Goal: Task Accomplishment & Management: Manage account settings

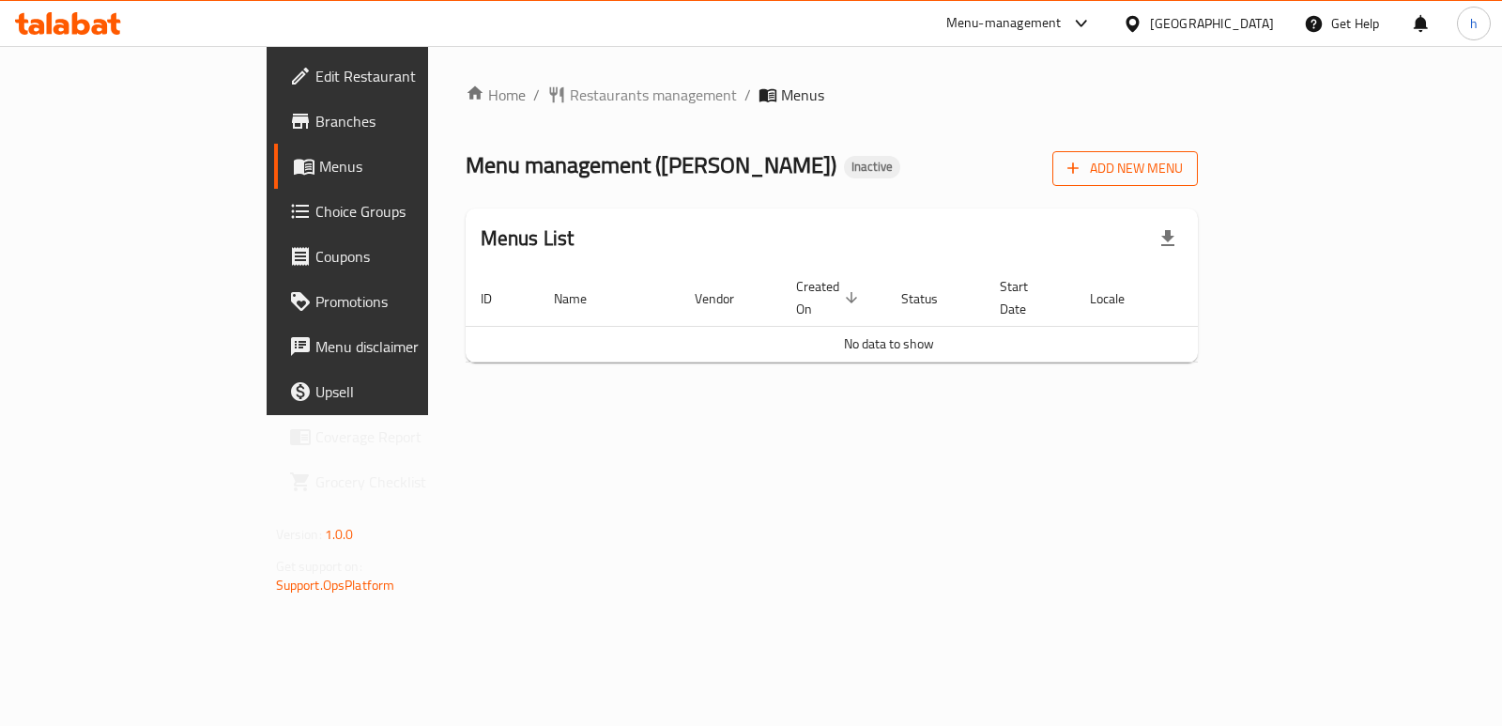
click at [1183, 160] on span "Add New Menu" at bounding box center [1124, 168] width 115 height 23
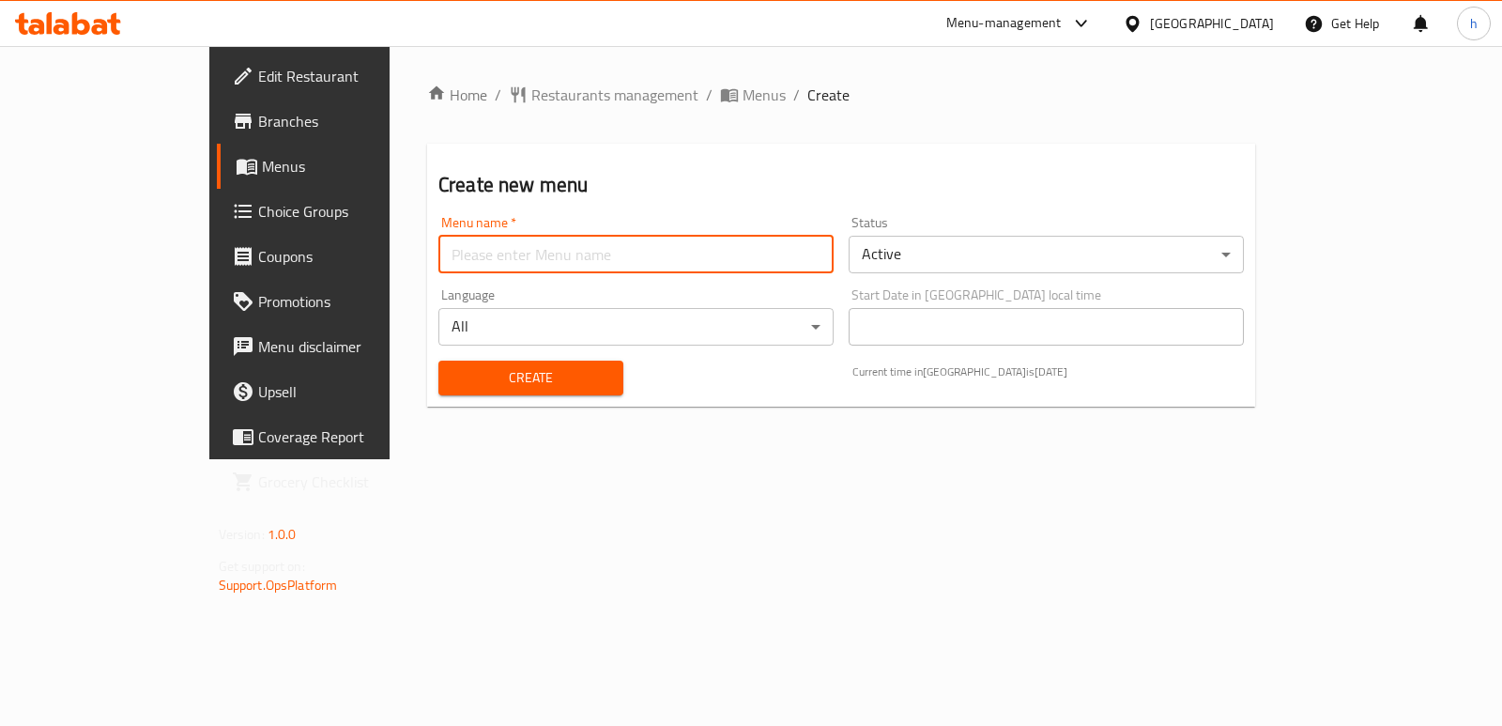
drag, startPoint x: 353, startPoint y: 253, endPoint x: 376, endPoint y: 338, distance: 87.7
click at [438, 253] on input "text" at bounding box center [635, 255] width 395 height 38
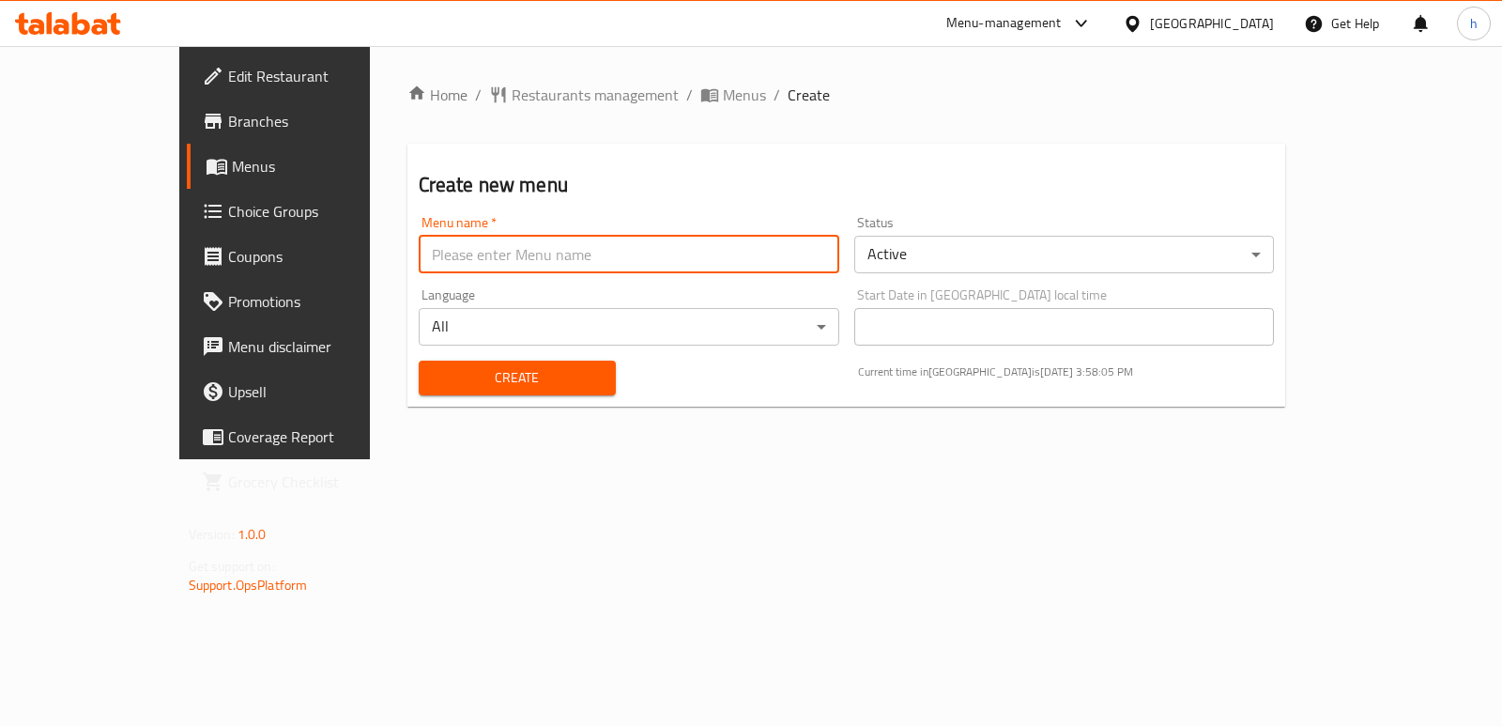
type input "Menu"
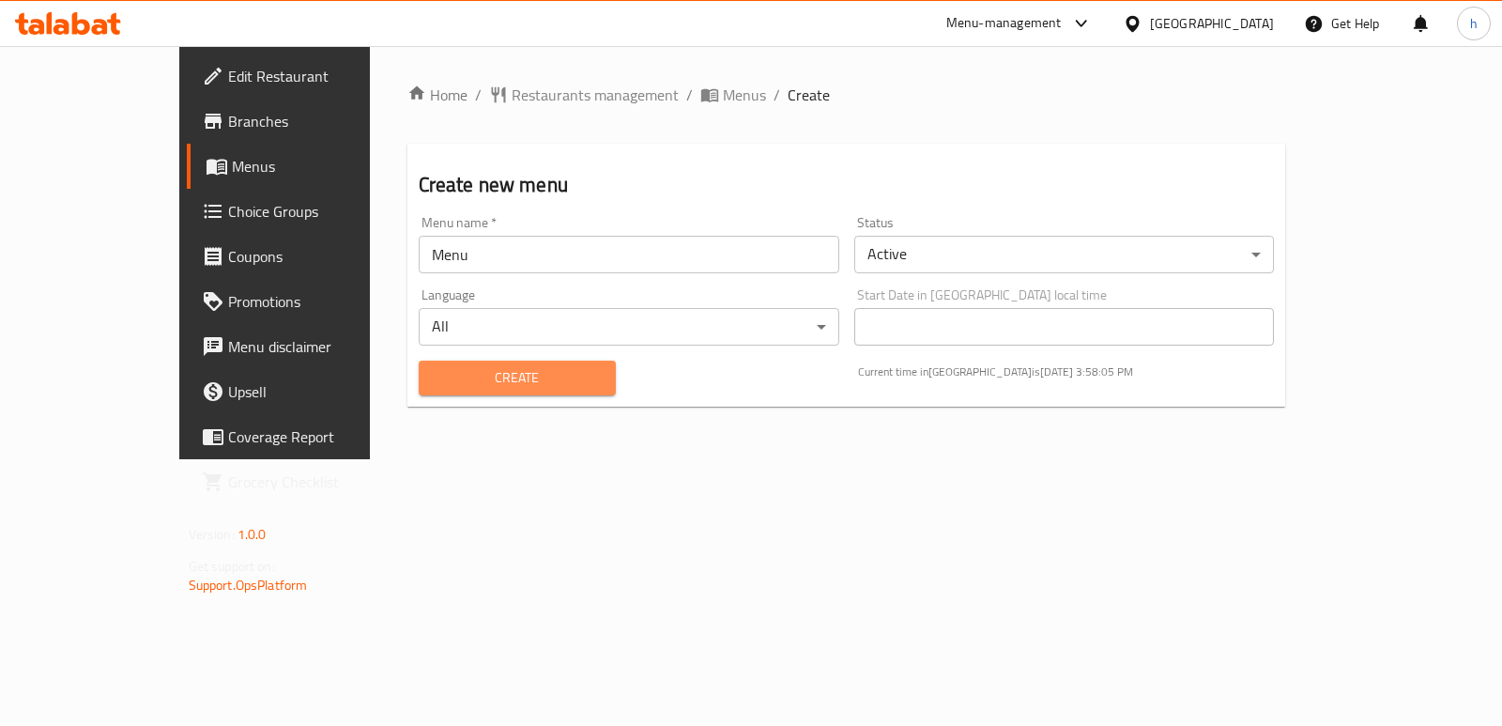
click at [434, 378] on span "Create" at bounding box center [517, 377] width 167 height 23
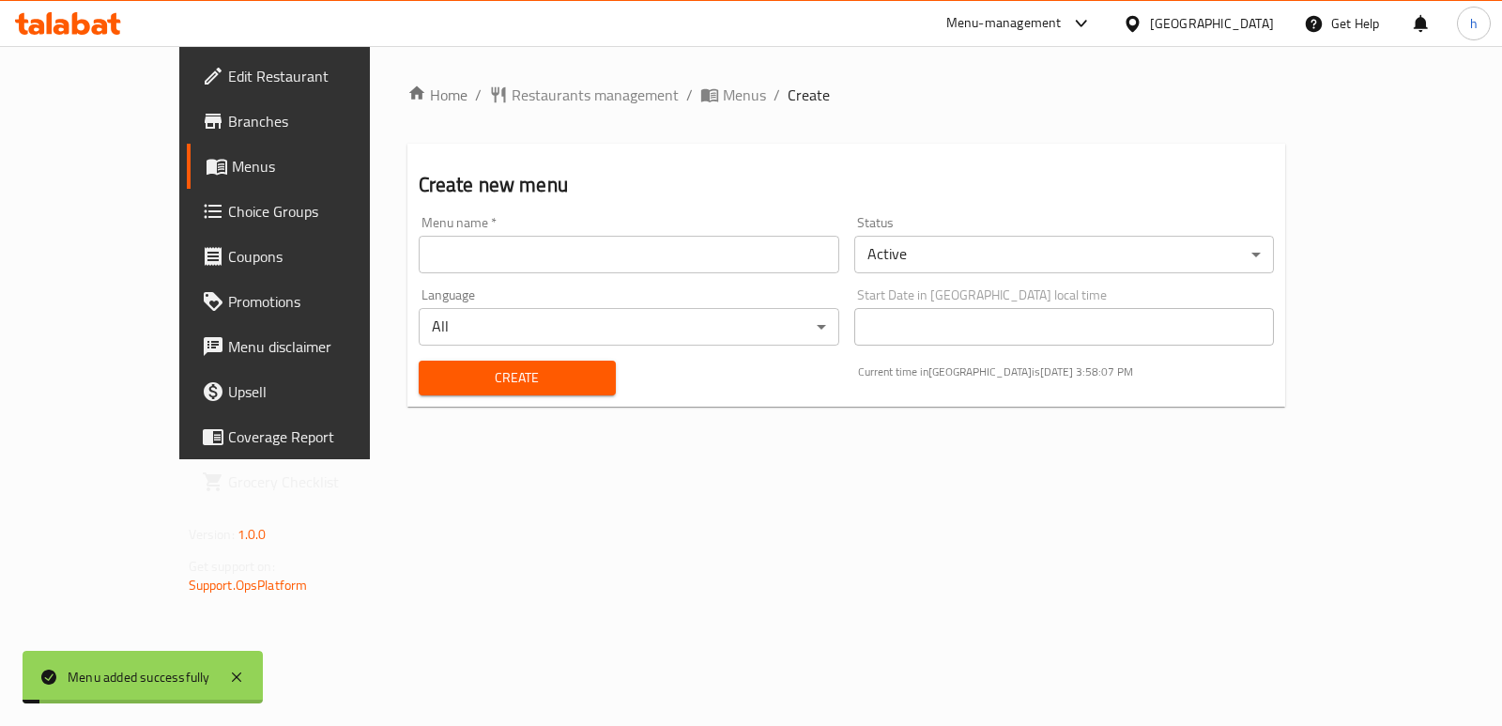
click at [187, 178] on link "Menus" at bounding box center [308, 166] width 243 height 45
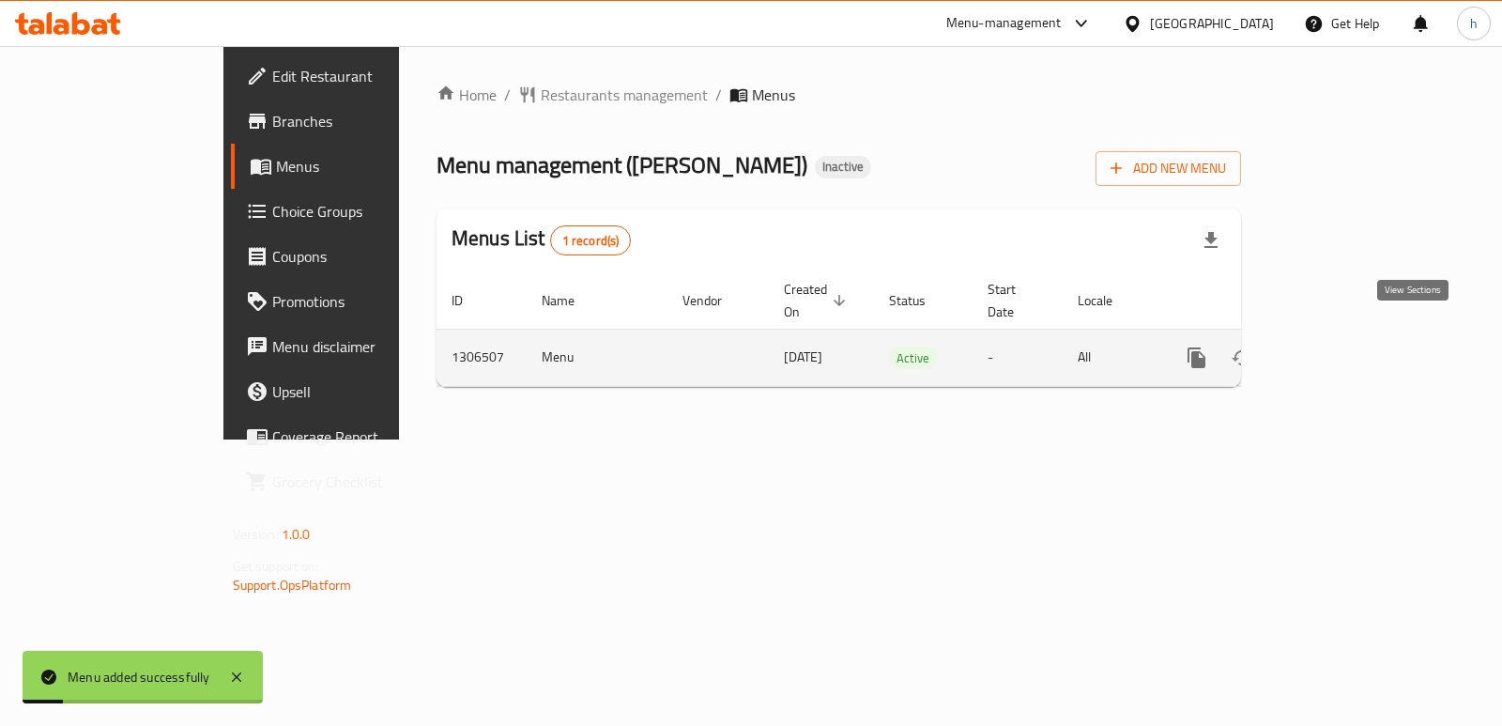
click at [1355, 335] on link "enhanced table" at bounding box center [1332, 357] width 45 height 45
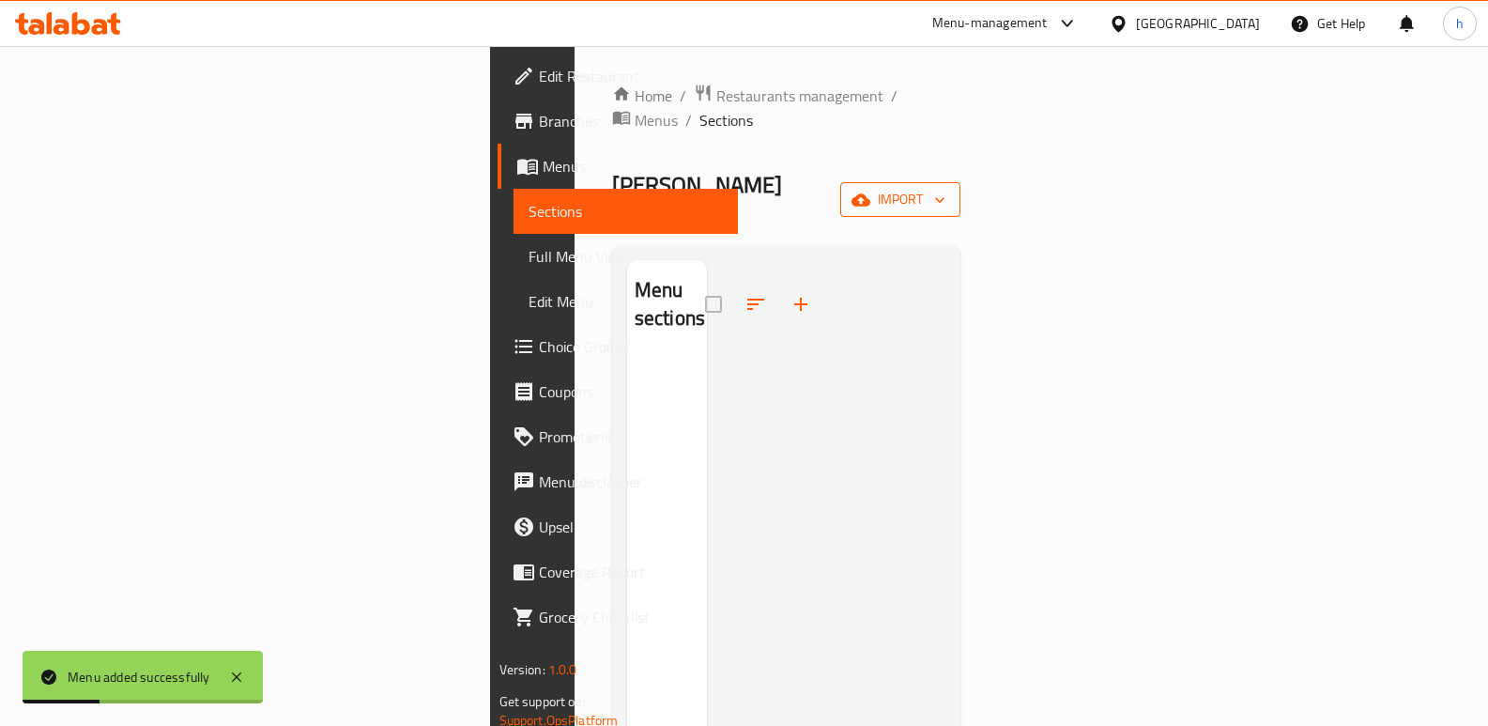
click at [945, 188] on span "import" at bounding box center [900, 199] width 90 height 23
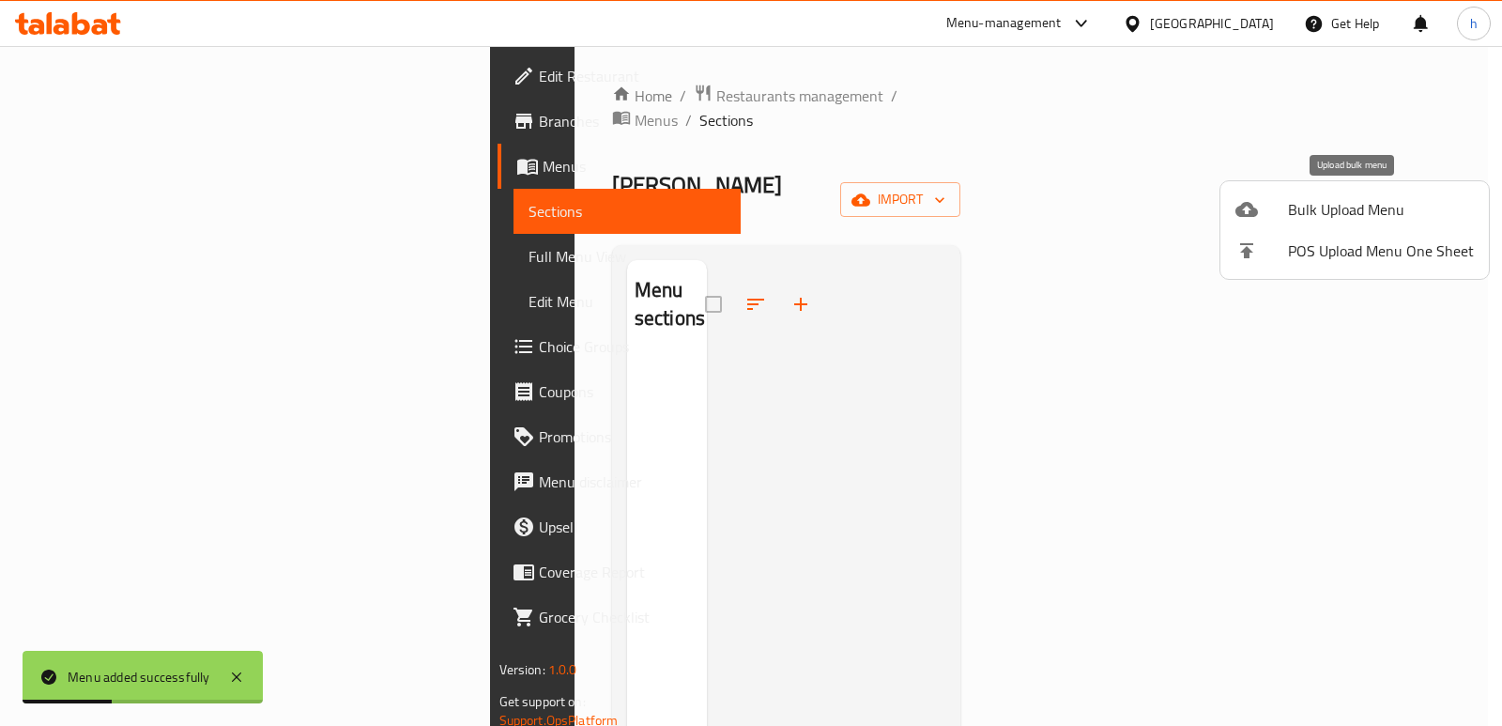
click at [1291, 219] on span "Bulk Upload Menu" at bounding box center [1381, 209] width 186 height 23
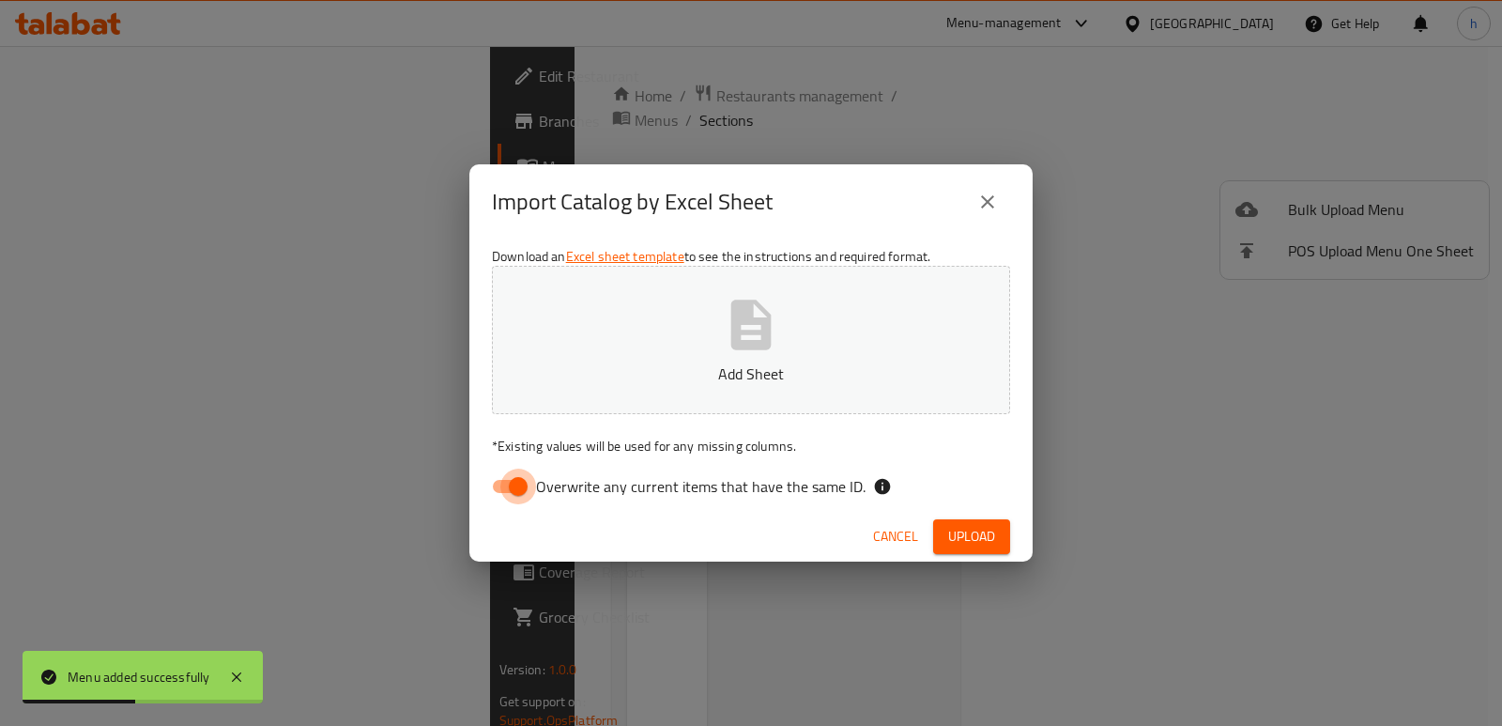
click at [511, 487] on input "Overwrite any current items that have the same ID." at bounding box center [518, 486] width 107 height 36
checkbox input "false"
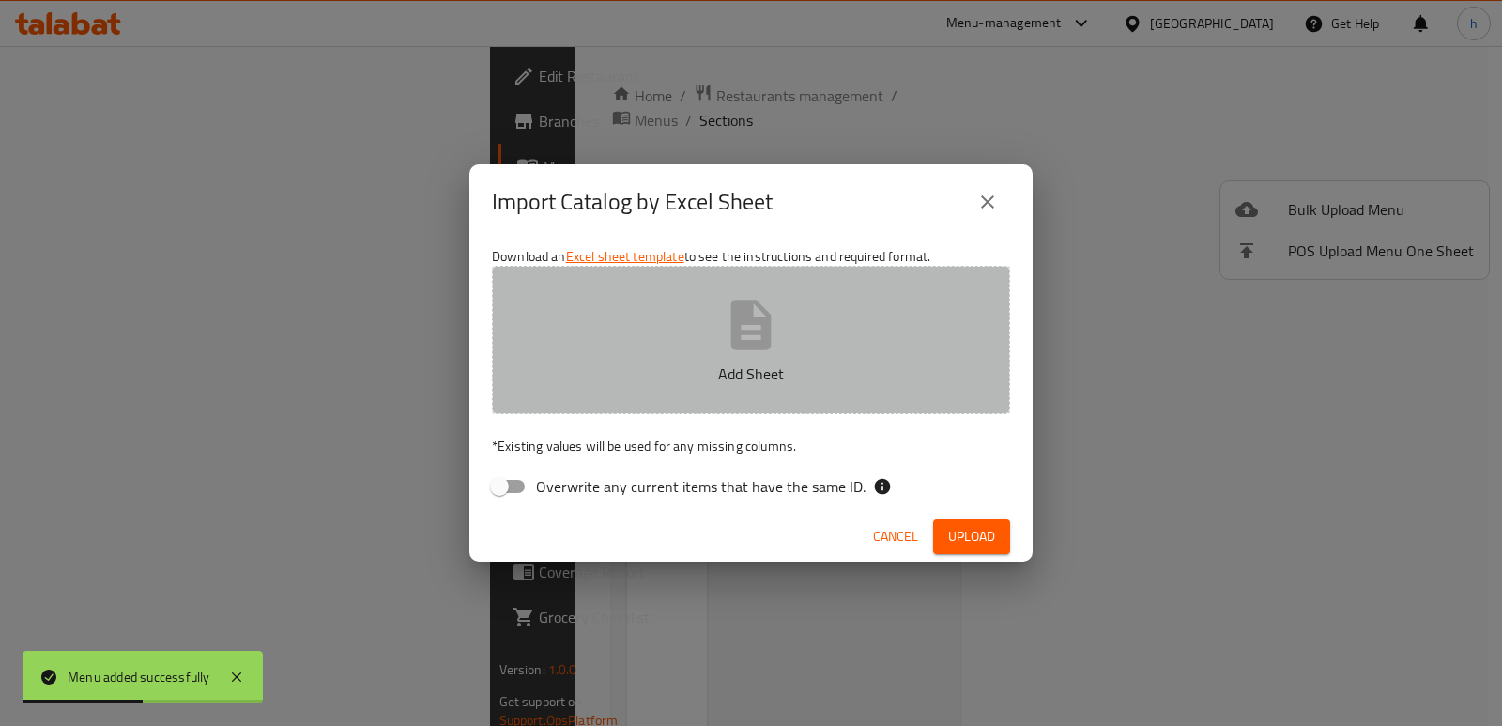
click at [729, 343] on icon "button" at bounding box center [751, 325] width 60 height 60
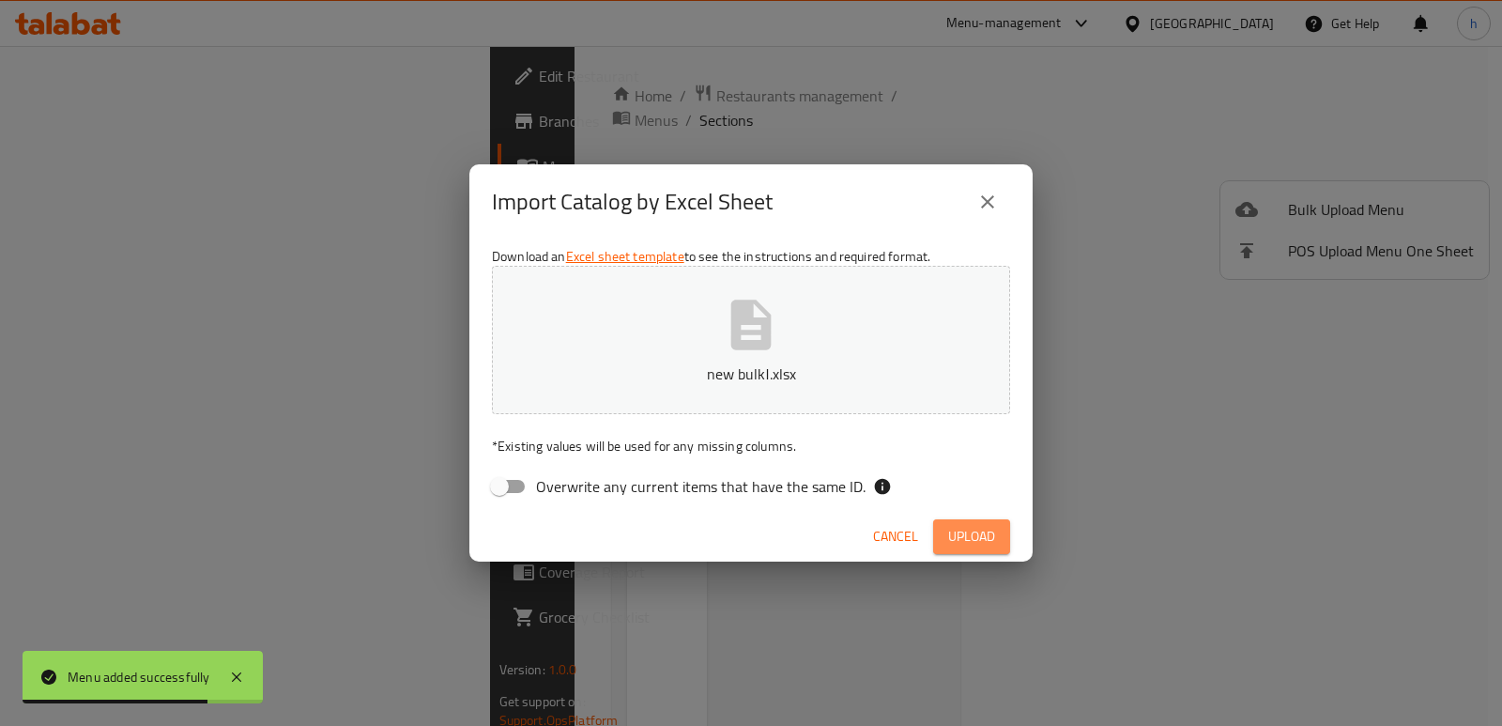
click at [982, 529] on span "Upload" at bounding box center [971, 536] width 47 height 23
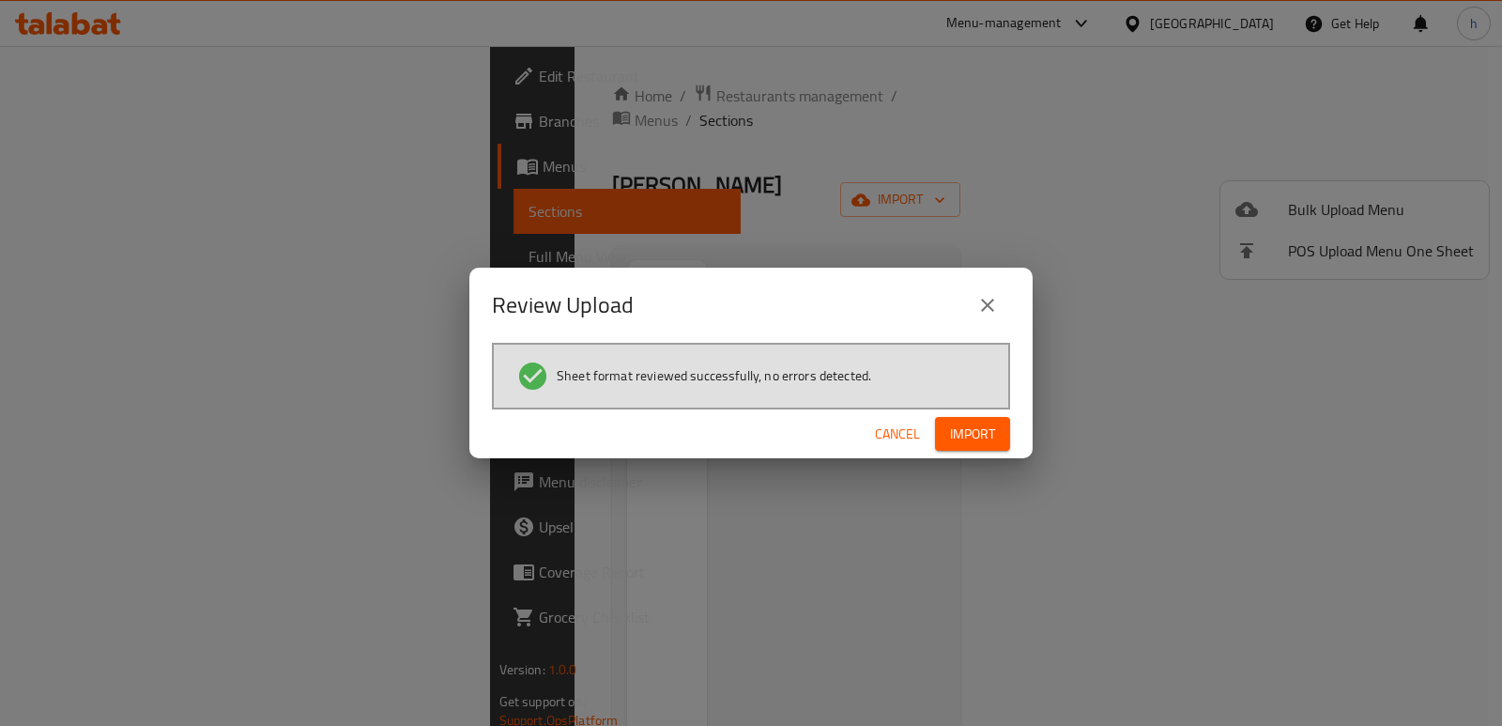
drag, startPoint x: 1037, startPoint y: 537, endPoint x: 1028, endPoint y: 524, distance: 16.2
click at [1031, 529] on div "Review Upload Sheet format reviewed successfully, no errors detected. Cancel Im…" at bounding box center [751, 363] width 1502 height 726
click at [946, 442] on button "Import" at bounding box center [972, 434] width 75 height 35
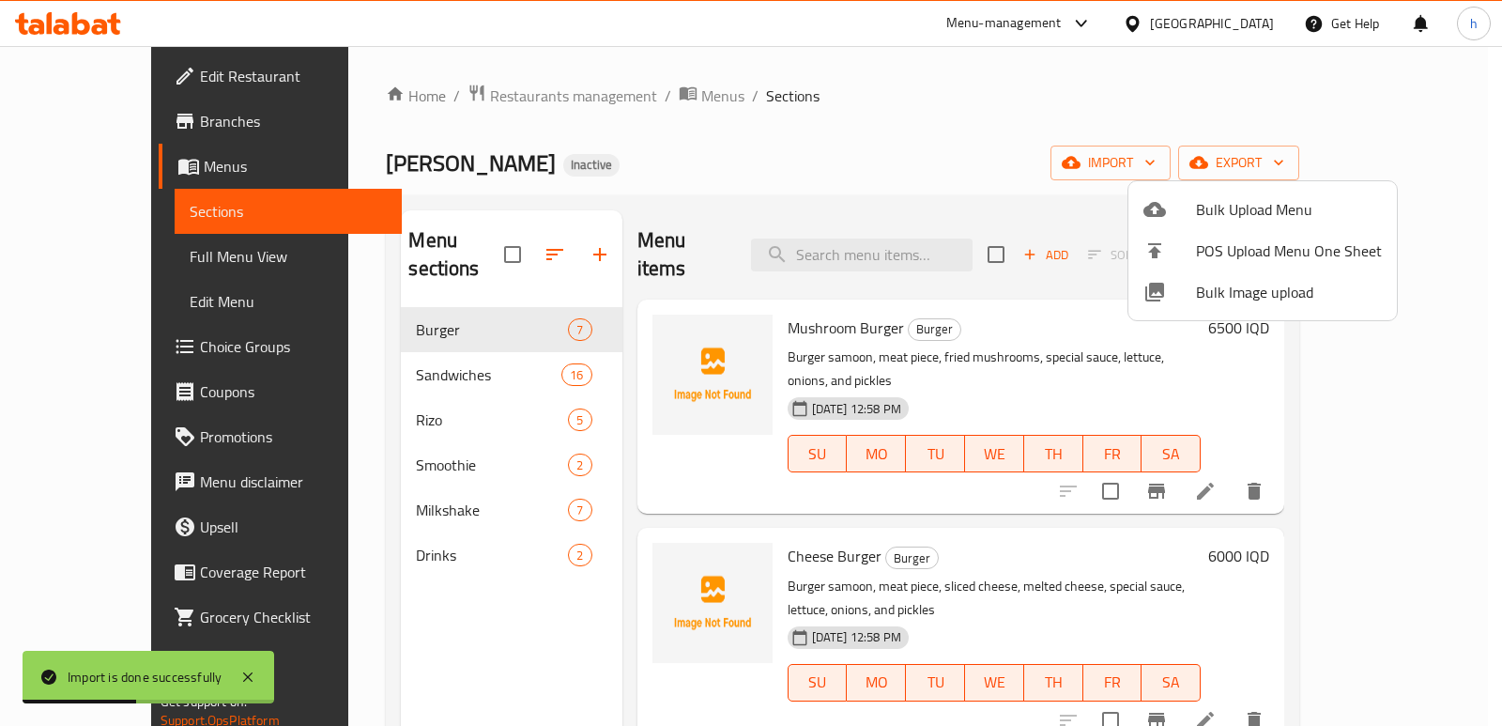
click at [748, 140] on div at bounding box center [751, 363] width 1502 height 726
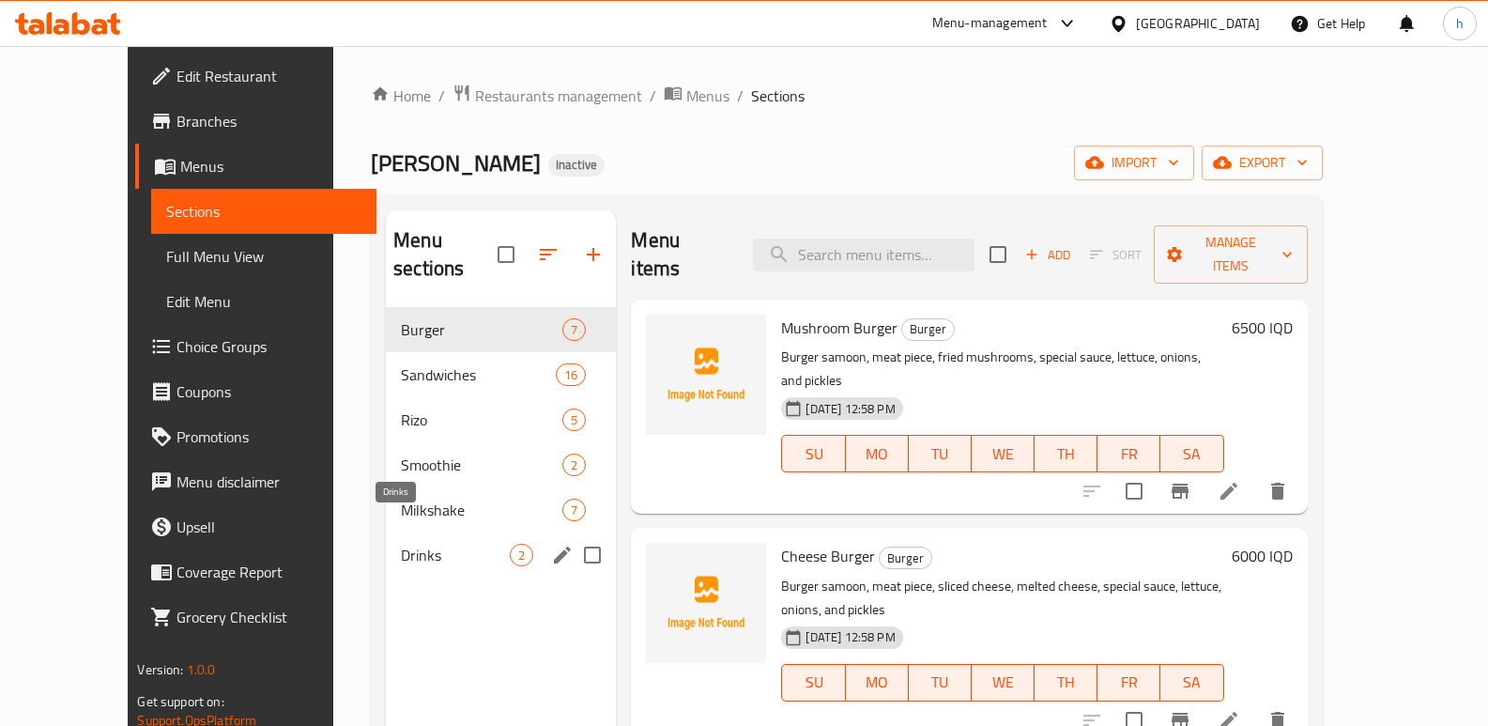
click at [401, 544] on span "Drinks" at bounding box center [455, 555] width 109 height 23
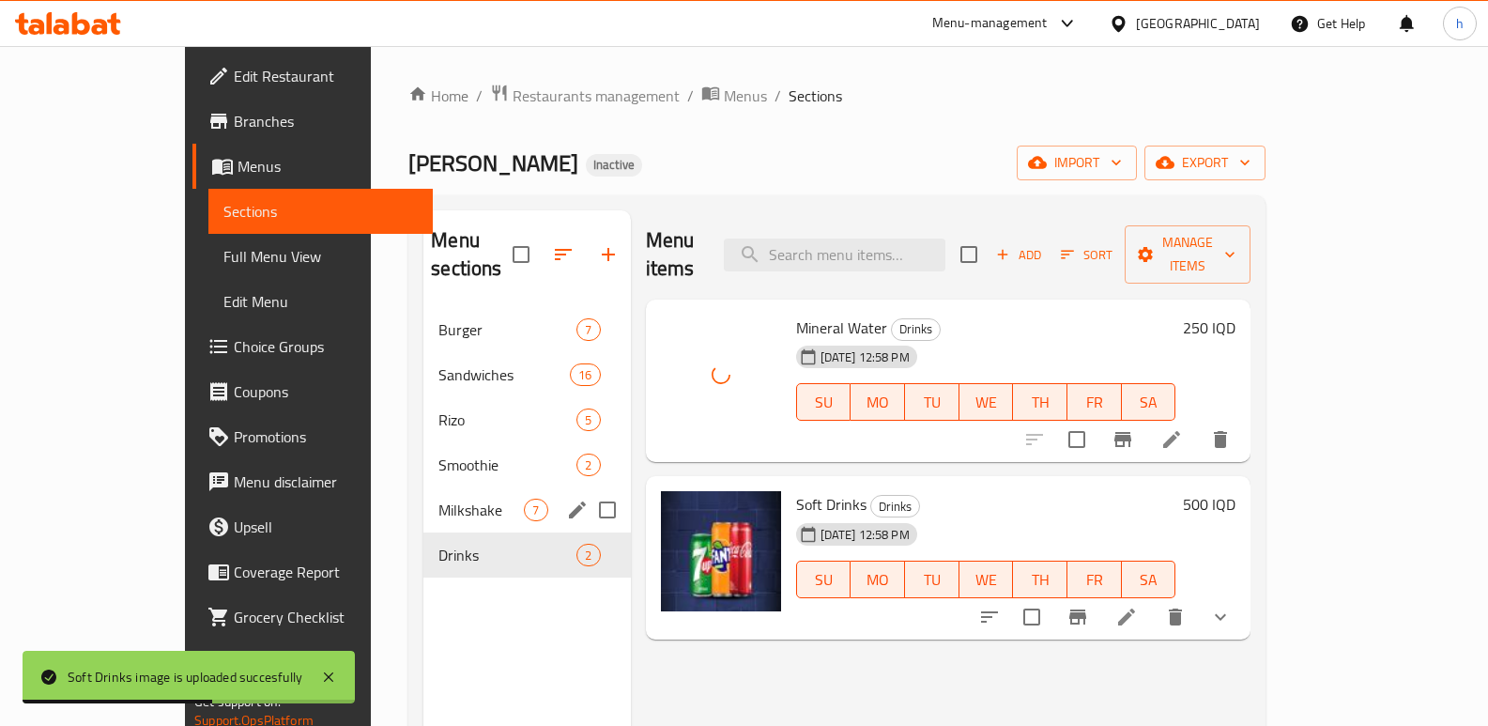
click at [438, 499] on span "Milkshake" at bounding box center [480, 510] width 85 height 23
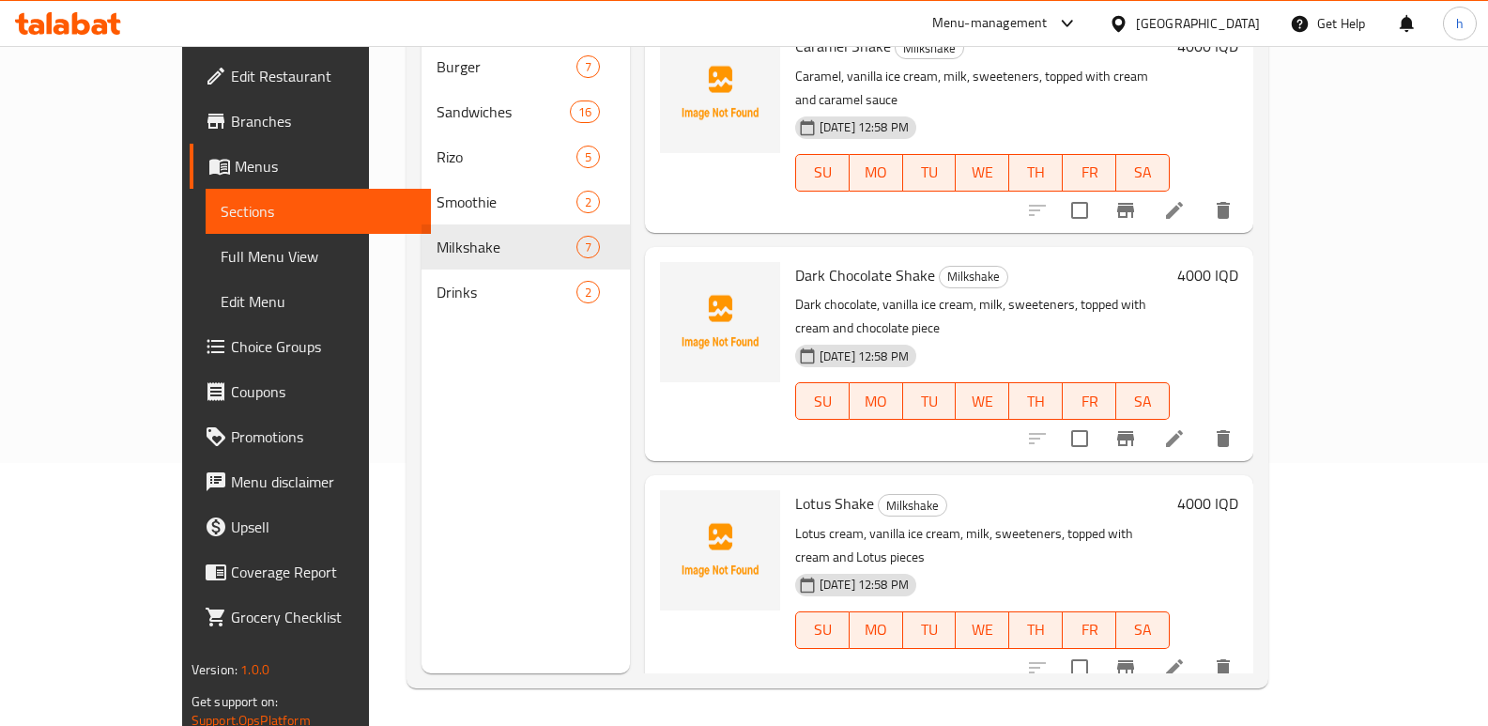
scroll to position [757, 0]
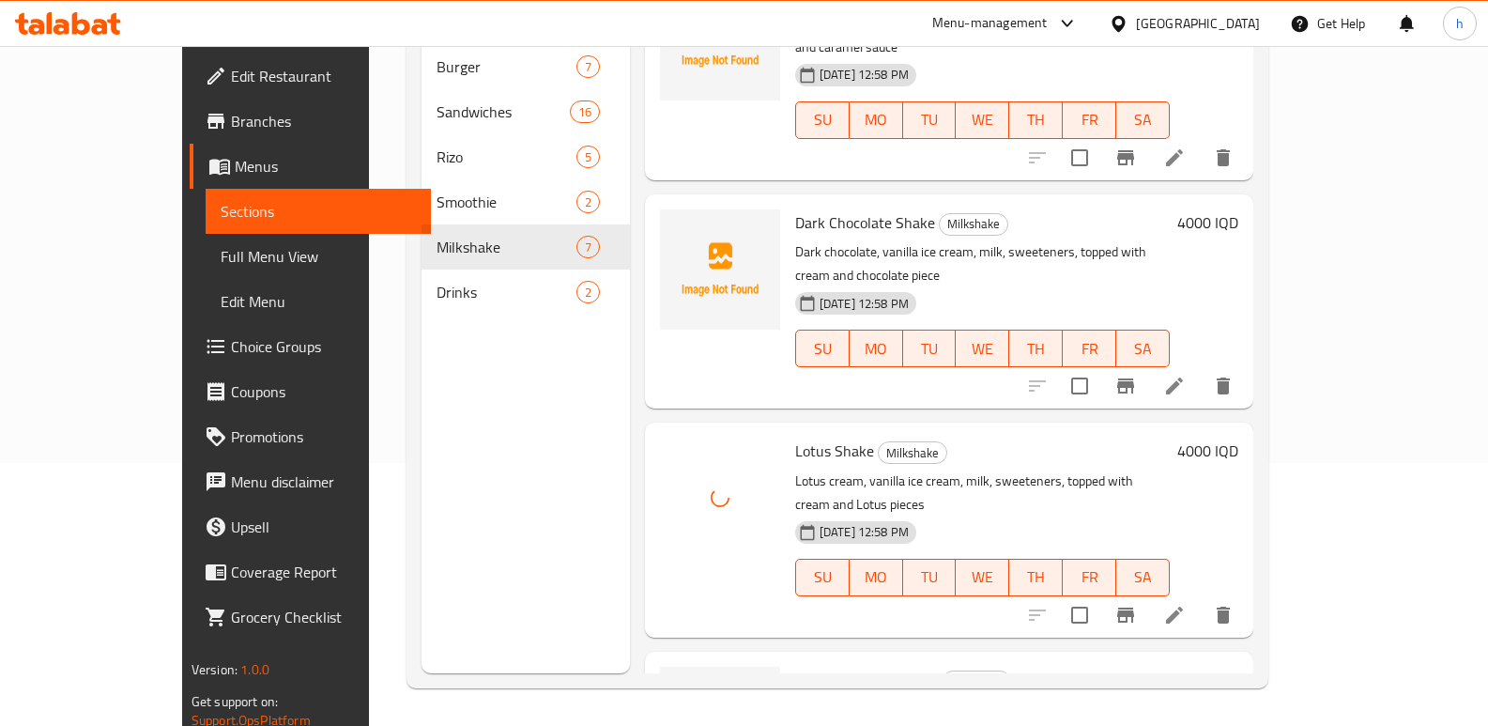
drag, startPoint x: 434, startPoint y: 556, endPoint x: 432, endPoint y: 545, distance: 11.4
click at [434, 556] on div "Menu sections Burger 7 Sandwiches 16 Rizo 5 Smoothie 2 Milkshake 7 Drinks 2" at bounding box center [525, 310] width 207 height 726
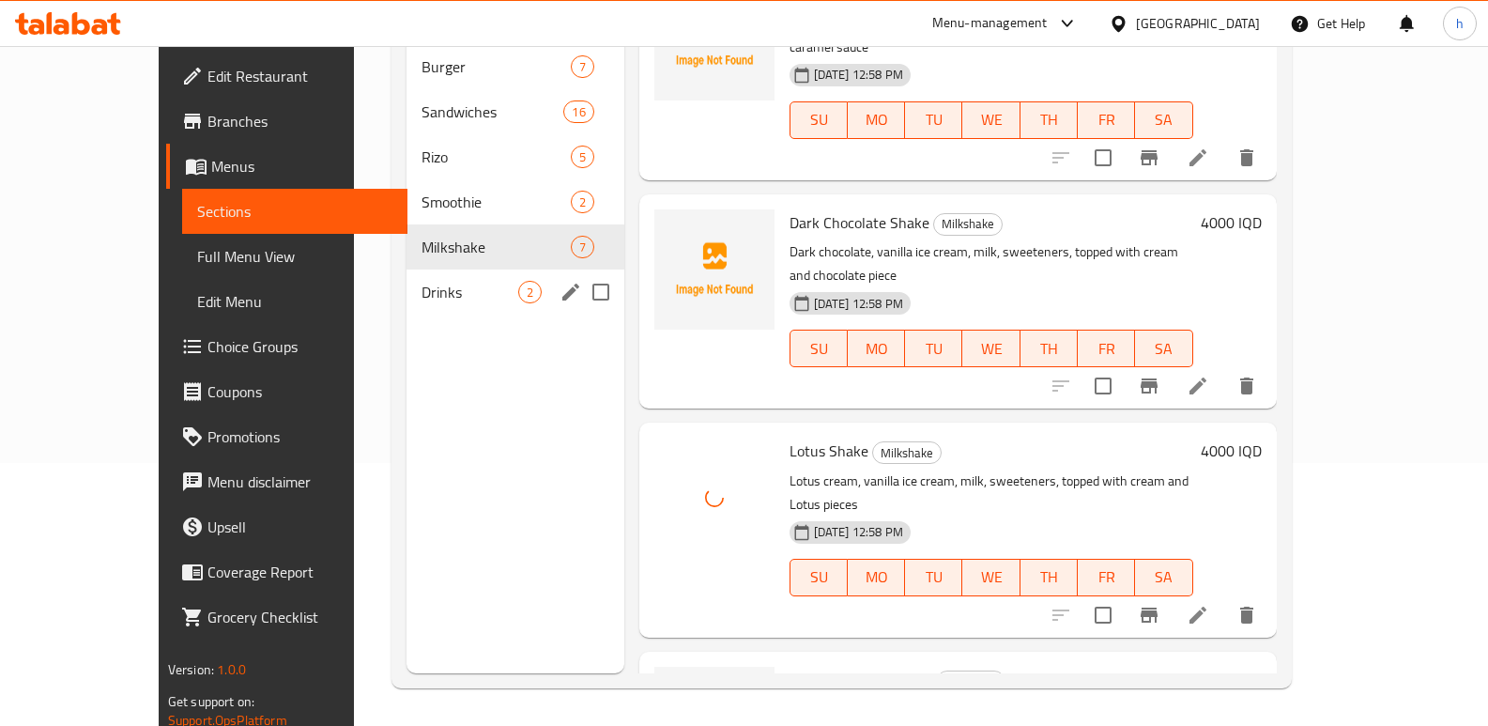
click at [422, 281] on span "Drinks" at bounding box center [470, 292] width 96 height 23
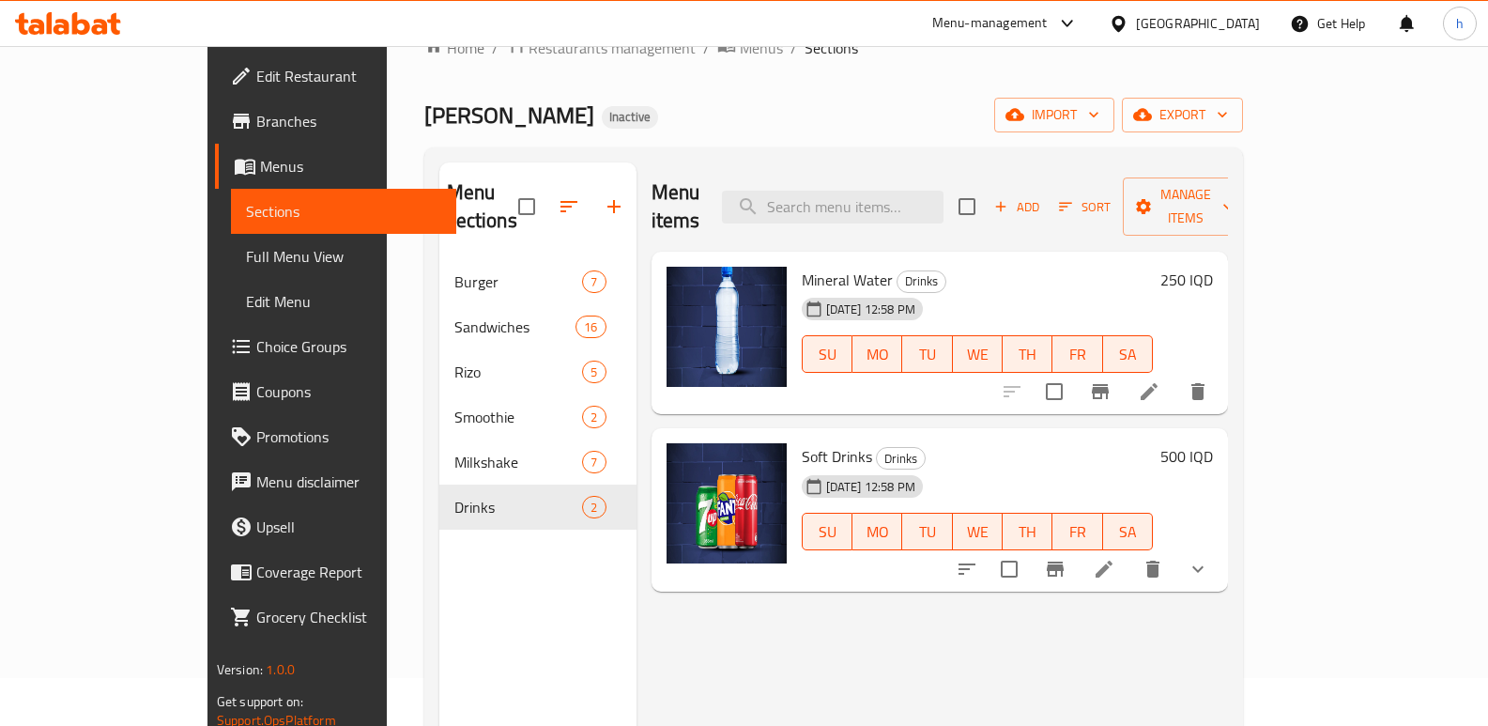
scroll to position [12, 0]
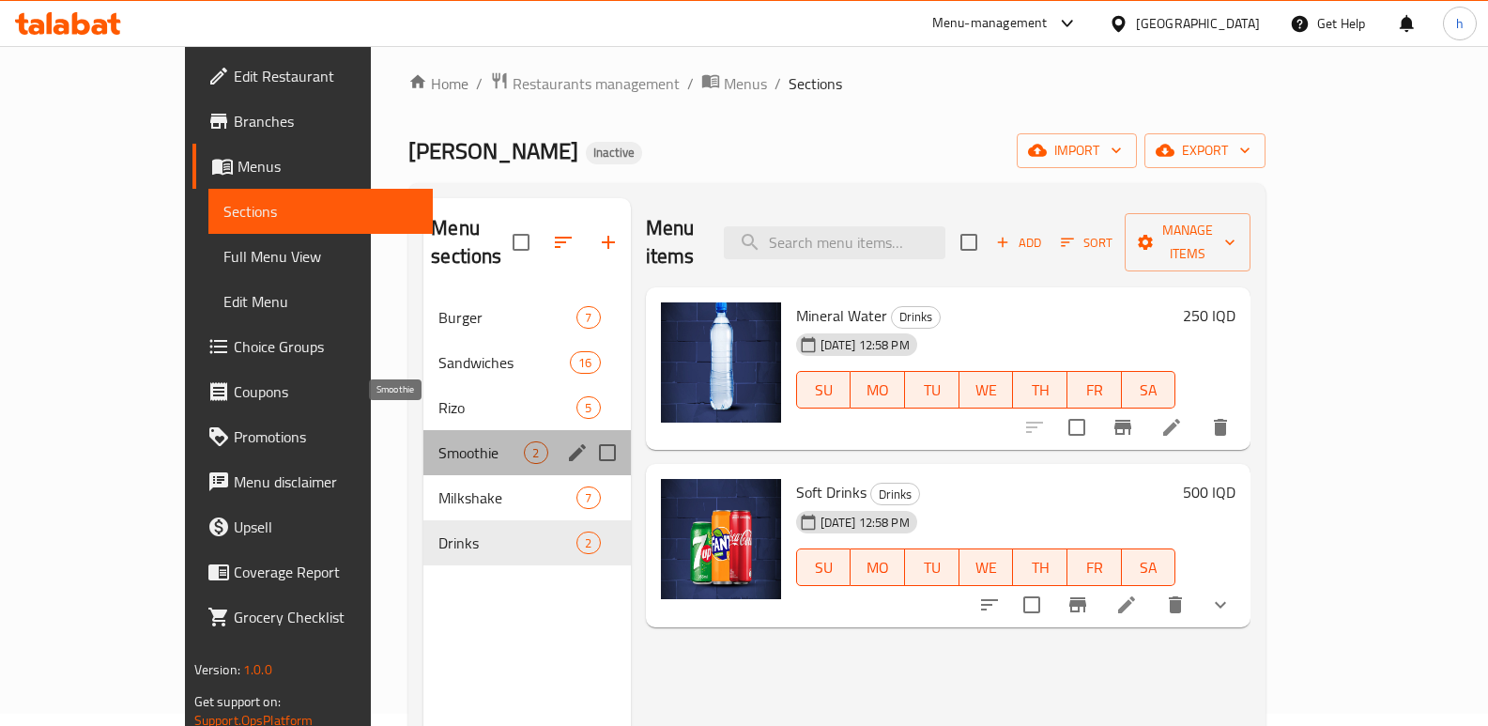
click at [438, 441] on span "Smoothie" at bounding box center [480, 452] width 85 height 23
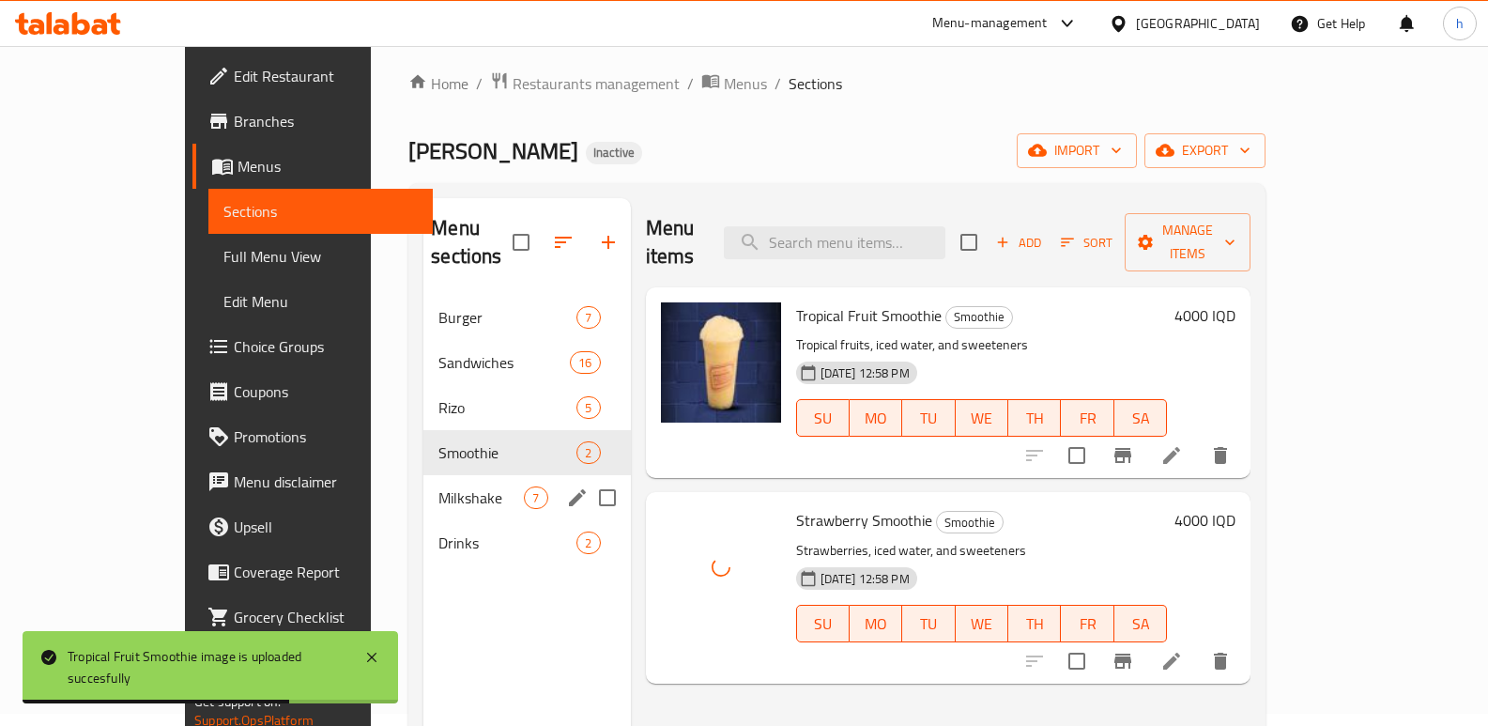
click at [438, 486] on span "Milkshake" at bounding box center [480, 497] width 85 height 23
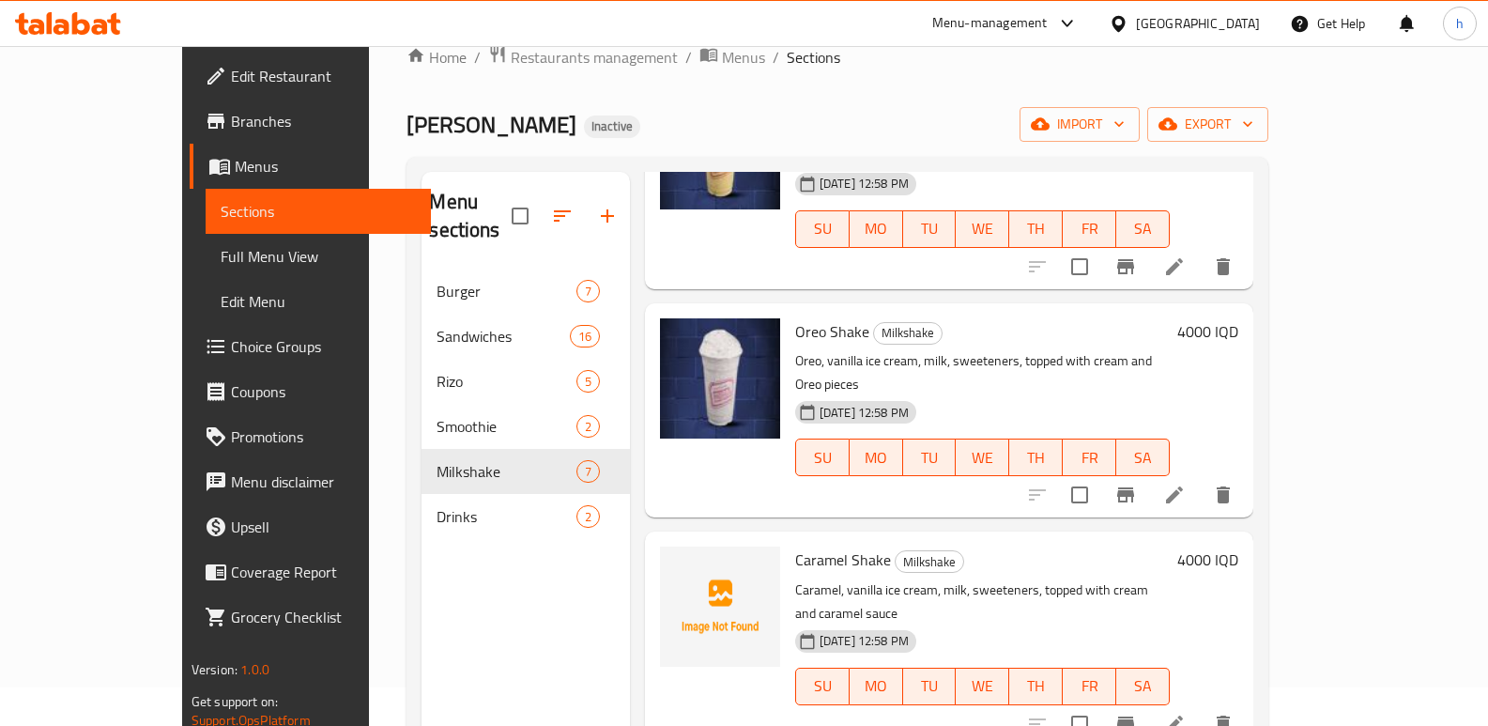
scroll to position [457, 0]
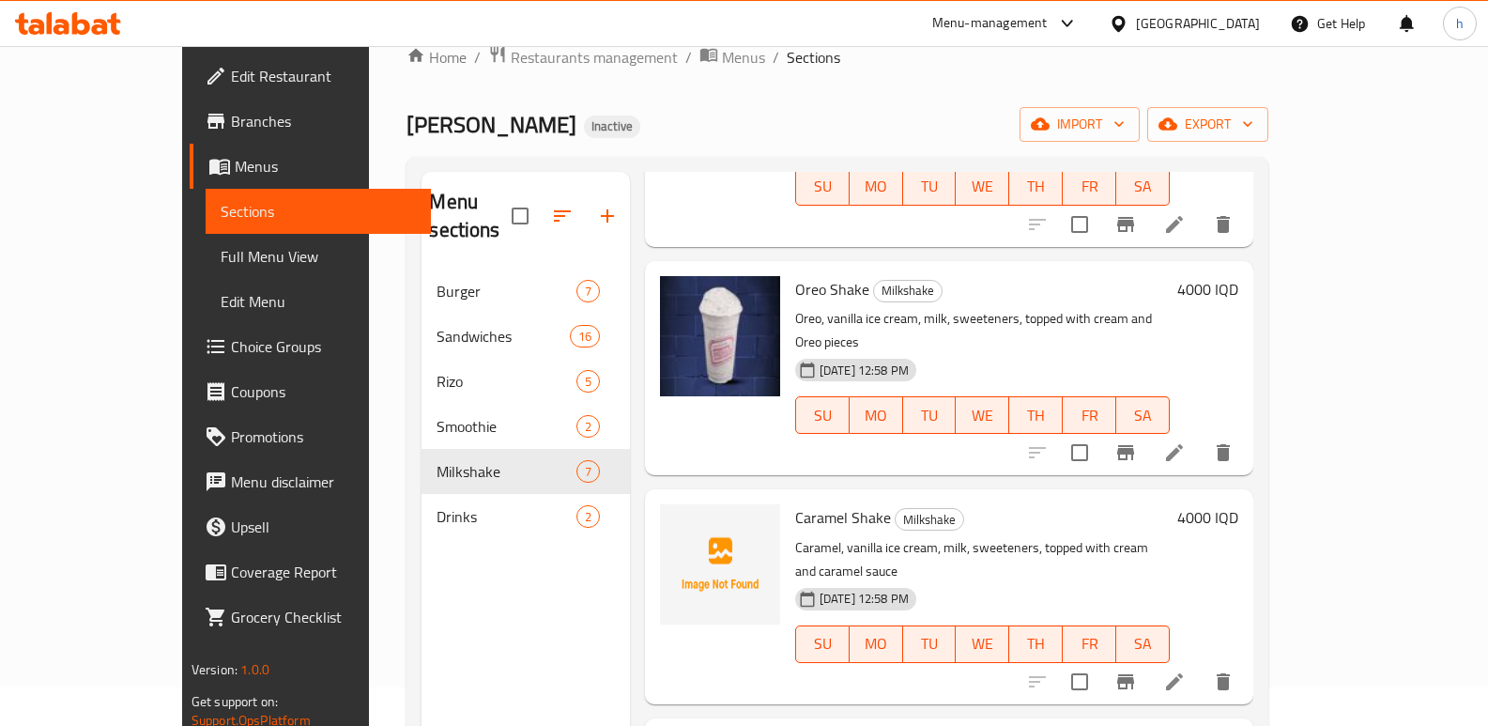
click at [422, 591] on div "Menu sections Burger 7 Sandwiches 16 Rizo 5 Smoothie 2 Milkshake 7 Drinks 2" at bounding box center [525, 535] width 207 height 726
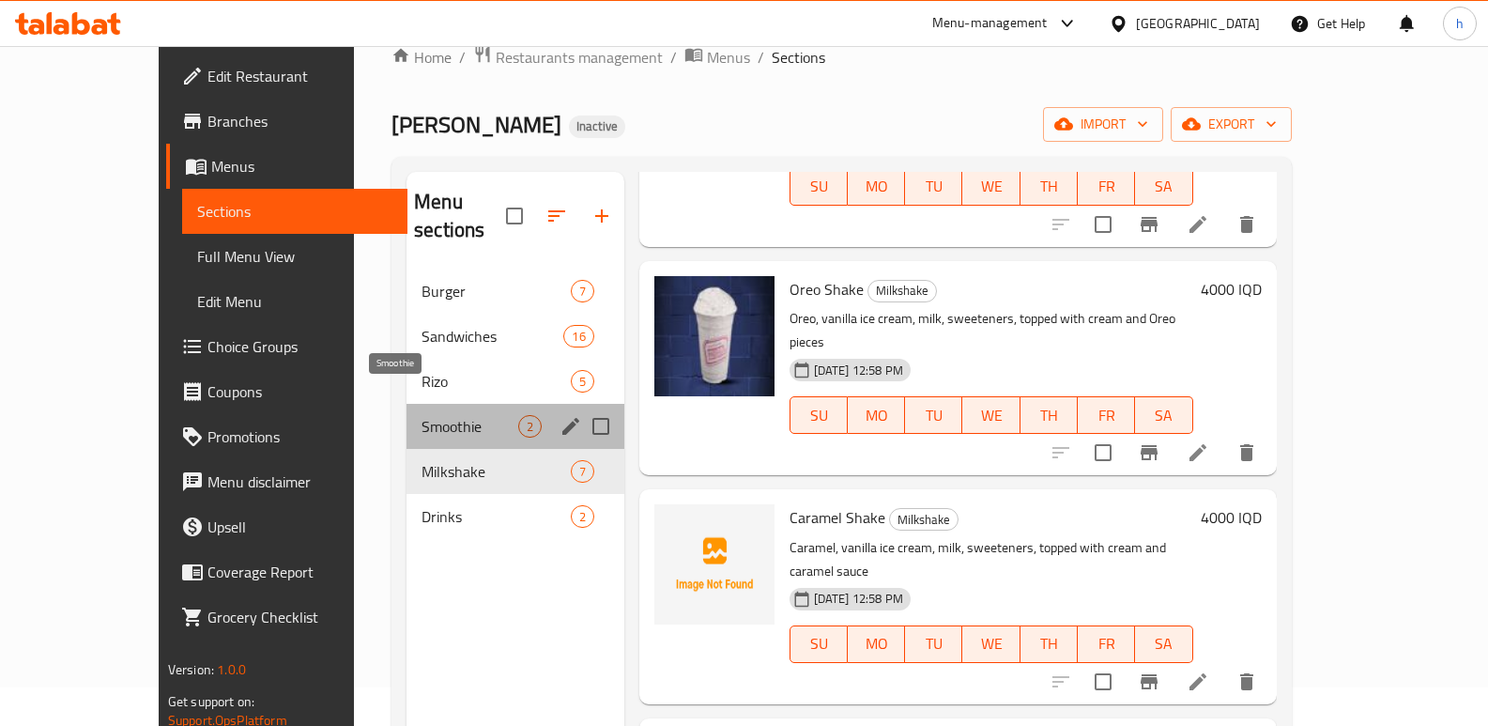
click at [422, 415] on span "Smoothie" at bounding box center [470, 426] width 96 height 23
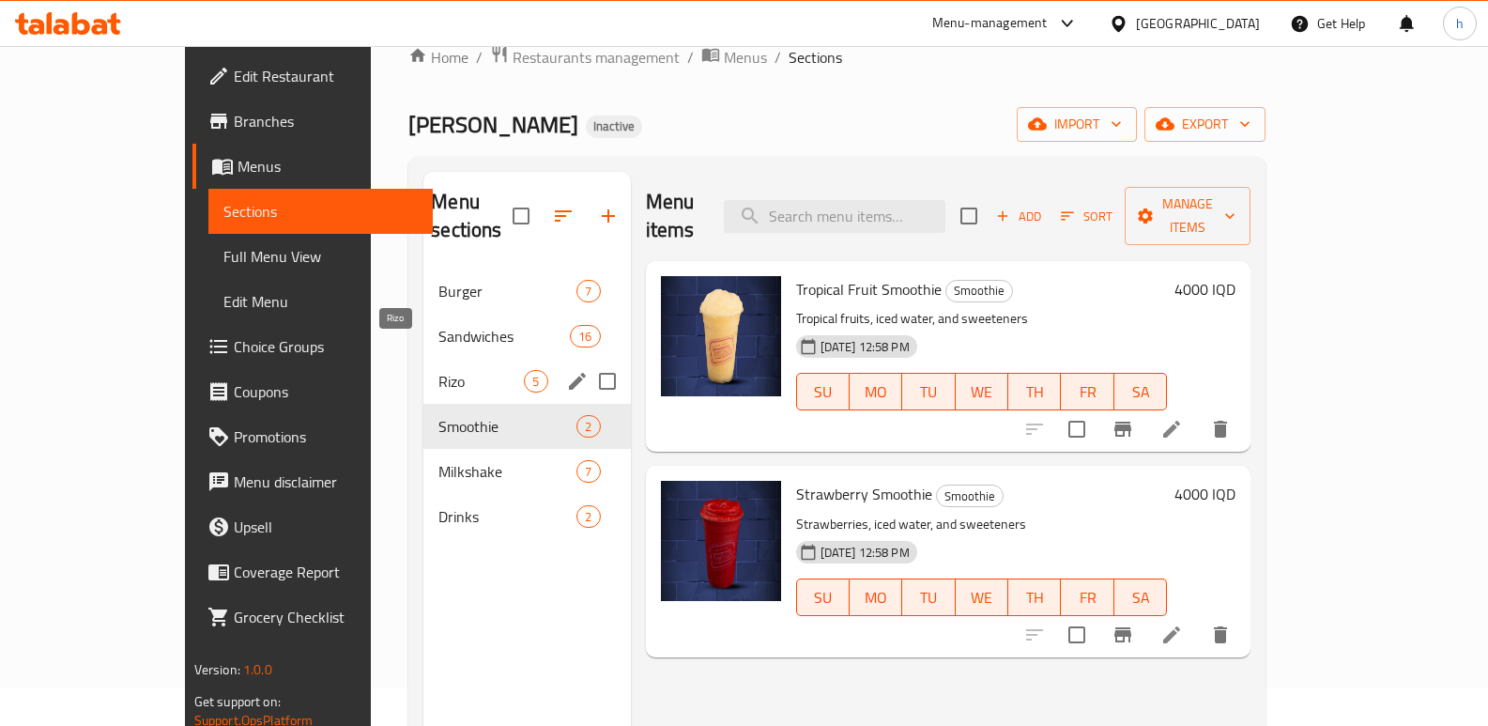
click at [438, 370] on span "Rizo" at bounding box center [480, 381] width 85 height 23
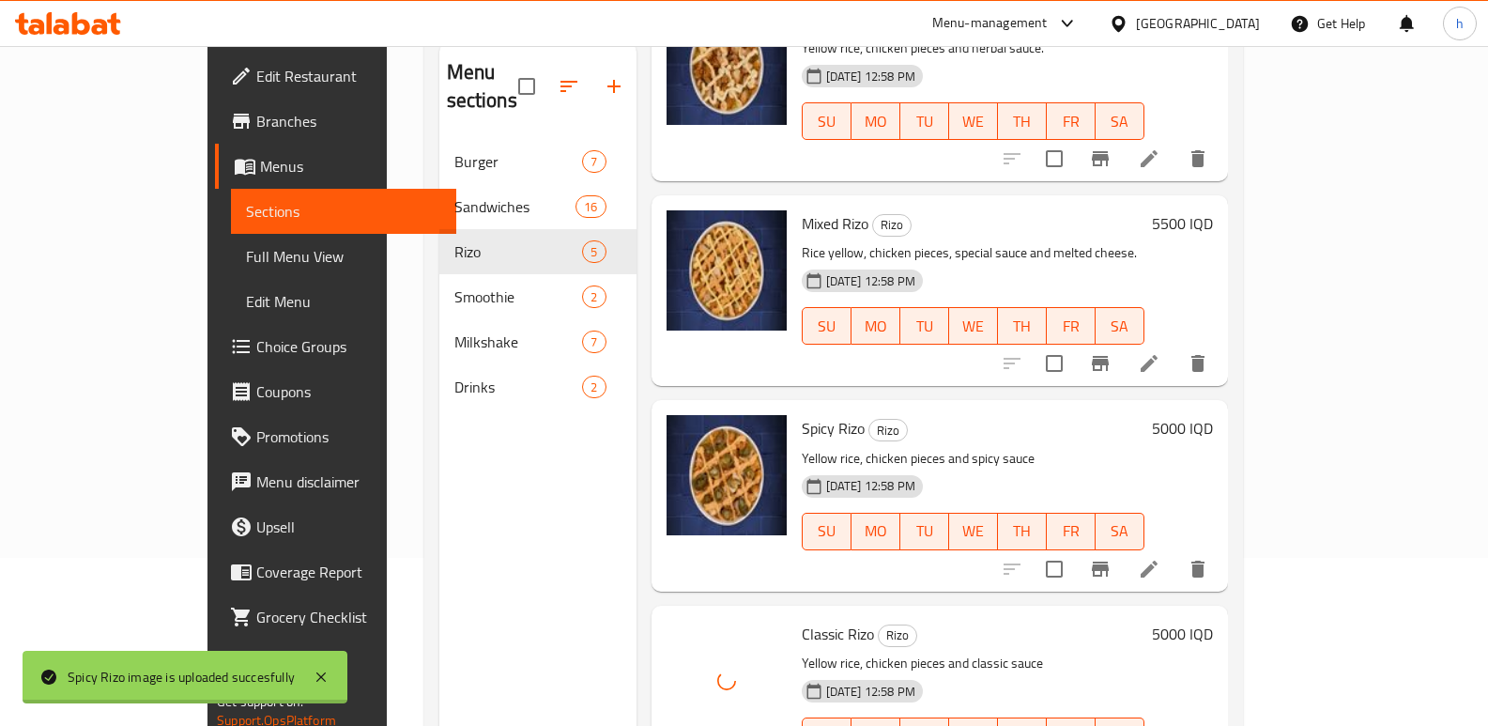
scroll to position [142, 0]
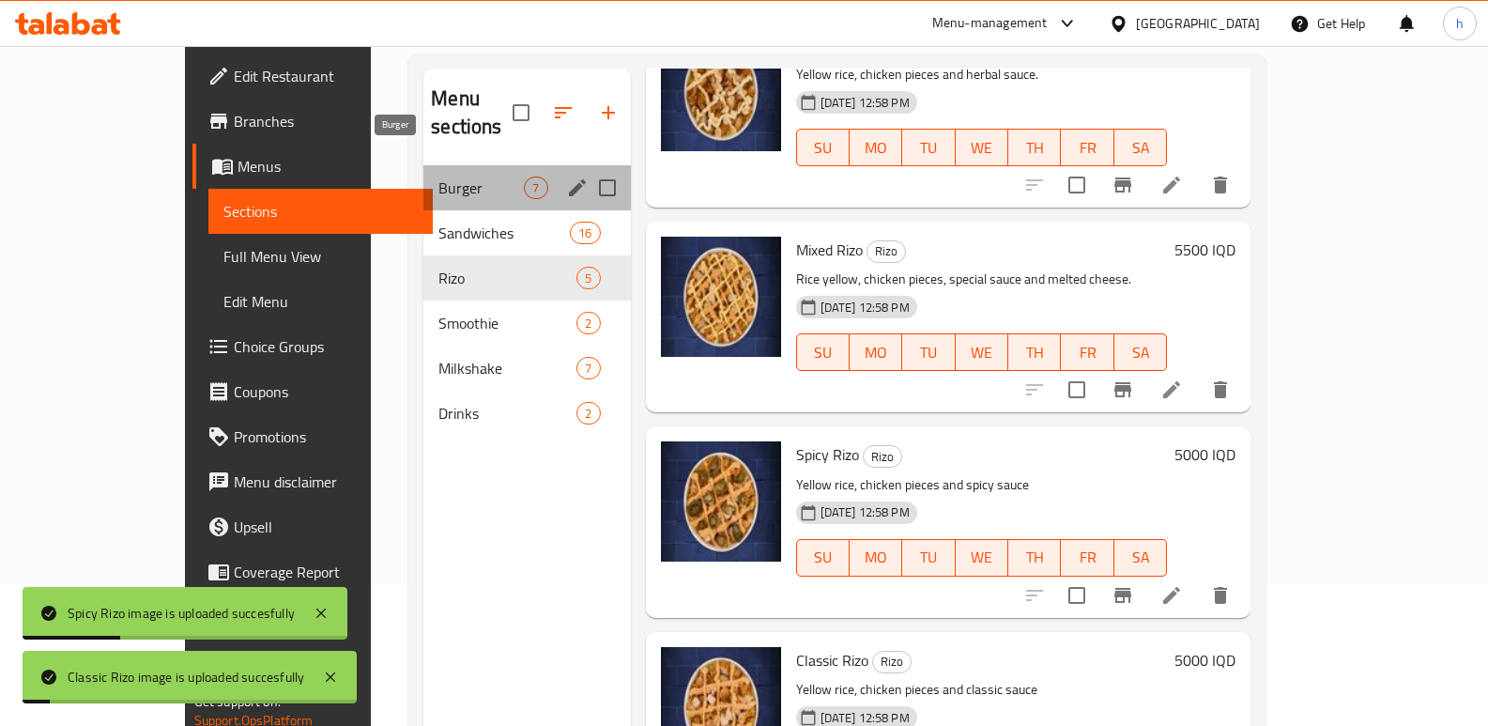
click at [438, 176] on span "Burger" at bounding box center [480, 187] width 85 height 23
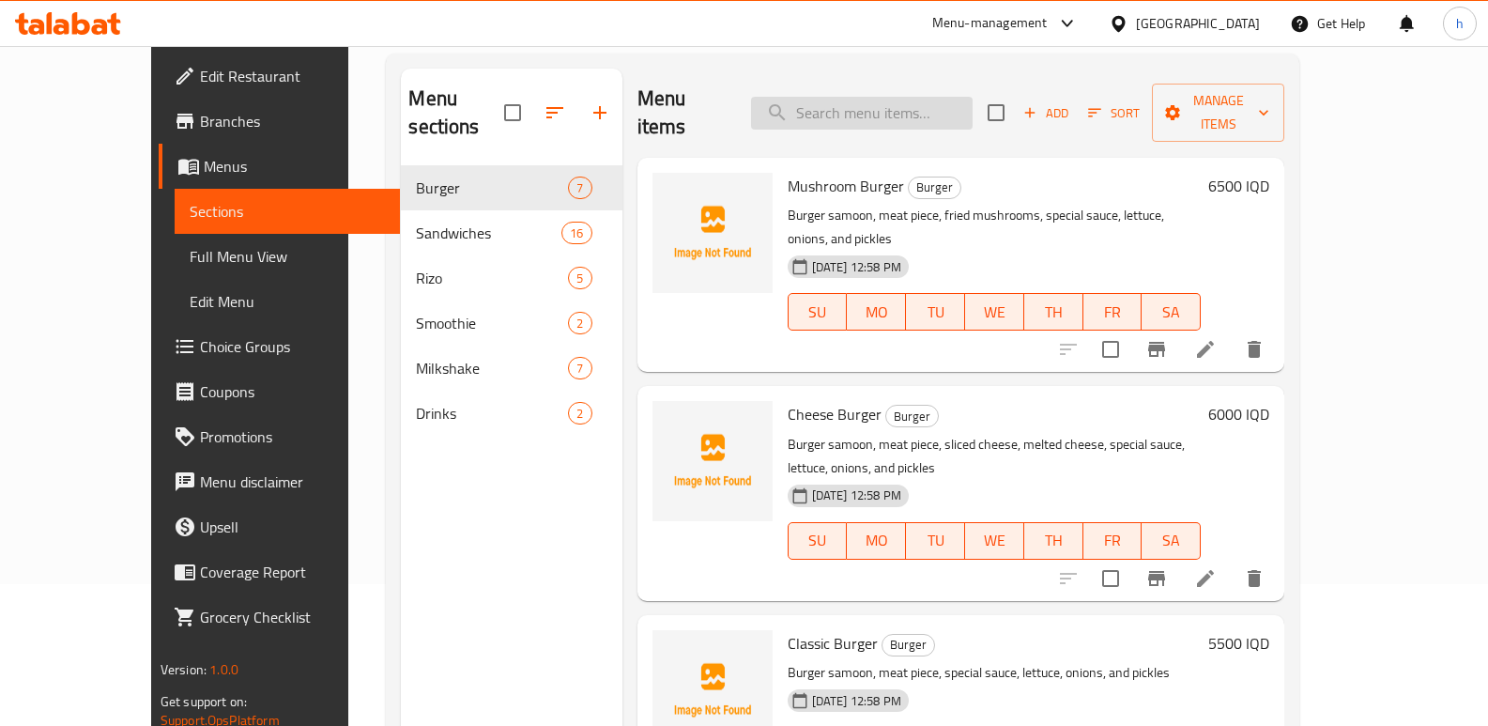
click at [897, 108] on input "search" at bounding box center [862, 113] width 222 height 33
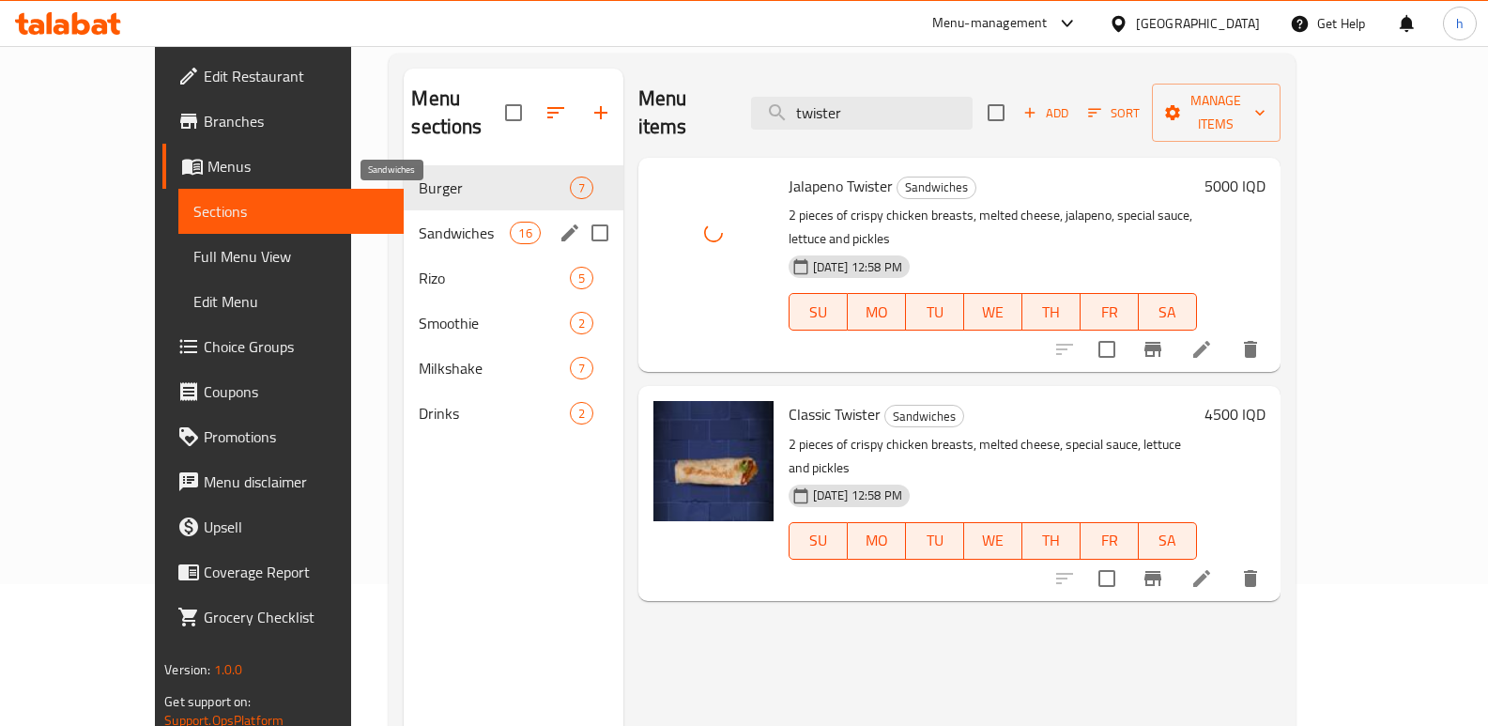
click at [419, 222] on span "Sandwiches" at bounding box center [464, 233] width 91 height 23
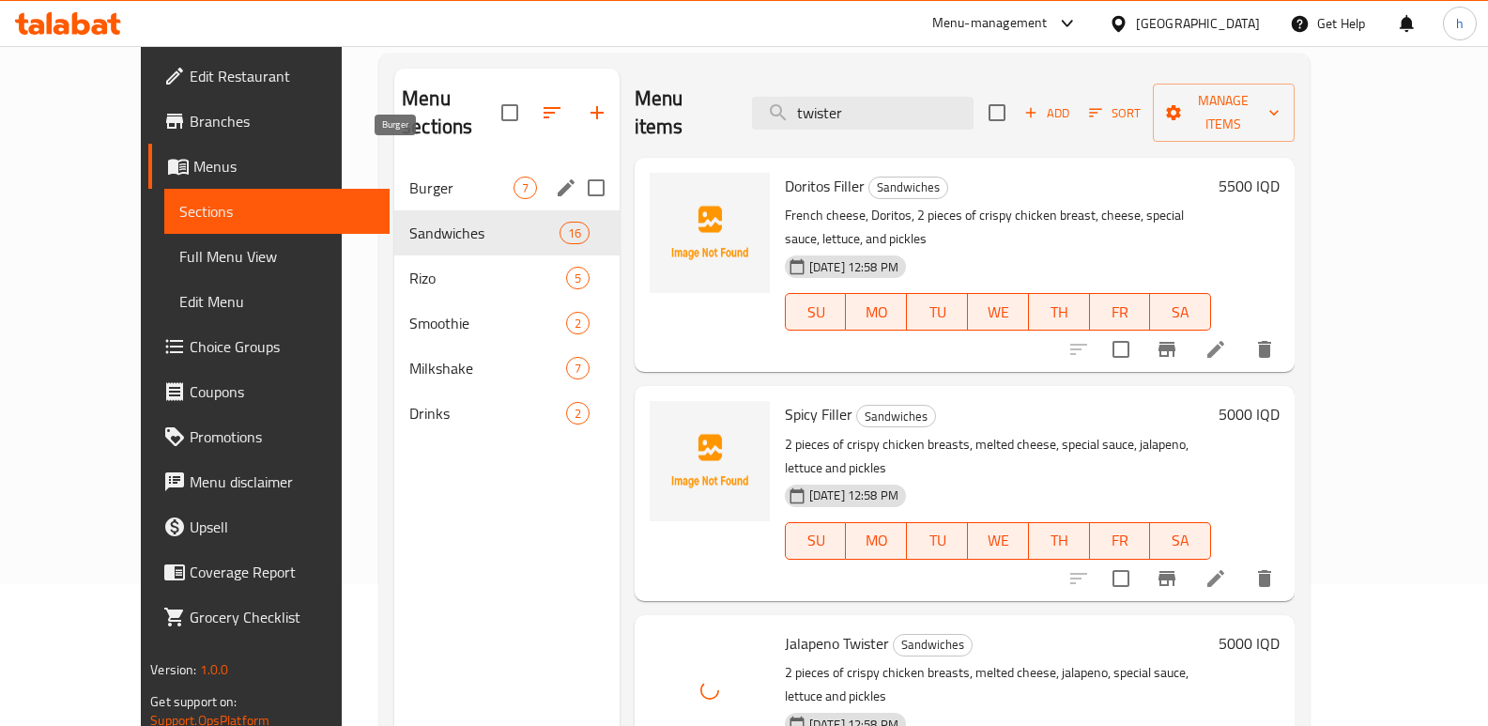
click at [409, 176] on span "Burger" at bounding box center [461, 187] width 104 height 23
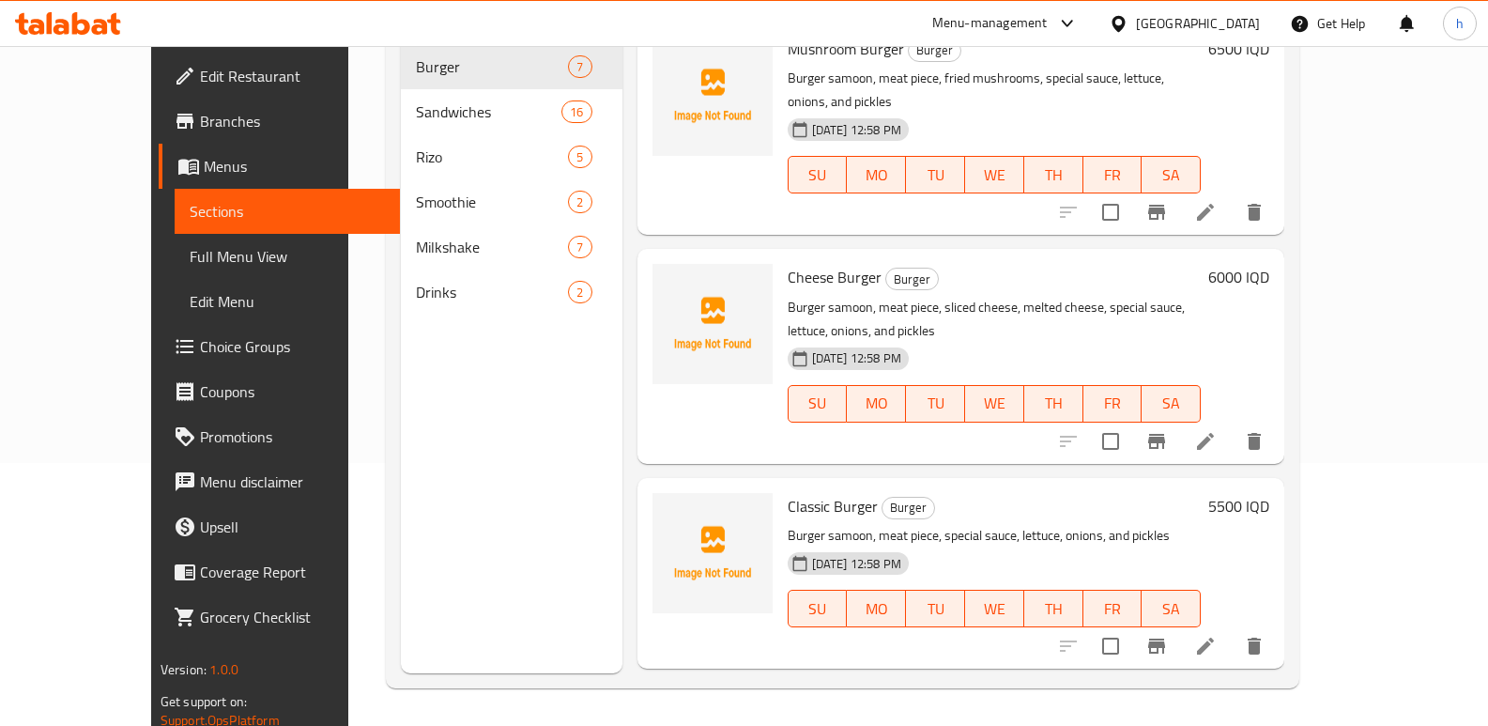
scroll to position [14, 0]
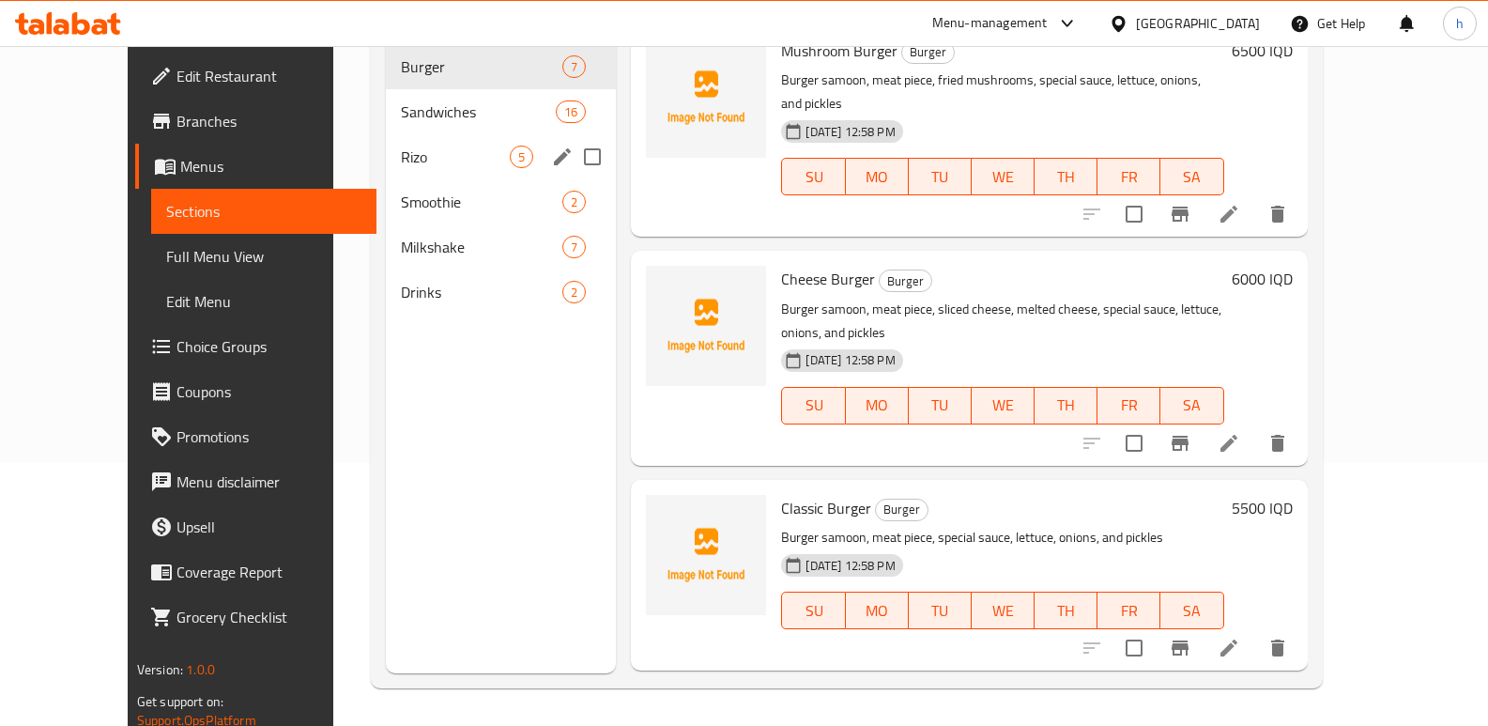
click at [401, 100] on span "Sandwiches" at bounding box center [478, 111] width 155 height 23
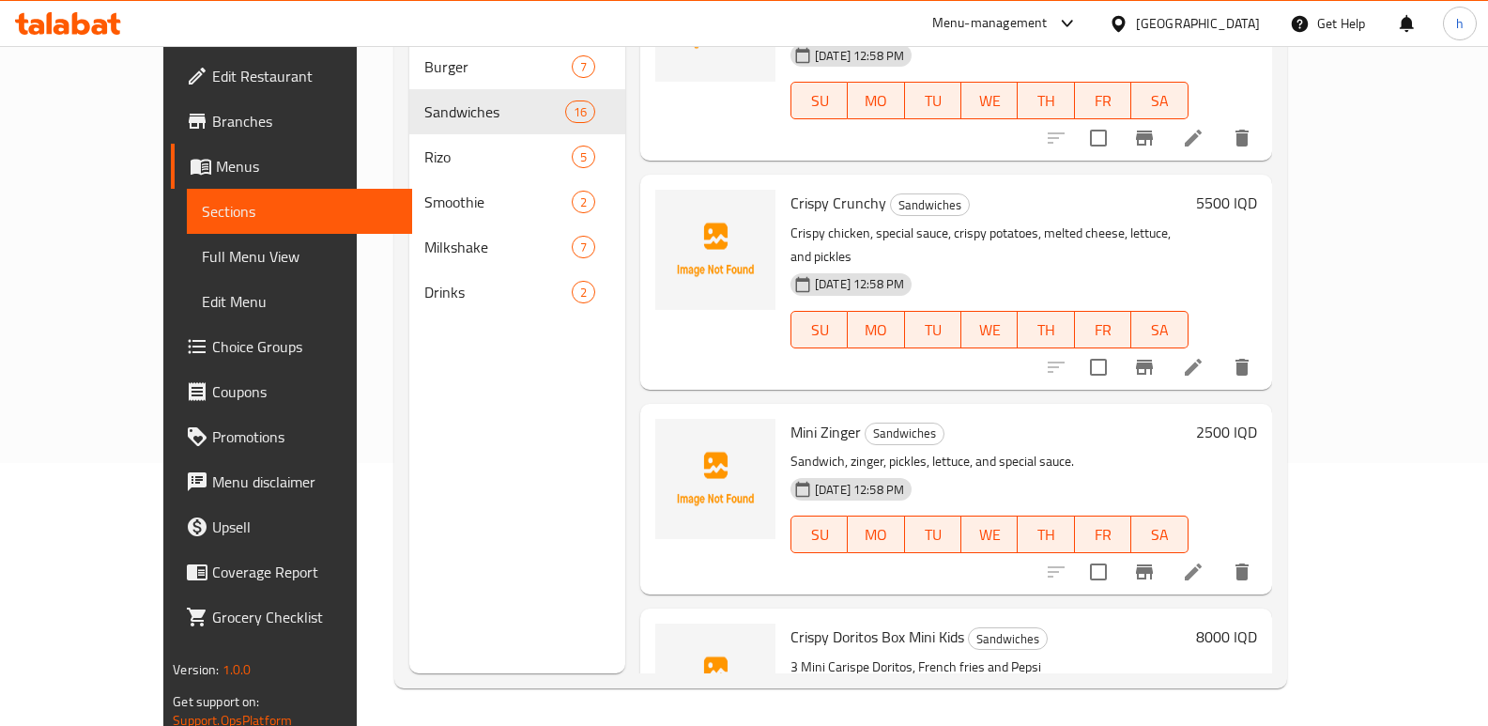
scroll to position [2602, 0]
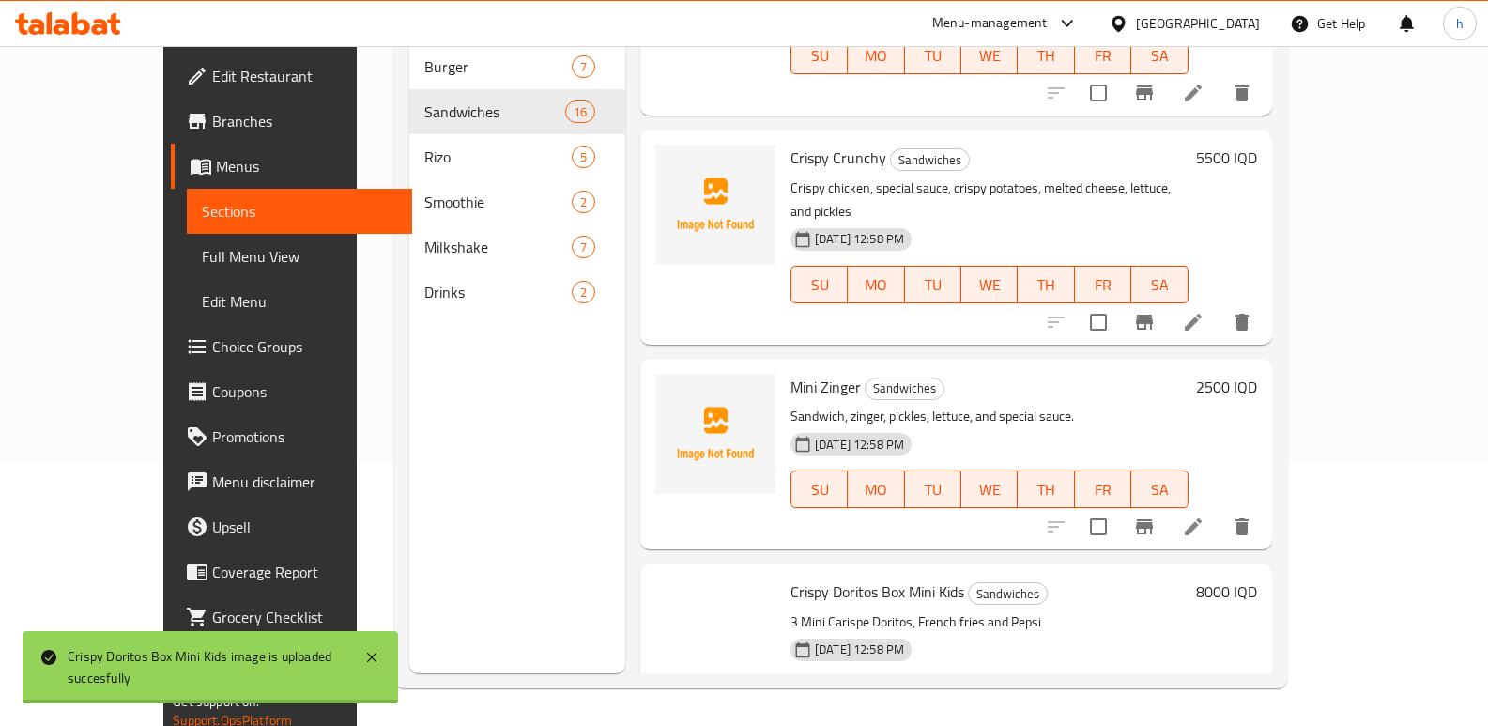
drag, startPoint x: 450, startPoint y: 549, endPoint x: 453, endPoint y: 536, distance: 13.7
click at [450, 549] on div "Menu sections Burger 7 Sandwiches 16 Rizo 5 Smoothie 2 Milkshake 7 Drinks 2" at bounding box center [517, 310] width 216 height 726
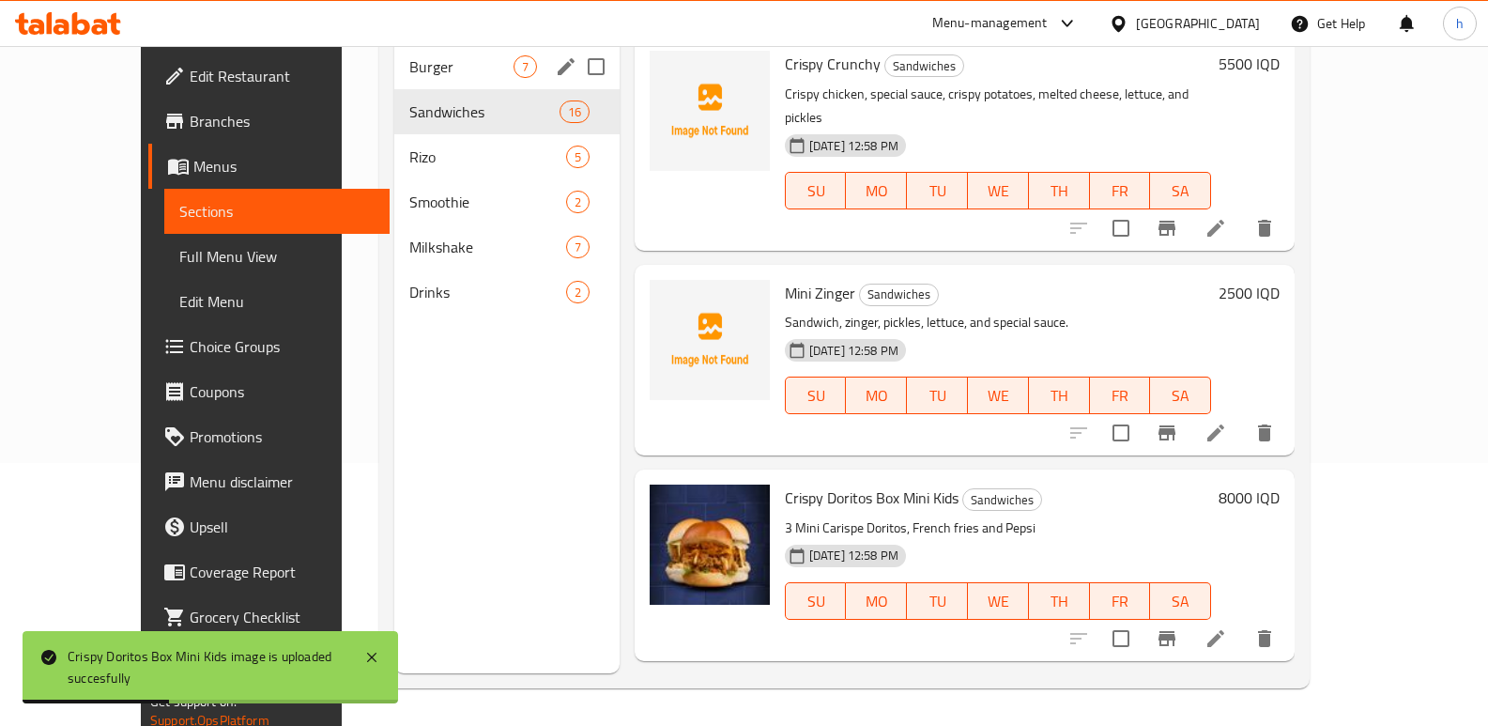
click at [394, 58] on div "Burger 7" at bounding box center [506, 66] width 225 height 45
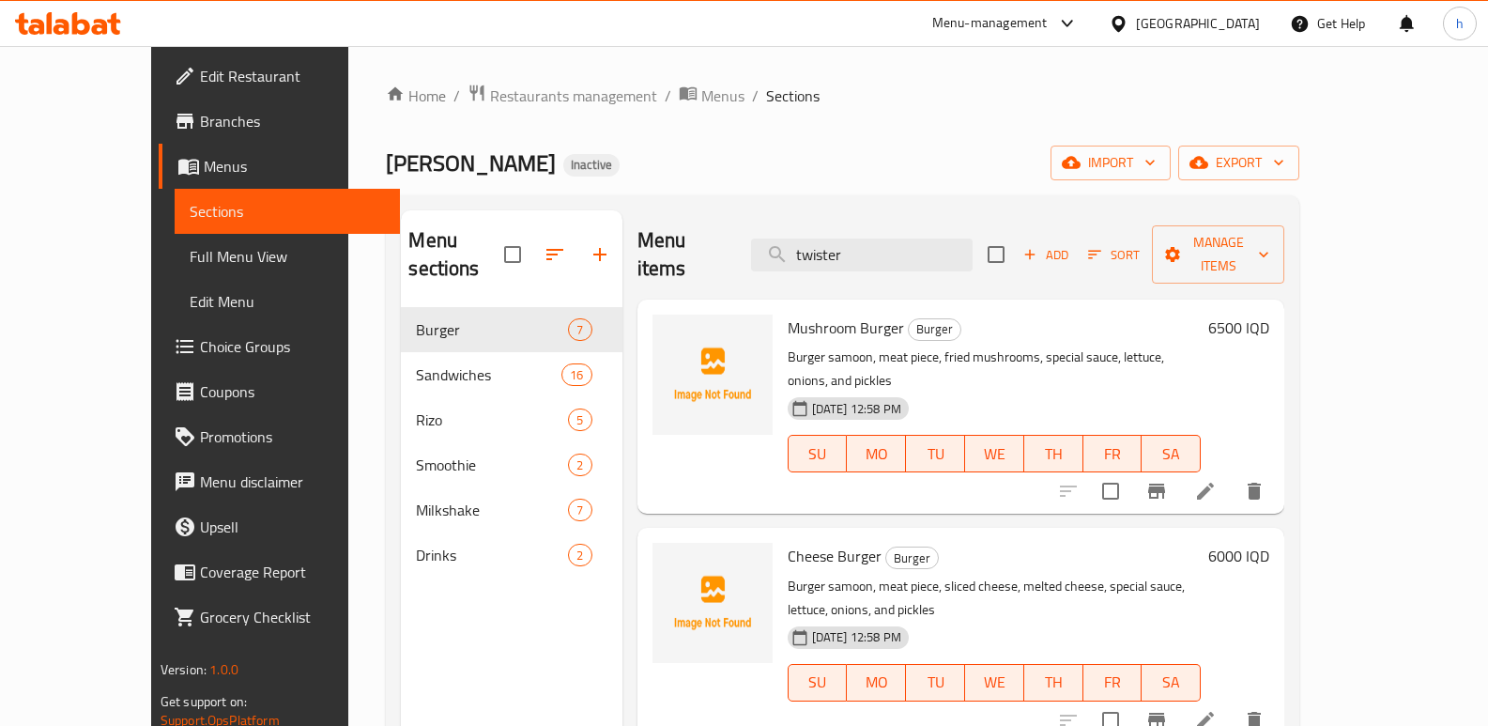
drag, startPoint x: 907, startPoint y: 247, endPoint x: 739, endPoint y: 258, distance: 168.4
click at [739, 258] on div "Menu items twister Add Sort Manage items" at bounding box center [961, 254] width 648 height 89
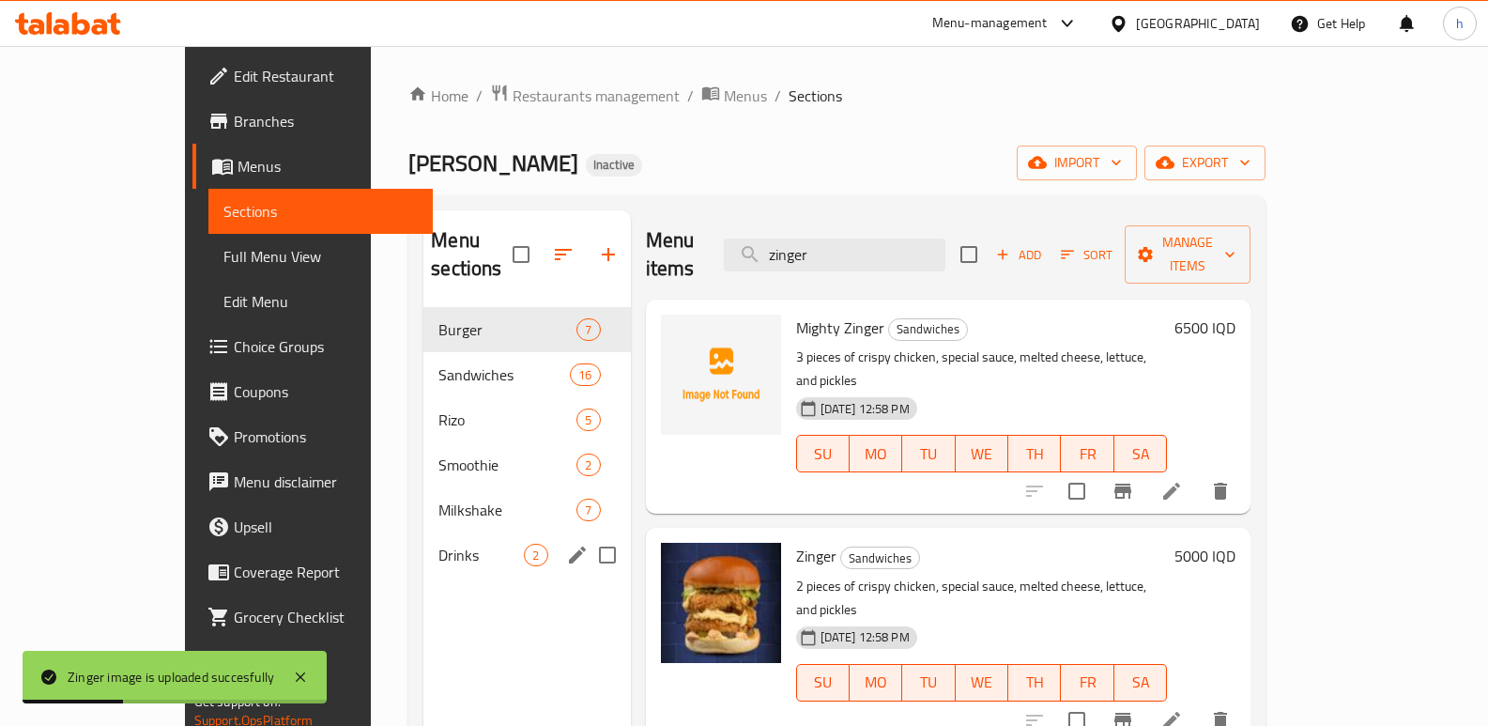
click at [446, 568] on div "Menu sections Burger 7 Sandwiches 16 Rizo 5 Smoothie 2 Milkshake 7 Drinks 2" at bounding box center [526, 573] width 207 height 726
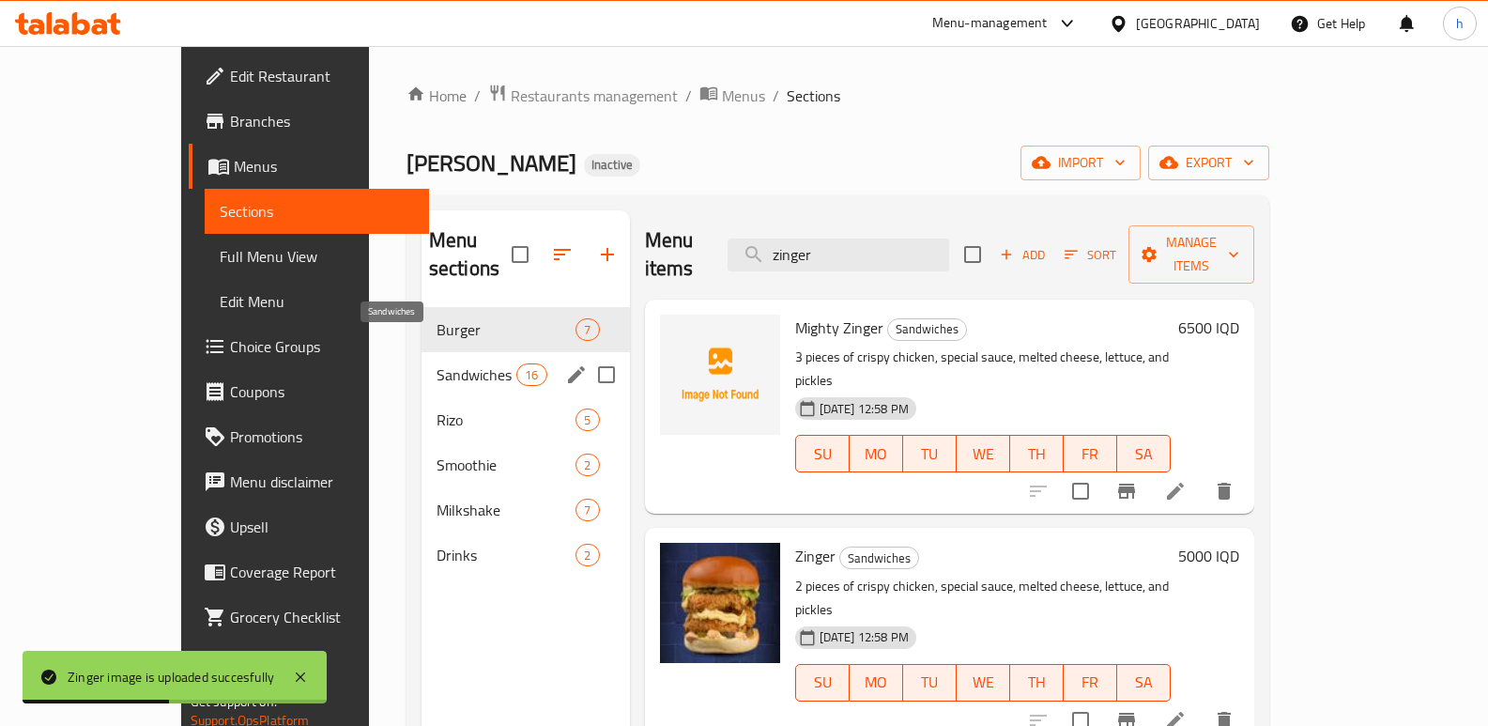
click at [437, 363] on span "Sandwiches" at bounding box center [477, 374] width 80 height 23
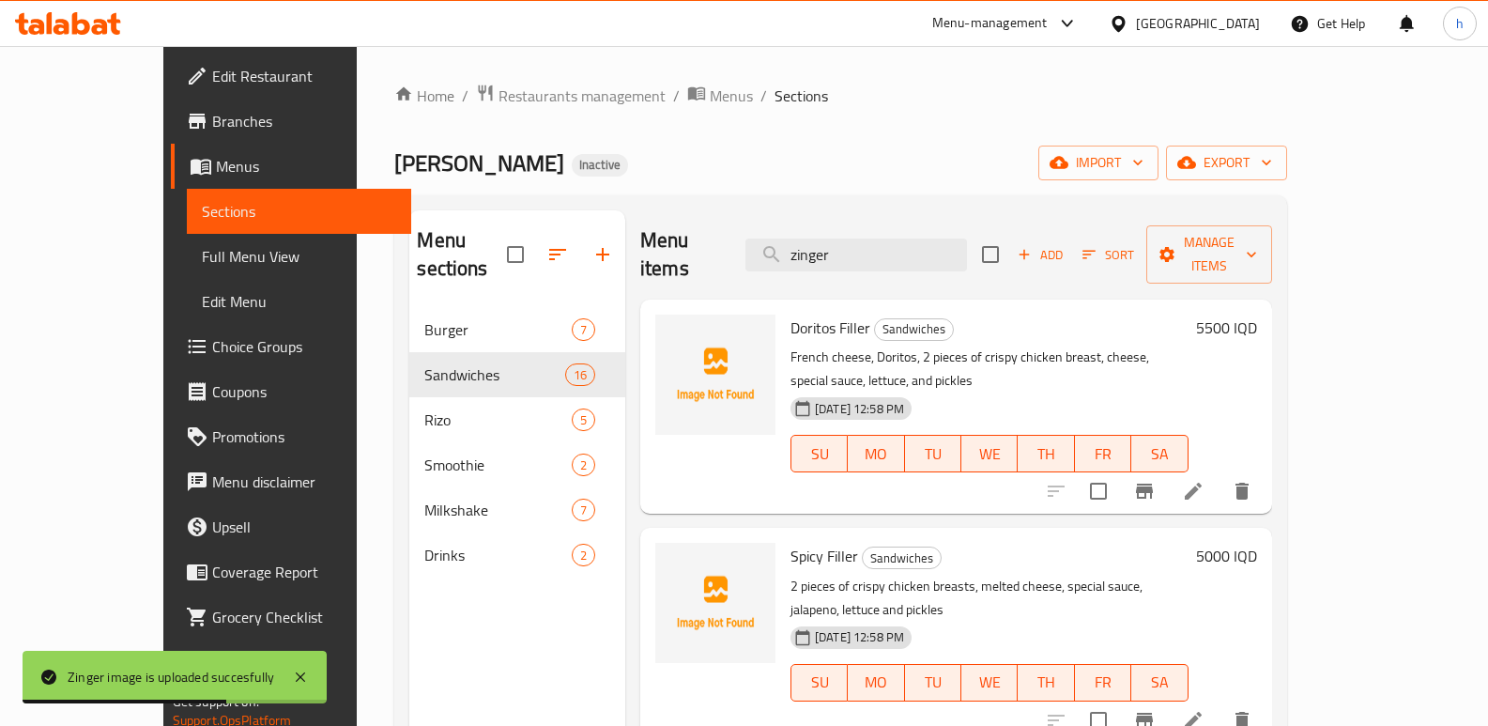
drag, startPoint x: 1414, startPoint y: 323, endPoint x: 1424, endPoint y: 330, distance: 12.8
click at [1272, 330] on div "Menu items zinger Add Sort Manage items Doritos Filler Sandwiches French cheese…" at bounding box center [948, 573] width 647 height 726
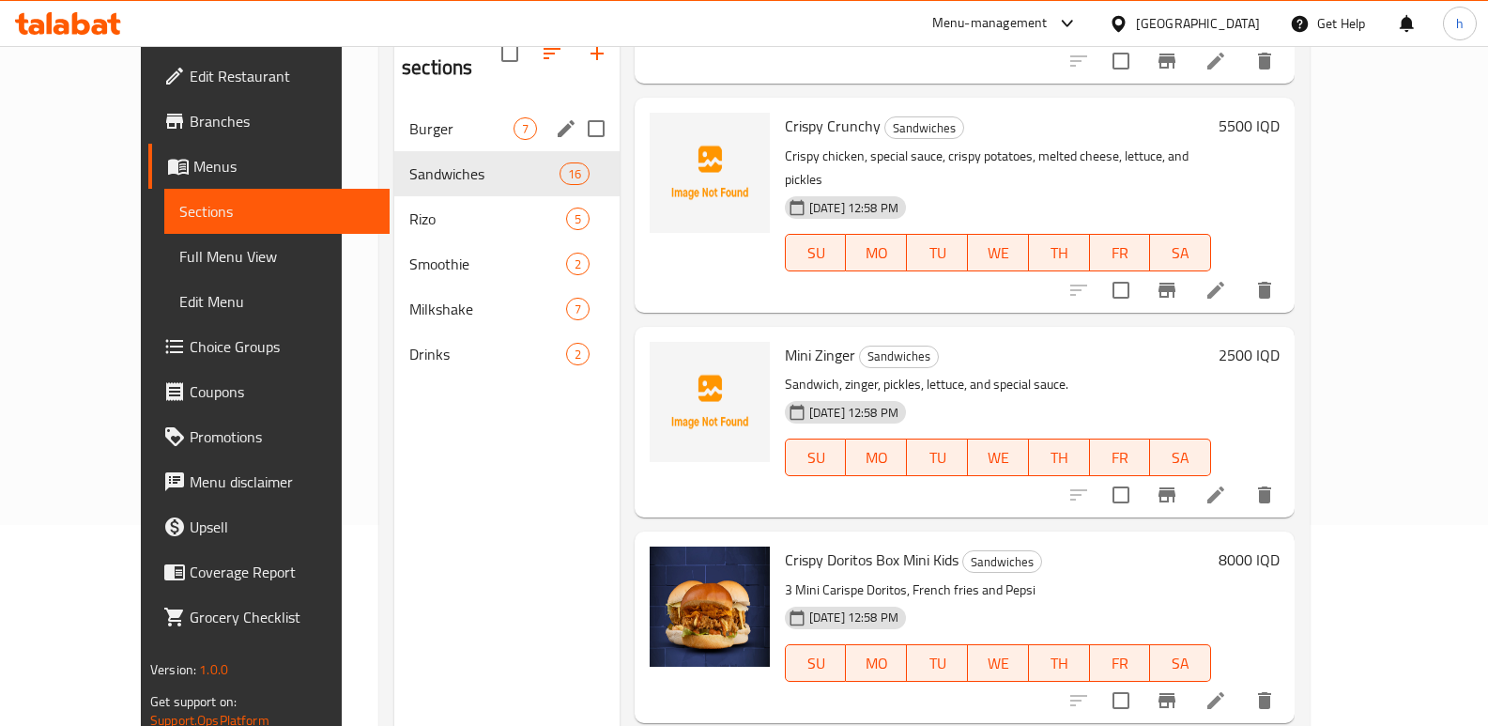
scroll to position [251, 0]
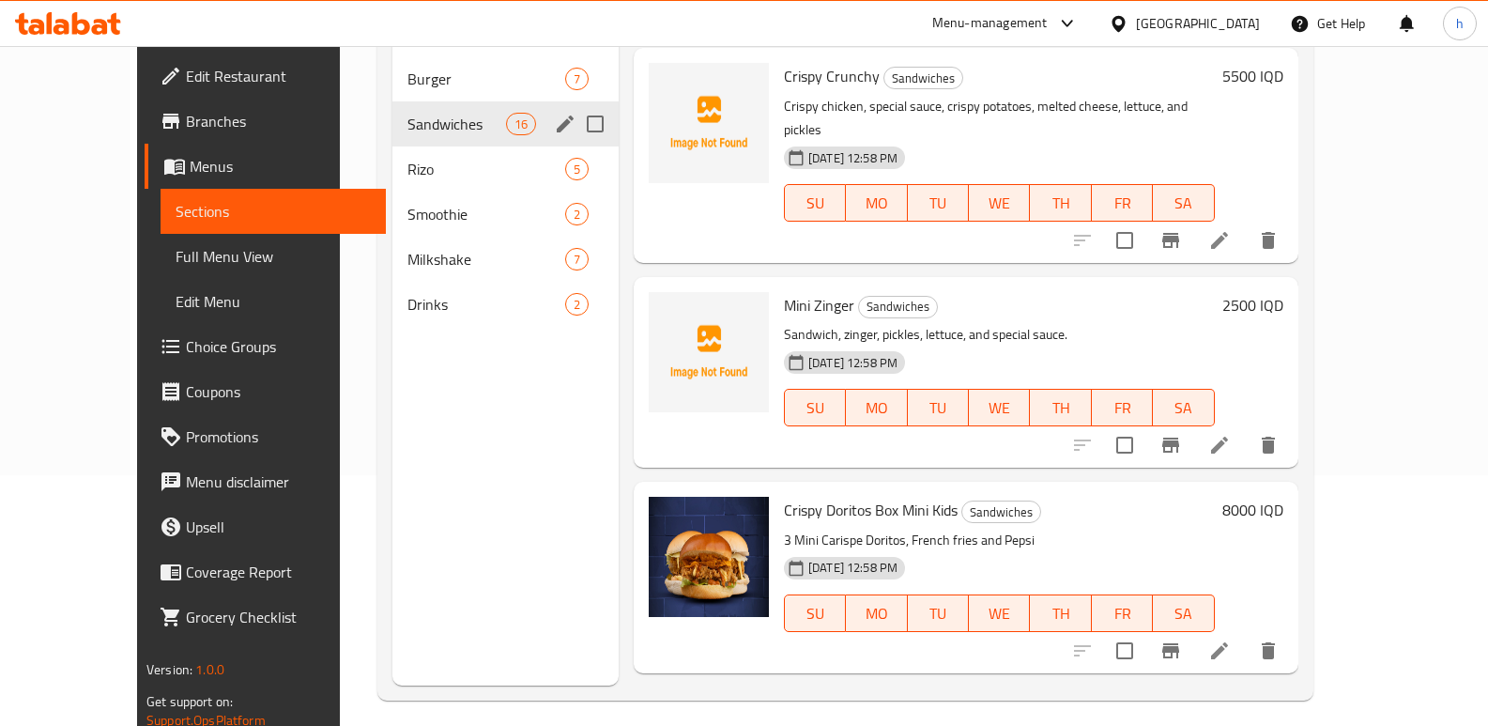
click at [407, 68] on span "Burger" at bounding box center [486, 79] width 158 height 23
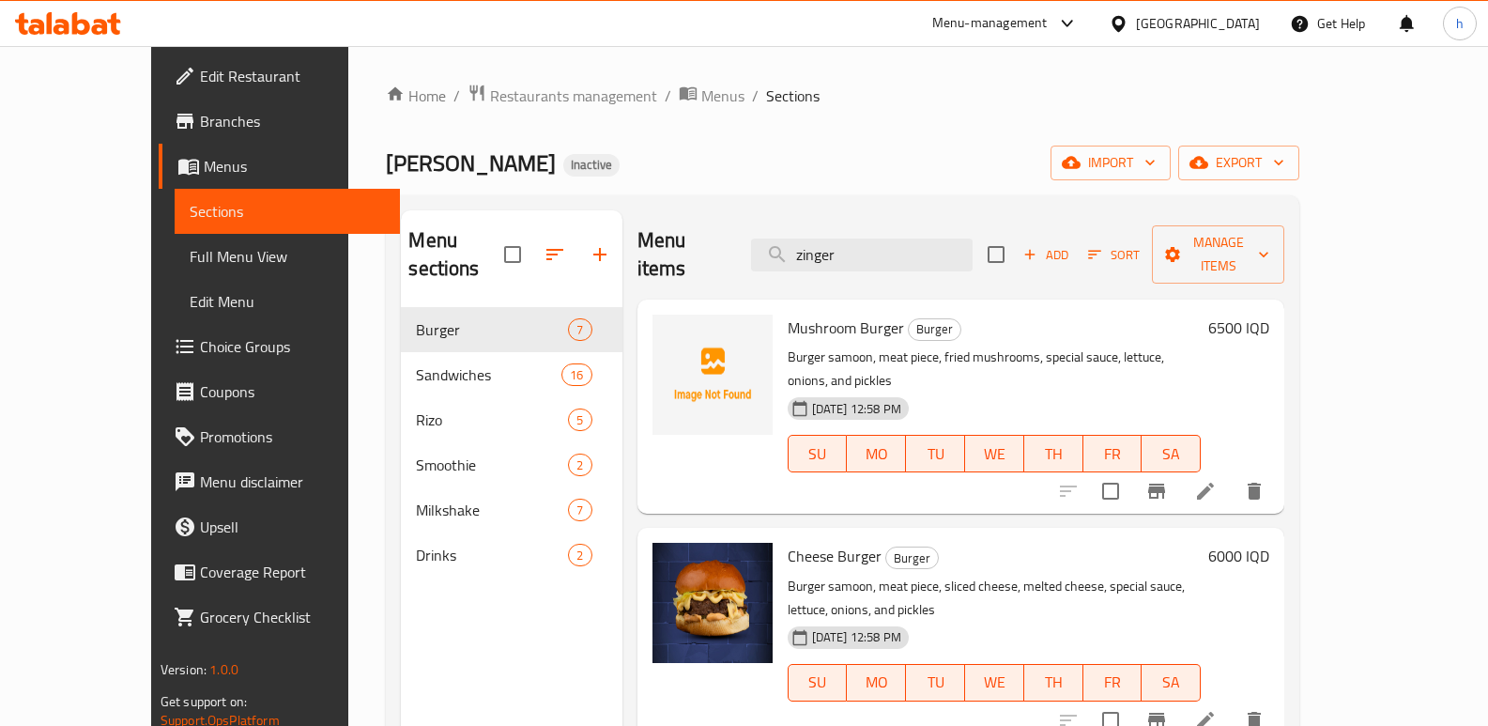
drag, startPoint x: 801, startPoint y: 229, endPoint x: 671, endPoint y: 241, distance: 130.1
click at [692, 234] on div "Menu items zinger Add Sort Manage items" at bounding box center [961, 254] width 648 height 89
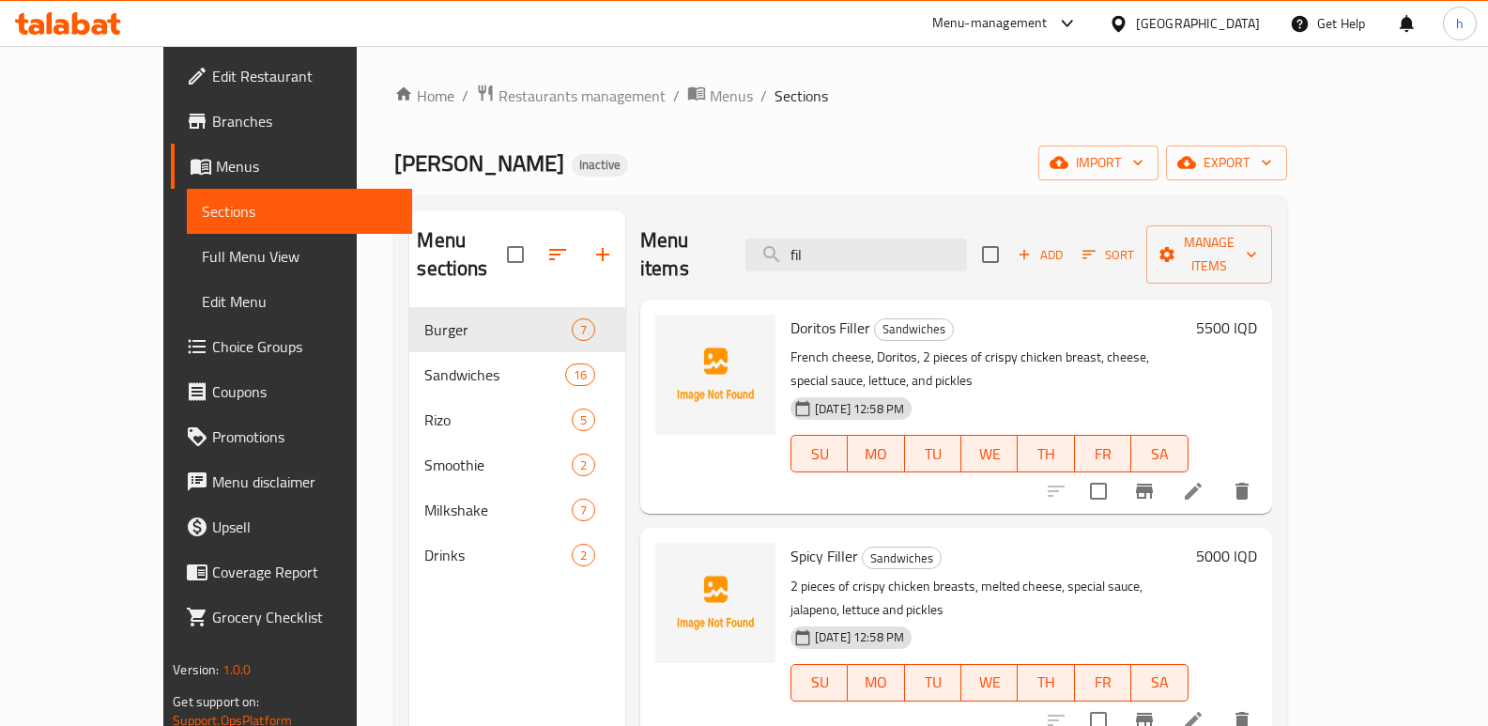
type input "fil"
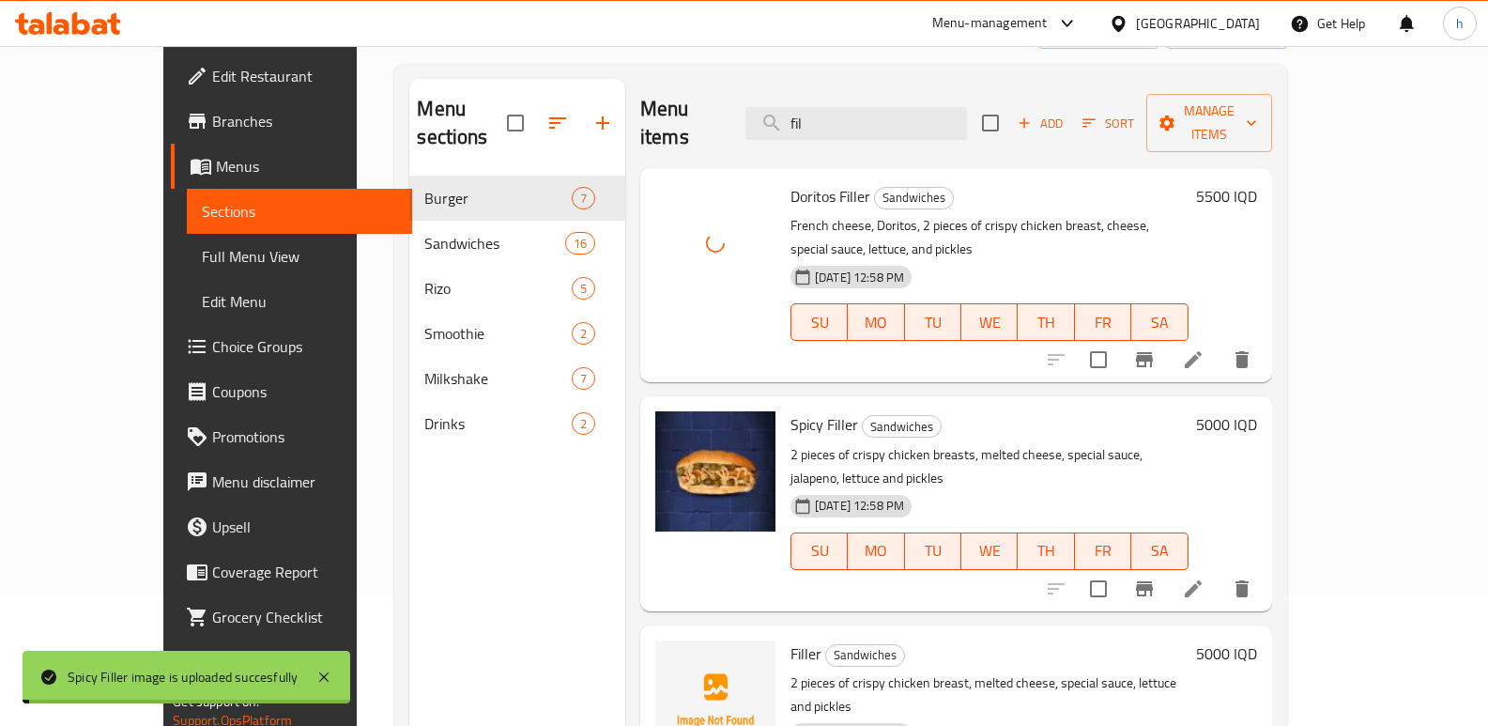
scroll to position [232, 0]
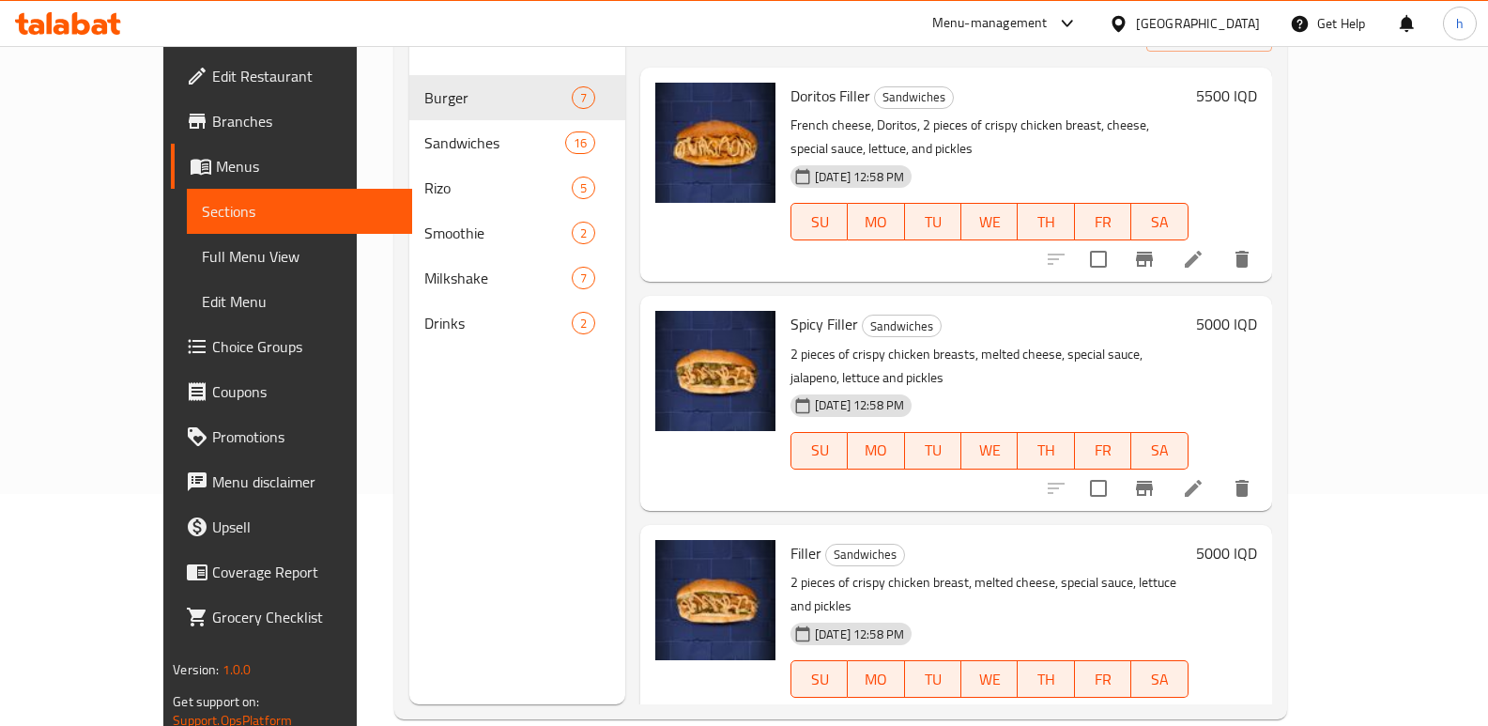
click at [421, 499] on div "Menu sections Burger 7 Sandwiches 16 Rizo 5 Smoothie 2 Milkshake 7 Drinks 2" at bounding box center [517, 341] width 216 height 726
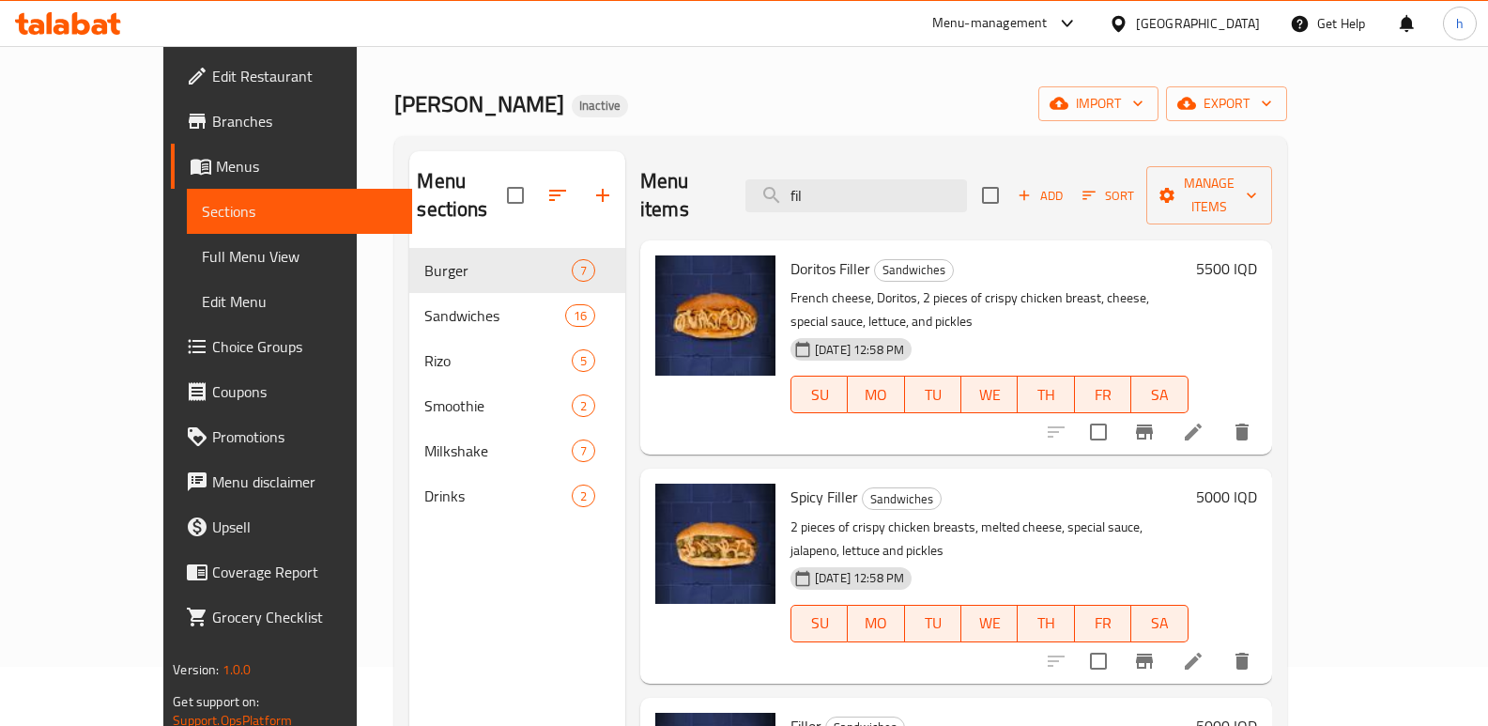
scroll to position [0, 0]
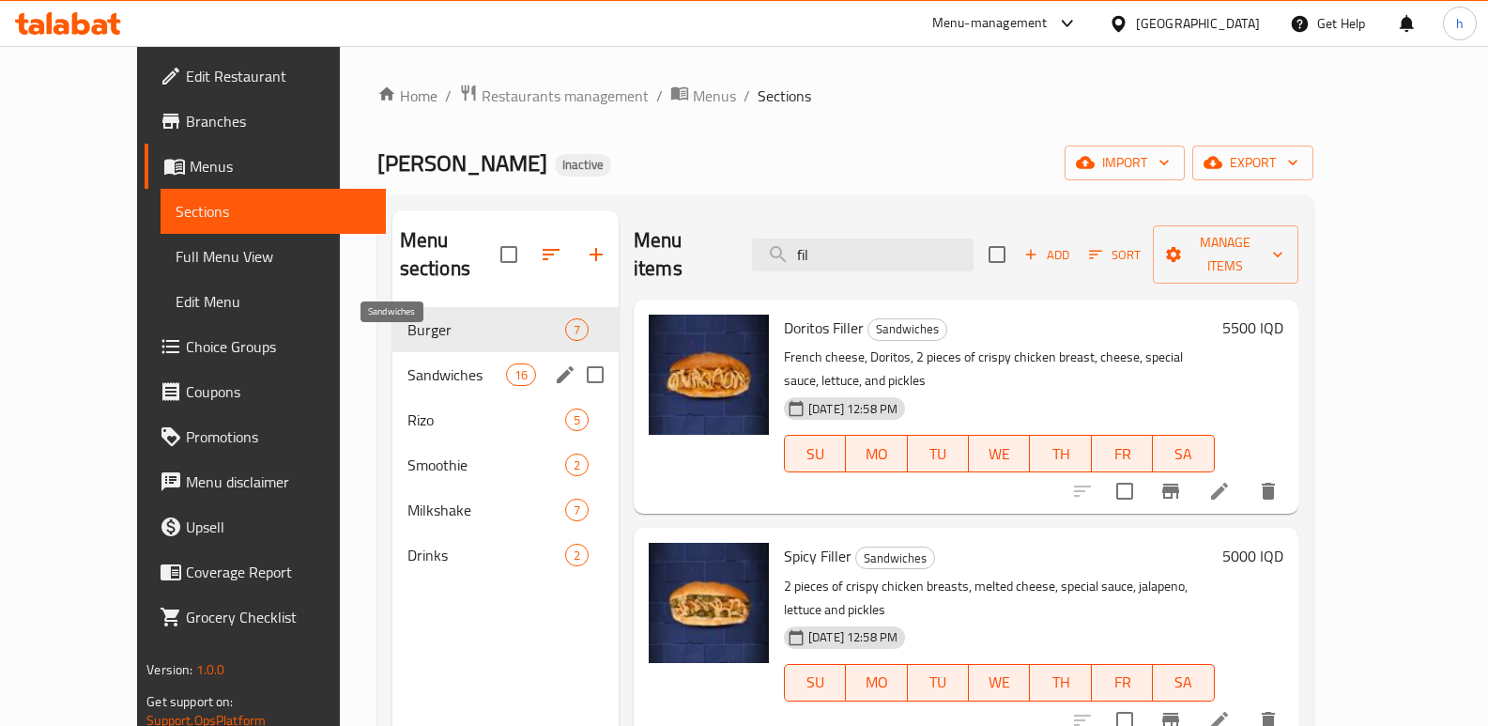
click at [407, 363] on span "Sandwiches" at bounding box center [456, 374] width 99 height 23
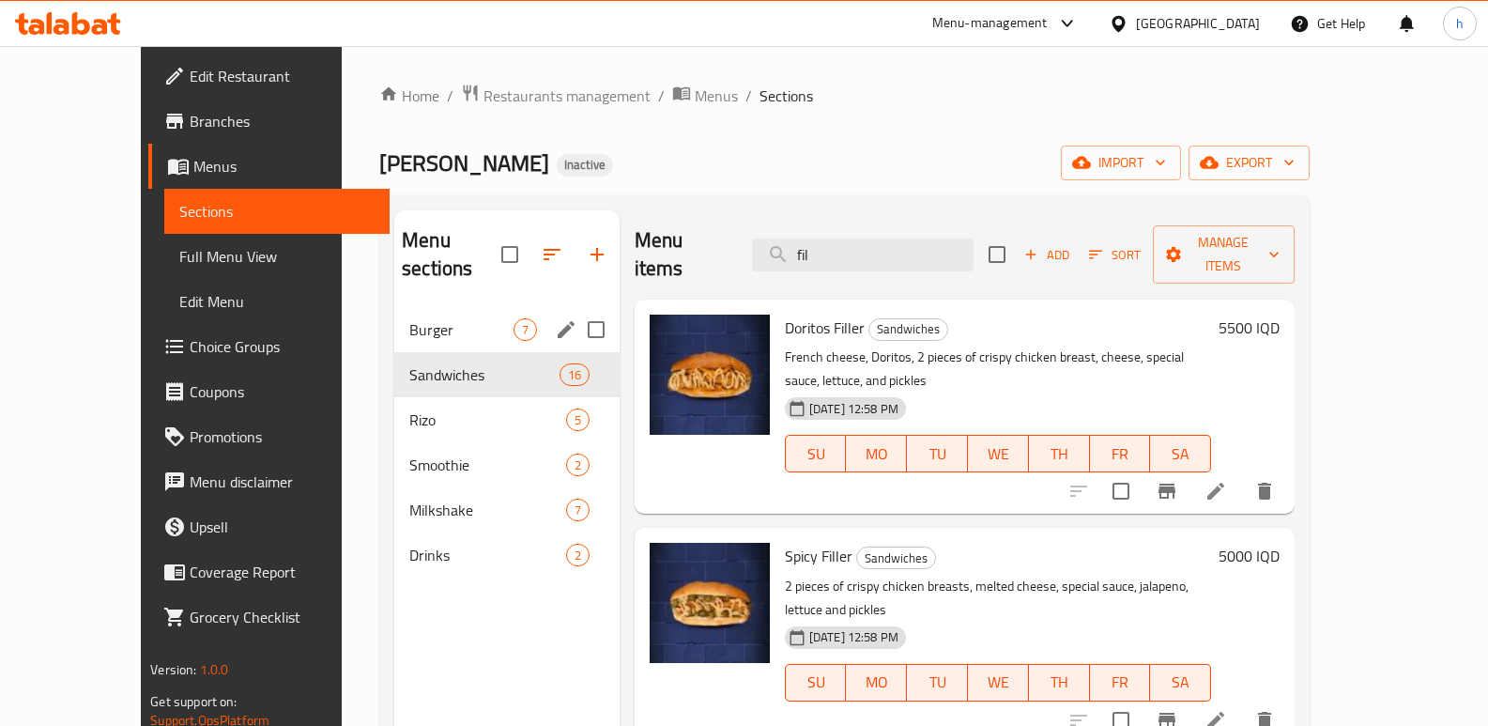
click at [409, 318] on span "Burger" at bounding box center [461, 329] width 104 height 23
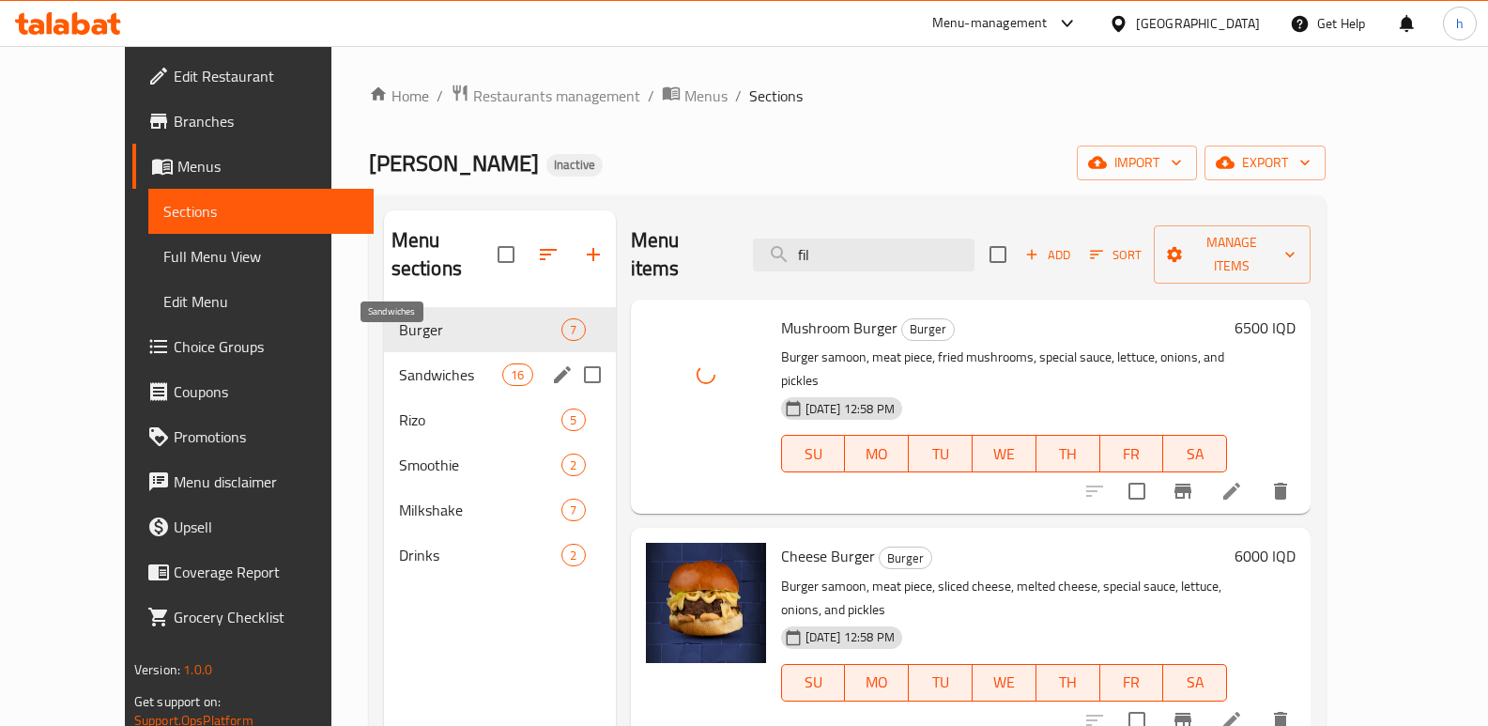
click at [399, 363] on span "Sandwiches" at bounding box center [451, 374] width 104 height 23
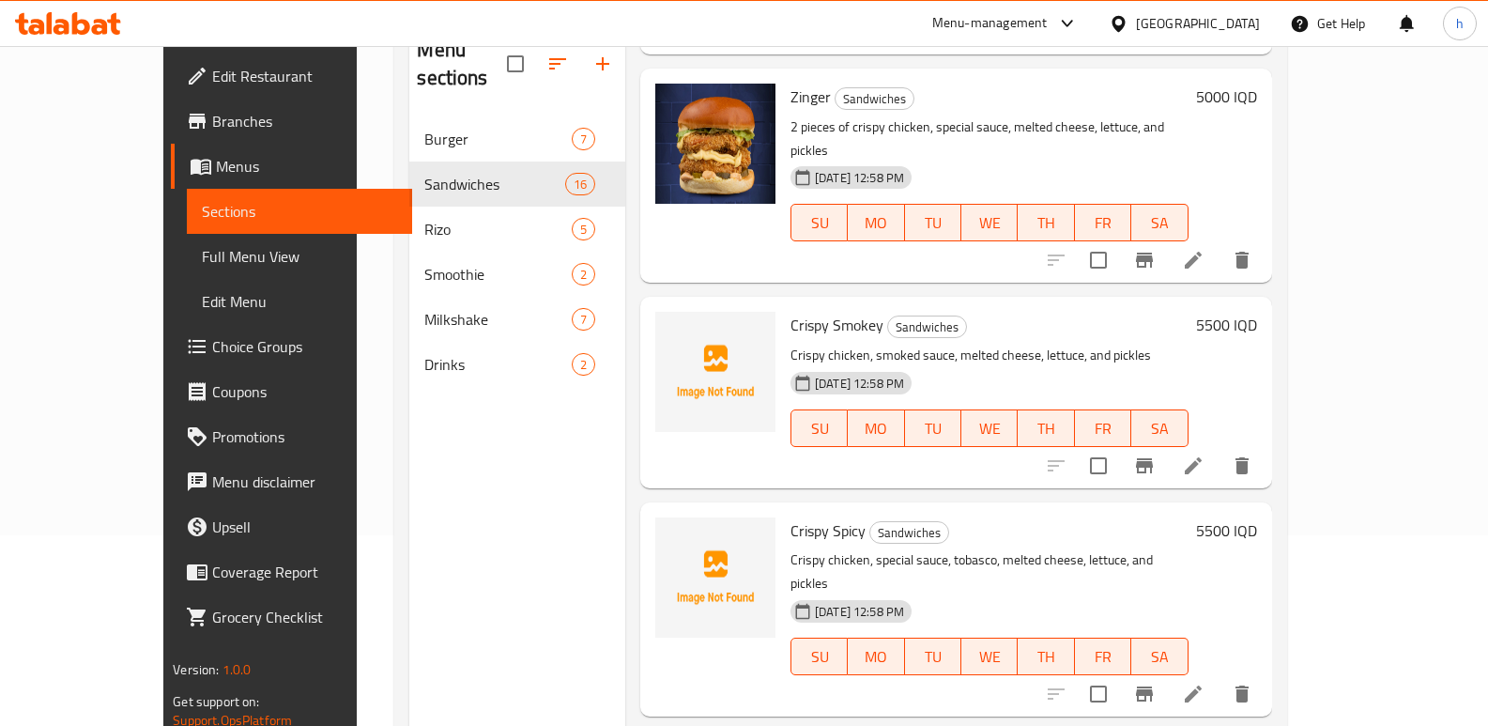
scroll to position [2079, 0]
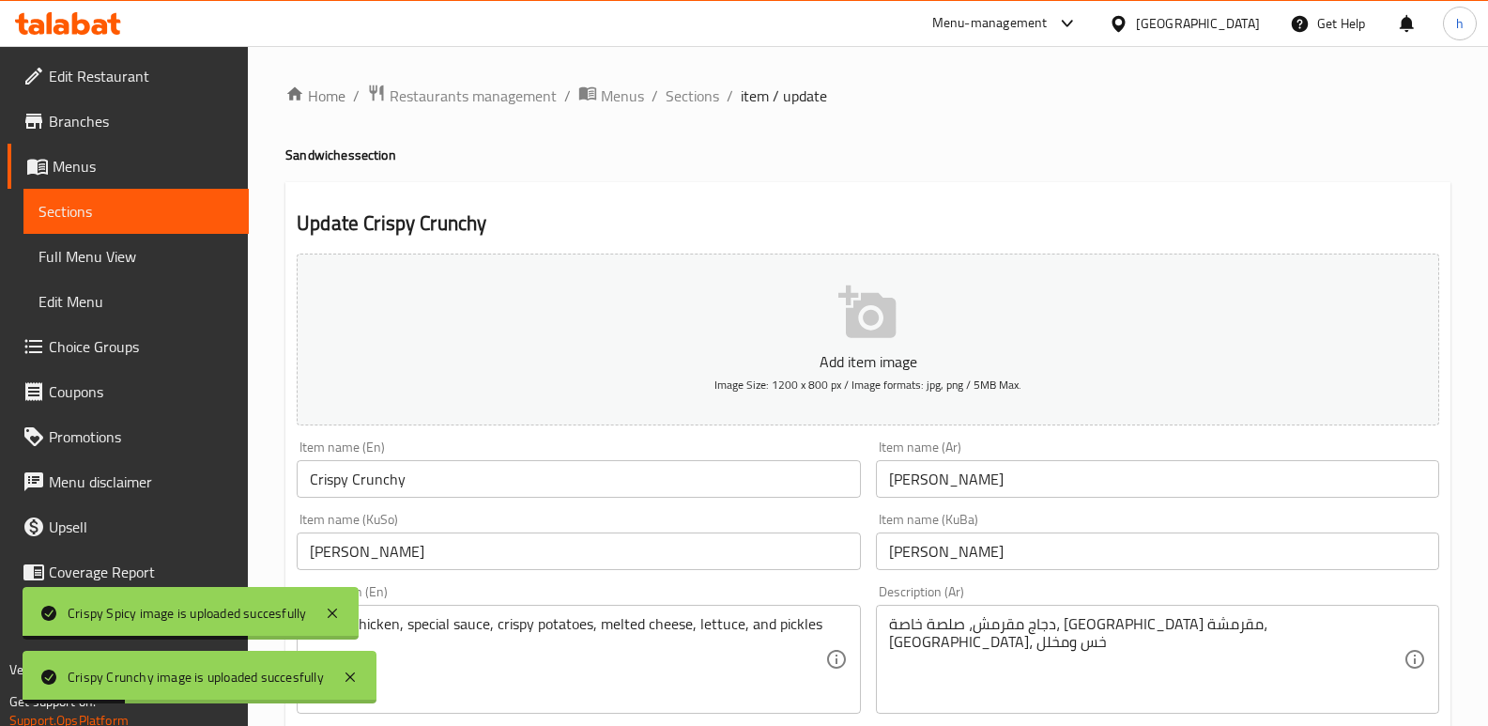
click at [192, 206] on span "Sections" at bounding box center [135, 211] width 195 height 23
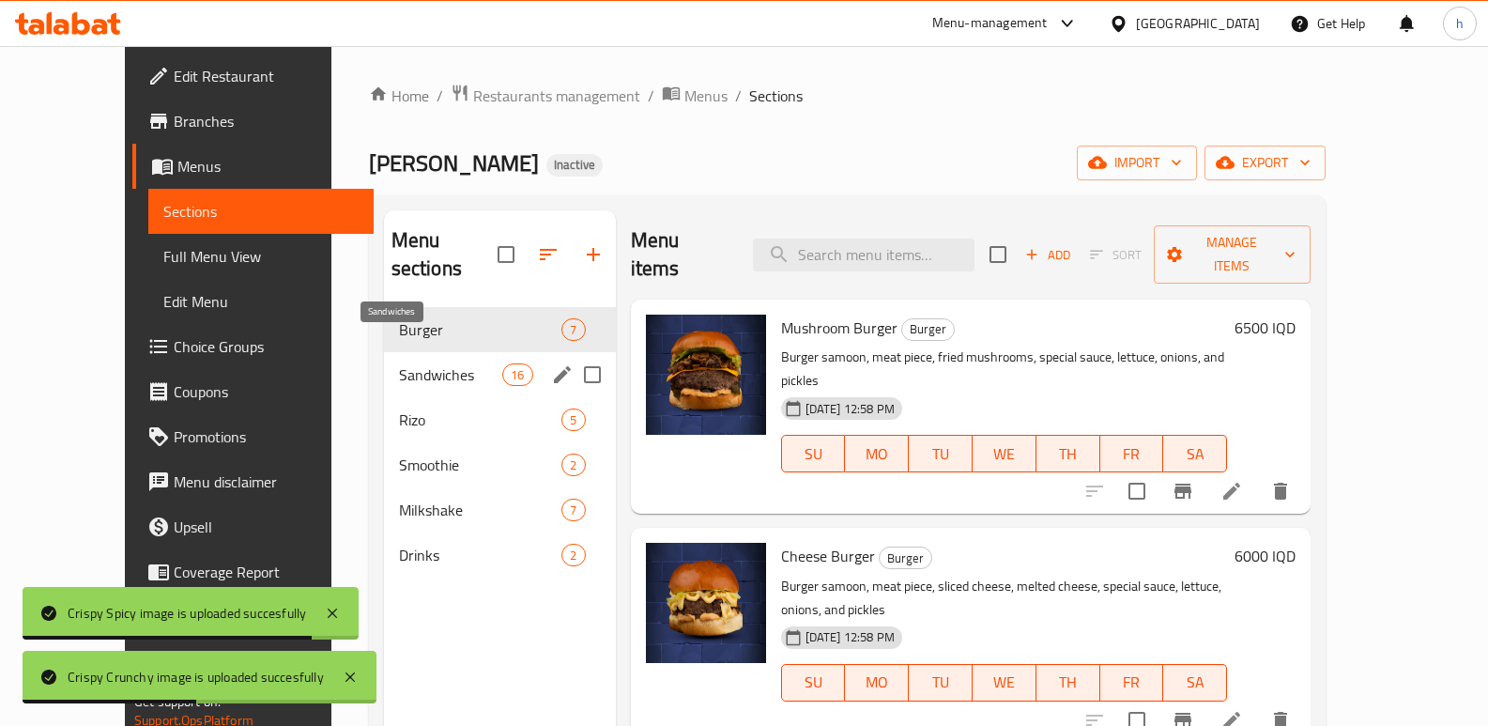
click at [399, 363] on span "Sandwiches" at bounding box center [451, 374] width 104 height 23
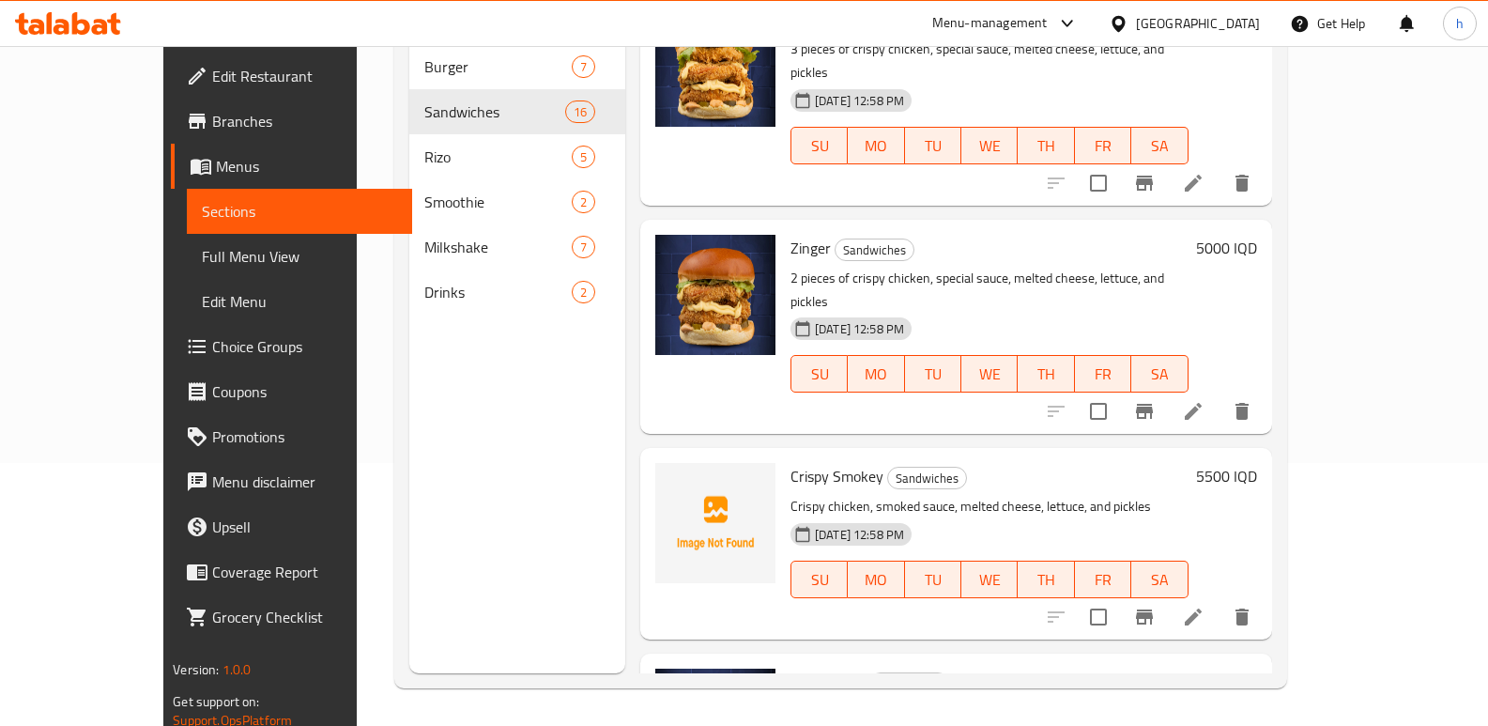
scroll to position [1805, 0]
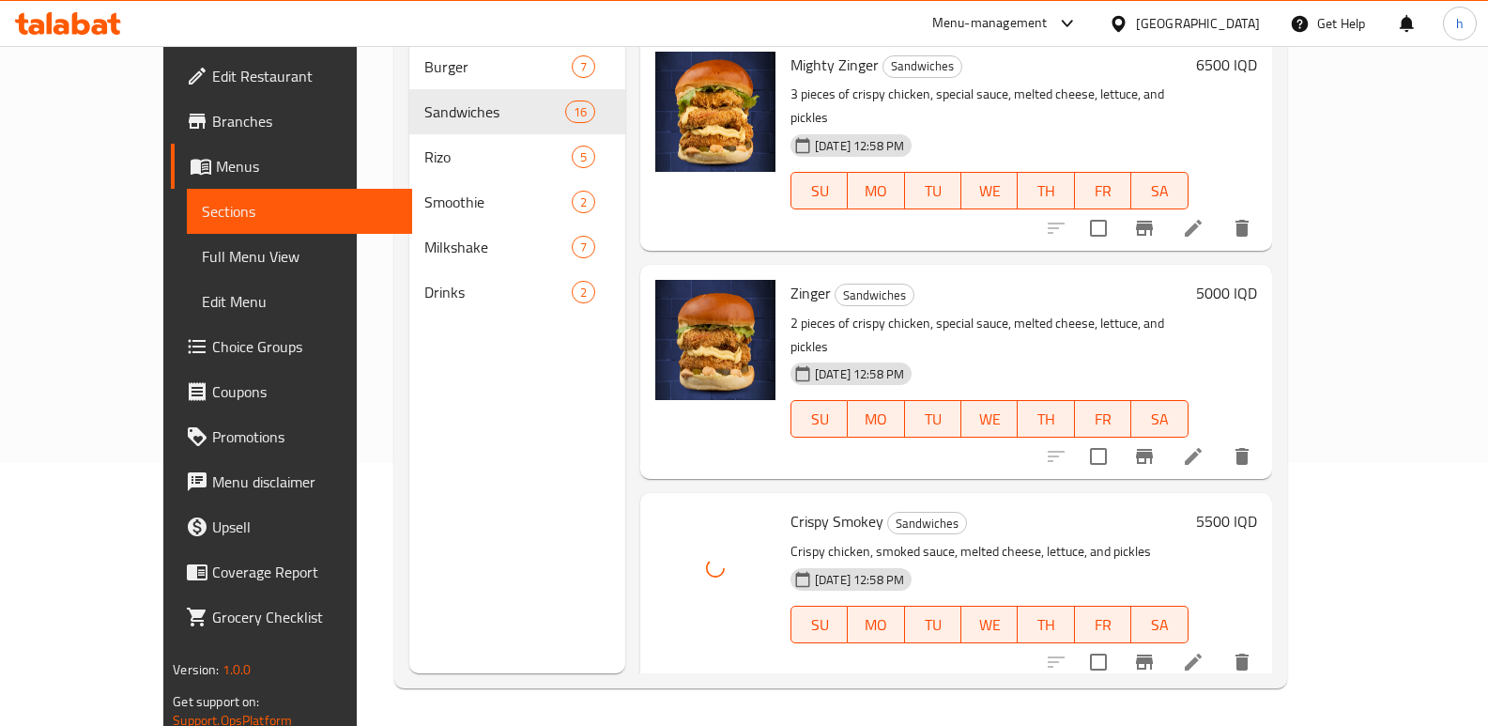
click at [1205, 651] on icon at bounding box center [1193, 662] width 23 height 23
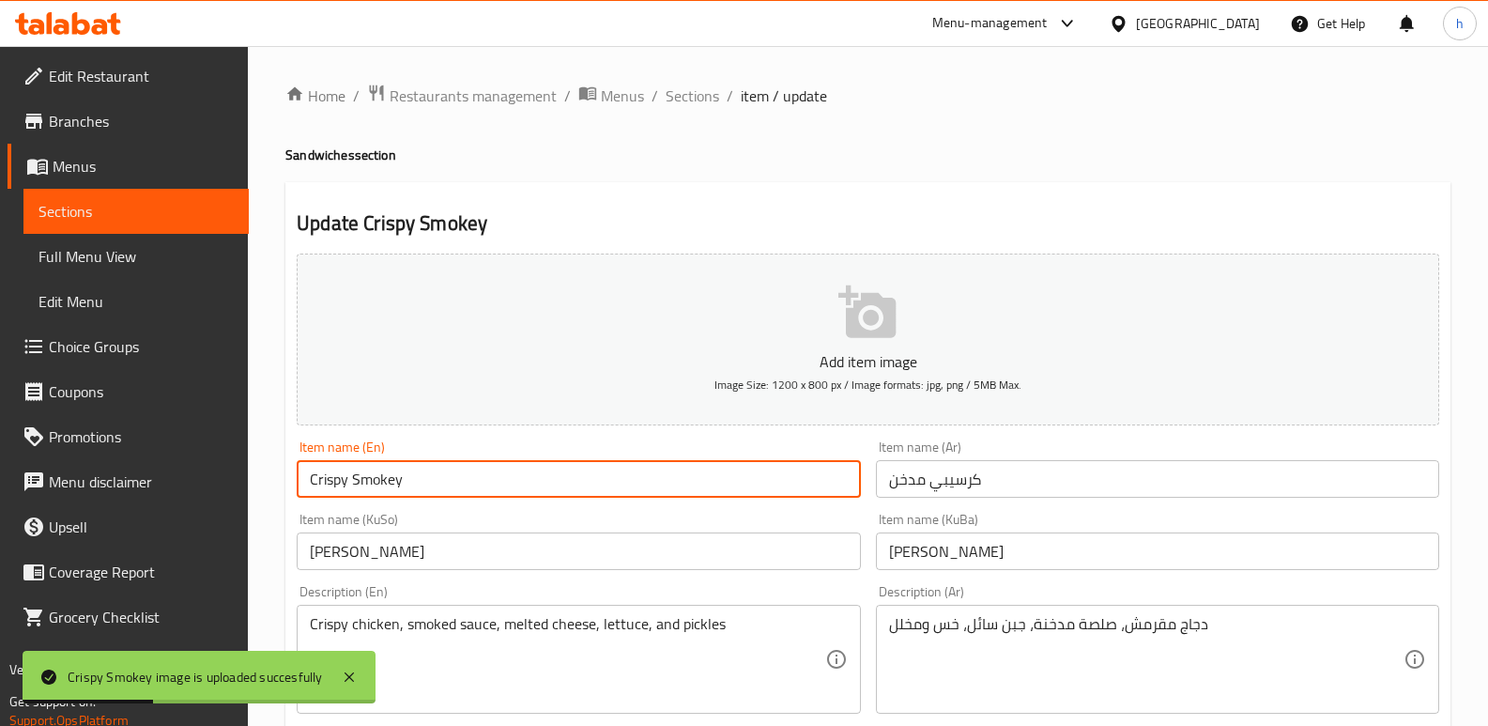
drag, startPoint x: 409, startPoint y: 480, endPoint x: 355, endPoint y: 492, distance: 55.8
click at [355, 492] on input "Crispy Smokey" at bounding box center [578, 479] width 563 height 38
click at [309, 477] on input "Crispy" at bounding box center [578, 479] width 563 height 38
paste input "Smokey"
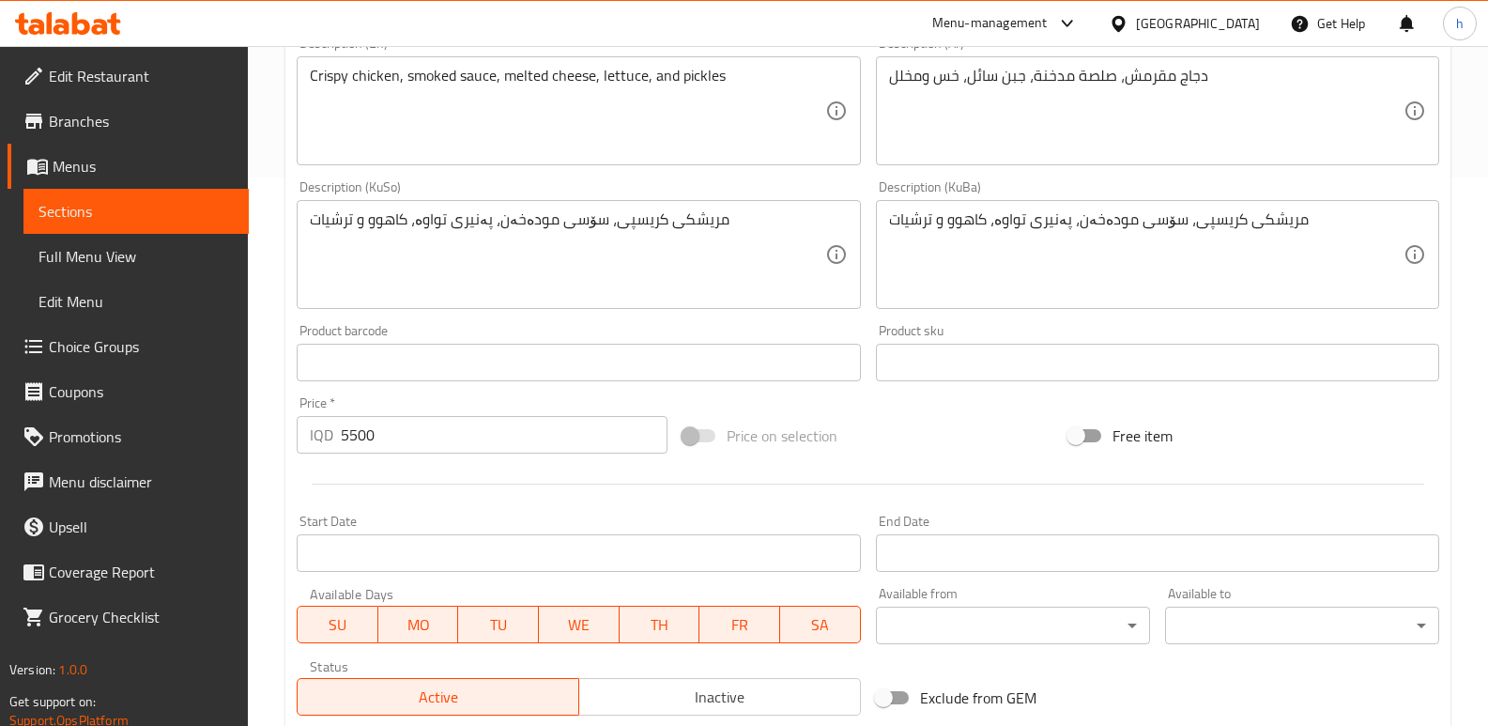
scroll to position [817, 0]
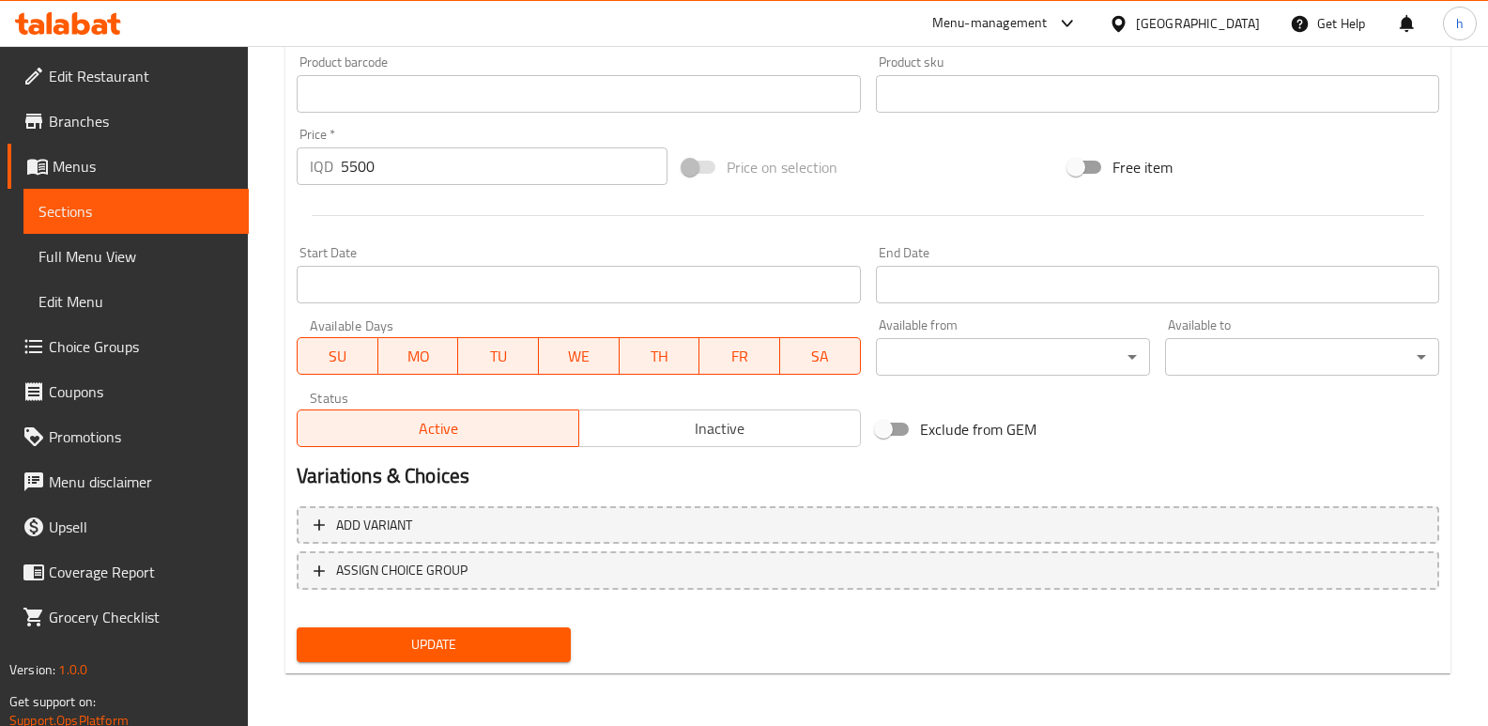
type input "Smoked Crispy"
click at [442, 633] on span "Update" at bounding box center [434, 644] width 244 height 23
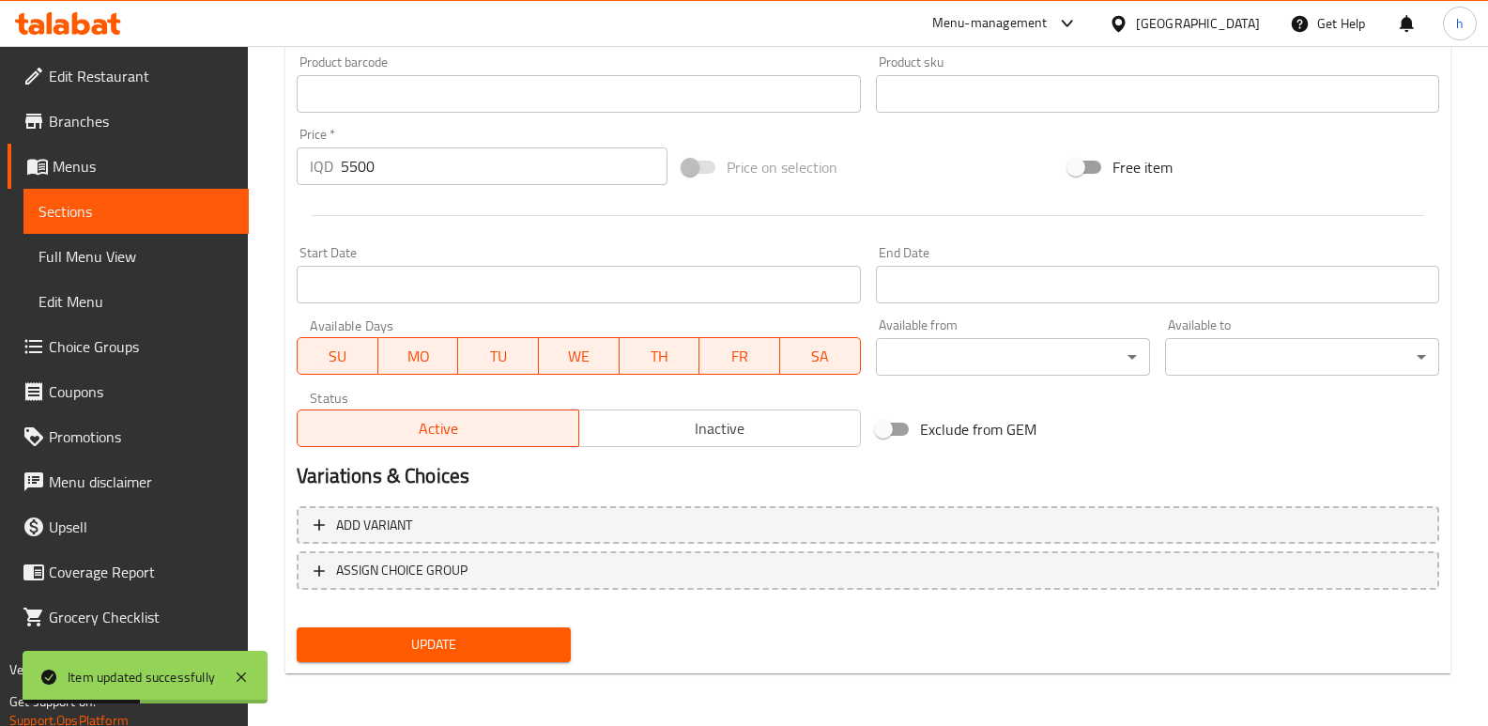
click at [177, 202] on span "Sections" at bounding box center [135, 211] width 195 height 23
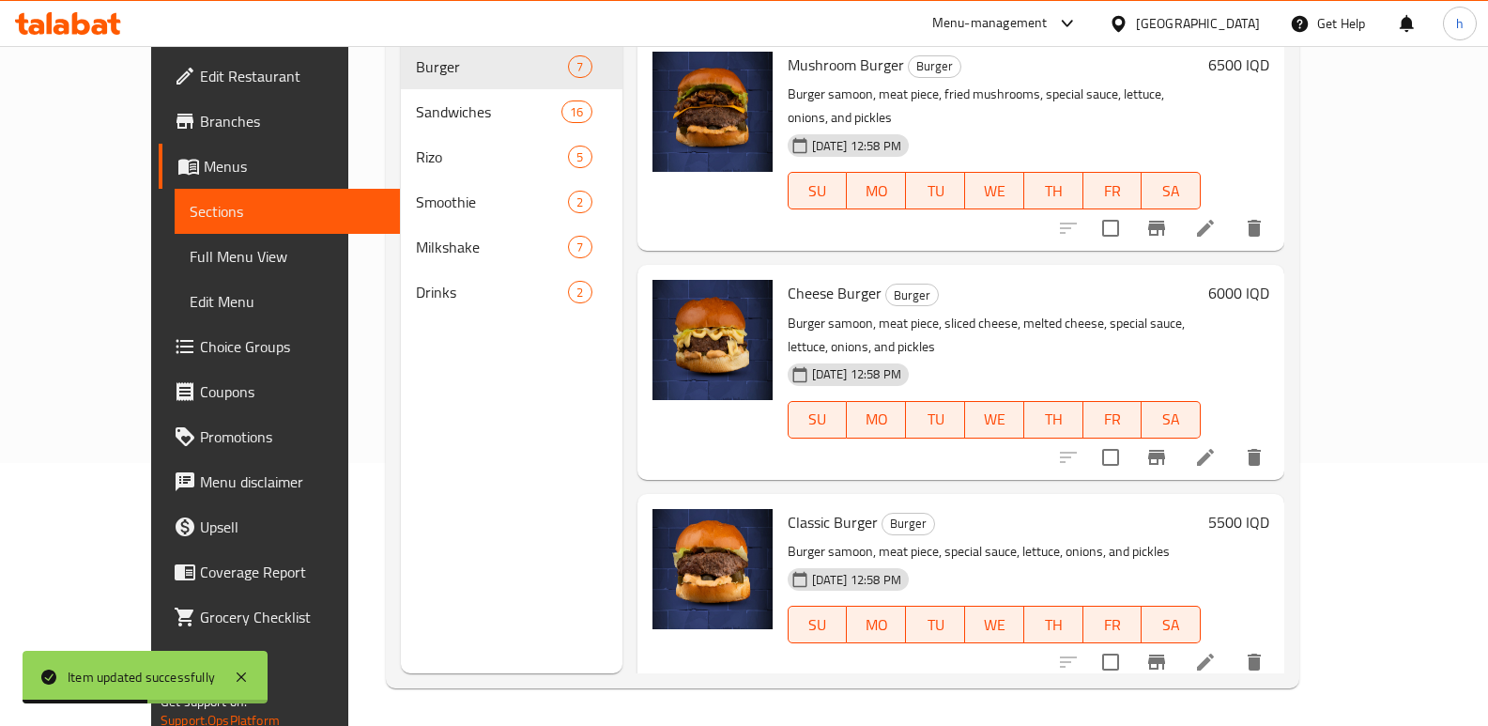
scroll to position [263, 0]
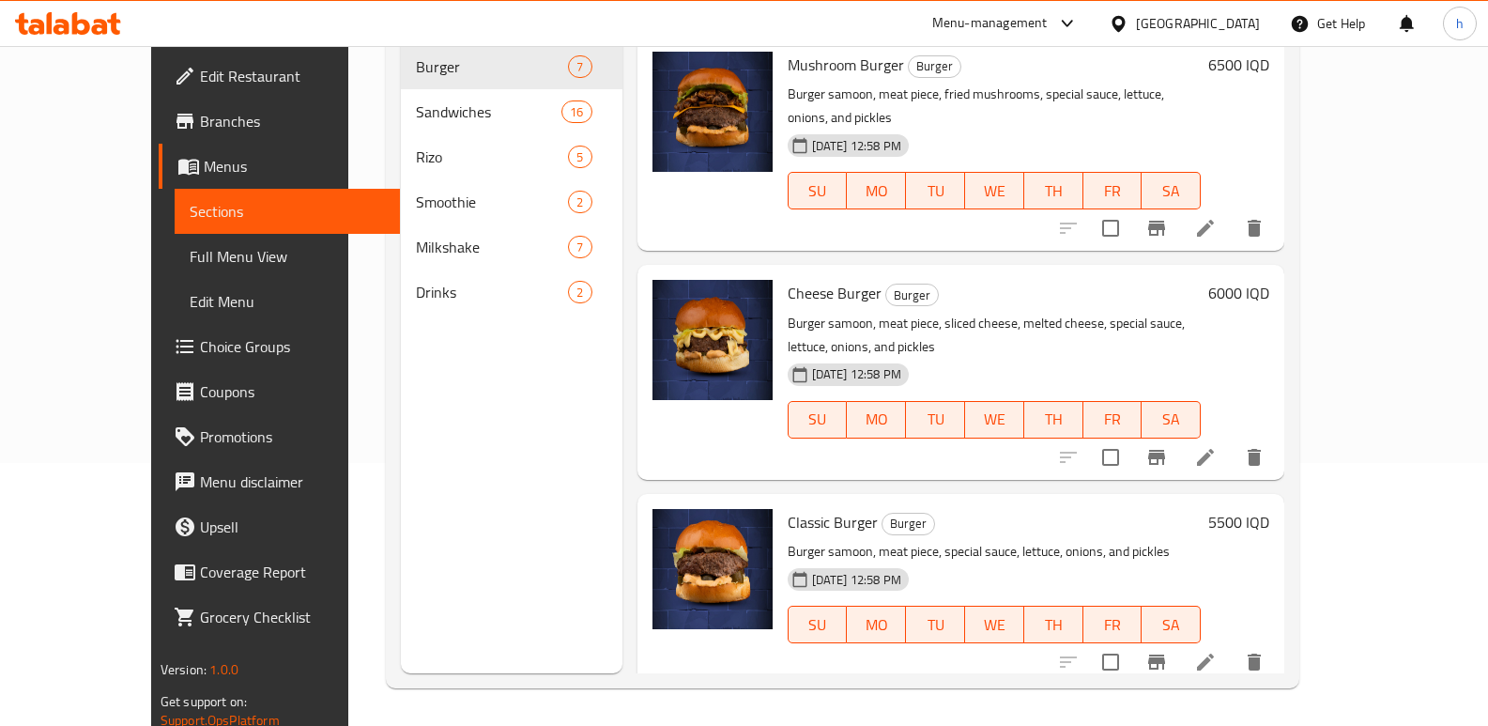
drag, startPoint x: 1488, startPoint y: 328, endPoint x: 1499, endPoint y: 278, distance: 51.0
click at [1488, 278] on html "​ Menu-management Iraq Get Help h Edit Restaurant Branches Menus Sections Full …" at bounding box center [744, 100] width 1488 height 726
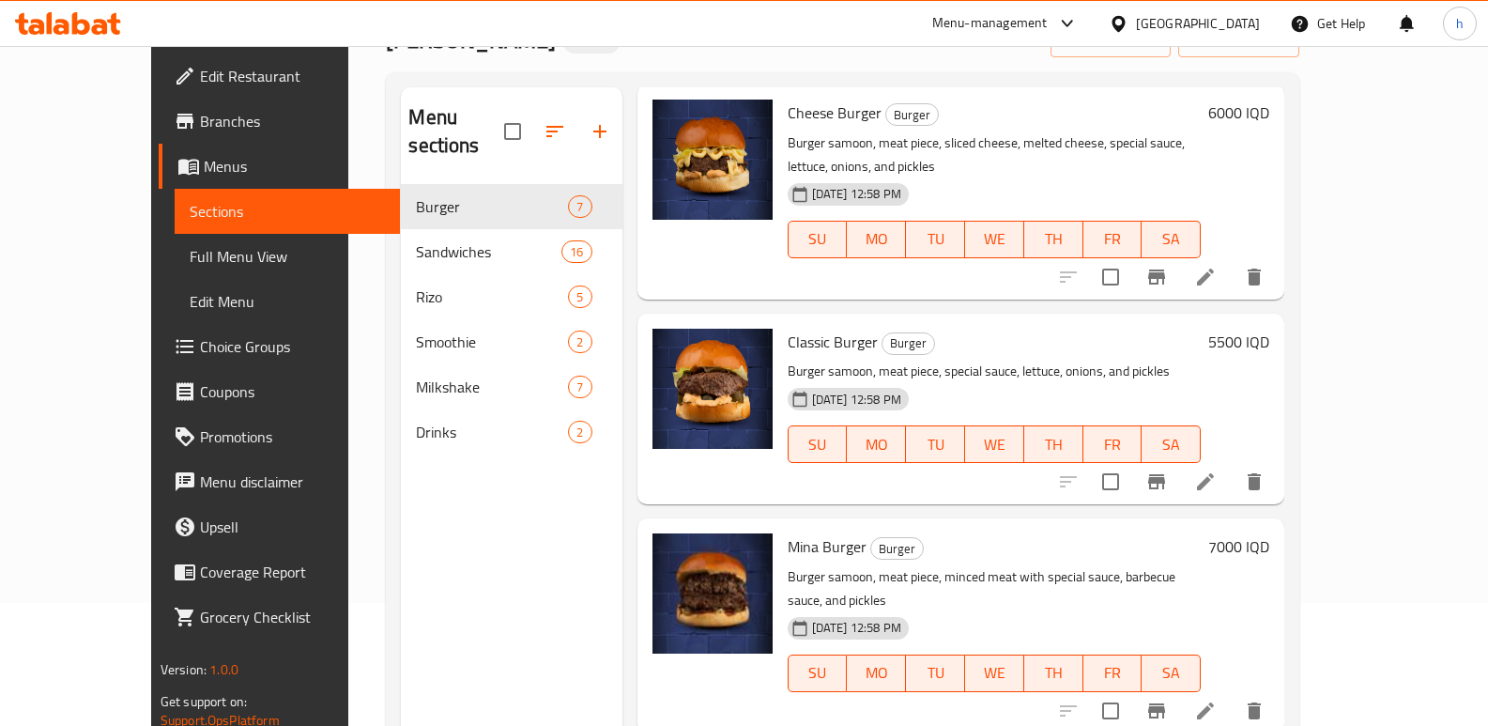
scroll to position [51, 0]
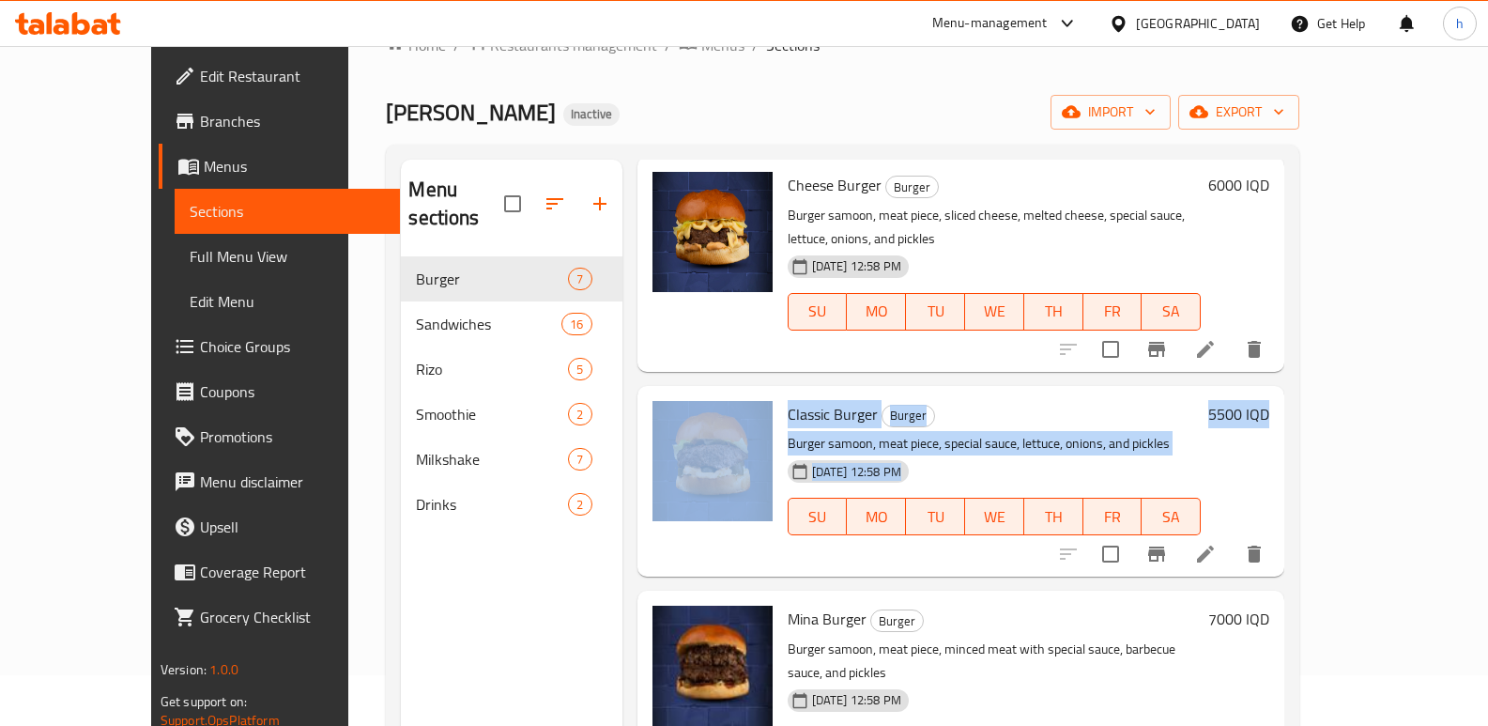
drag, startPoint x: 1417, startPoint y: 392, endPoint x: 1420, endPoint y: 192, distance: 200.0
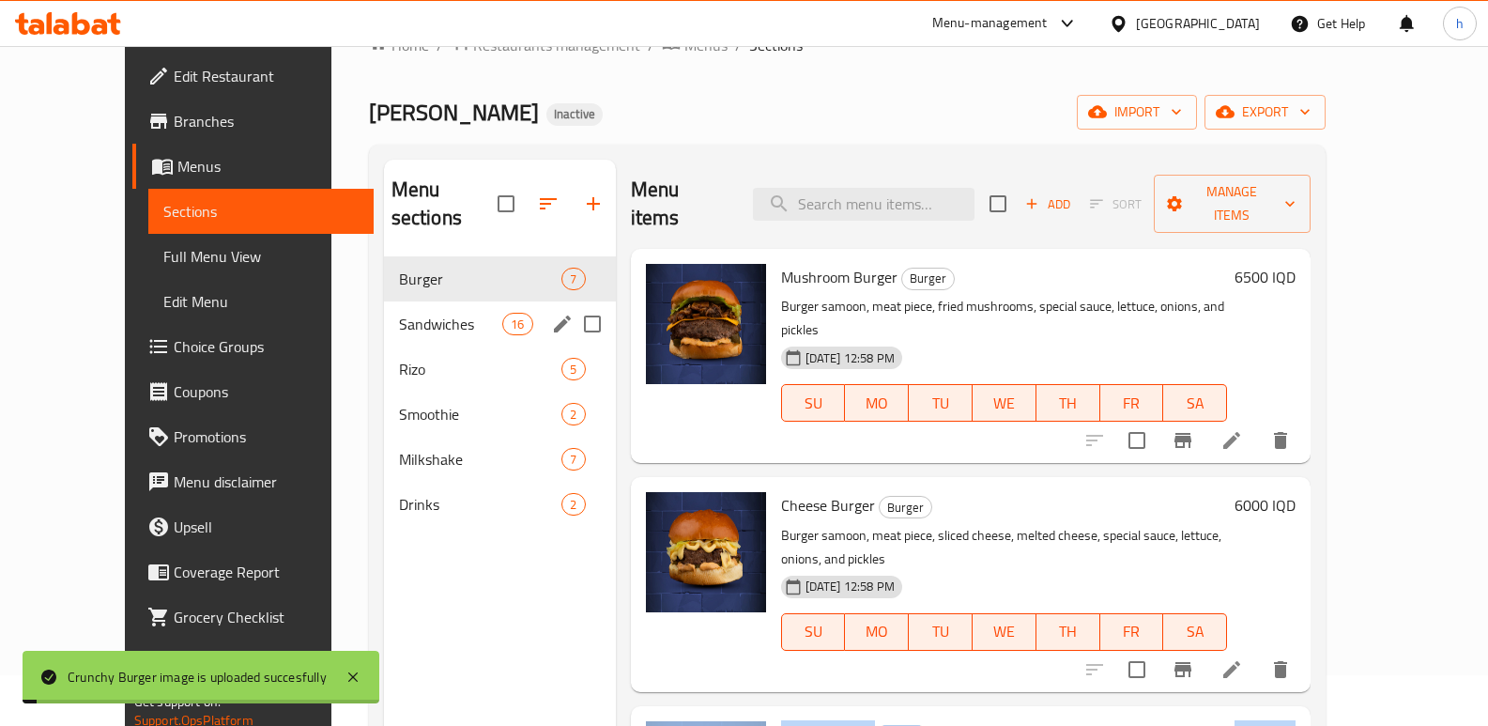
click at [399, 313] on span "Sandwiches" at bounding box center [451, 324] width 104 height 23
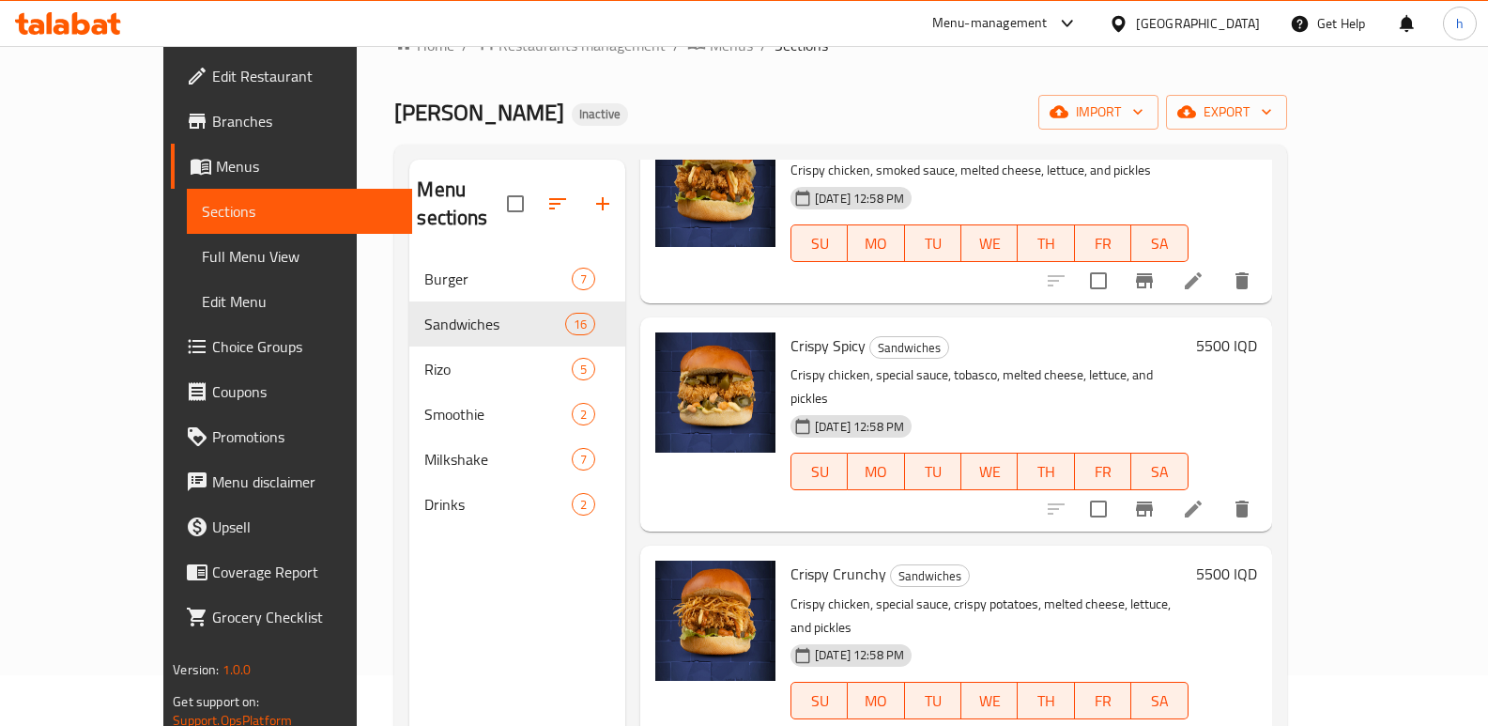
scroll to position [2498, 0]
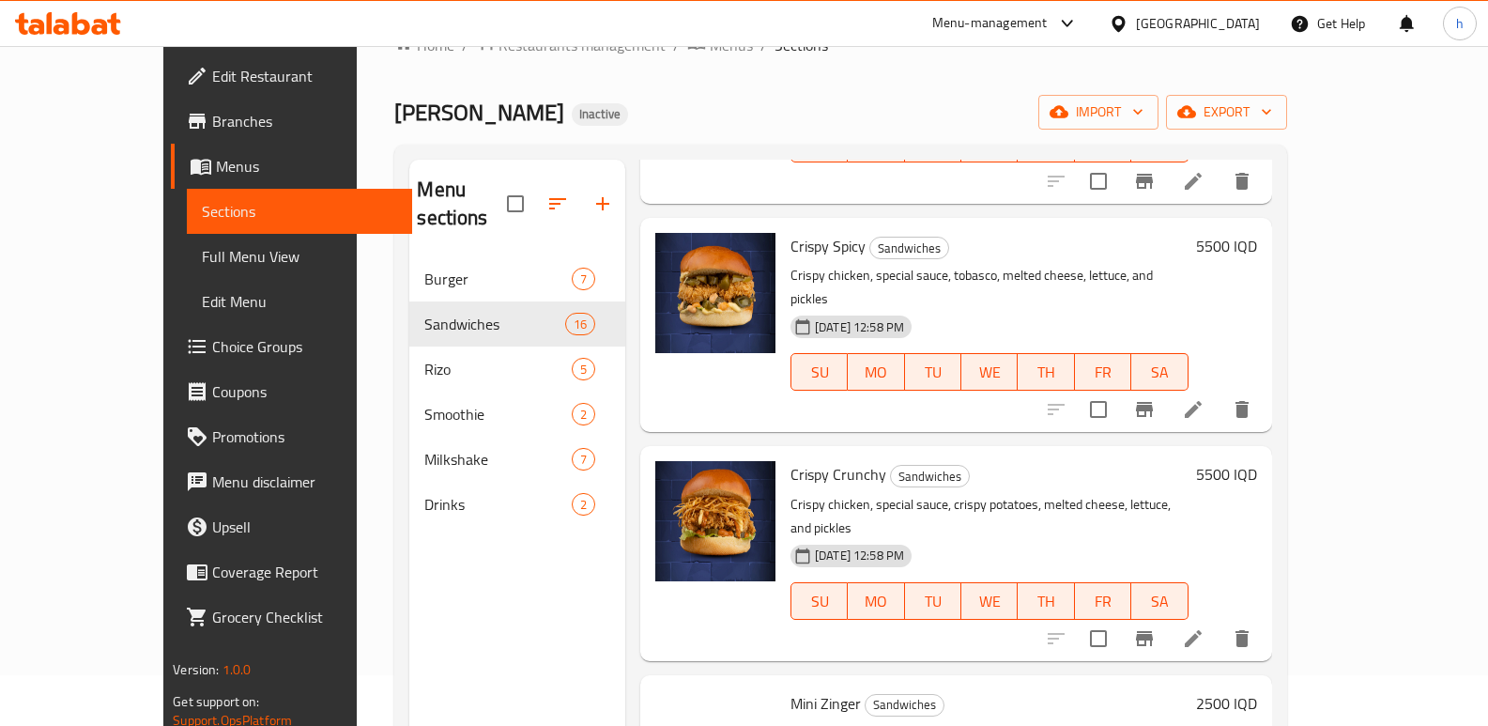
drag, startPoint x: 1501, startPoint y: 615, endPoint x: 1494, endPoint y: 698, distance: 83.0
click at [1488, 675] on html "​ Menu-management Iraq Get Help h Edit Restaurant Branches Menus Sections Full …" at bounding box center [744, 312] width 1488 height 726
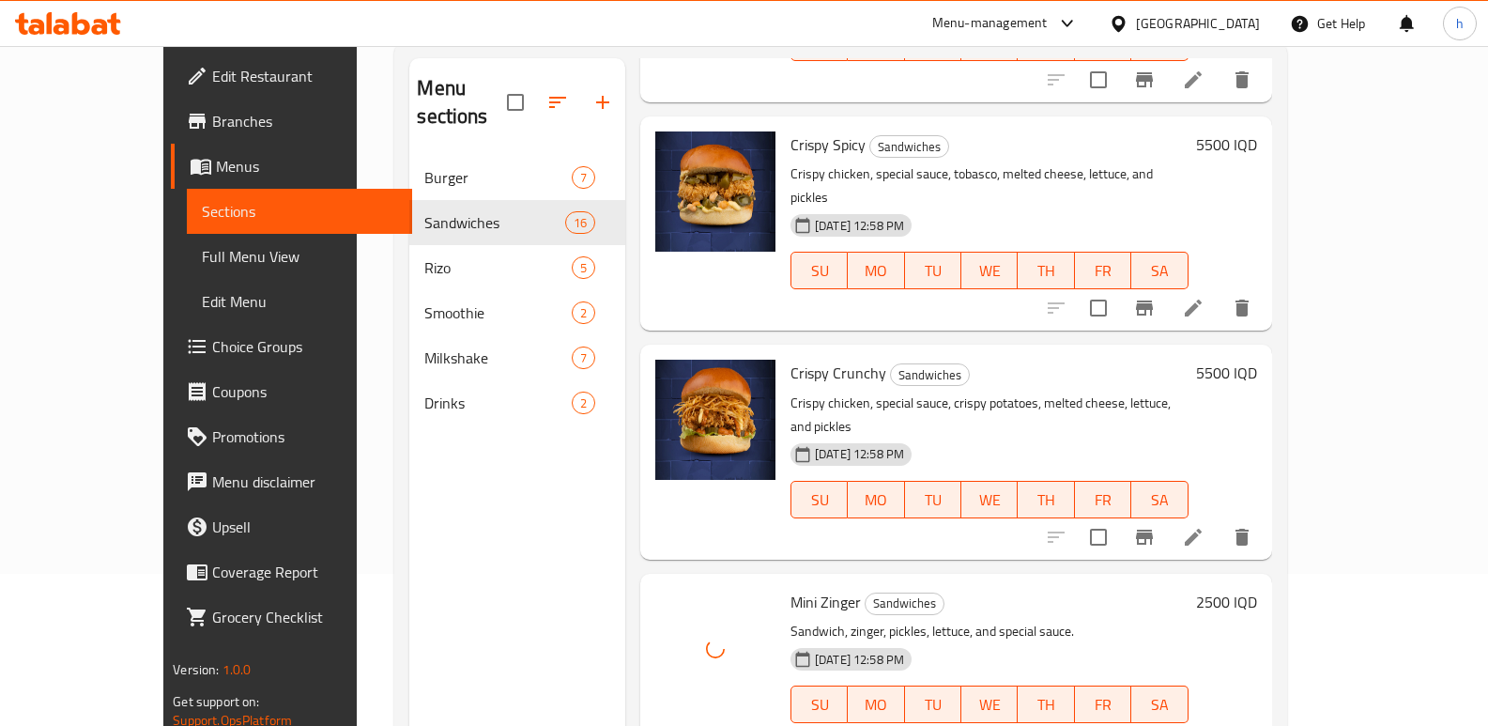
click at [1324, 567] on div "Home / Restaurants management / Menus / Sections Mina Inactive import export Me…" at bounding box center [840, 365] width 967 height 943
click at [1324, 566] on div "Home / Restaurants management / Menus / Sections Mina Inactive import export Me…" at bounding box center [840, 365] width 967 height 943
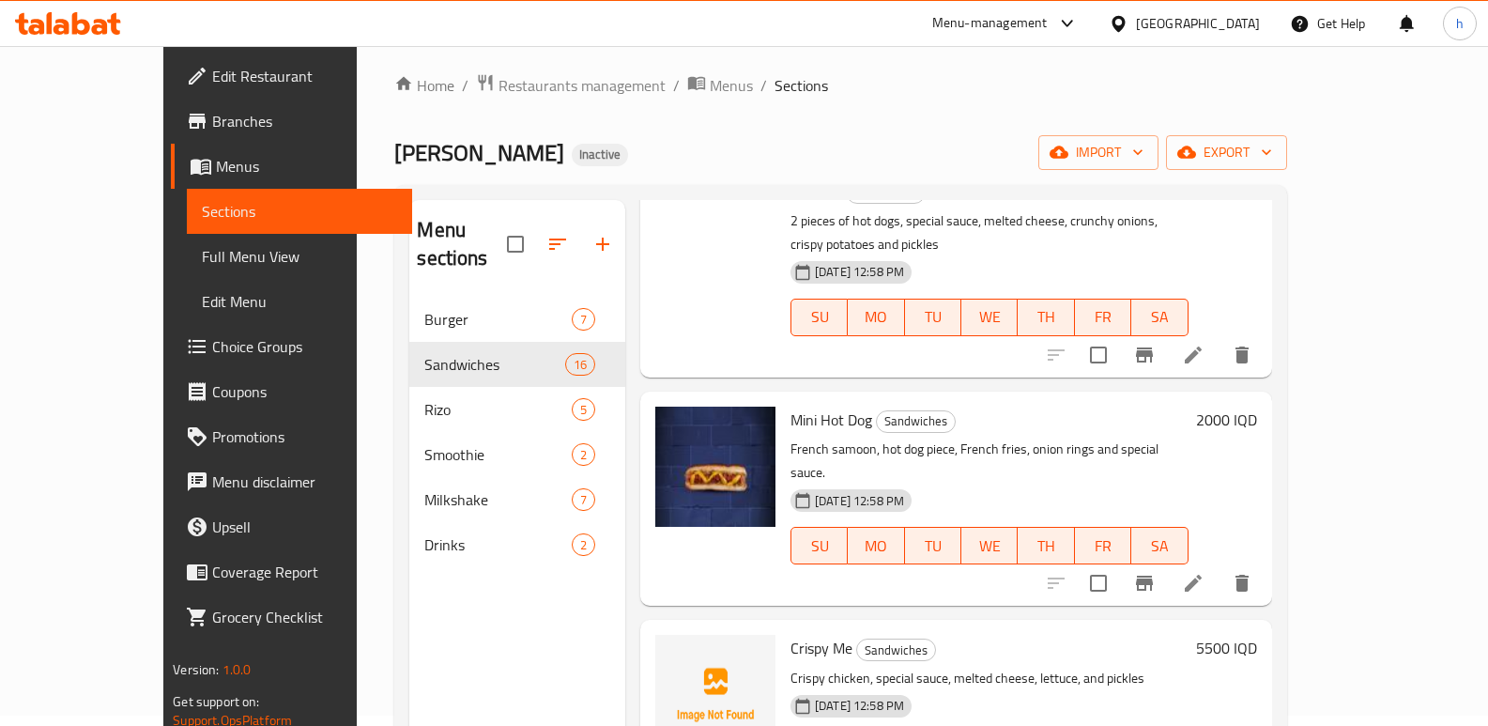
scroll to position [0, 0]
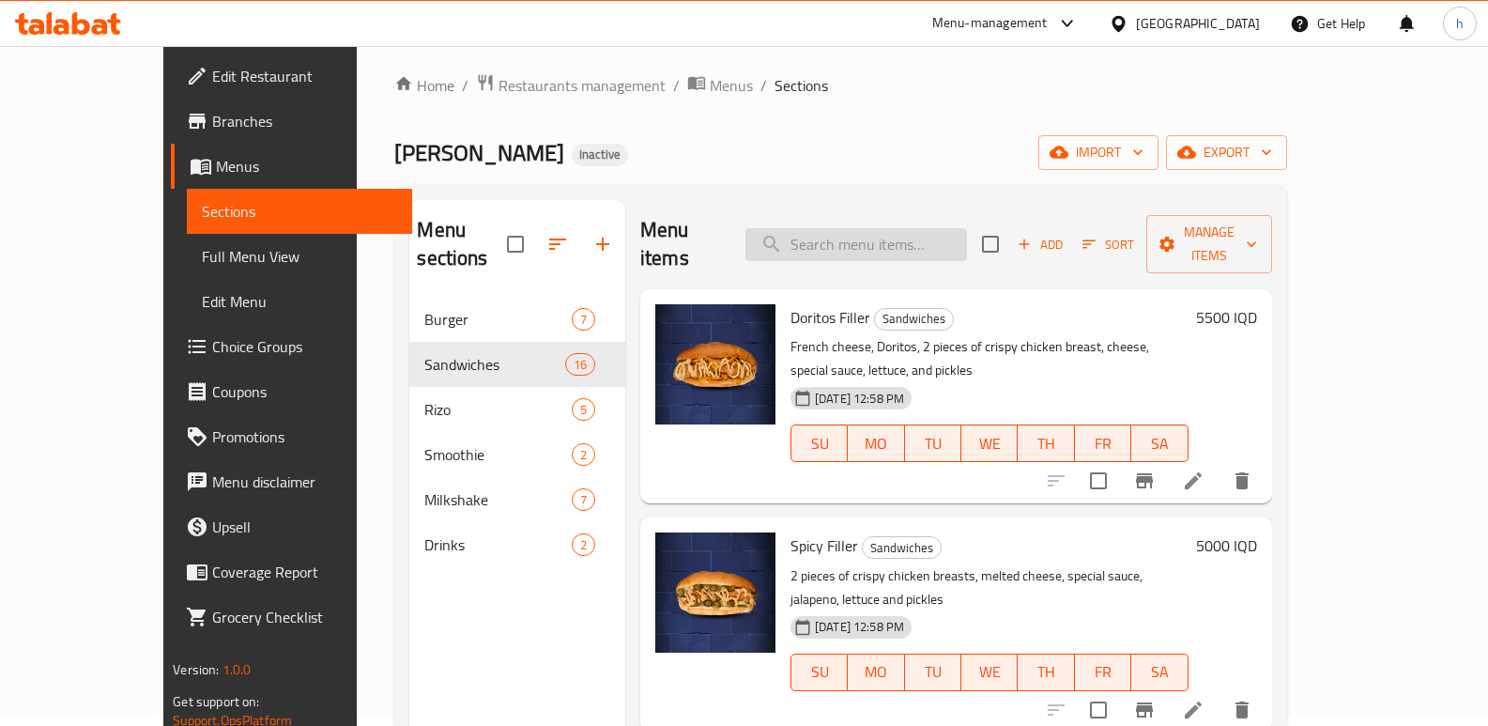
click at [917, 234] on input "search" at bounding box center [856, 244] width 222 height 33
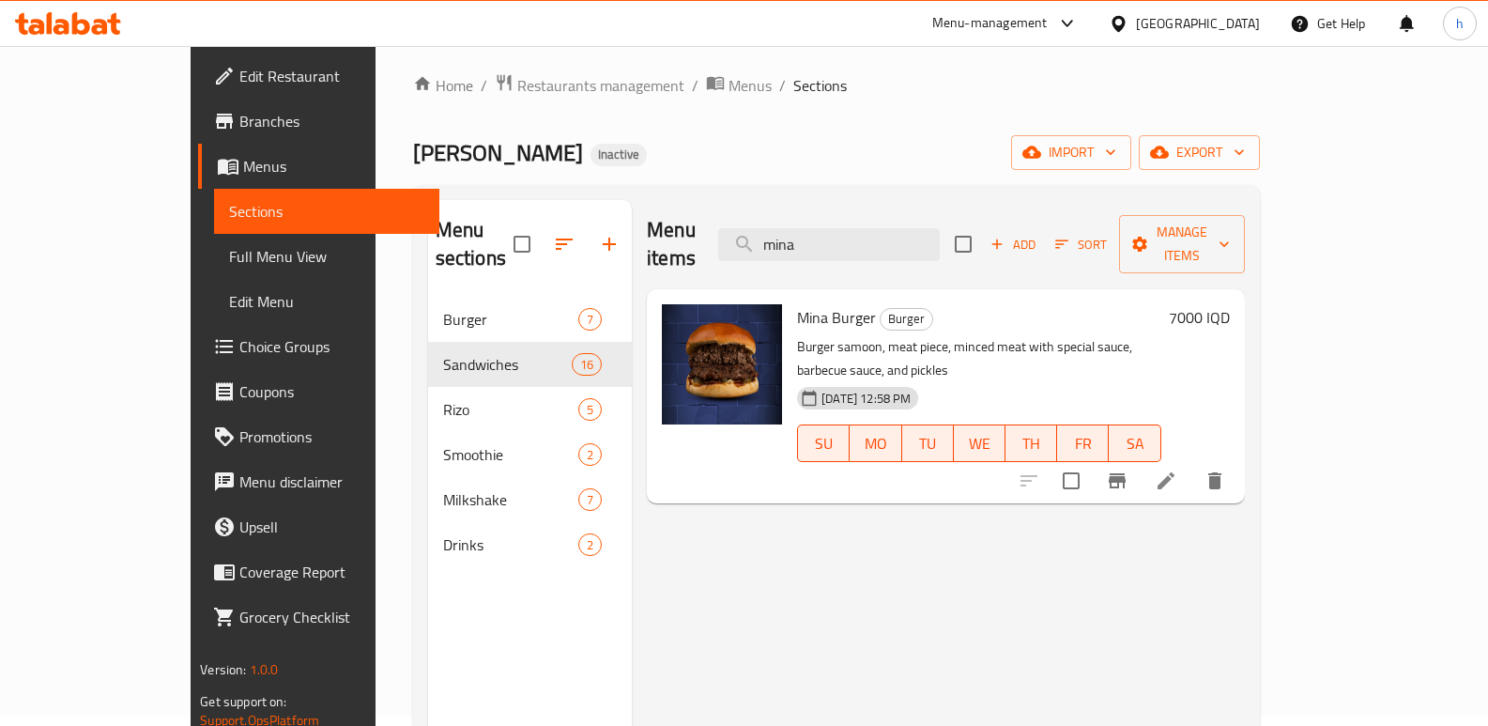
drag, startPoint x: 894, startPoint y: 236, endPoint x: 744, endPoint y: 218, distance: 150.3
click at [743, 219] on div "Menu items mina Add Sort Manage items" at bounding box center [945, 244] width 597 height 89
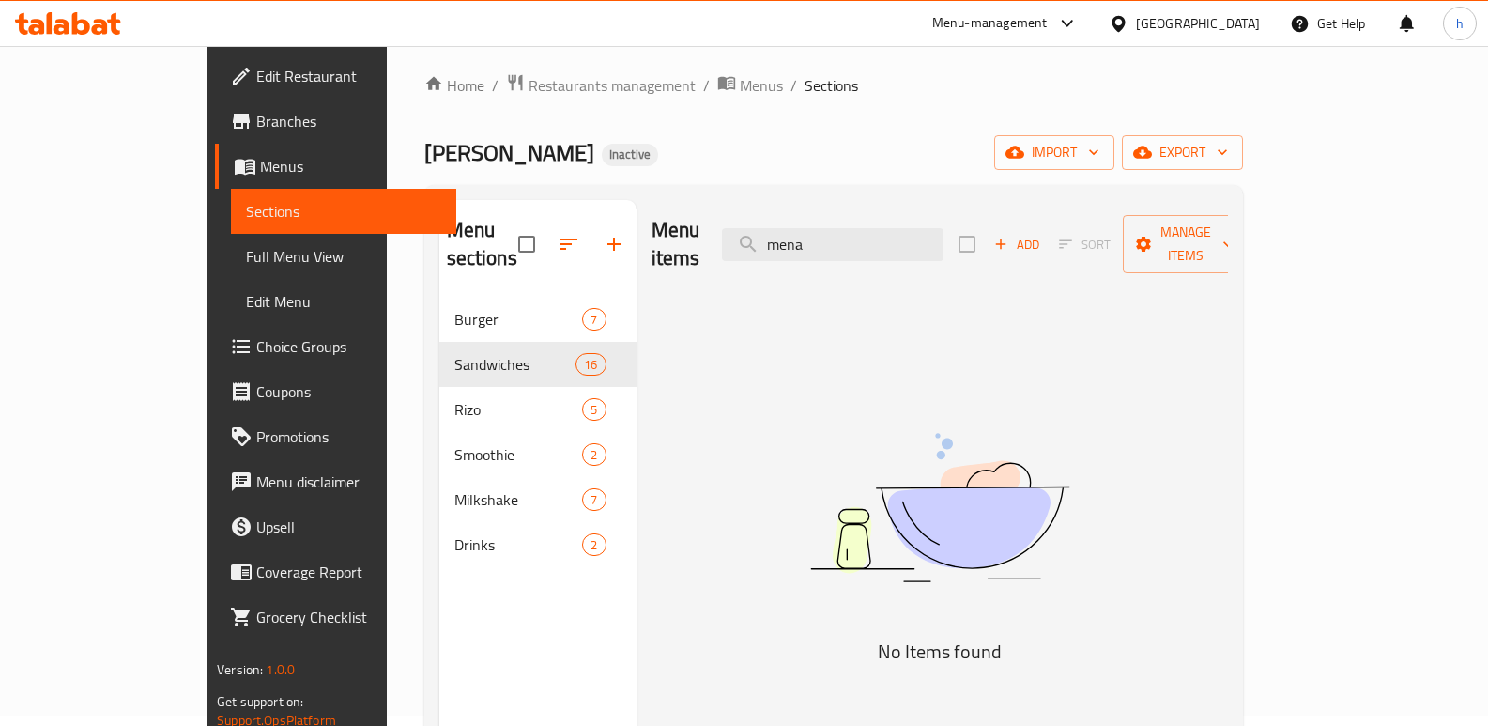
drag, startPoint x: 900, startPoint y: 238, endPoint x: 744, endPoint y: 253, distance: 156.6
click at [744, 253] on div "Menu items mena Add Sort Manage items" at bounding box center [940, 244] width 576 height 89
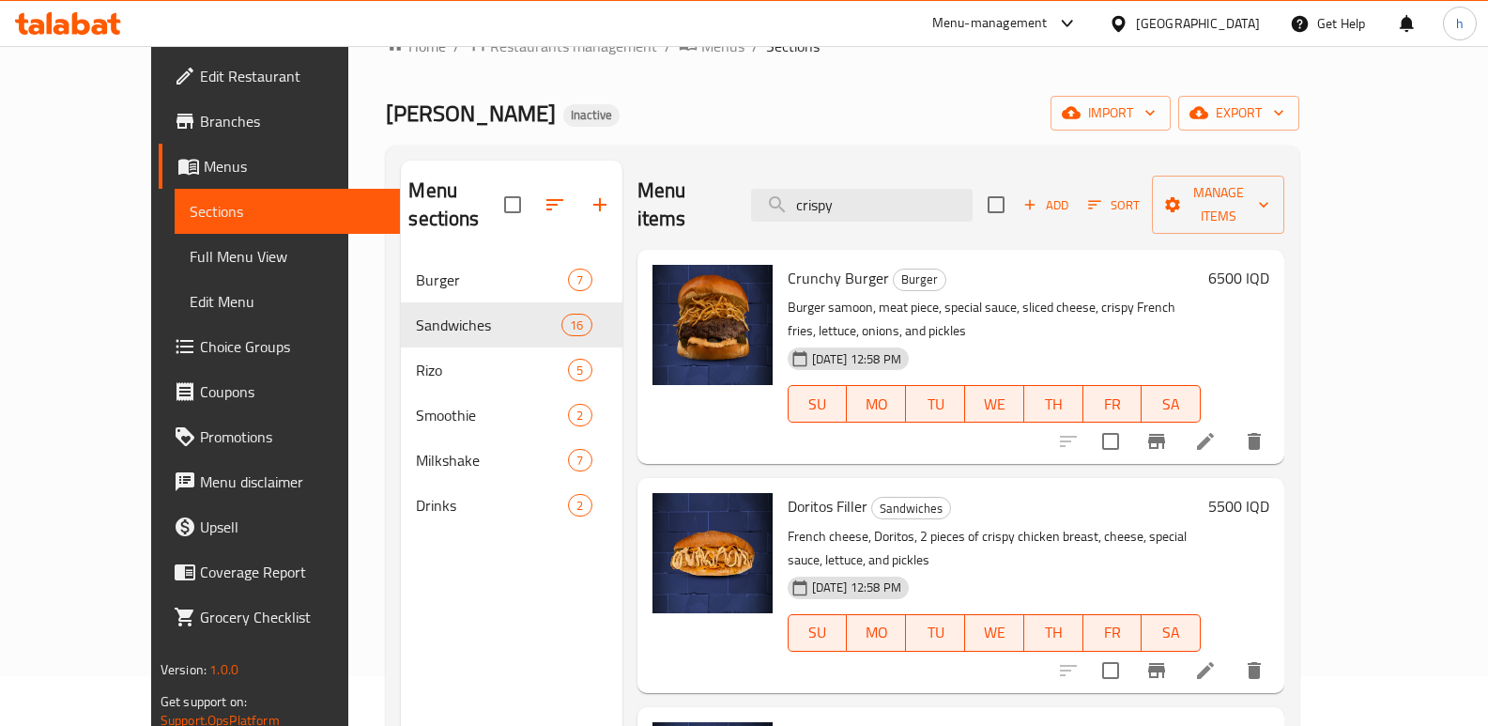
scroll to position [107, 0]
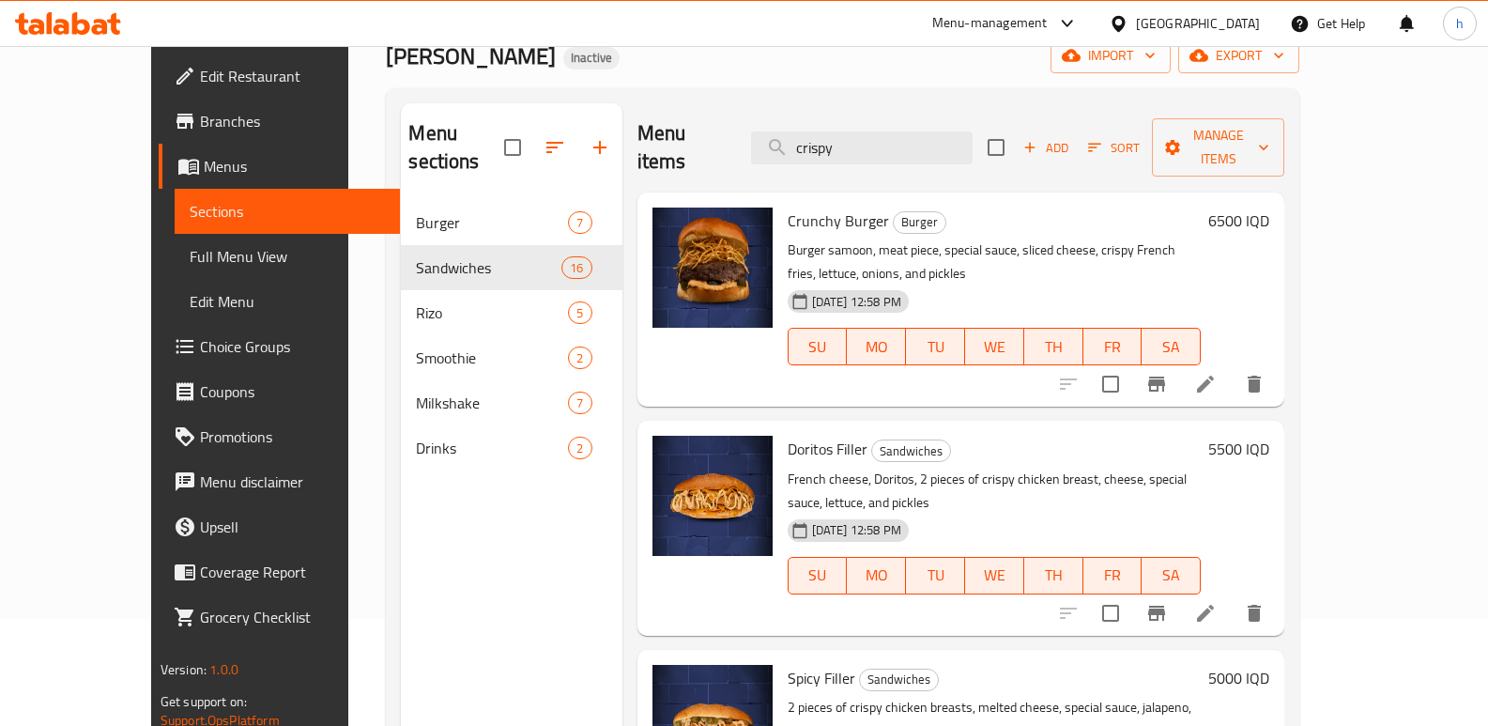
type input "crispy"
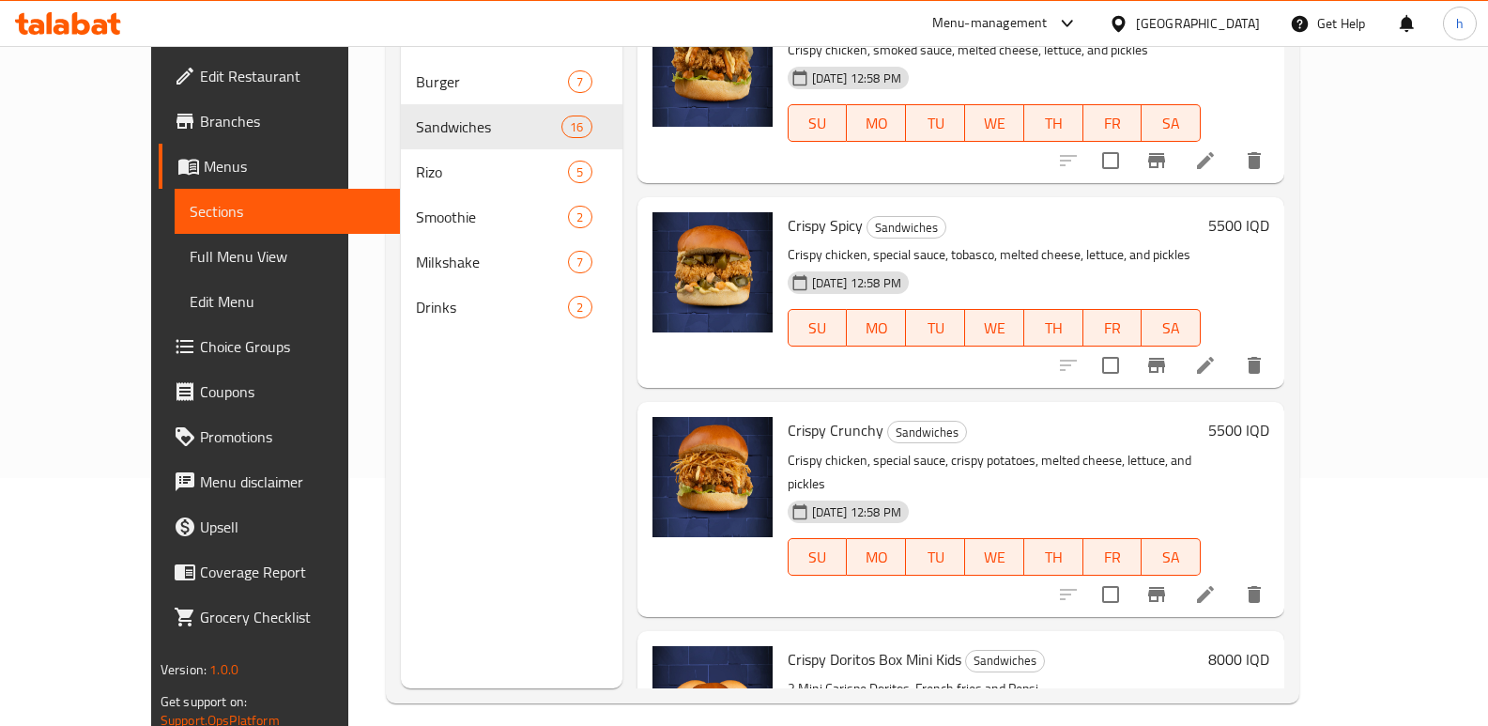
scroll to position [2385, 0]
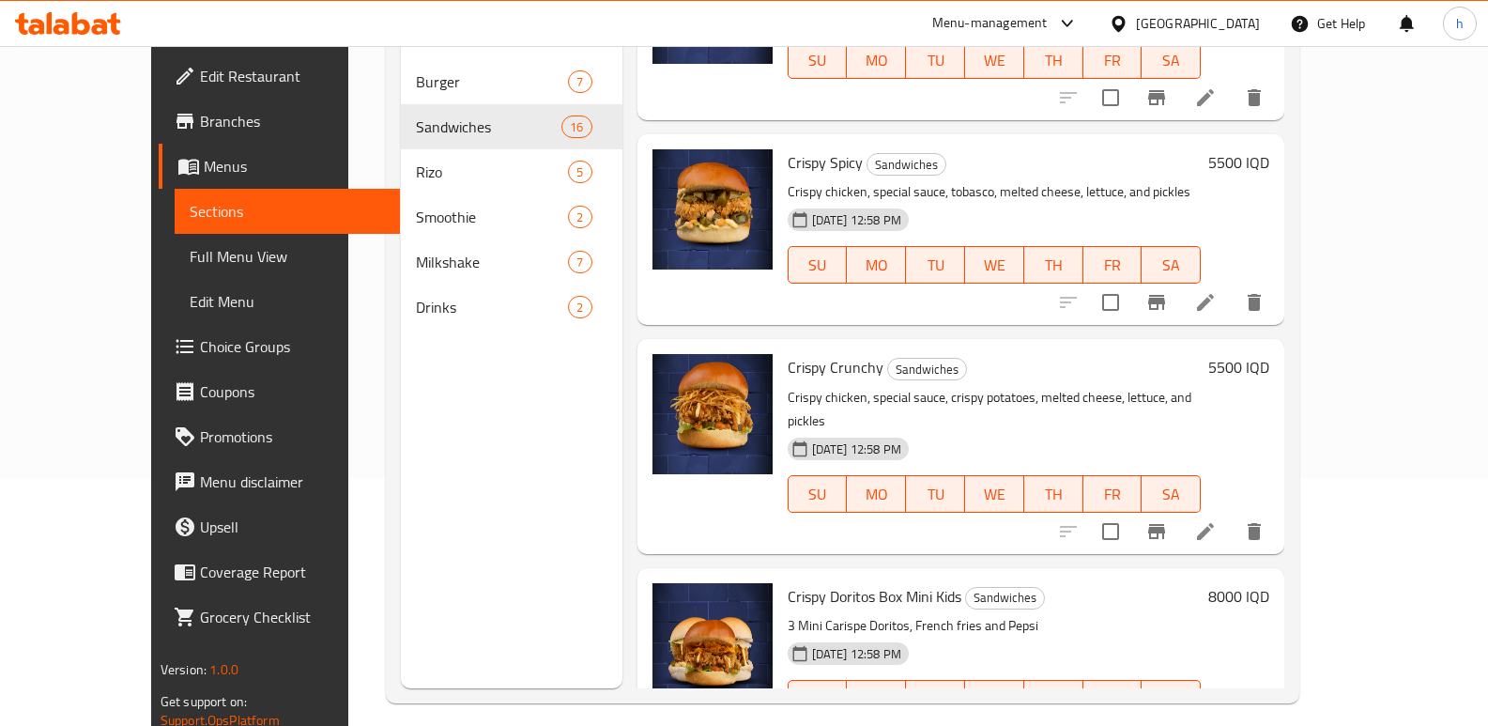
drag, startPoint x: 957, startPoint y: 308, endPoint x: 954, endPoint y: 298, distance: 10.7
click at [957, 568] on div "Crispy Doritos Box Mini Kids Sandwiches 3 Mini Carispe Doritos, French fries an…" at bounding box center [961, 663] width 648 height 191
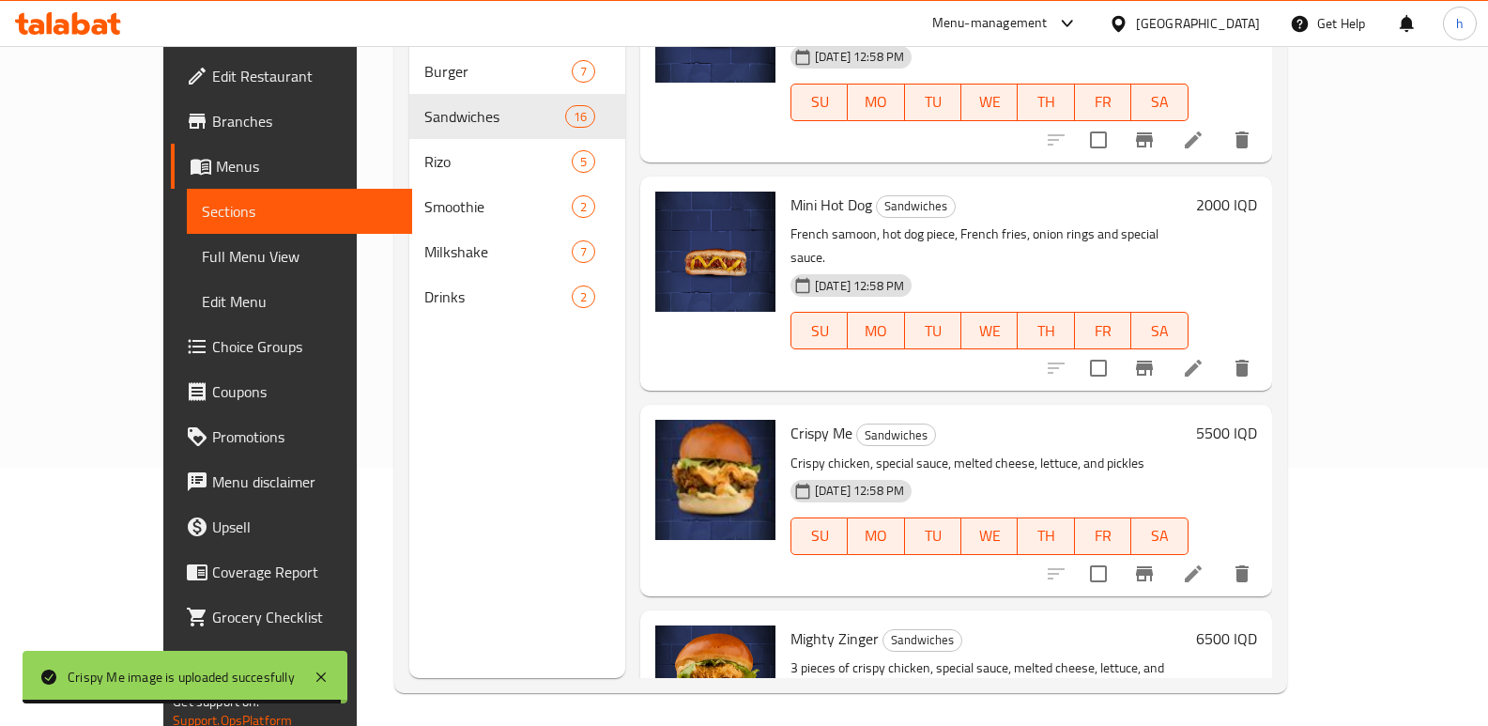
scroll to position [263, 0]
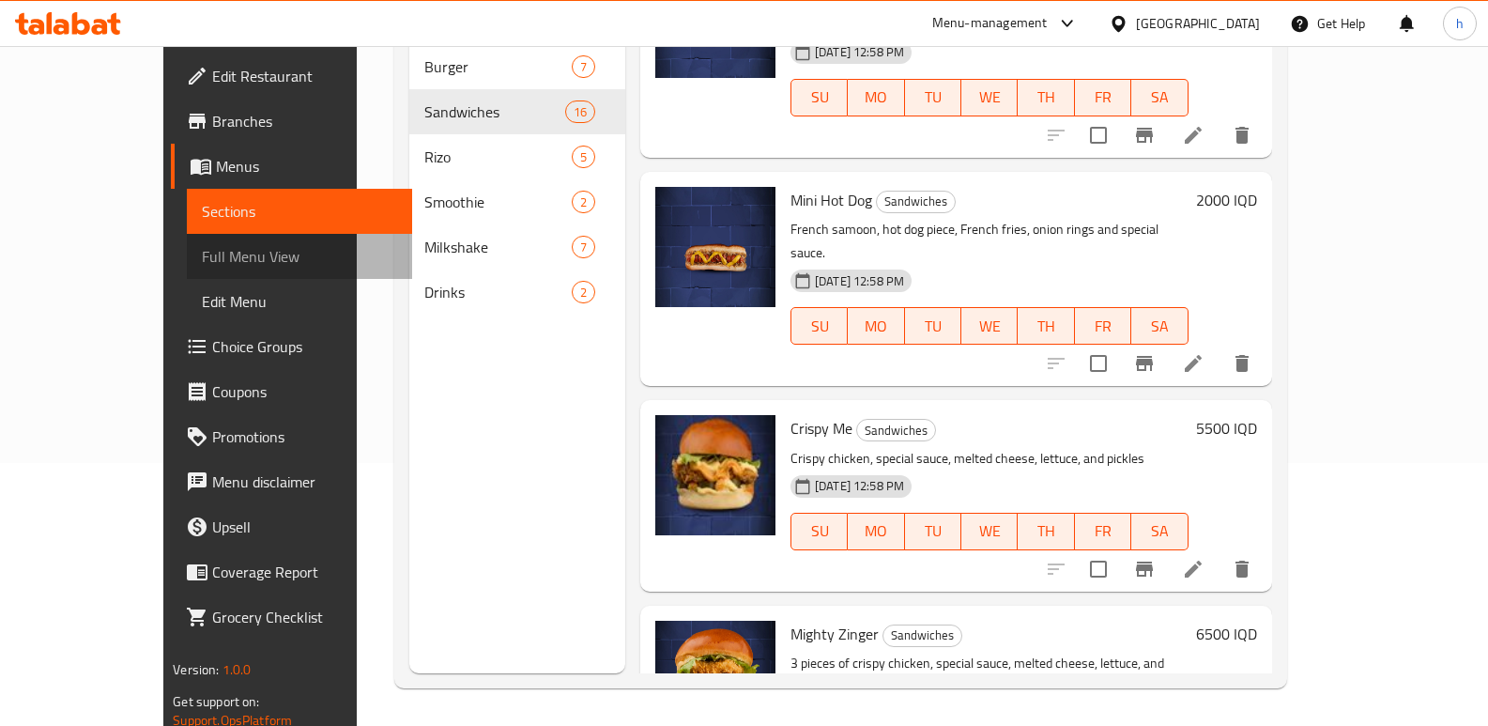
click at [202, 253] on span "Full Menu View" at bounding box center [299, 256] width 195 height 23
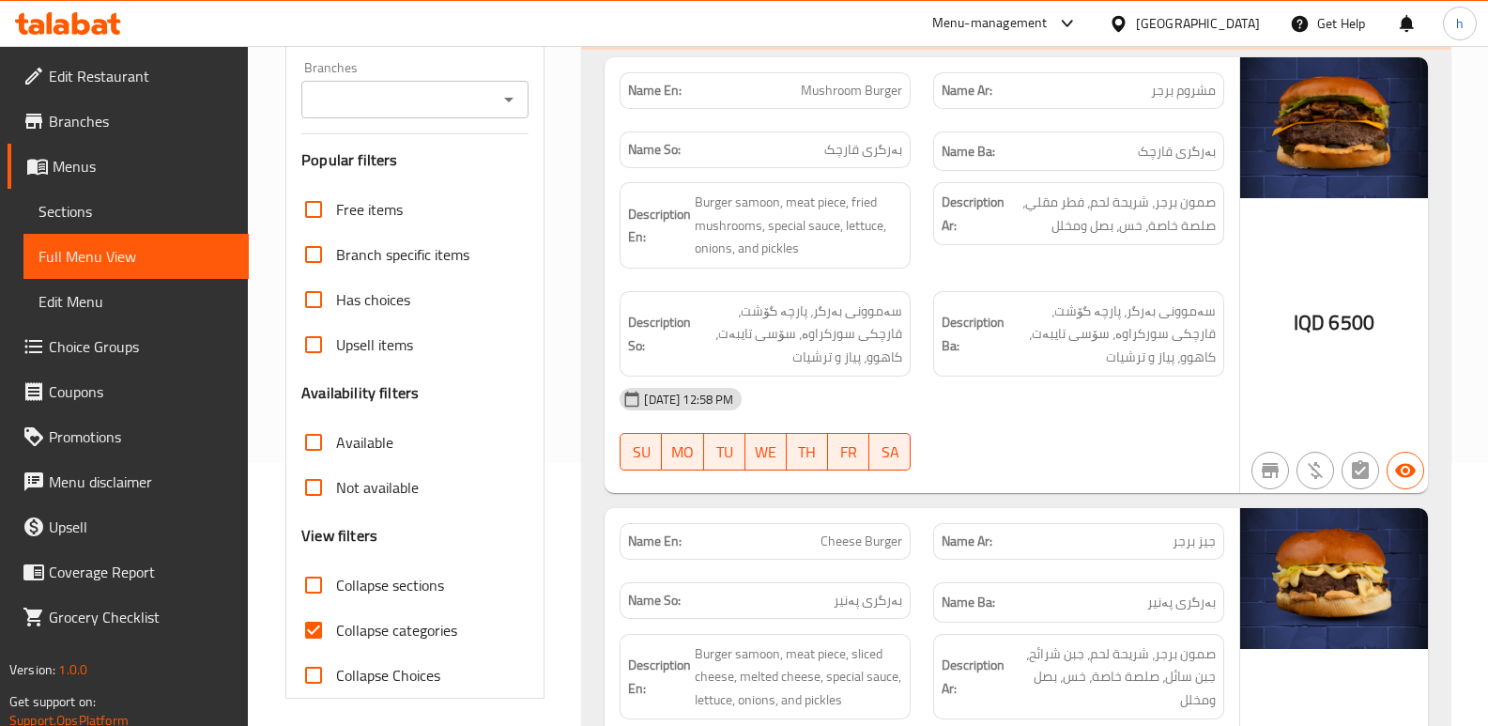
click at [369, 102] on input "Branches" at bounding box center [399, 99] width 185 height 26
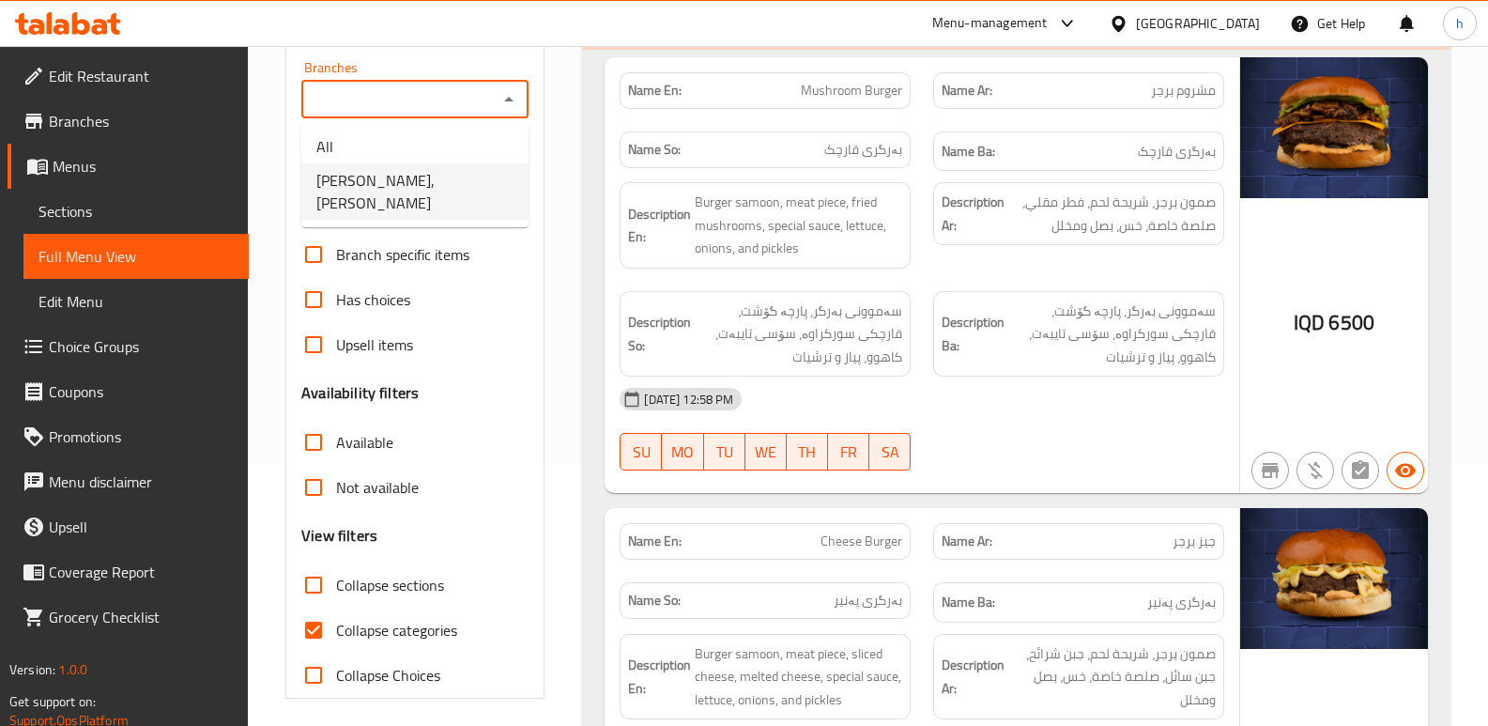
click at [376, 170] on span "Mina, Al jadreya" at bounding box center [414, 191] width 197 height 45
type input "Mina, Al jadreya"
click at [317, 637] on input "Collapse categories" at bounding box center [313, 629] width 45 height 45
checkbox input "false"
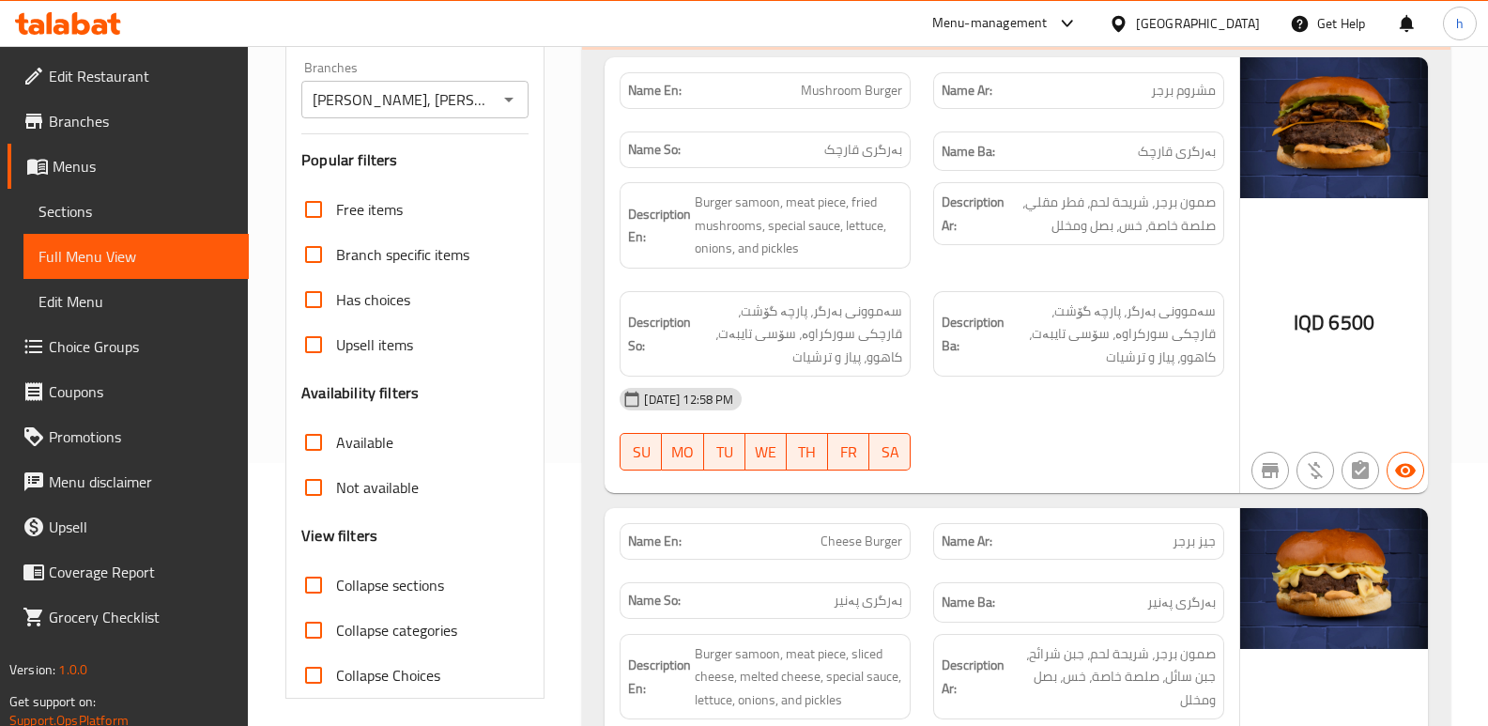
click at [311, 586] on input "Collapse sections" at bounding box center [313, 584] width 45 height 45
checkbox input "true"
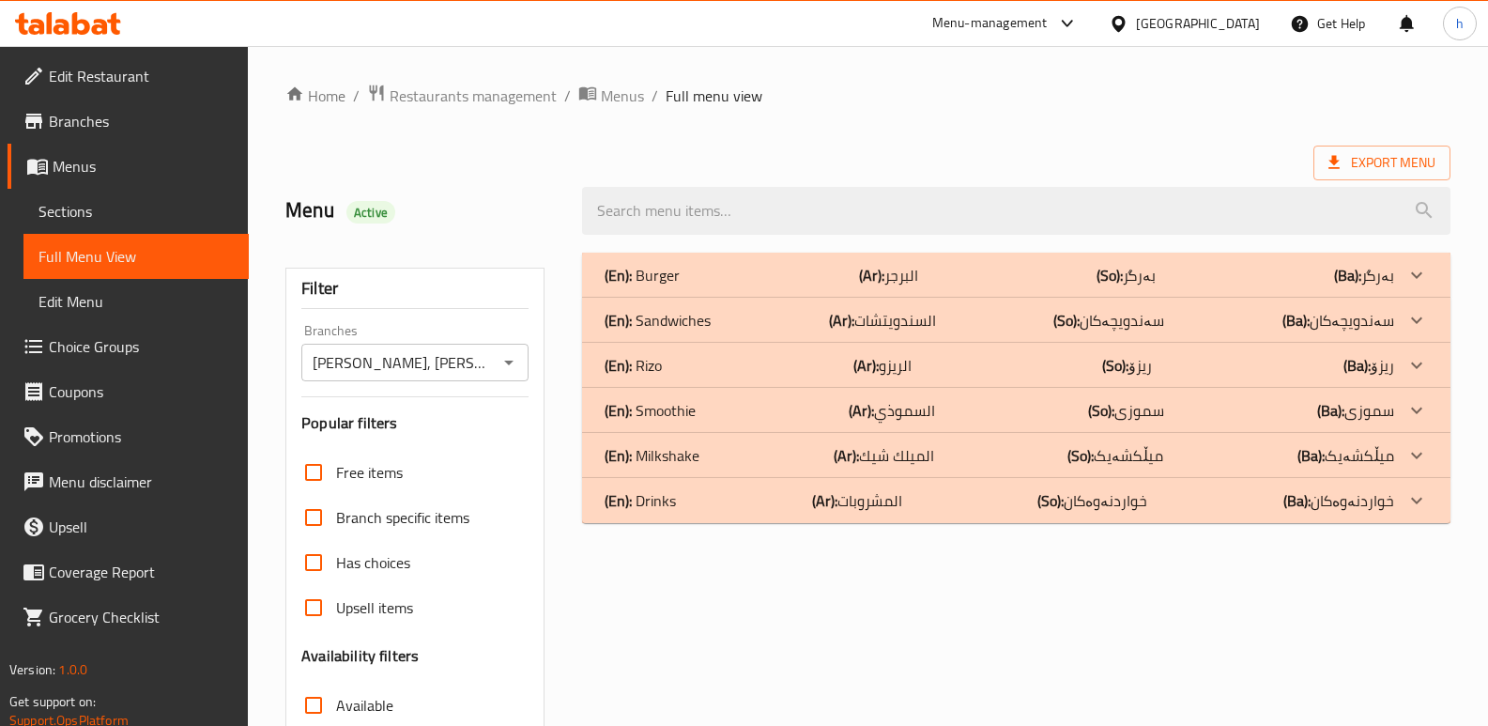
click at [764, 286] on div "(En): Drinks (Ar): المشروبات (So): خواردنەوەکان (Ba): خواردنەوەکان" at bounding box center [1000, 275] width 790 height 23
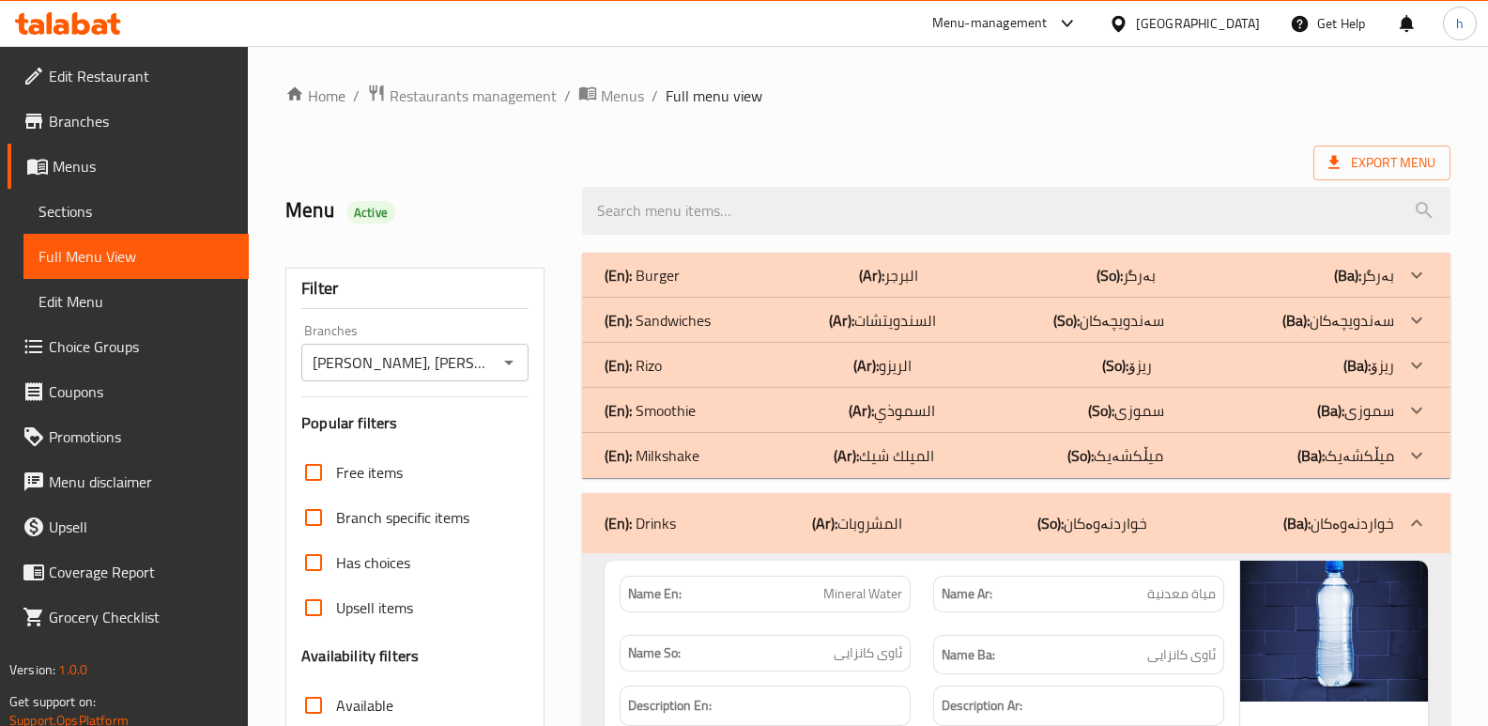
click at [760, 286] on div "(En): Milkshake (Ar): الميلك شيك (So): میڵکشەیک (Ba): میڵکشەیک" at bounding box center [1000, 275] width 790 height 23
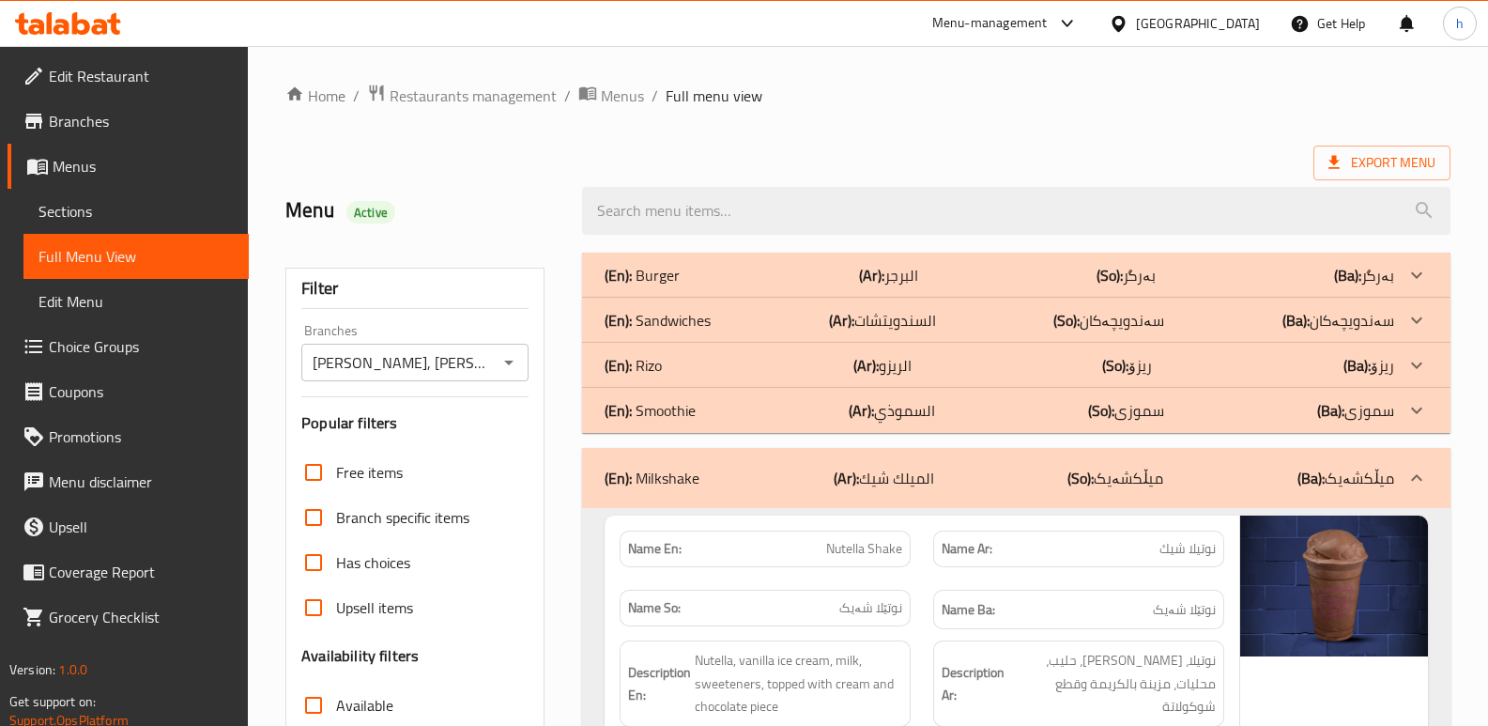
click at [747, 286] on div "(En): Smoothie (Ar): السموذي (So): سموزی (Ba): سموزی" at bounding box center [1000, 275] width 790 height 23
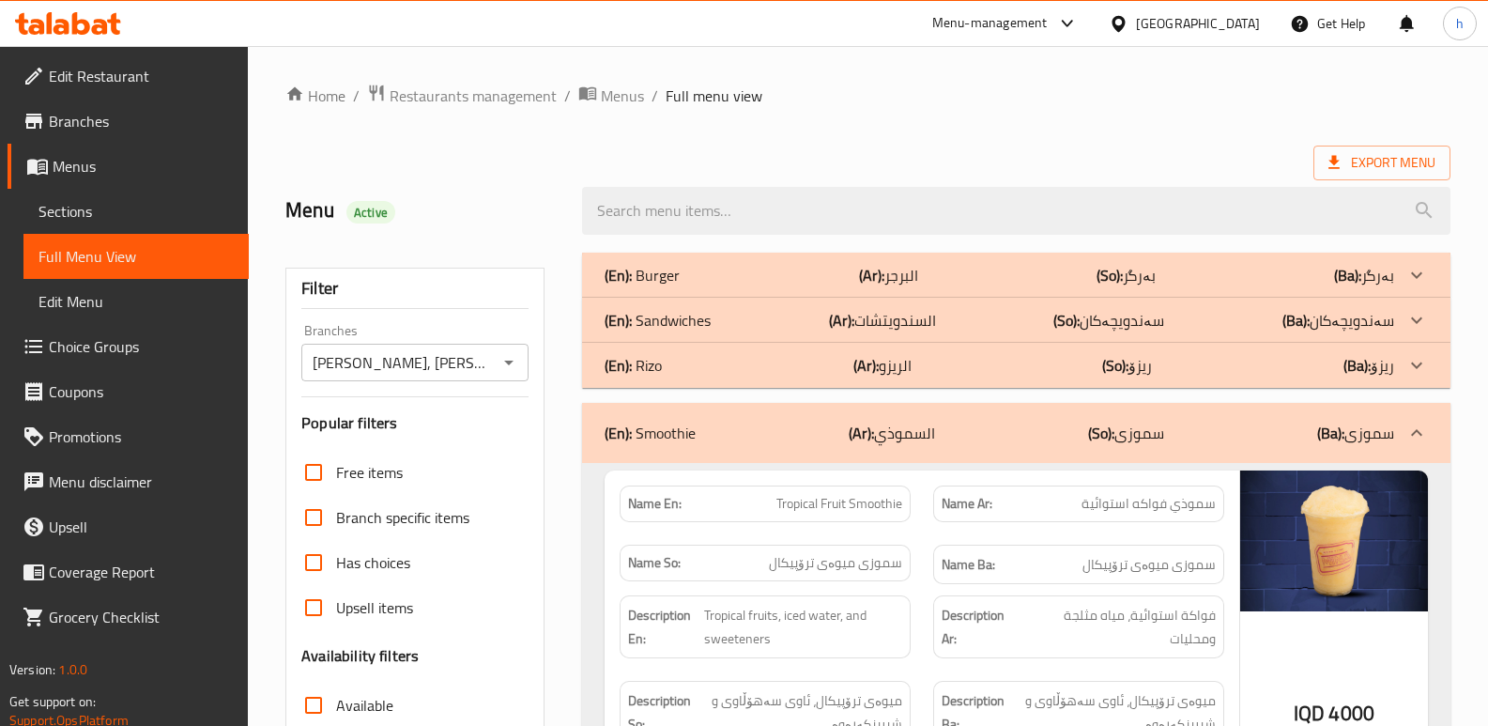
click at [806, 286] on div "(En): Rizo (Ar): الريزو (So): ریزۆ (Ba): ریزۆ" at bounding box center [1000, 275] width 790 height 23
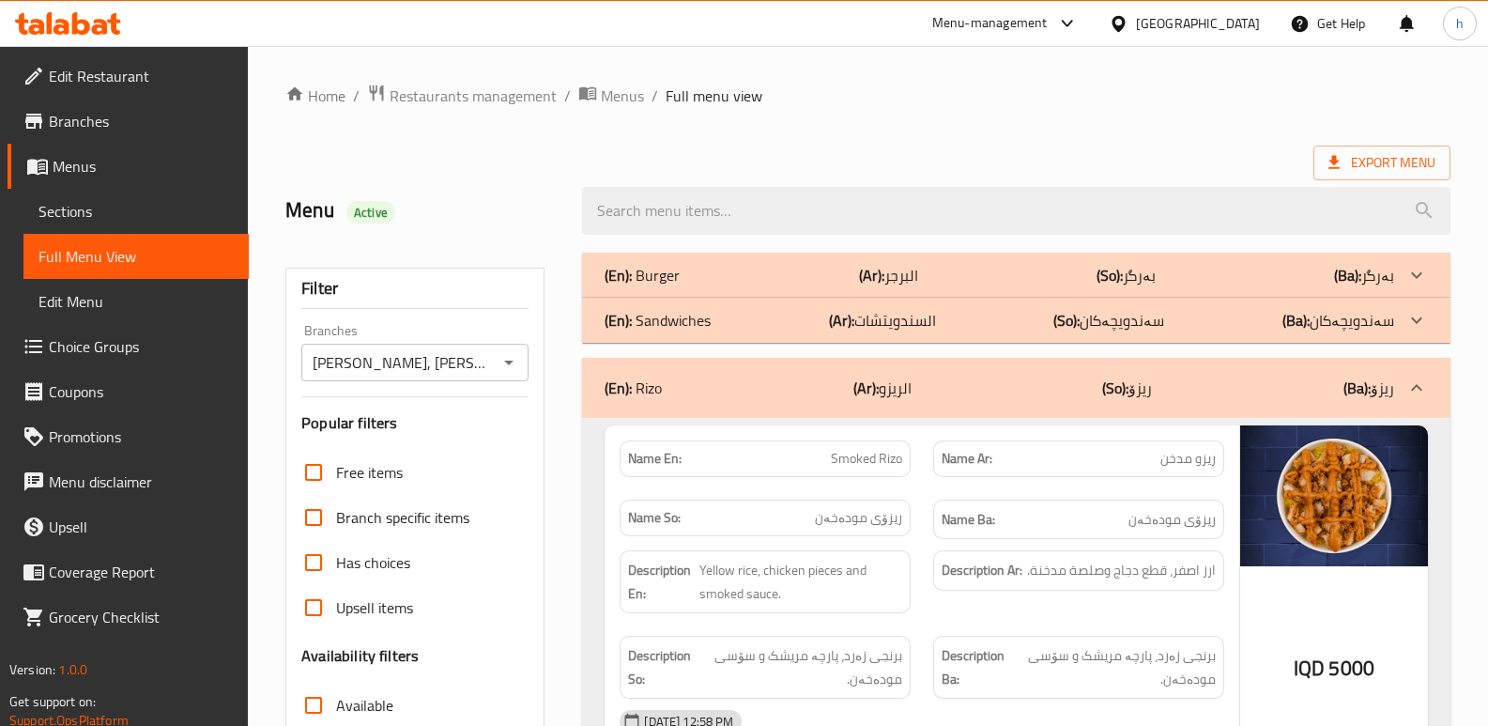
drag, startPoint x: 780, startPoint y: 319, endPoint x: 782, endPoint y: 284, distance: 34.8
click at [779, 286] on div "(En): Sandwiches (Ar): السندويتشات (So): سەندویچەکان (Ba): سەندویچەکان" at bounding box center [1000, 275] width 790 height 23
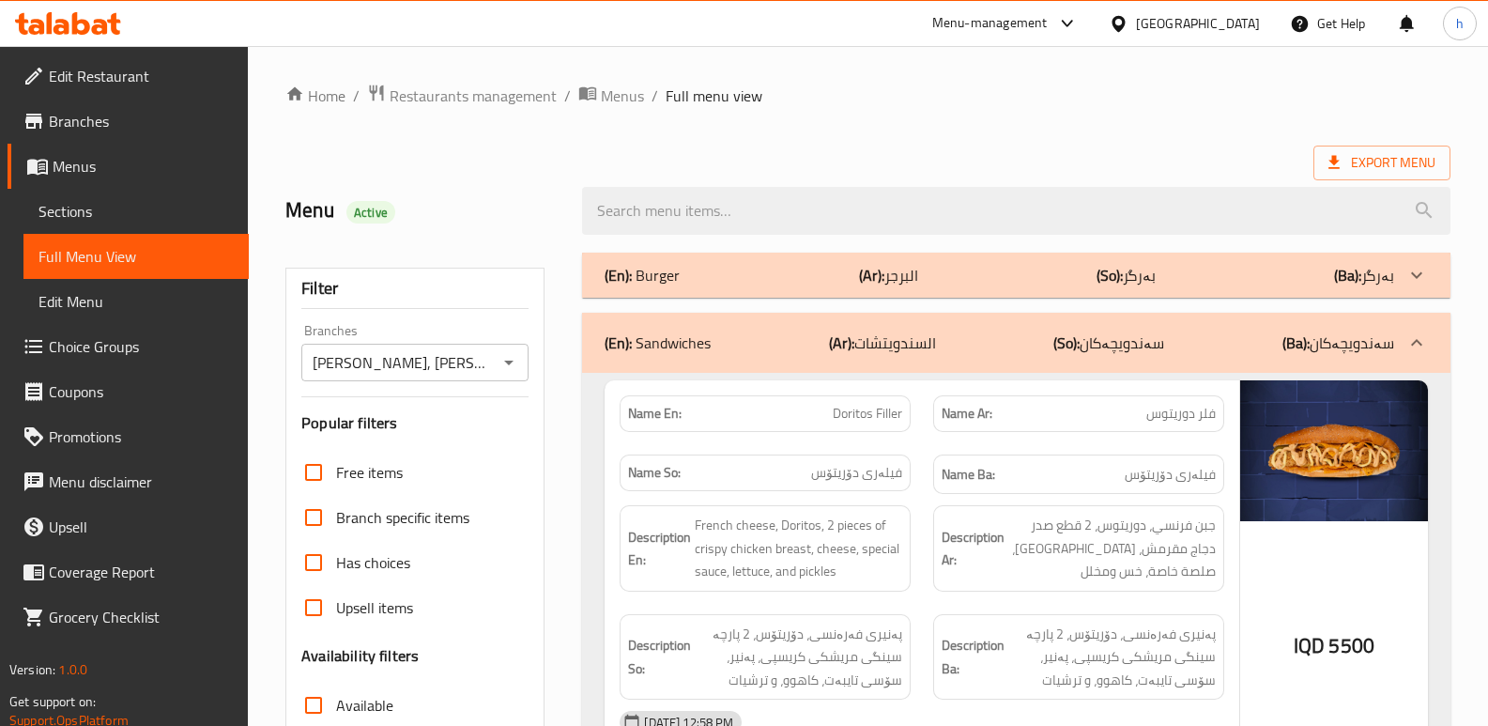
click at [781, 274] on div "(En): Burger (Ar): البرجر (So): بەرگر (Ba): بەرگر" at bounding box center [1000, 275] width 790 height 23
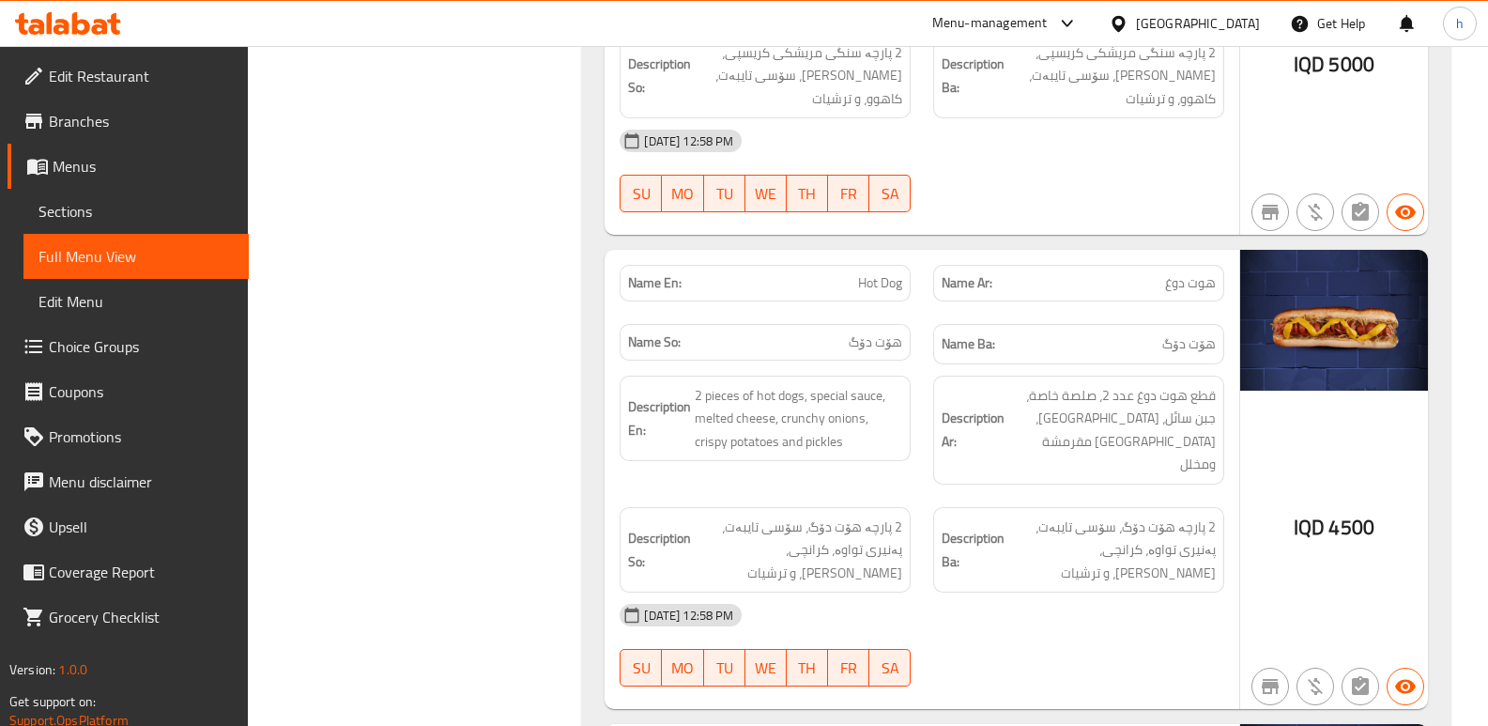
scroll to position [5566, 0]
drag, startPoint x: 860, startPoint y: 233, endPoint x: 906, endPoint y: 232, distance: 46.0
copy span "Hot Dog"
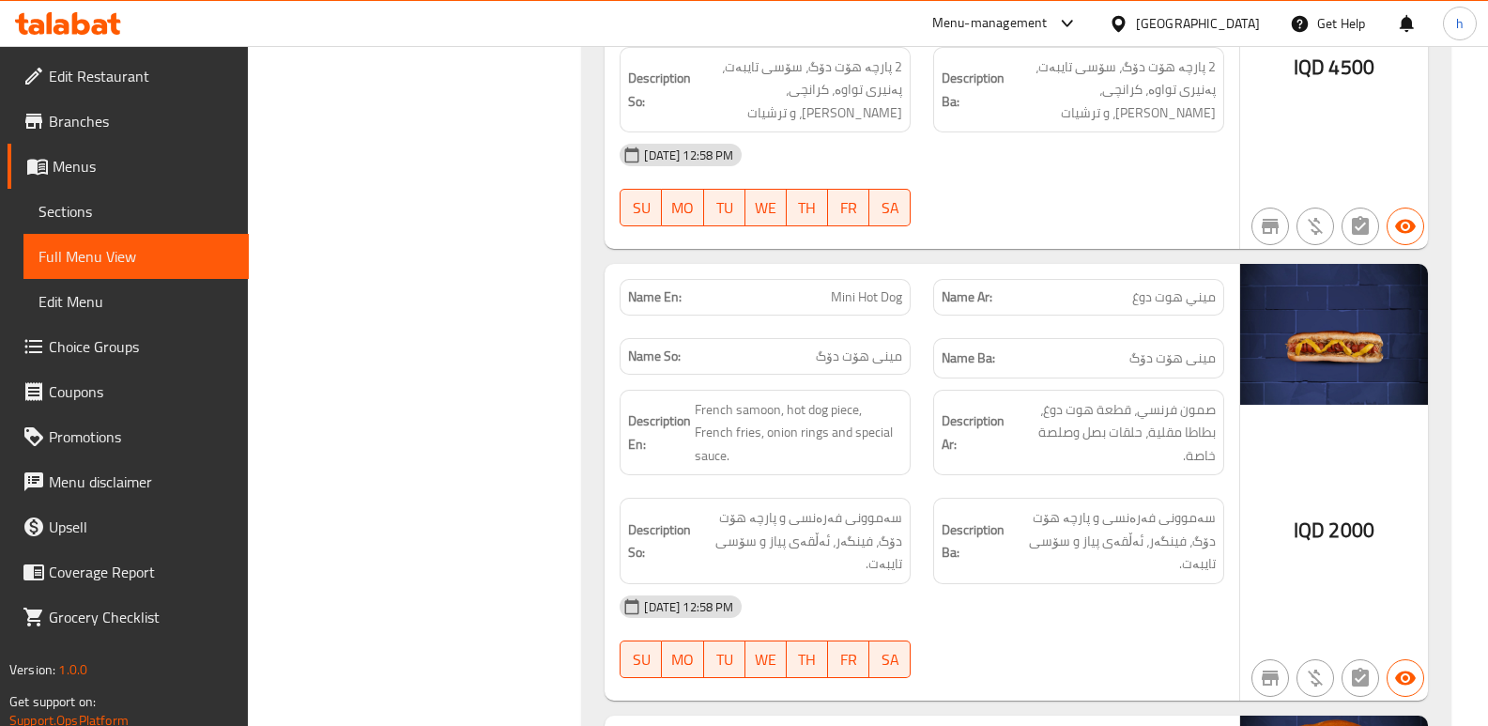
scroll to position [6041, 0]
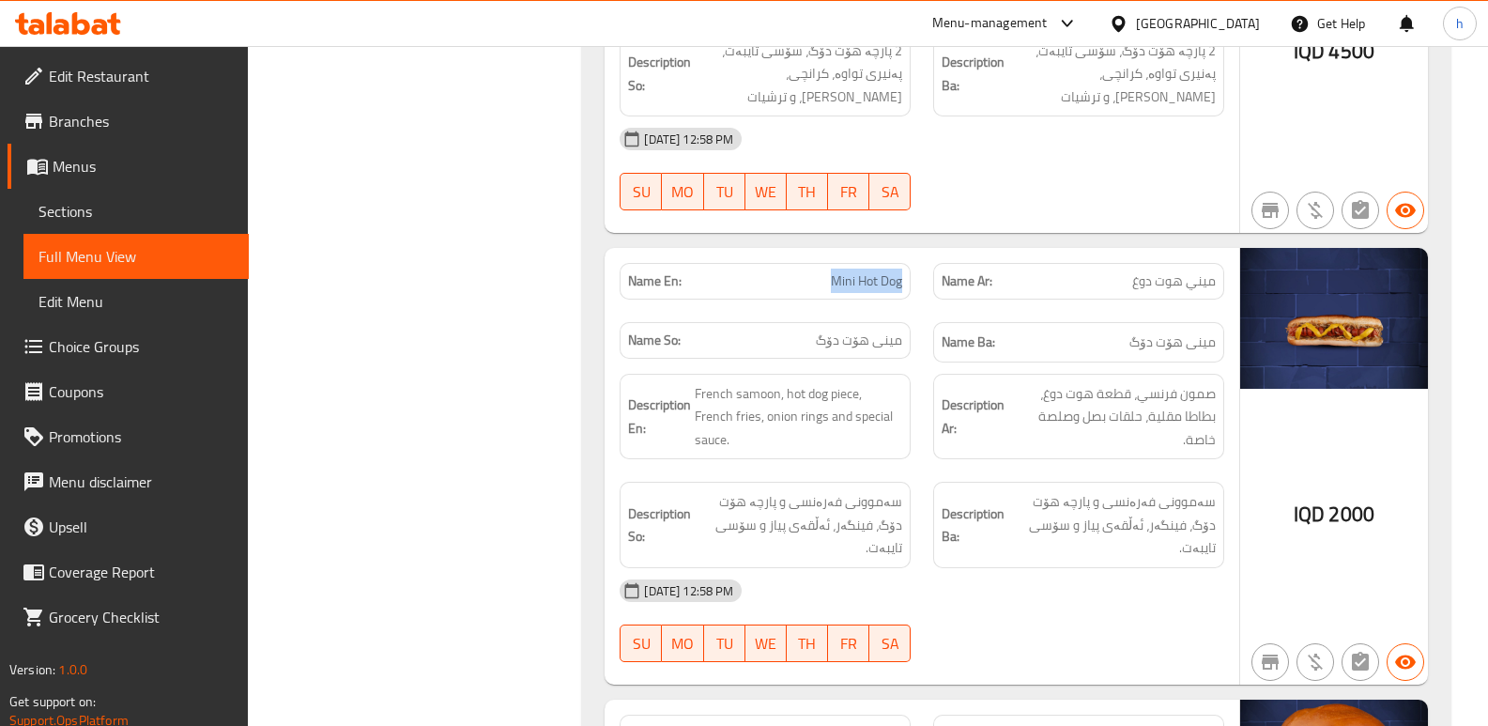
drag, startPoint x: 867, startPoint y: 217, endPoint x: 901, endPoint y: 214, distance: 33.9
copy span "Mini Hot Dog"
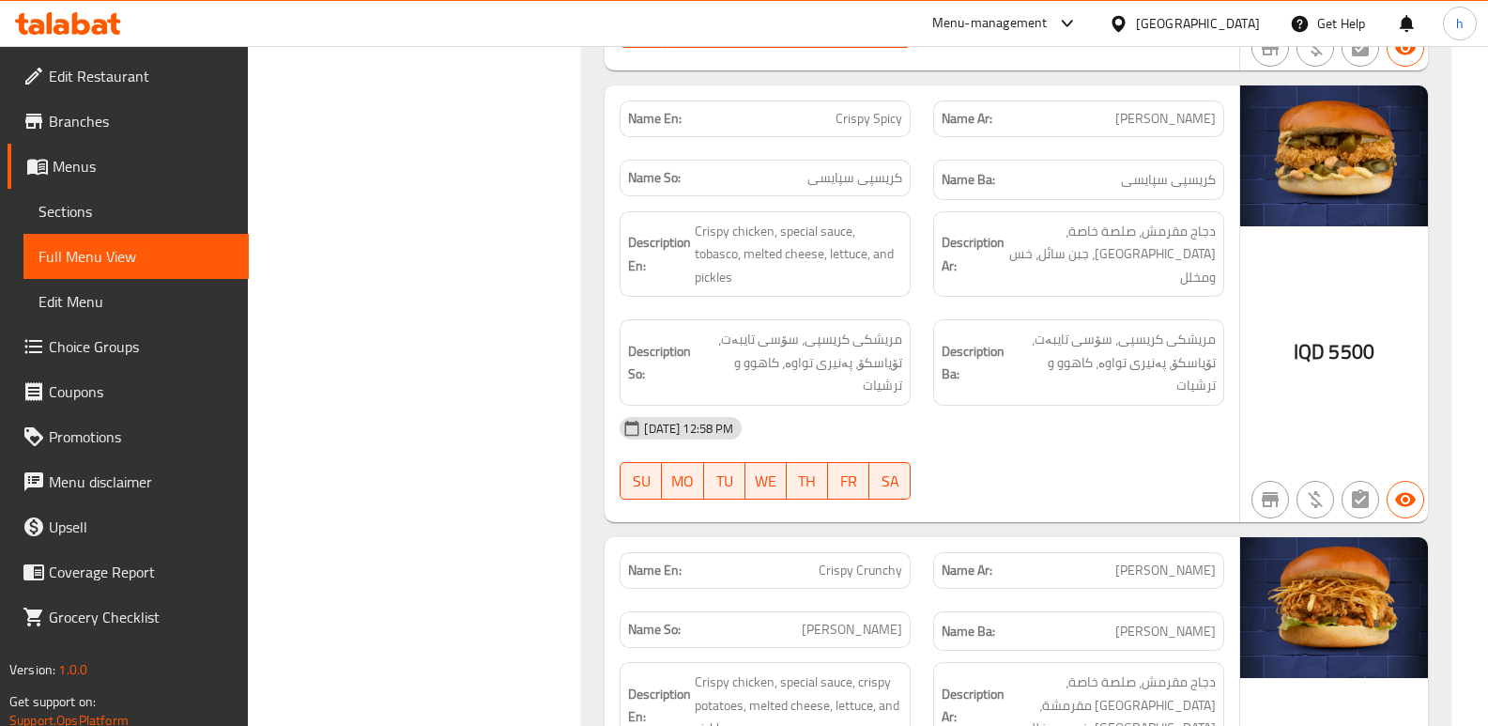
scroll to position [8432, 0]
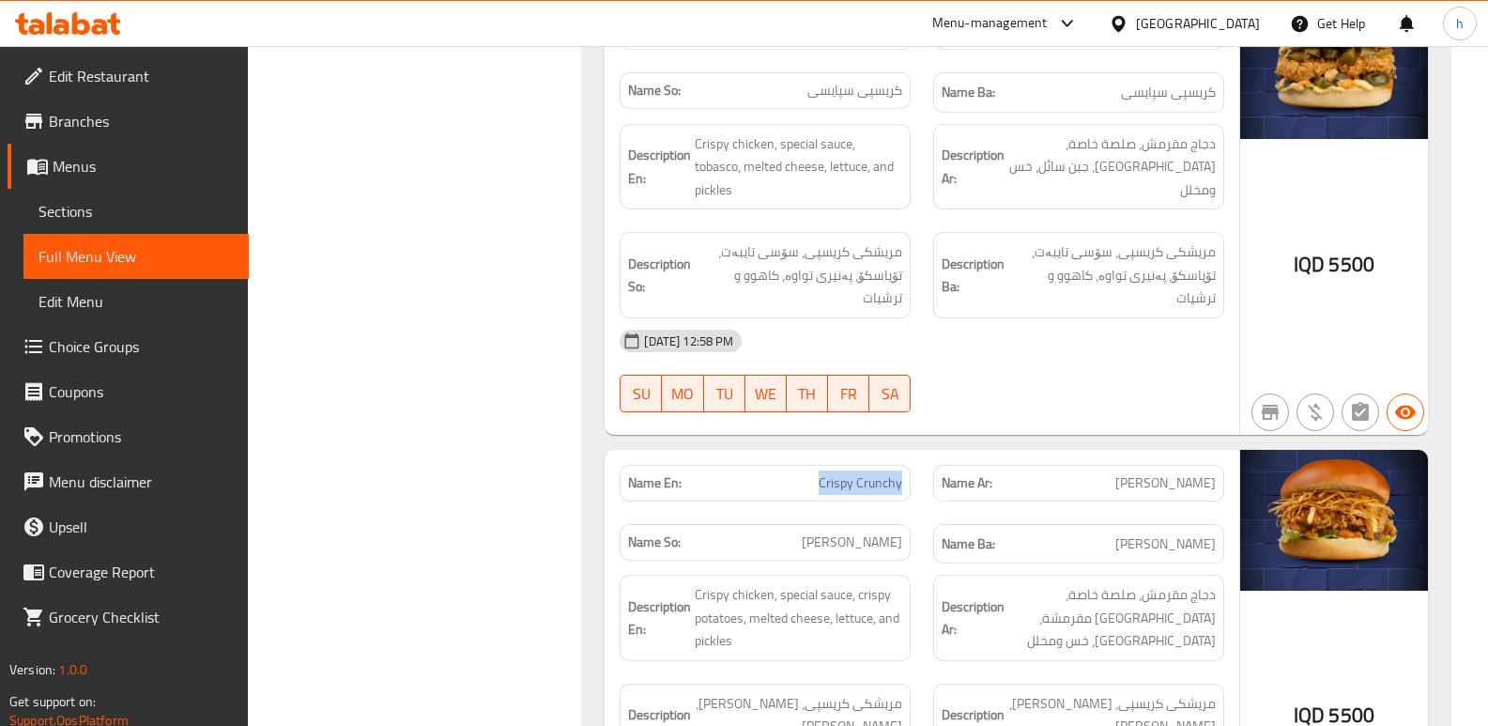
drag, startPoint x: 821, startPoint y: 345, endPoint x: 906, endPoint y: 340, distance: 84.7
click at [906, 465] on div "Name En: Crispy Crunchy" at bounding box center [765, 483] width 291 height 37
copy span "Crispy Crunchy"
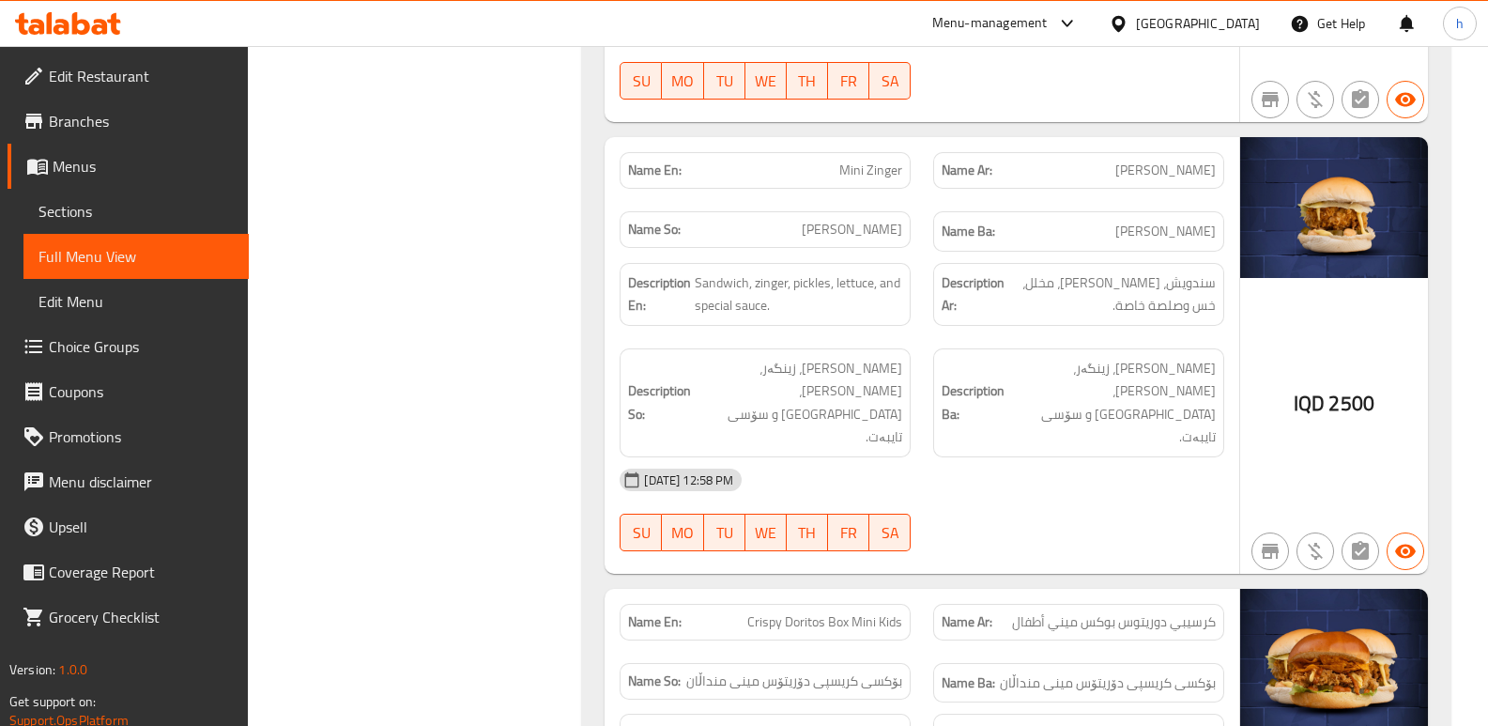
scroll to position [9258, 0]
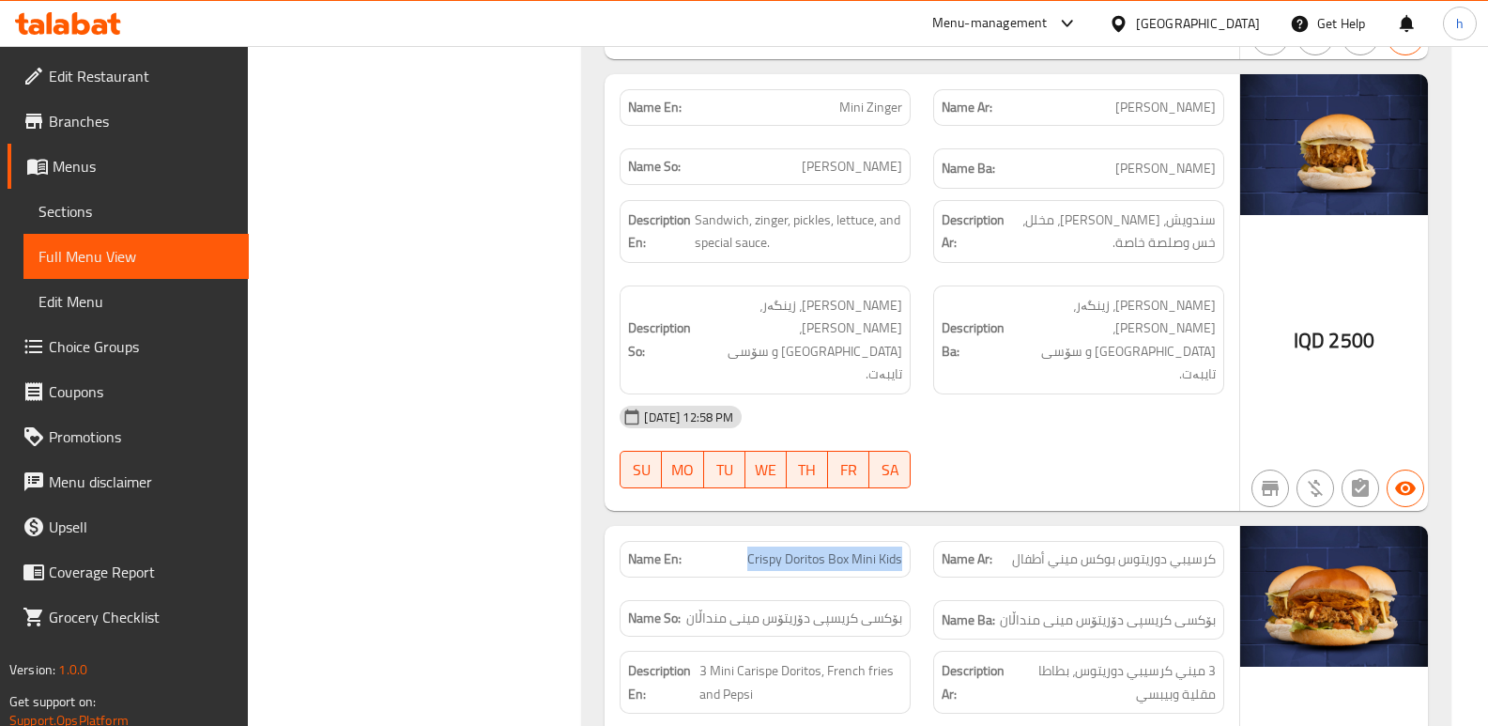
drag, startPoint x: 749, startPoint y: 375, endPoint x: 912, endPoint y: 362, distance: 162.9
click at [912, 529] on div "Name En: Crispy Doritos Box Mini Kids" at bounding box center [765, 558] width 314 height 59
copy span "Crispy Doritos Box Mini Kids"
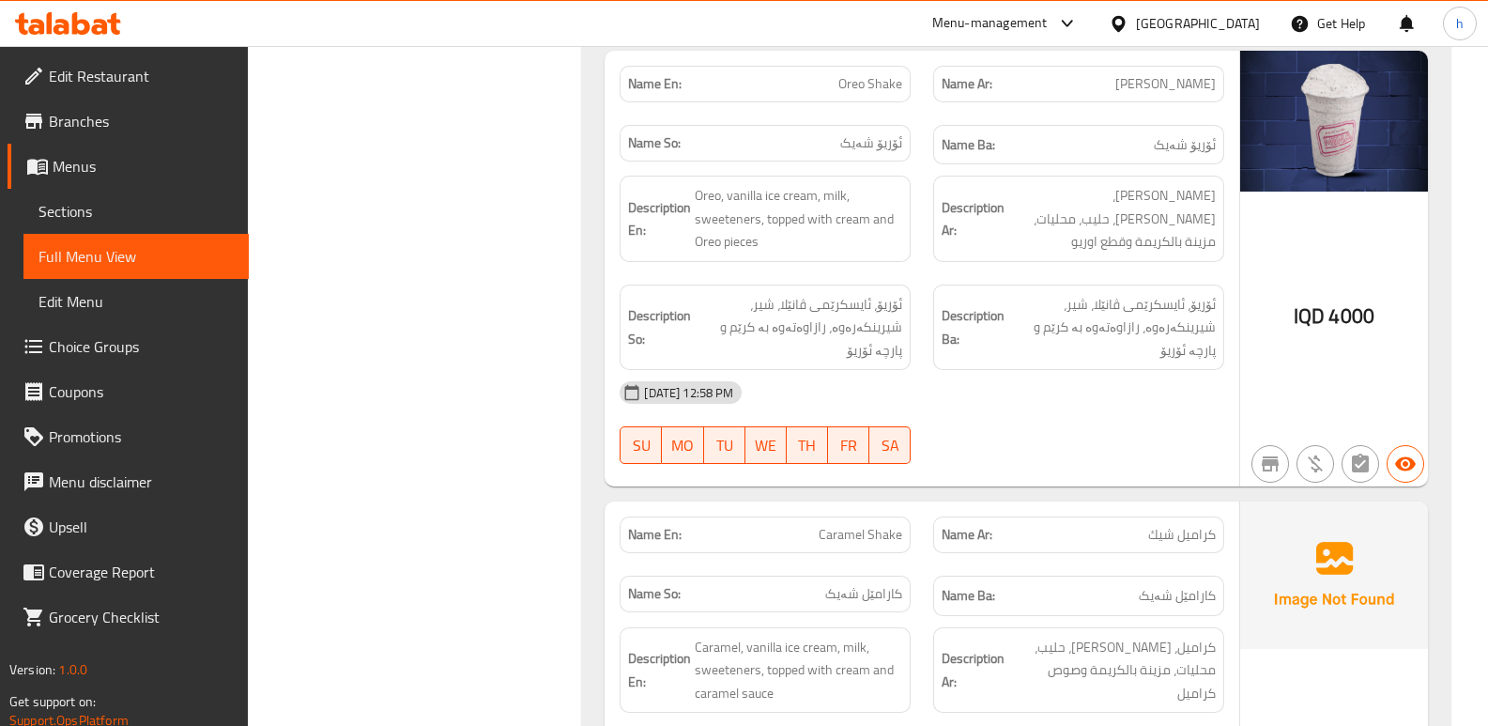
scroll to position [14623, 0]
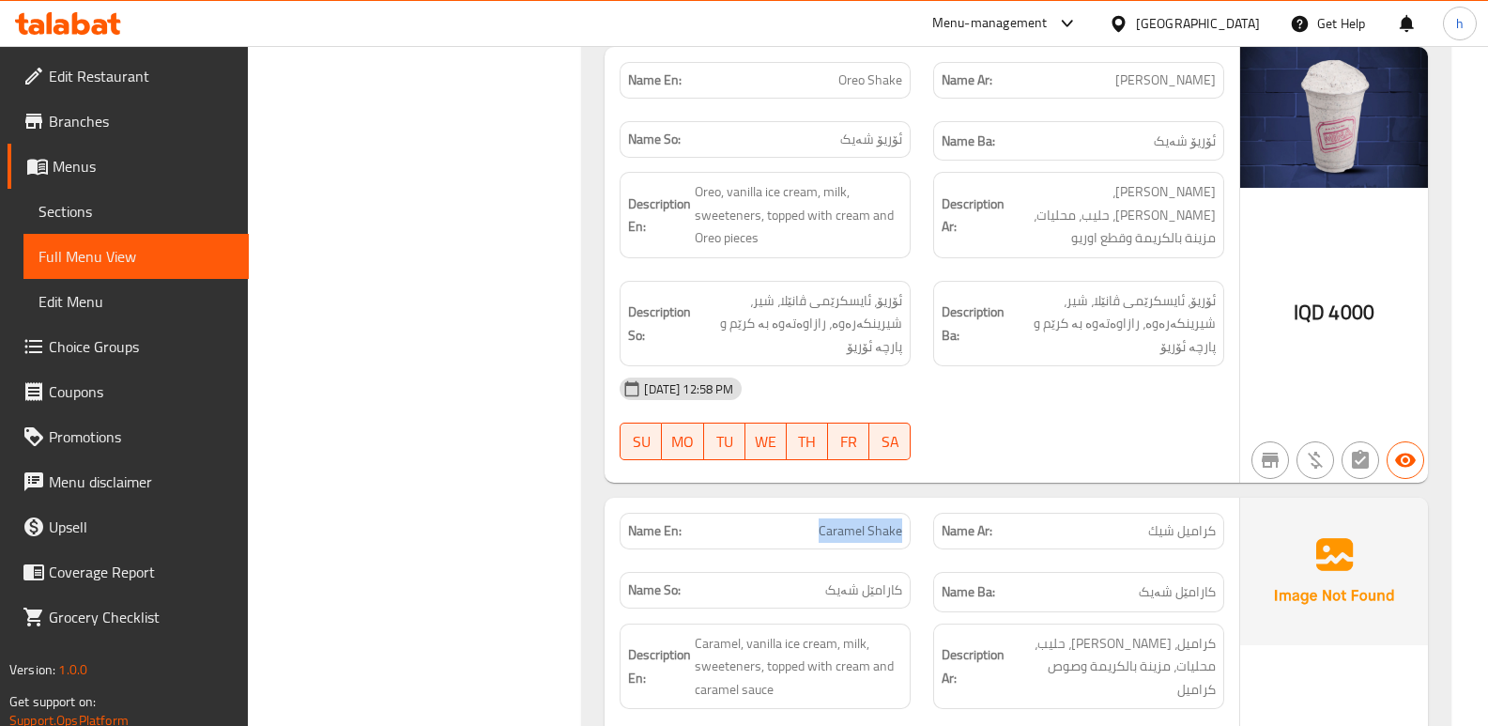
drag, startPoint x: 821, startPoint y: 322, endPoint x: 908, endPoint y: 326, distance: 87.4
copy span "Caramel Shake"
drag, startPoint x: 1265, startPoint y: 459, endPoint x: 1266, endPoint y: 502, distance: 43.2
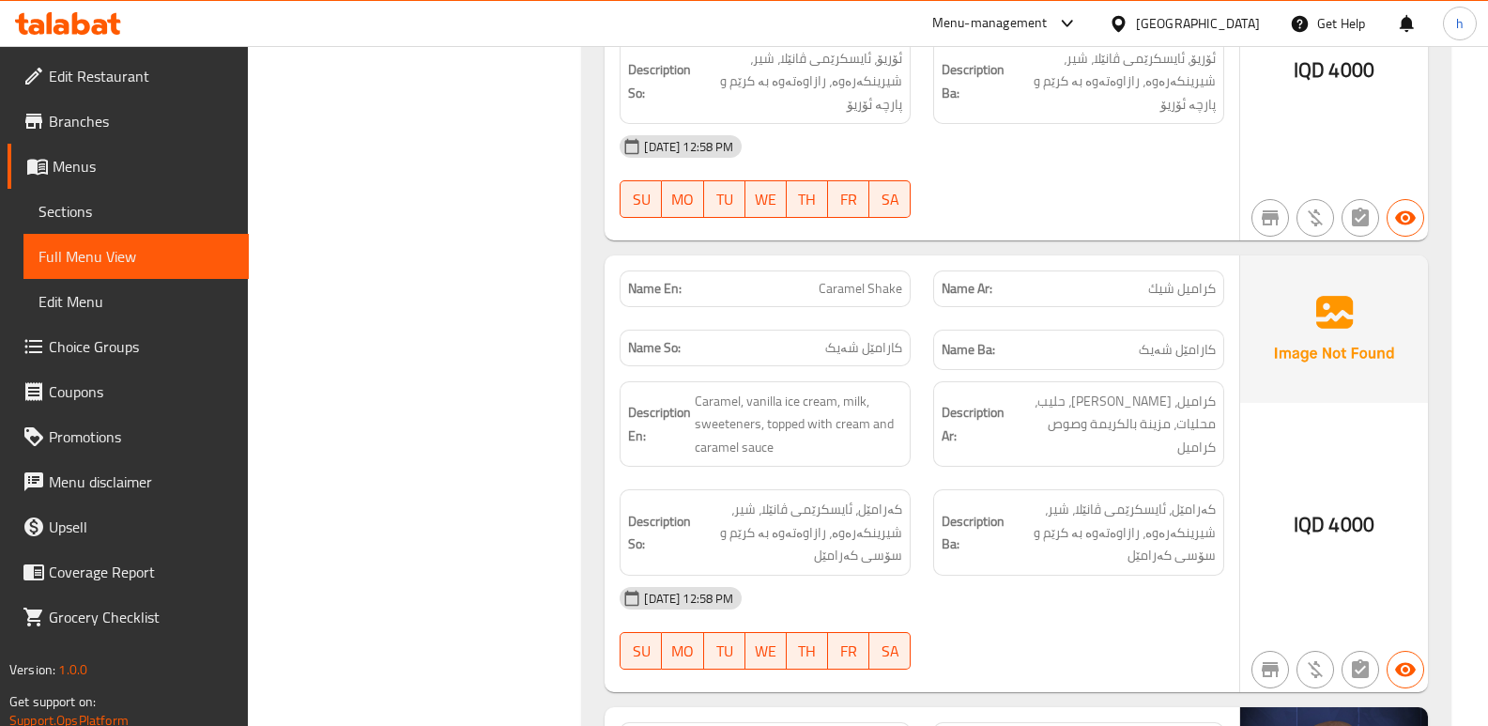
scroll to position [15061, 0]
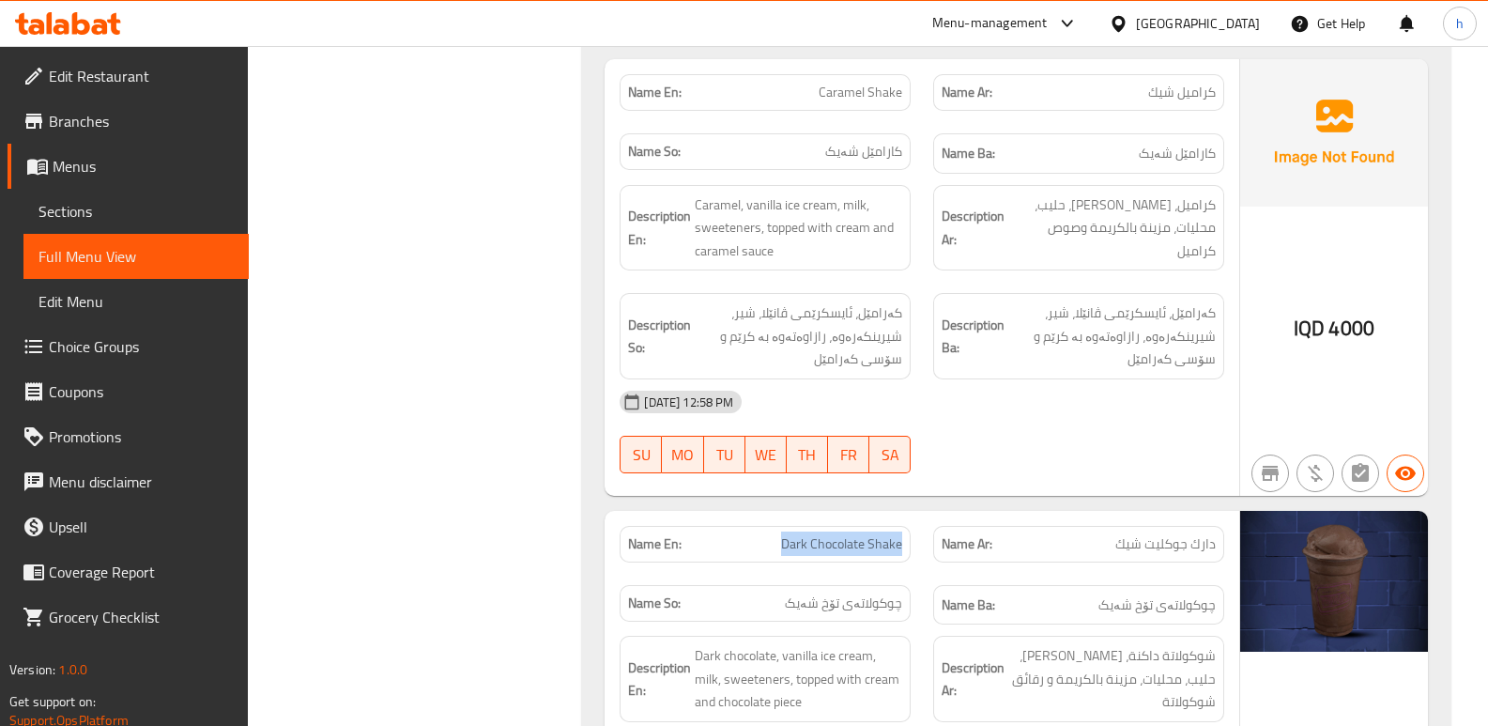
drag, startPoint x: 785, startPoint y: 334, endPoint x: 902, endPoint y: 331, distance: 117.4
copy span "Dark Chocolate Shake"
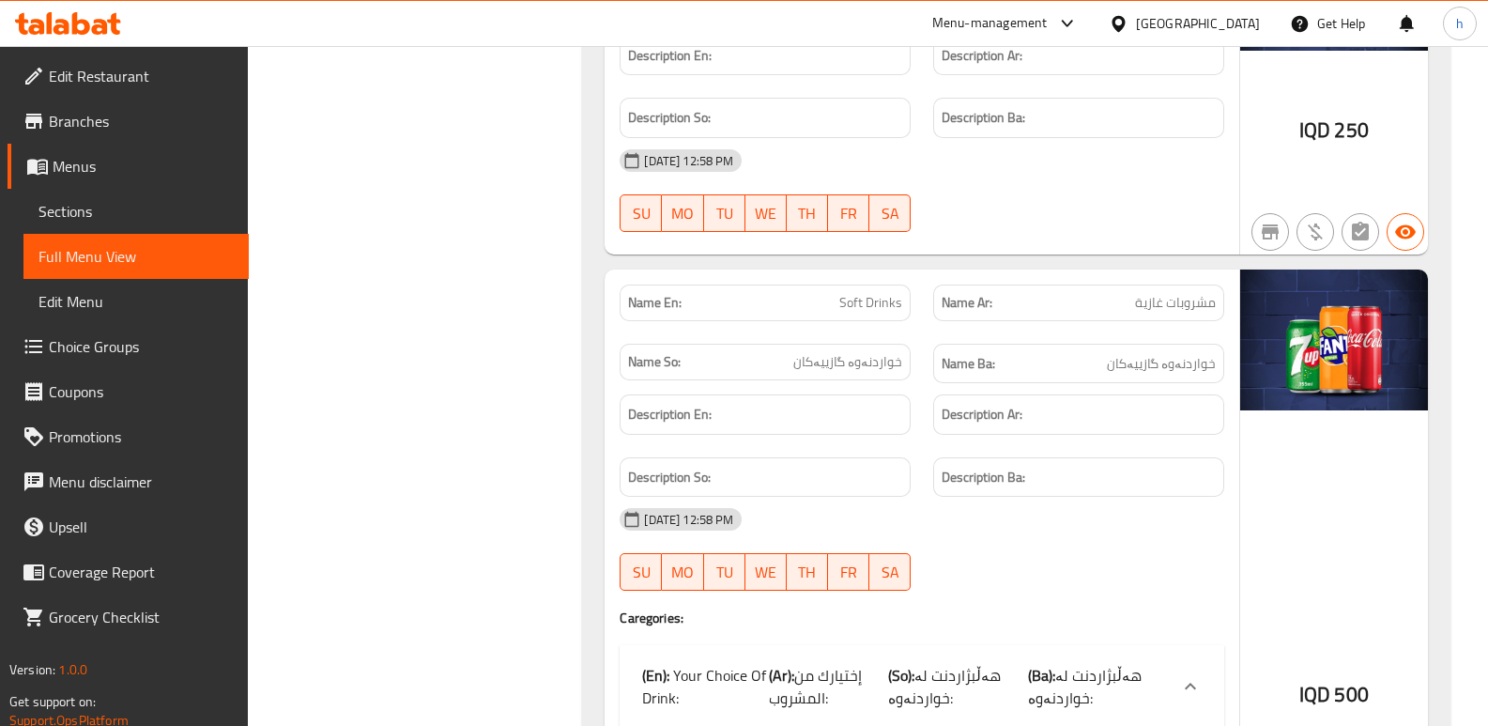
scroll to position [17286, 0]
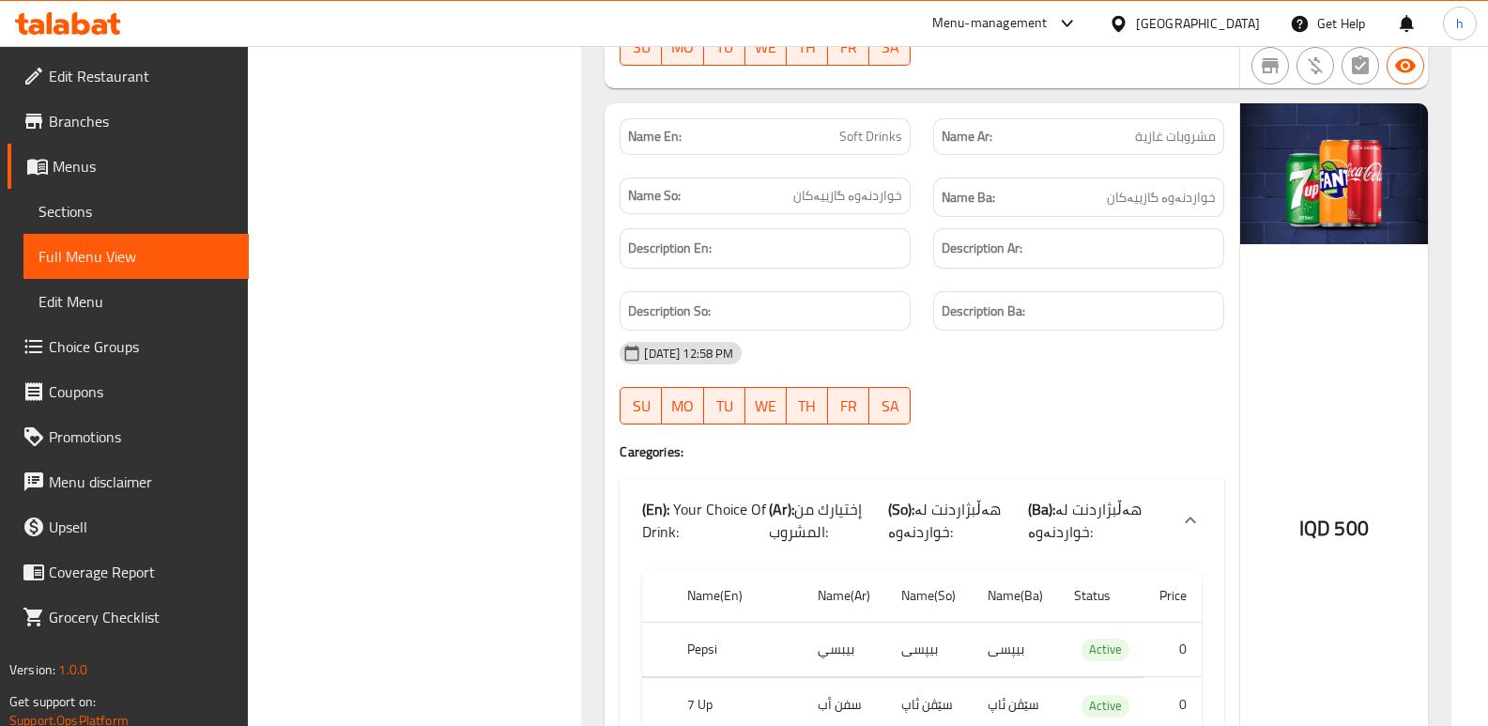
click at [89, 209] on span "Sections" at bounding box center [135, 211] width 195 height 23
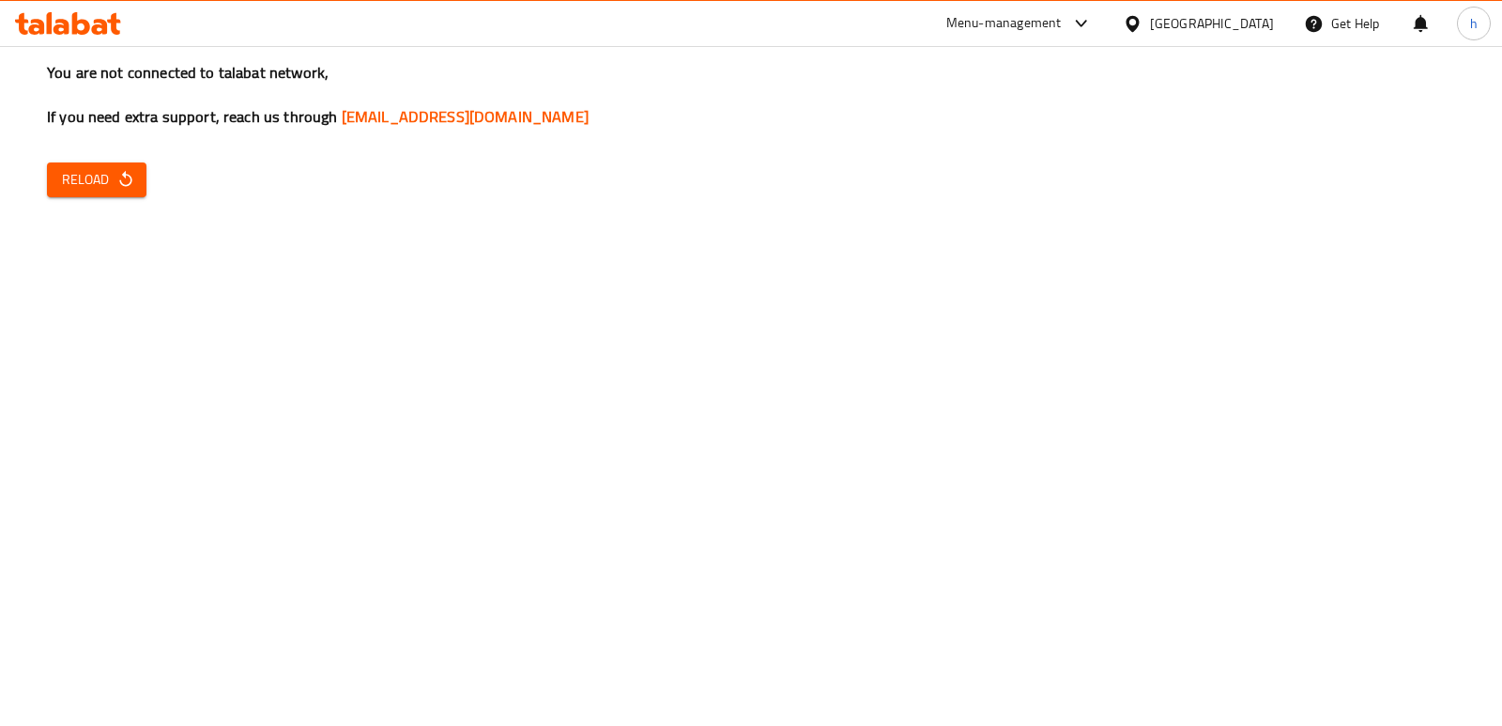
click at [74, 188] on span "Reload" at bounding box center [96, 179] width 69 height 23
click at [111, 192] on button "Reload" at bounding box center [97, 179] width 100 height 35
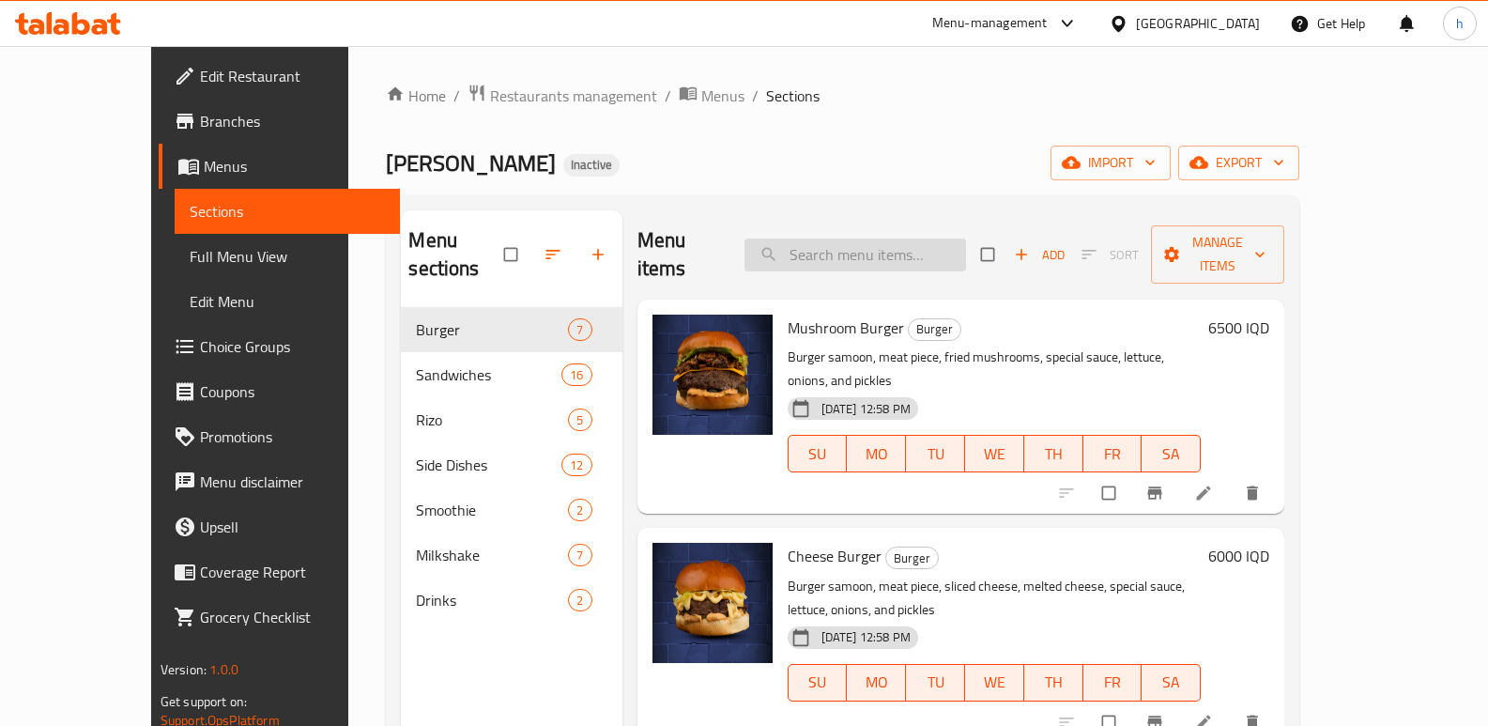
click at [879, 246] on input "search" at bounding box center [855, 254] width 222 height 33
paste input "Dark Chocolate Shake"
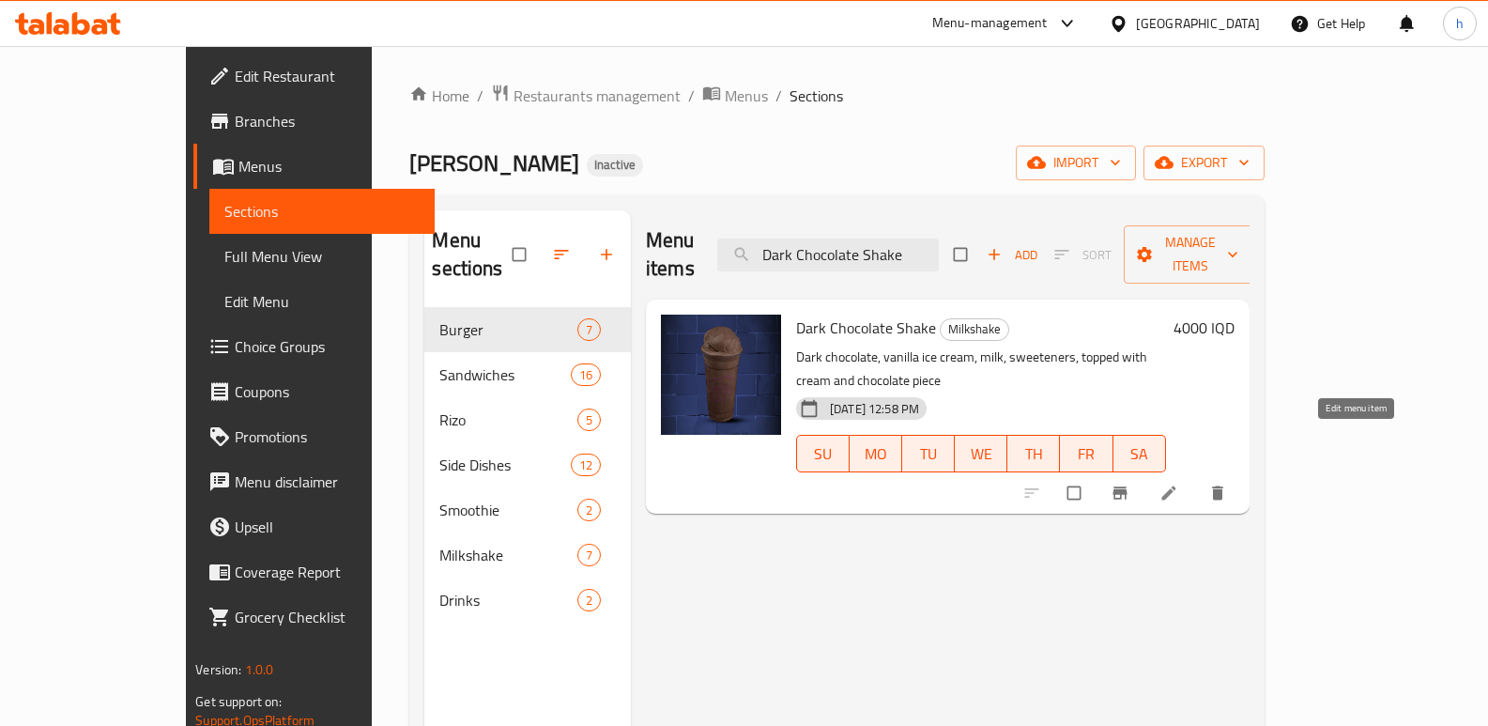
type input "Dark Chocolate Shake"
click at [1175, 486] on icon at bounding box center [1168, 493] width 14 height 14
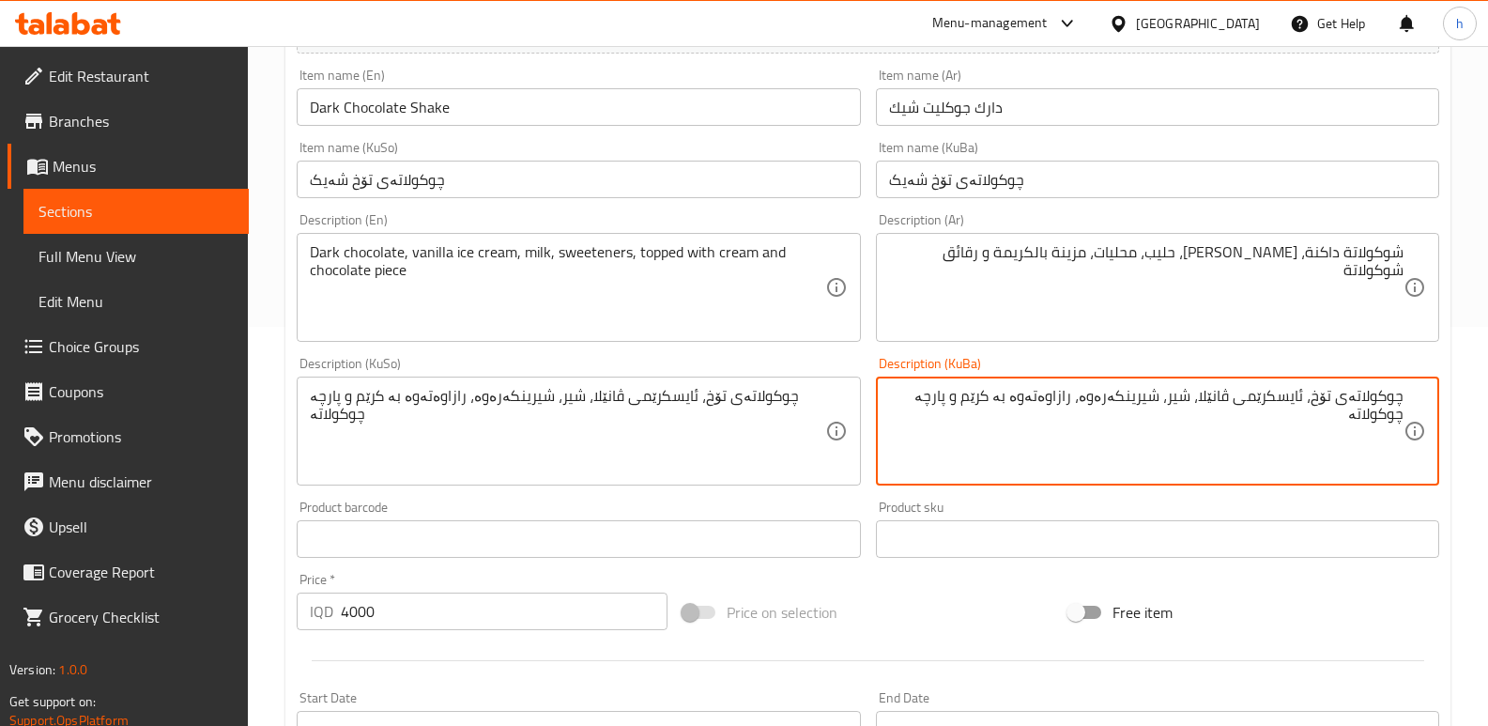
scroll to position [277, 0]
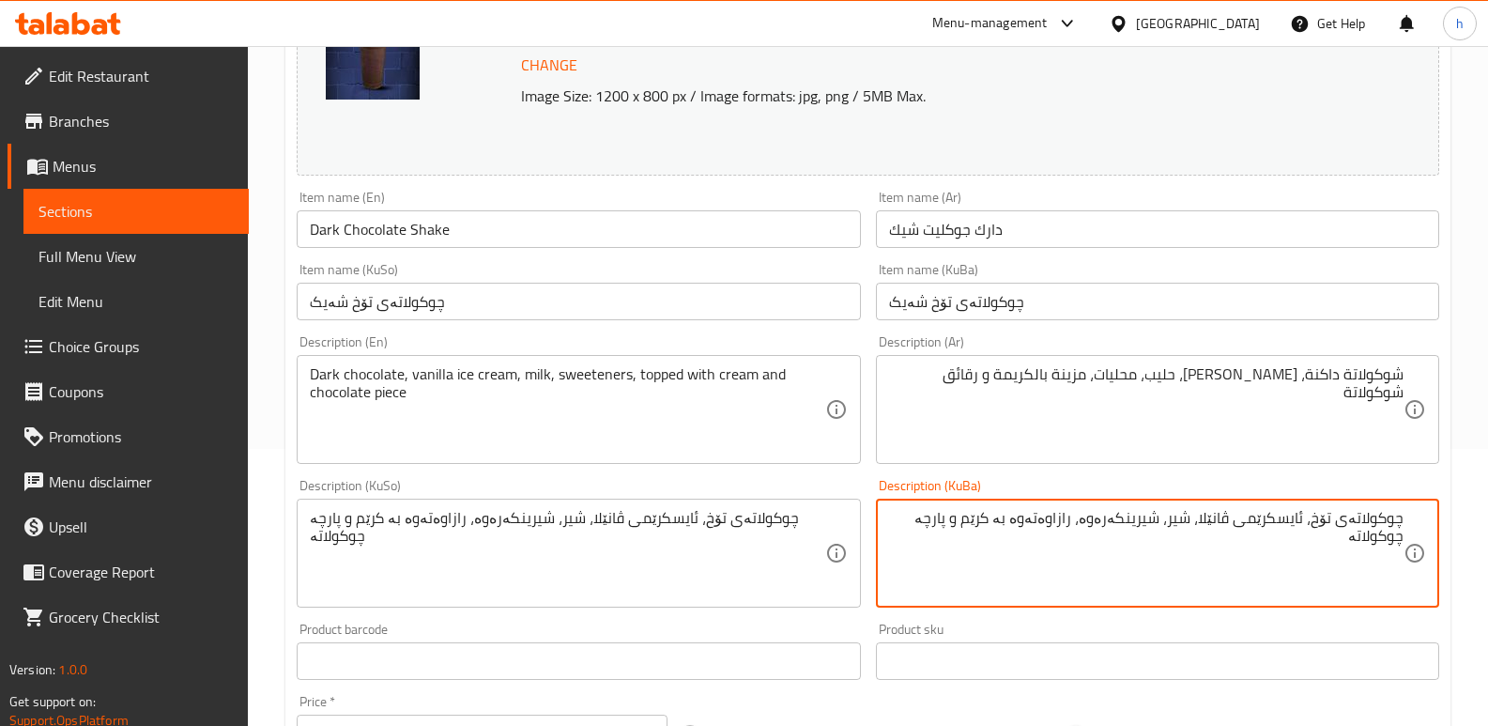
click at [1101, 233] on input "دارك جوكليت شيك" at bounding box center [1157, 229] width 563 height 38
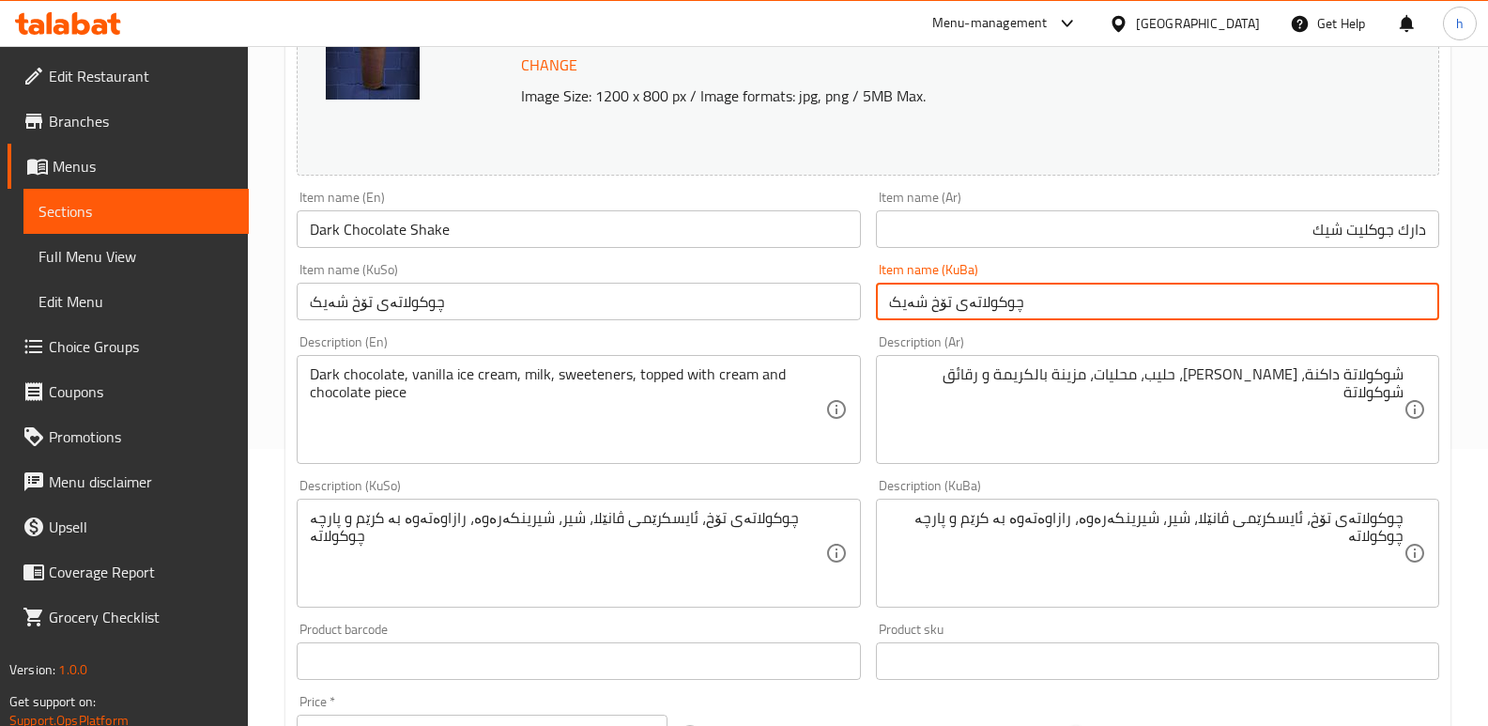
click at [1099, 307] on input "چوکولاتەی تۆخ شەیک" at bounding box center [1157, 302] width 563 height 38
click at [1338, 306] on input "چوکولاتەی تۆخ شەیک" at bounding box center [1157, 302] width 563 height 38
click at [1317, 300] on input "چوکولاتەی تۆخ شەیک" at bounding box center [1157, 302] width 563 height 38
click at [1425, 309] on input "چوکولاتەی تۆخ" at bounding box center [1157, 302] width 563 height 38
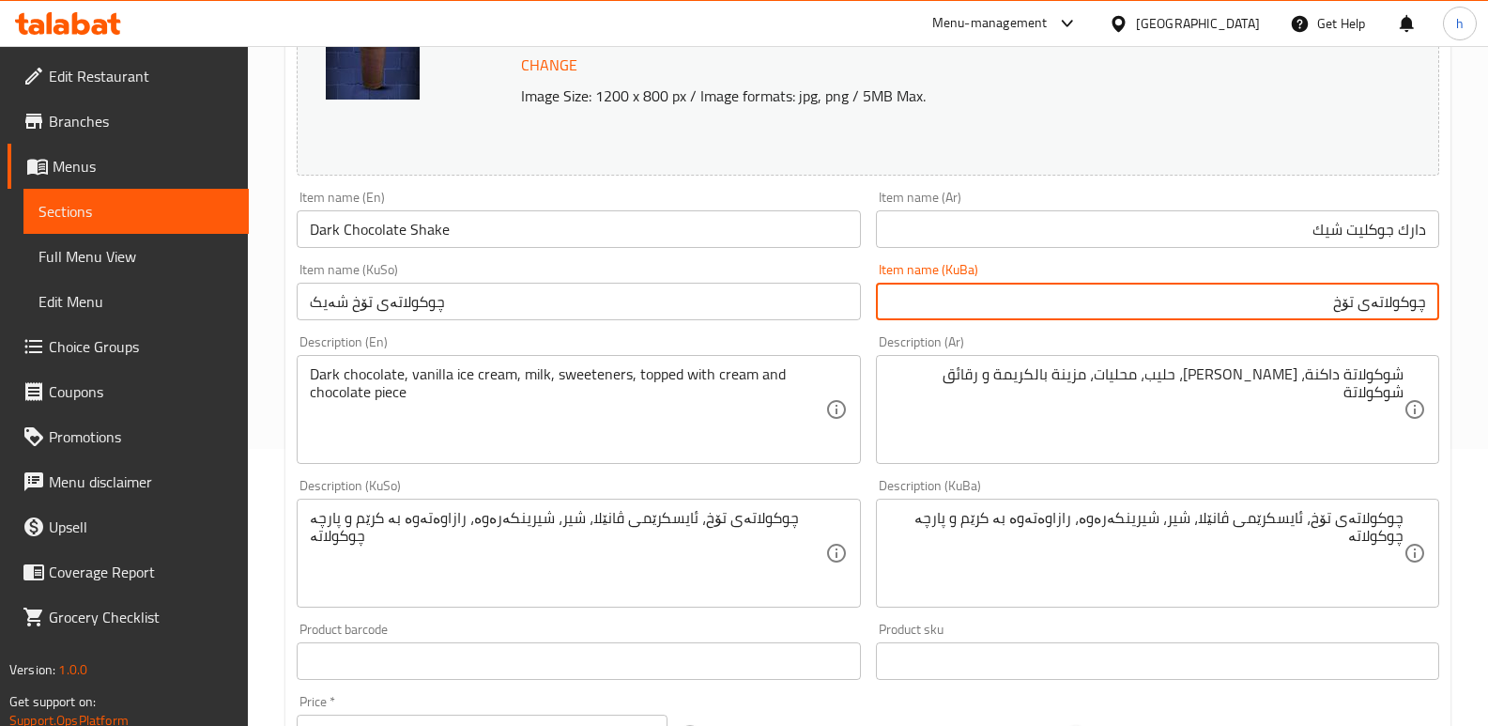
paste input "شەیک"
type input "شەیکی چوکولاتەی تۆخ"
click at [579, 297] on input "چوکولاتەی تۆخ شەیک" at bounding box center [578, 302] width 563 height 38
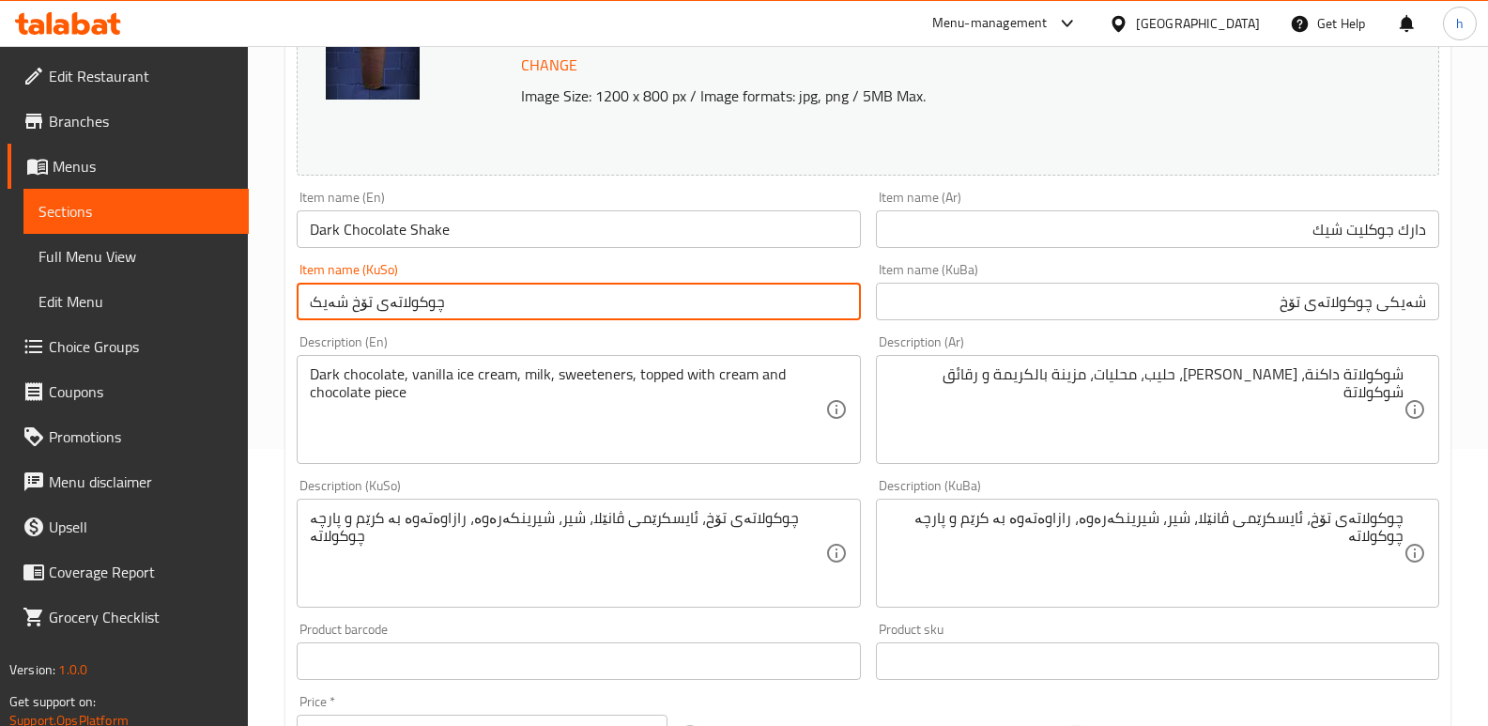
paste input "شەیکی چوکولاتەی تۆخ"
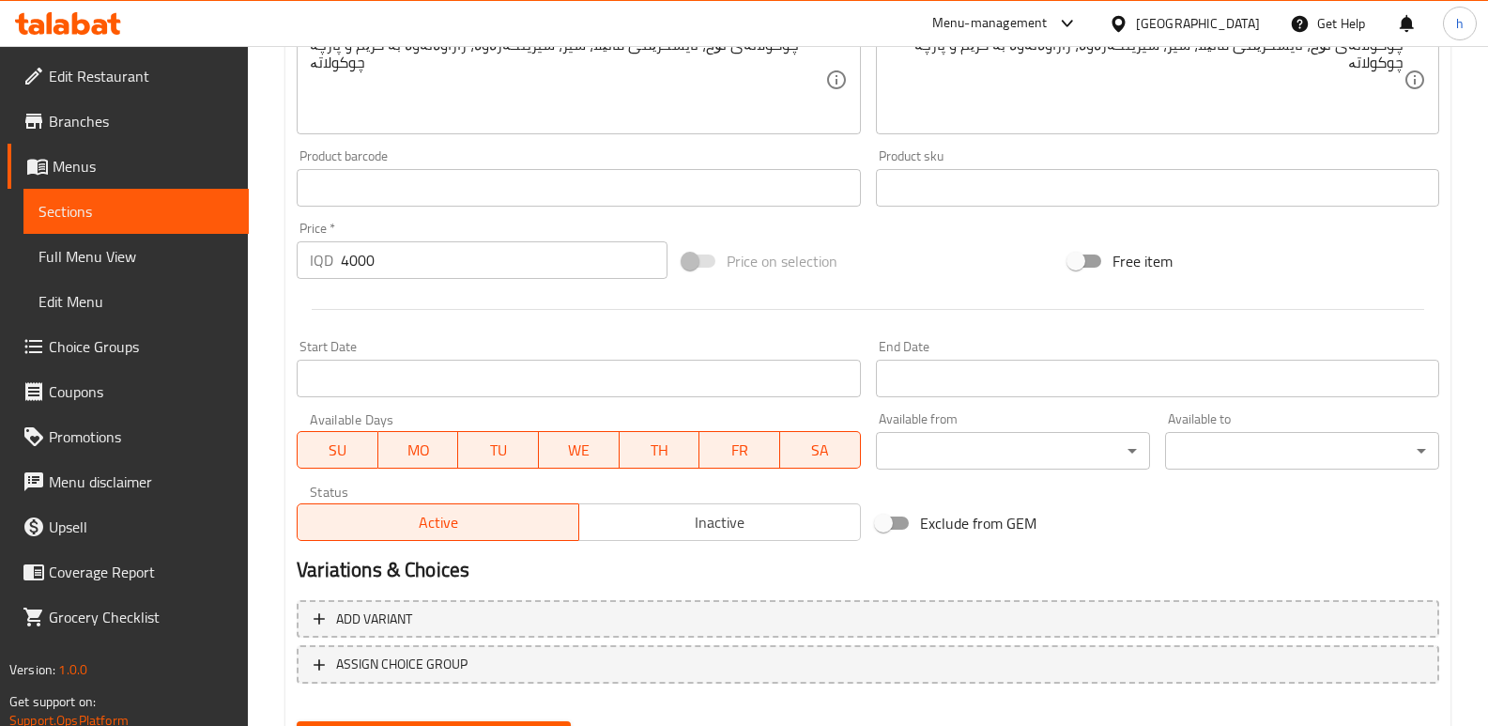
scroll to position [844, 0]
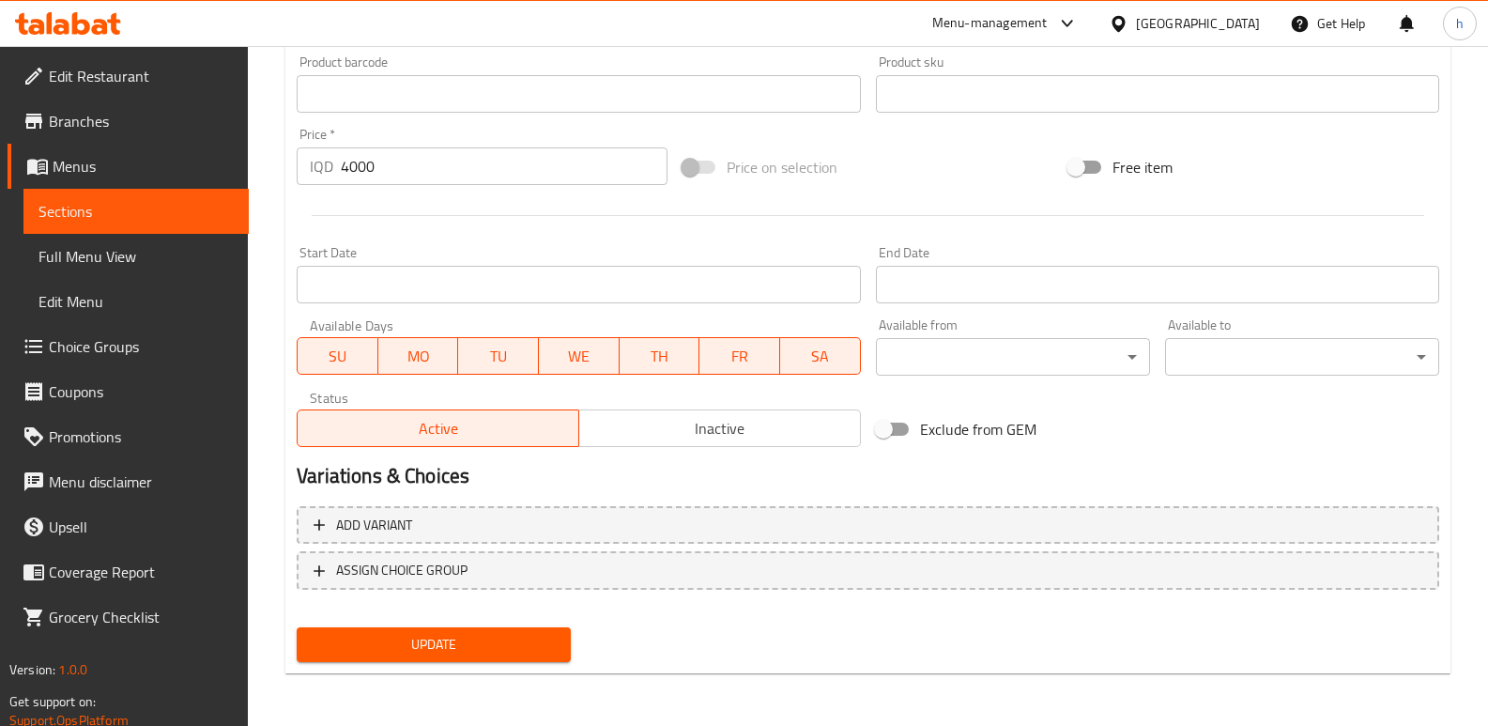
type input "شەیکی چوکولاتەی تۆخ"
click at [510, 628] on button "Update" at bounding box center [434, 644] width 274 height 35
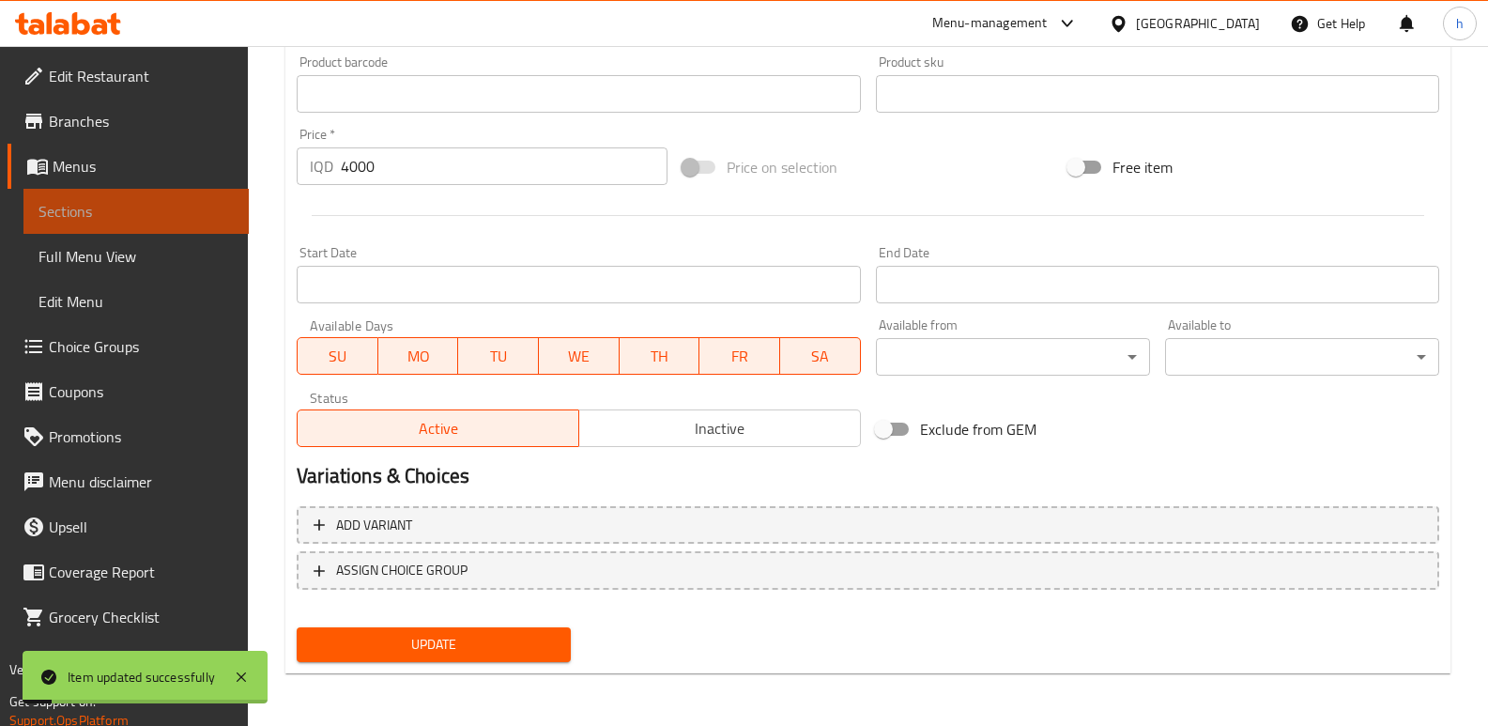
click at [220, 218] on span "Sections" at bounding box center [135, 211] width 195 height 23
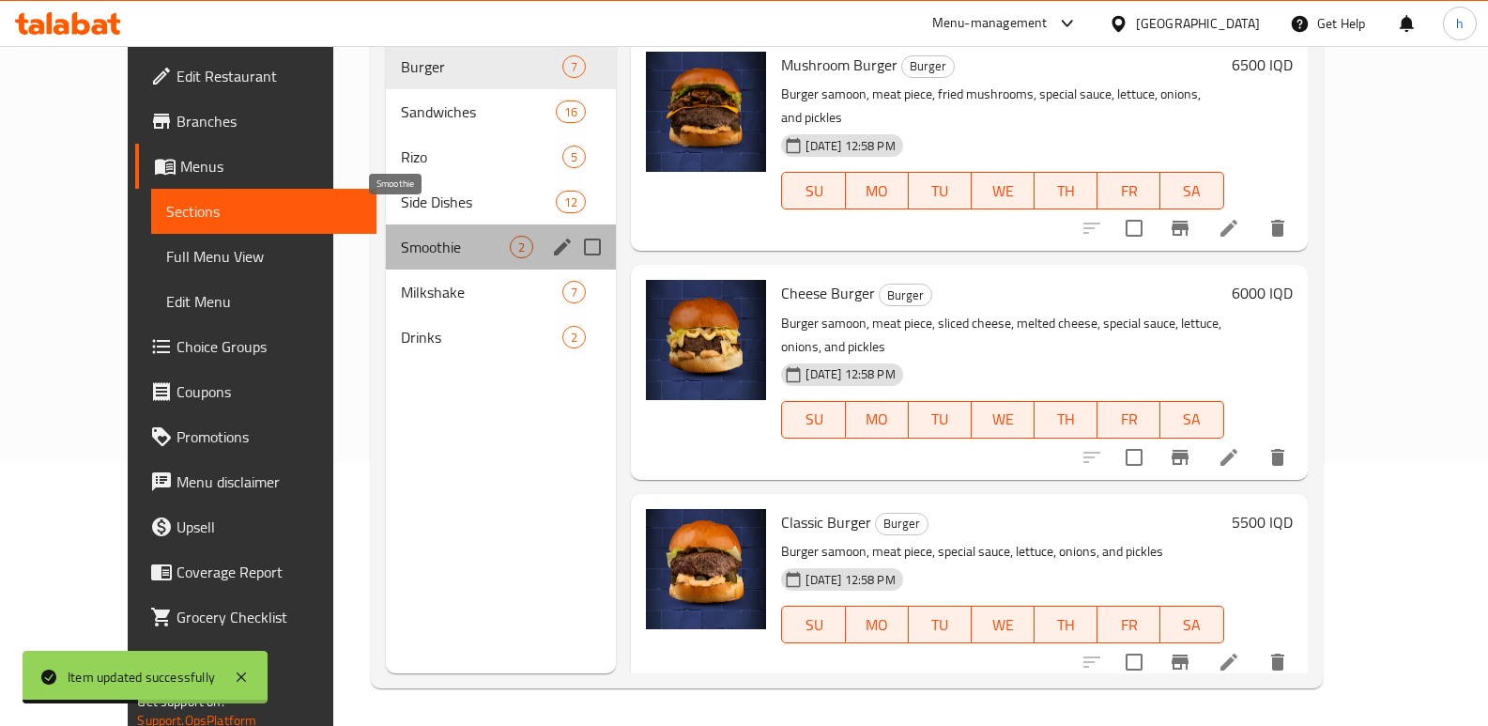
click at [401, 236] on span "Smoothie" at bounding box center [455, 247] width 109 height 23
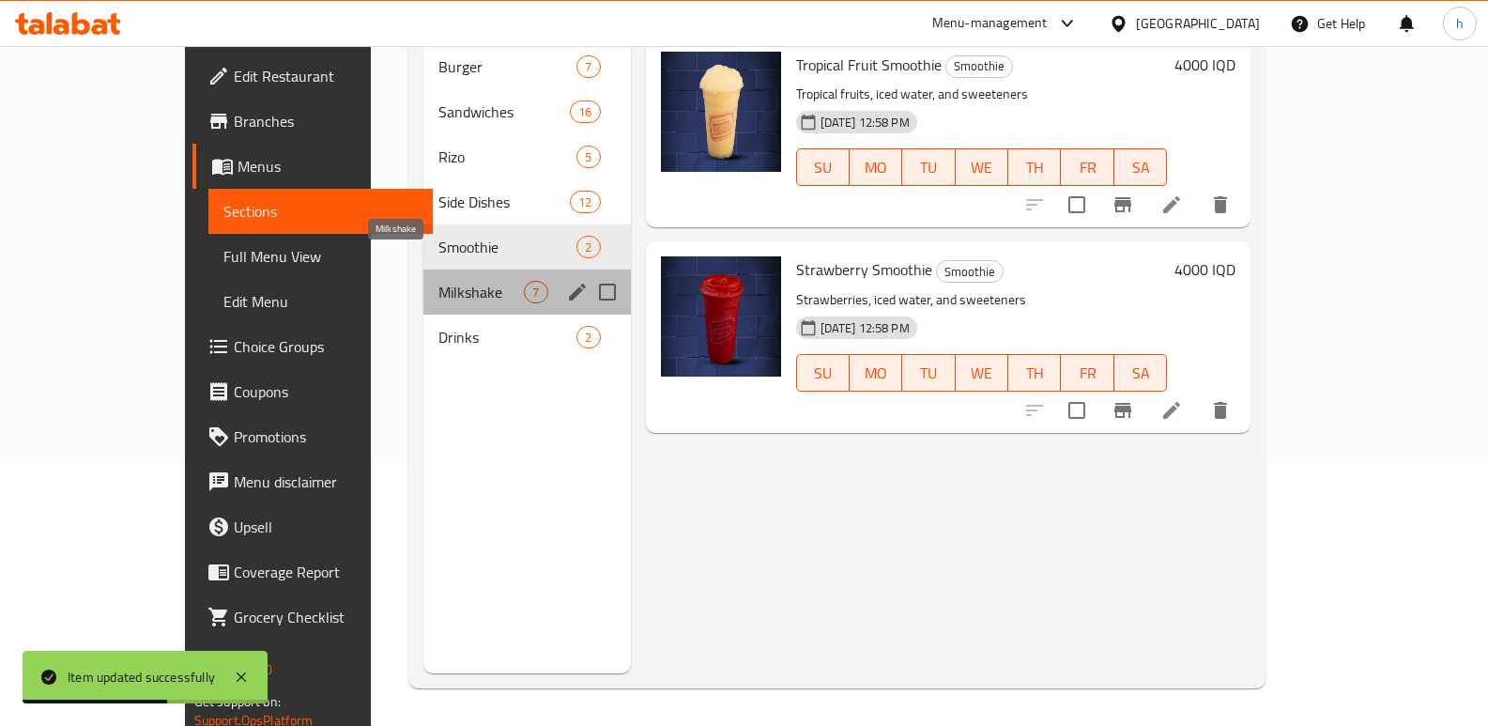
click at [438, 281] on span "Milkshake" at bounding box center [480, 292] width 85 height 23
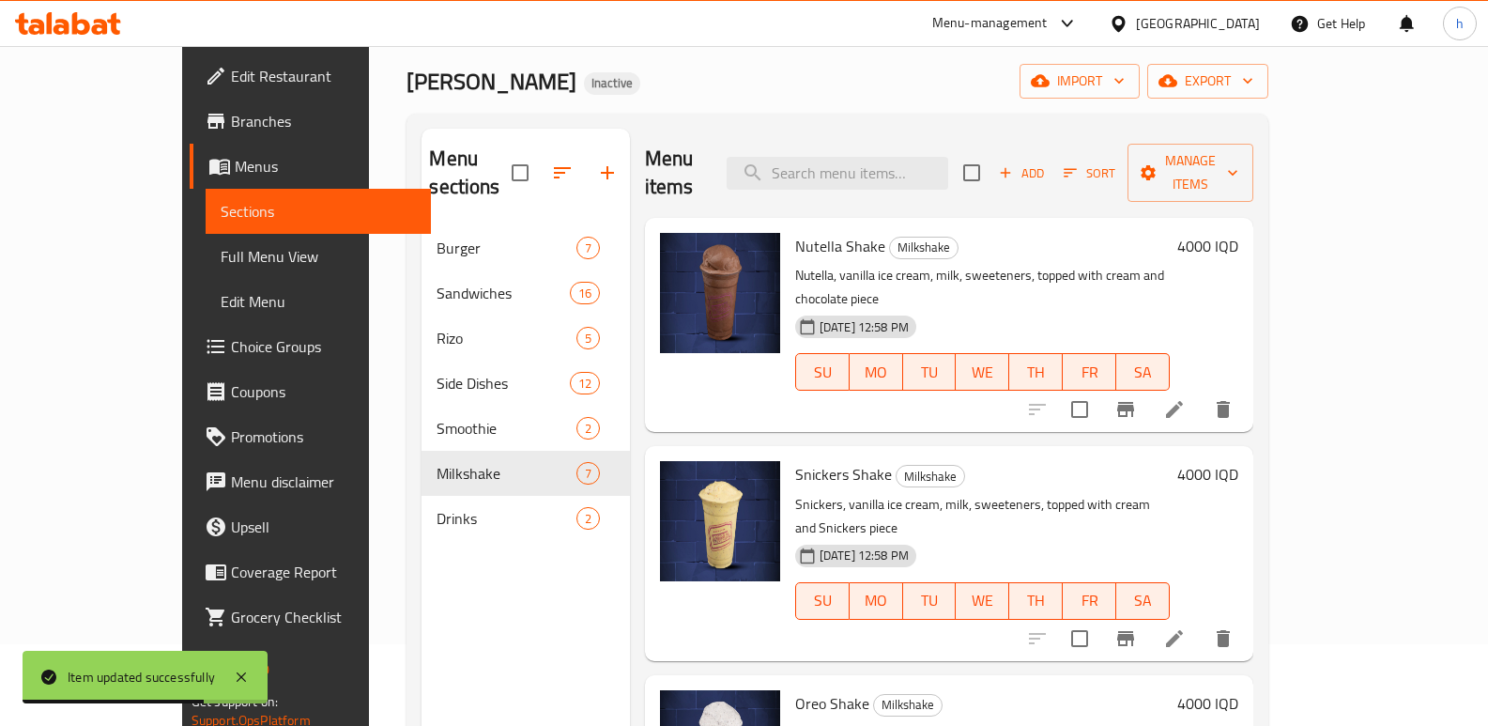
scroll to position [69, 0]
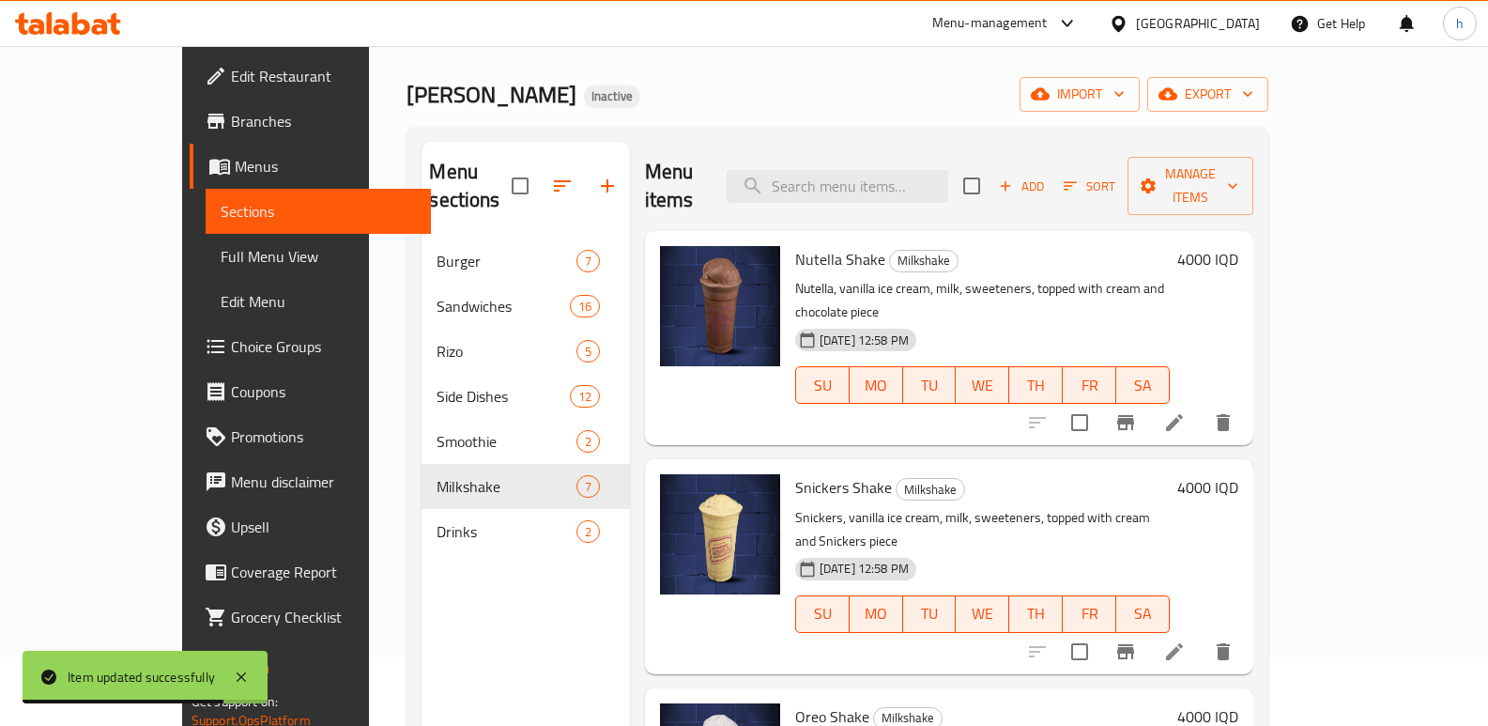
click at [1186, 411] on icon at bounding box center [1174, 422] width 23 height 23
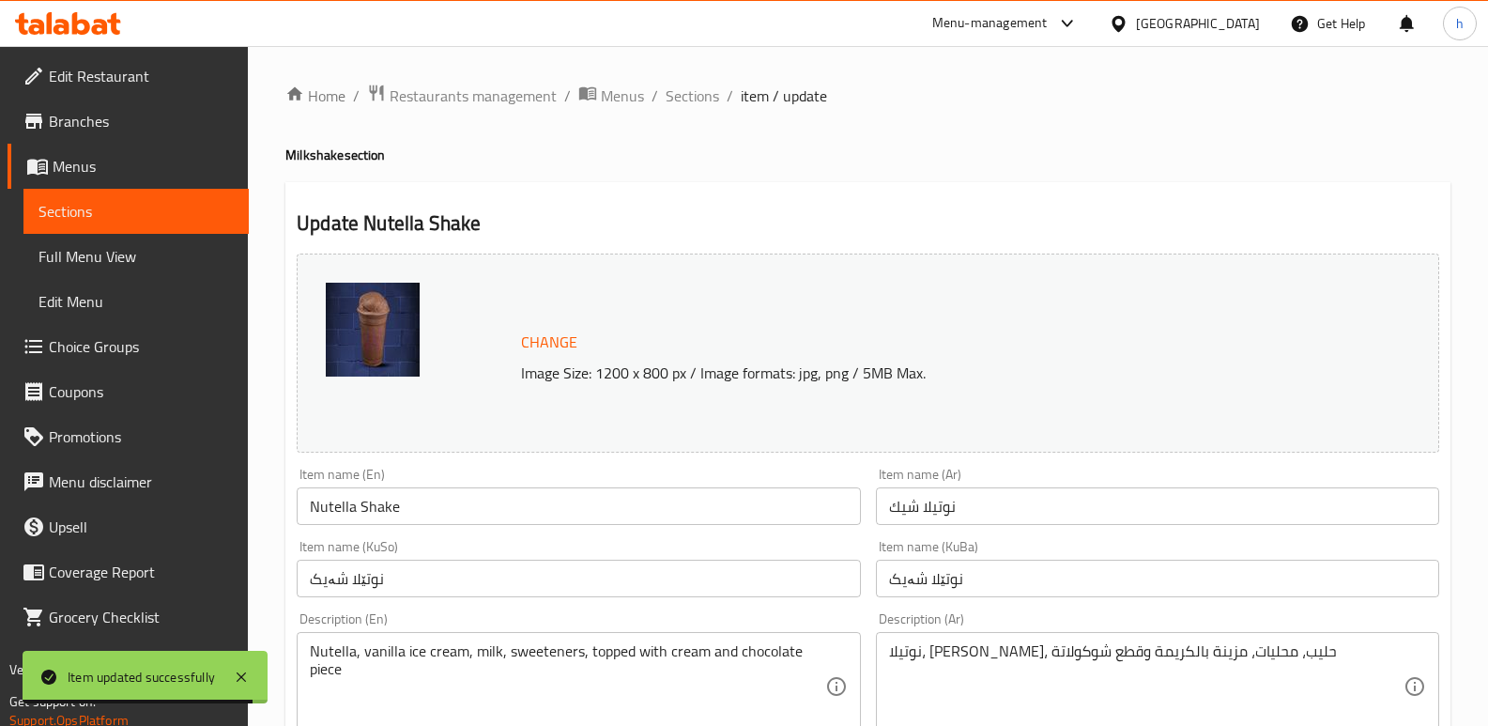
click at [1012, 577] on input "نوتێلا شەیک" at bounding box center [1157, 579] width 563 height 38
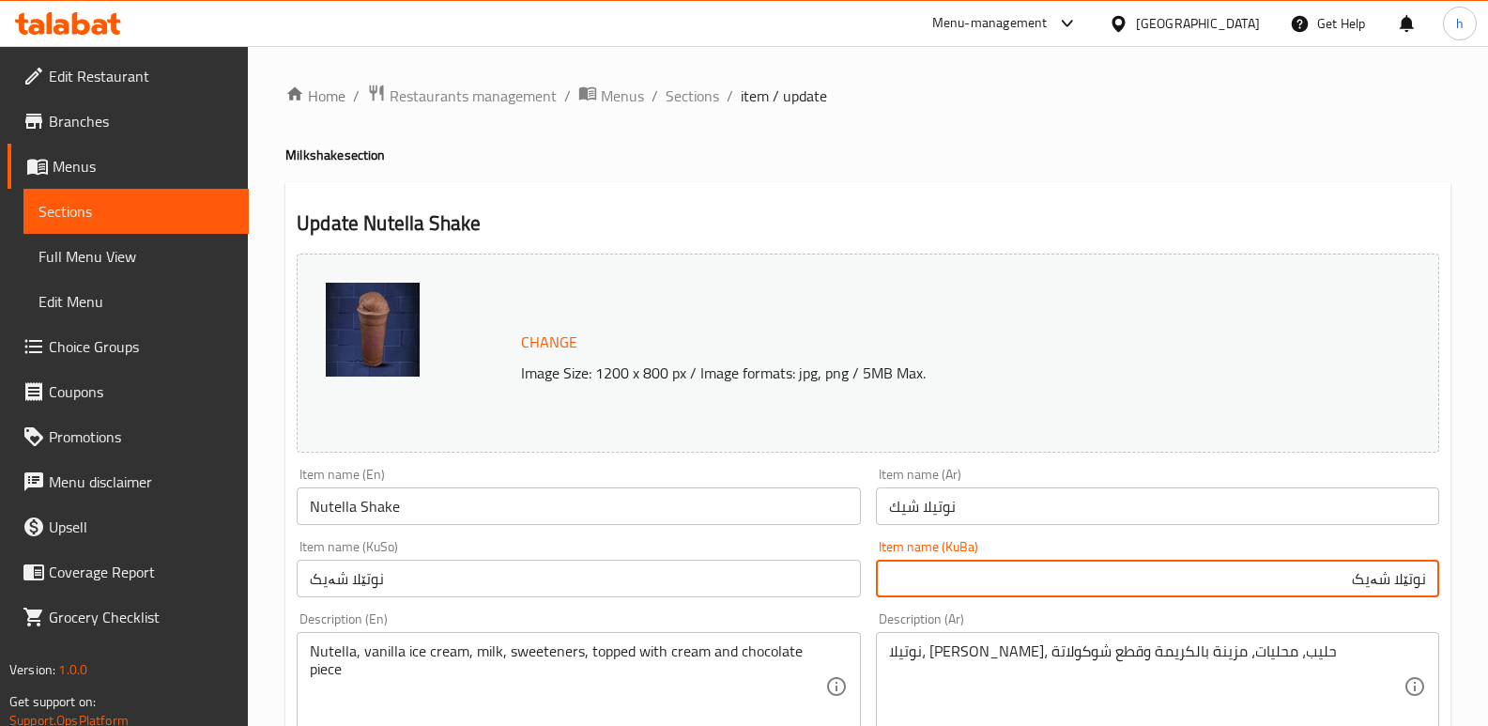
click at [1382, 575] on input "نوتێلا شەیک" at bounding box center [1157, 579] width 563 height 38
click at [1425, 581] on input "نوتێلا" at bounding box center [1157, 579] width 563 height 38
paste input "شەیک"
type input "شەیکی نوتێلا"
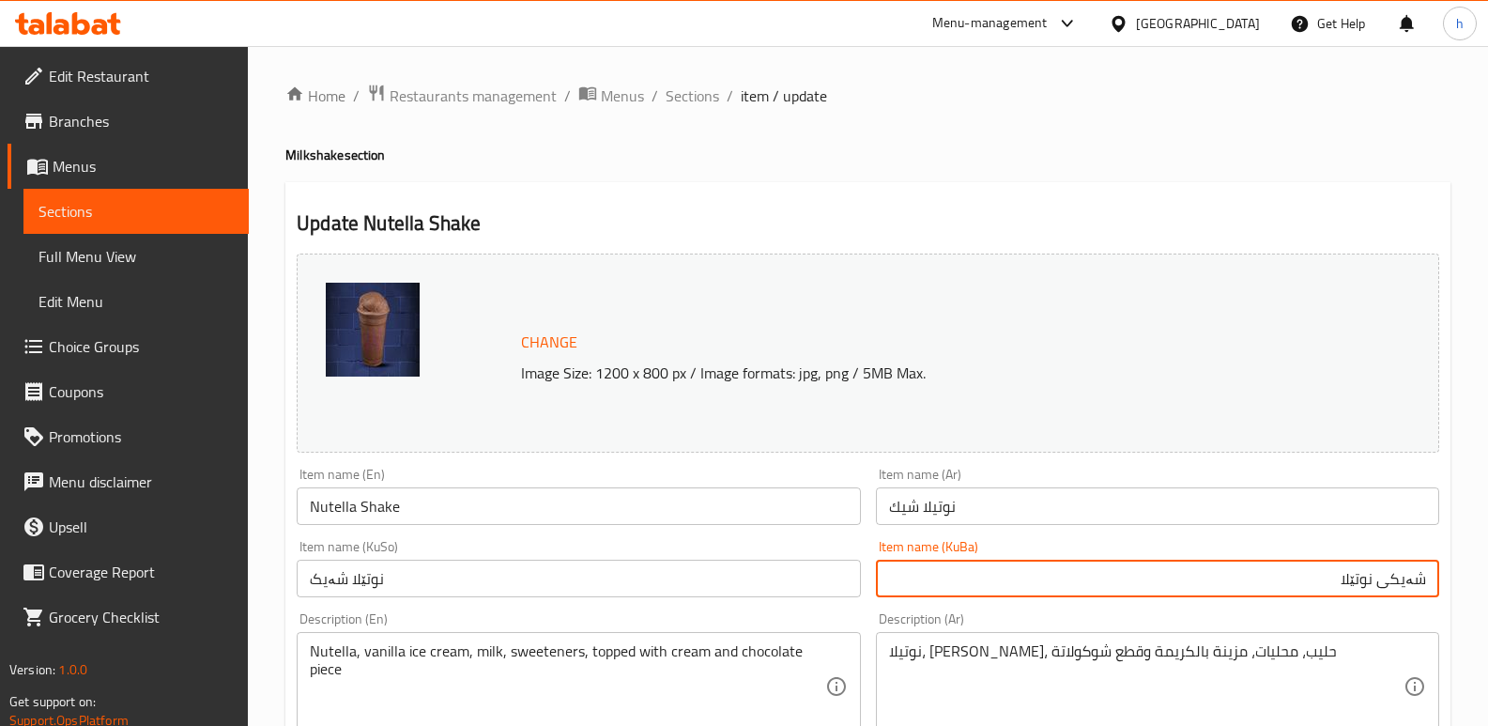
click at [814, 582] on input "نوتێلا شەیک" at bounding box center [578, 579] width 563 height 38
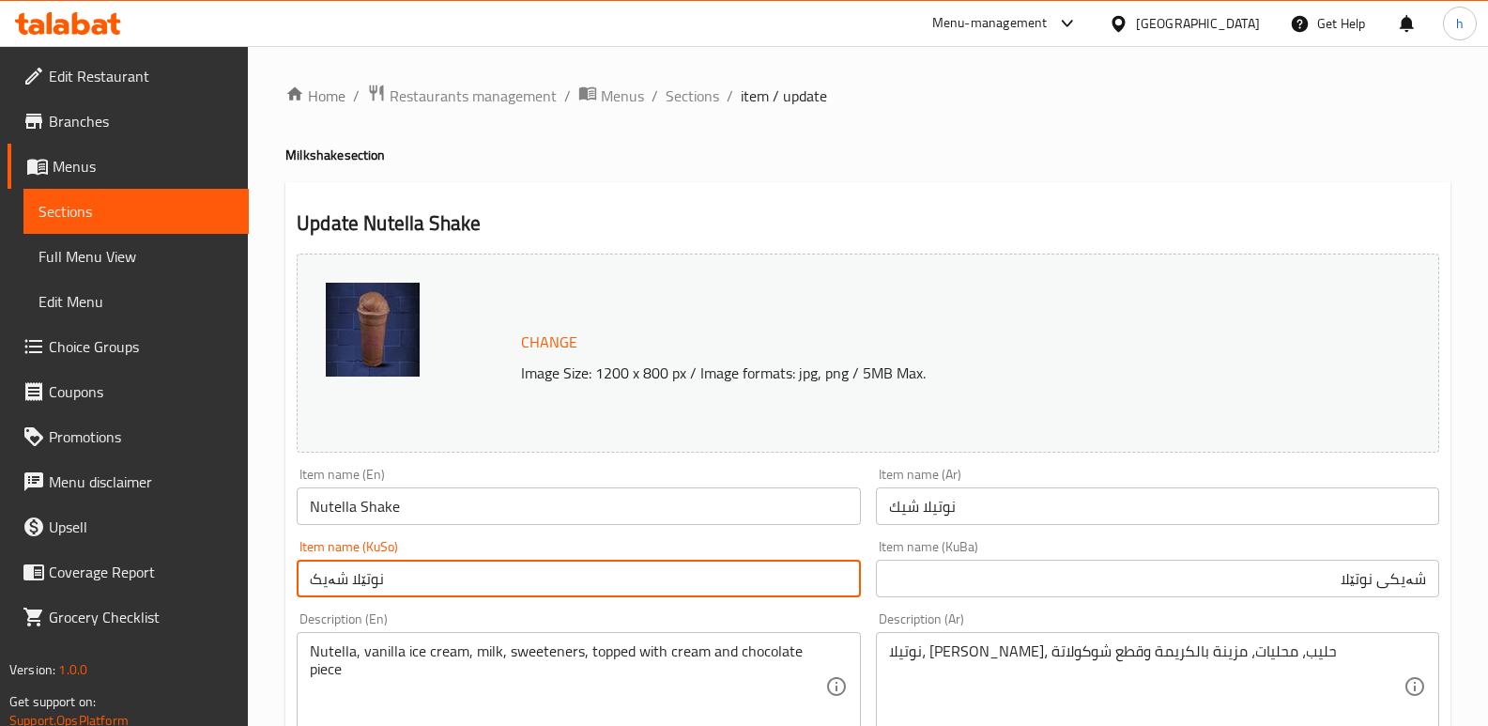
paste input "شەیکی نوتێلا"
type input "شەیکی نوتێلا"
click at [1413, 582] on input "شەیکی نوتێلا" at bounding box center [1157, 579] width 563 height 38
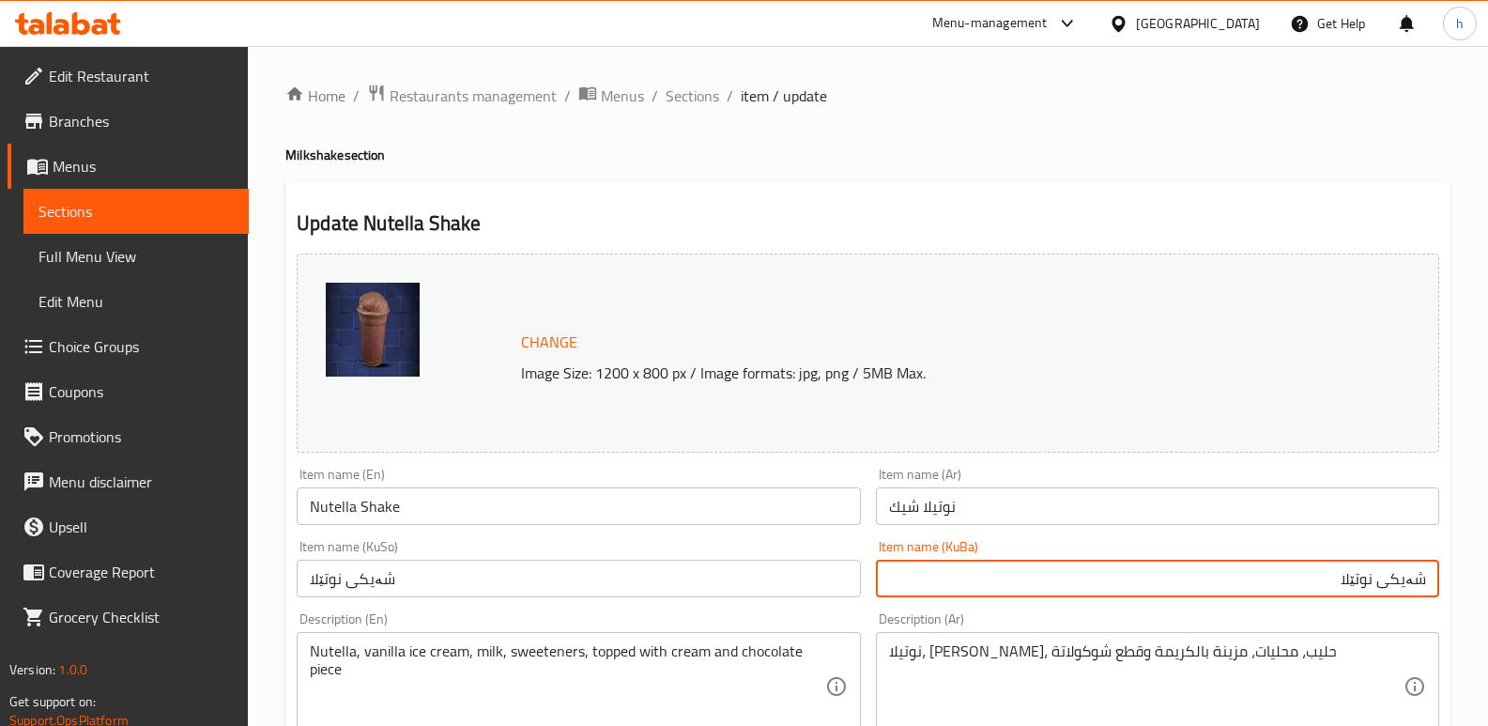
click at [1413, 582] on input "شەیکی نوتێلا" at bounding box center [1157, 579] width 563 height 38
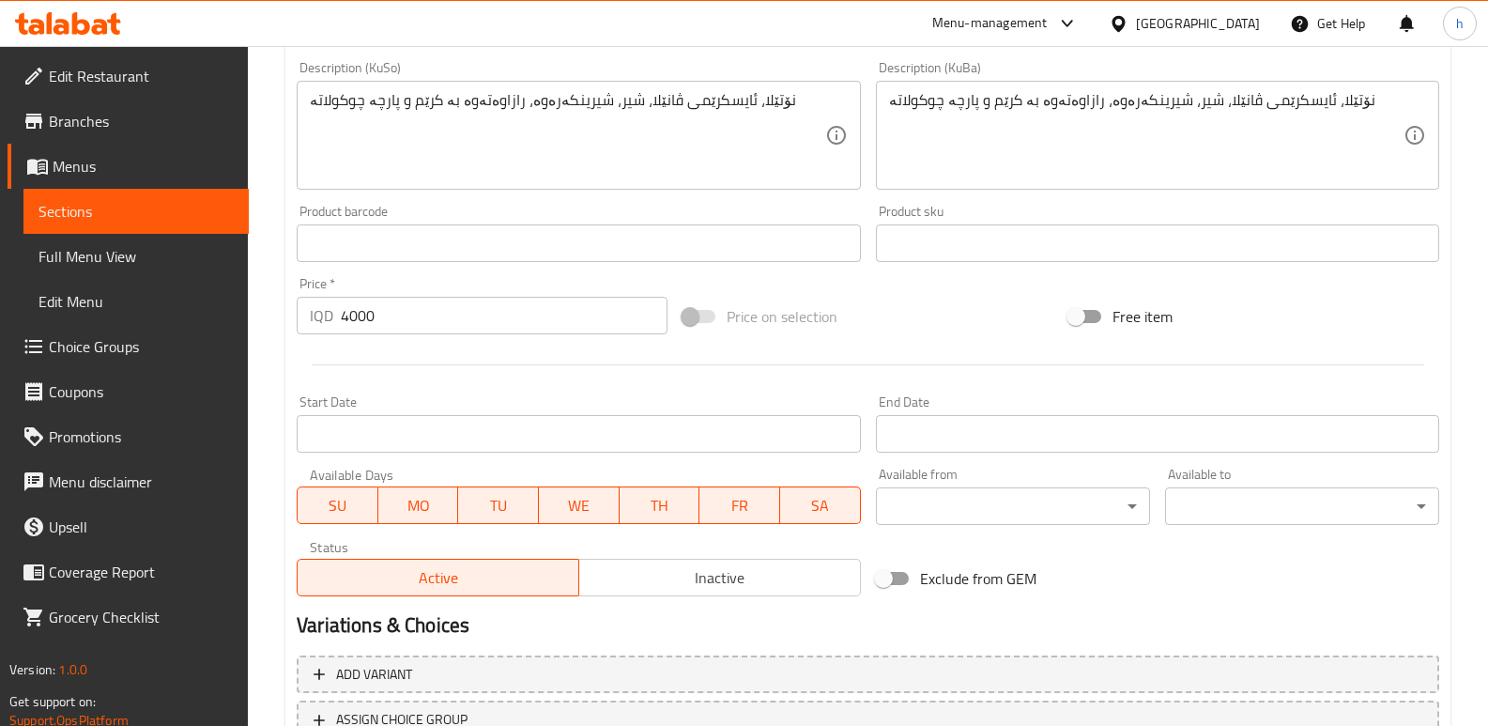
scroll to position [844, 0]
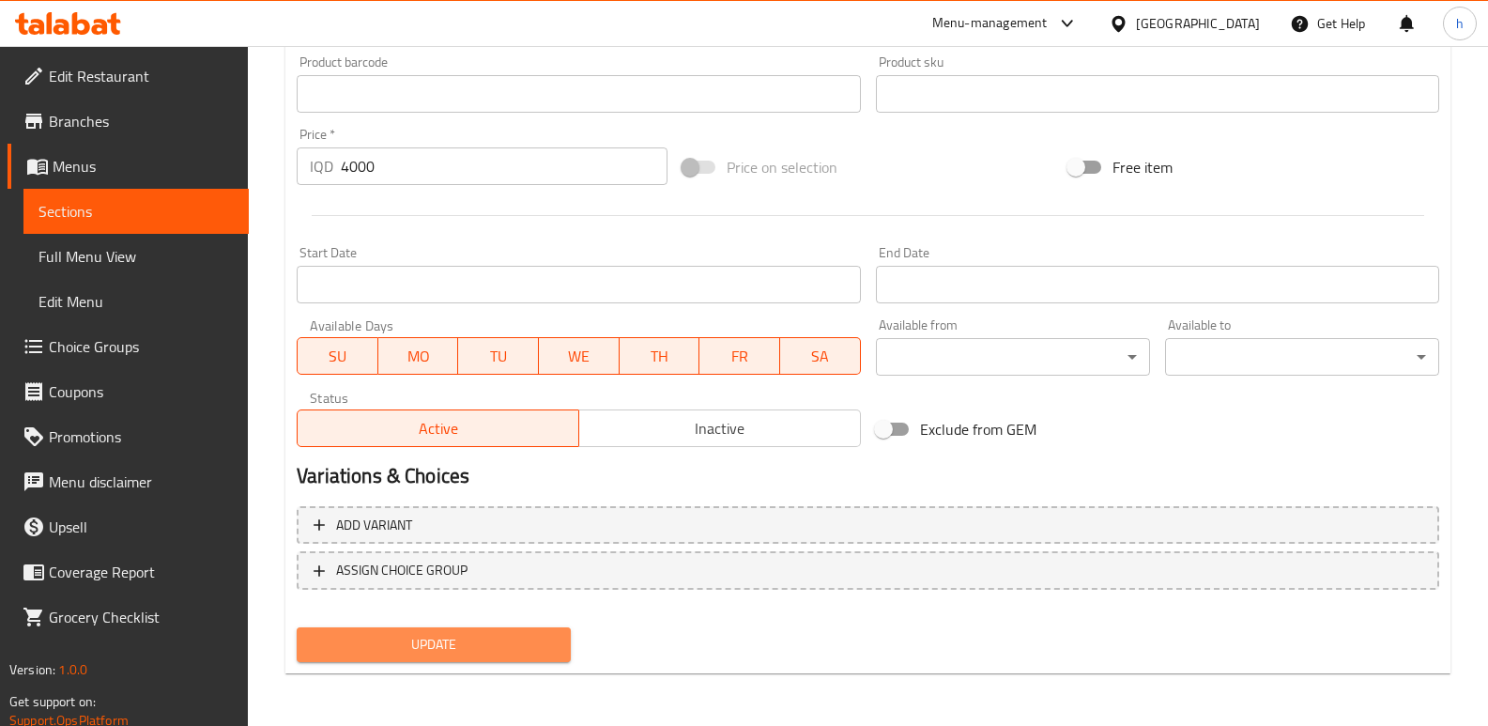
click at [484, 637] on span "Update" at bounding box center [434, 644] width 244 height 23
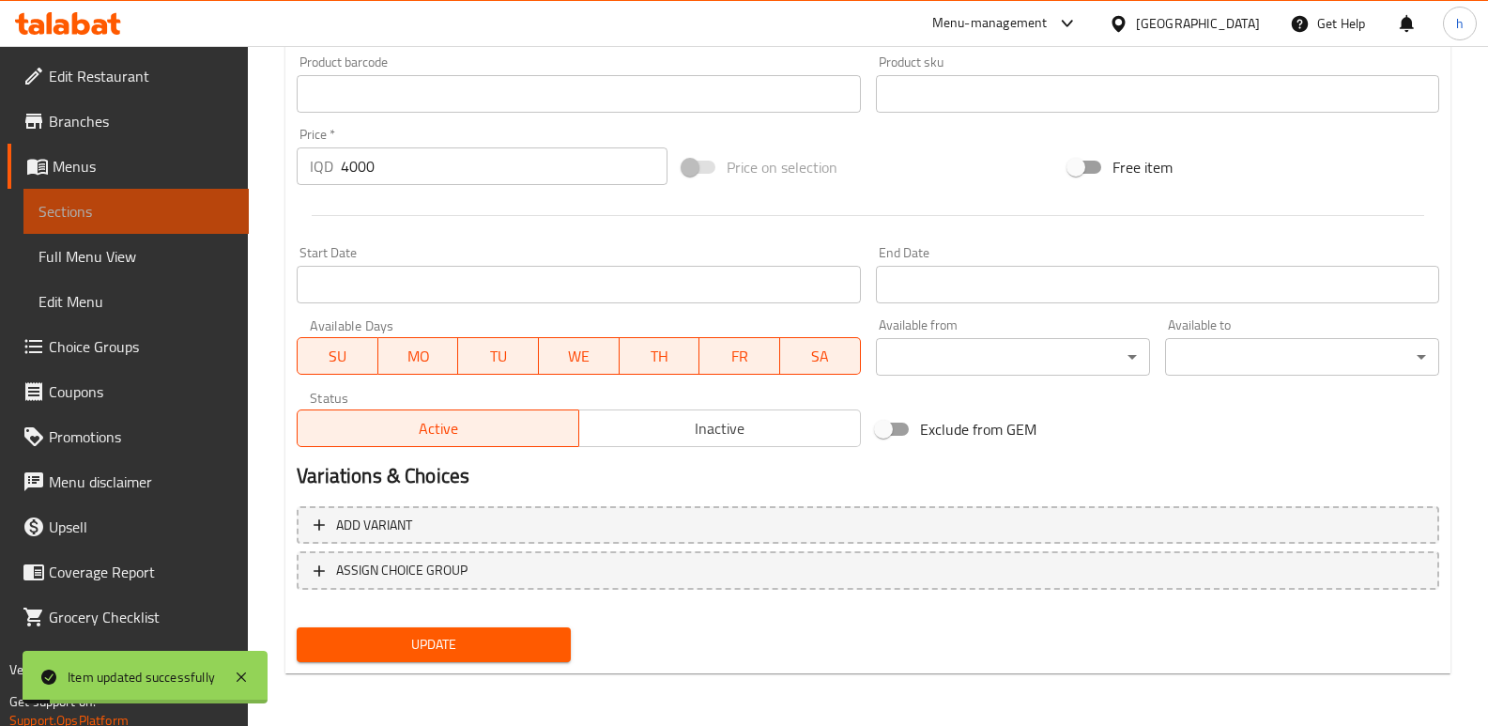
click at [214, 223] on link "Sections" at bounding box center [135, 211] width 225 height 45
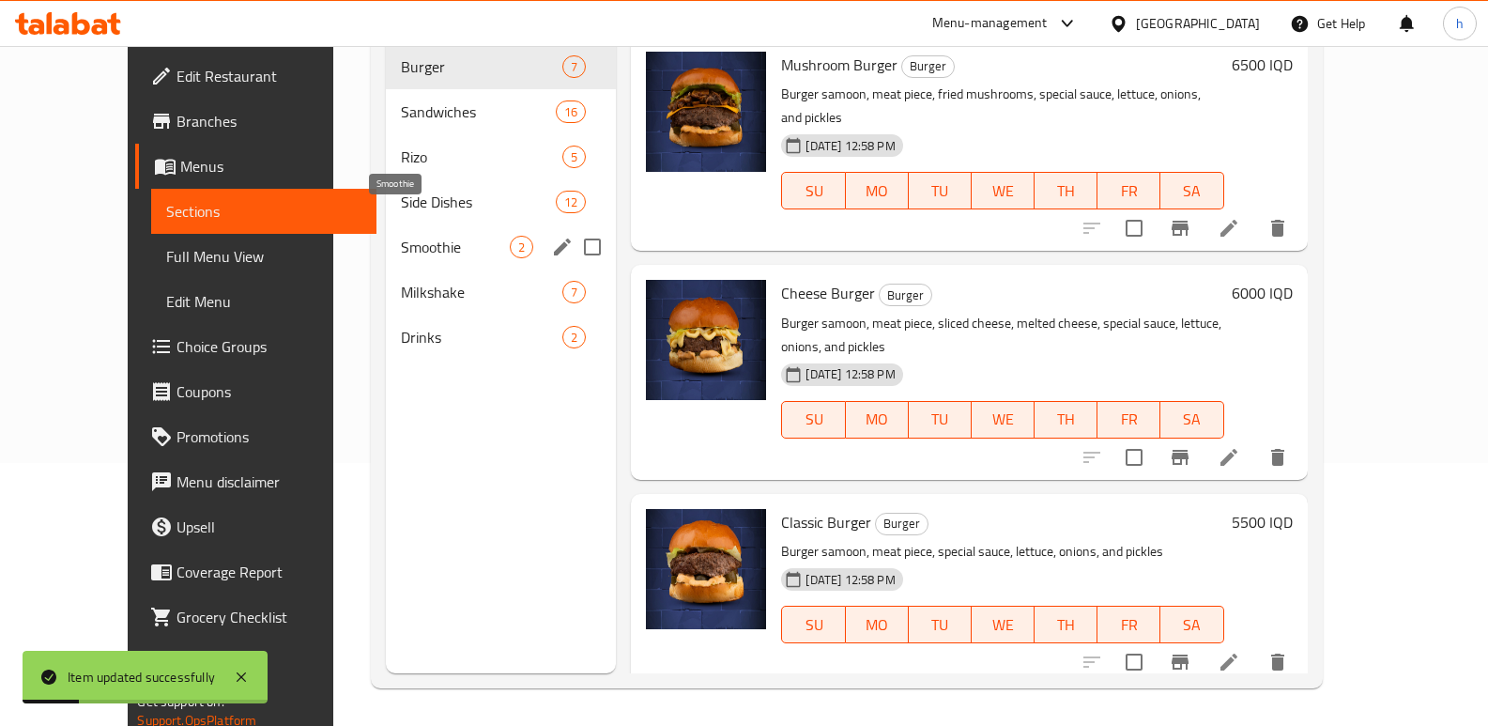
click at [401, 236] on span "Smoothie" at bounding box center [455, 247] width 109 height 23
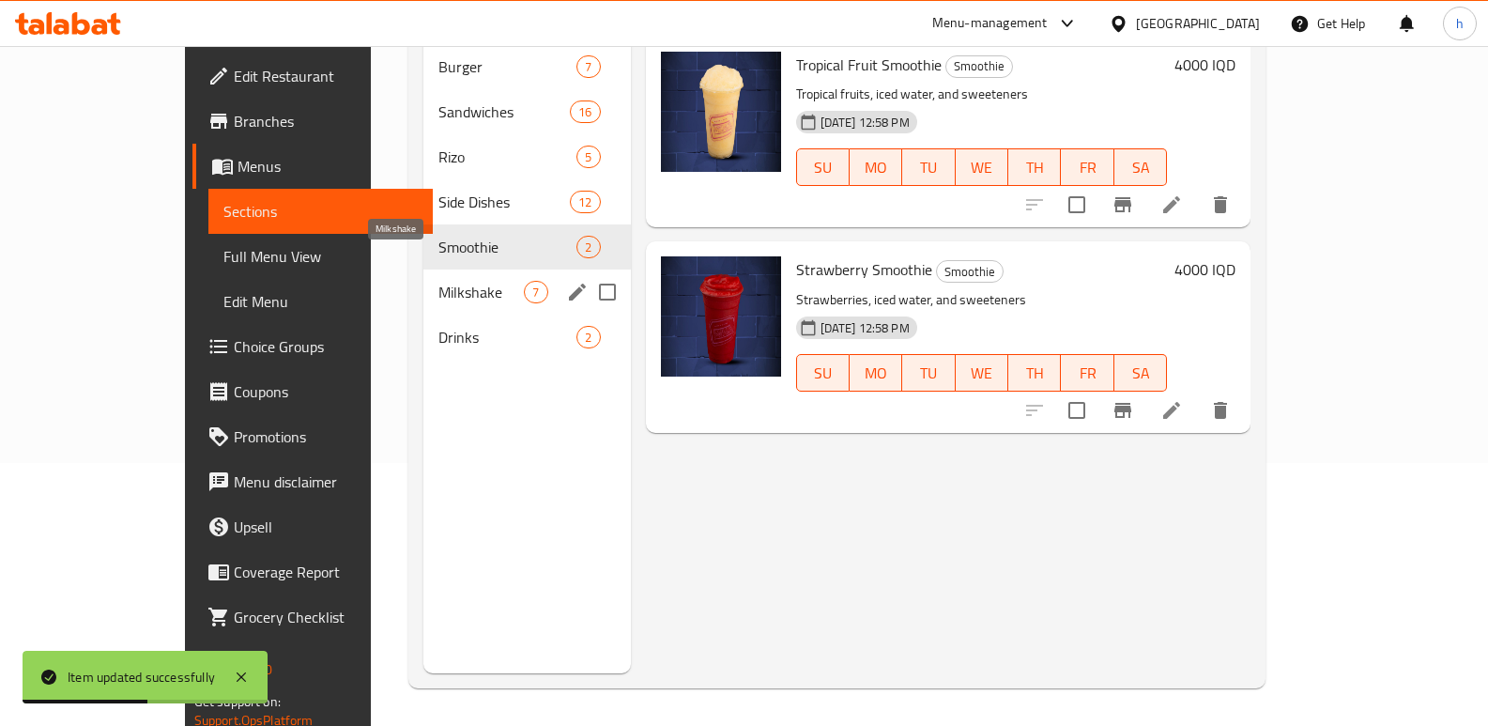
click at [438, 281] on span "Milkshake" at bounding box center [480, 292] width 85 height 23
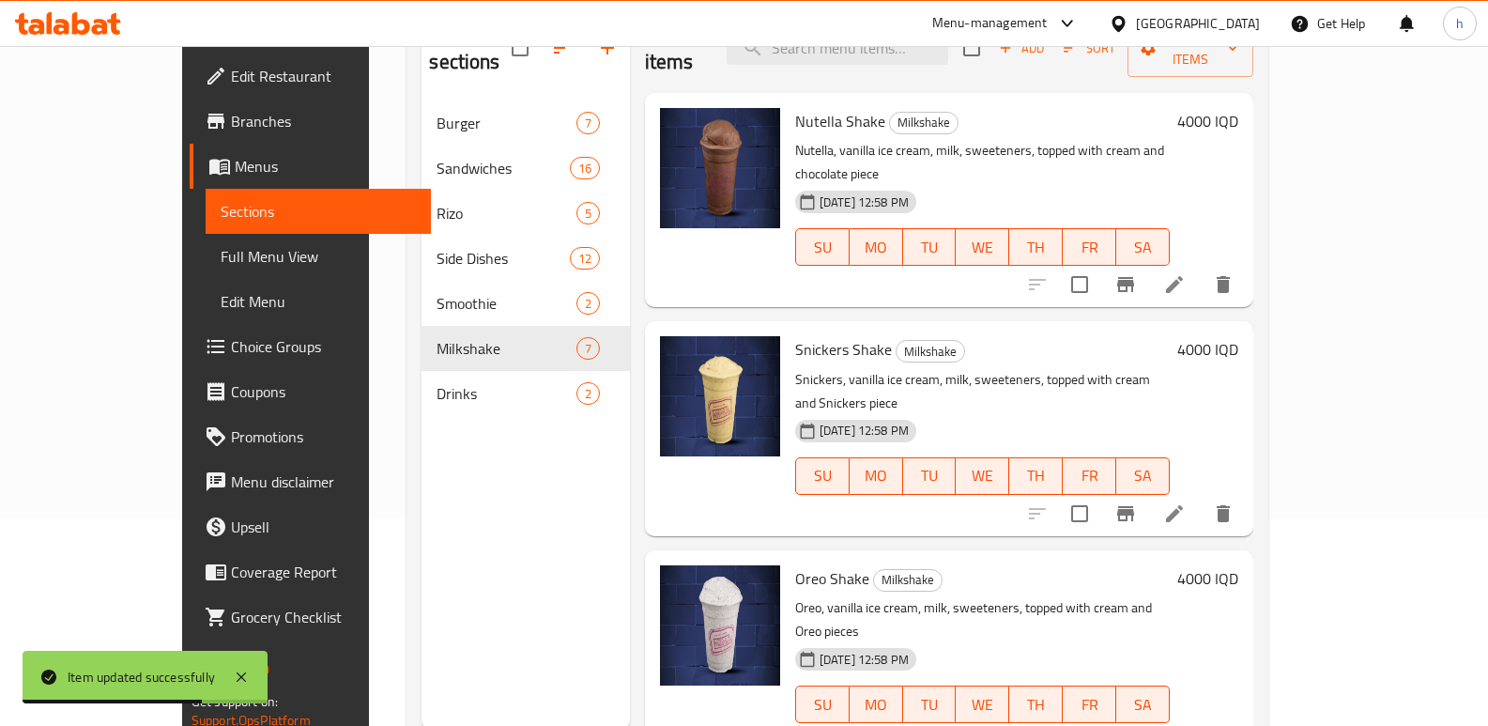
scroll to position [222, 0]
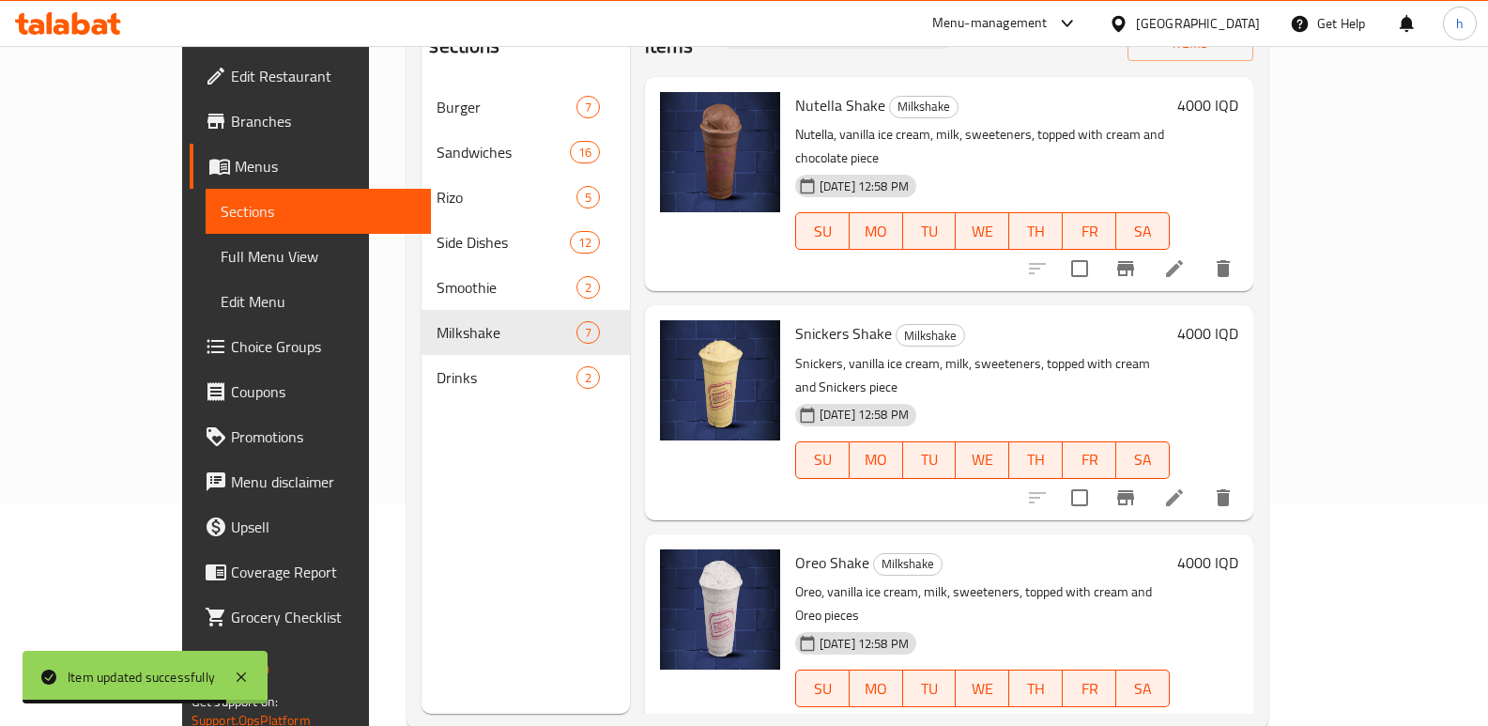
click at [1183, 489] on icon at bounding box center [1174, 497] width 17 height 17
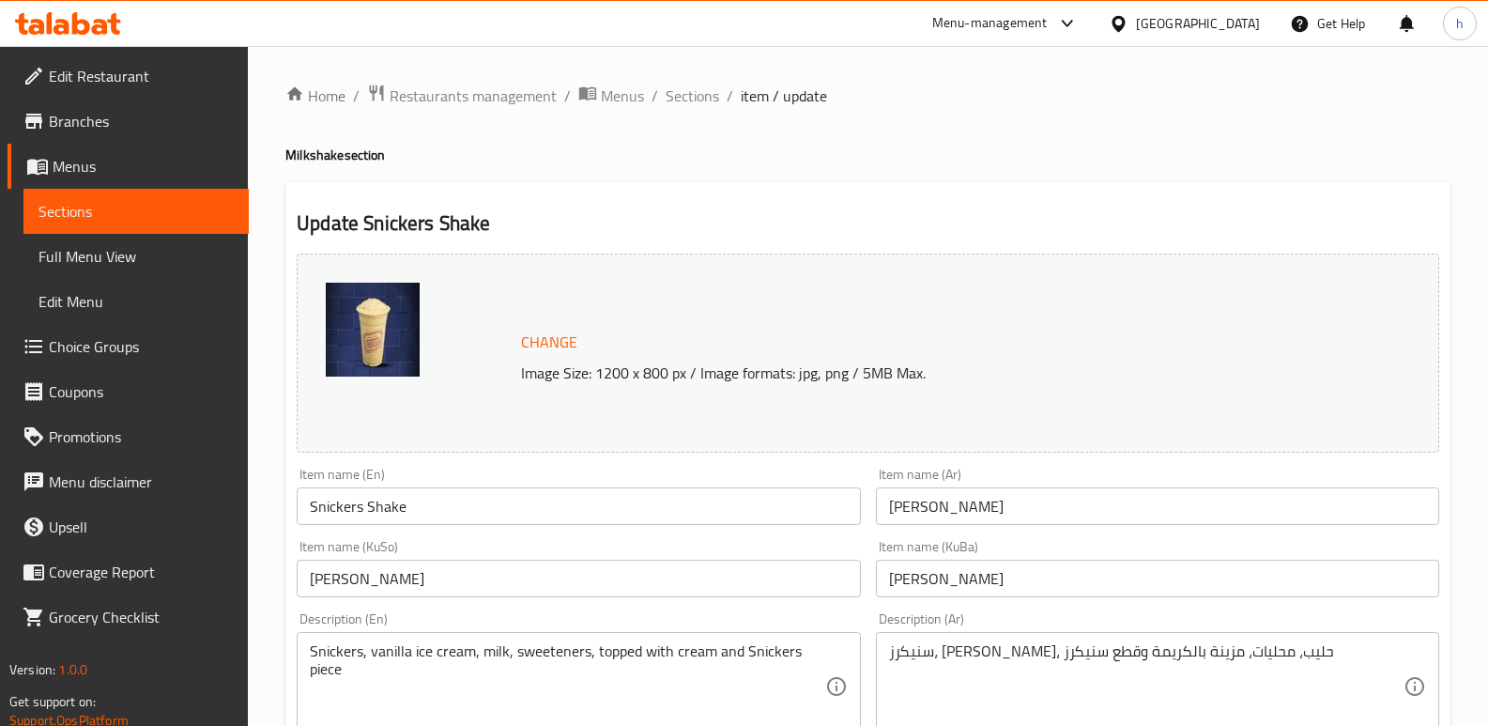
click at [1006, 583] on input "سنیکەرز شەیک" at bounding box center [1157, 579] width 563 height 38
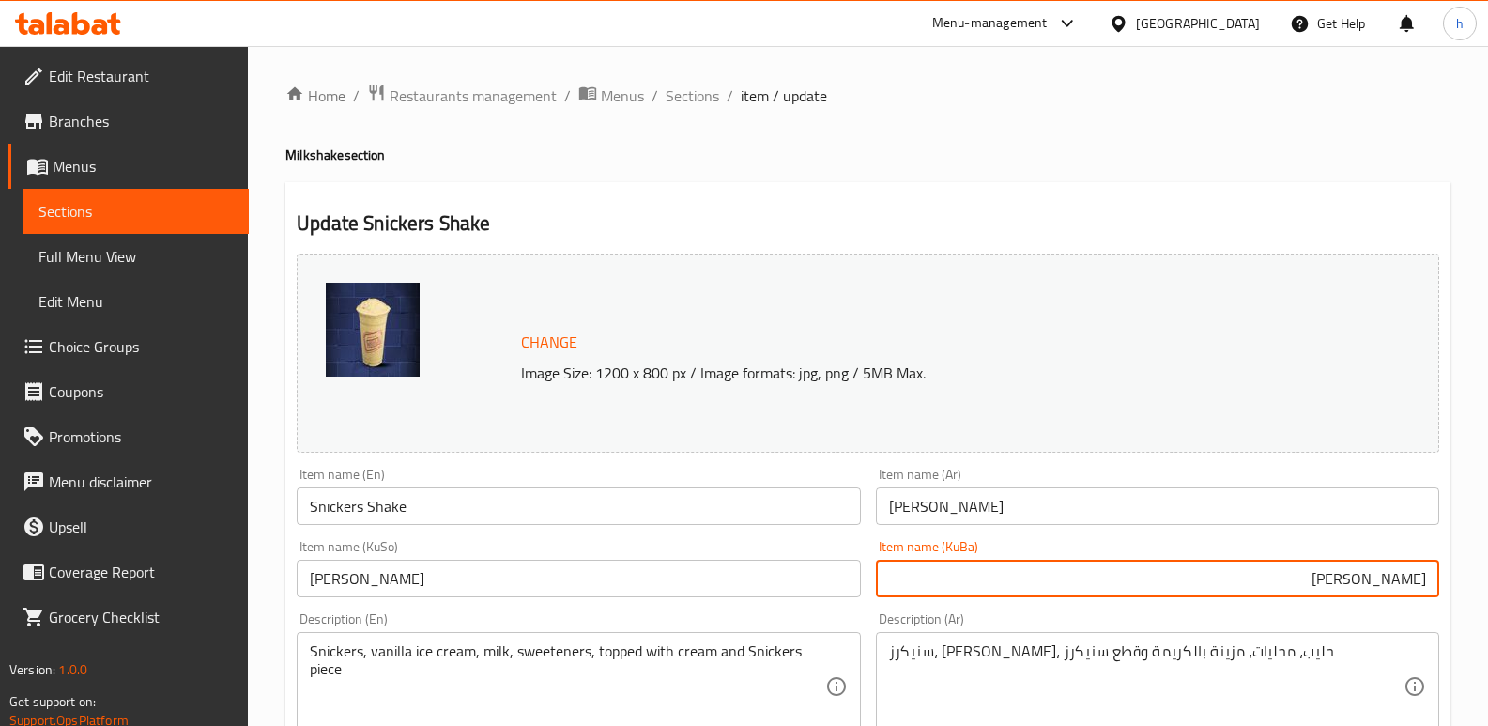
click at [1428, 581] on input "سنیکەرز شەیک" at bounding box center [1157, 579] width 563 height 38
paste input "شەیکی"
click at [1317, 577] on input "شەیکی سنیکەرز شەیک" at bounding box center [1157, 579] width 563 height 38
type input "شەیکی سنیکەرز"
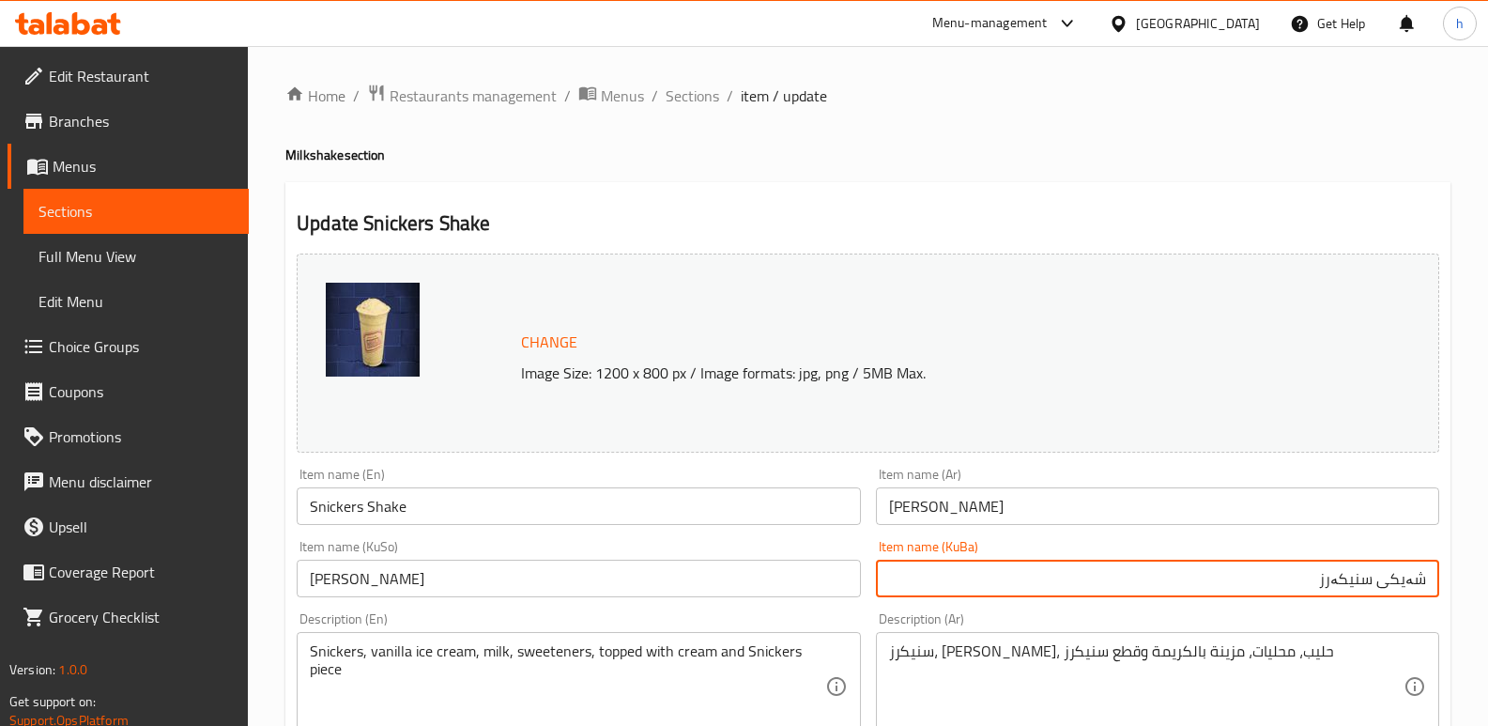
click at [703, 575] on input "سنیکەرز شەیک" at bounding box center [578, 579] width 563 height 38
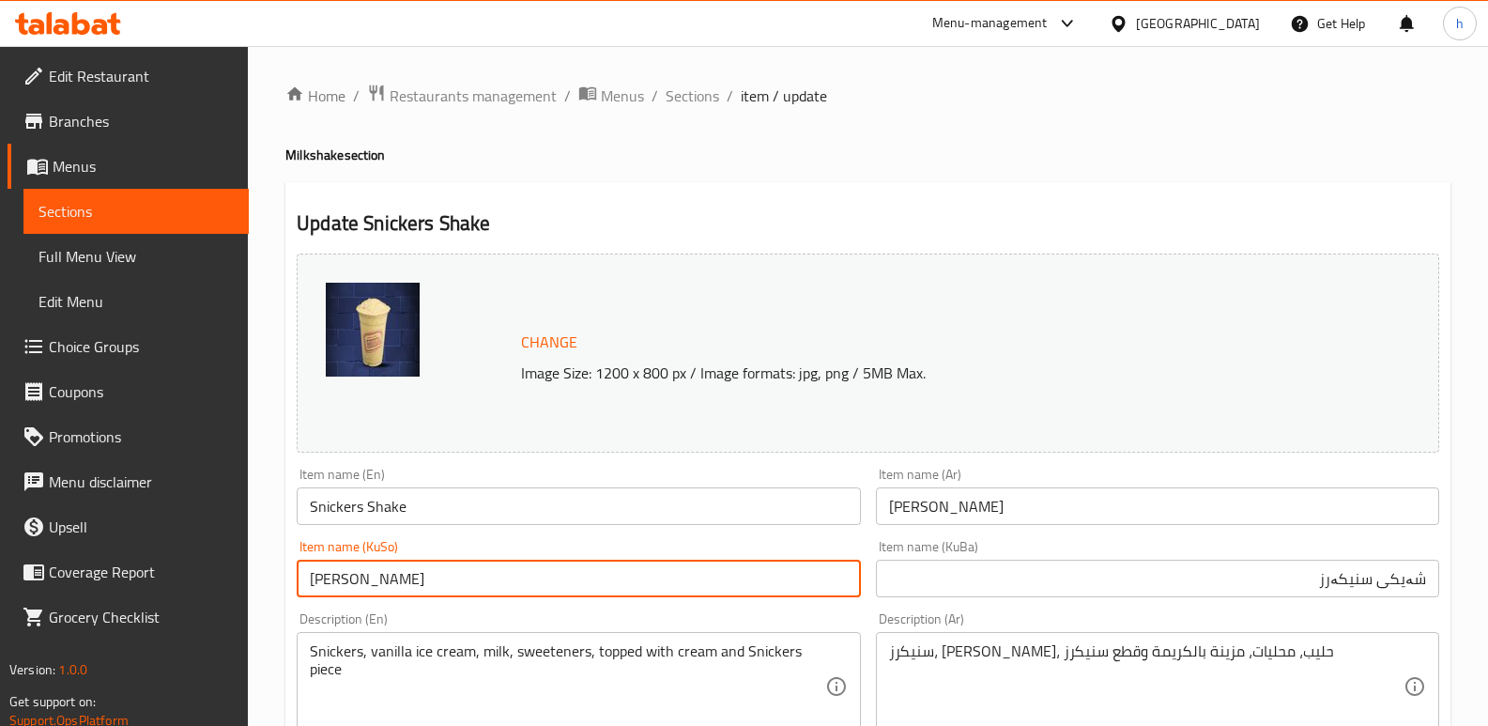
paste input "ەیکی سنیکەرز"
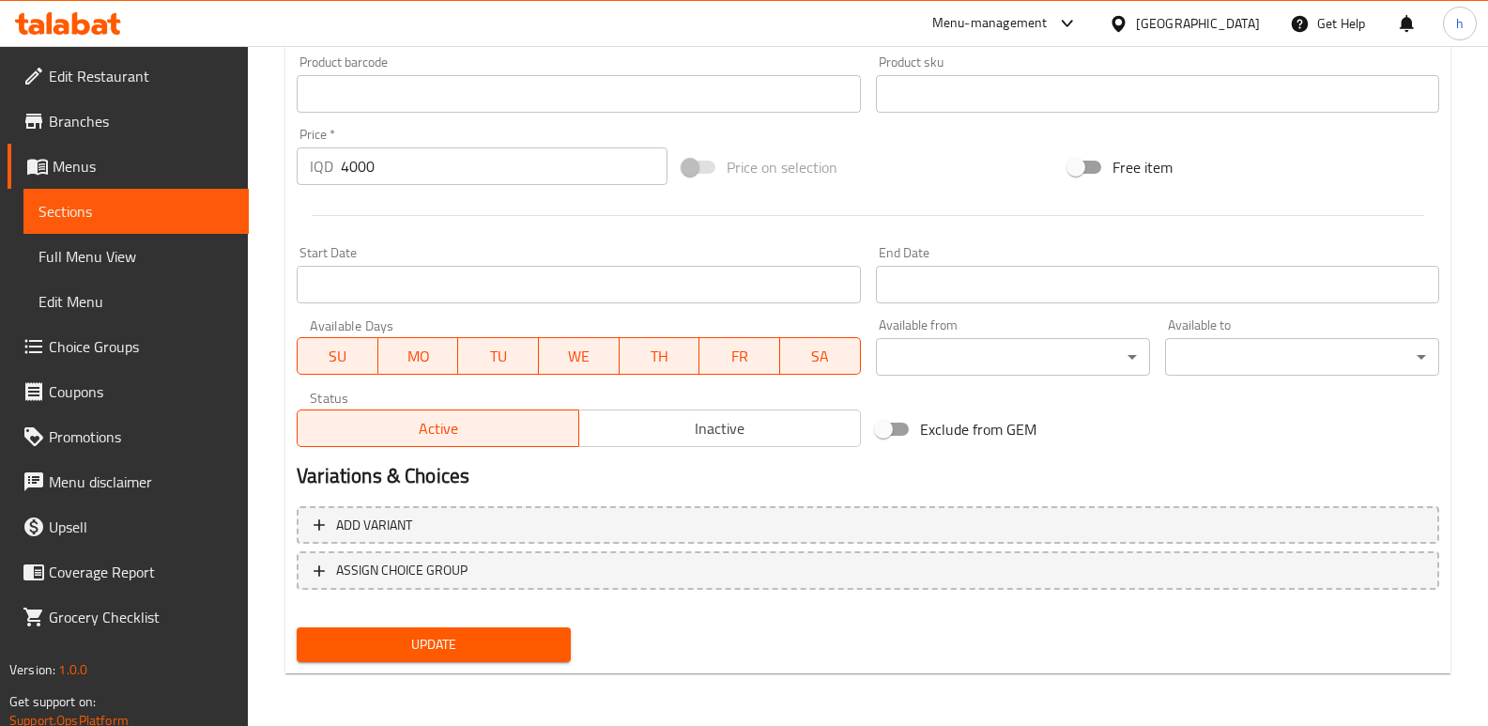
type input "شەیکی سنیکەرز"
click at [568, 631] on button "Update" at bounding box center [434, 644] width 274 height 35
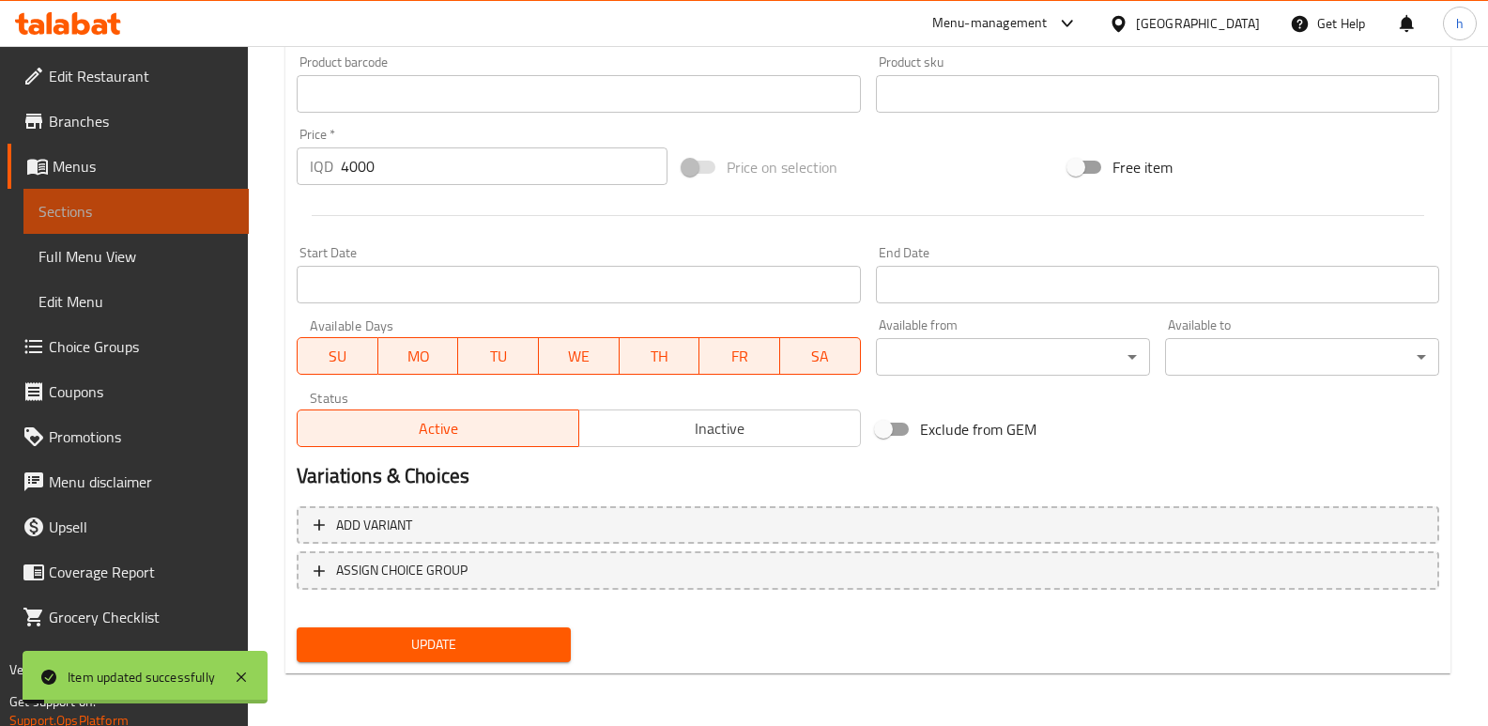
click at [212, 224] on link "Sections" at bounding box center [135, 211] width 225 height 45
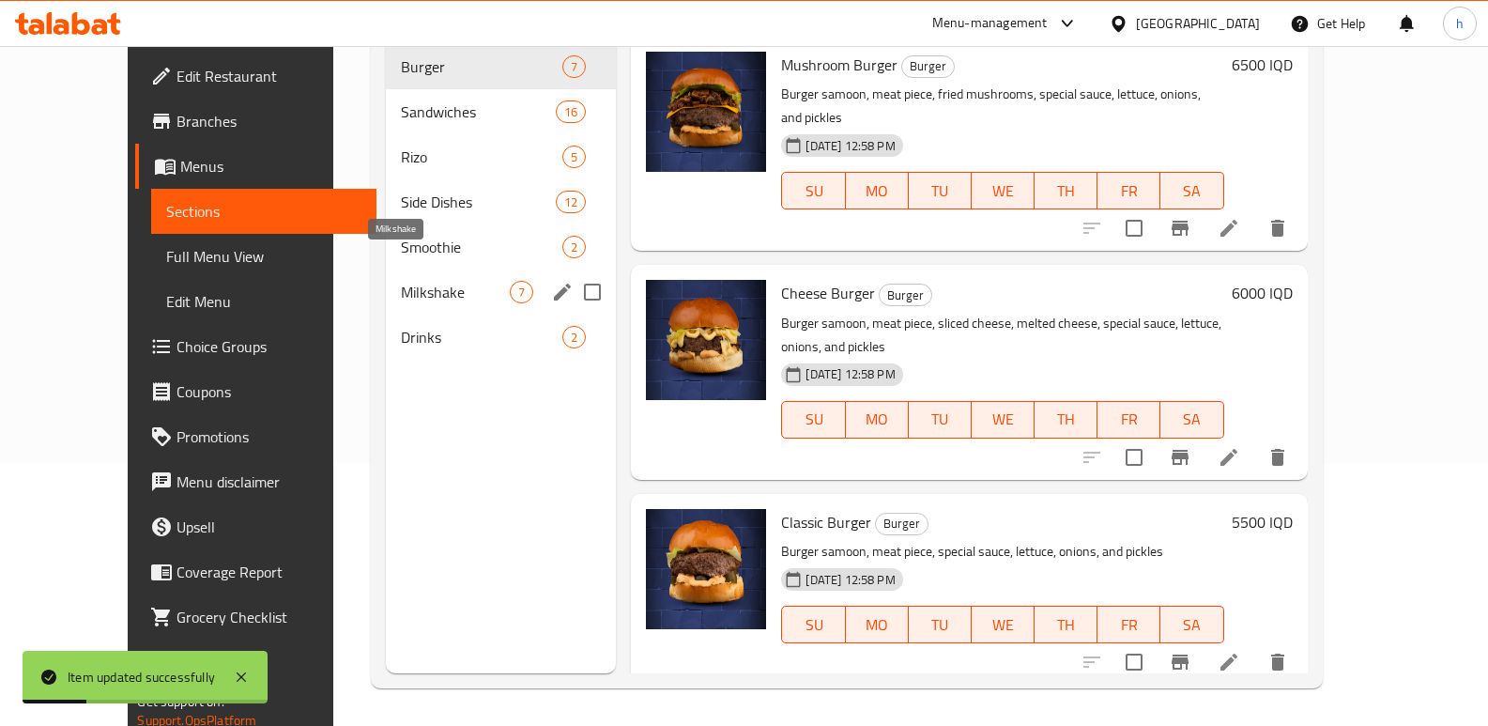
click at [401, 281] on span "Milkshake" at bounding box center [455, 292] width 109 height 23
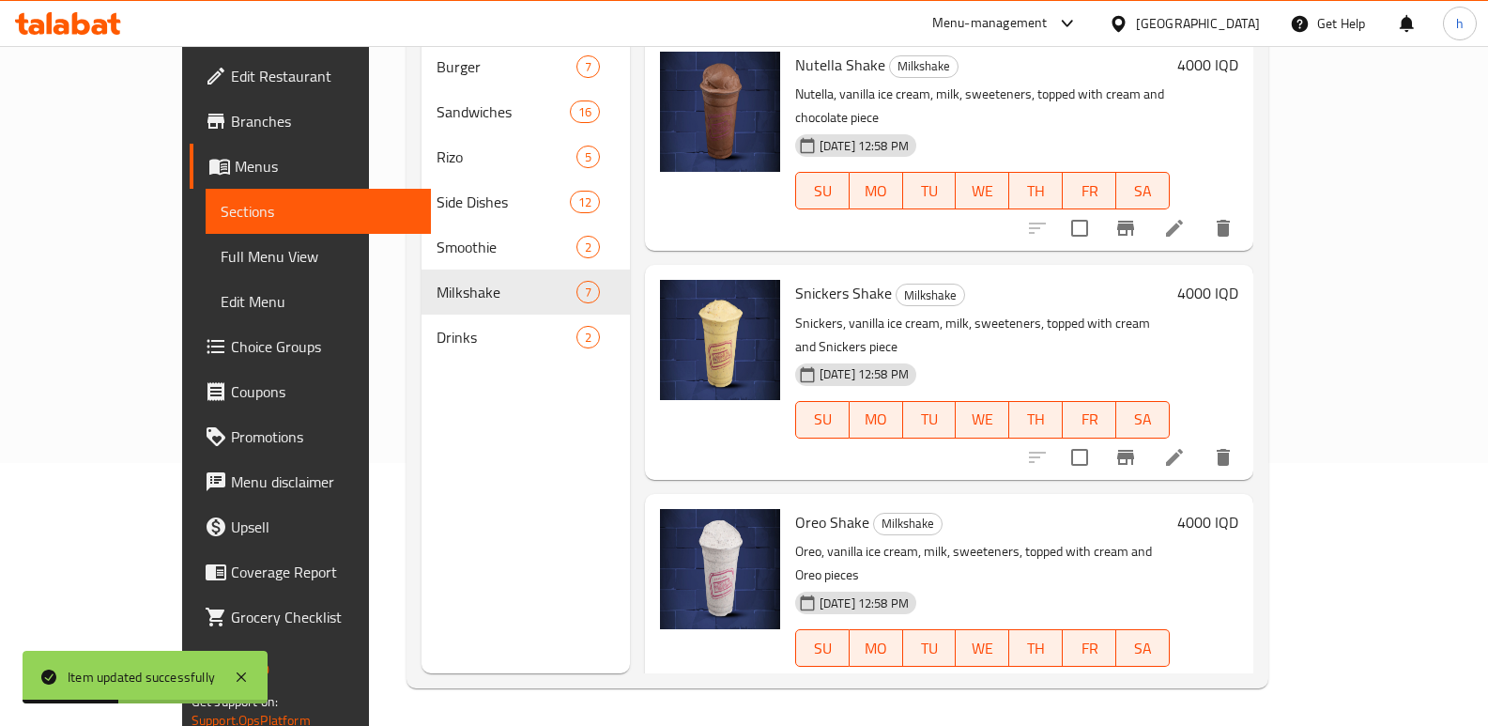
click at [1201, 668] on li at bounding box center [1174, 685] width 53 height 34
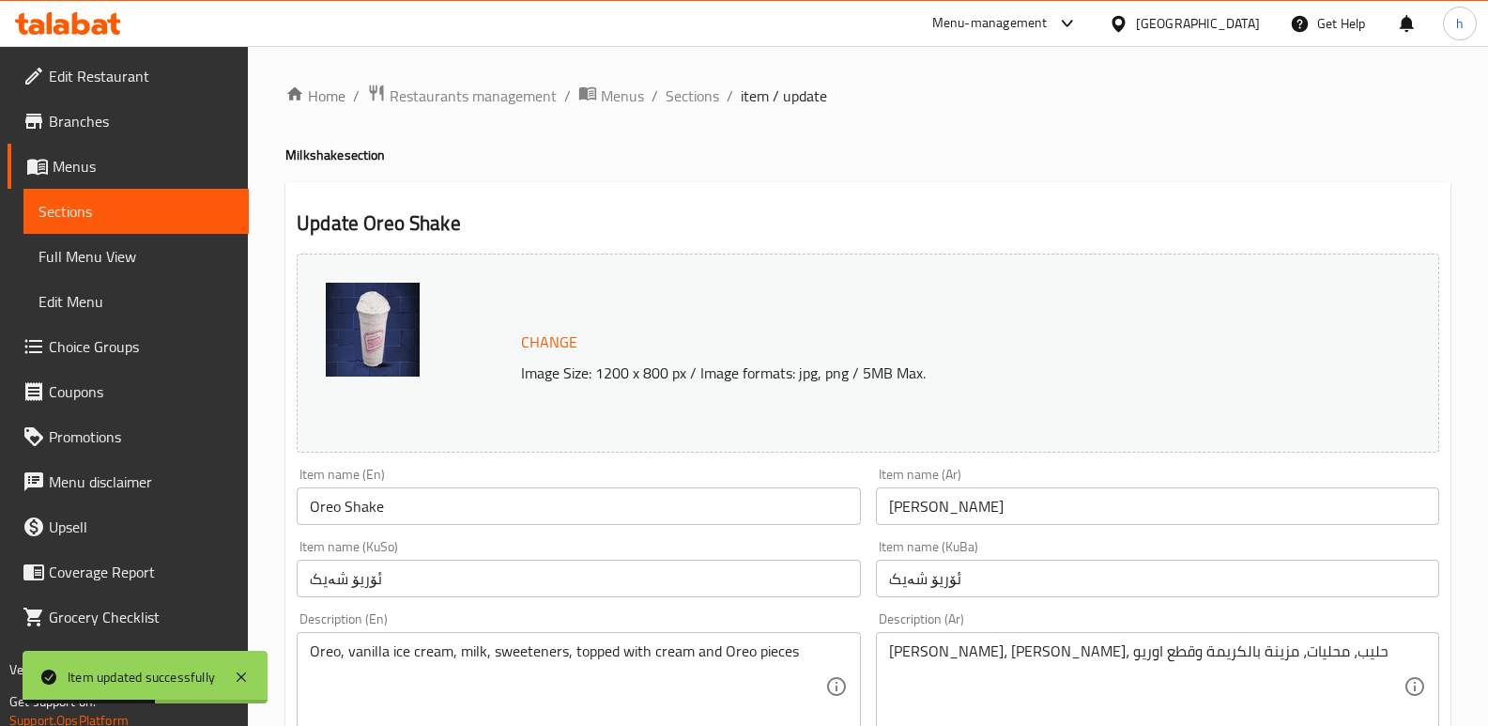
click at [905, 581] on input "ئۆریۆ شەیک" at bounding box center [1157, 579] width 563 height 38
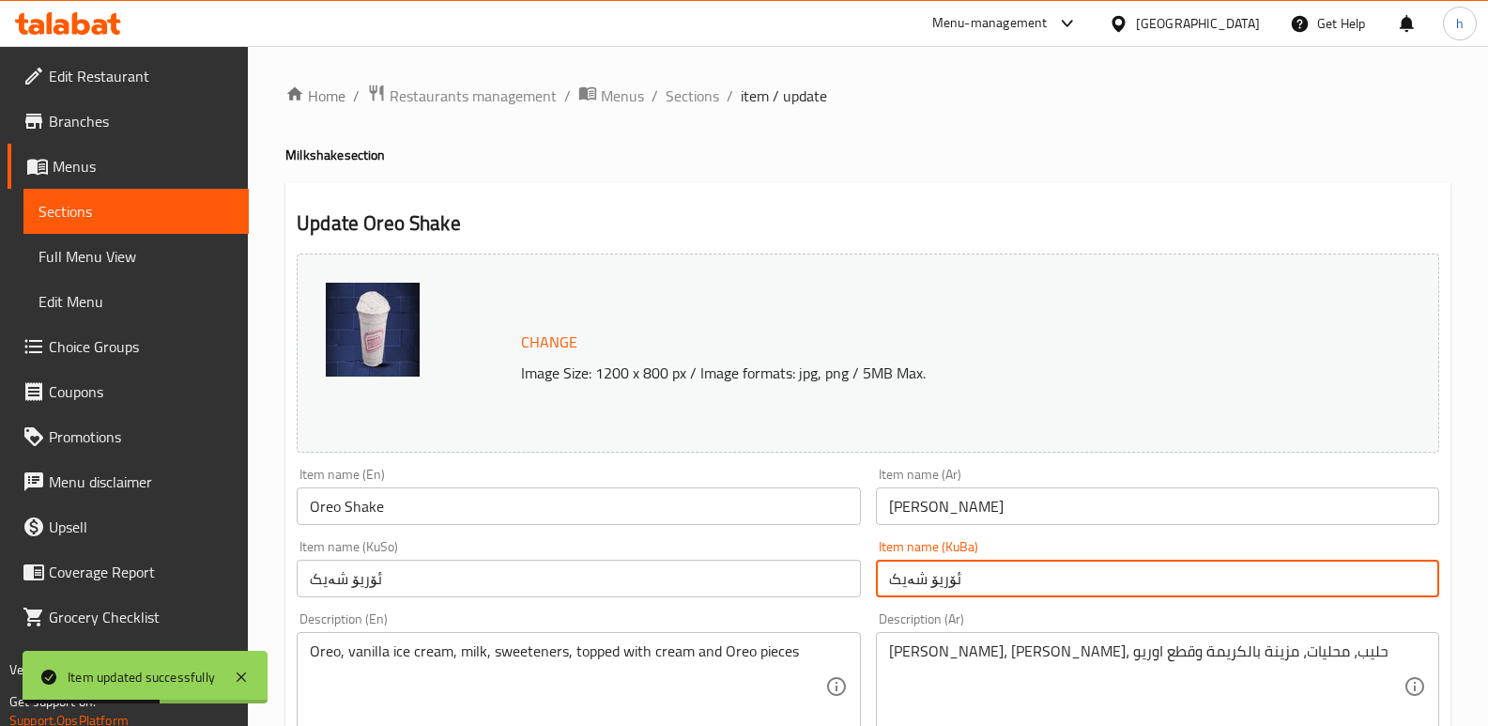
click at [905, 581] on input "ئۆریۆ شەیک" at bounding box center [1157, 579] width 563 height 38
paste input "ی سنیکەرز"
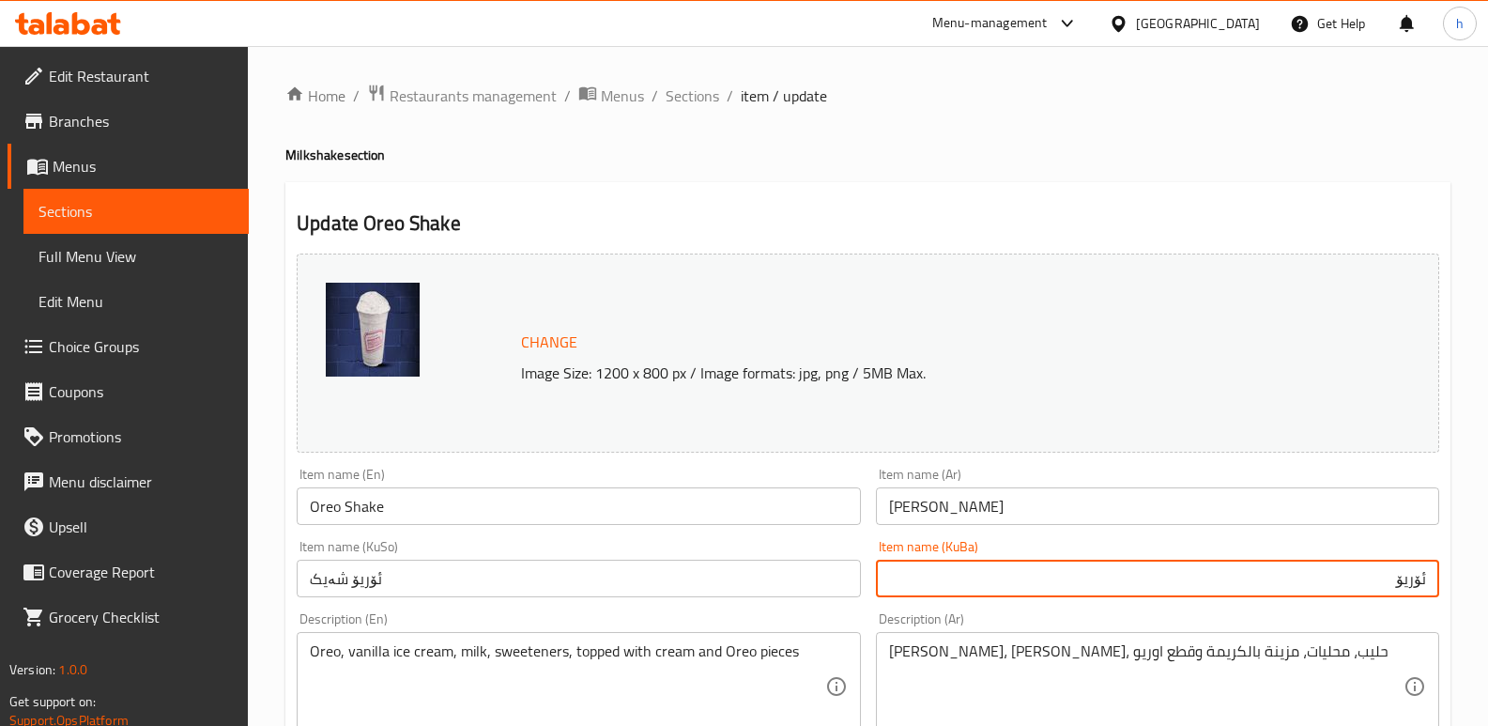
click at [1428, 579] on input "ئۆریۆ" at bounding box center [1157, 579] width 563 height 38
paste input "شەیکی"
type input "شەیکی ئۆریۆ"
click at [698, 565] on input "ئۆریۆ شەیک" at bounding box center [578, 579] width 563 height 38
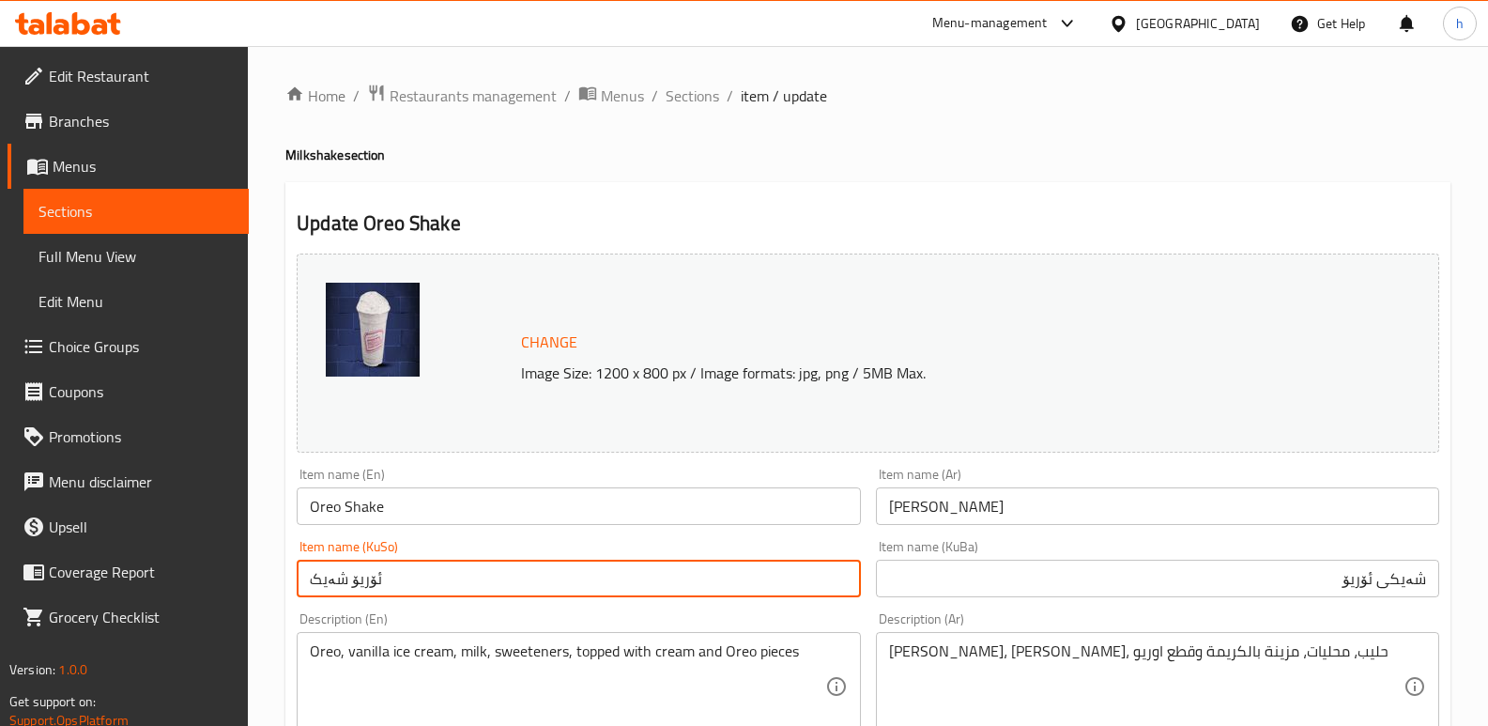
paste input "ەیکی ئۆریۆ"
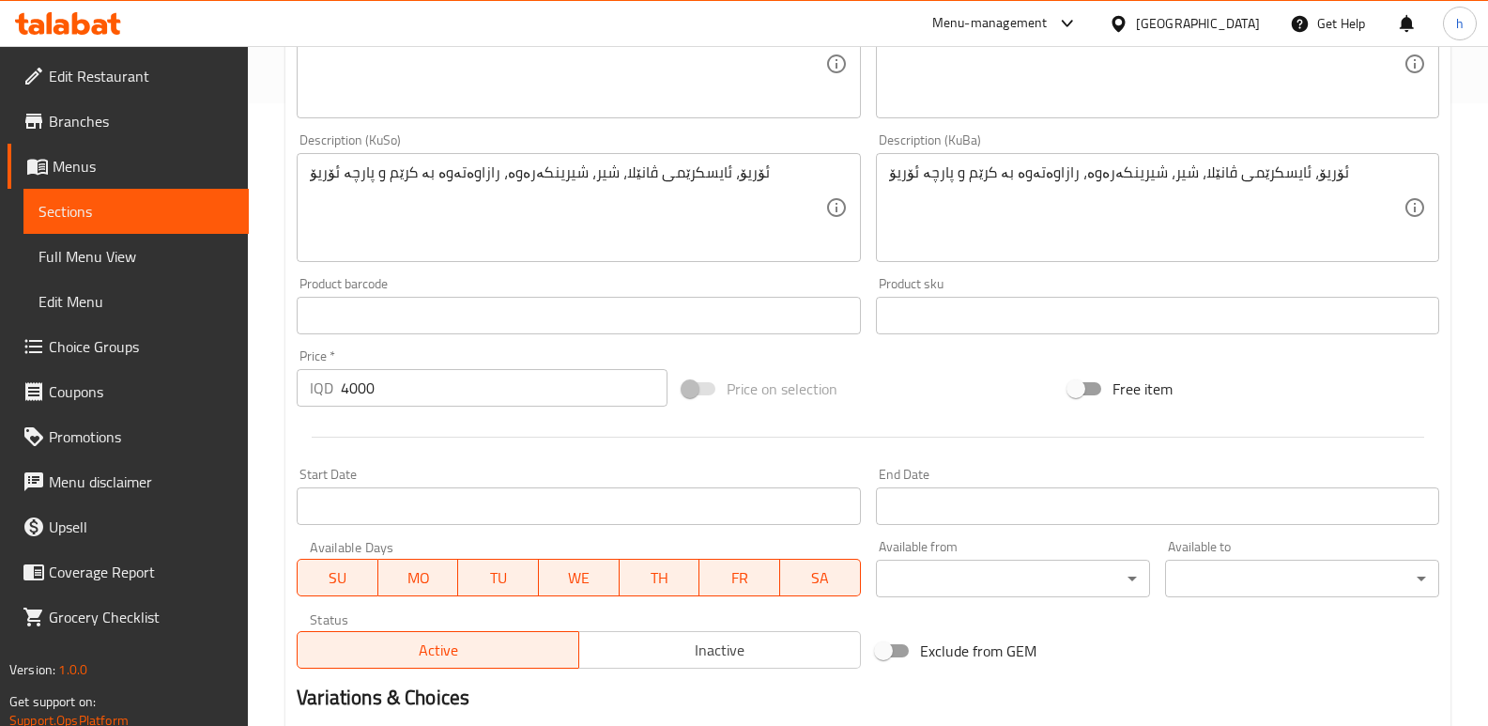
scroll to position [844, 0]
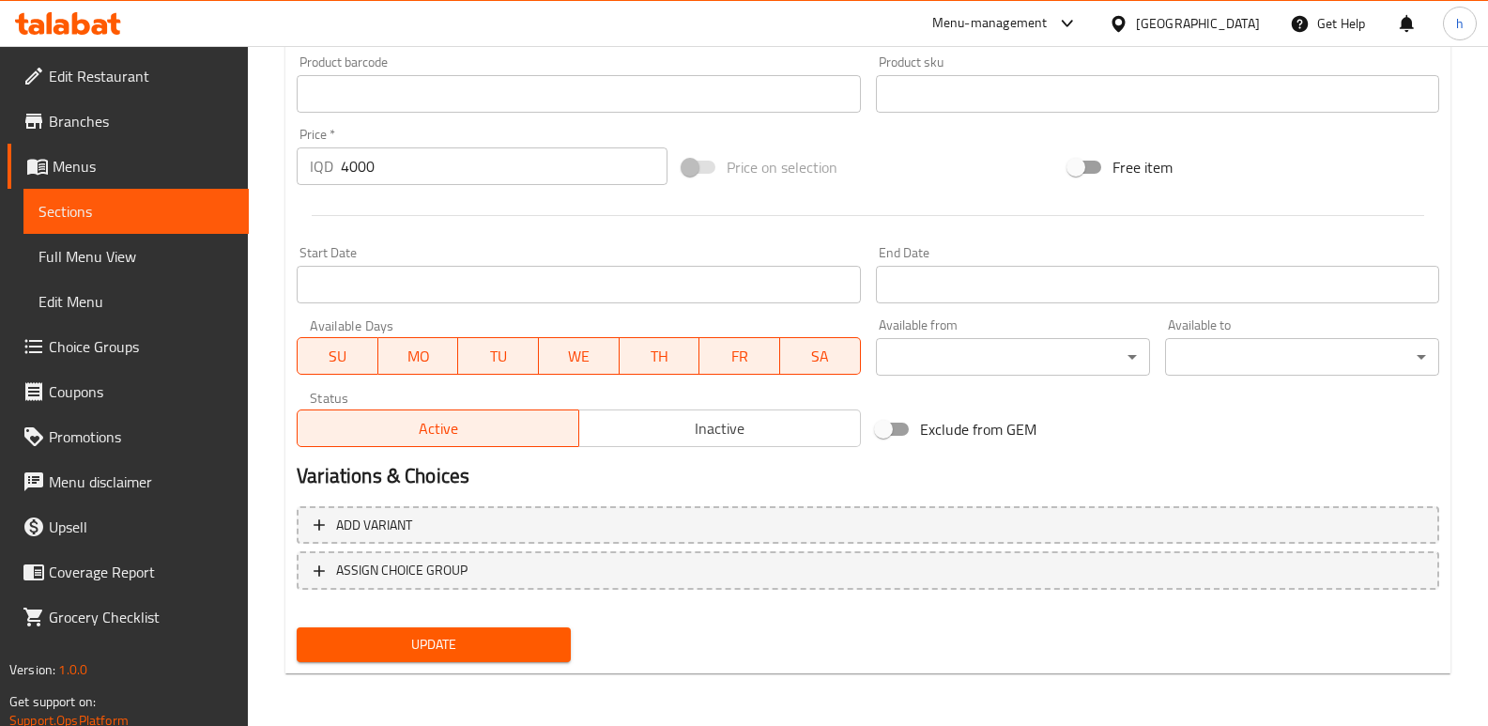
type input "شەیکی ئۆریۆ"
click at [471, 635] on span "Update" at bounding box center [434, 644] width 244 height 23
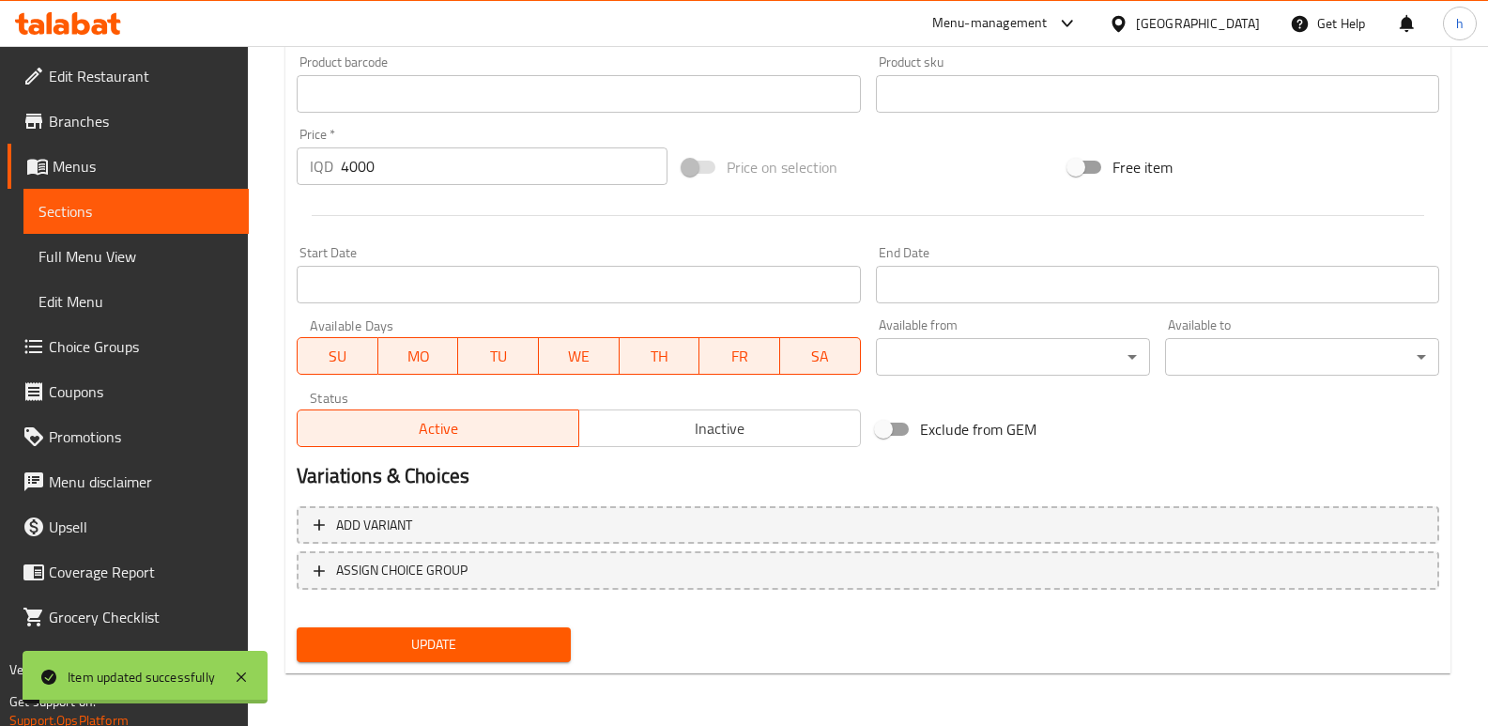
click at [225, 206] on span "Sections" at bounding box center [135, 211] width 195 height 23
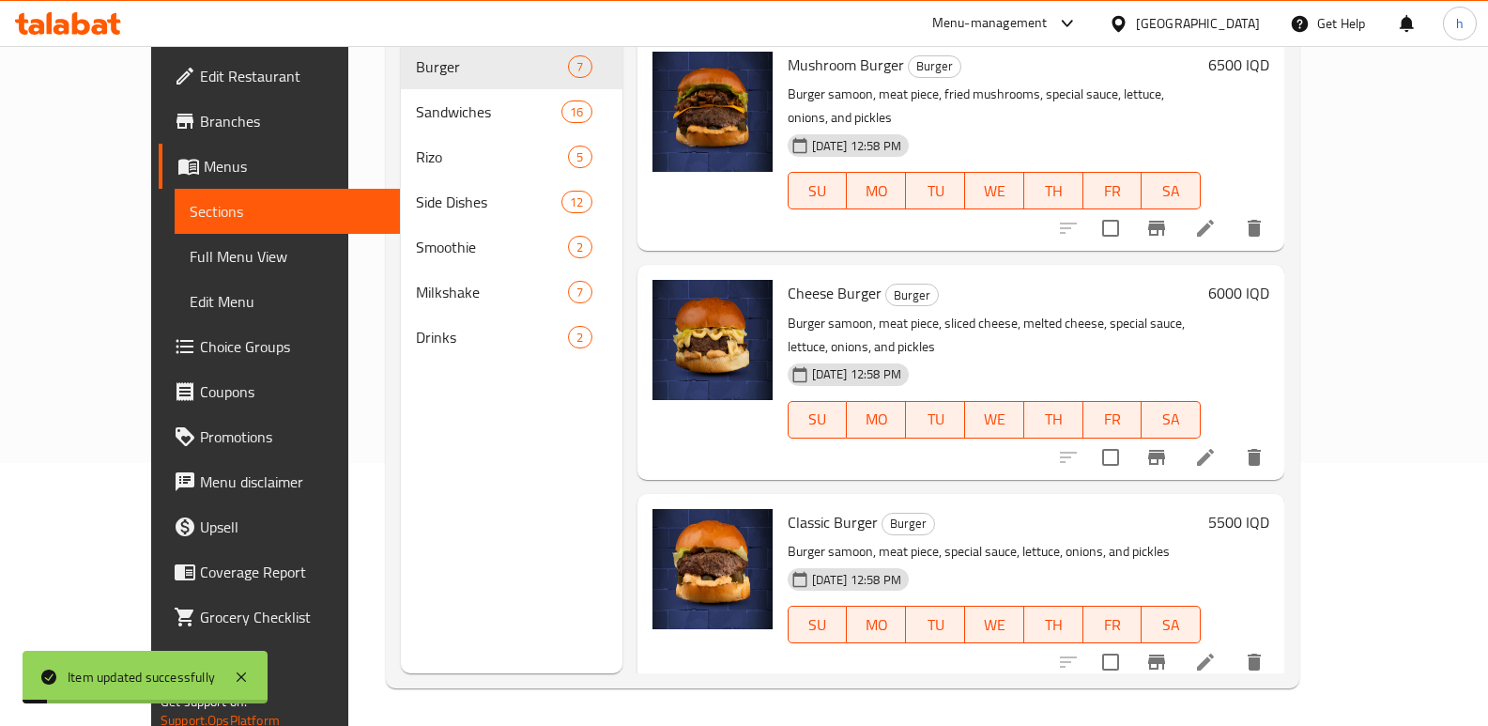
scroll to position [263, 0]
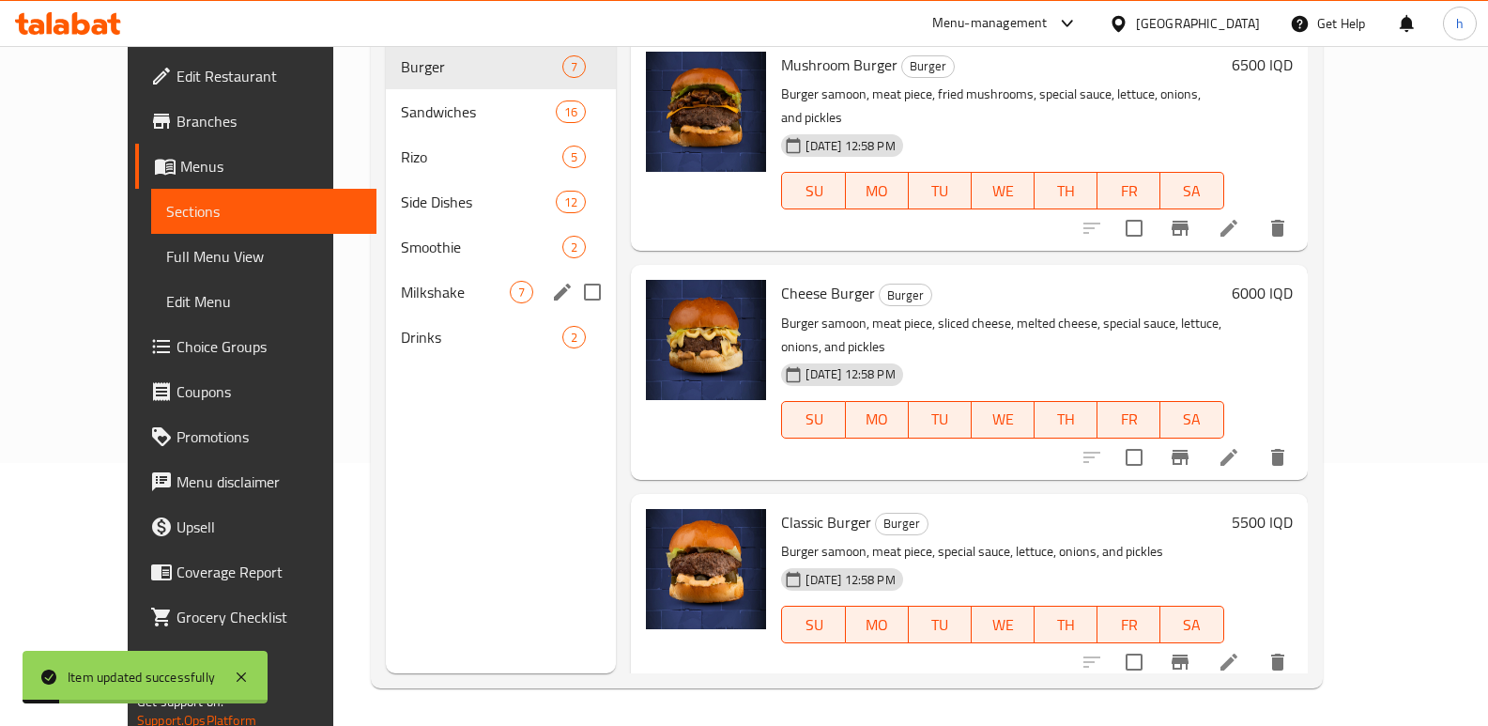
click at [401, 281] on span "Milkshake" at bounding box center [455, 292] width 109 height 23
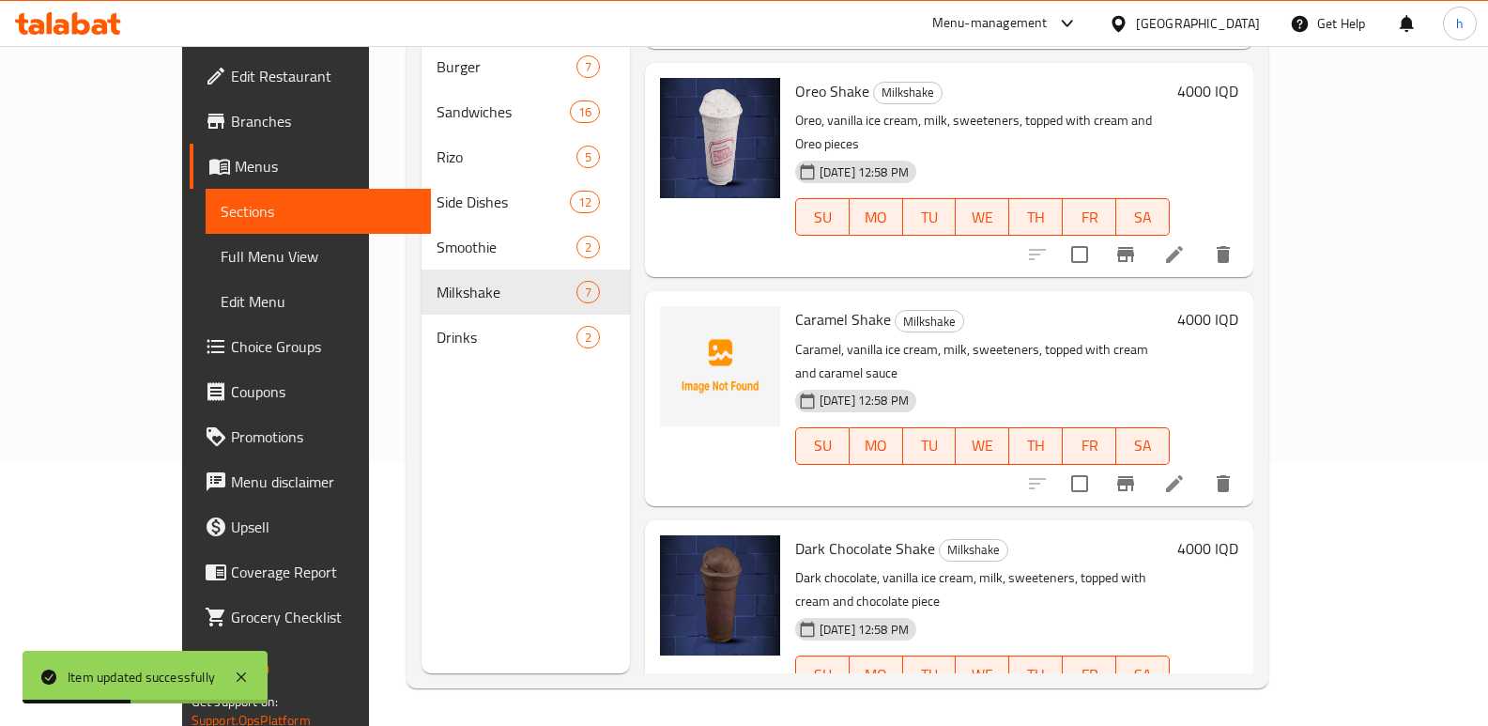
scroll to position [437, 0]
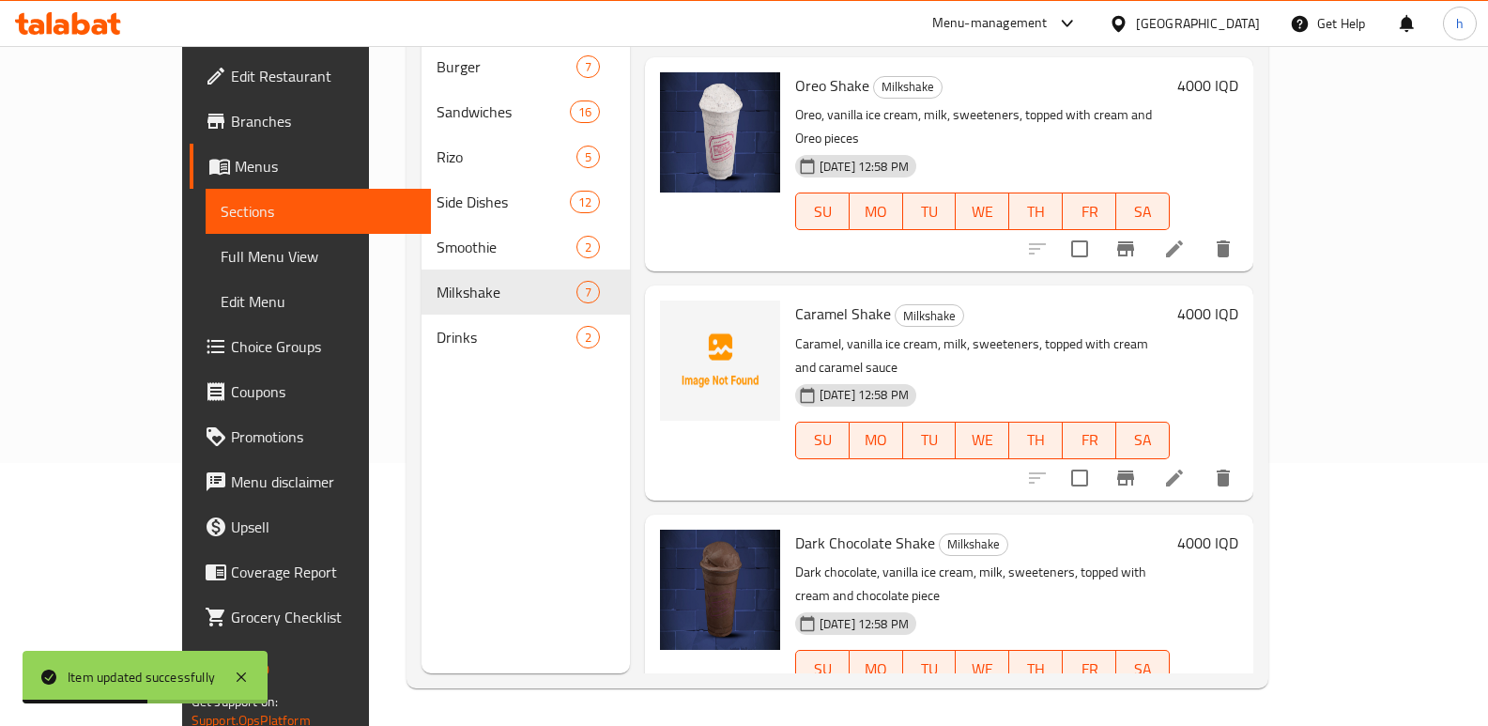
click at [1183, 469] on icon at bounding box center [1174, 477] width 17 height 17
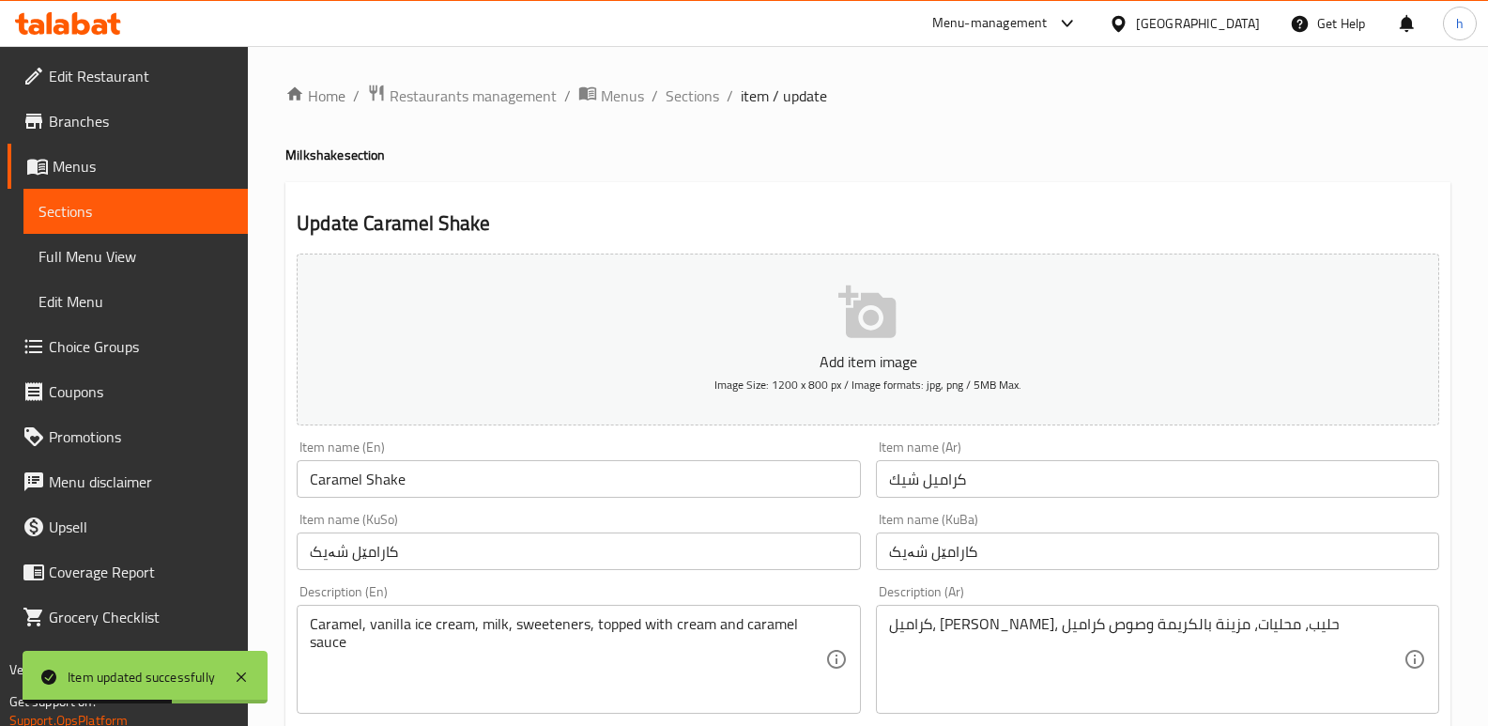
click at [1245, 546] on input "کارامێل شەیک" at bounding box center [1157, 551] width 563 height 38
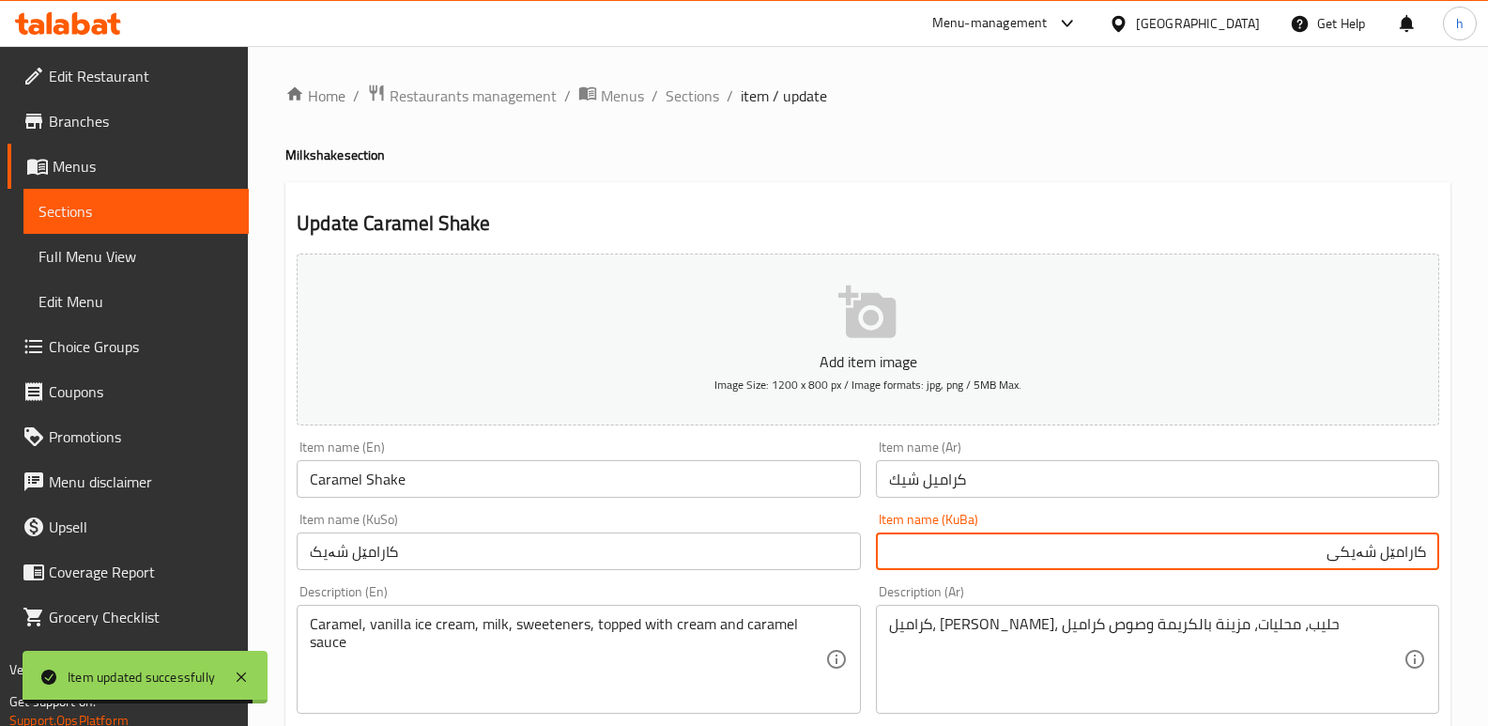
click at [1356, 556] on input "کارامێل شەیکی" at bounding box center [1157, 551] width 563 height 38
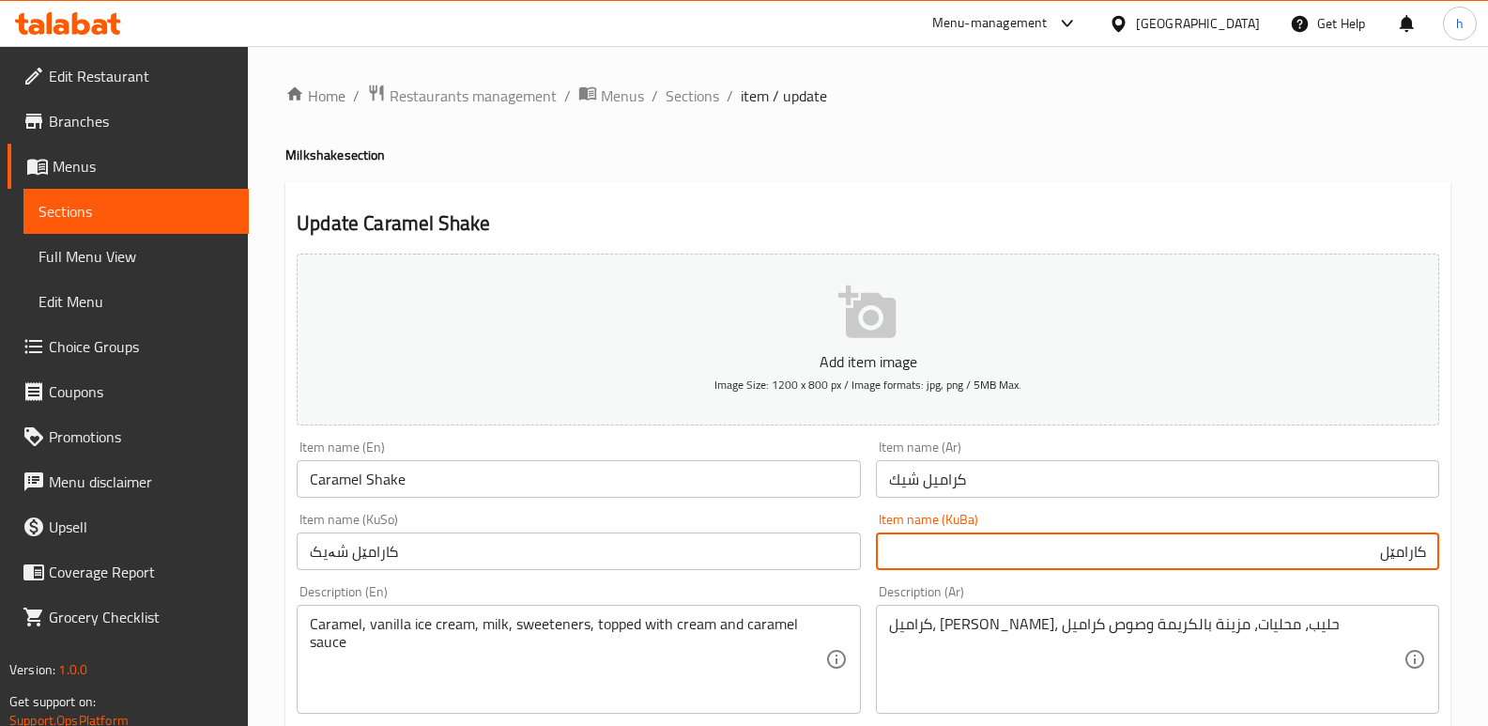
click at [1428, 552] on input "کارامێل" at bounding box center [1157, 551] width 563 height 38
paste input "شەیکی"
type input "شەیکی کارامێل"
click at [639, 550] on input "کارامێل شەیک" at bounding box center [578, 551] width 563 height 38
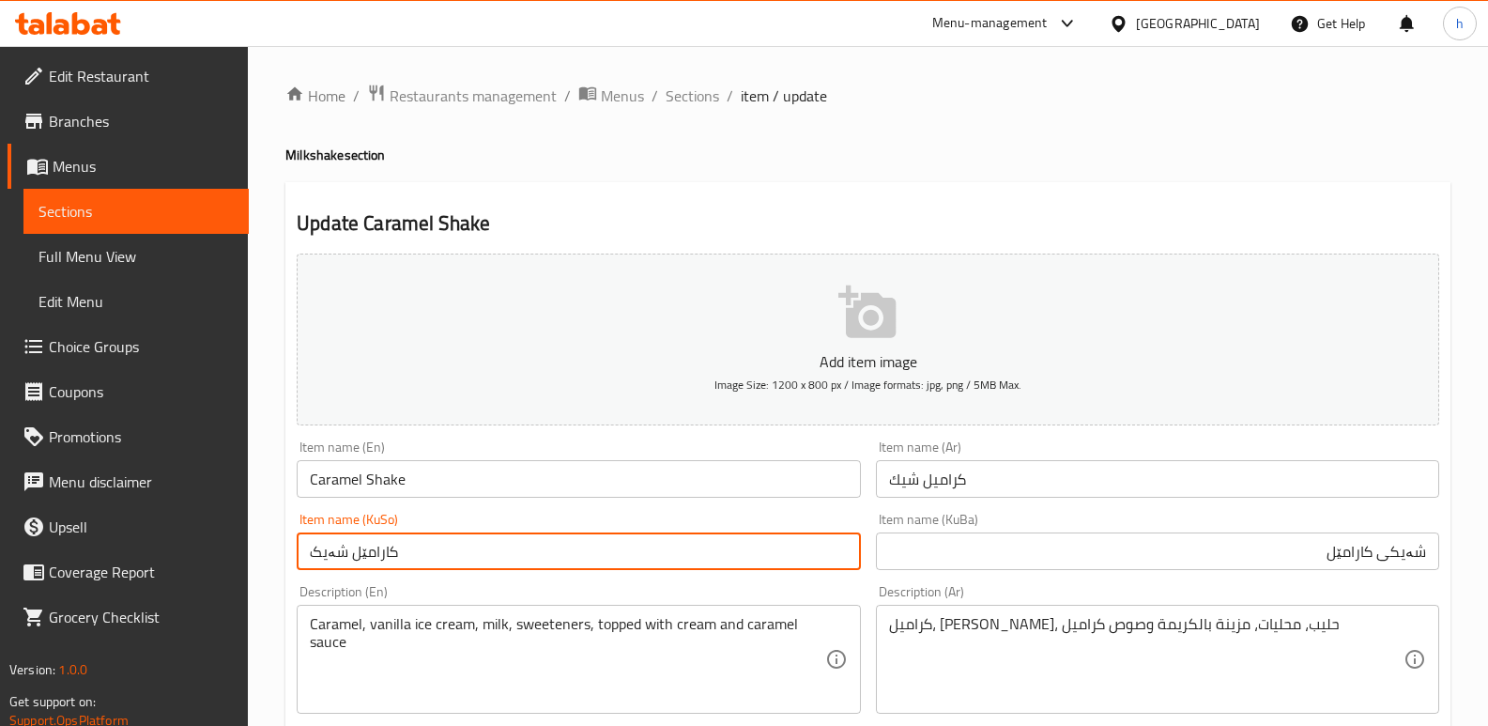
paste input "شەیکی کارامێل"
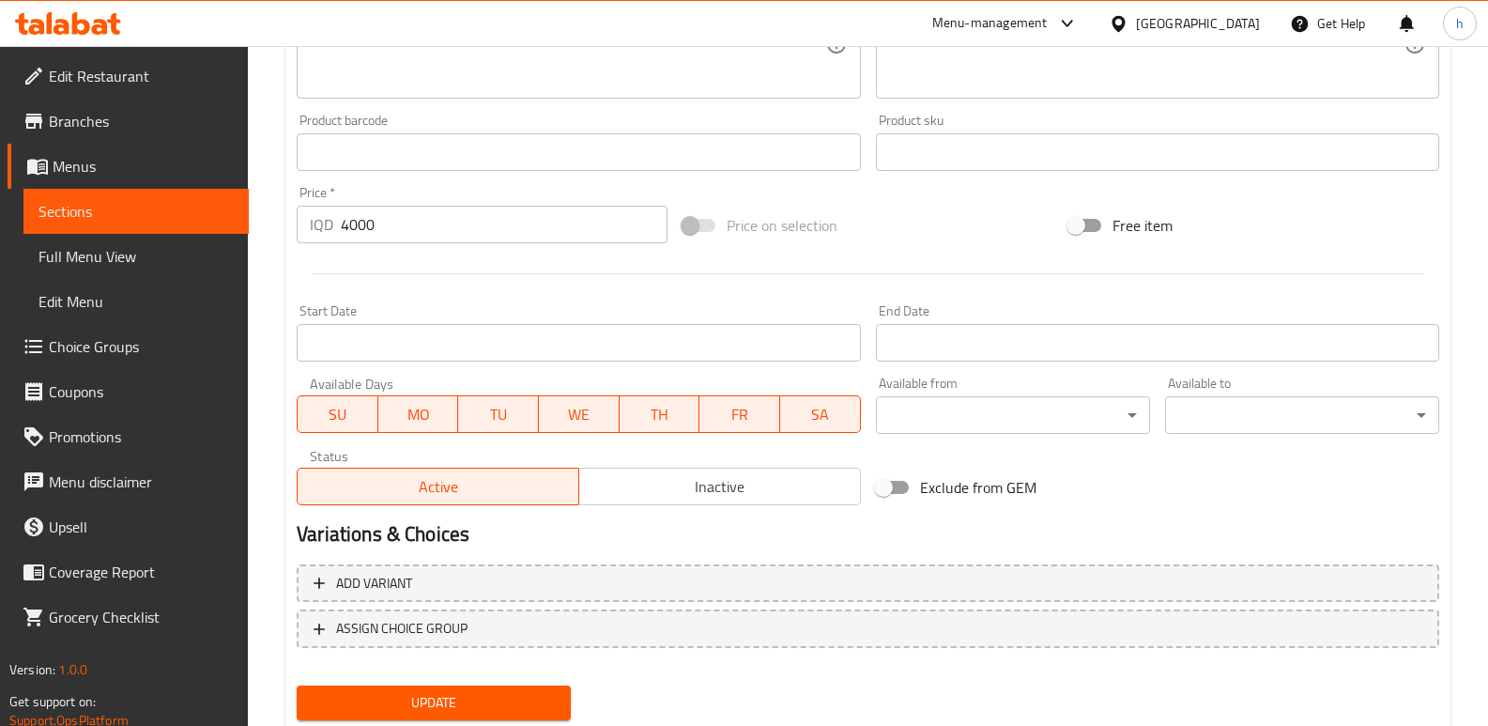
scroll to position [817, 0]
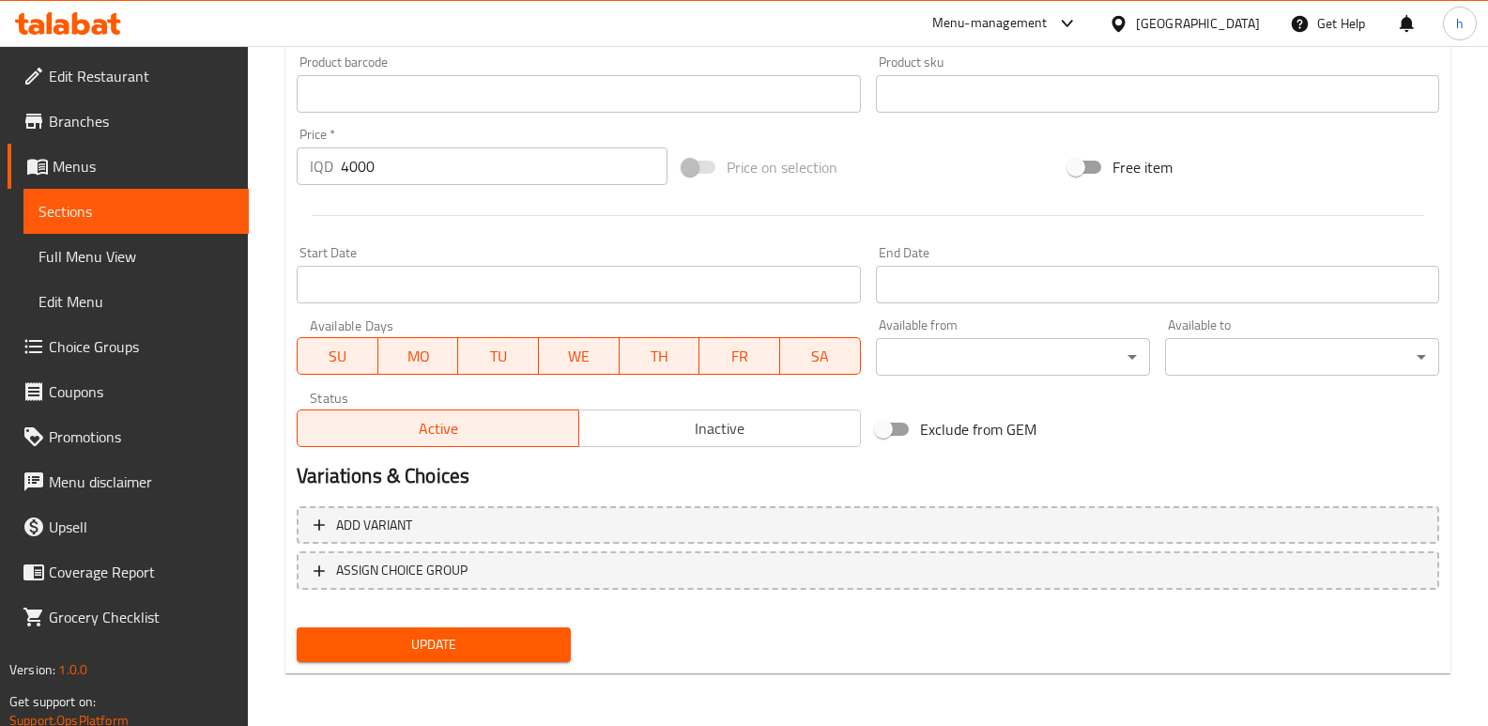
type input "شەیکی کارامێل"
click at [456, 646] on span "Update" at bounding box center [434, 644] width 244 height 23
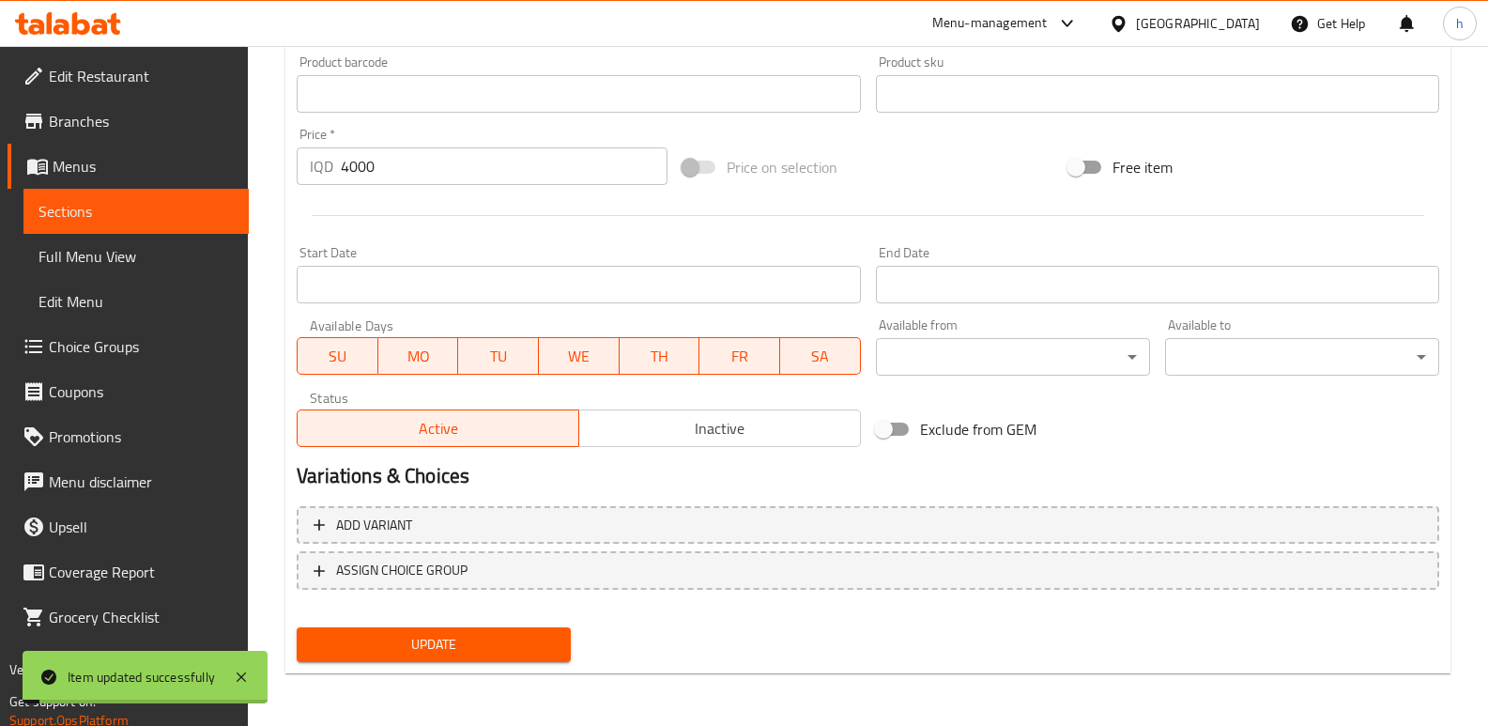
click at [207, 221] on span "Sections" at bounding box center [135, 211] width 195 height 23
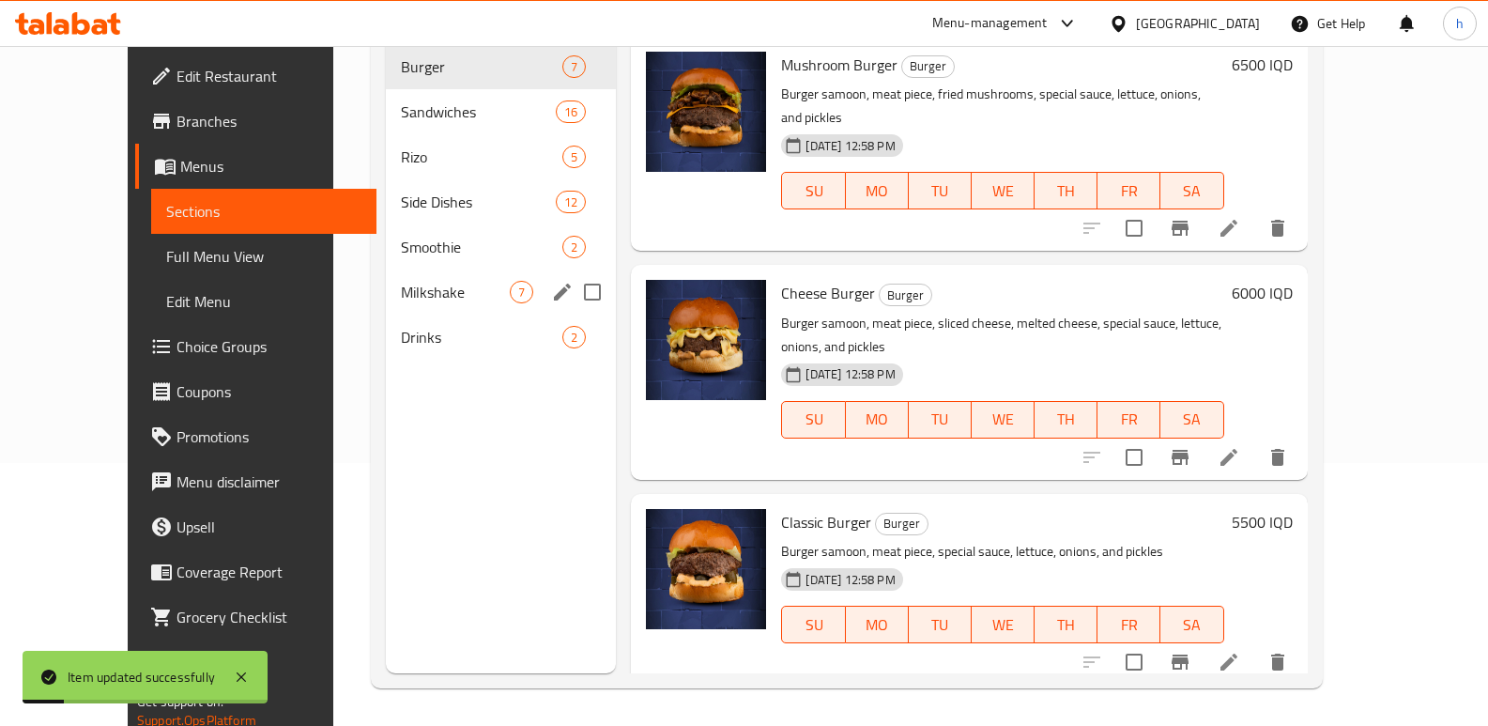
click at [401, 281] on span "Milkshake" at bounding box center [455, 292] width 109 height 23
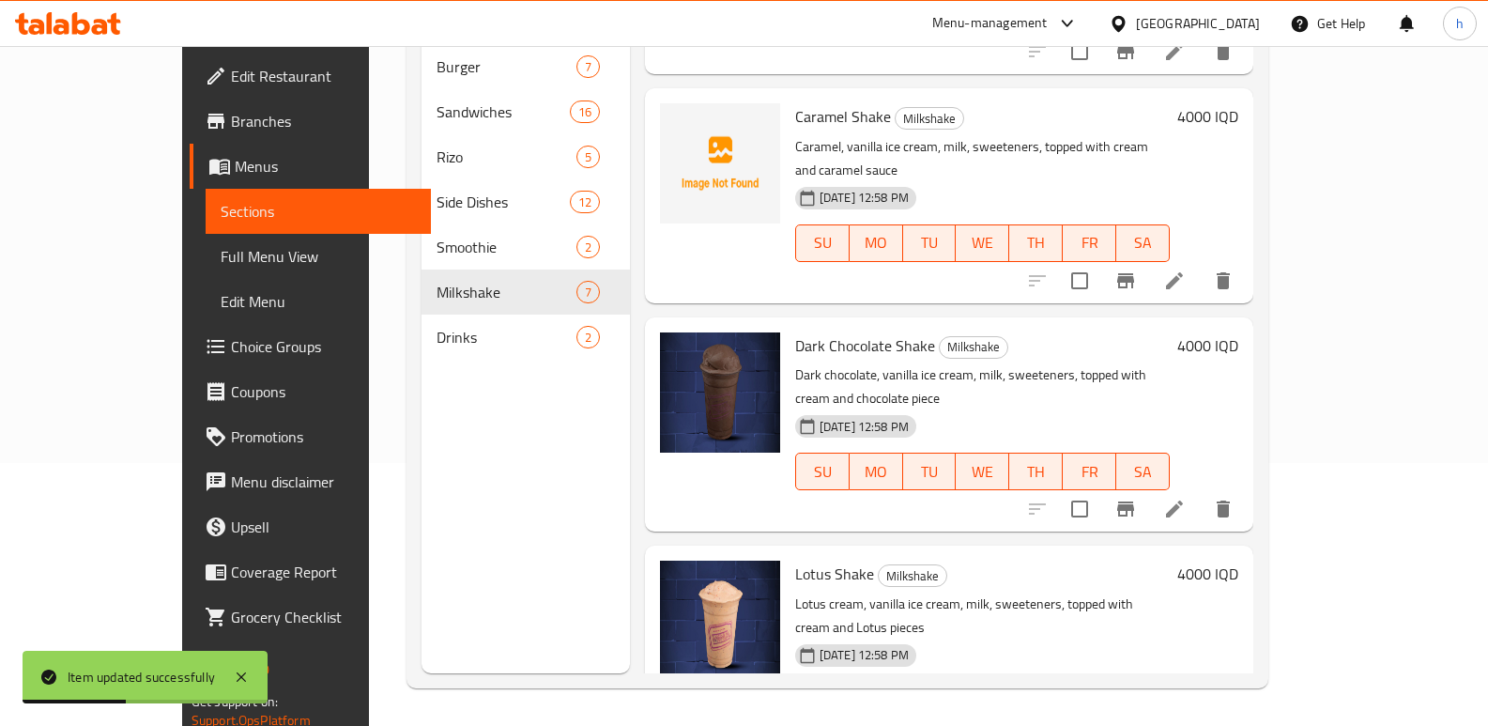
scroll to position [636, 0]
click at [1183, 725] on icon at bounding box center [1174, 736] width 17 height 17
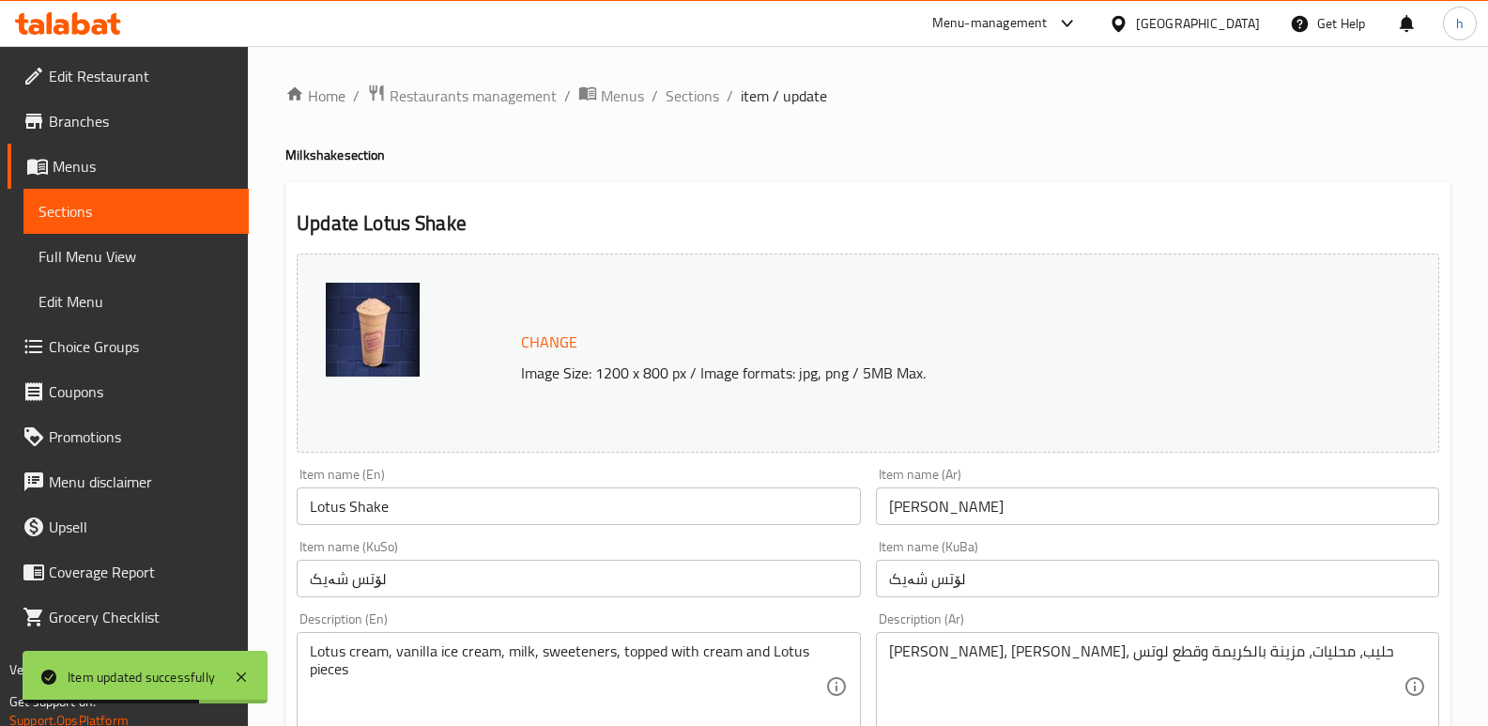
click at [981, 582] on input "لۆتس شەیک" at bounding box center [1157, 579] width 563 height 38
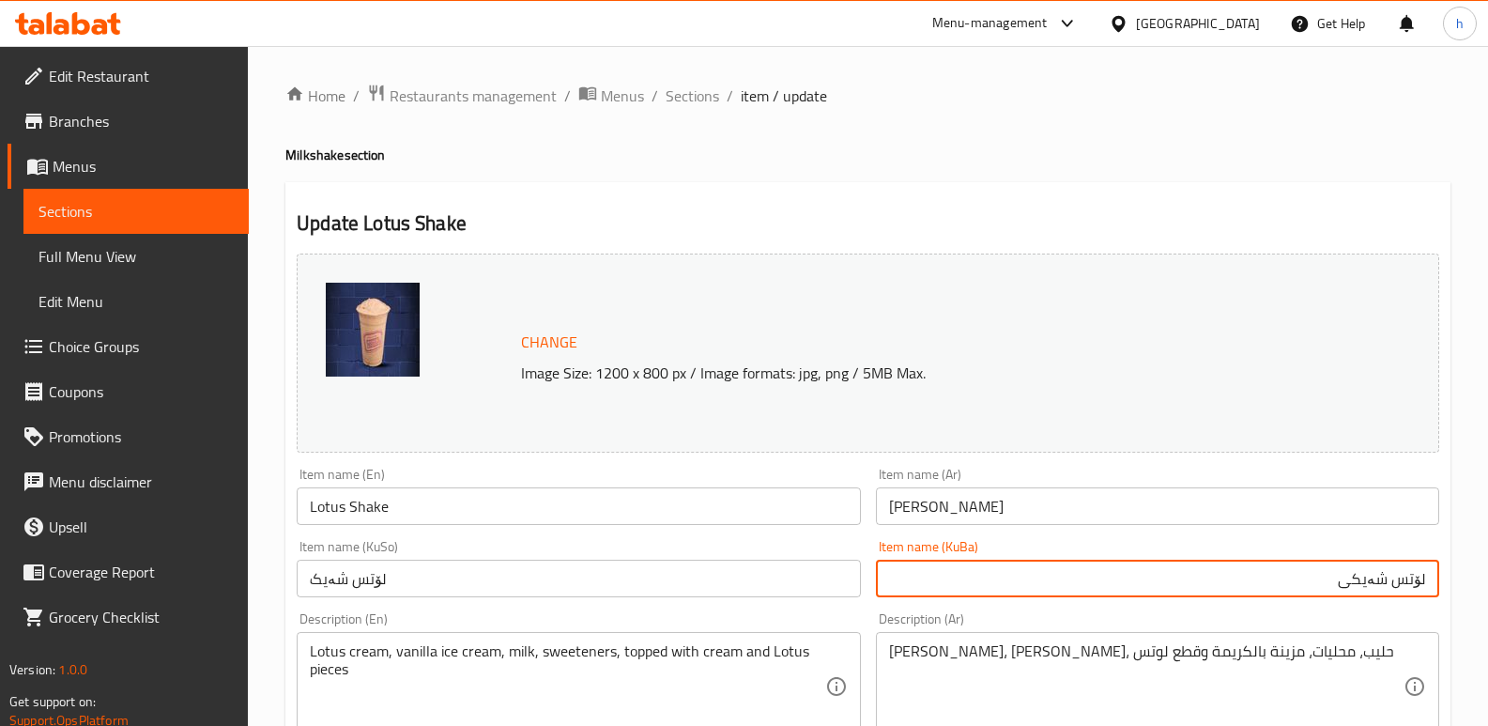
click at [1369, 586] on input "لۆتس شەیکی" at bounding box center [1157, 579] width 563 height 38
click at [1431, 575] on input "لۆتس" at bounding box center [1157, 579] width 563 height 38
paste input "شەیکی"
type input "شەیکی لۆتس"
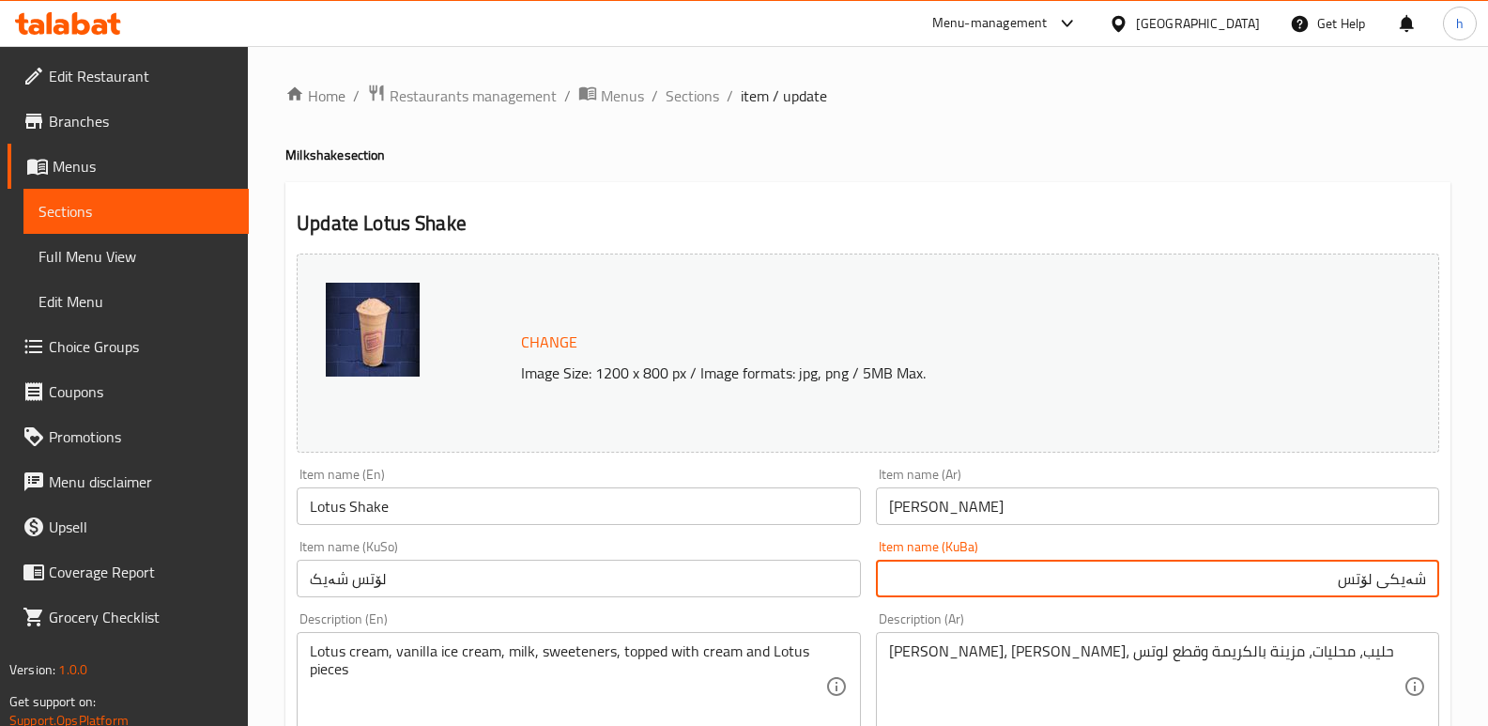
click at [818, 575] on input "لۆتس شەیک" at bounding box center [578, 579] width 563 height 38
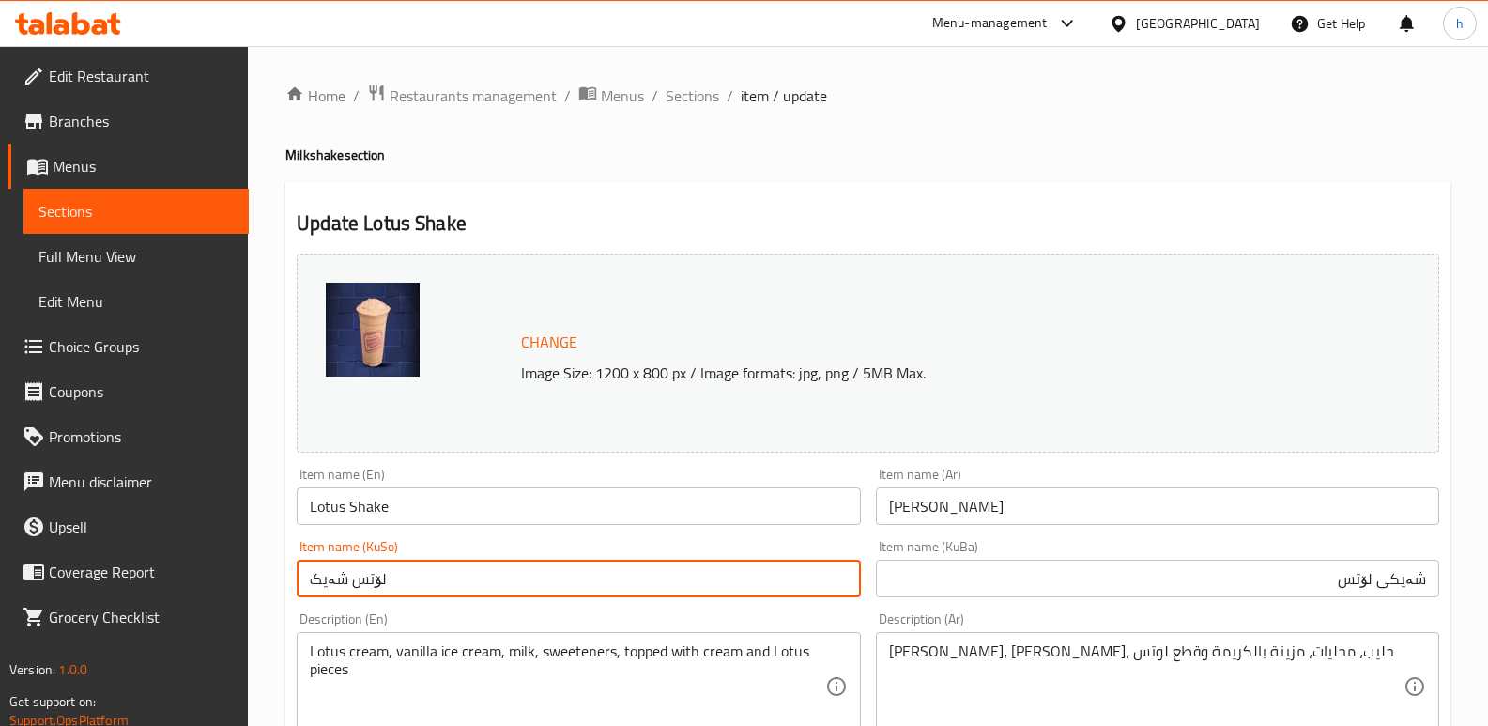
paste input "شەیکی لۆتس"
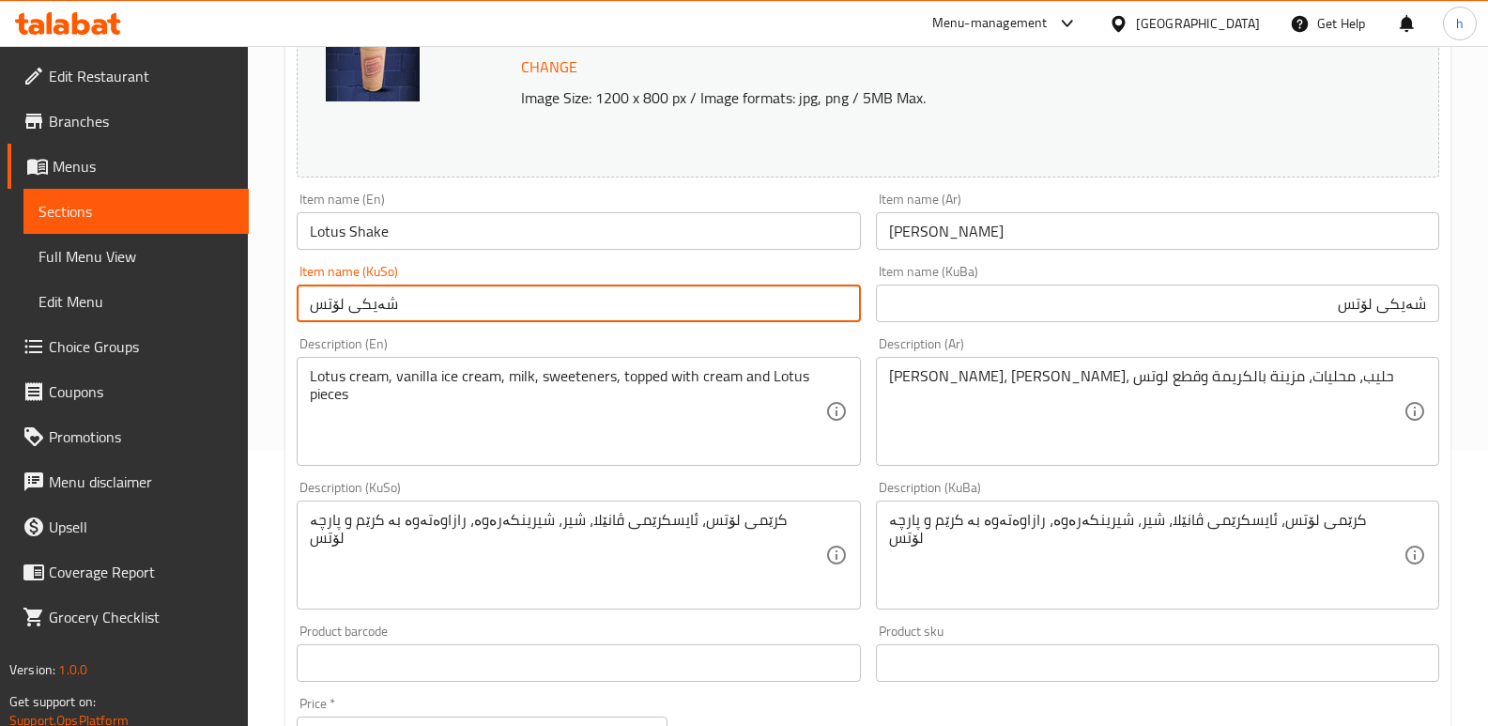
scroll to position [844, 0]
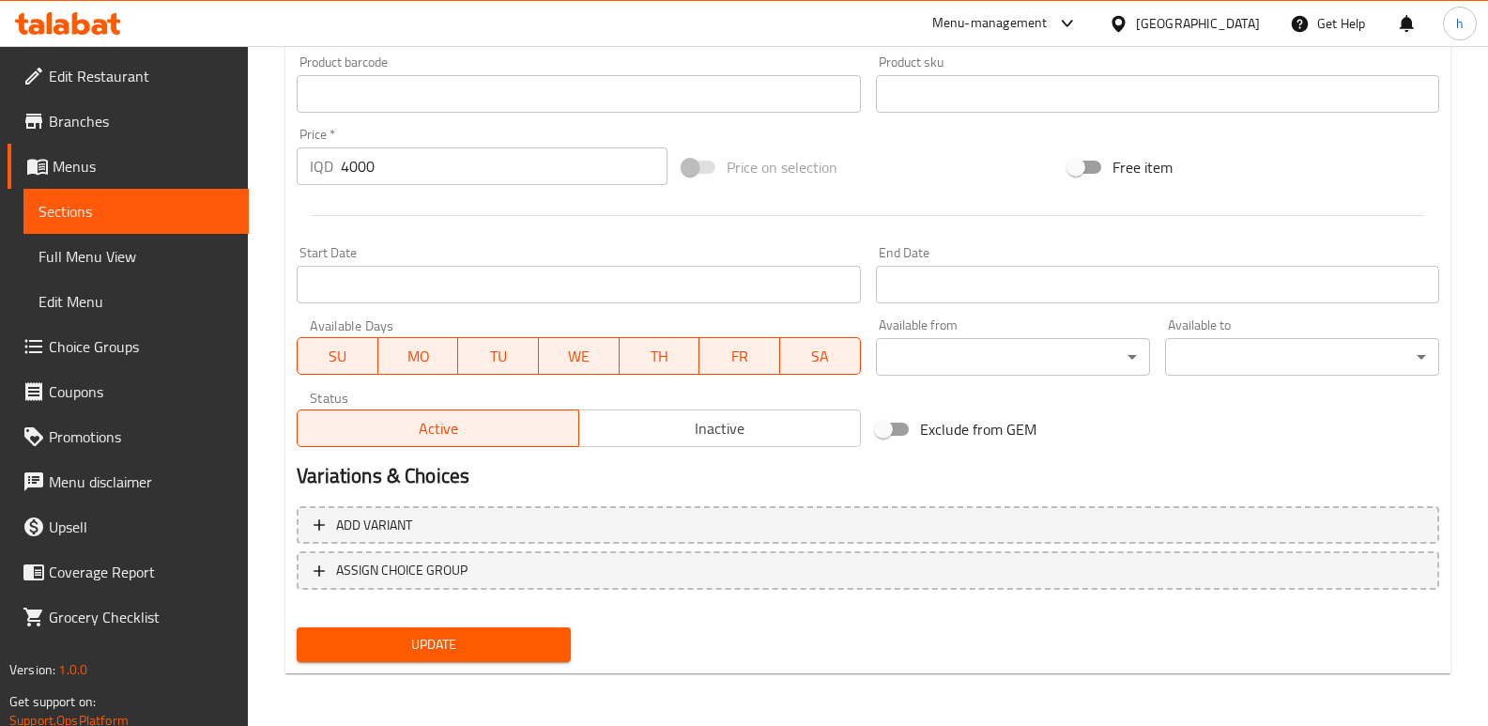
type input "شەیکی لۆتس"
click at [533, 637] on span "Update" at bounding box center [434, 644] width 244 height 23
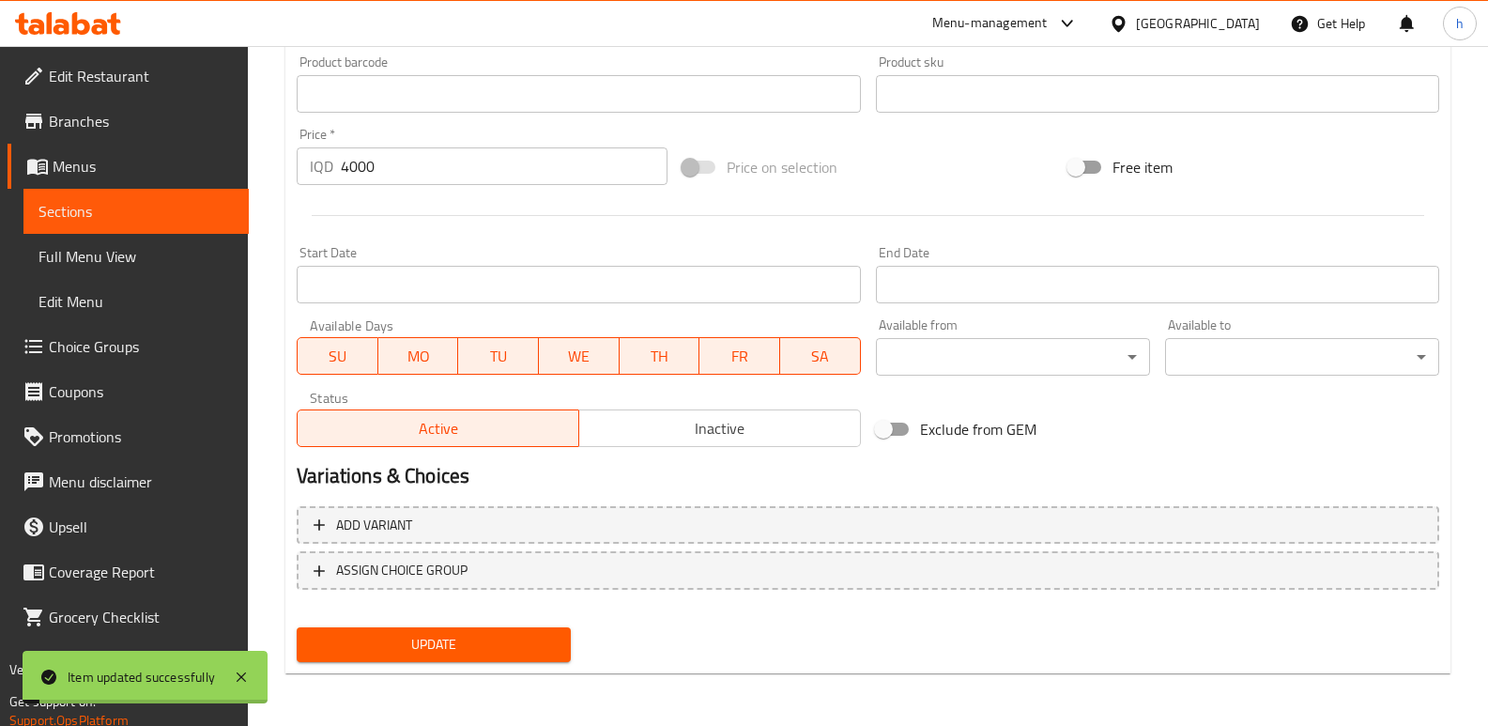
click at [192, 215] on span "Sections" at bounding box center [135, 211] width 195 height 23
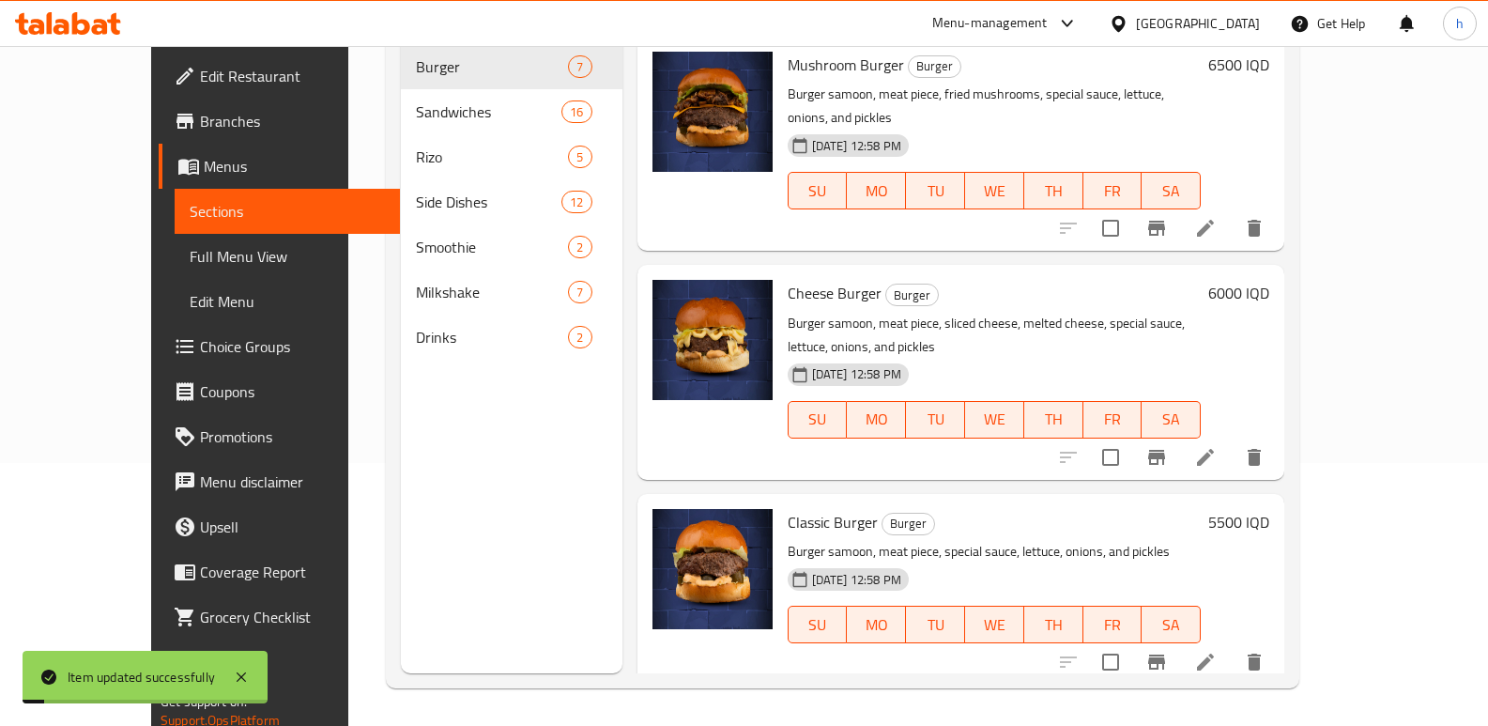
scroll to position [263, 0]
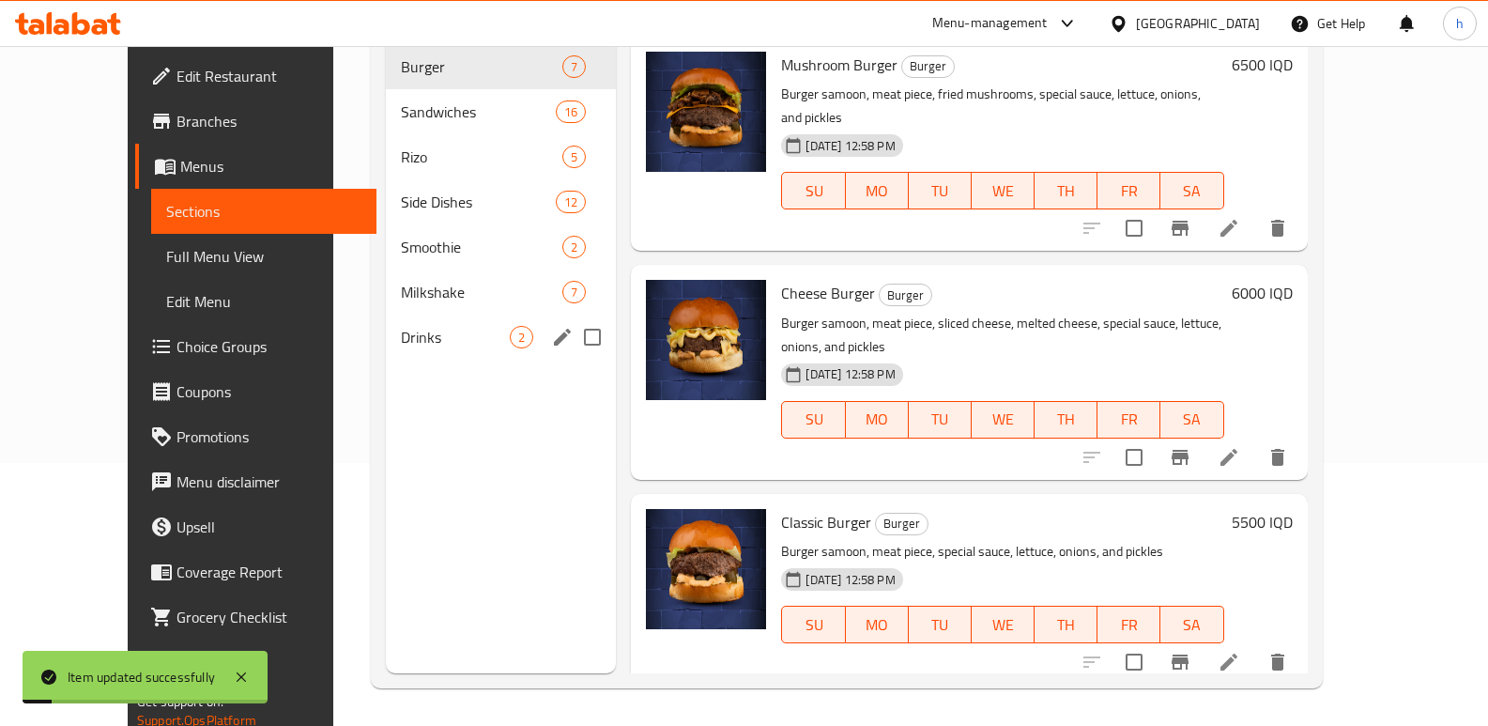
click at [401, 281] on span "Milkshake" at bounding box center [481, 292] width 161 height 23
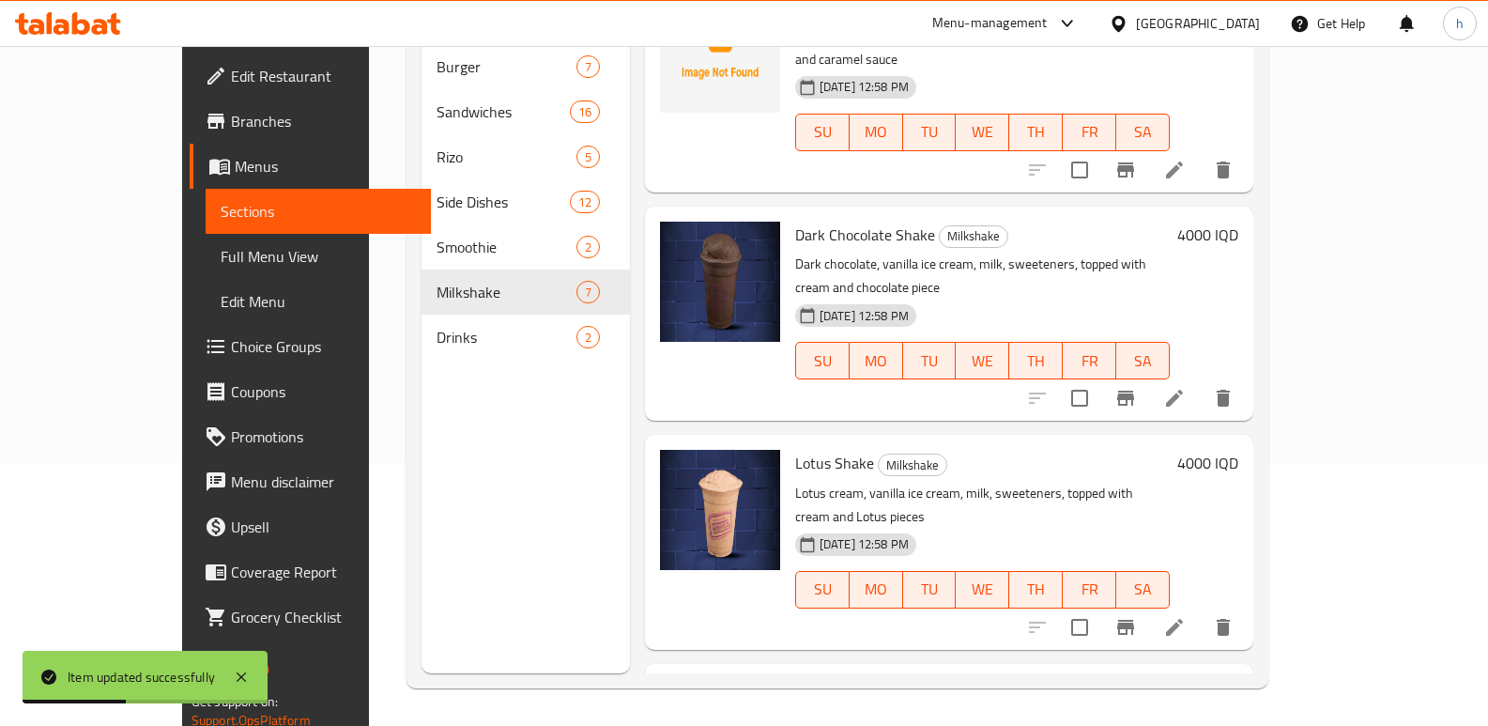
scroll to position [757, 0]
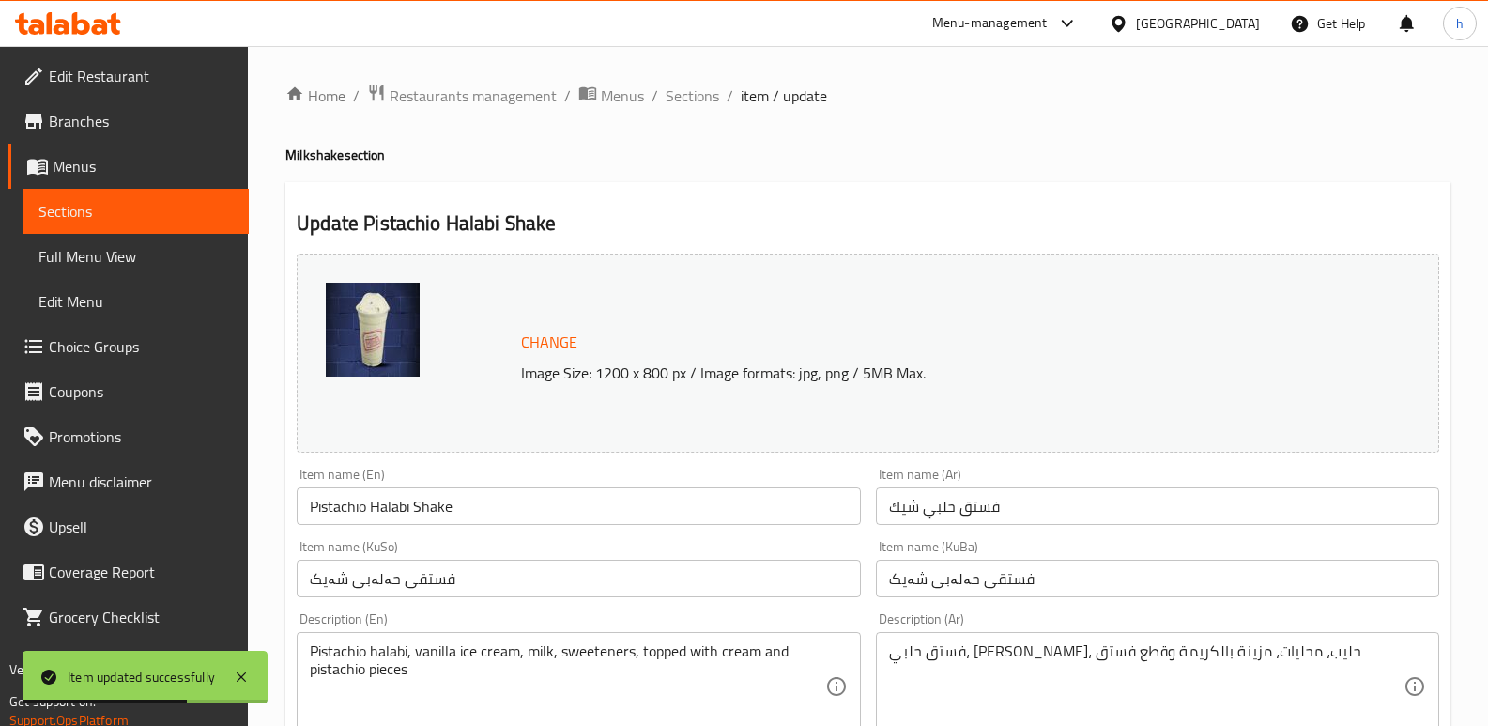
click at [1039, 583] on input "فستقی حەلەبی شەیک" at bounding box center [1157, 579] width 563 height 38
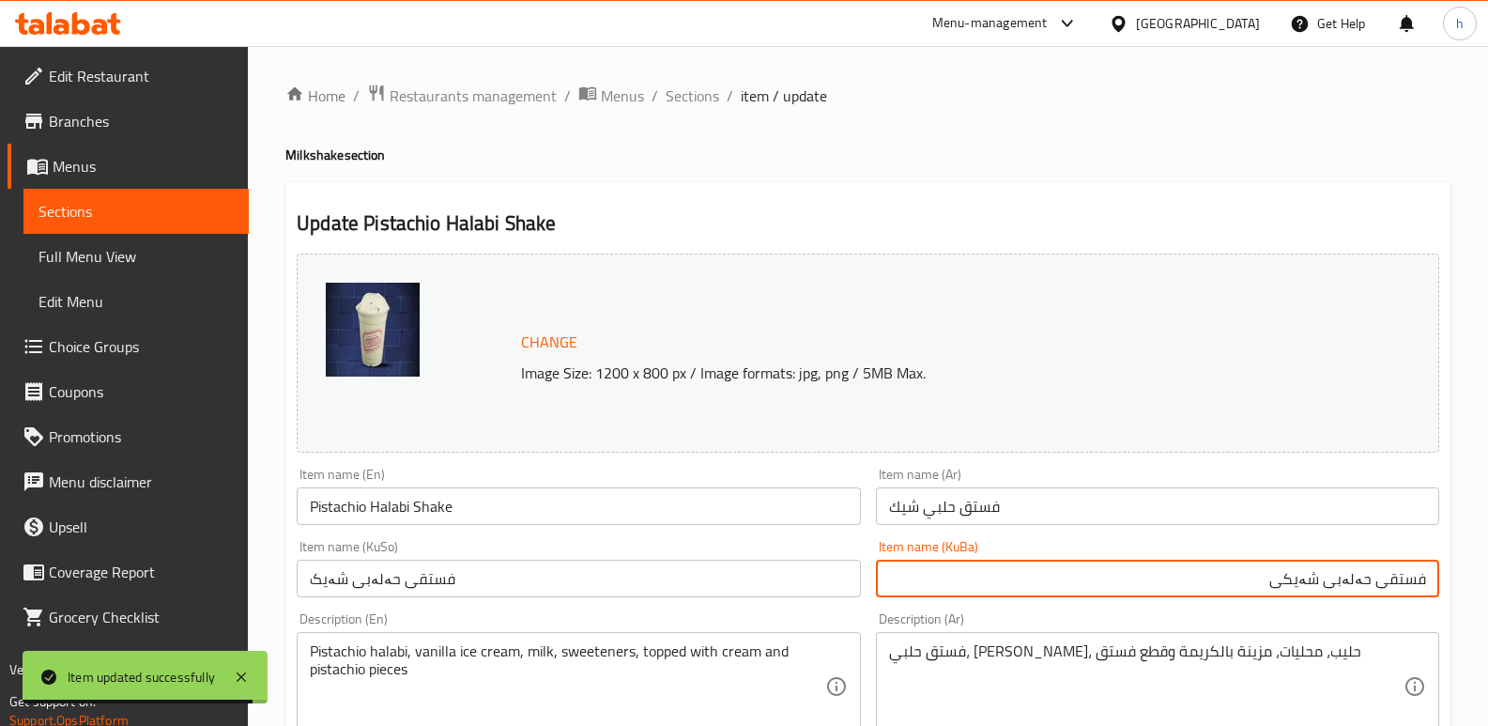
click at [1301, 576] on input "فستقی حەلەبی شەیکی" at bounding box center [1157, 579] width 563 height 38
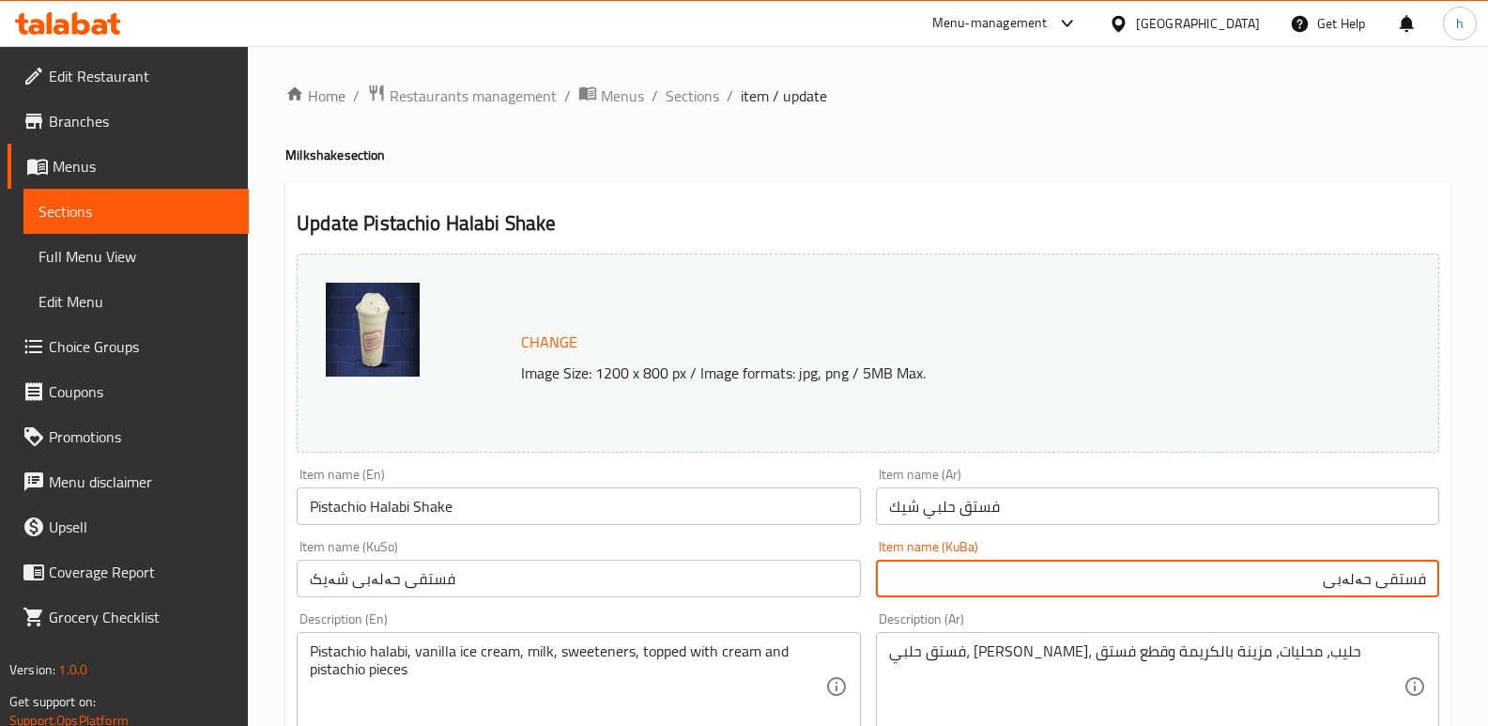
click at [1431, 578] on input "فستقی حەلەبی" at bounding box center [1157, 579] width 563 height 38
paste input "شەیکی"
type input "شەیکی فستقی حەلەبی"
click at [788, 575] on input "فستقی حەلەبی شەیک" at bounding box center [578, 579] width 563 height 38
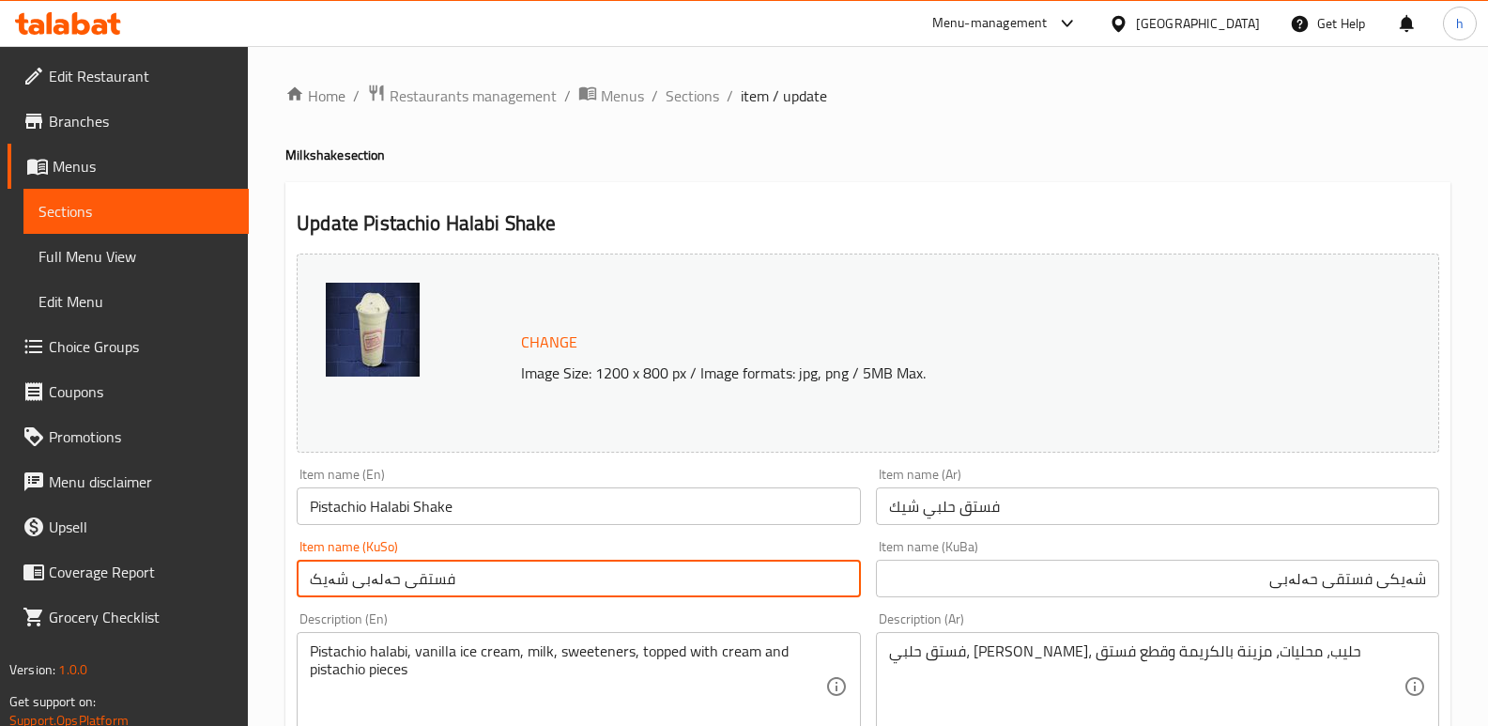
paste input "شەیکی فستقی حەلەبی"
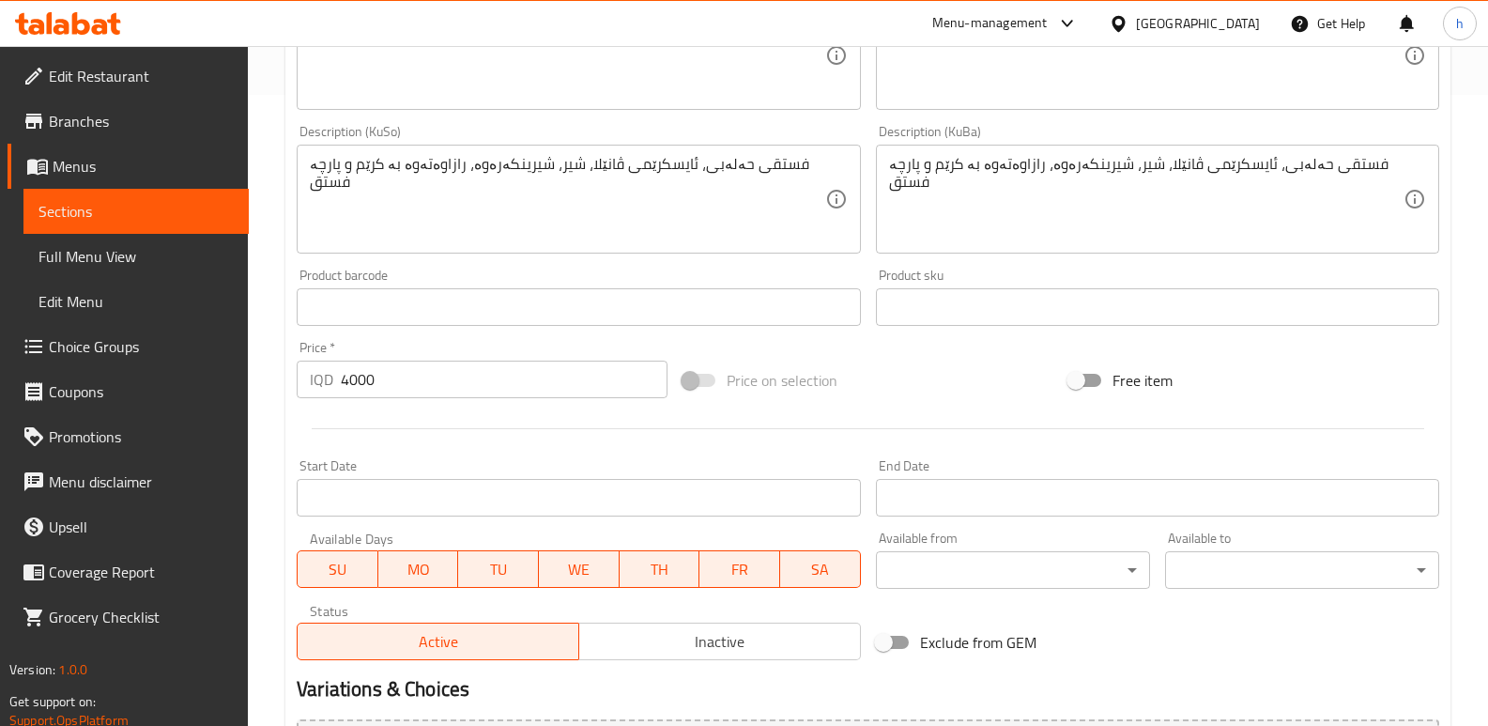
scroll to position [844, 0]
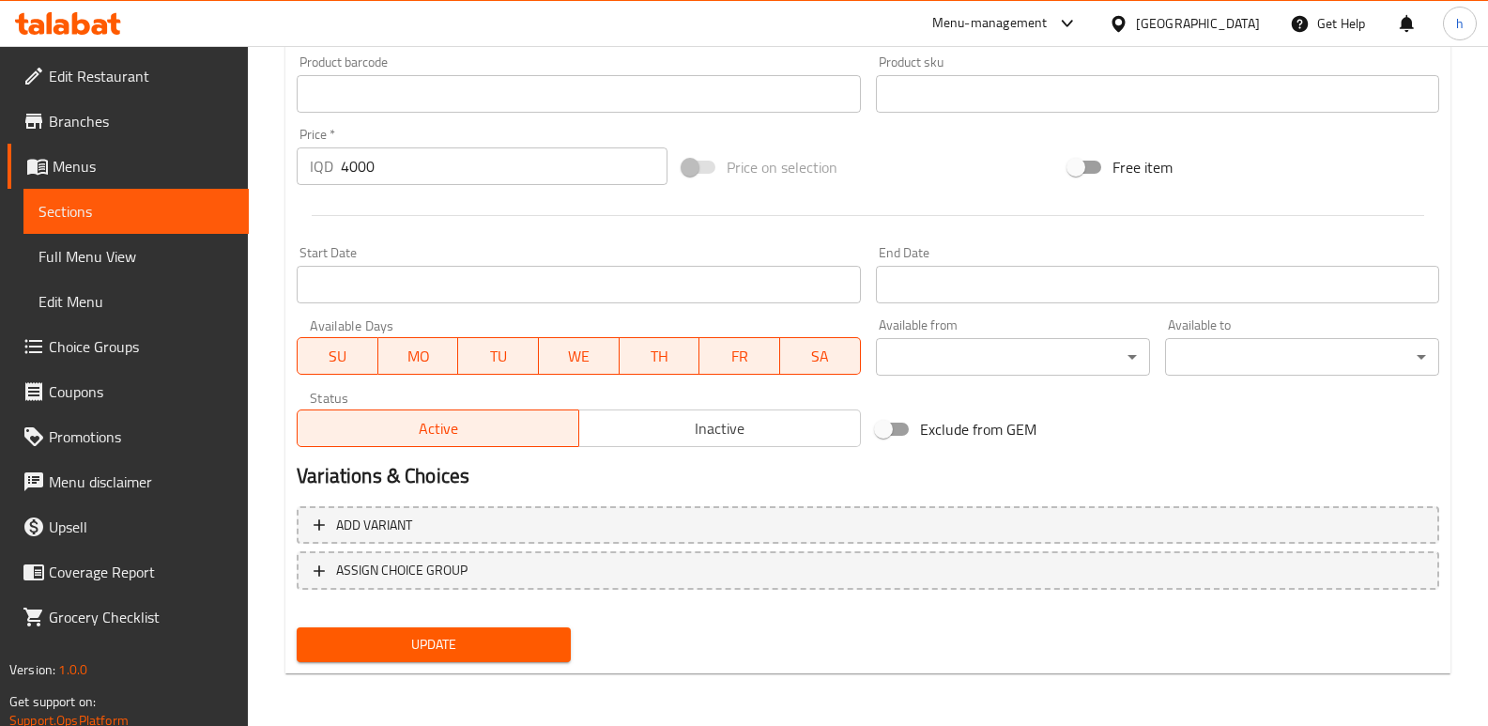
type input "شەیکی فستقی حەلەبی"
click at [498, 637] on span "Update" at bounding box center [434, 644] width 244 height 23
click at [102, 261] on span "Full Menu View" at bounding box center [135, 256] width 195 height 23
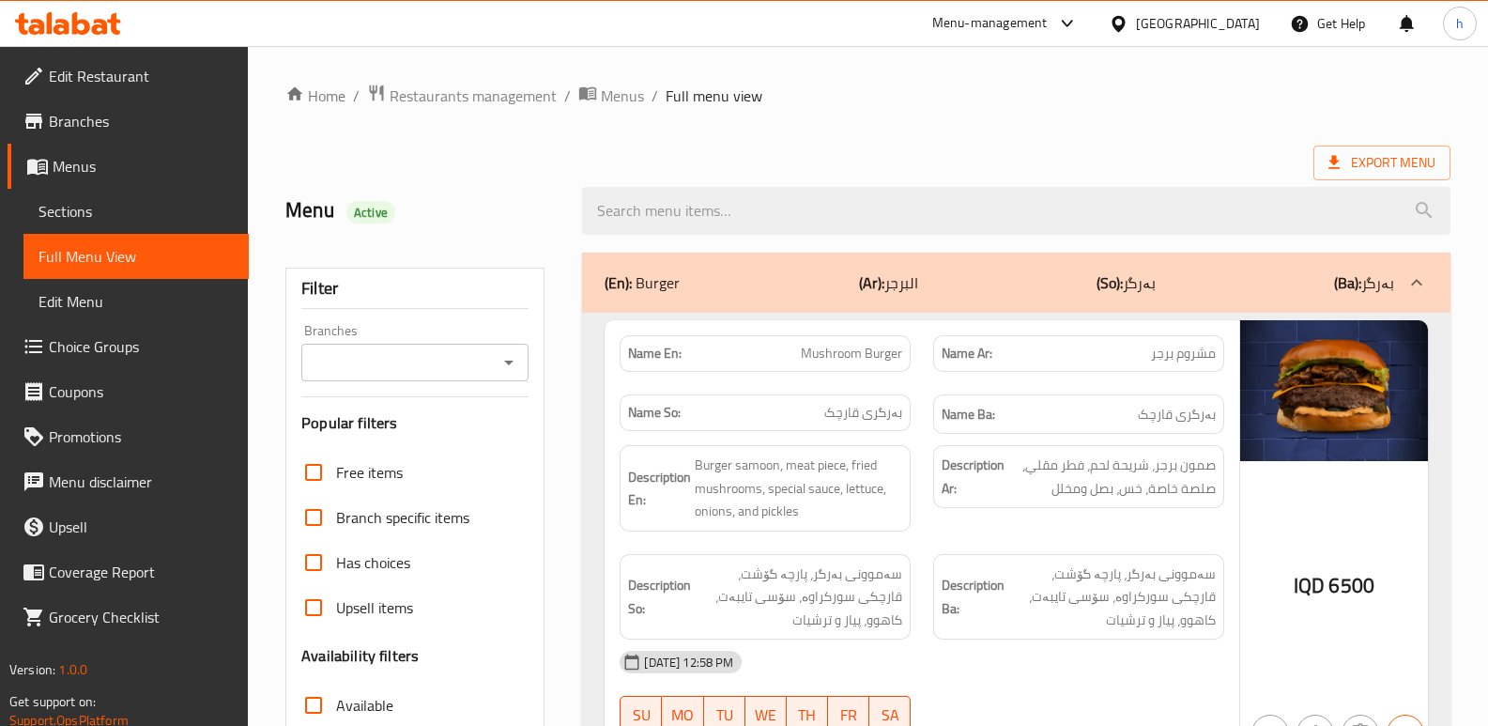
click at [157, 261] on span "Full Menu View" at bounding box center [135, 256] width 195 height 23
click at [126, 212] on span "Sections" at bounding box center [135, 211] width 195 height 23
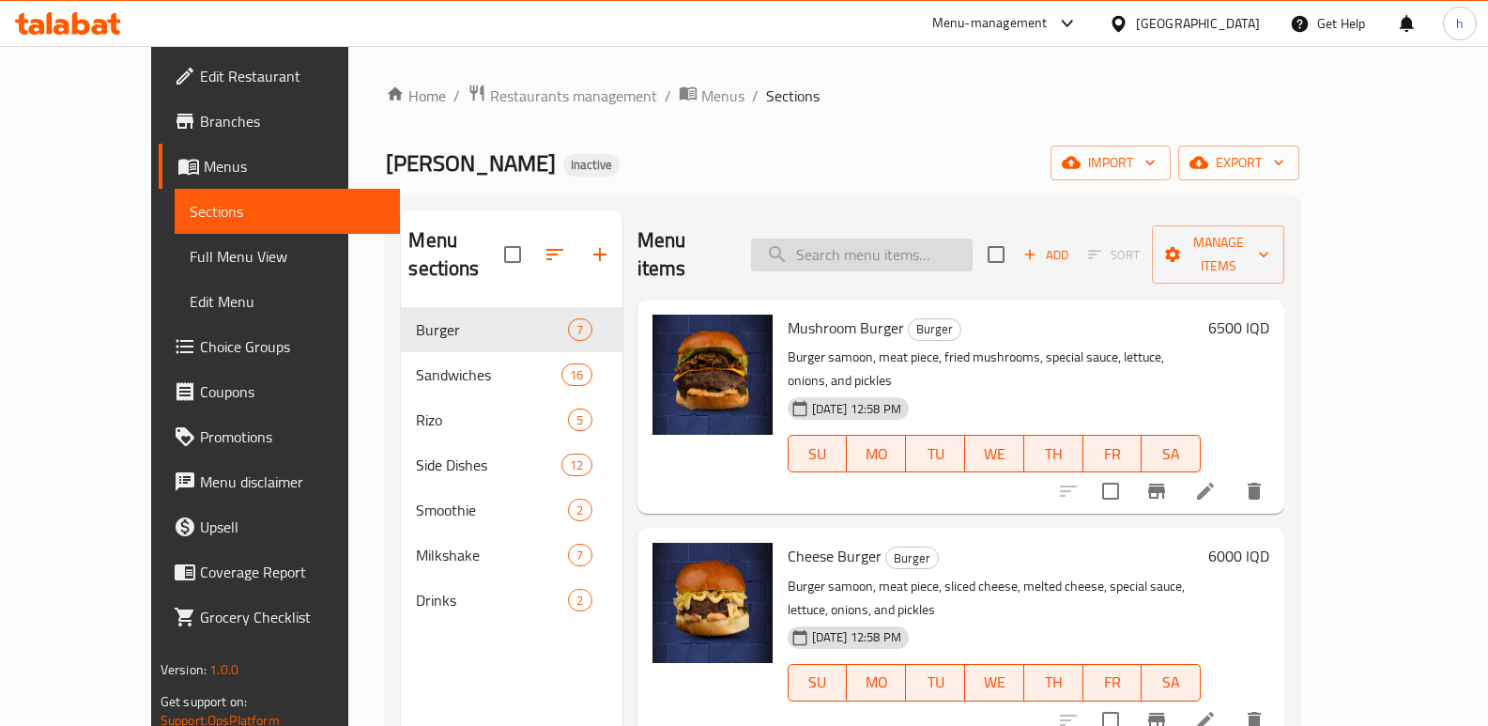
click at [892, 241] on input "search" at bounding box center [862, 254] width 222 height 33
paste input "Crispy Doritos Box Mini Kids"
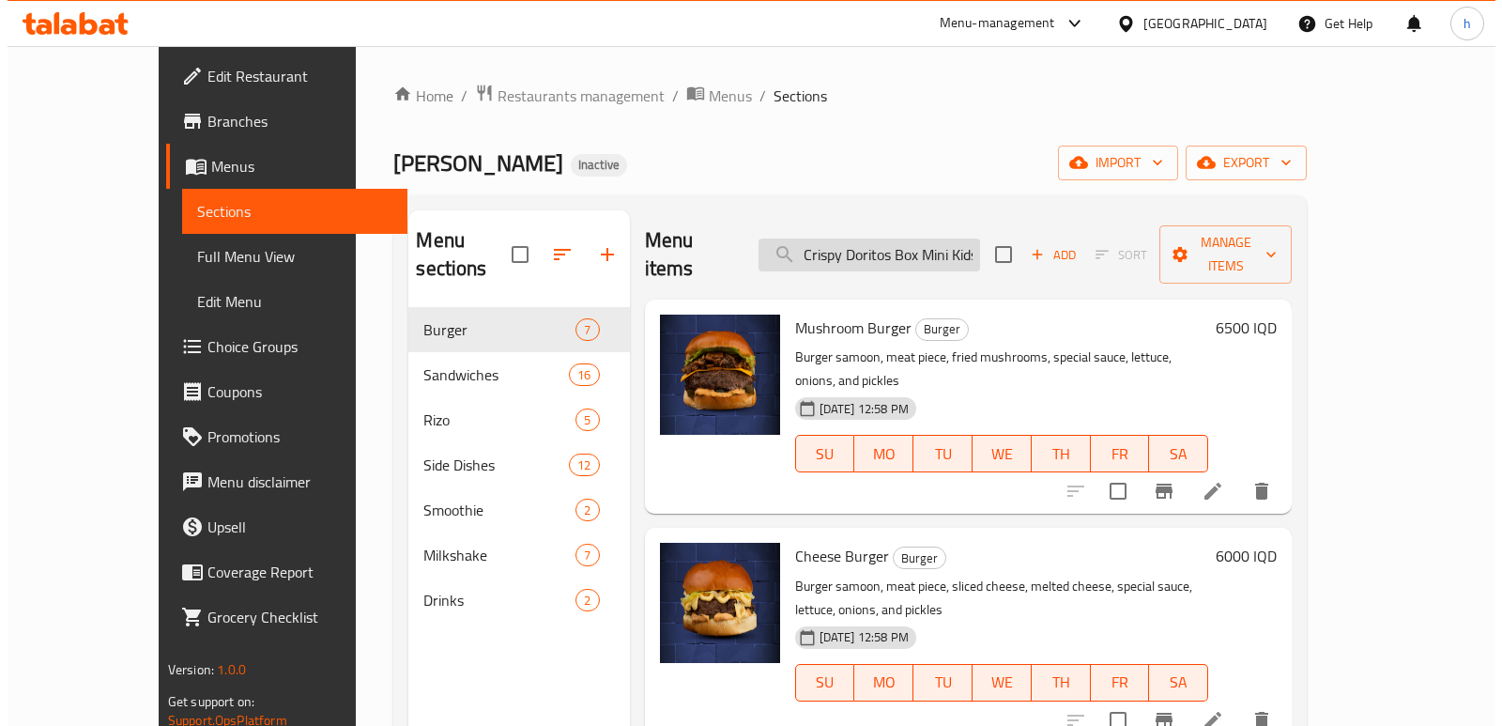
scroll to position [0, 7]
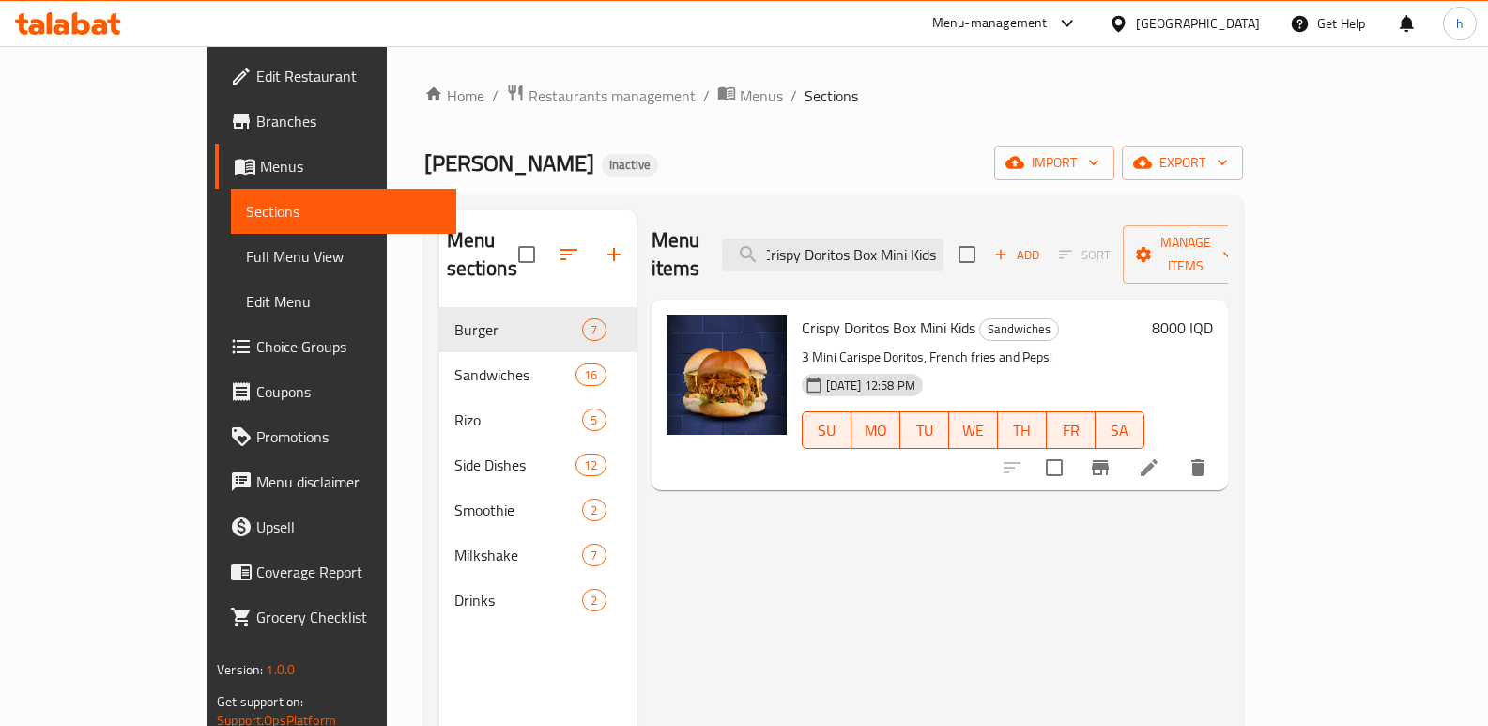
type input "Crispy Doritos Box Mini Kids"
click at [1158, 459] on icon at bounding box center [1149, 467] width 17 height 17
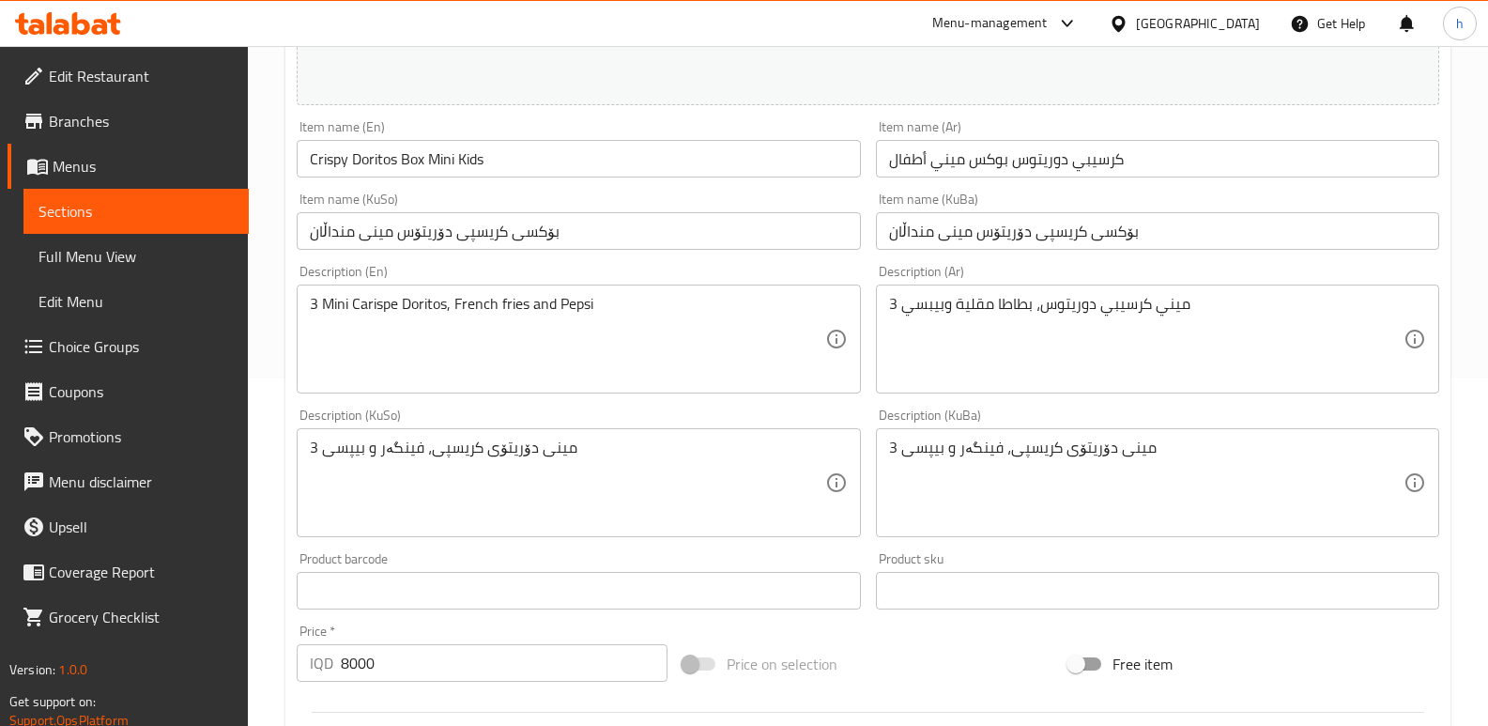
scroll to position [352, 0]
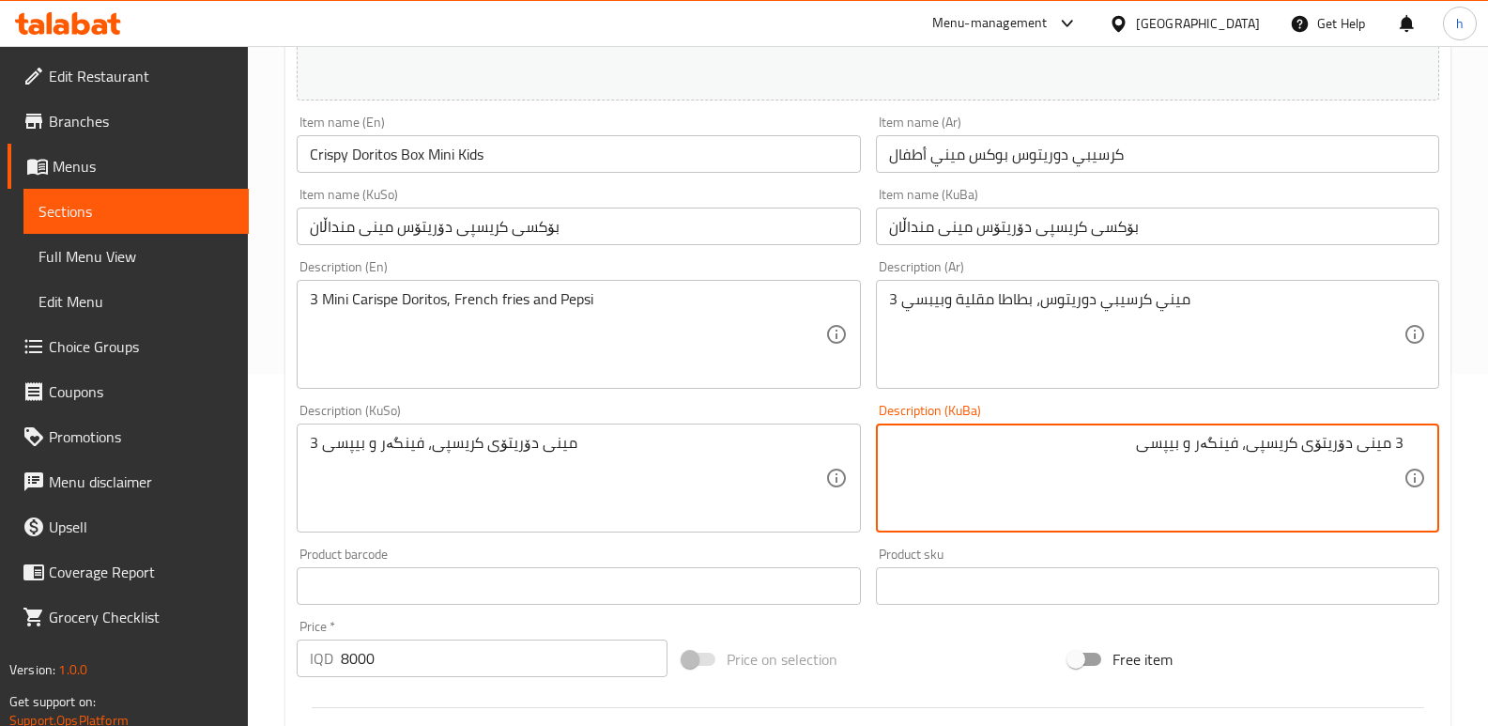
click at [1316, 454] on textarea "3 مینی دۆریتۆی کریسپی، فینگەر و بیپسی" at bounding box center [1146, 478] width 514 height 89
type textarea "3 مینی دۆریتۆسی کریسپی، فینگەر و بیپسی"
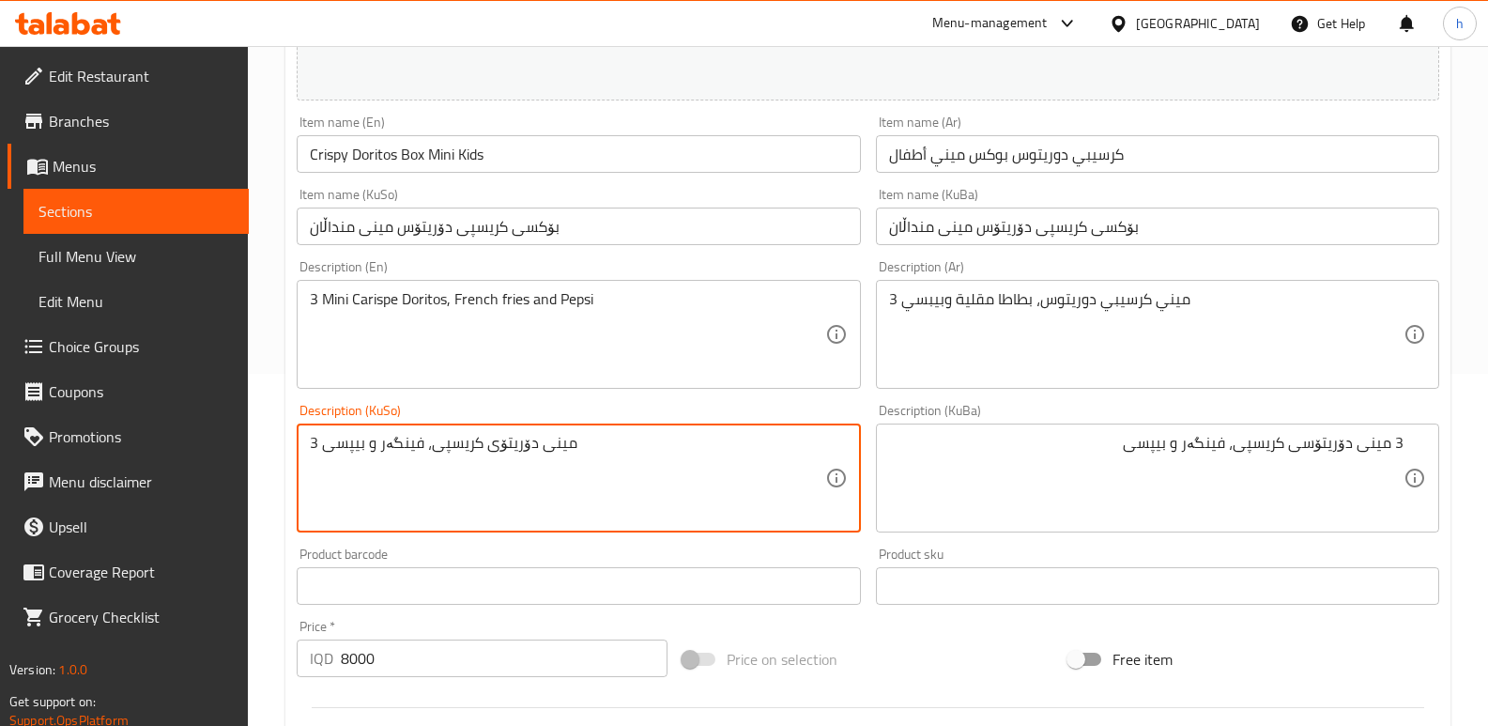
paste textarea "س"
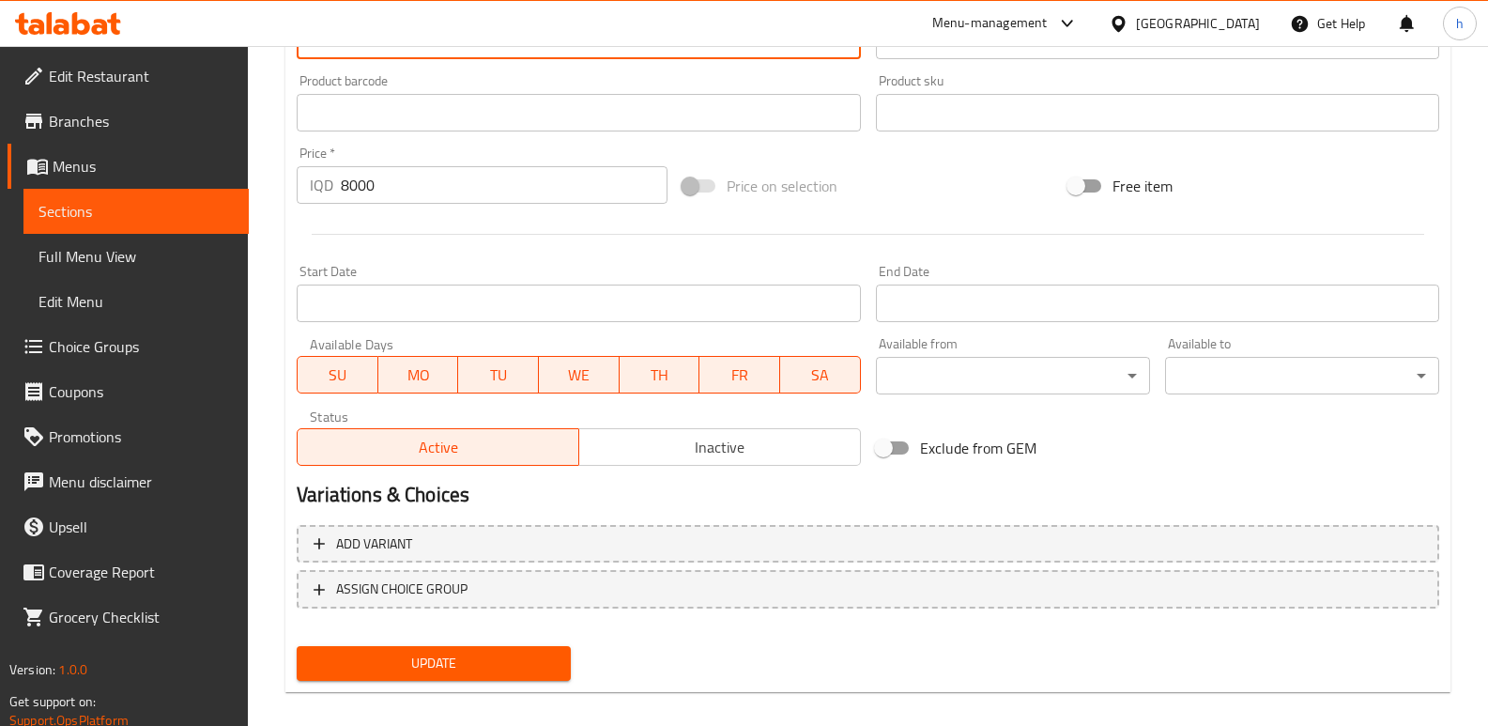
scroll to position [844, 0]
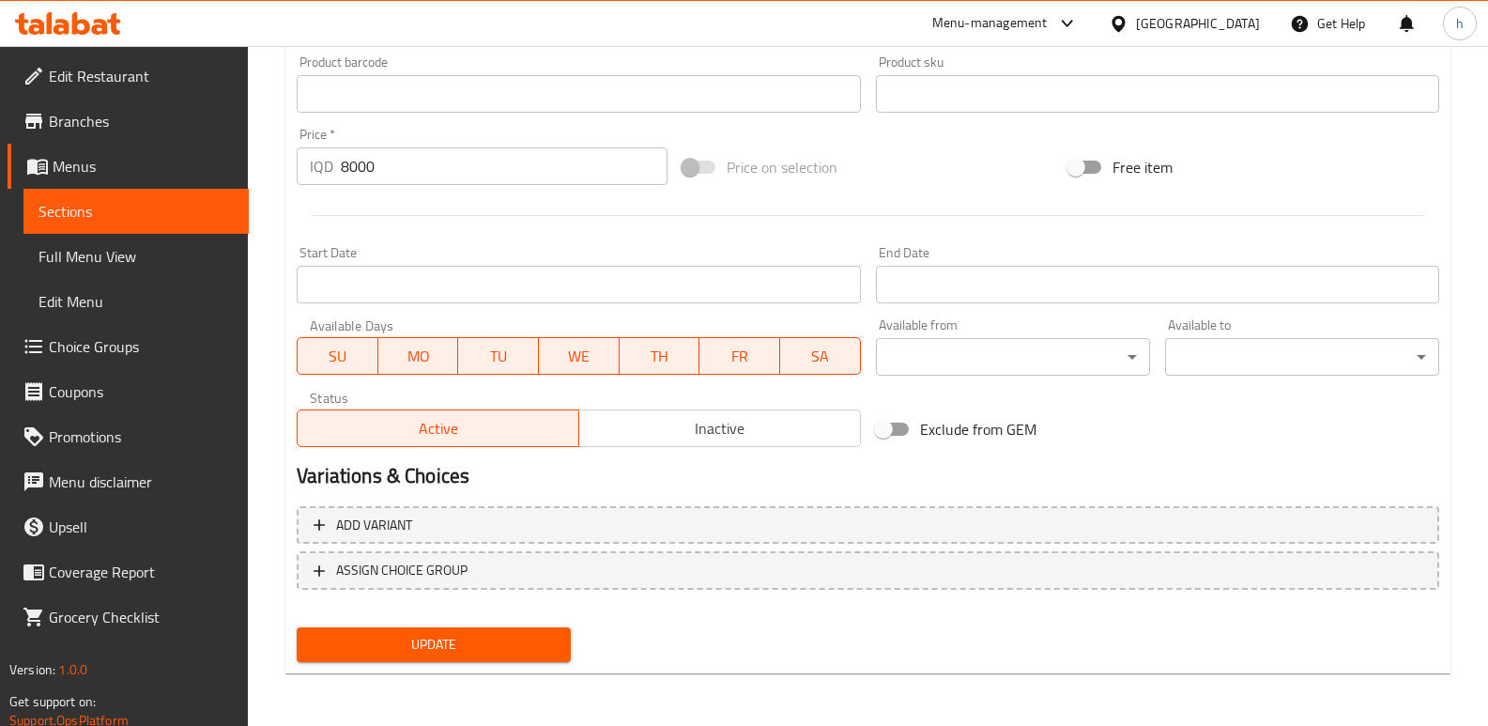
type textarea "3 مینی دۆریتۆسی کریسپی، فینگەر و بیپسی"
click at [486, 640] on span "Update" at bounding box center [434, 644] width 244 height 23
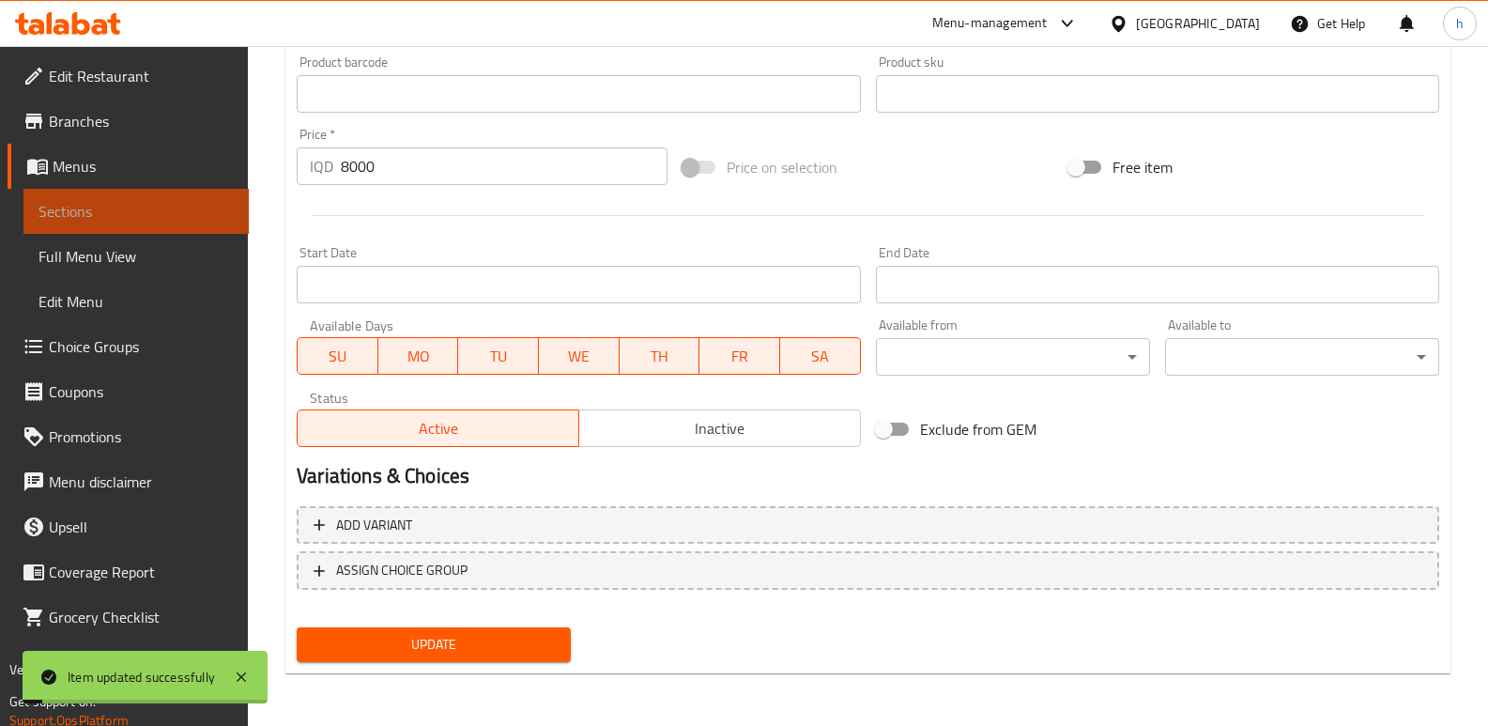
click at [207, 214] on span "Sections" at bounding box center [135, 211] width 195 height 23
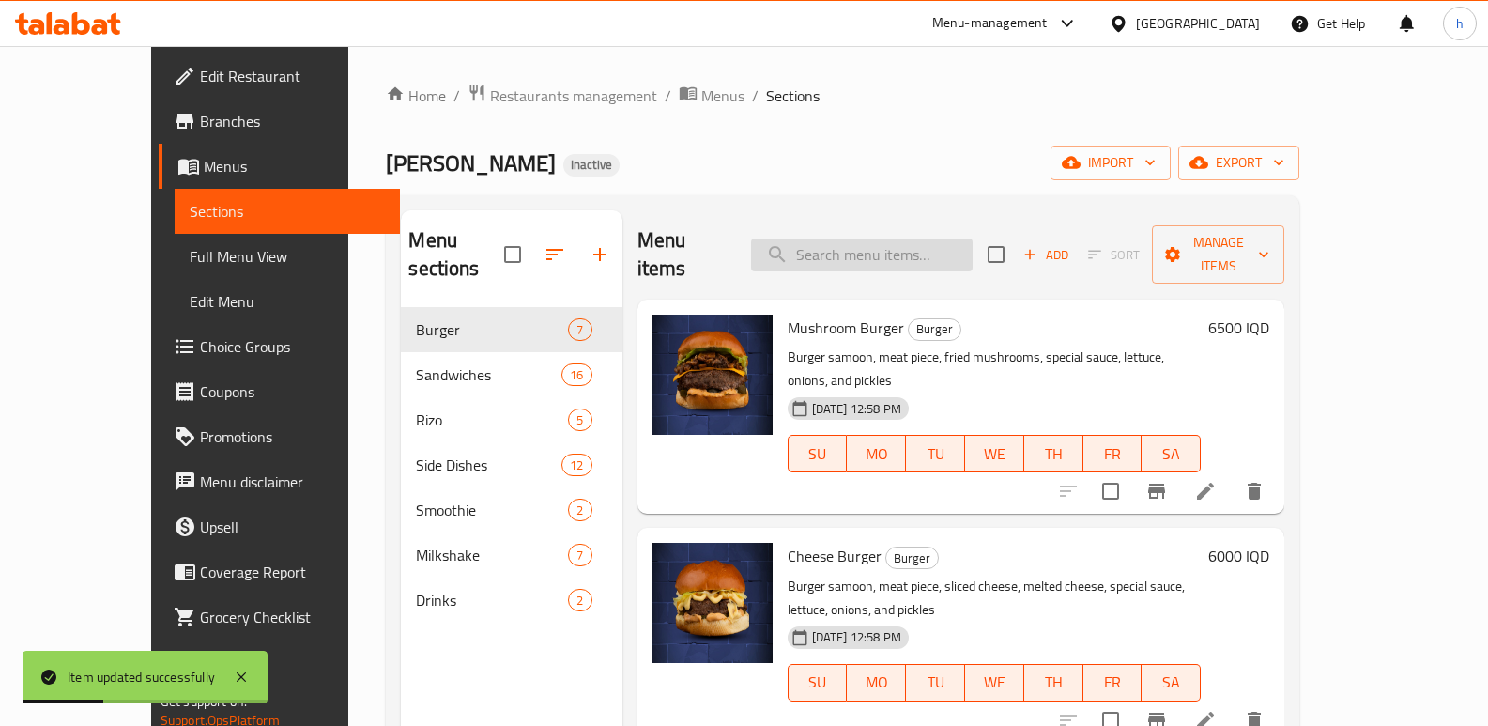
click at [926, 238] on input "search" at bounding box center [862, 254] width 222 height 33
click at [922, 238] on input "search" at bounding box center [862, 254] width 222 height 33
paste input "Crispy Crunchy"
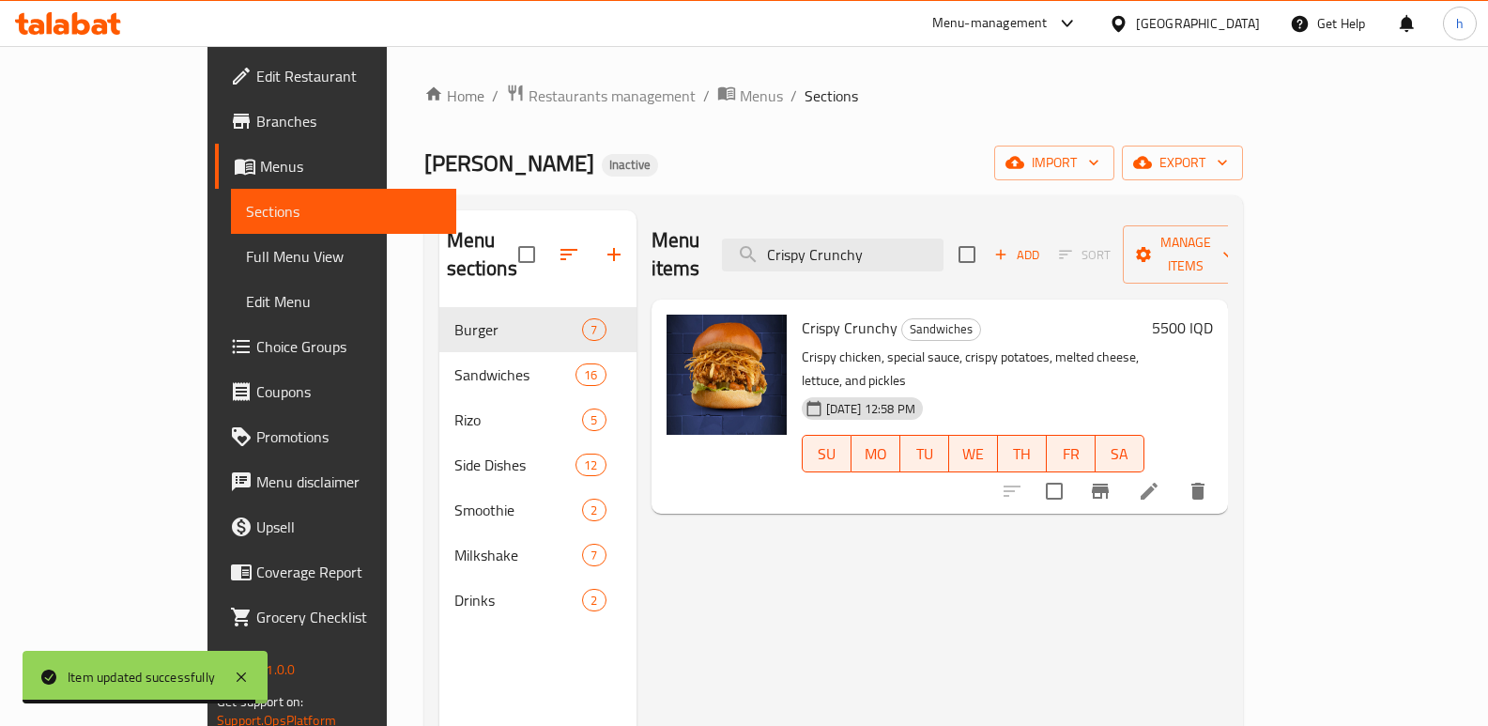
type input "Crispy Crunchy"
click at [1158, 483] on icon at bounding box center [1149, 491] width 17 height 17
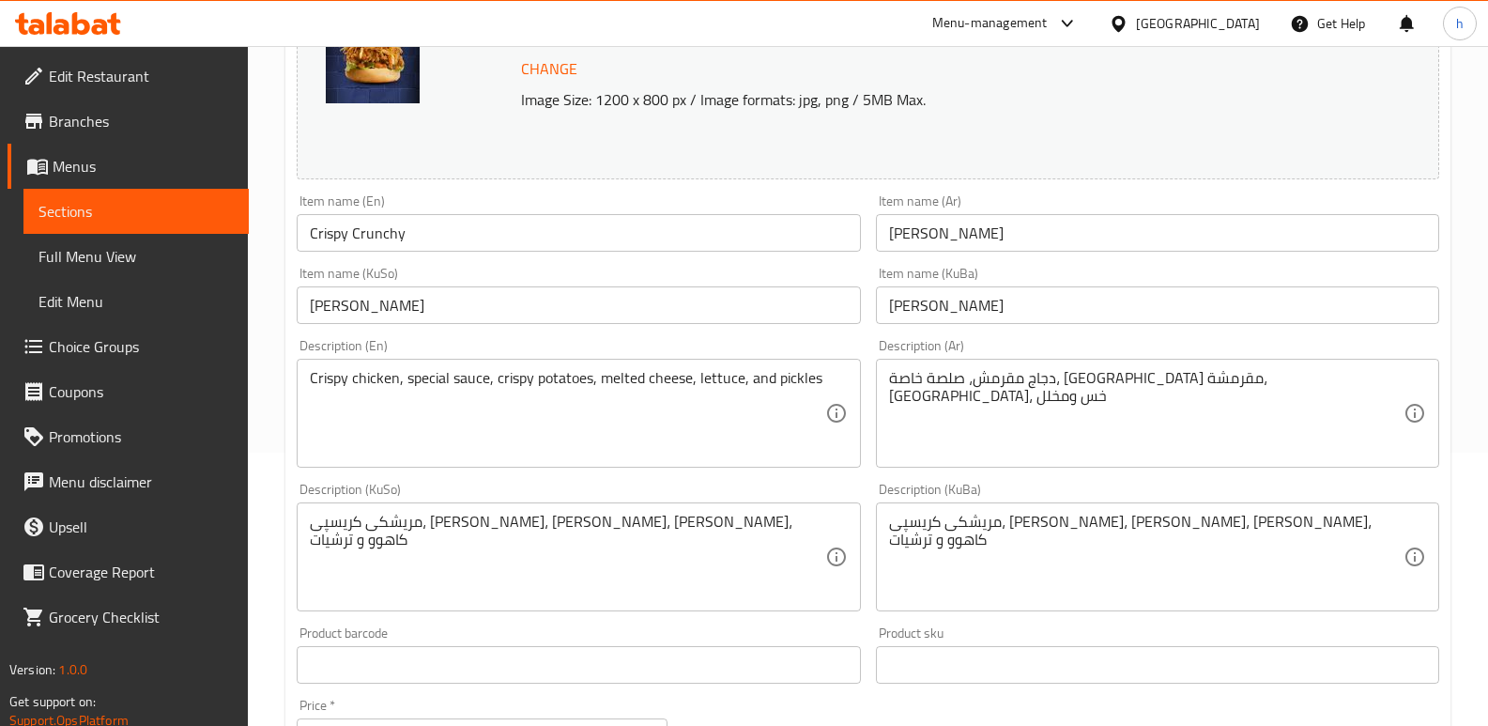
scroll to position [294, 0]
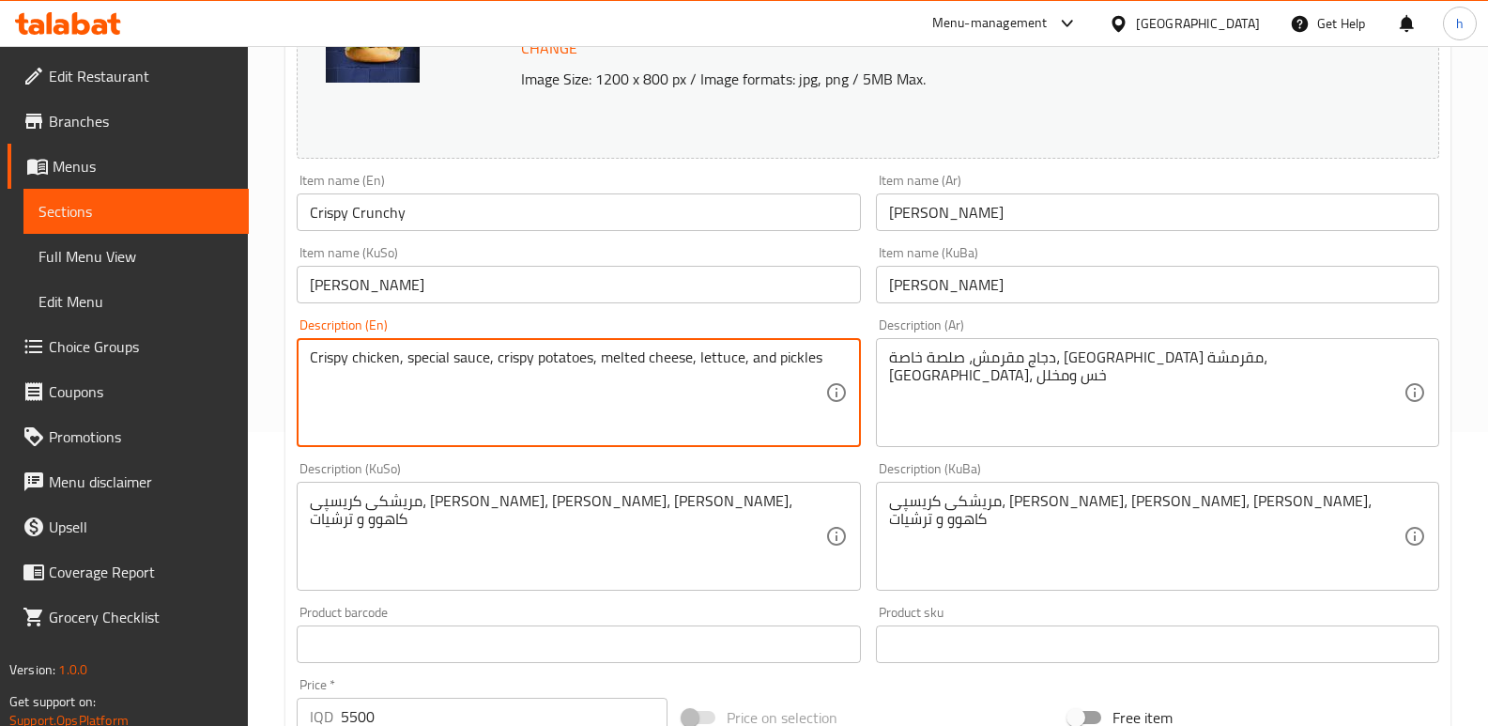
click at [572, 361] on textarea "Crispy chicken, special sauce, crispy potatoes, melted cheese, lettuce, and pic…" at bounding box center [567, 392] width 514 height 89
click at [597, 355] on textarea "Crispy chicken, special sauce, crispy French FRIES, melted cheese, lettuce, and…" at bounding box center [567, 392] width 514 height 89
type textarea "Crispy chicken, special sauce, crispy French fries, melted cheese, lettuce, and…"
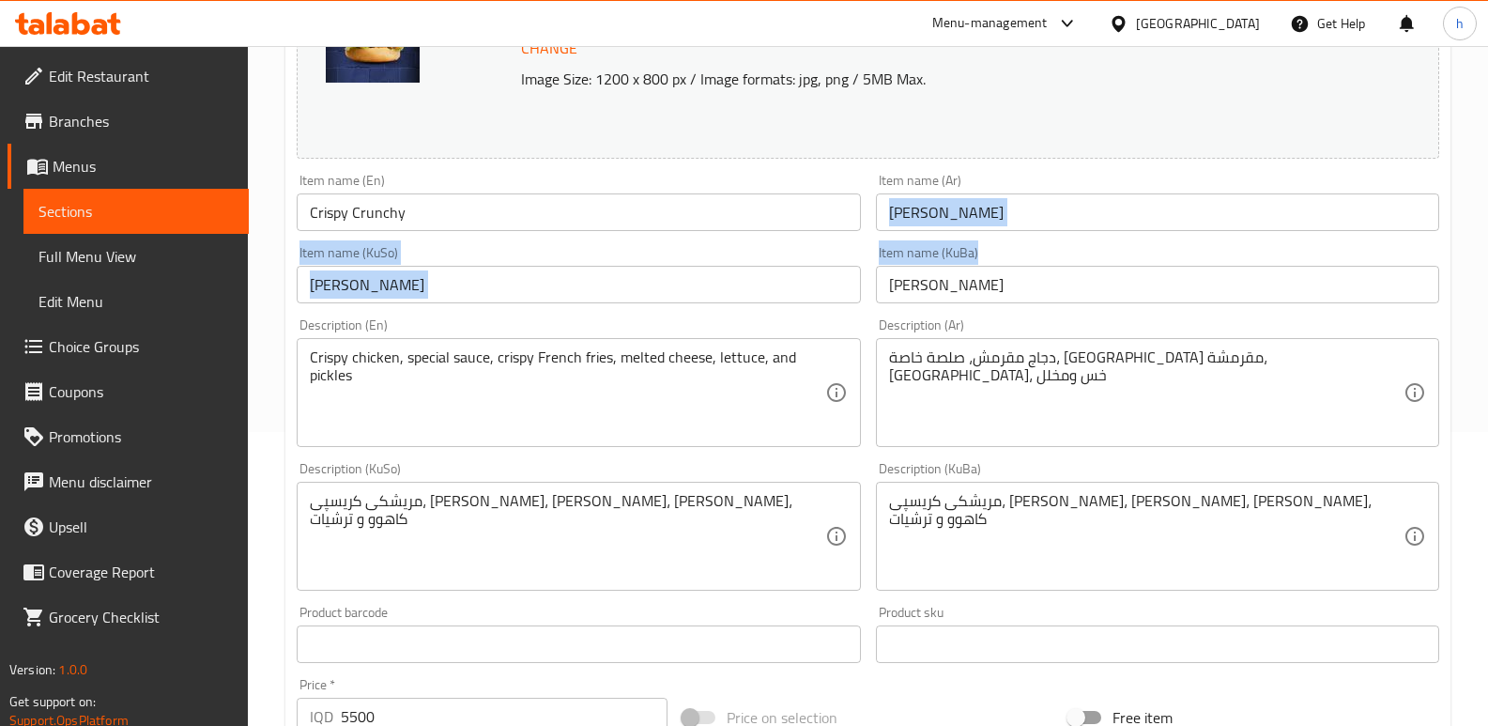
drag, startPoint x: 1486, startPoint y: 217, endPoint x: 1496, endPoint y: 243, distance: 27.9
click at [1488, 243] on html "​ Menu-management Iraq Get Help h Edit Restaurant Branches Menus Sections Full …" at bounding box center [744, 69] width 1488 height 726
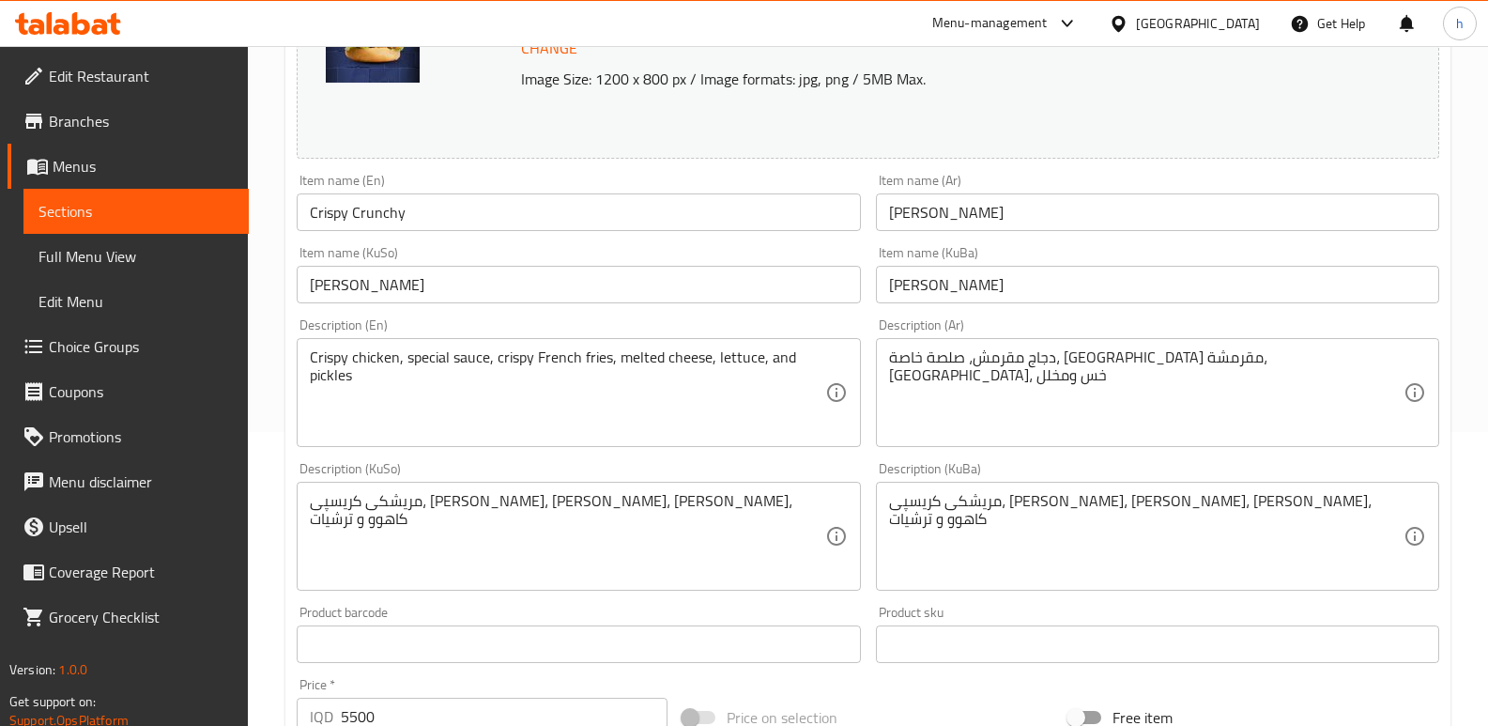
click at [1319, 330] on div "Description (Ar) دجاج مقرمش، صلصة خاصة، بطاطا مقرمشة، جبن سائل، خس ومخلل Descri…" at bounding box center [1157, 382] width 563 height 129
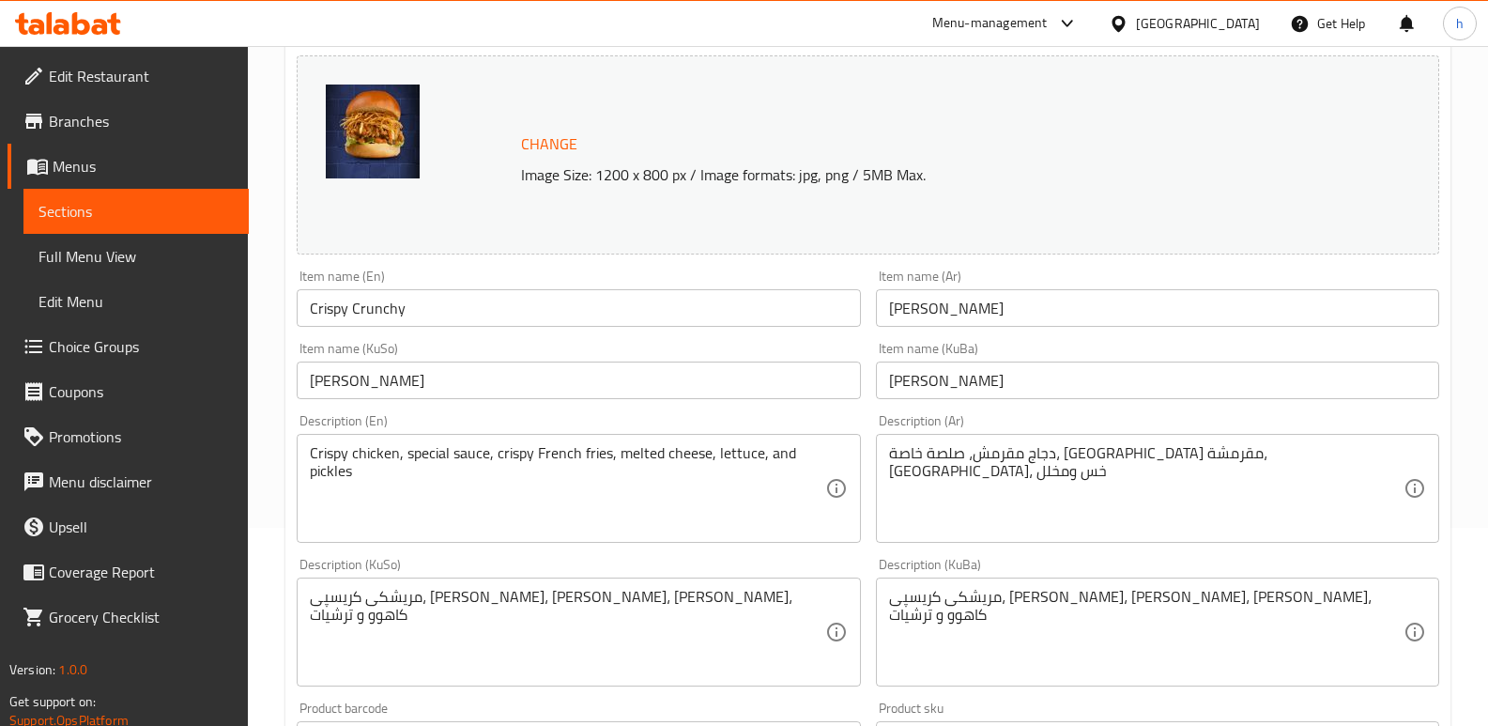
scroll to position [156, 0]
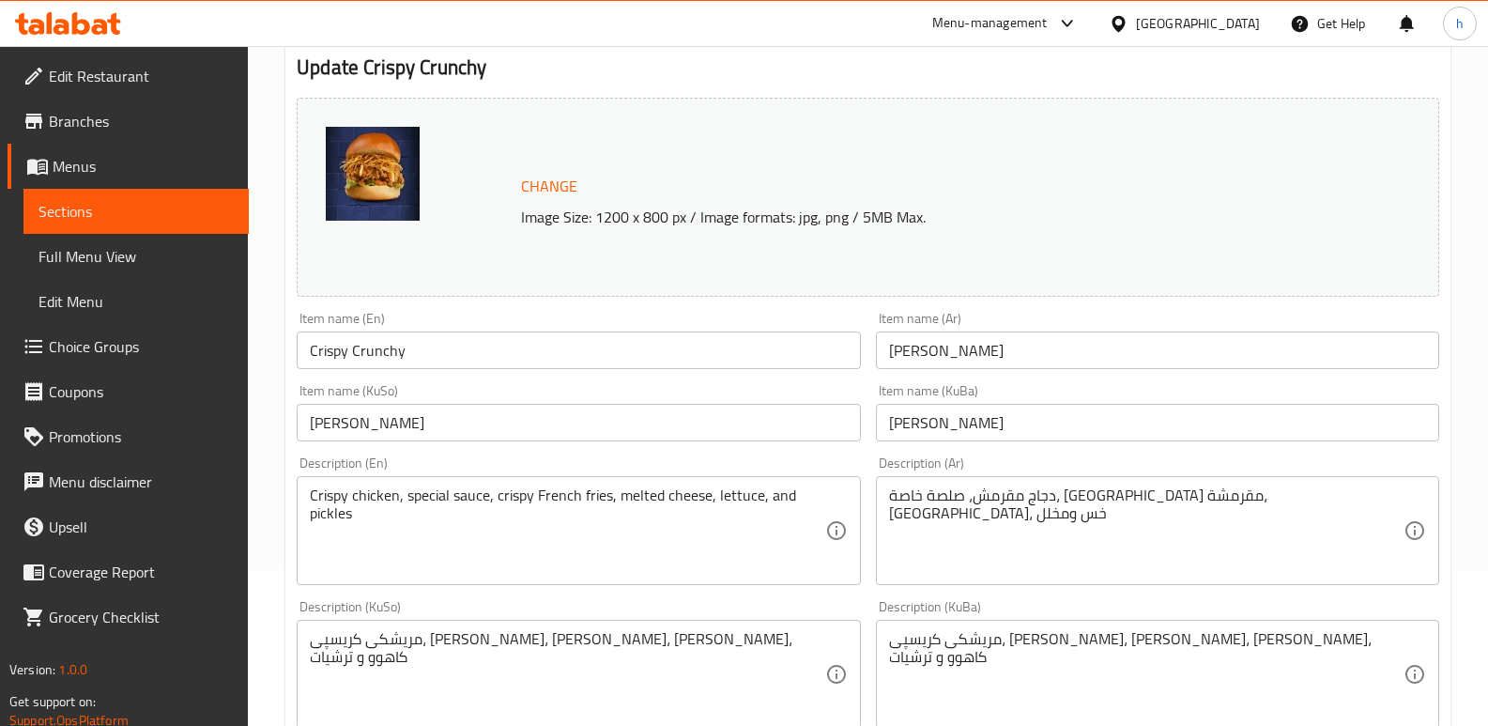
click at [377, 156] on img at bounding box center [373, 174] width 94 height 94
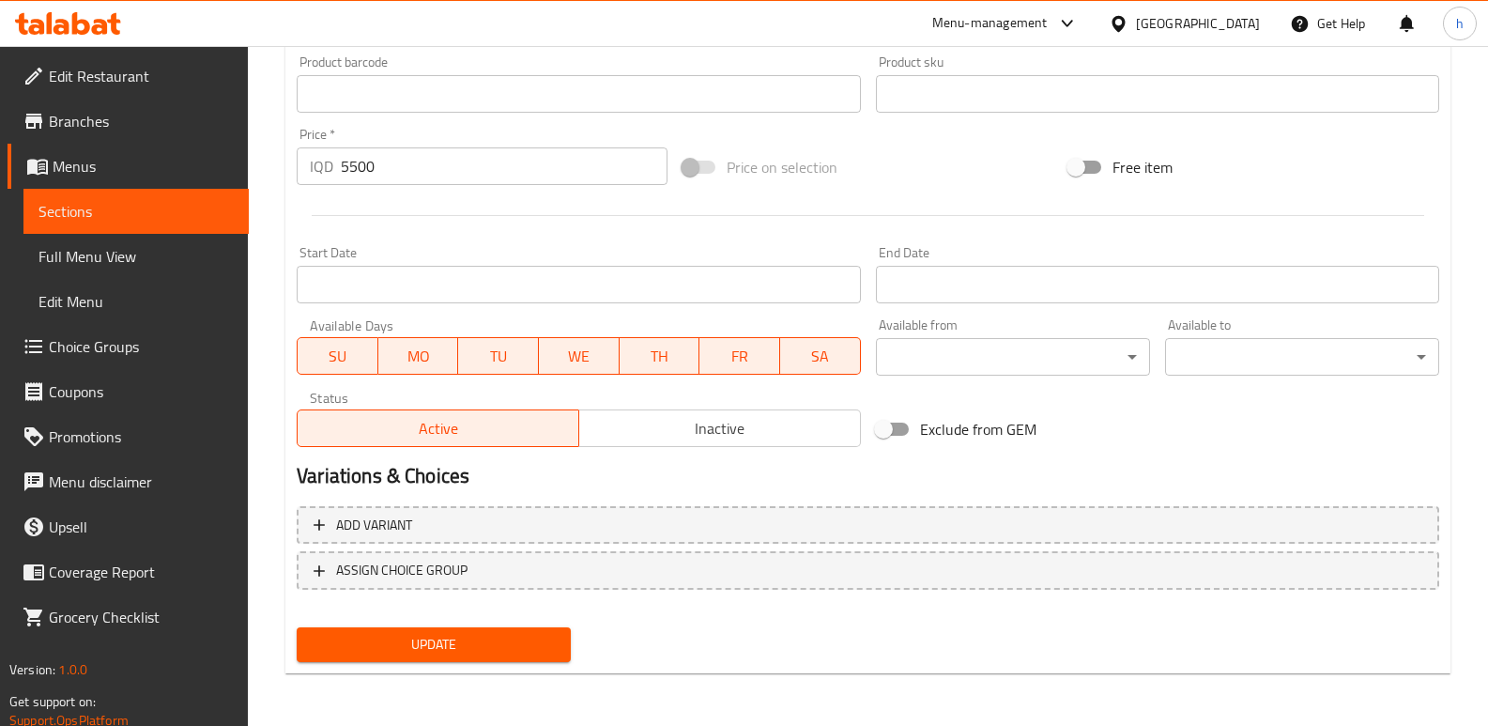
click at [437, 622] on div "Update" at bounding box center [433, 645] width 289 height 50
click at [442, 633] on span "Update" at bounding box center [434, 644] width 244 height 23
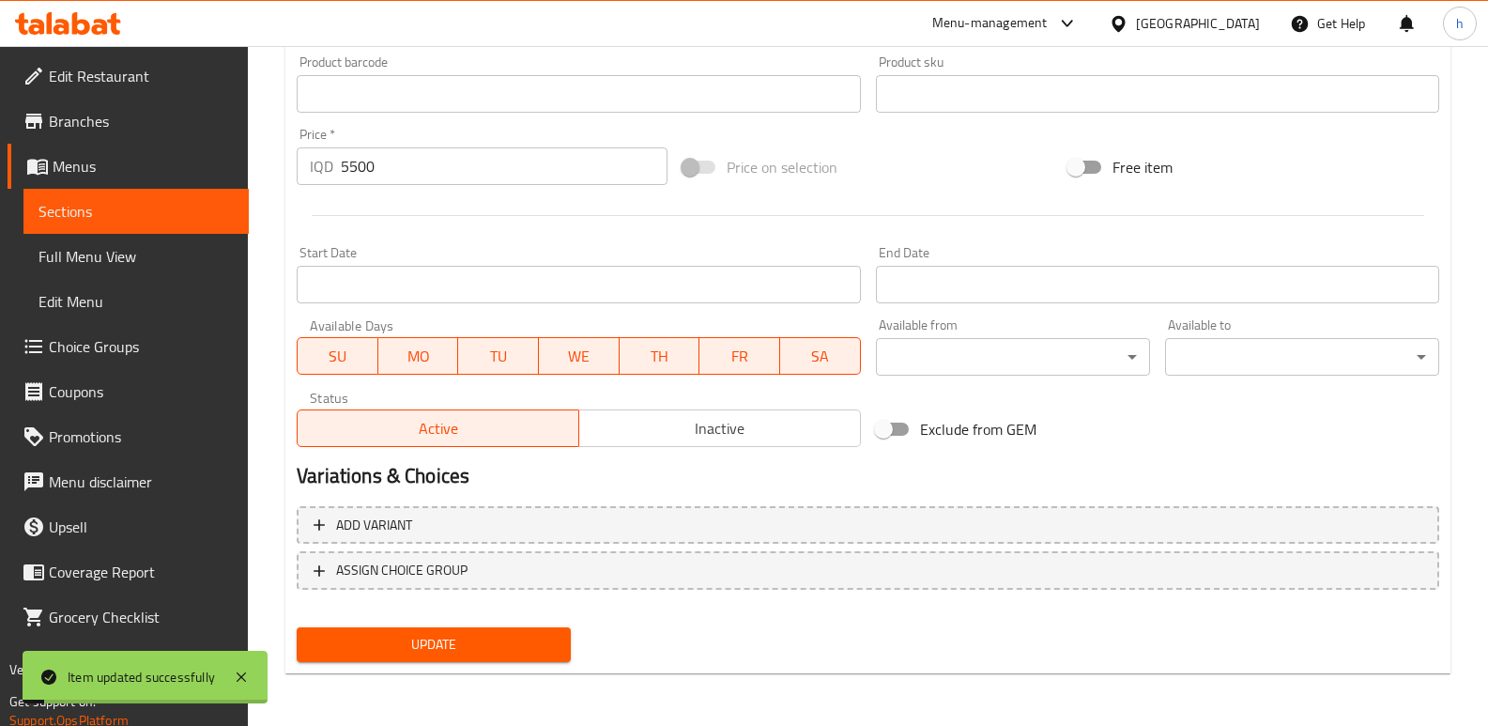
click at [162, 209] on span "Sections" at bounding box center [135, 211] width 195 height 23
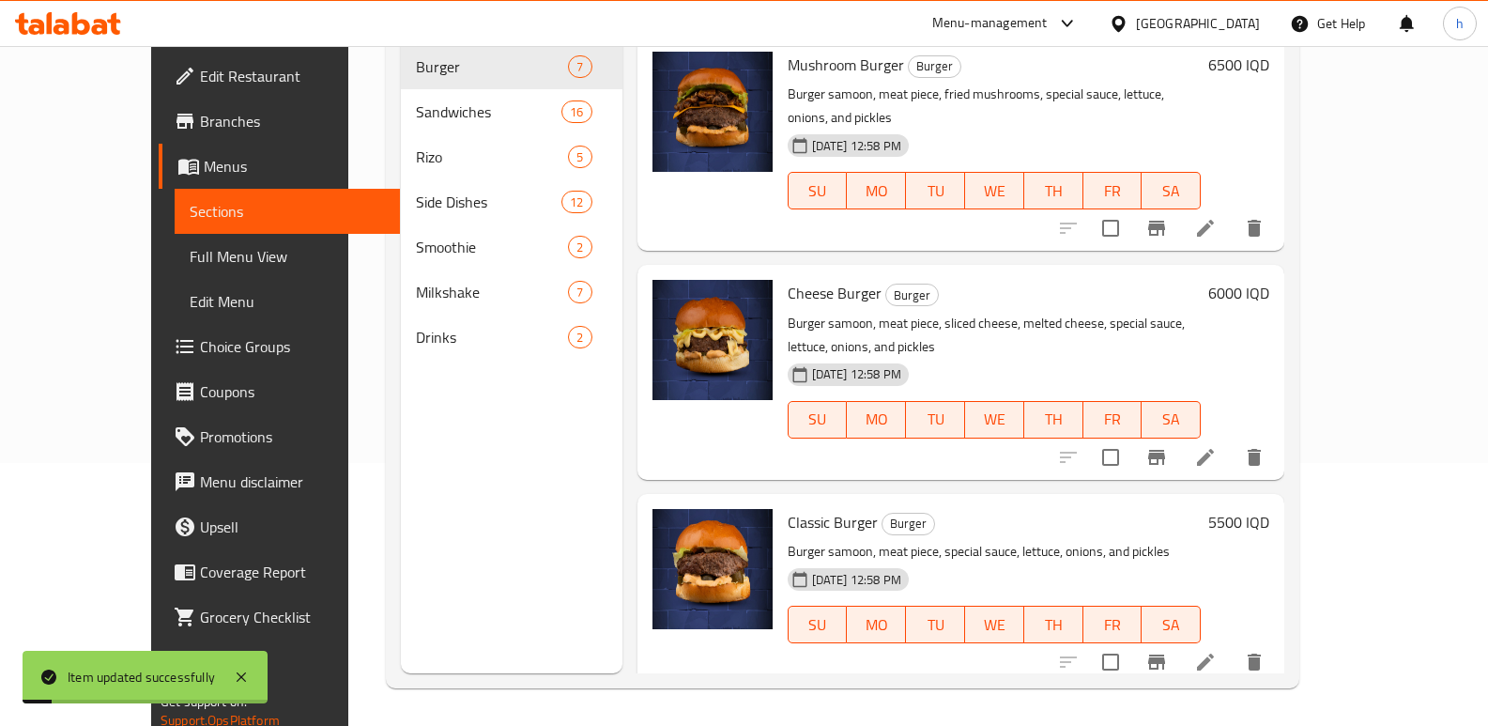
scroll to position [263, 0]
click at [1299, 457] on div "Menu sections Burger 7 Sandwiches 16 Rizo 5 Side Dishes 12 Smoothie 2 Milkshake…" at bounding box center [842, 310] width 913 height 756
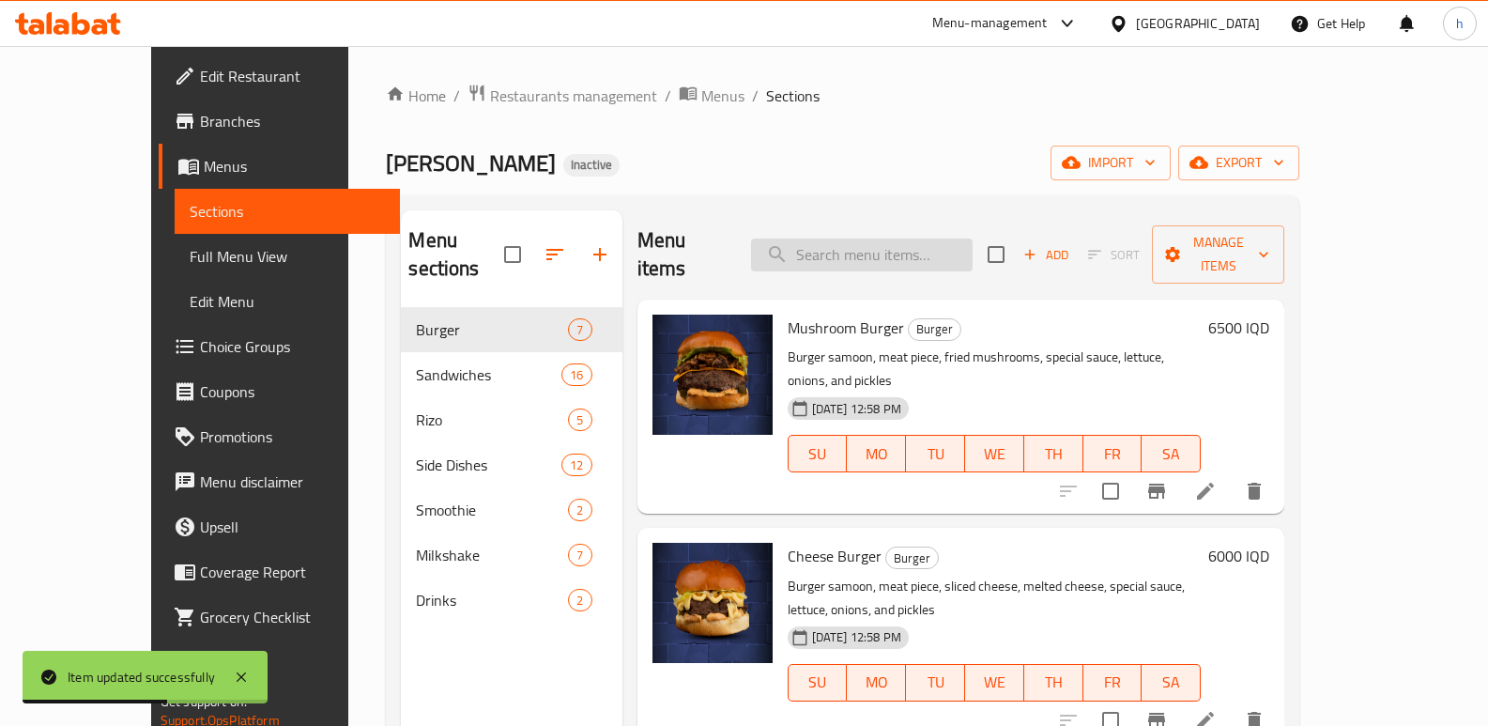
click at [973, 238] on input "search" at bounding box center [862, 254] width 222 height 33
paste input "Mini Hot Dog"
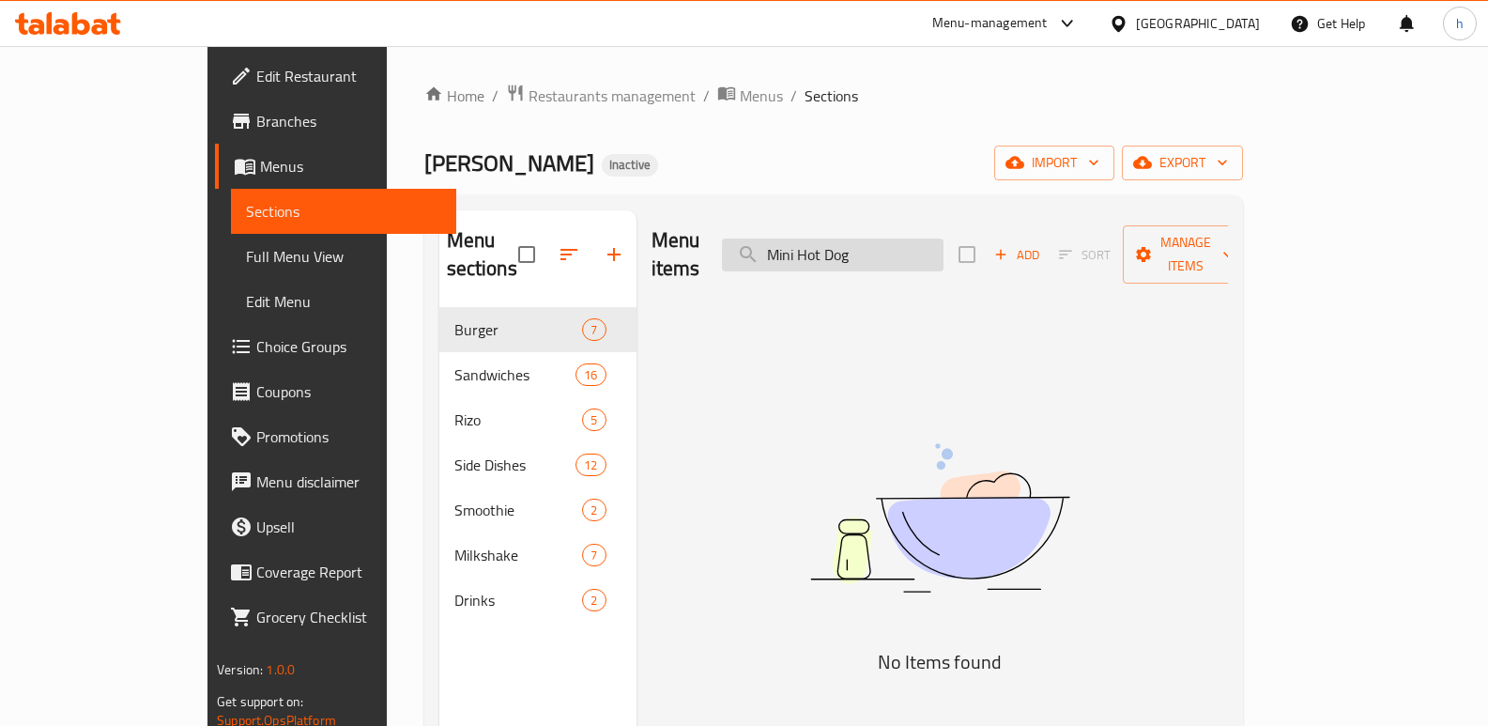
click at [876, 239] on input "Mini Hot Dog" at bounding box center [833, 254] width 222 height 33
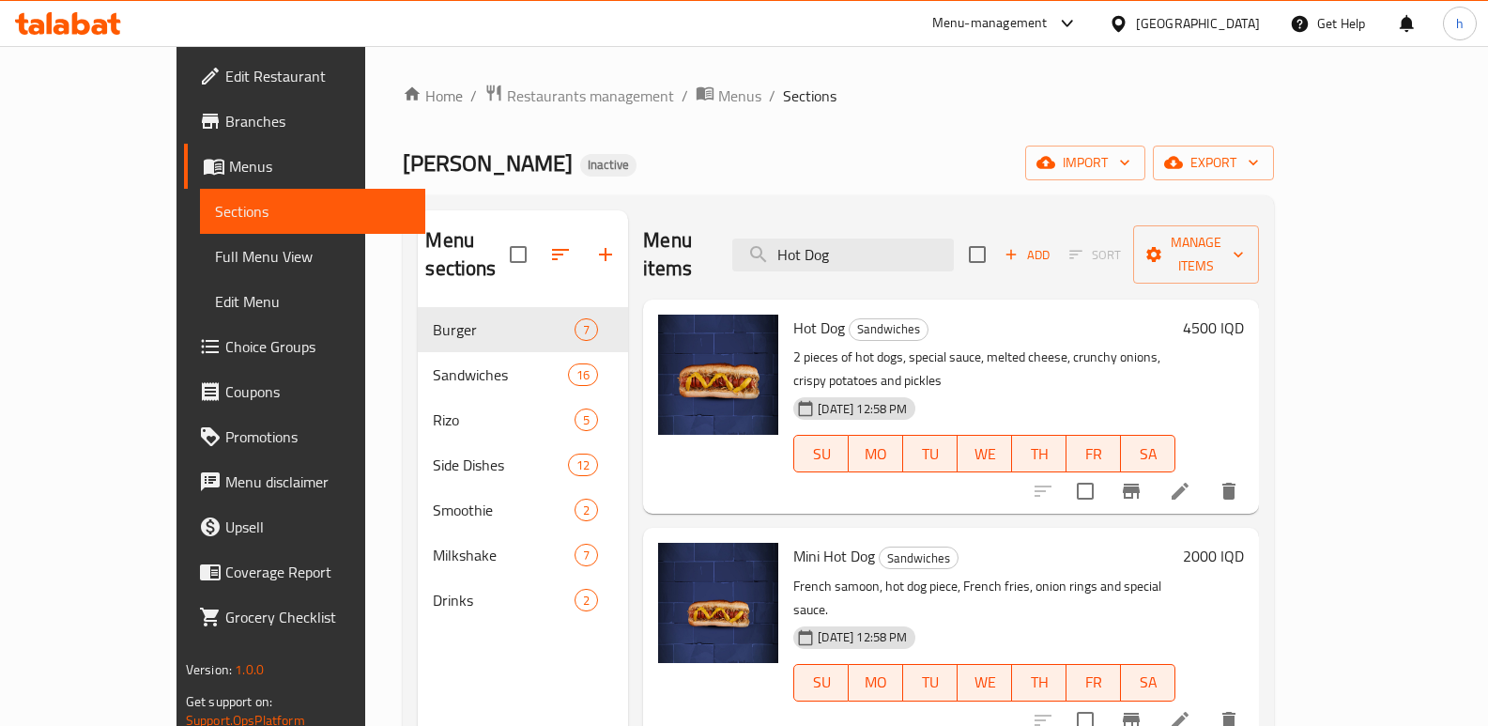
type input "Hot Dog"
click at [1191, 709] on icon at bounding box center [1180, 720] width 23 height 23
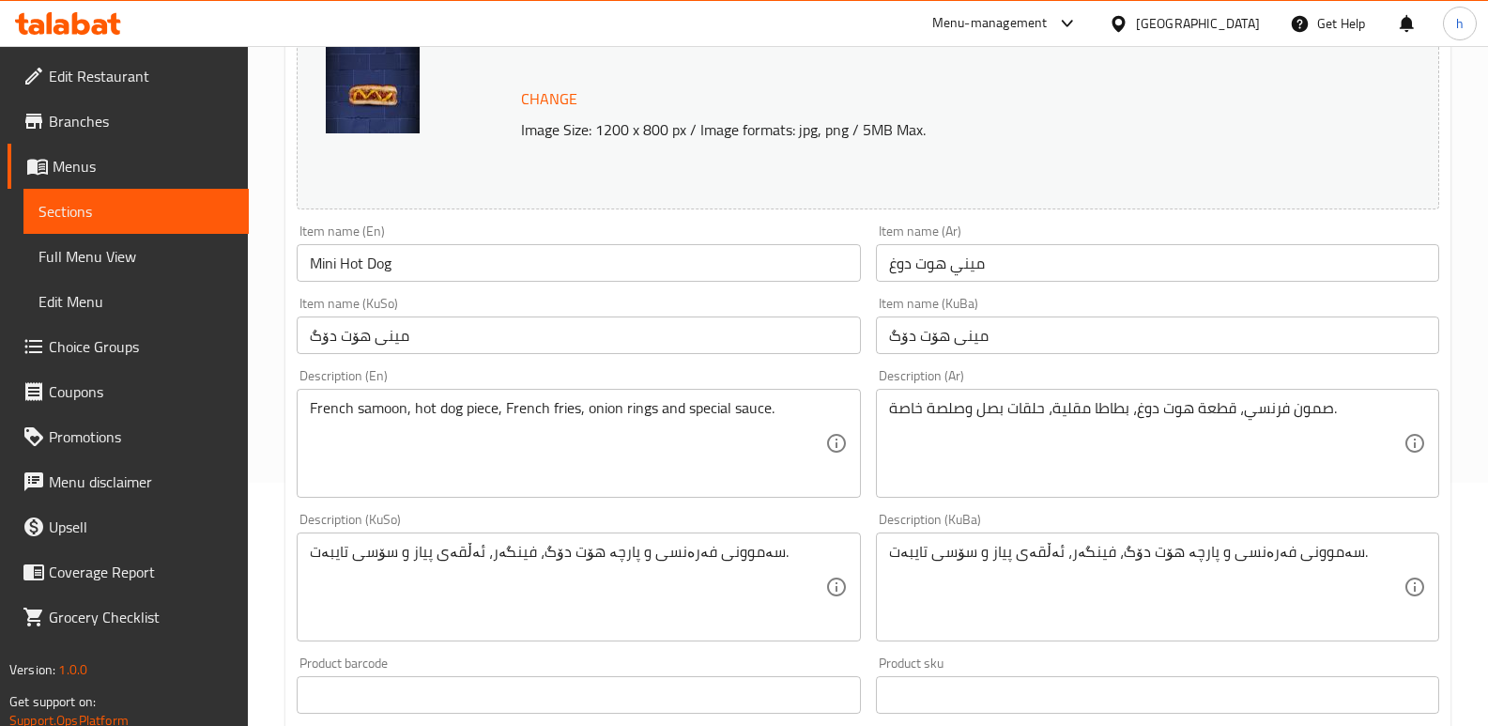
scroll to position [275, 0]
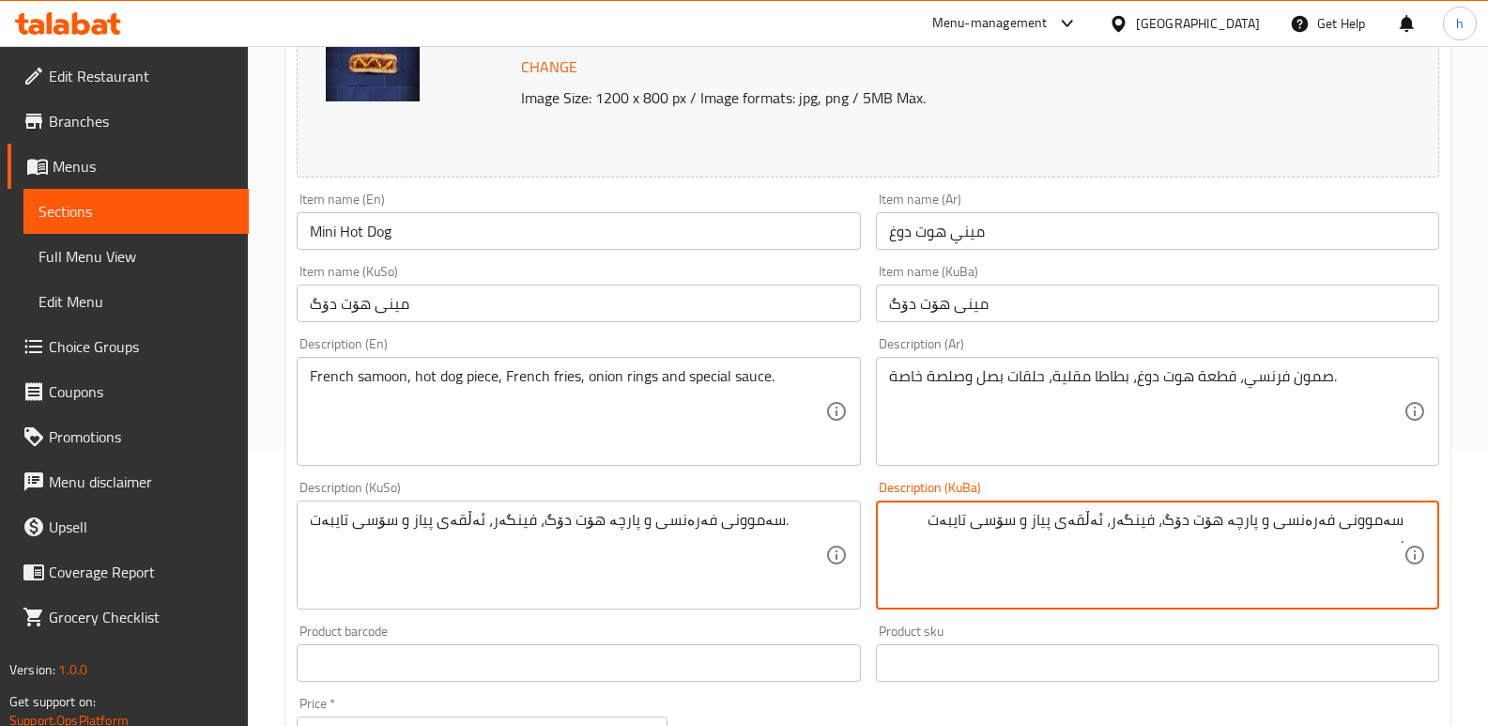
click at [1275, 525] on textarea "سەموونی فەرەنسی و پارچە هۆت دۆگ، فینگەر، ئەڵقەی پیاز و سۆسی تایبەت ." at bounding box center [1146, 555] width 514 height 89
type textarea "سەموونی فەرەنسی، پارچە هۆت دۆگ، فینگەر، ئەڵقەی پیاز و سۆسی تایبەت ."
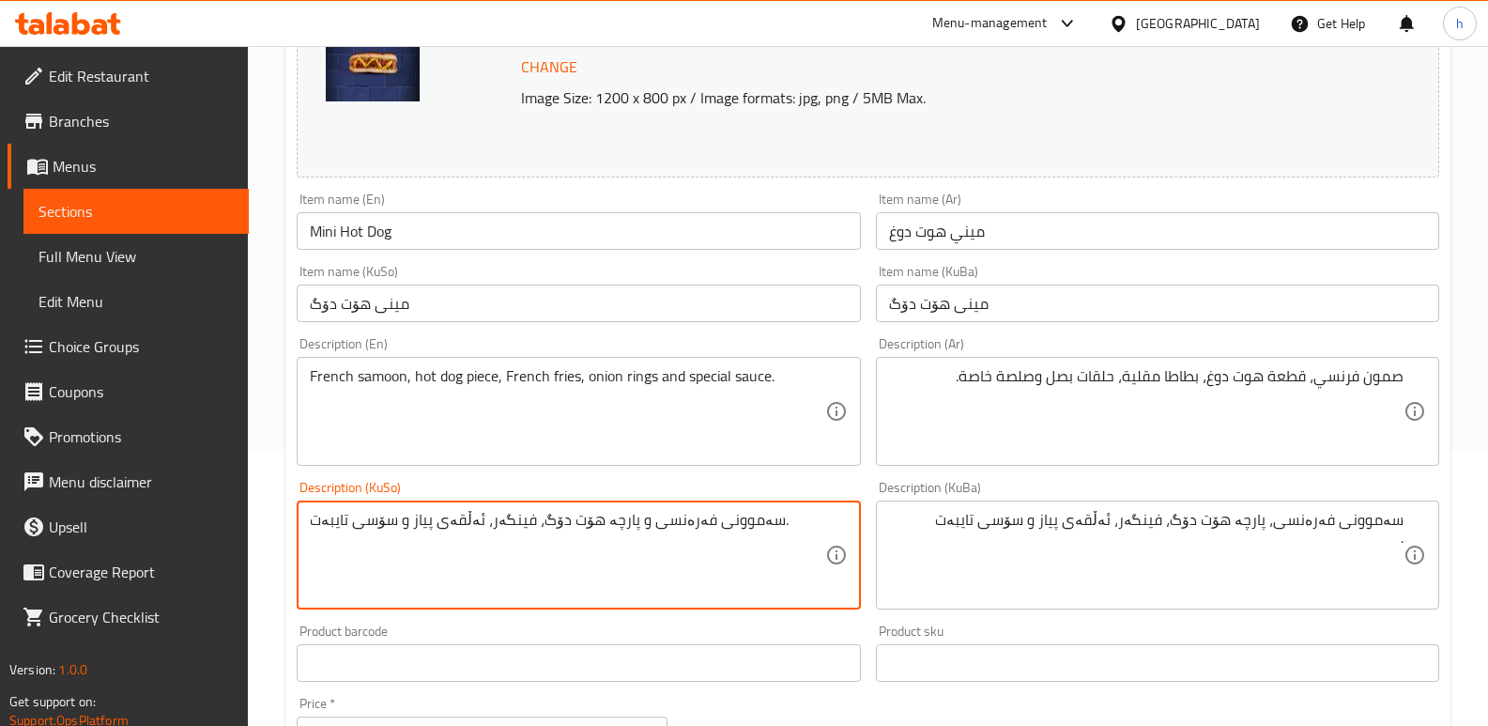
paste textarea "، پارچە هۆت دۆگ، فینگەر، ئەڵقەی پیاز و سۆسی تایبەت"
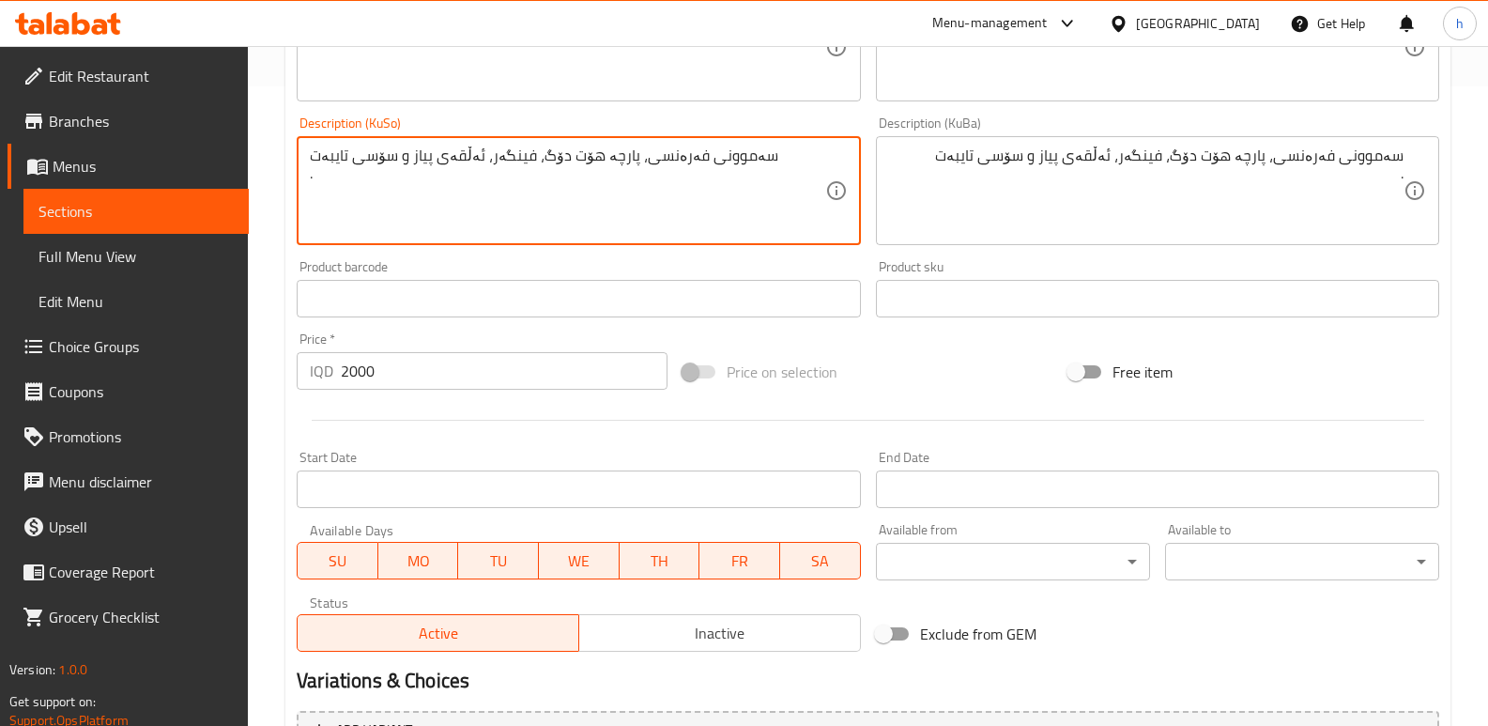
scroll to position [825, 0]
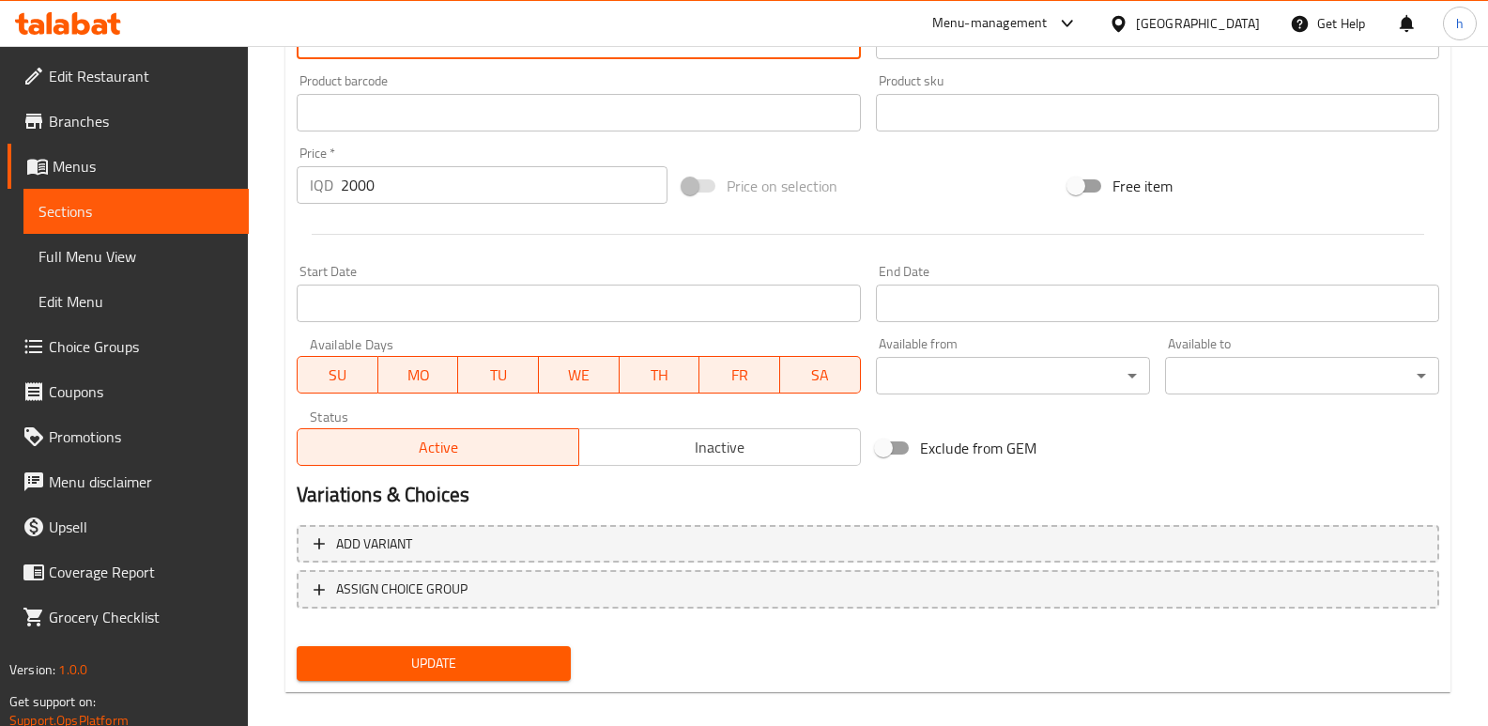
type textarea "سەموونی فەرەنسی، پارچە هۆت دۆگ، فینگەر، ئەڵقەی پیاز و سۆسی تایبەت ."
click at [502, 648] on button "Update" at bounding box center [434, 663] width 274 height 35
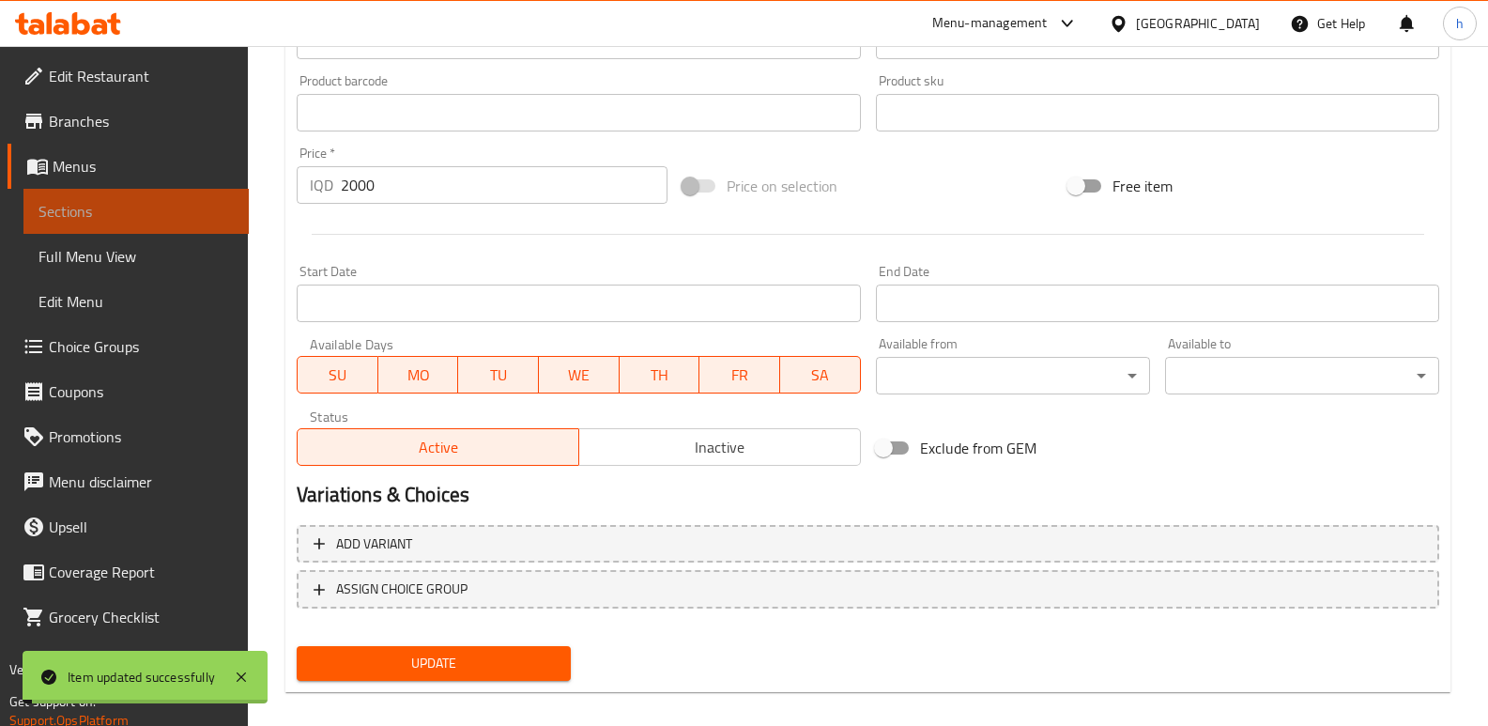
click at [205, 220] on span "Sections" at bounding box center [135, 211] width 195 height 23
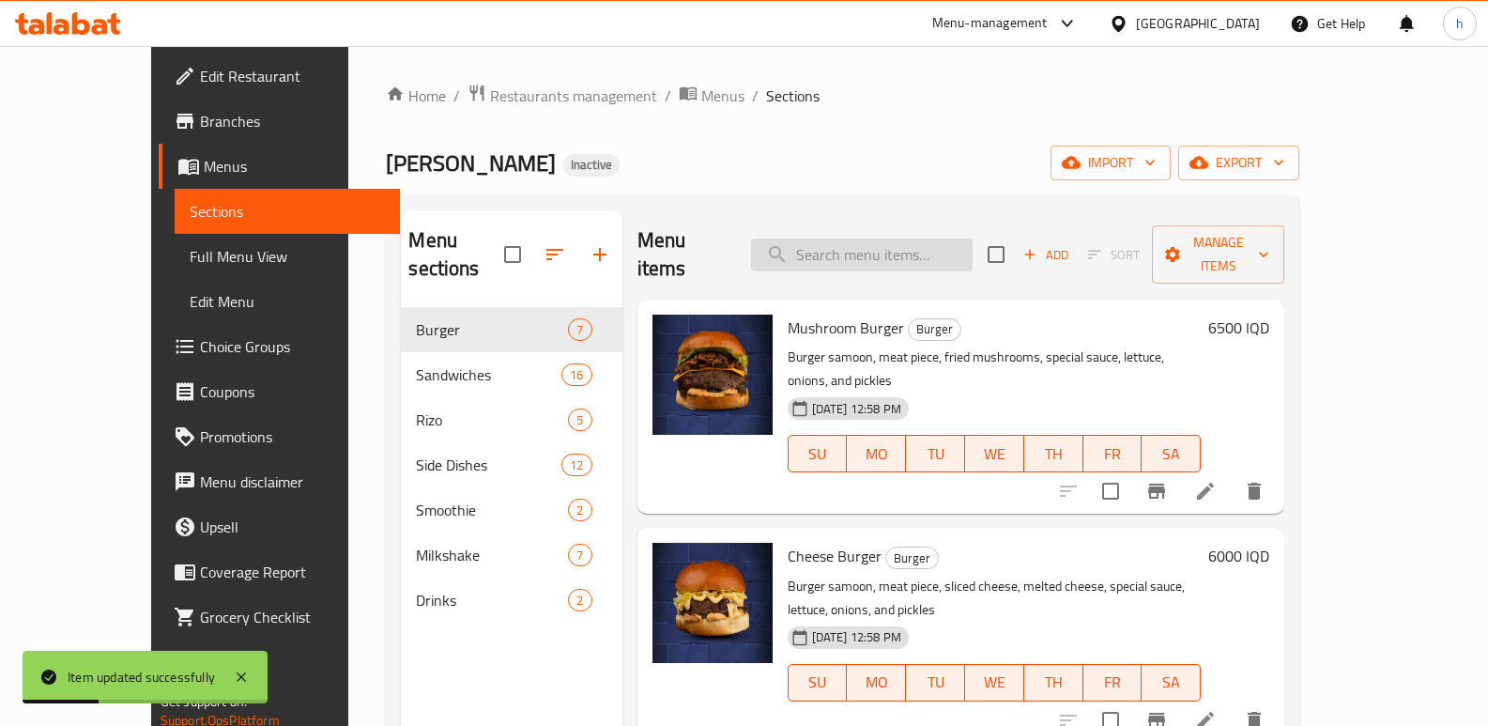
click at [942, 241] on input "search" at bounding box center [862, 254] width 222 height 33
paste input "Mini Hot Dog"
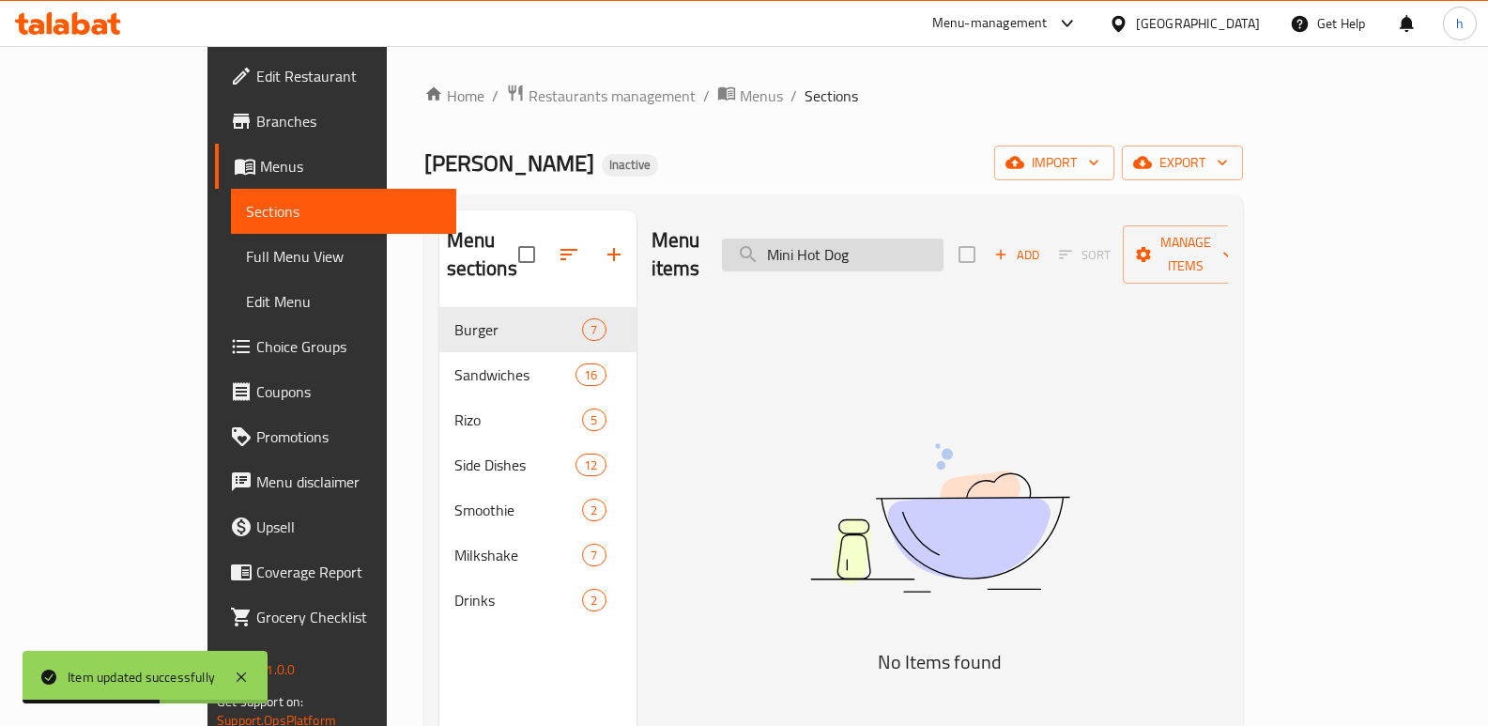
click at [876, 243] on input "Mini Hot Dog" at bounding box center [833, 254] width 222 height 33
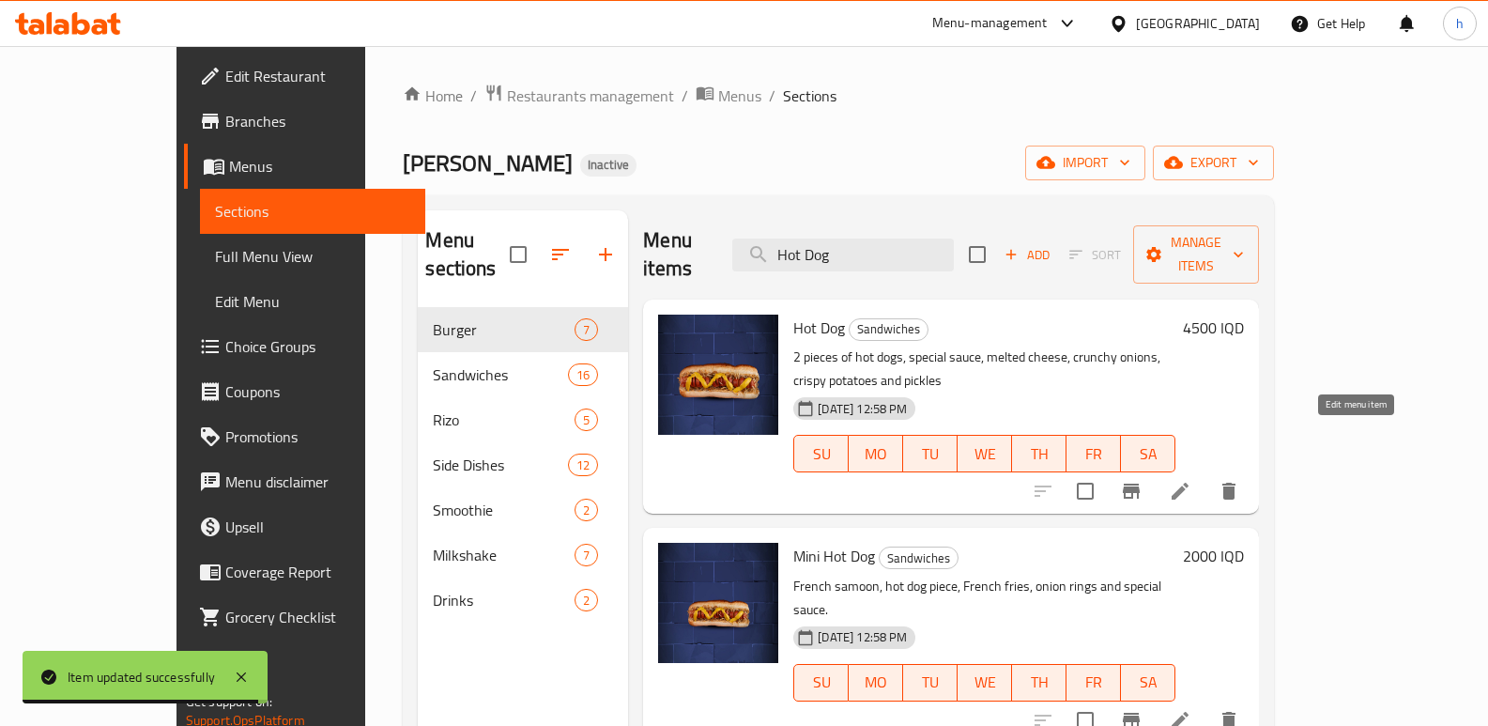
type input "Hot Dog"
click at [1191, 480] on icon at bounding box center [1180, 491] width 23 height 23
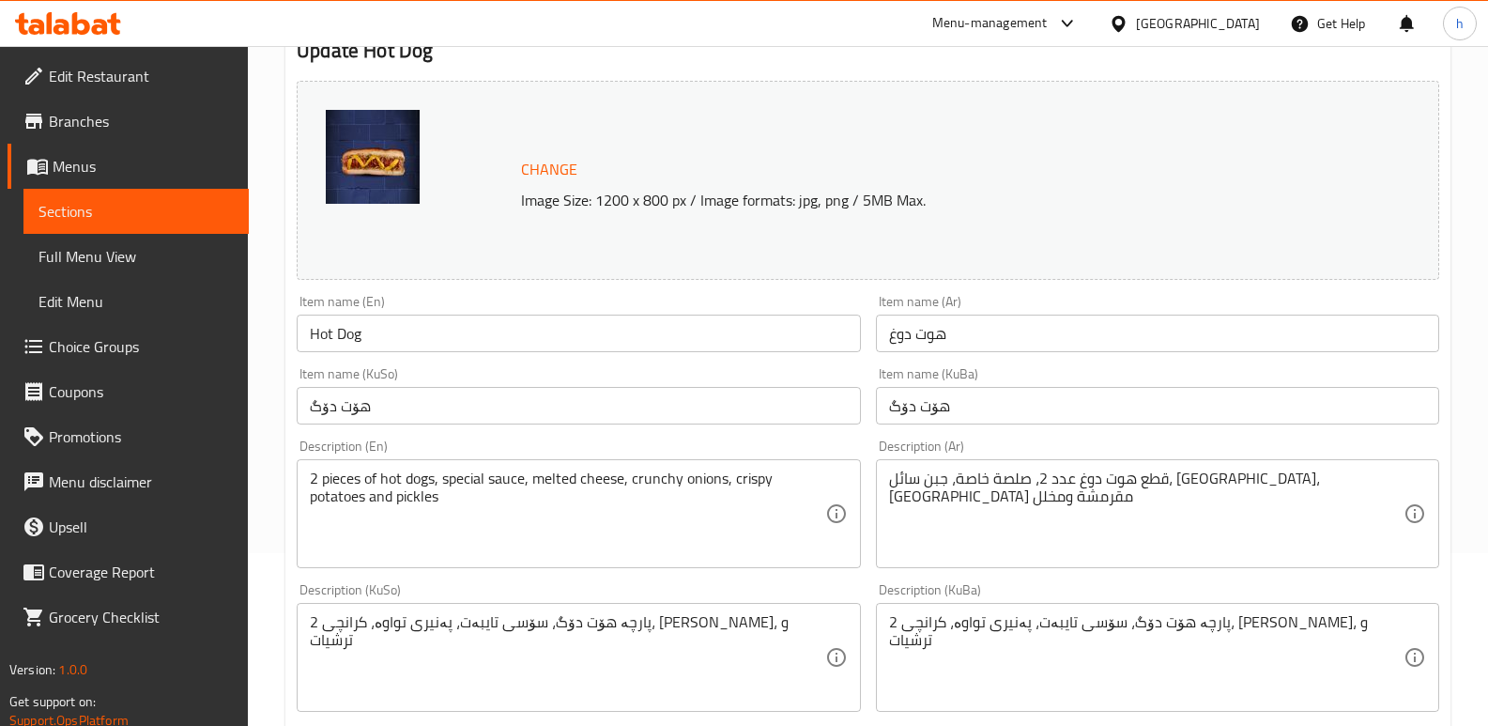
scroll to position [302, 0]
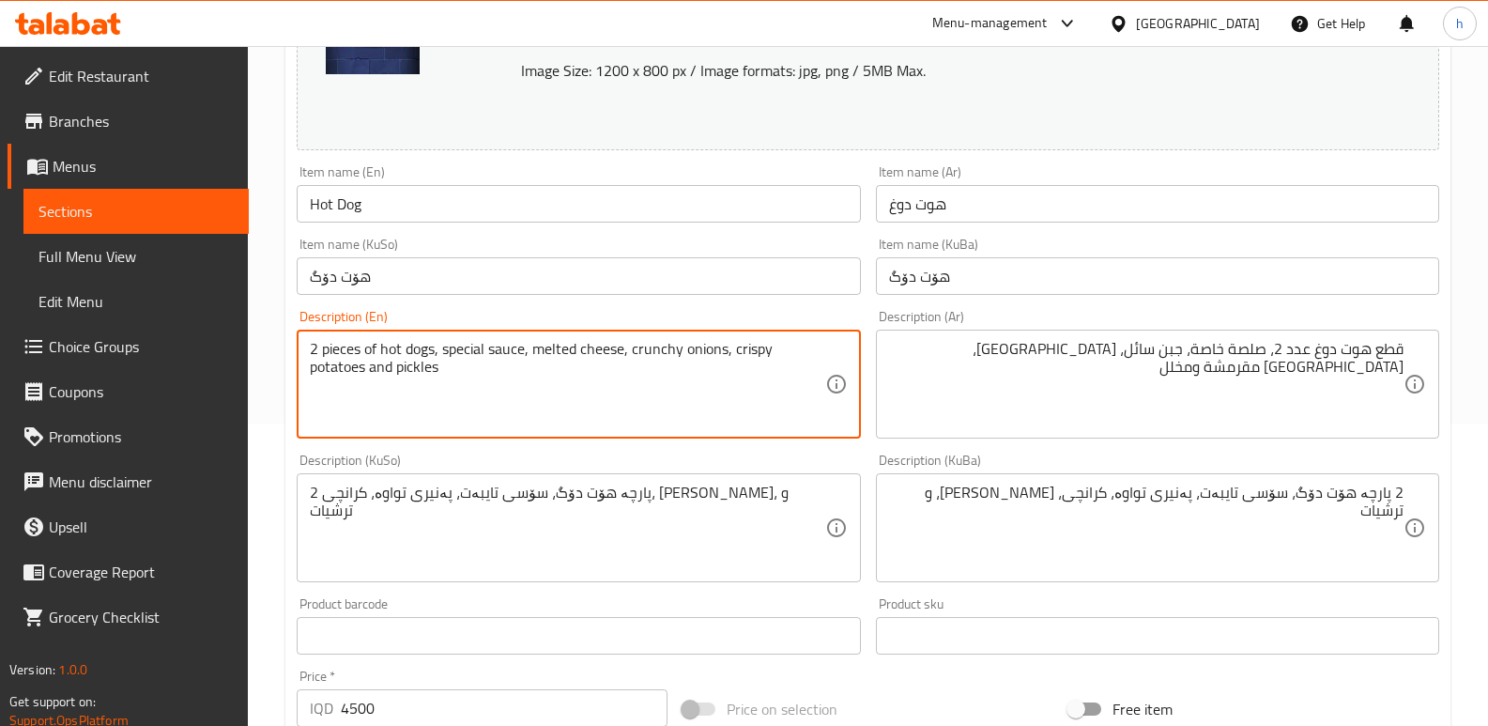
click at [698, 353] on textarea "2 pieces of hot dogs, special sauce, melted cheese, crunchy onions, crispy pota…" at bounding box center [567, 384] width 514 height 89
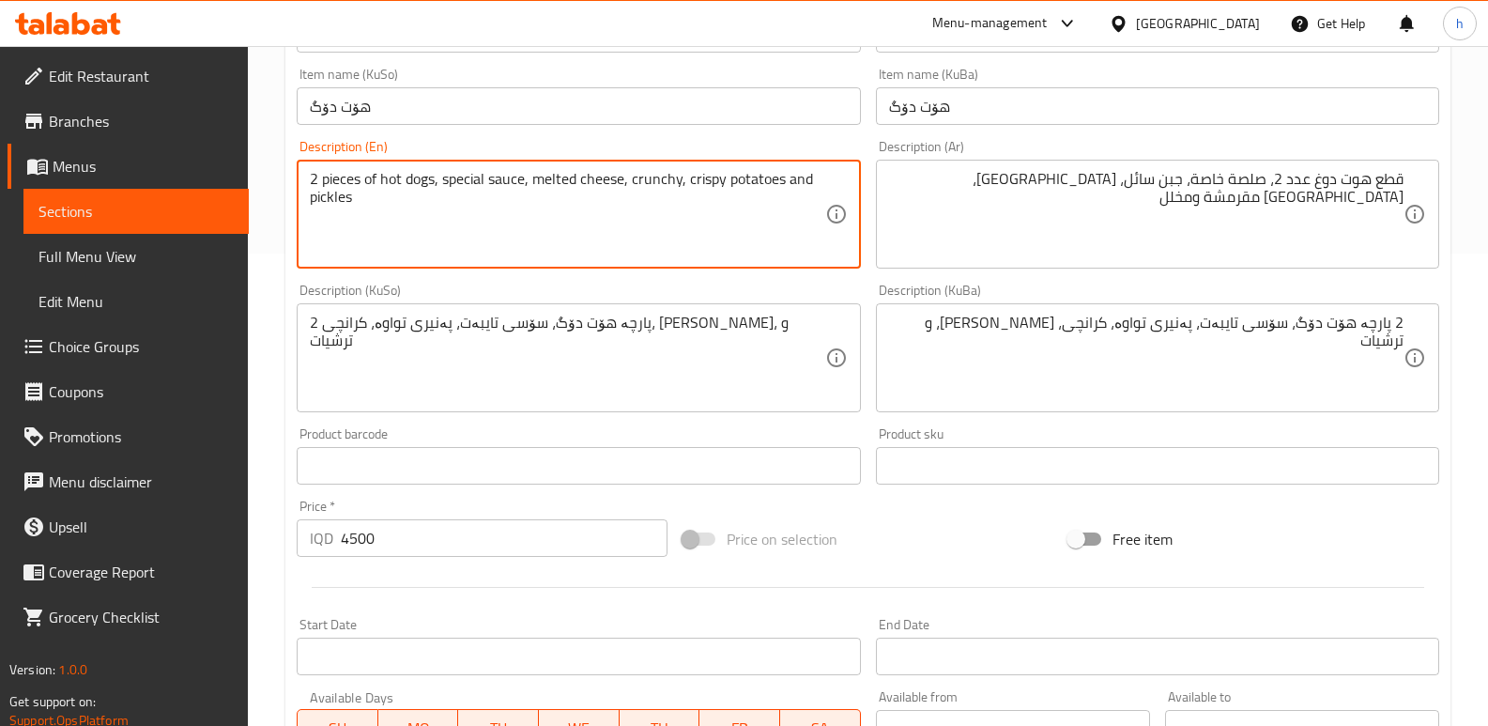
scroll to position [484, 0]
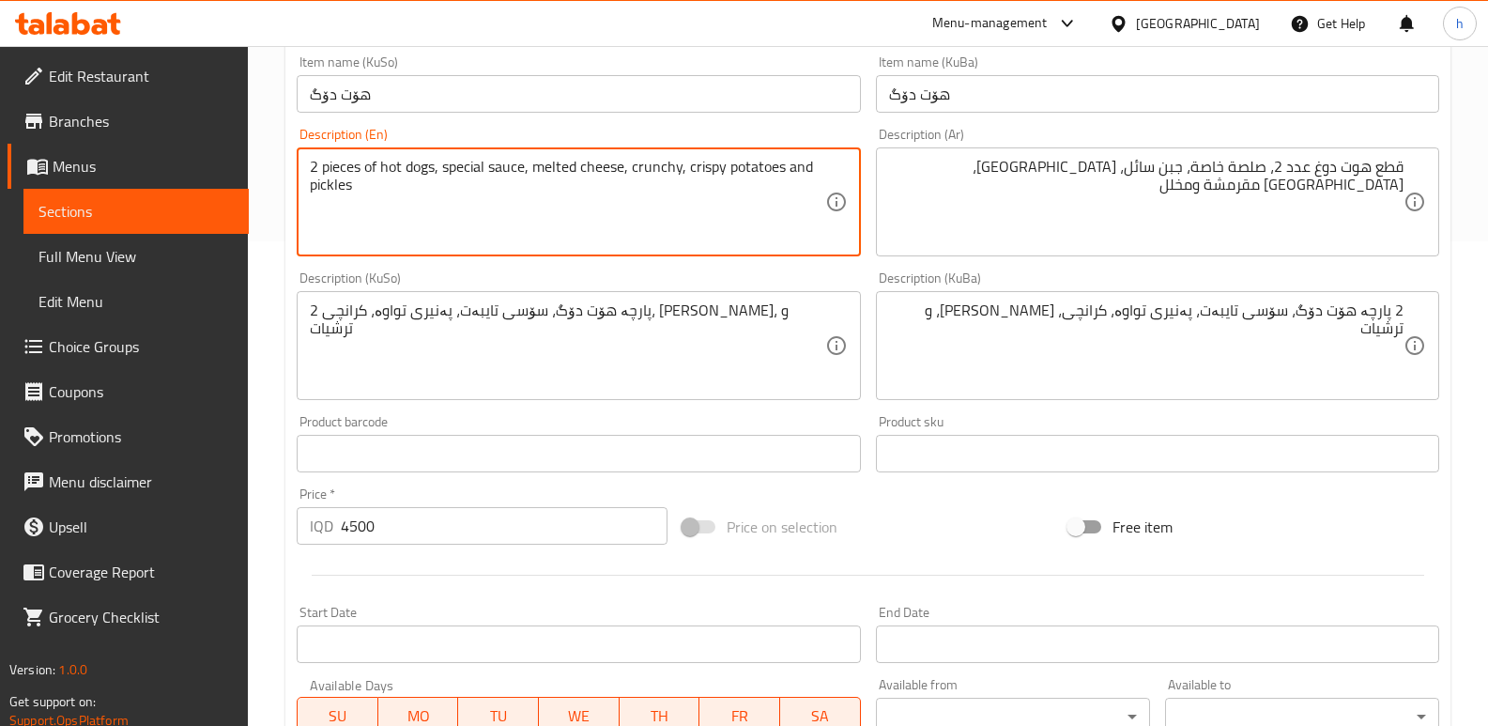
click at [763, 172] on textarea "2 pieces of hot dogs, special sauce, melted cheese, crunchy, crispy potatoes an…" at bounding box center [567, 202] width 514 height 89
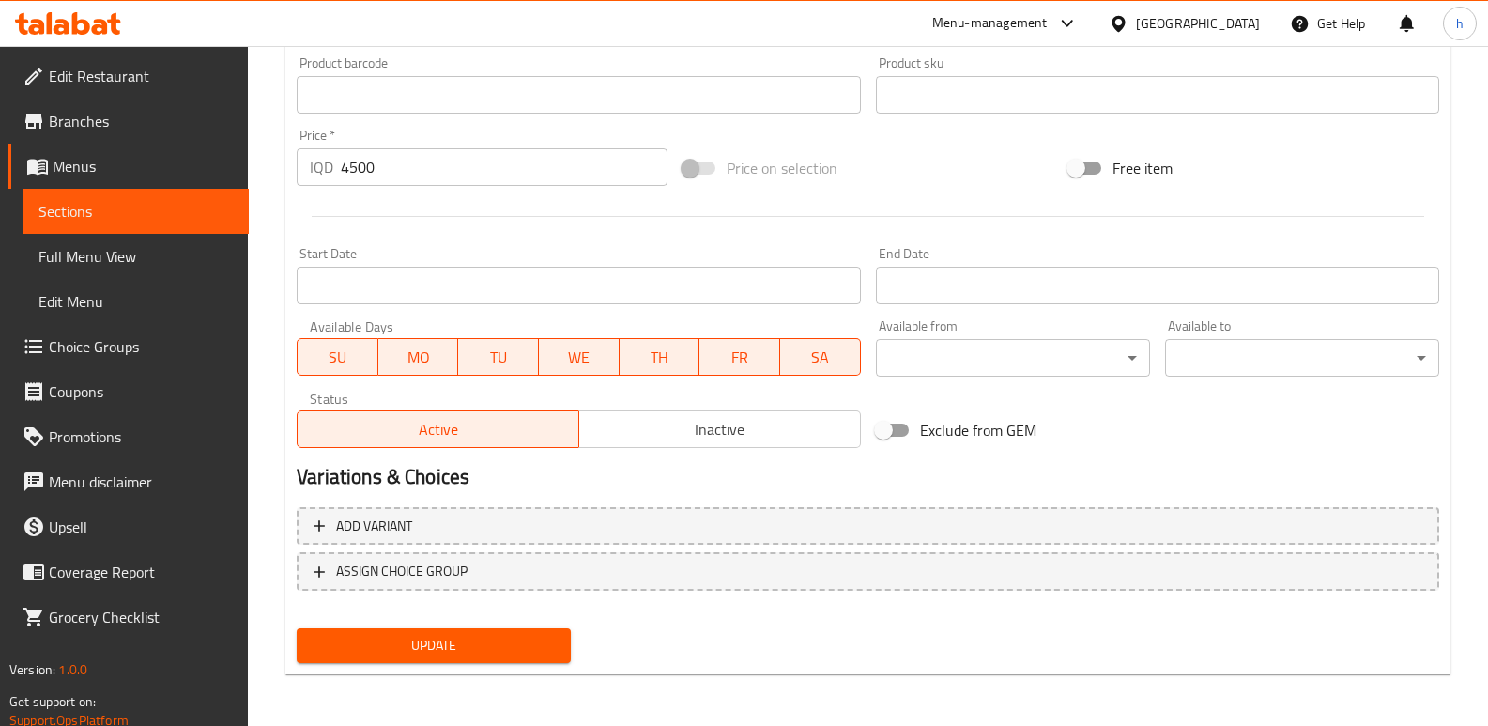
scroll to position [844, 0]
type textarea "2 pieces of hot dogs, special sauce, melted cheese, crunchy, crispy French frie…"
click at [486, 638] on span "Update" at bounding box center [434, 644] width 244 height 23
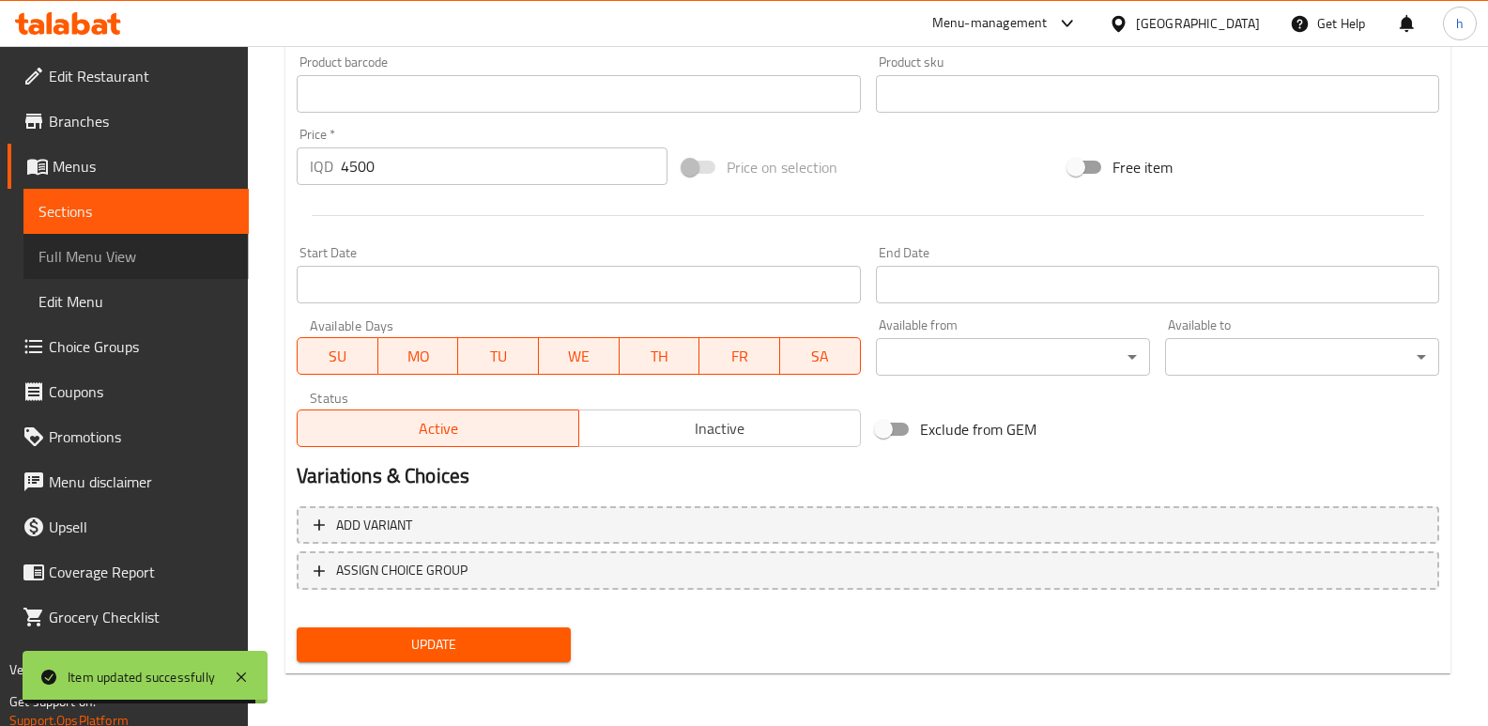
click at [112, 256] on span "Full Menu View" at bounding box center [135, 256] width 195 height 23
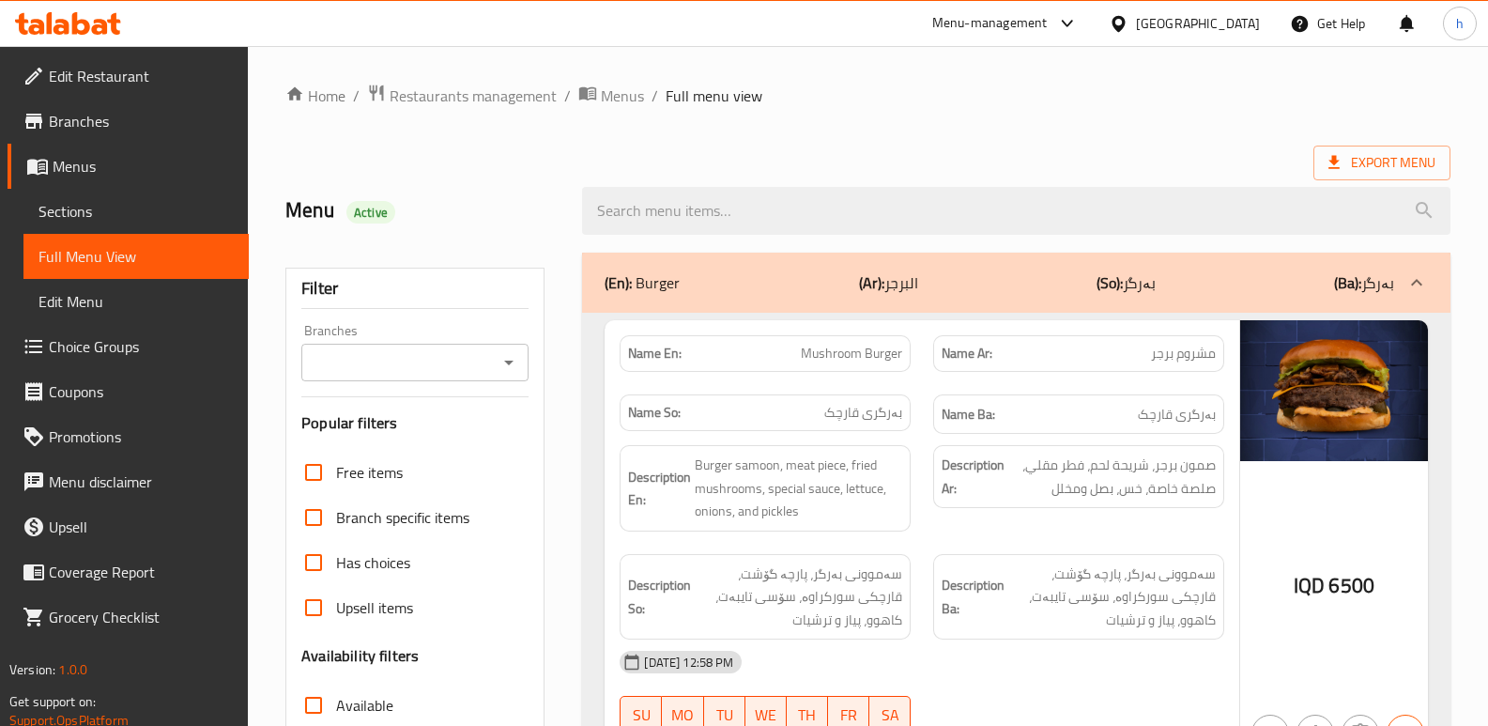
click at [413, 361] on input "Branches" at bounding box center [399, 362] width 185 height 26
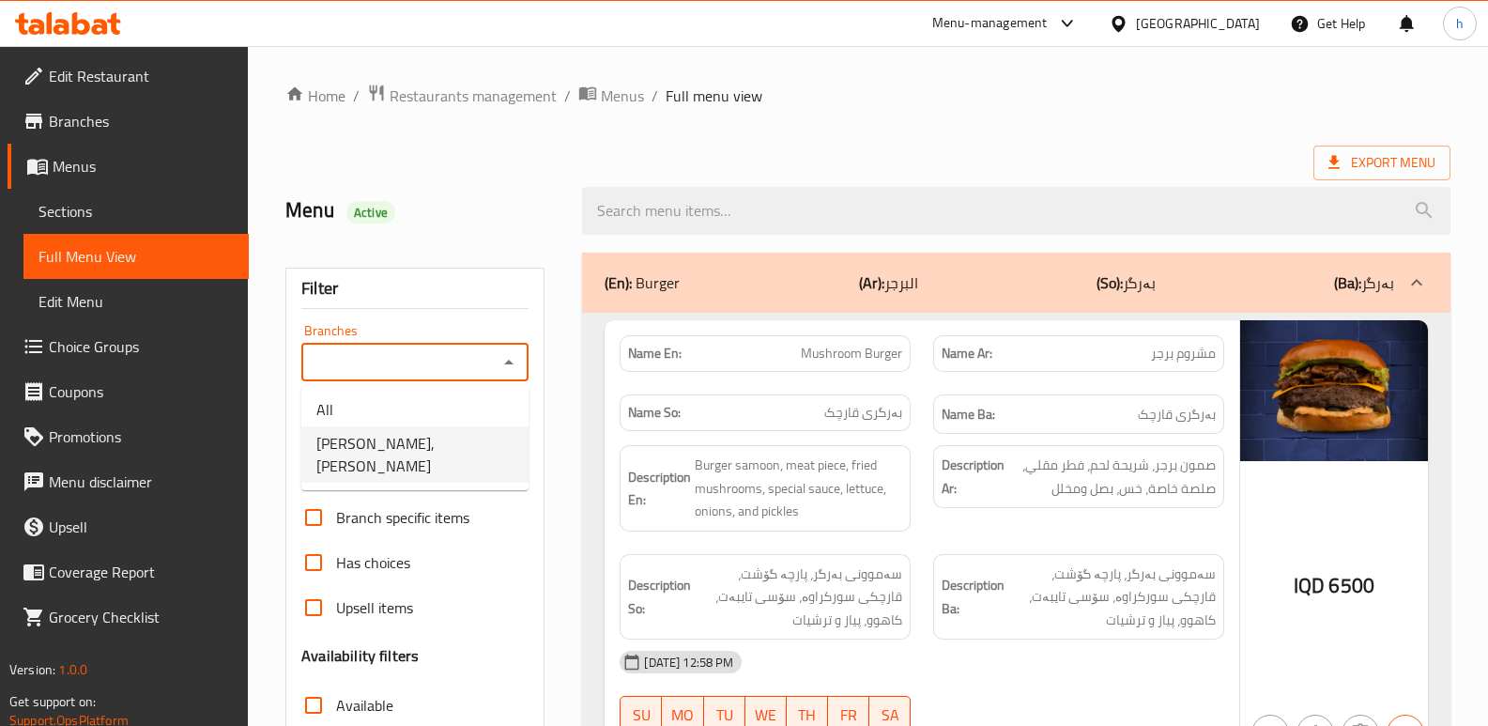
click at [433, 439] on li "Mina, Al jadreya" at bounding box center [414, 454] width 227 height 56
type input "Mina, Al jadreya"
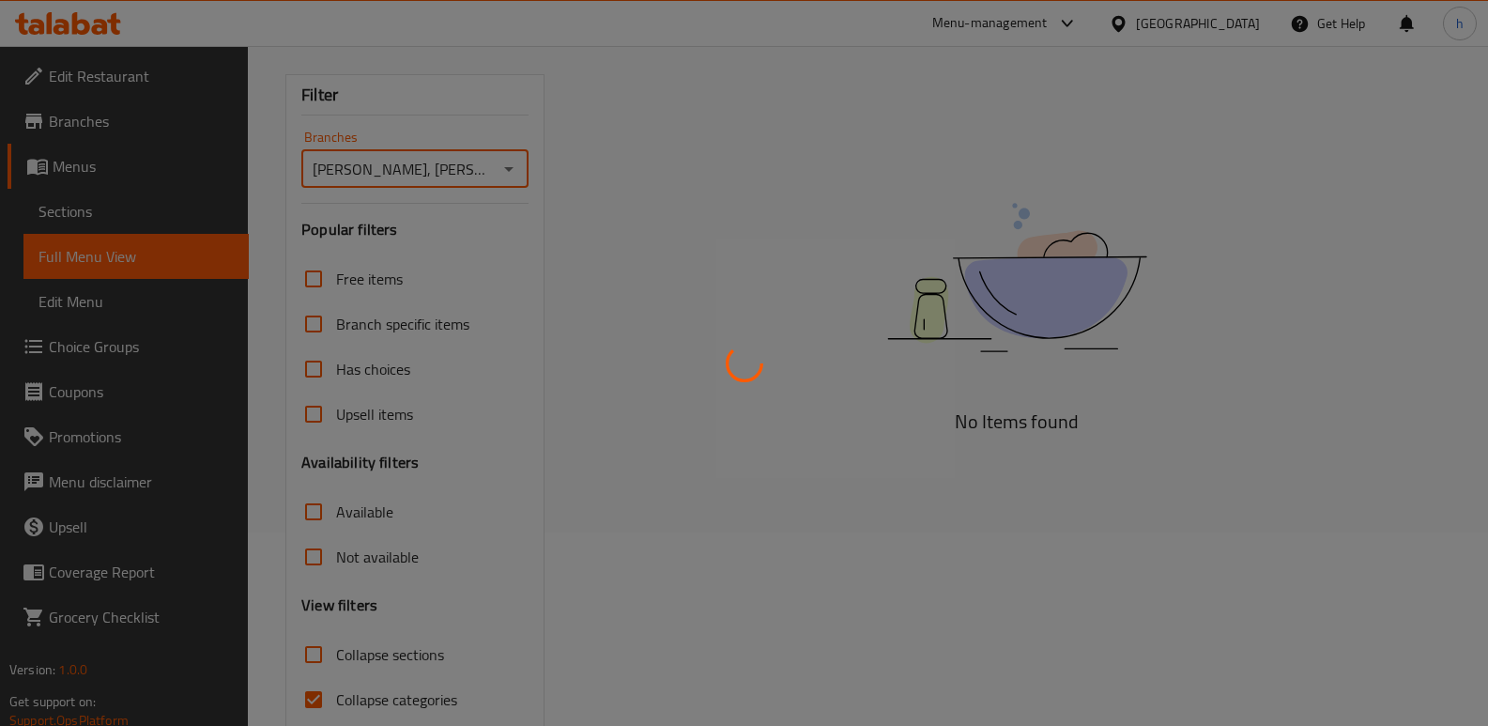
scroll to position [203, 0]
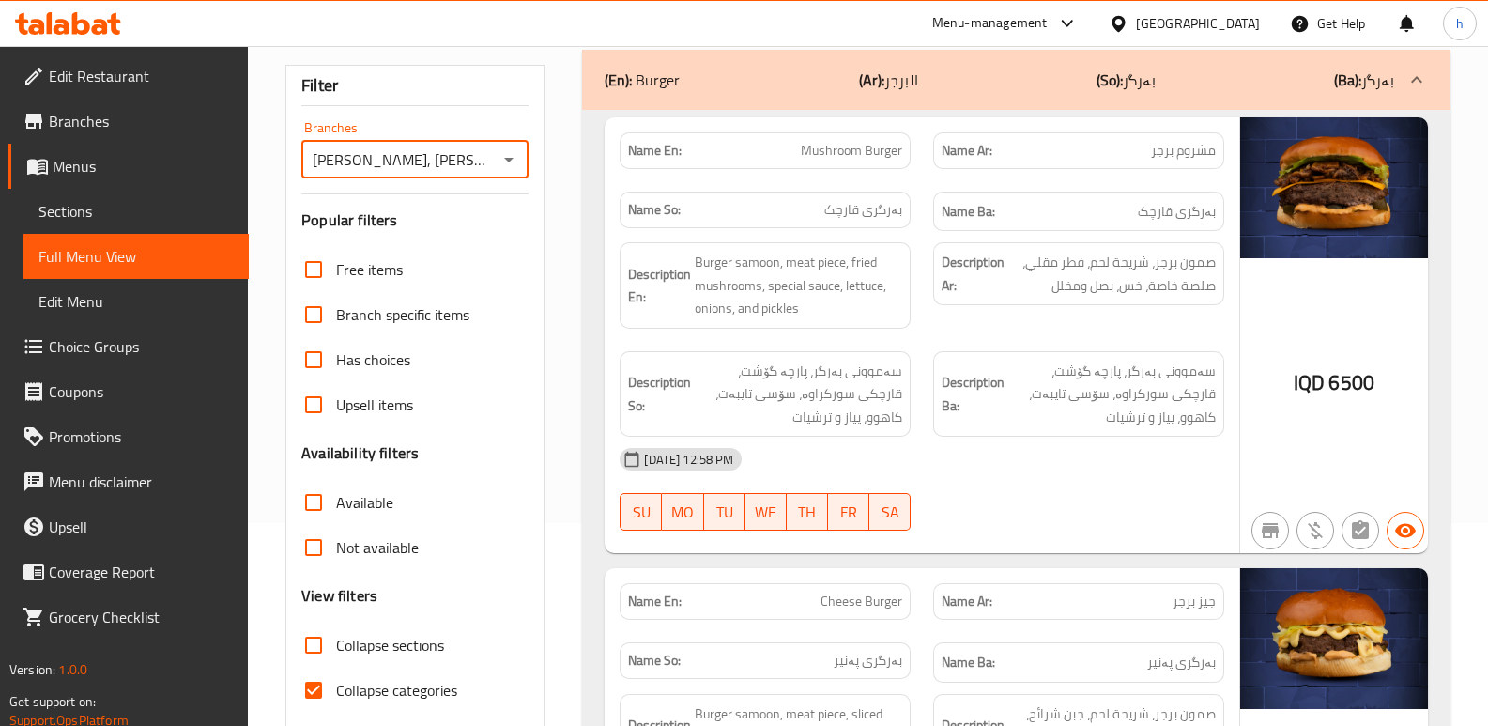
click at [313, 689] on input "Collapse categories" at bounding box center [313, 689] width 45 height 45
checkbox input "false"
click at [314, 648] on input "Collapse sections" at bounding box center [313, 644] width 45 height 45
checkbox input "true"
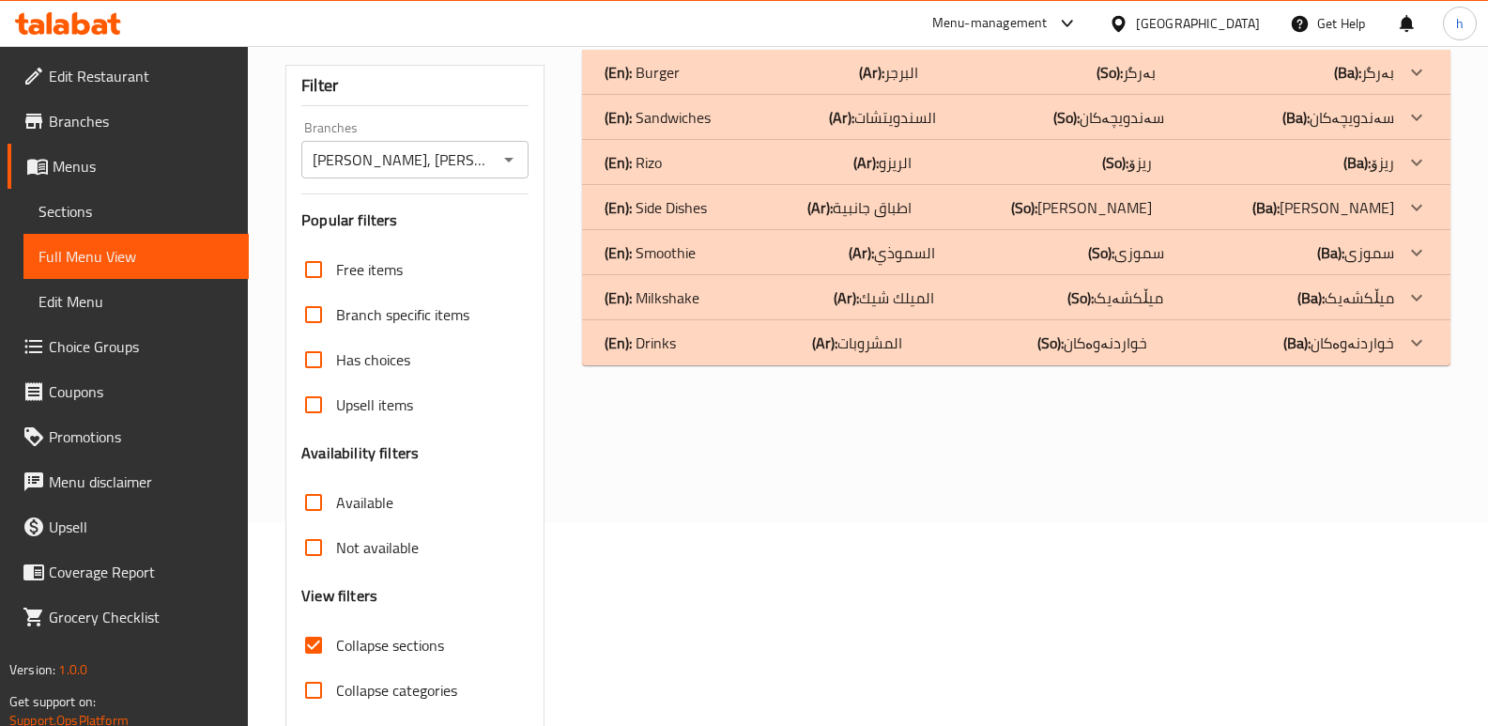
drag, startPoint x: 712, startPoint y: 350, endPoint x: 713, endPoint y: 330, distance: 20.7
click at [712, 84] on div "(En): Drinks (Ar): المشروبات (So): خواردنەوەکان (Ba): خواردنەوەکان" at bounding box center [1000, 72] width 790 height 23
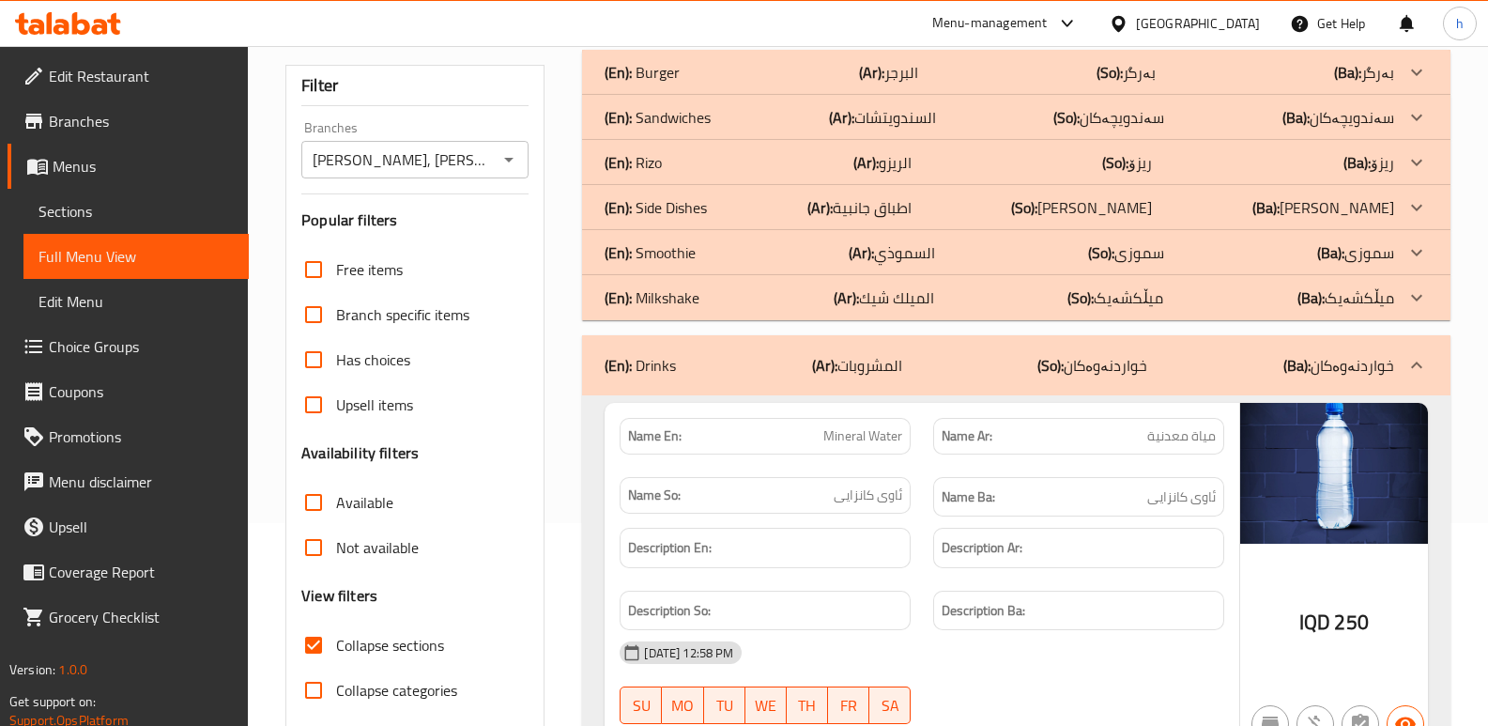
click at [714, 84] on div "(En): Milkshake (Ar): الميلك شيك (So): میڵکشەیک (Ba): میڵکشەیک" at bounding box center [1000, 72] width 790 height 23
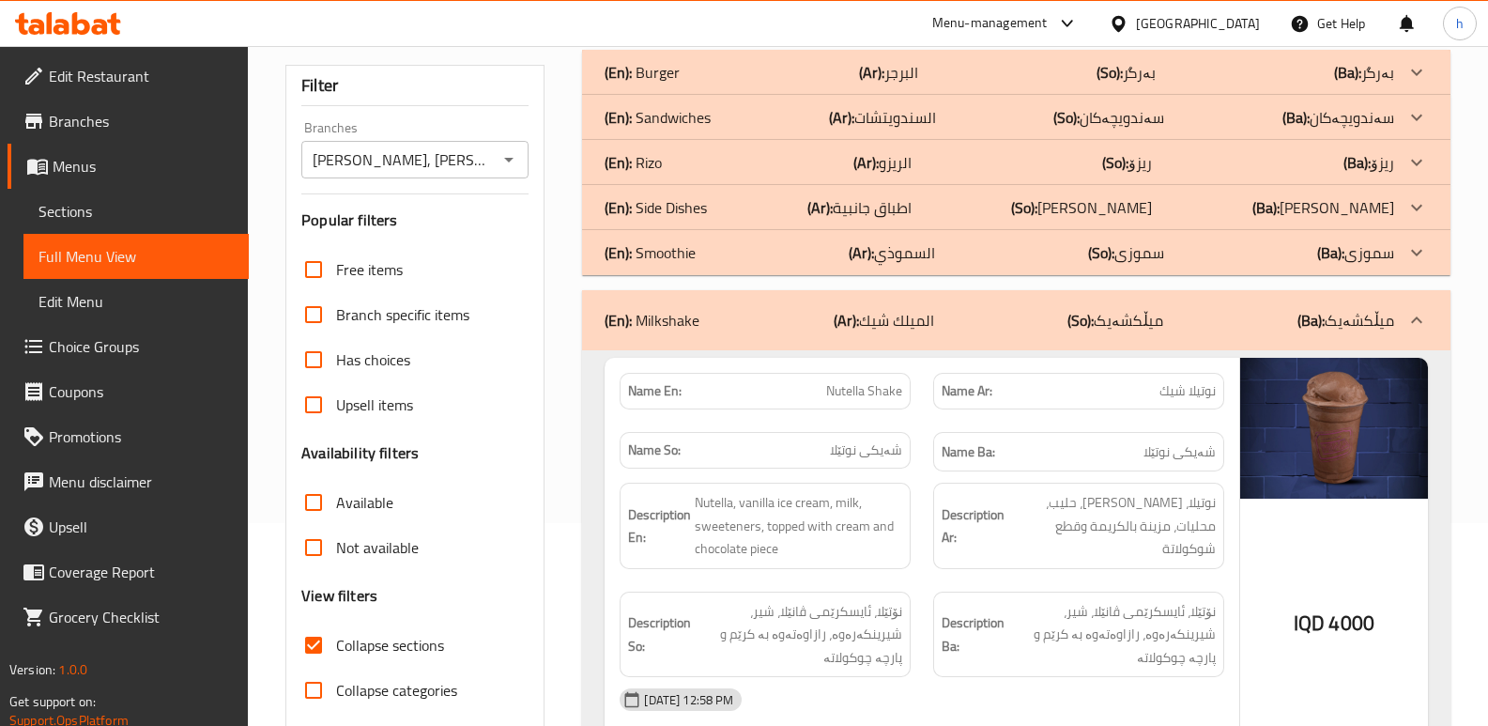
click at [715, 84] on div "(En): Smoothie (Ar): السموذي (So): سموزی (Ba): سموزی" at bounding box center [1000, 72] width 790 height 23
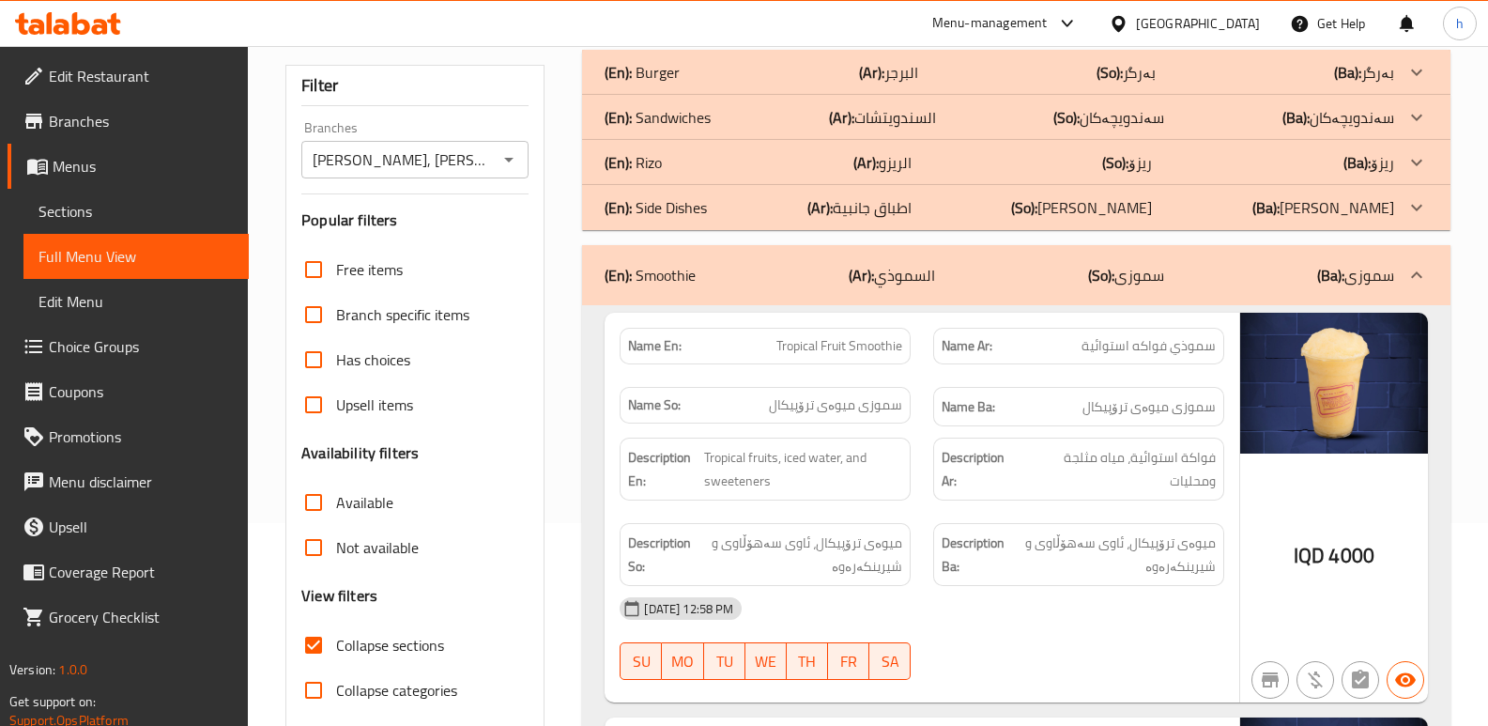
click at [705, 84] on div "(En): Rizo (Ar): الريزو (So): ریزۆ (Ba): ریزۆ" at bounding box center [1000, 72] width 790 height 23
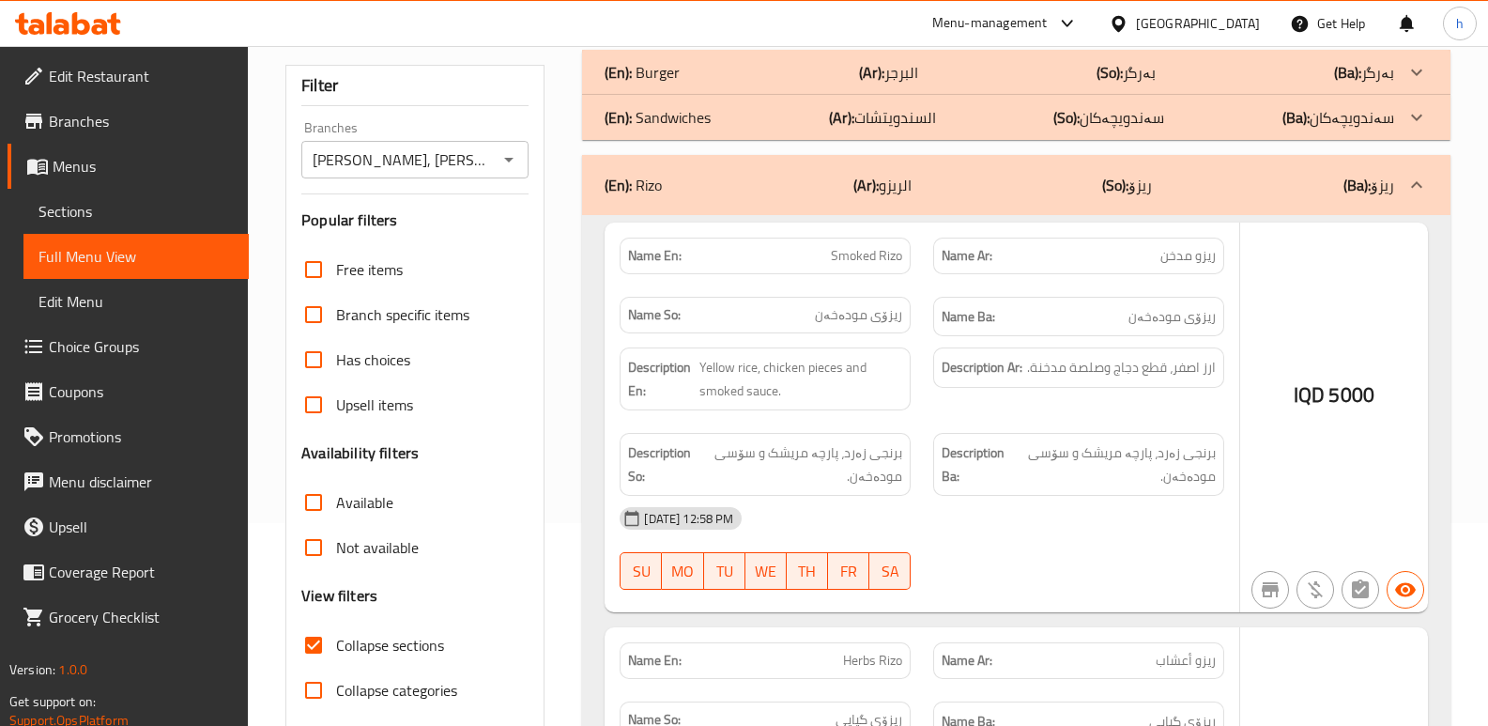
click at [723, 95] on div "(En): Sandwiches (Ar): السندويتشات (So): سەندویچەکان (Ba): سەندویچەکان" at bounding box center [1016, 72] width 868 height 45
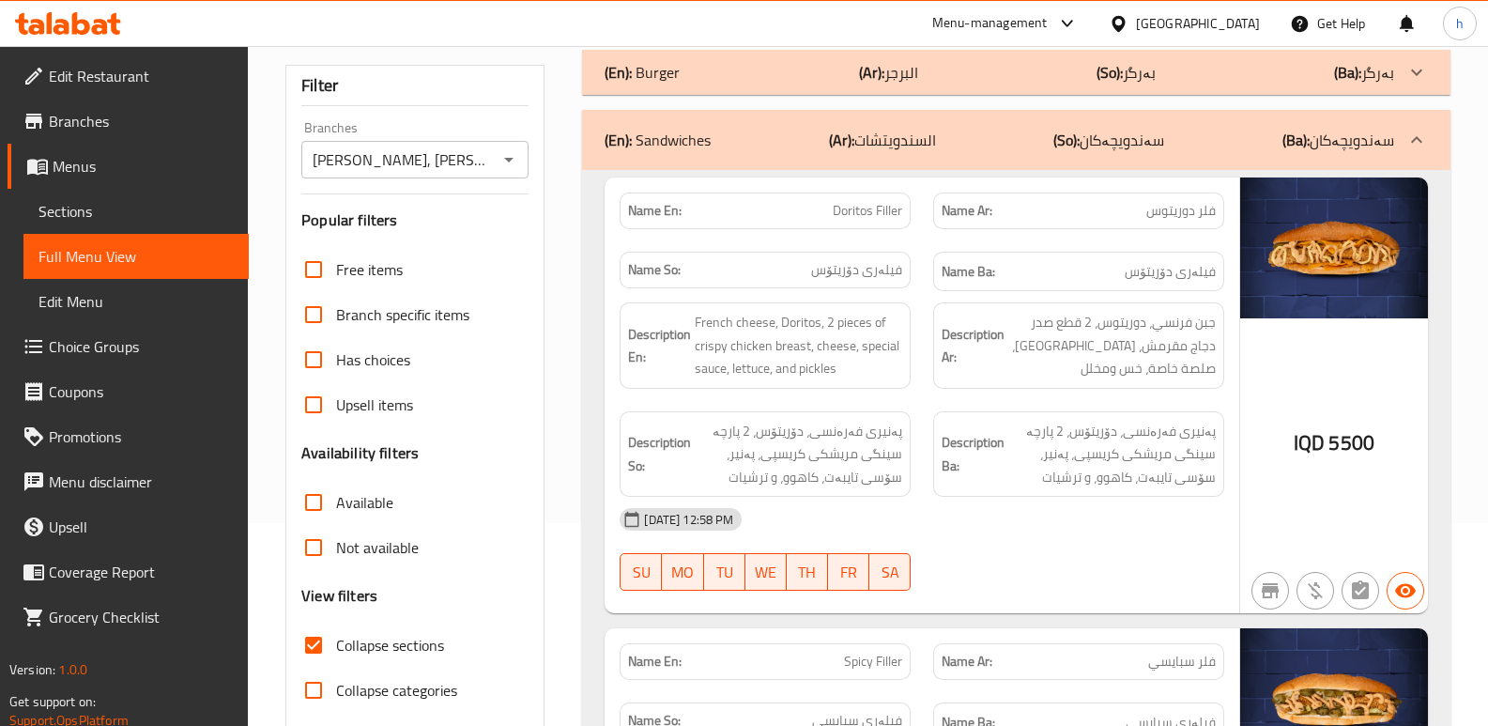
click at [731, 69] on div "(En): Burger (Ar): البرجر (So): بەرگر (Ba): بەرگر" at bounding box center [1000, 72] width 790 height 23
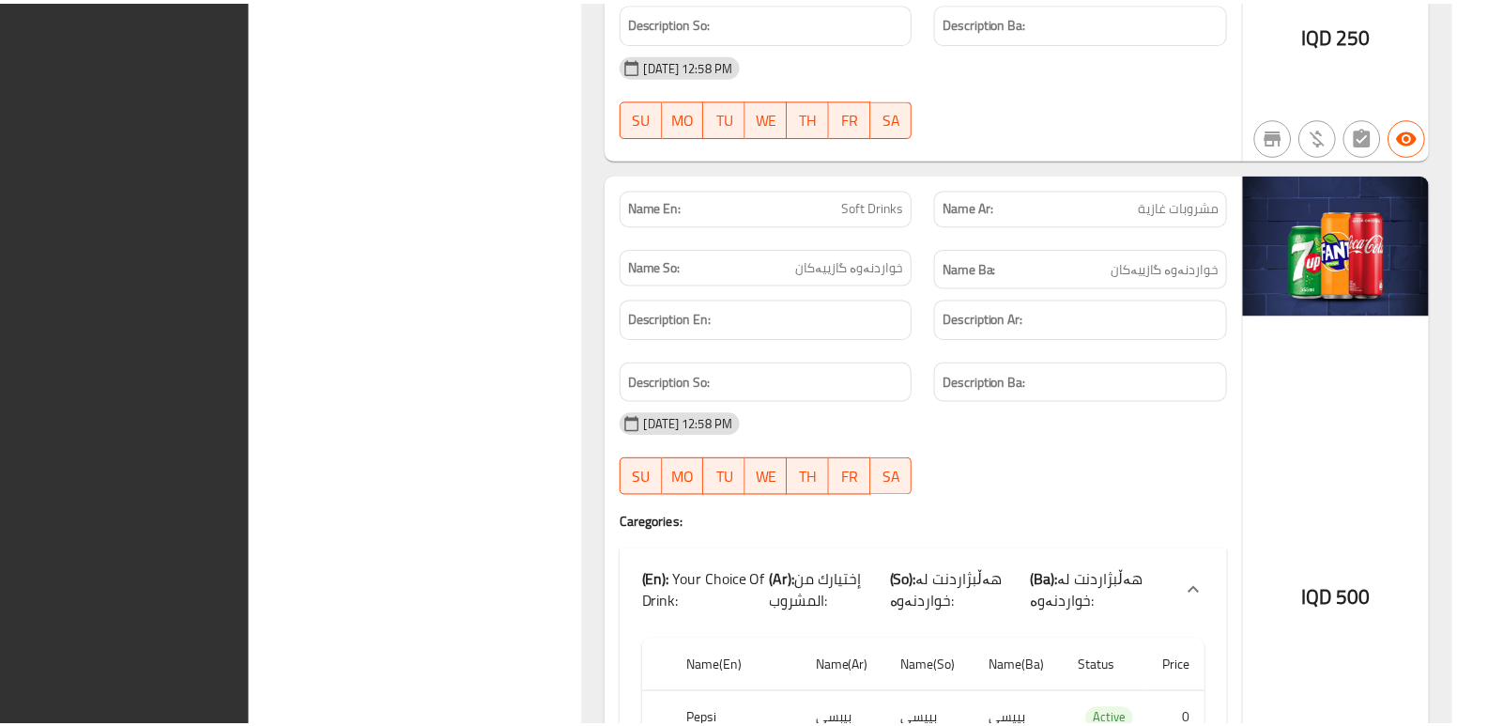
scroll to position [17301, 0]
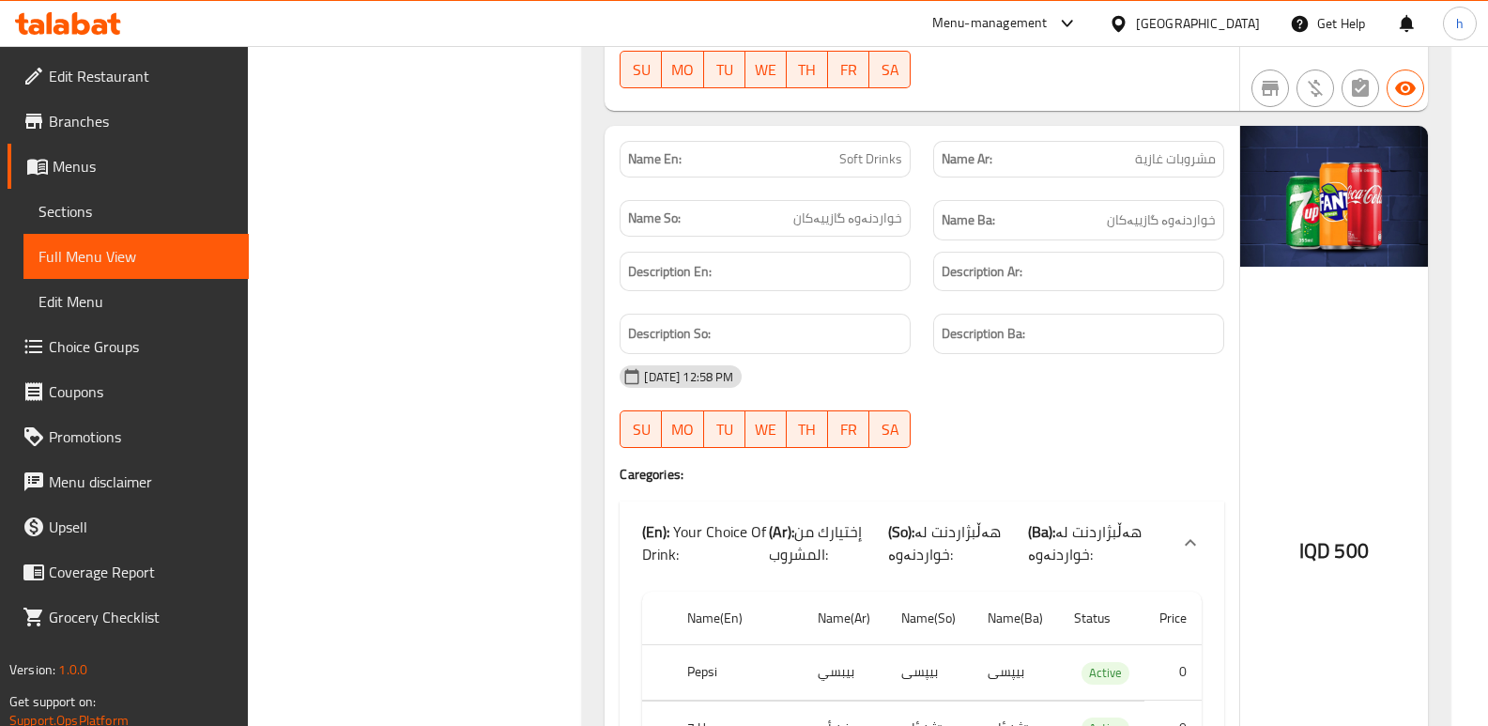
click at [112, 29] on icon at bounding box center [113, 24] width 13 height 22
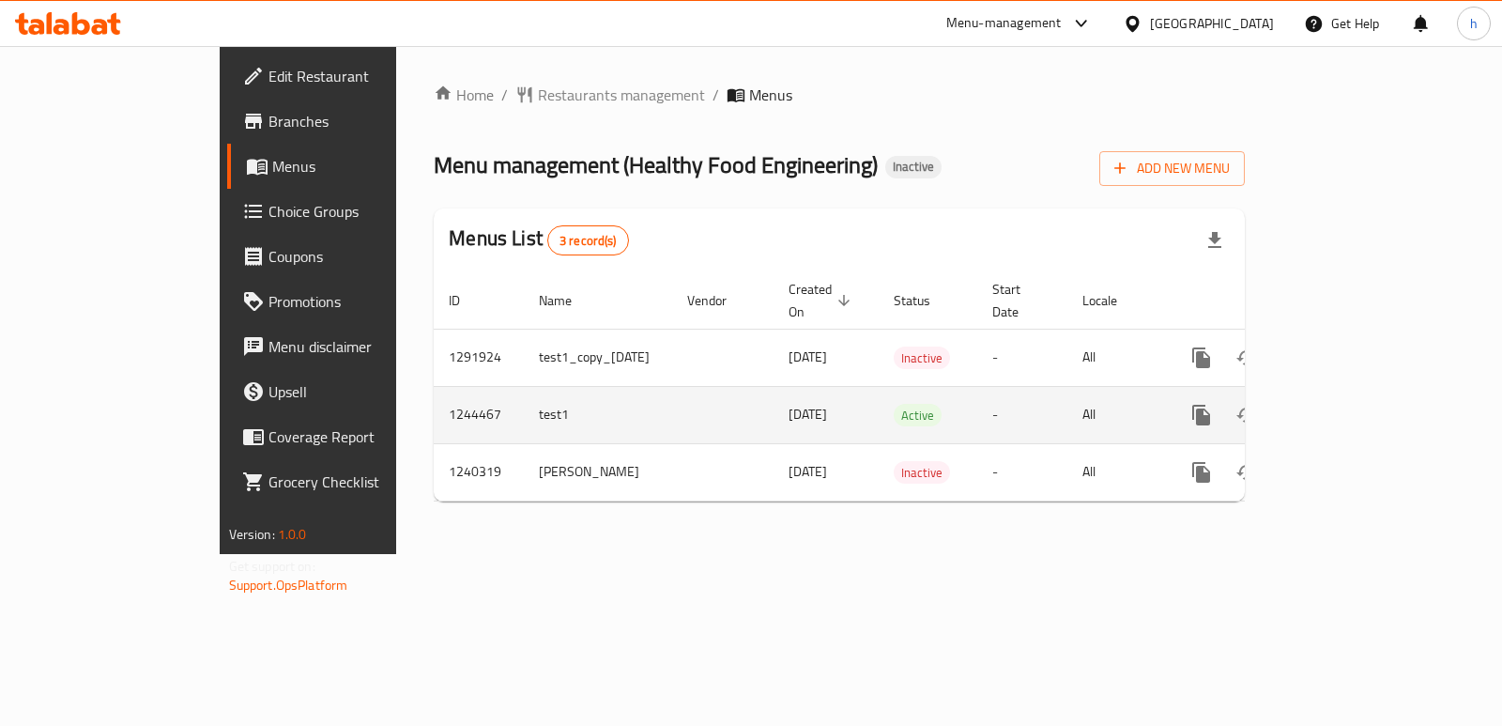
click at [1348, 404] on icon "enhanced table" at bounding box center [1337, 415] width 23 height 23
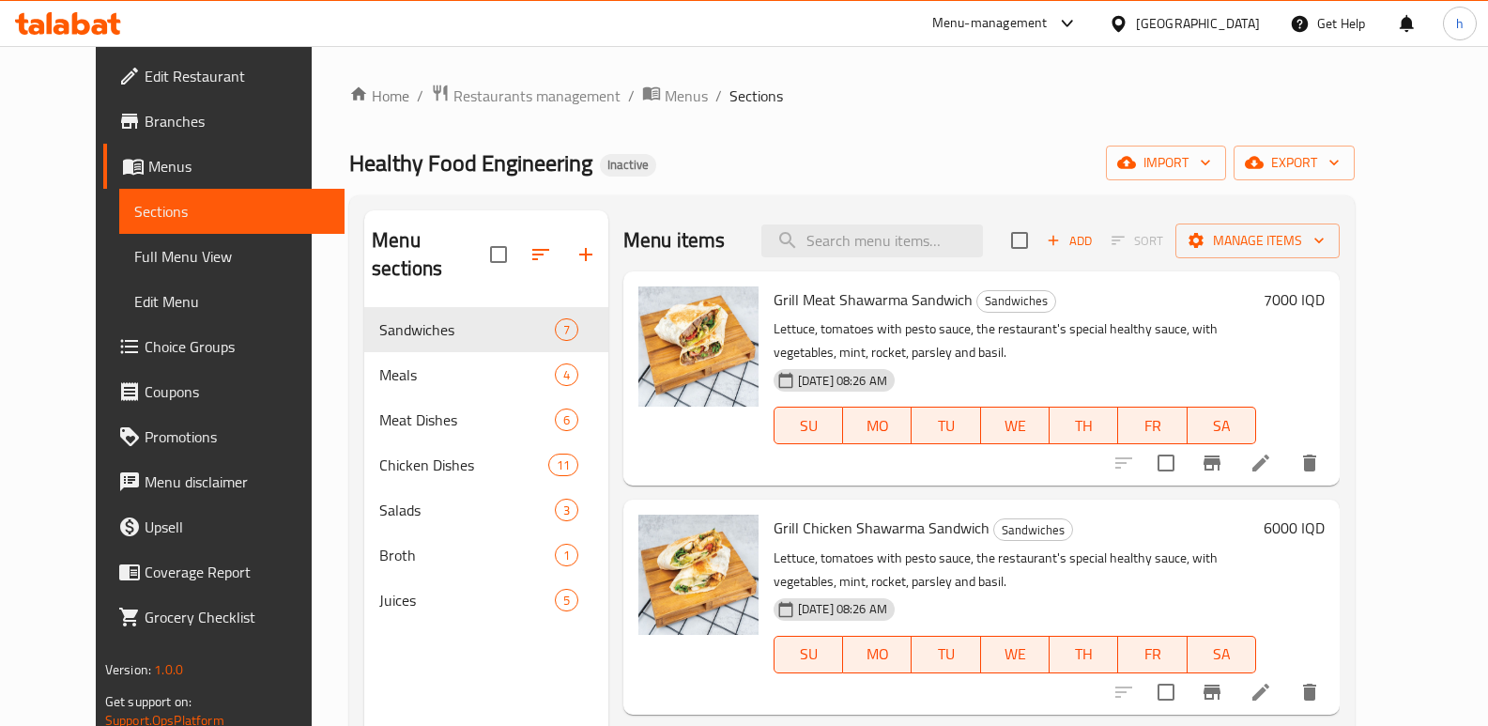
click at [145, 71] on span "Edit Restaurant" at bounding box center [237, 76] width 185 height 23
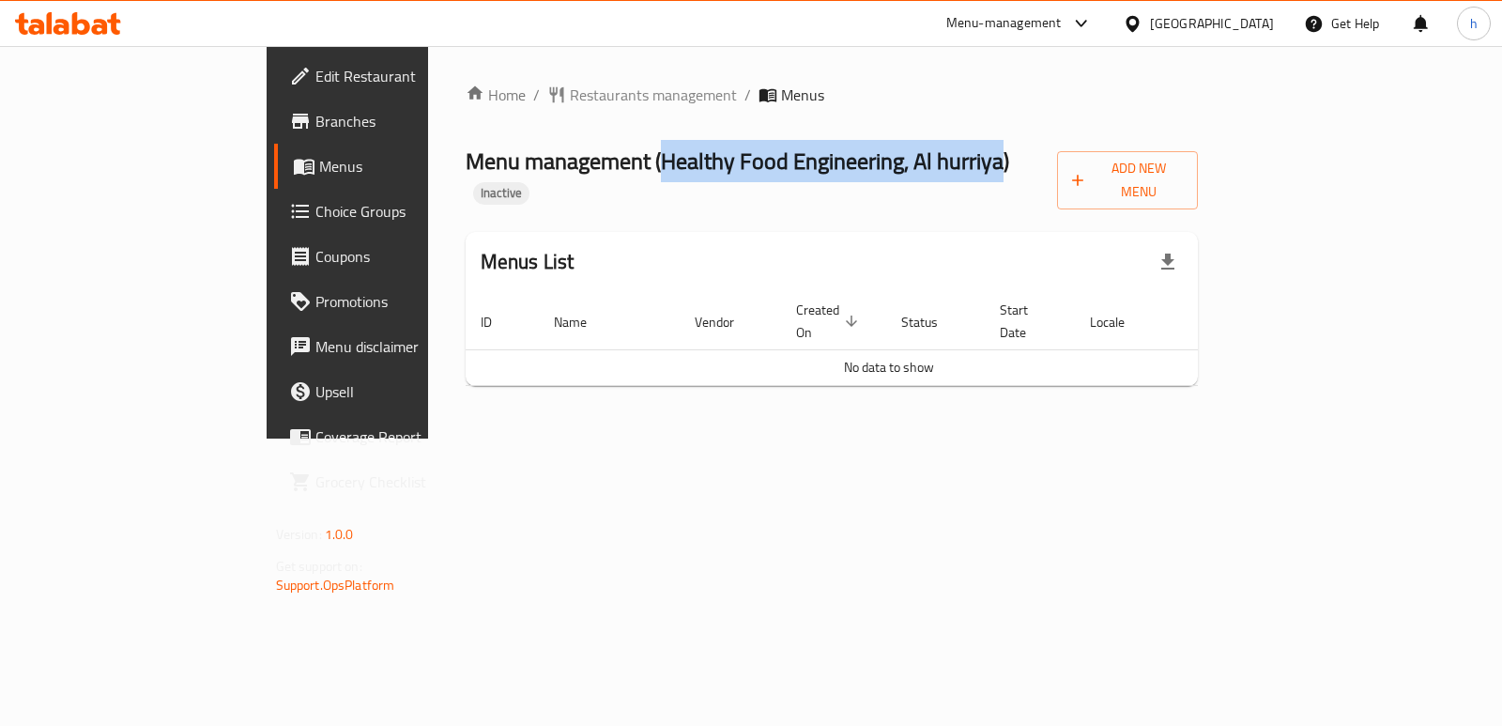
drag, startPoint x: 495, startPoint y: 167, endPoint x: 822, endPoint y: 166, distance: 327.6
click at [822, 166] on span "Menu management ( Healthy Food Engineering, [PERSON_NAME] )" at bounding box center [738, 161] width 544 height 42
click at [315, 120] on span "Branches" at bounding box center [408, 121] width 187 height 23
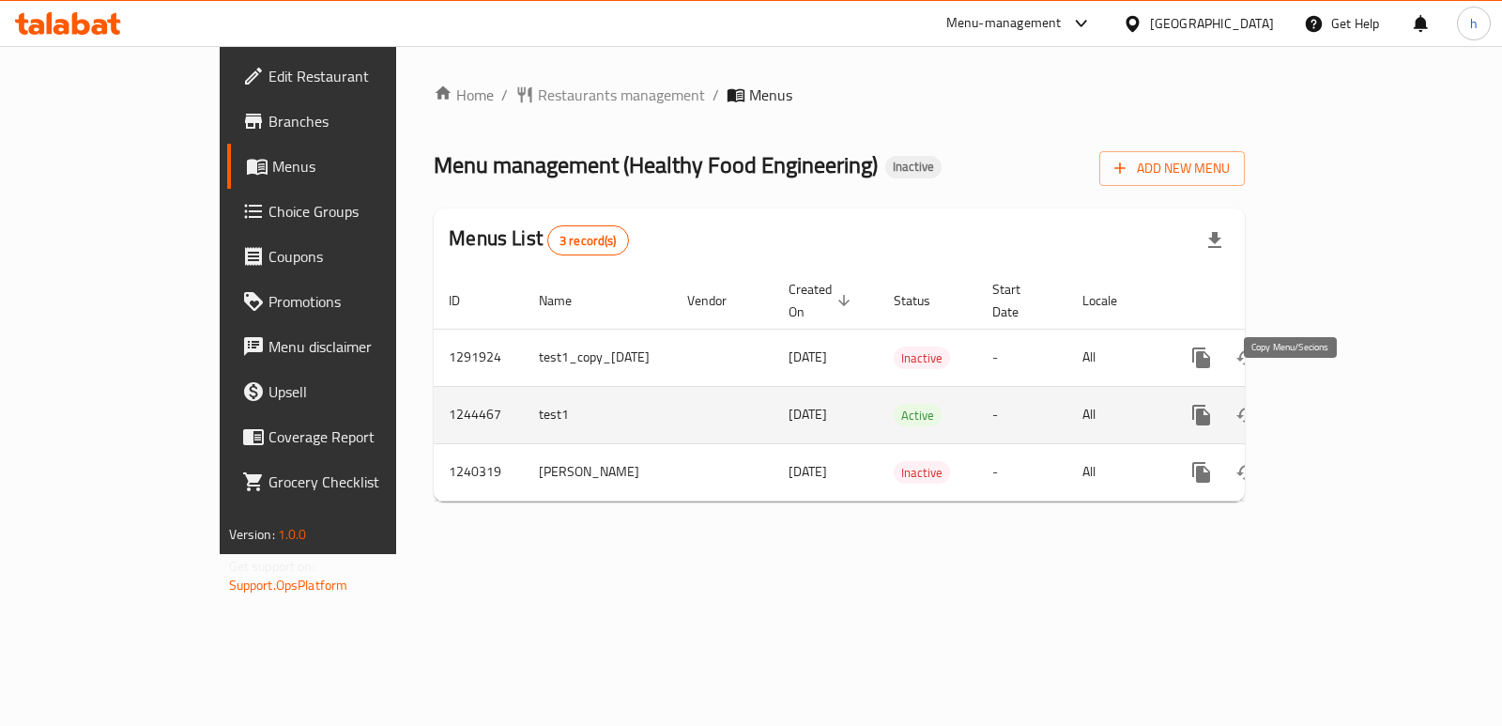
click at [1213, 404] on icon "more" at bounding box center [1201, 415] width 23 height 23
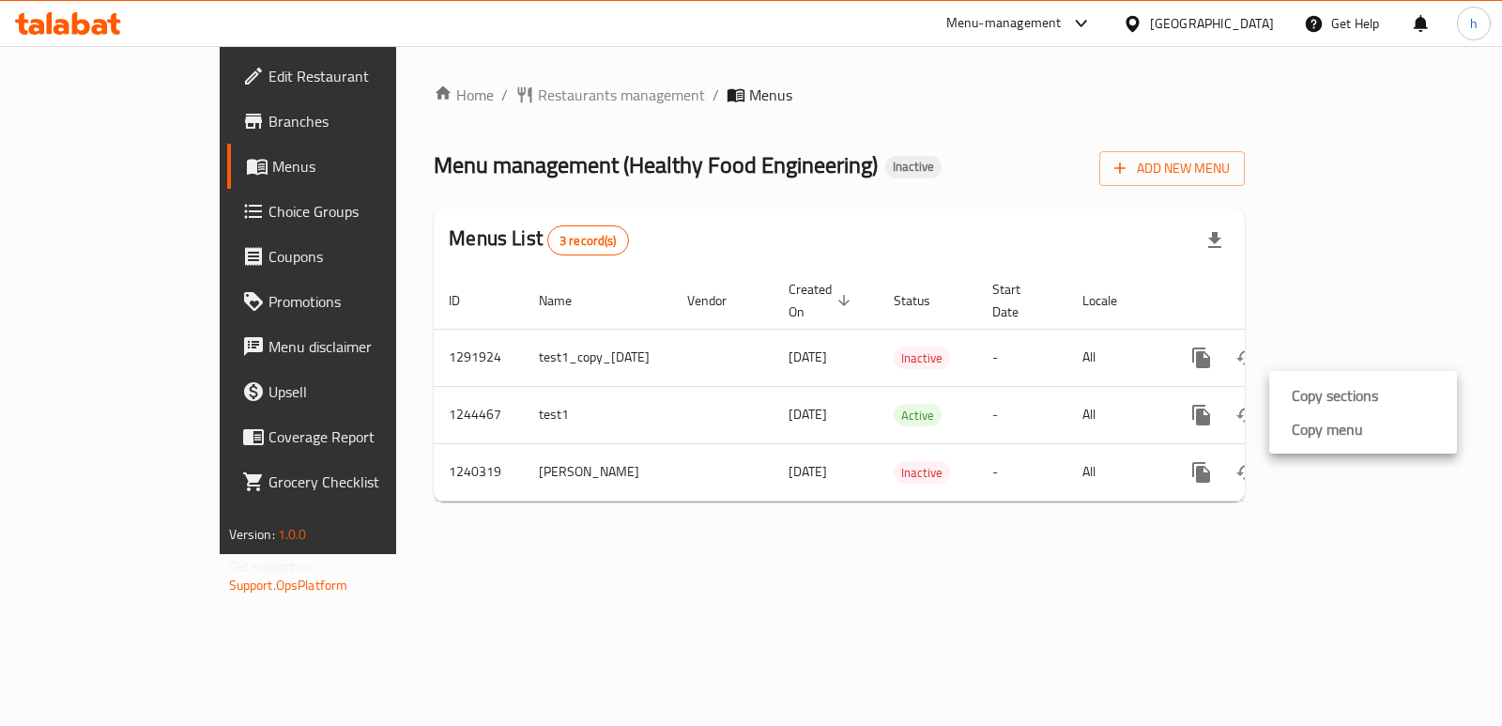
click at [1295, 0] on div at bounding box center [751, 0] width 1502 height 0
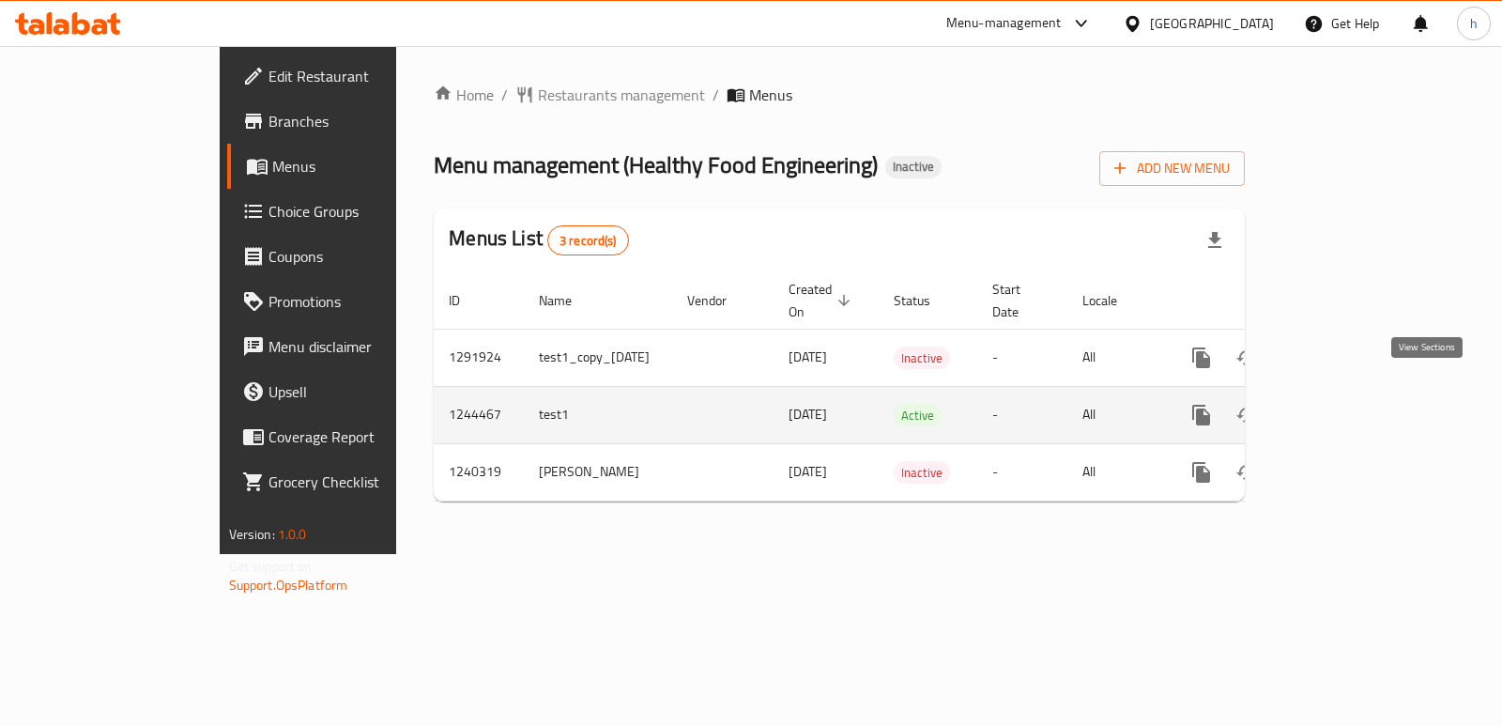
click at [1345, 407] on icon "enhanced table" at bounding box center [1336, 415] width 17 height 17
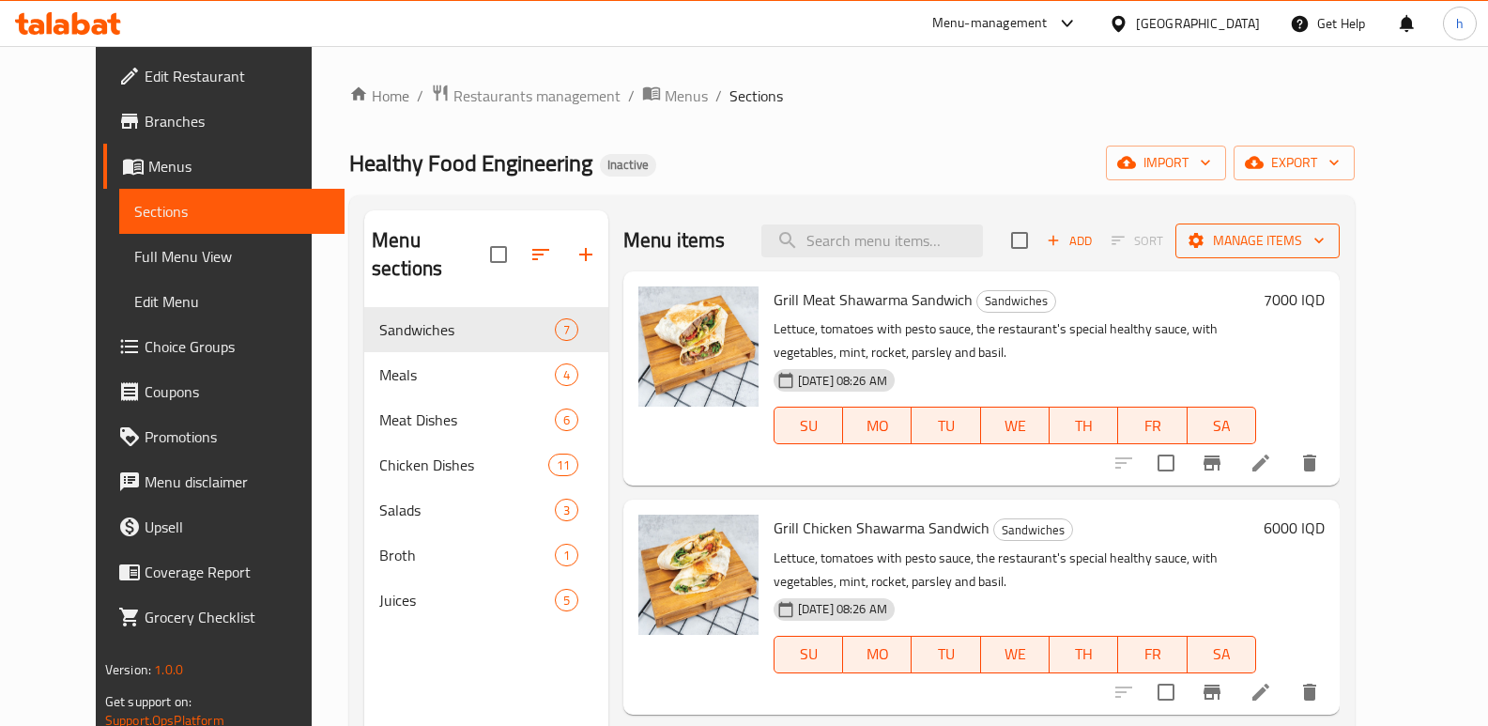
click at [1325, 238] on span "Manage items" at bounding box center [1257, 240] width 134 height 23
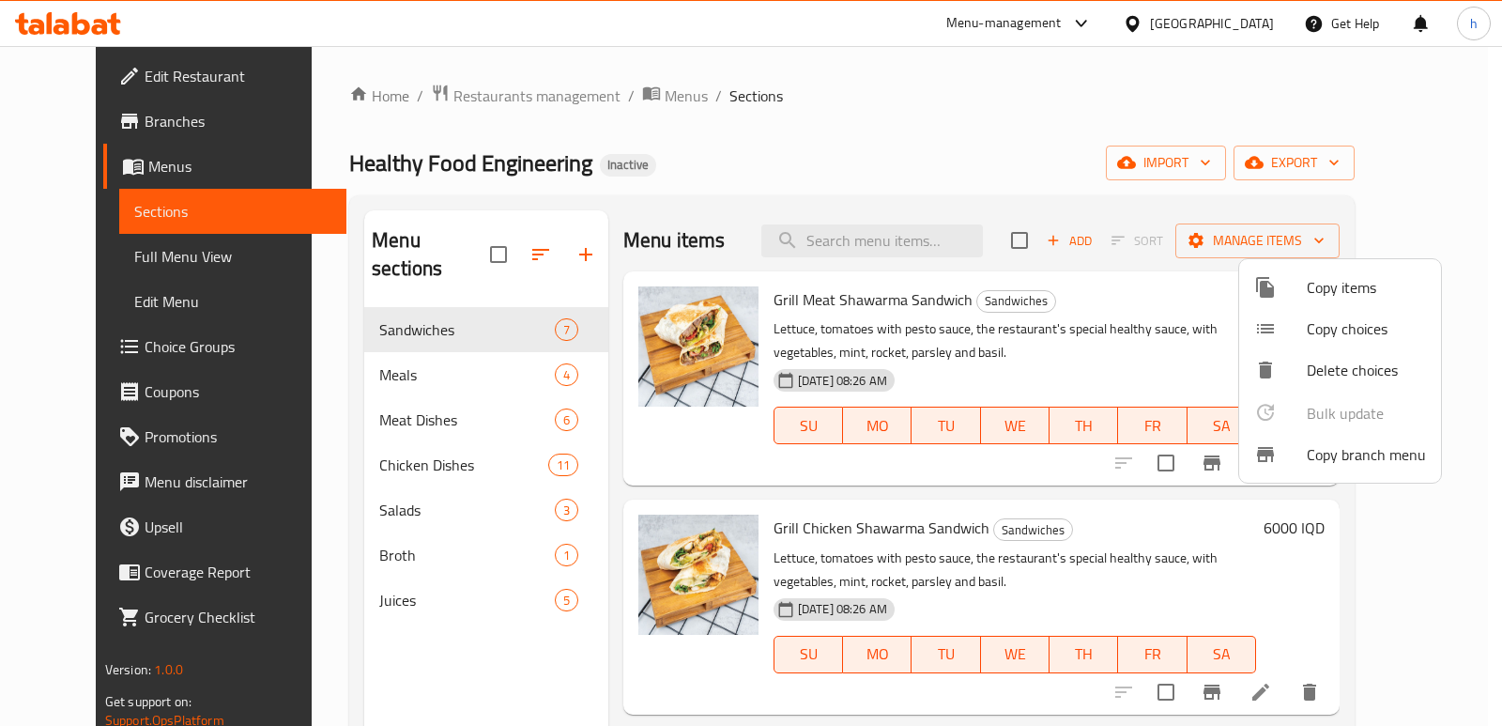
click at [1140, 146] on div at bounding box center [751, 363] width 1502 height 726
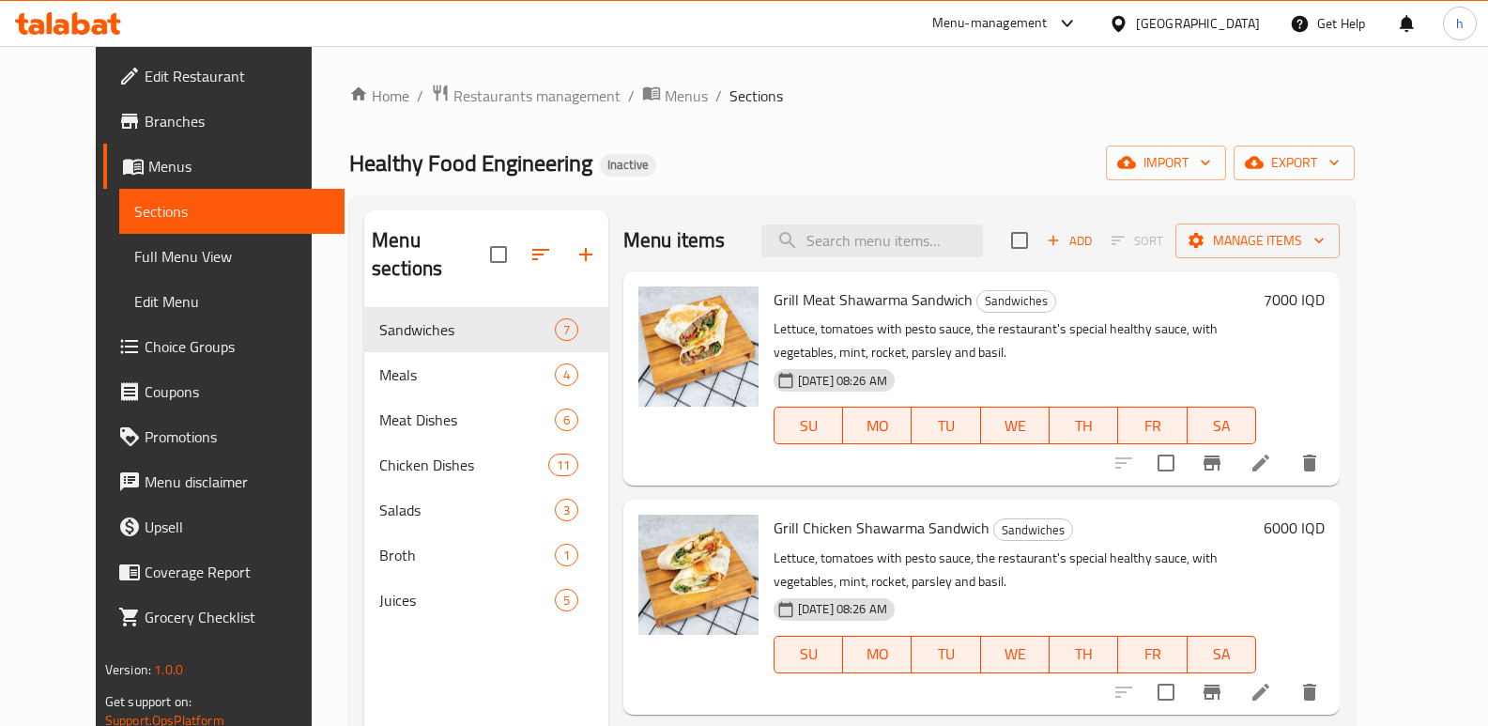
click at [156, 211] on span "Sections" at bounding box center [231, 211] width 195 height 23
click at [1325, 234] on span "Manage items" at bounding box center [1257, 240] width 134 height 23
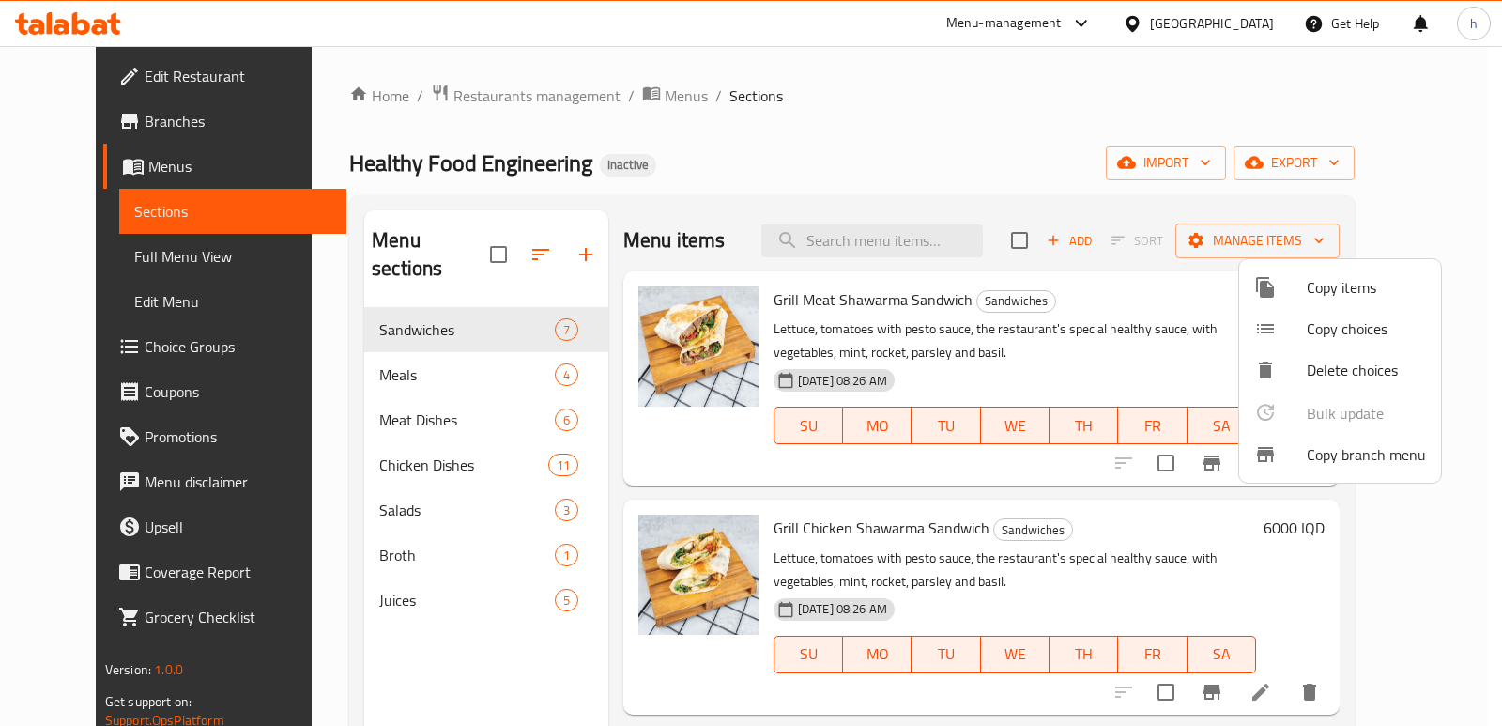
click at [1081, 151] on div at bounding box center [751, 363] width 1502 height 726
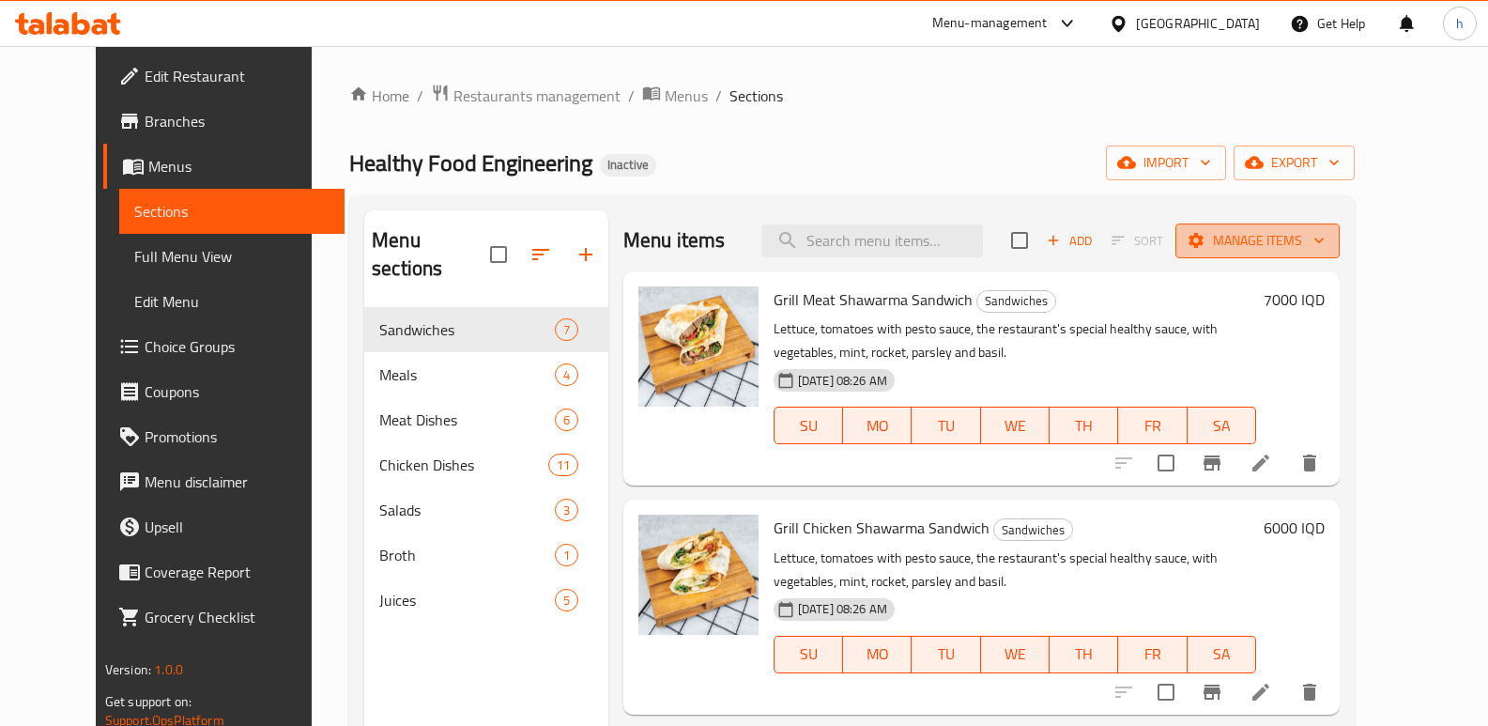
click at [1325, 244] on span "Manage items" at bounding box center [1257, 240] width 134 height 23
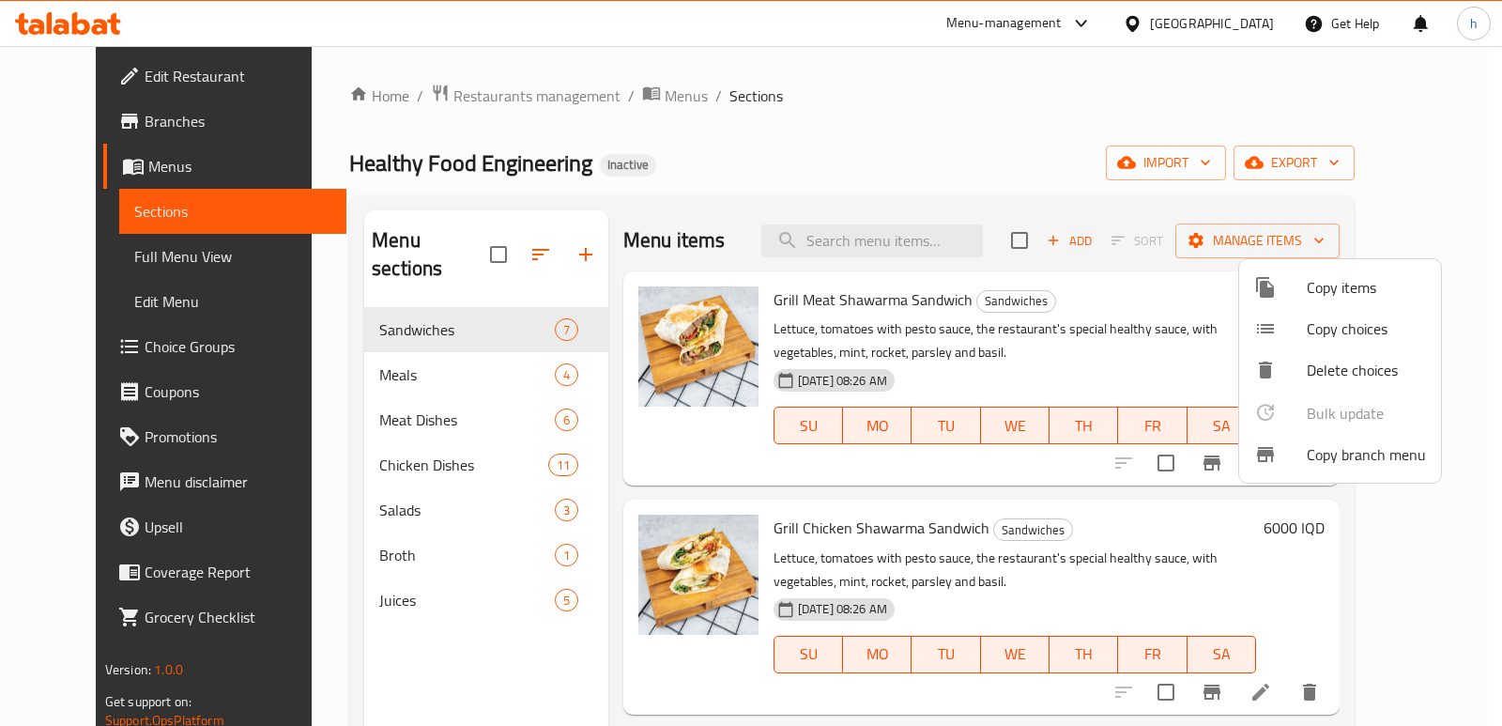
click at [1351, 456] on span "Copy branch menu" at bounding box center [1366, 454] width 119 height 23
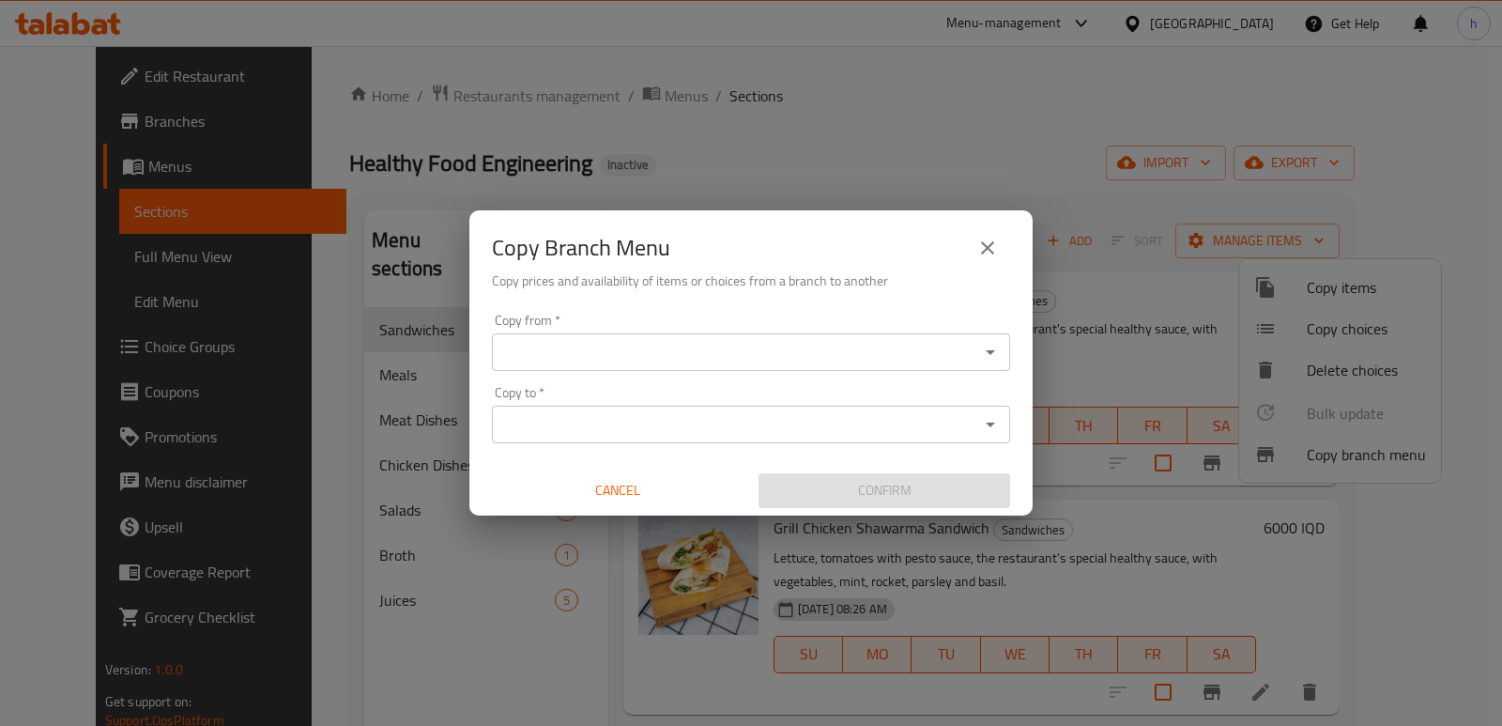
click at [691, 340] on input "Copy from   *" at bounding box center [736, 352] width 476 height 26
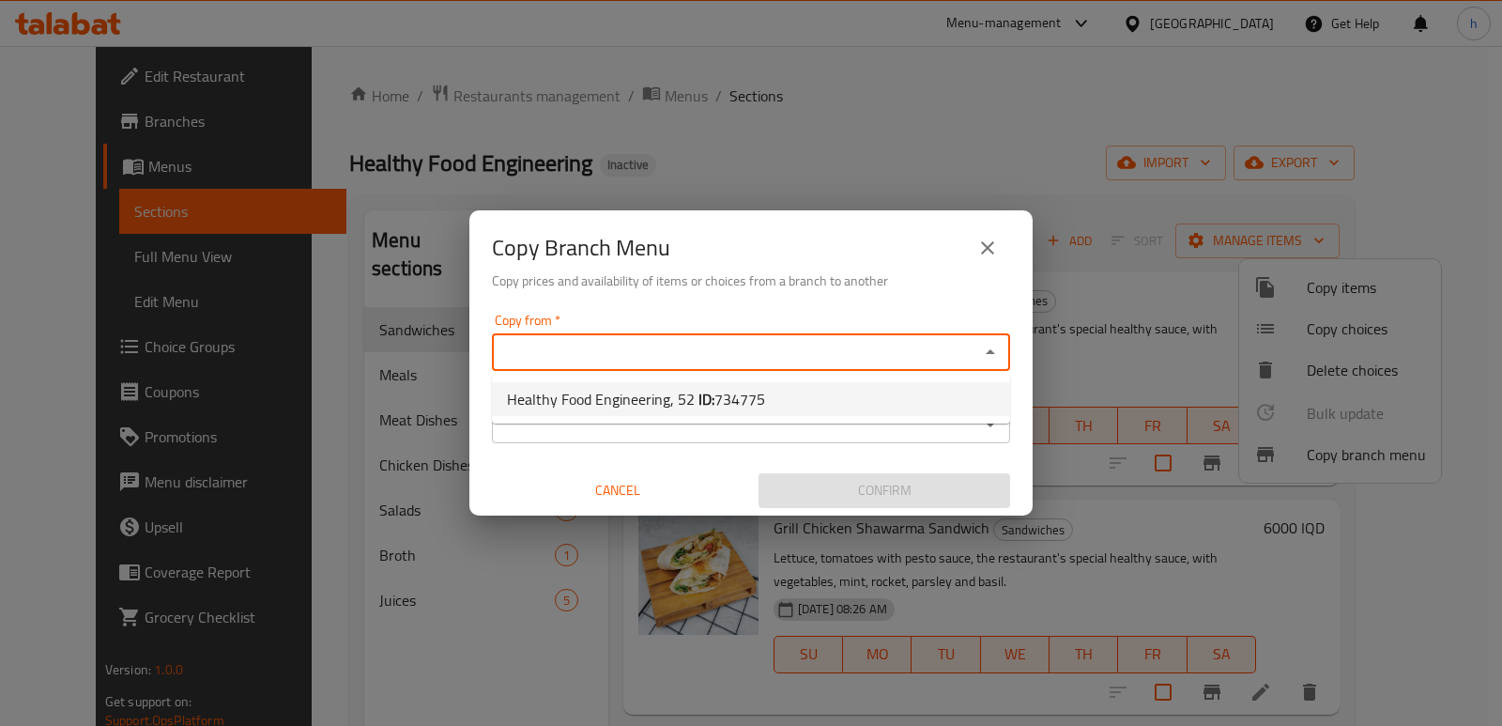
click at [685, 397] on span "Healthy Food Engineering, 52 ID: 734775" at bounding box center [636, 399] width 258 height 23
type input "Healthy Food Engineering, 52"
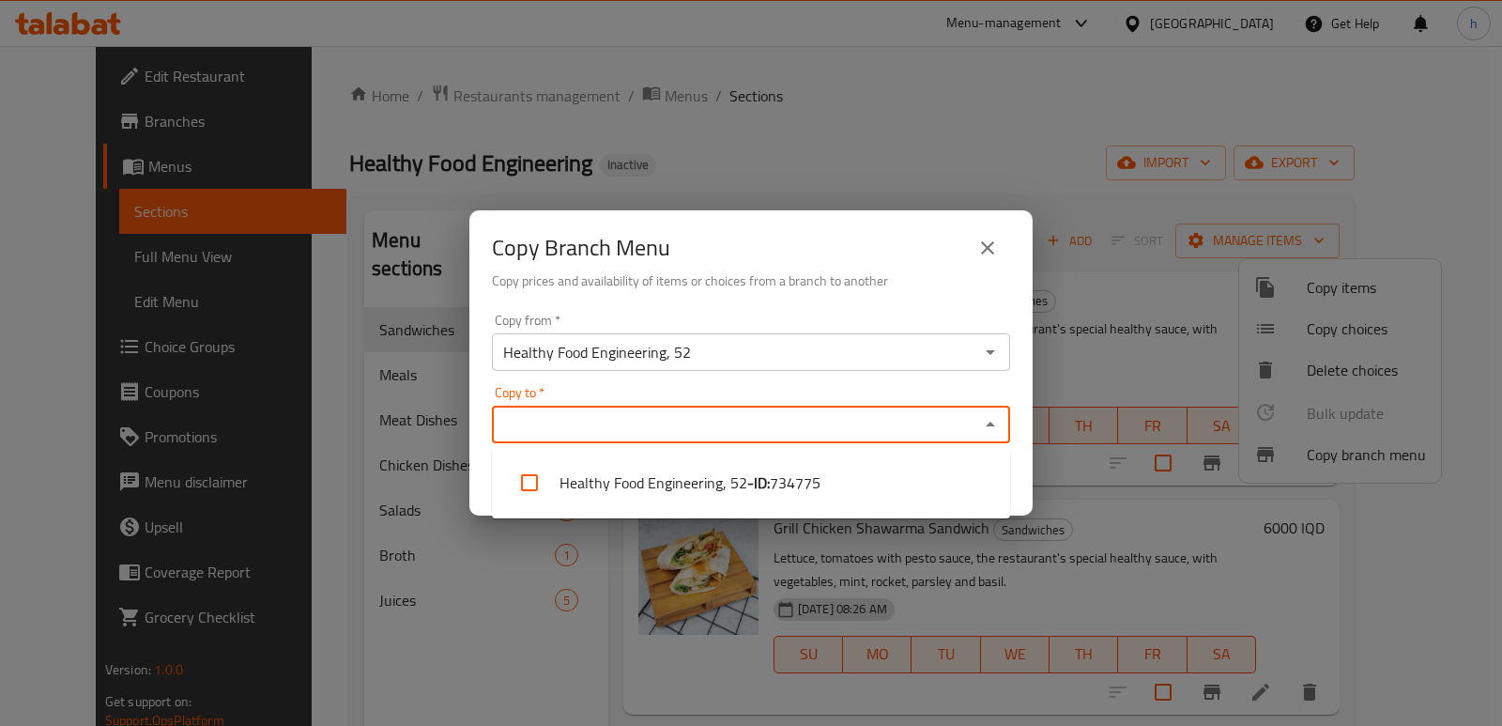
click at [679, 428] on input "Copy to   *" at bounding box center [736, 424] width 476 height 26
click at [983, 245] on icon "close" at bounding box center [987, 248] width 23 height 23
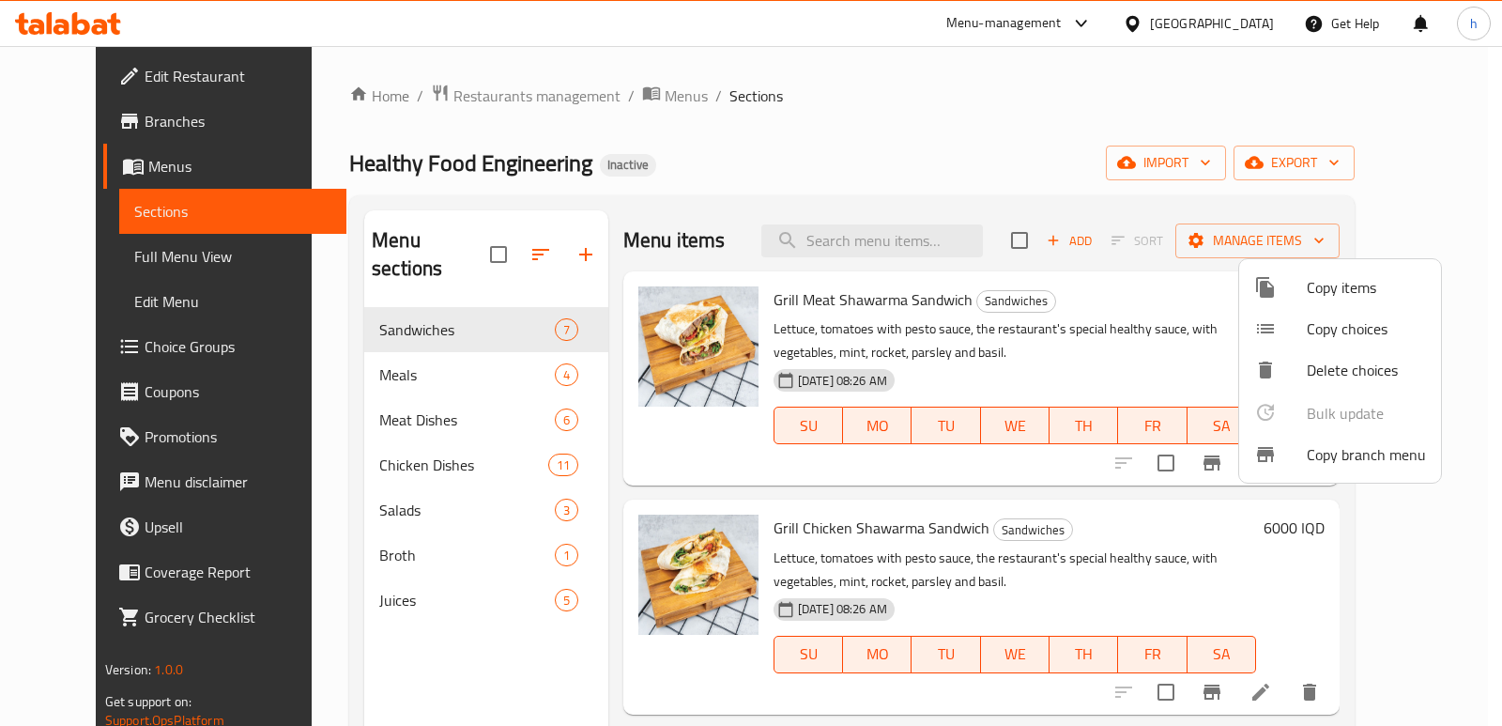
click at [1339, 456] on span "Copy branch menu" at bounding box center [1366, 454] width 119 height 23
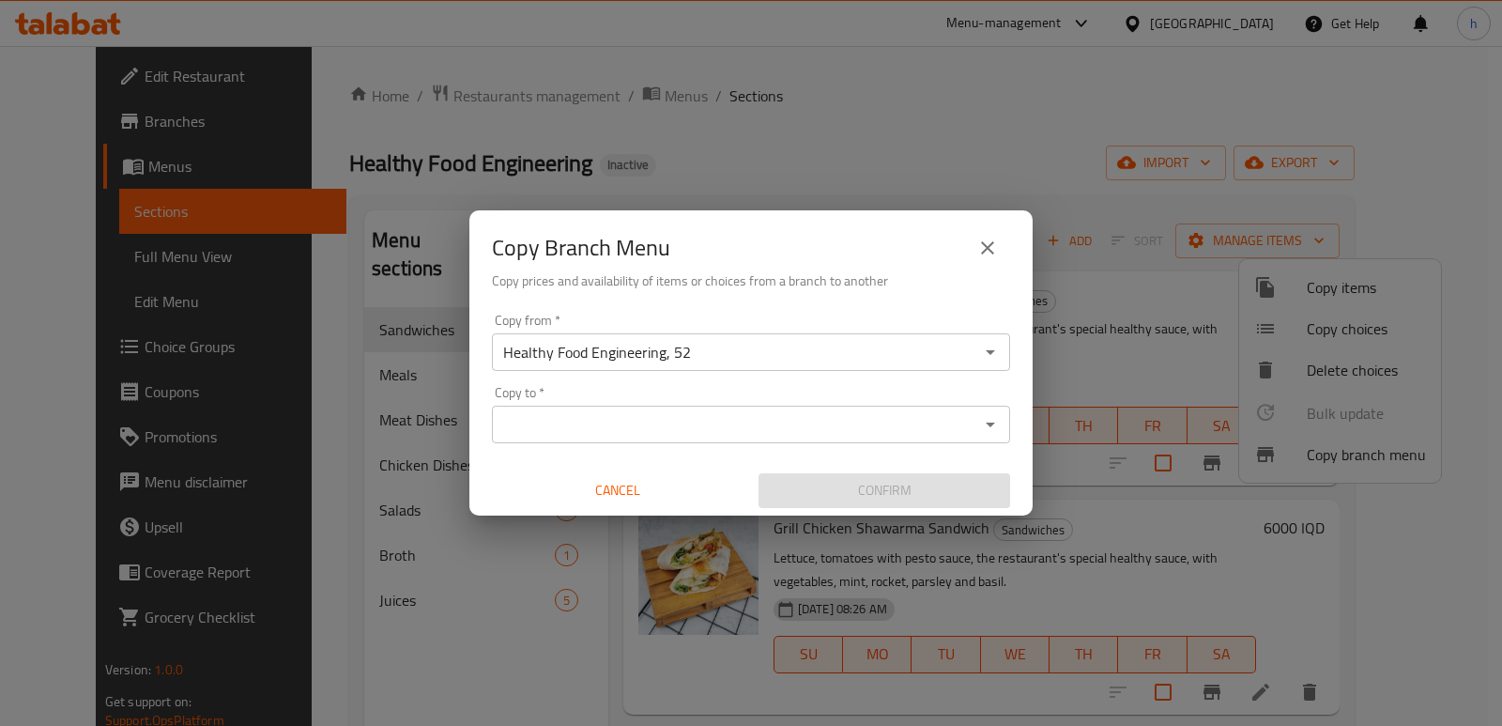
click at [707, 350] on input "Healthy Food Engineering, 52" at bounding box center [736, 352] width 476 height 26
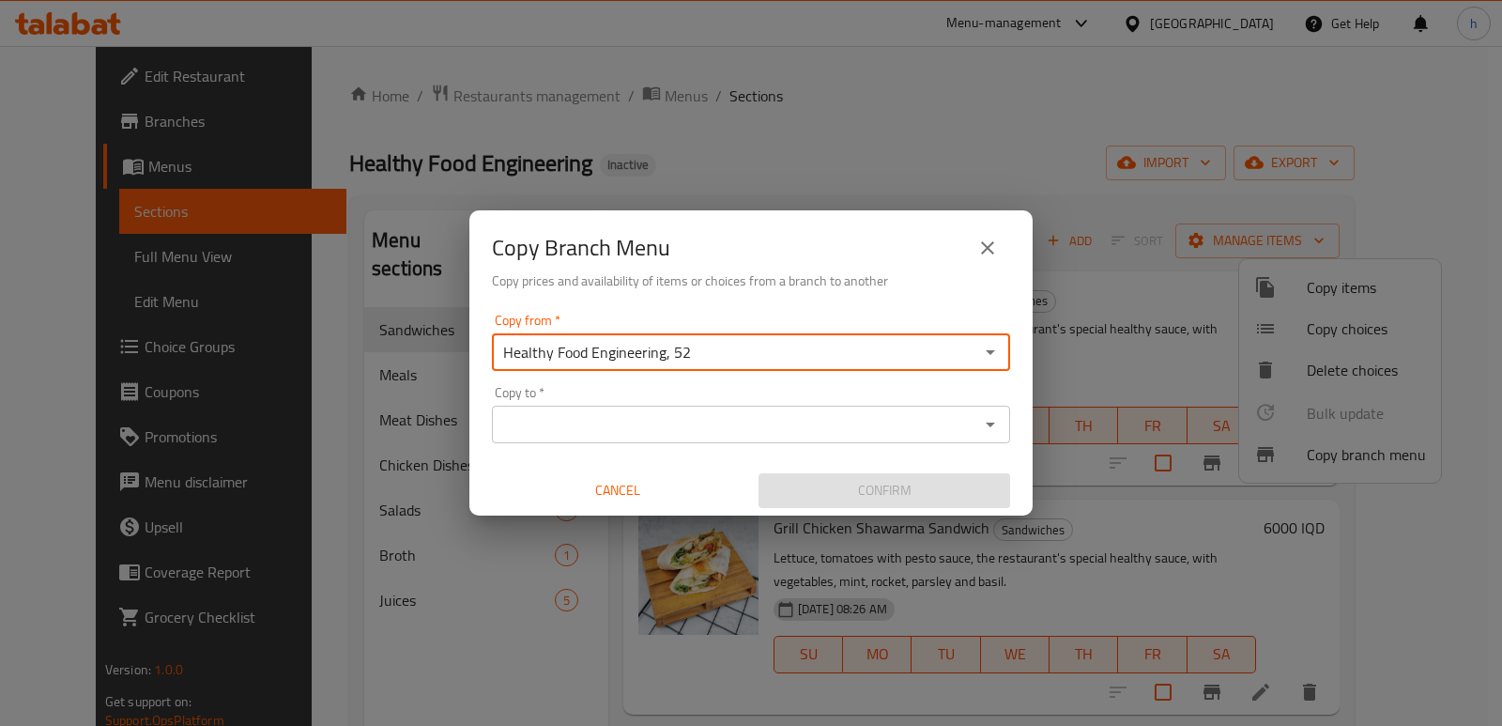
click at [707, 350] on input "Healthy Food Engineering, 52" at bounding box center [736, 352] width 476 height 26
click at [650, 414] on input "Copy to   *" at bounding box center [736, 424] width 476 height 26
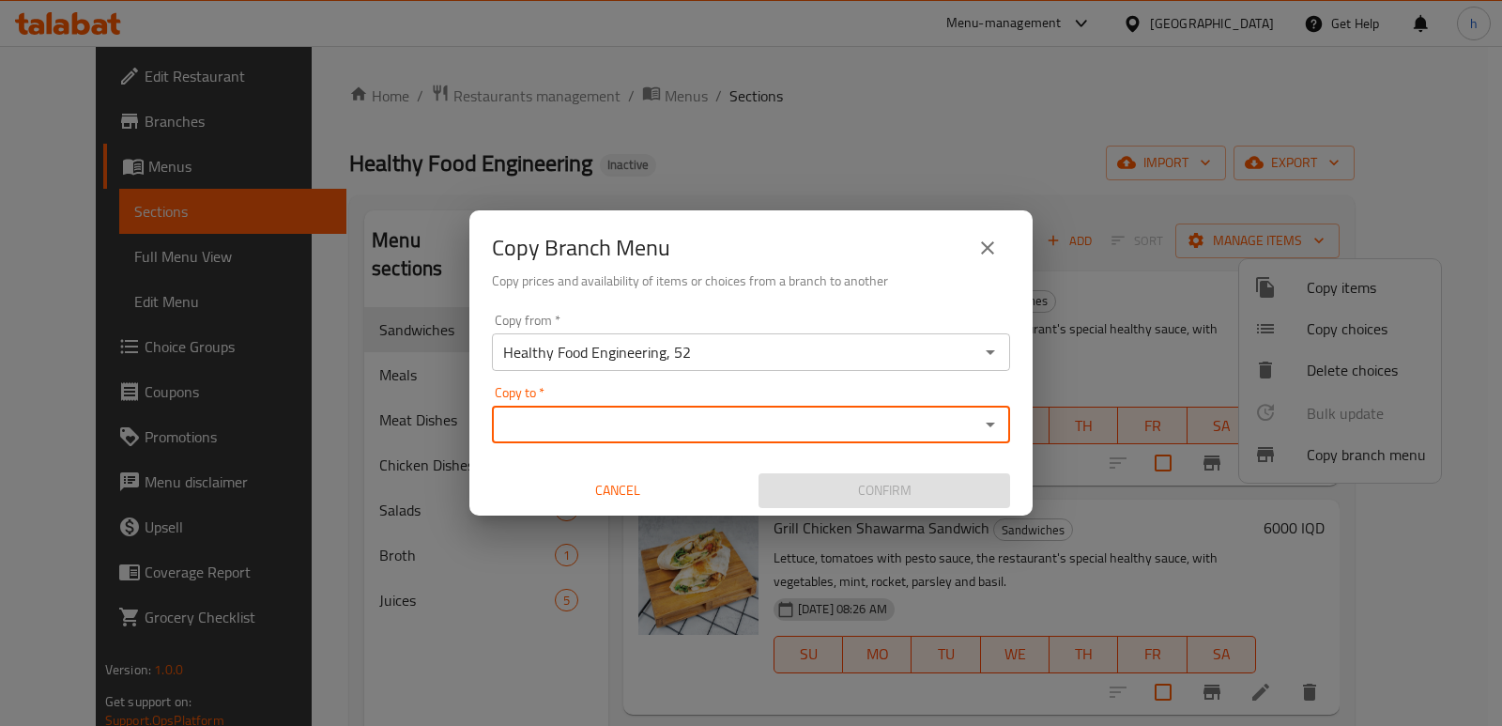
paste input "Healthy Food Engineering, Al hurriya"
type input "Healthy Food Engineering, Al hurriya"
click at [442, 650] on div "Copy Branch Menu Copy prices and availability of items or choices from a branch…" at bounding box center [751, 363] width 1502 height 726
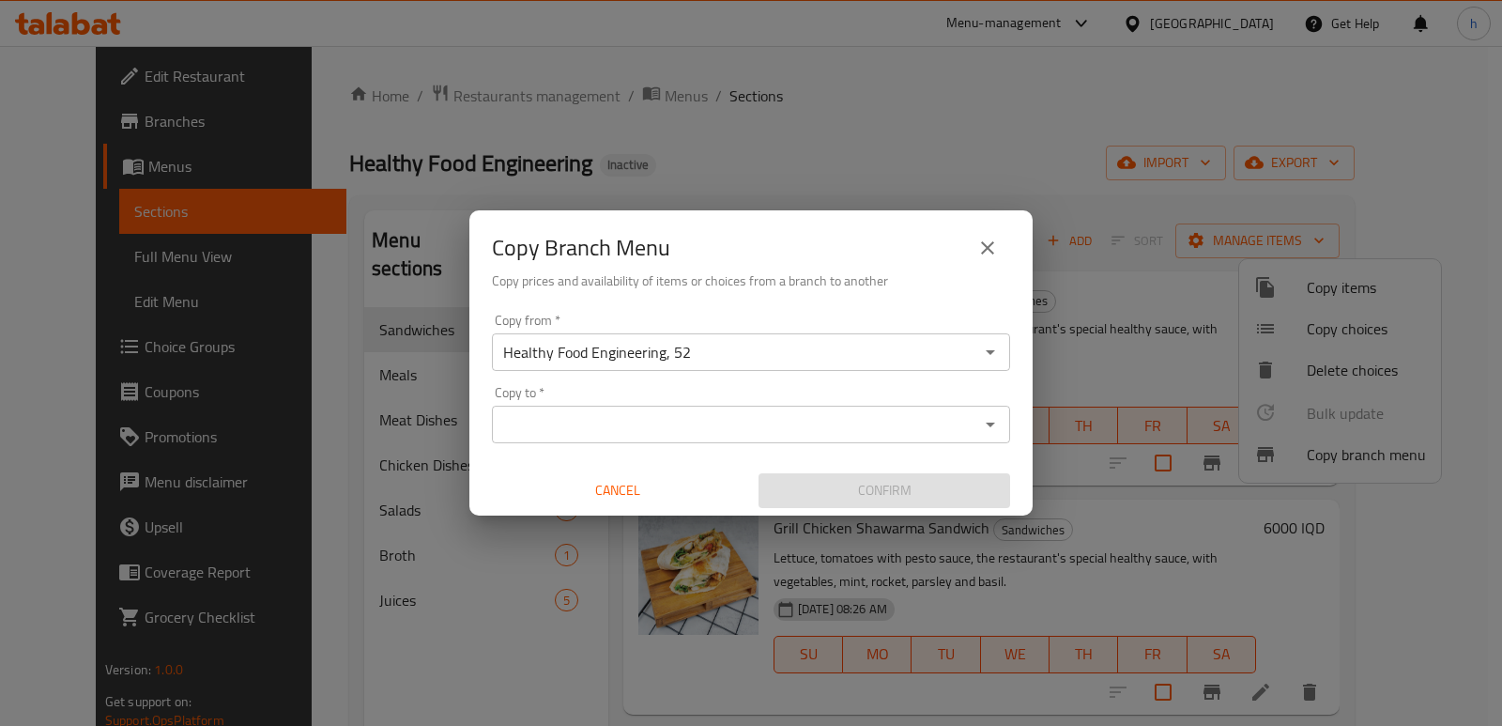
click at [666, 432] on input "Copy to   *" at bounding box center [736, 424] width 476 height 26
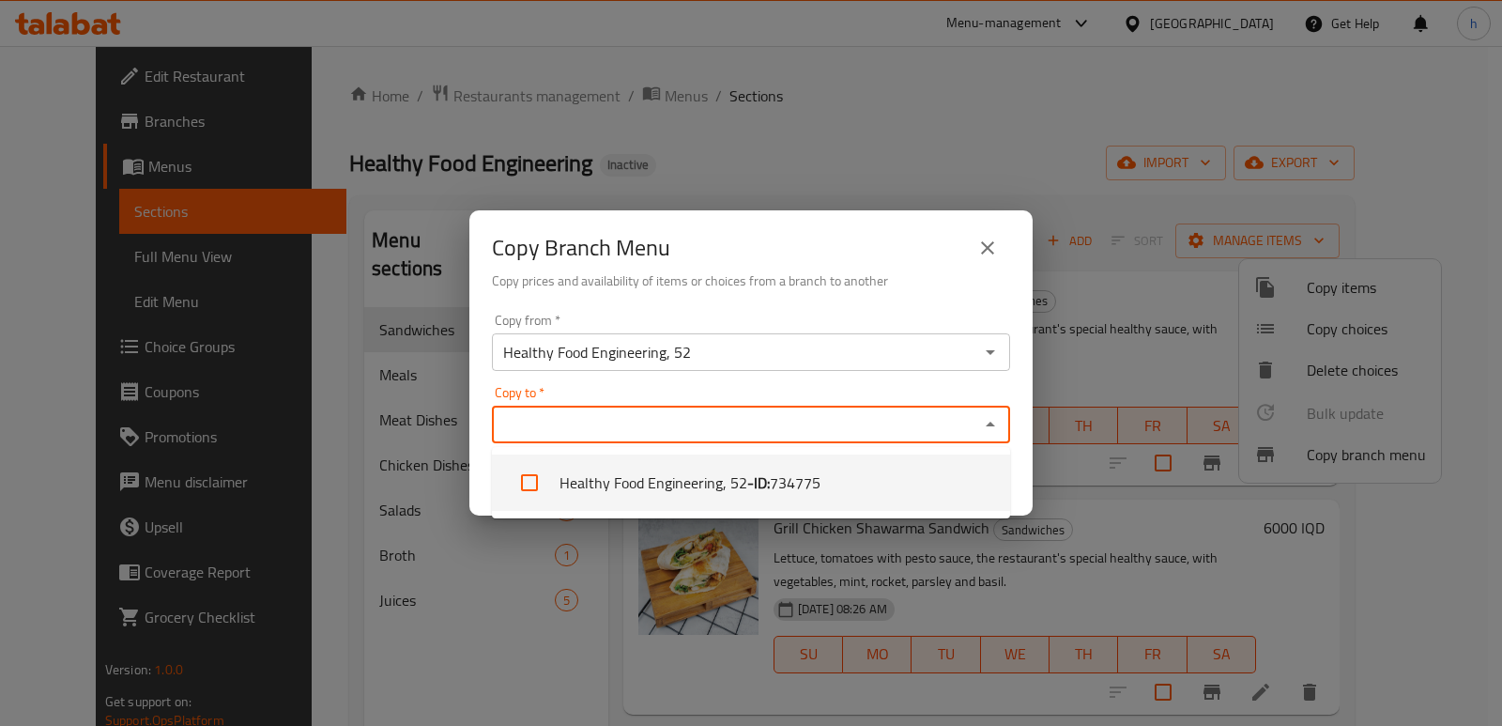
click at [984, 243] on icon "close" at bounding box center [987, 247] width 13 height 13
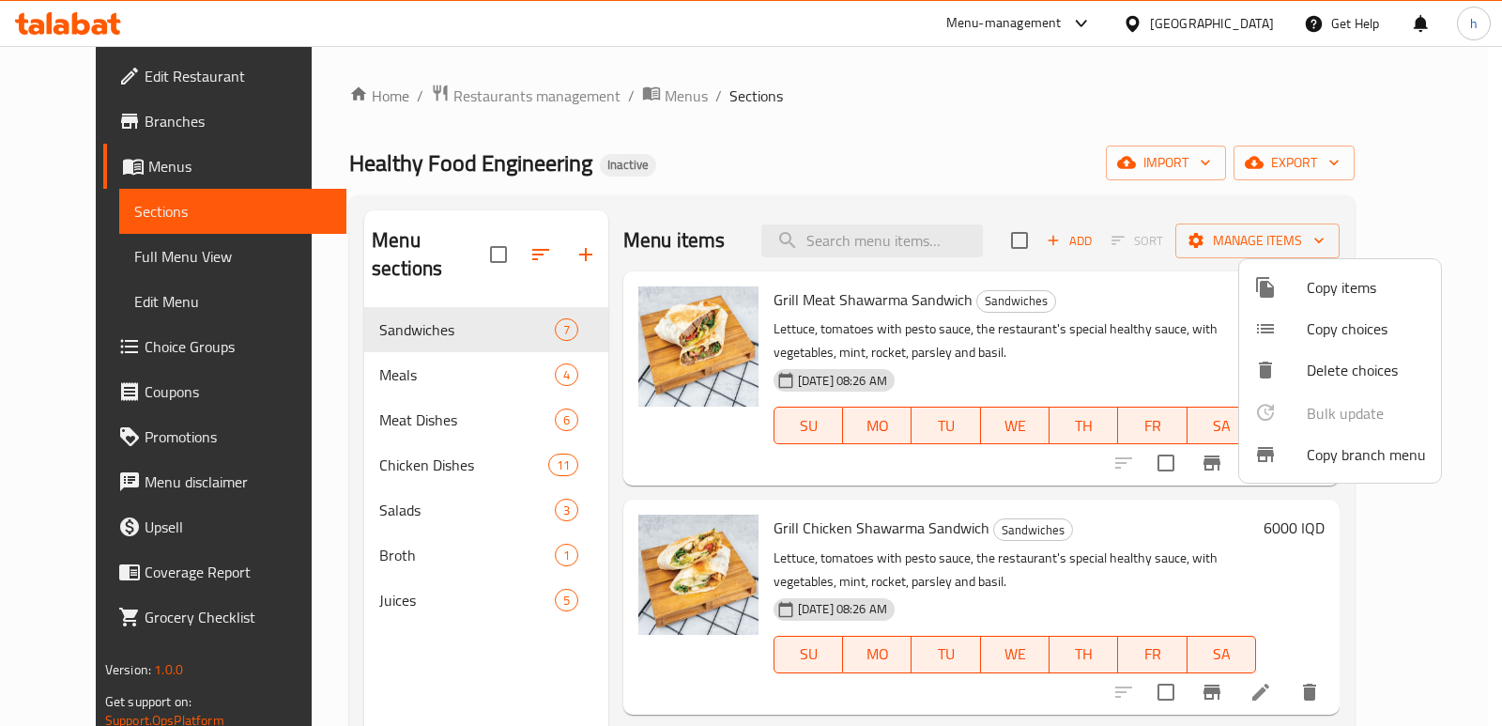
click at [90, 178] on div at bounding box center [751, 363] width 1502 height 726
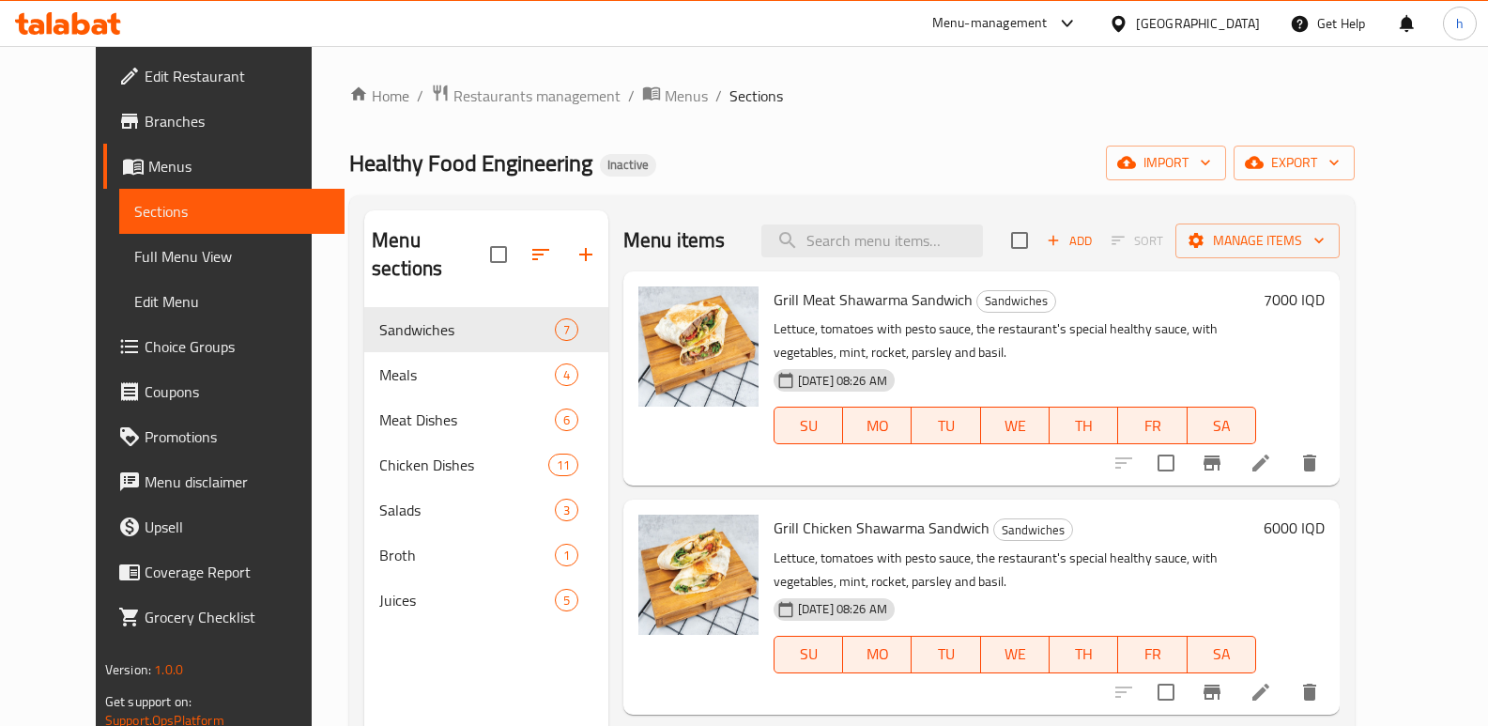
click at [148, 166] on span "Menus" at bounding box center [238, 166] width 181 height 23
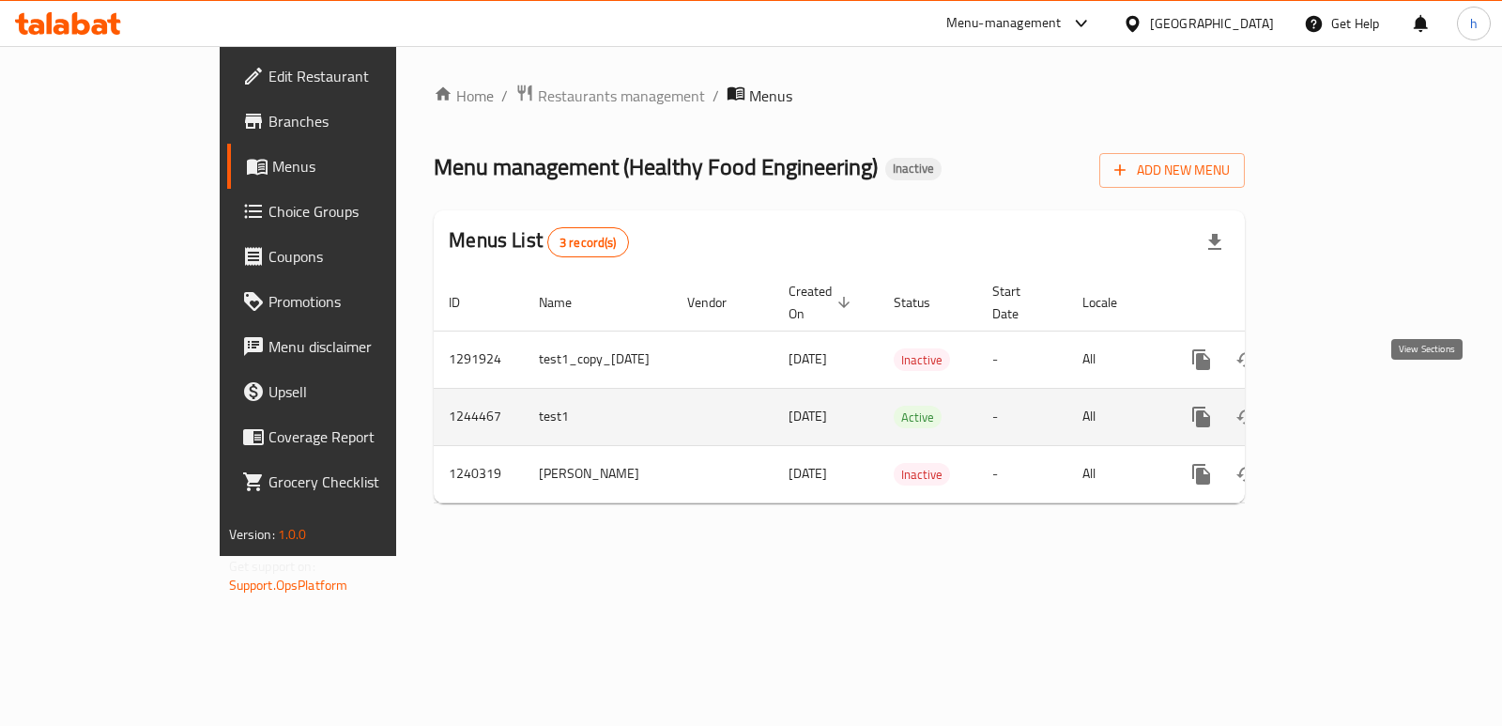
click at [1348, 406] on icon "enhanced table" at bounding box center [1337, 417] width 23 height 23
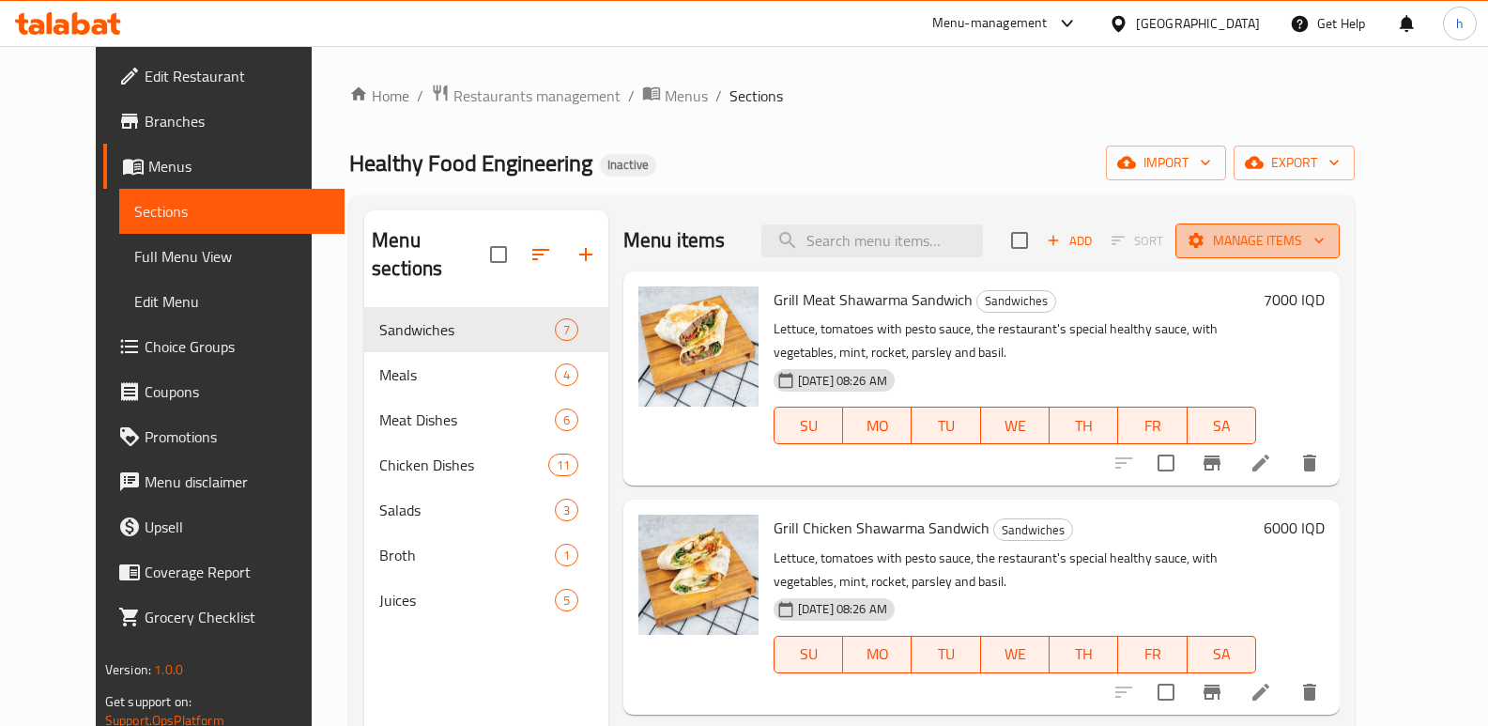
click at [1325, 250] on span "Manage items" at bounding box center [1257, 240] width 134 height 23
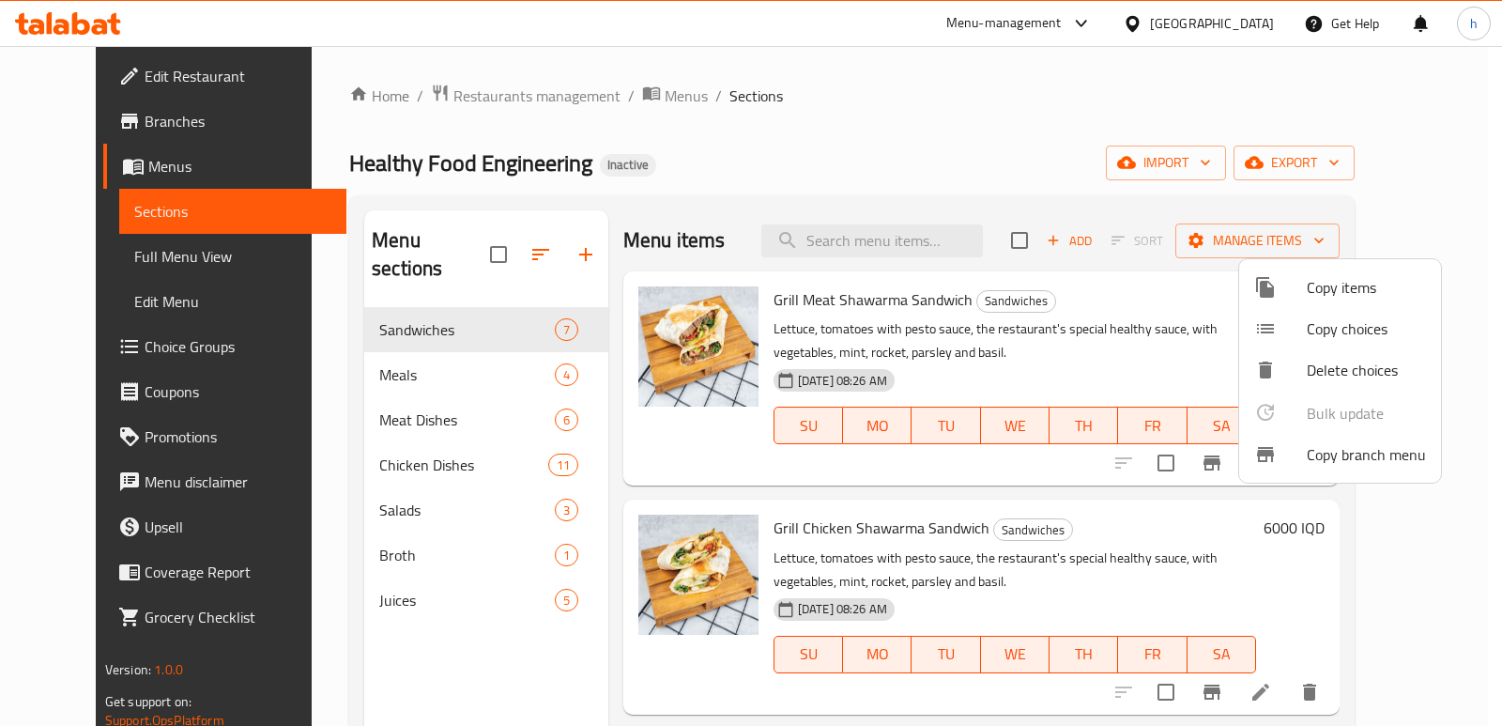
click at [109, 174] on div at bounding box center [751, 363] width 1502 height 726
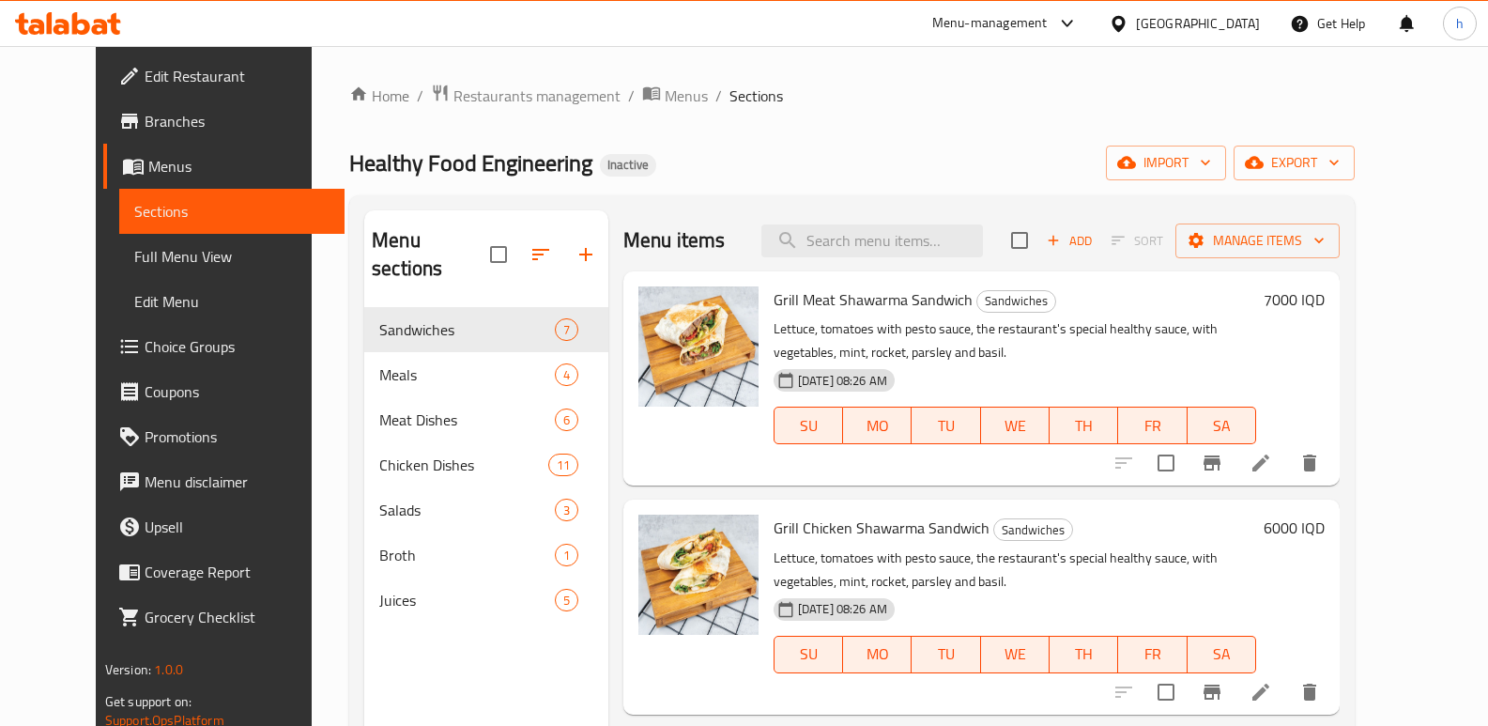
click at [148, 167] on span "Menus" at bounding box center [238, 166] width 181 height 23
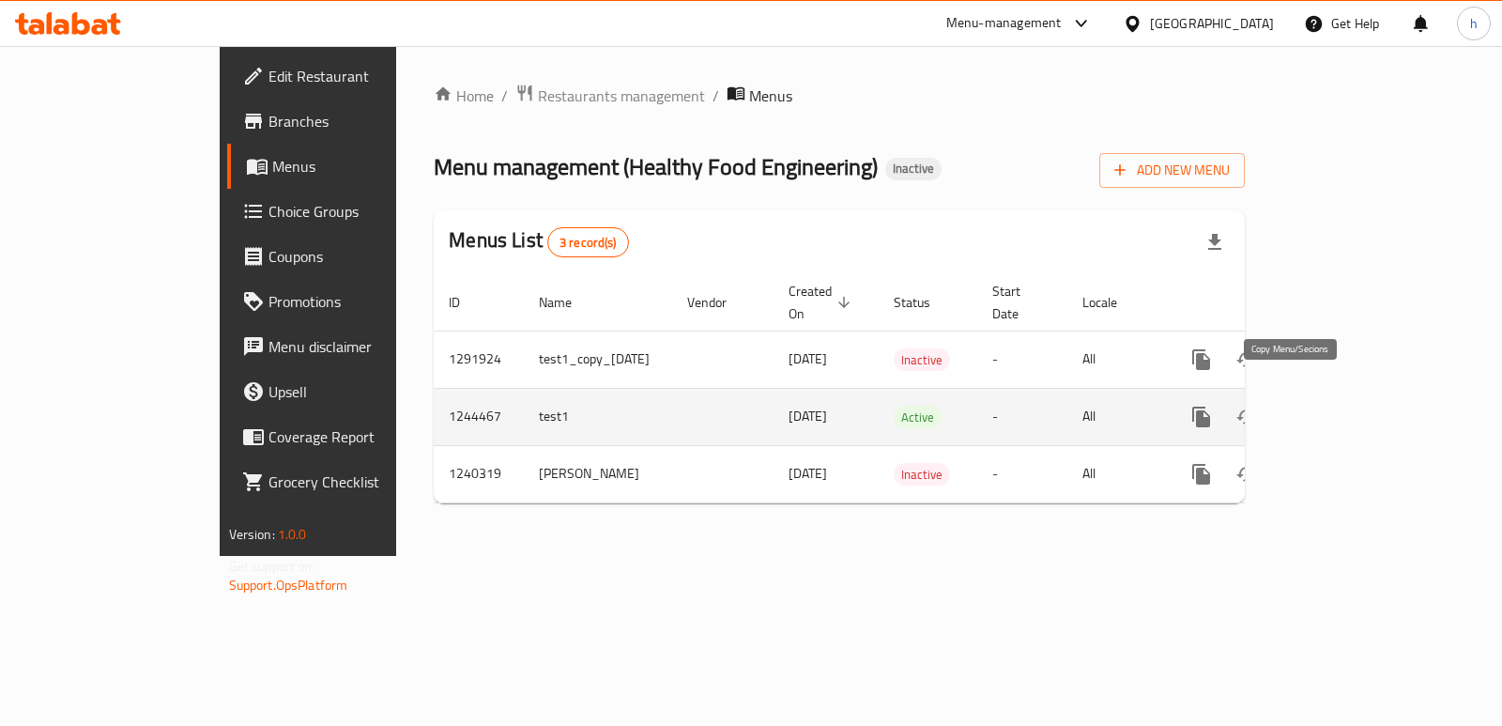
click at [1210, 407] on icon "more" at bounding box center [1201, 417] width 18 height 21
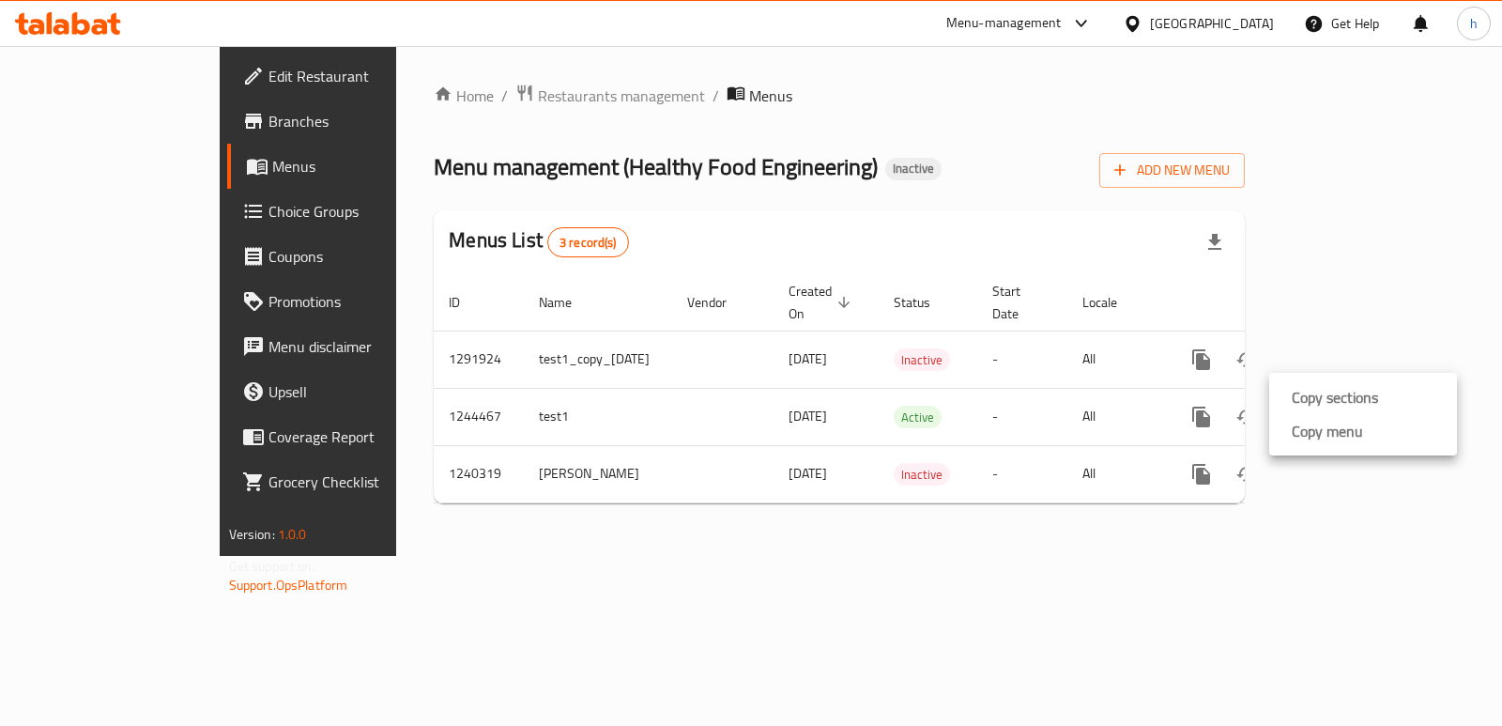
click at [1308, 434] on strong "Copy menu" at bounding box center [1327, 431] width 71 height 23
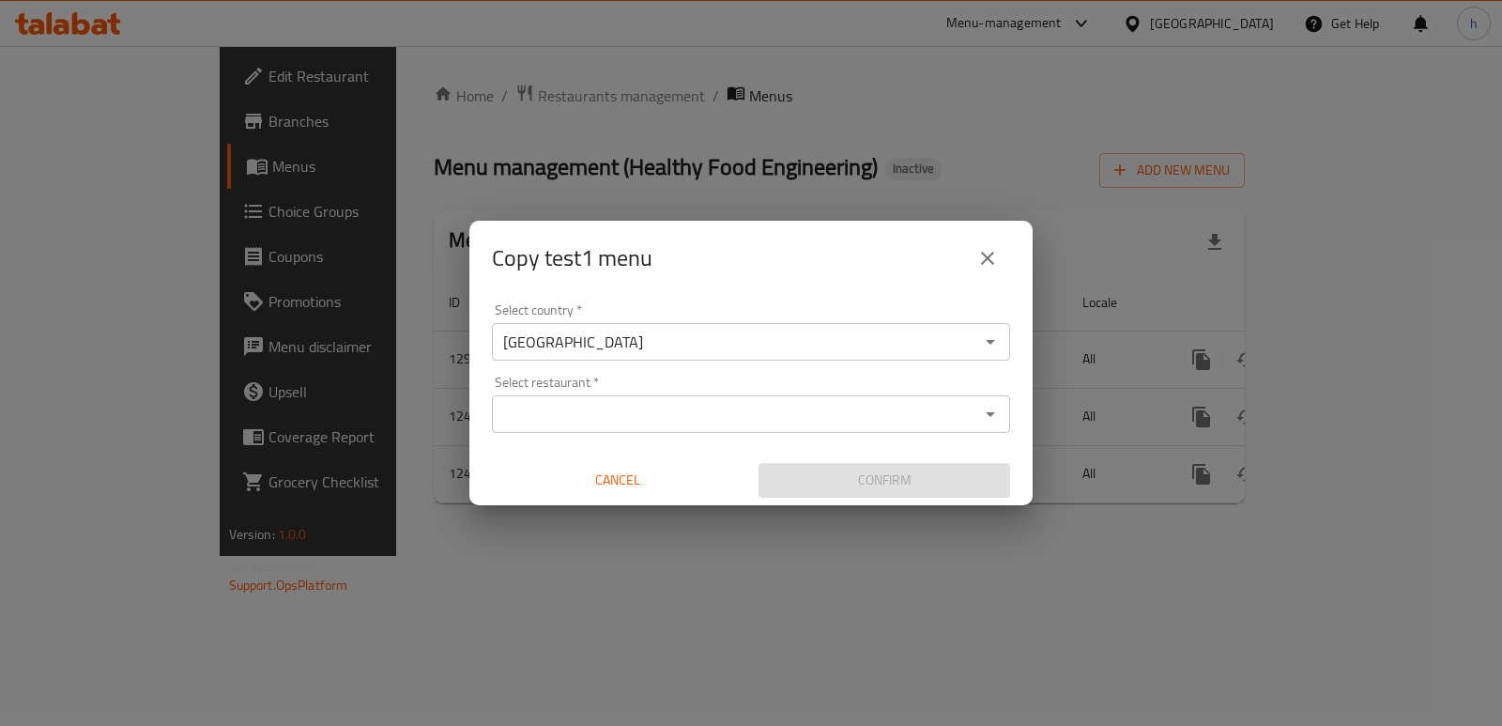
click at [562, 406] on input "Select restaurant   *" at bounding box center [736, 414] width 476 height 26
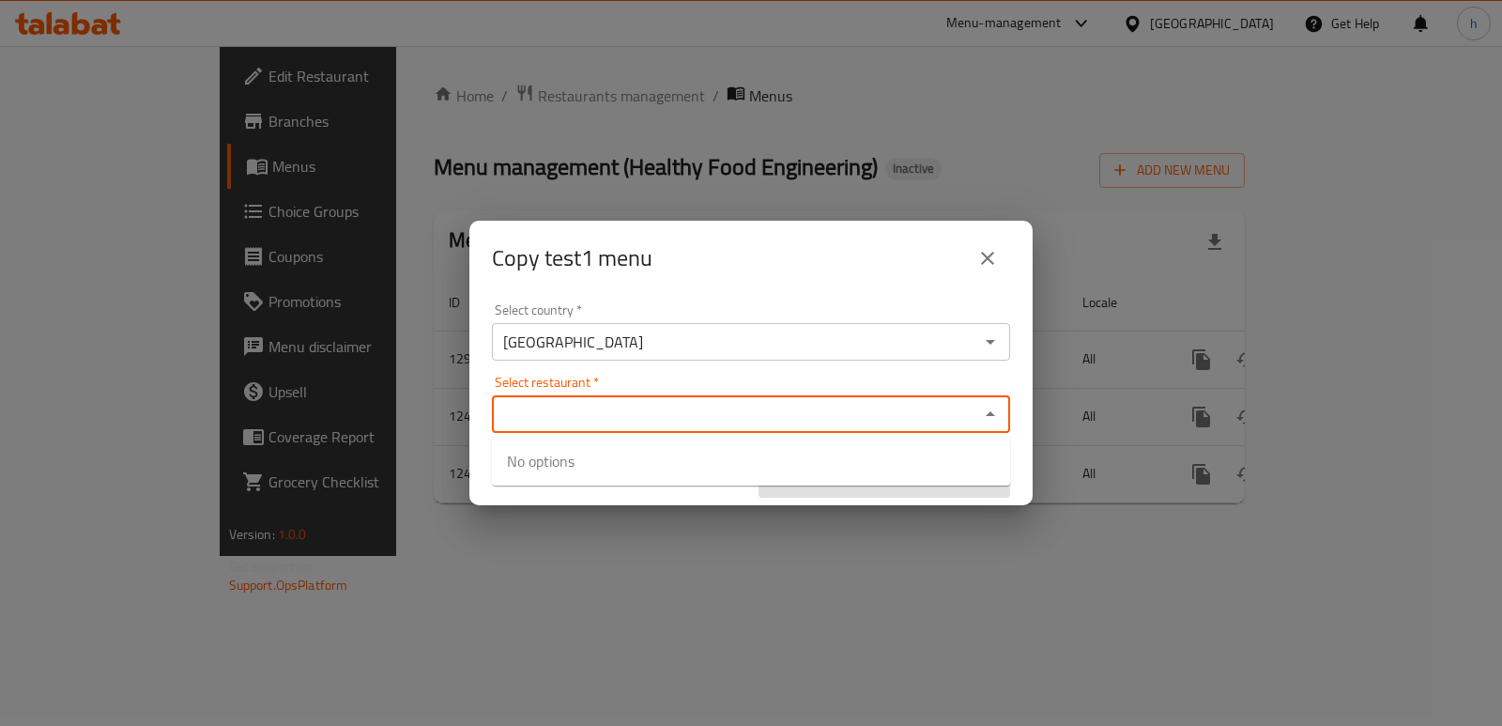
paste input "Healthy Food Engineering, Al hurriya"
type input "Healthy Food Engineering, Al hurriya"
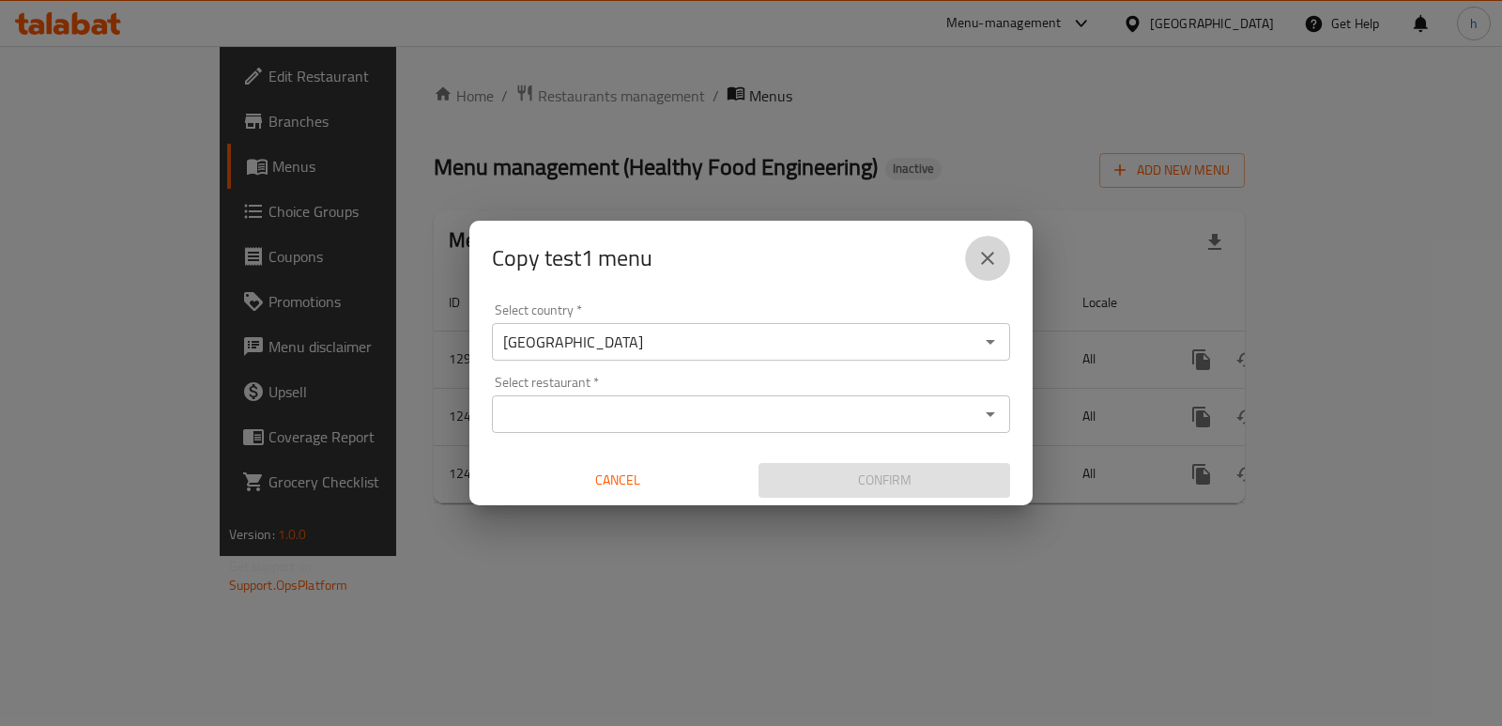
click at [974, 247] on button "close" at bounding box center [987, 258] width 45 height 45
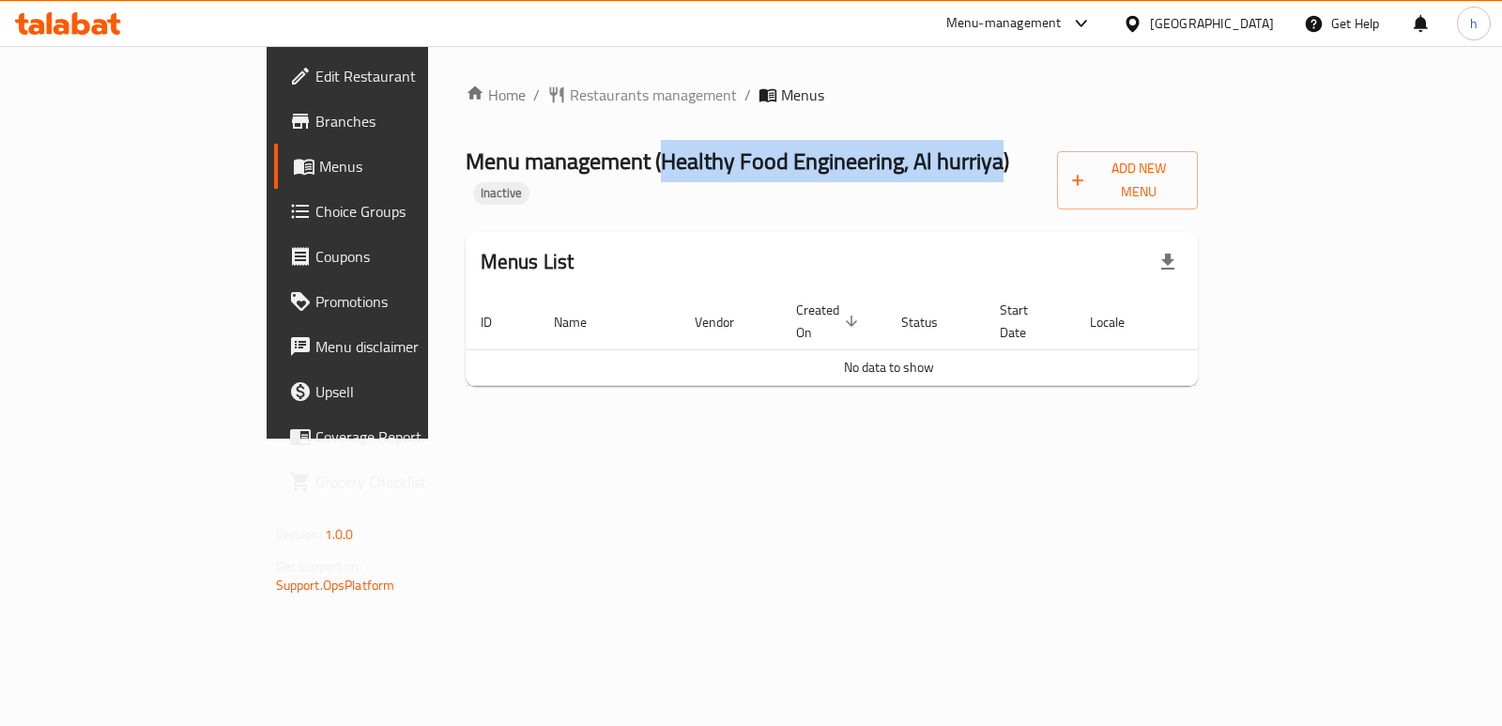
drag, startPoint x: 490, startPoint y: 162, endPoint x: 823, endPoint y: 161, distance: 333.3
click at [823, 161] on span "Menu management ( Healthy Food Engineering, [PERSON_NAME] )" at bounding box center [738, 161] width 544 height 42
copy span "Healthy Food Engineering, Al hurriya"
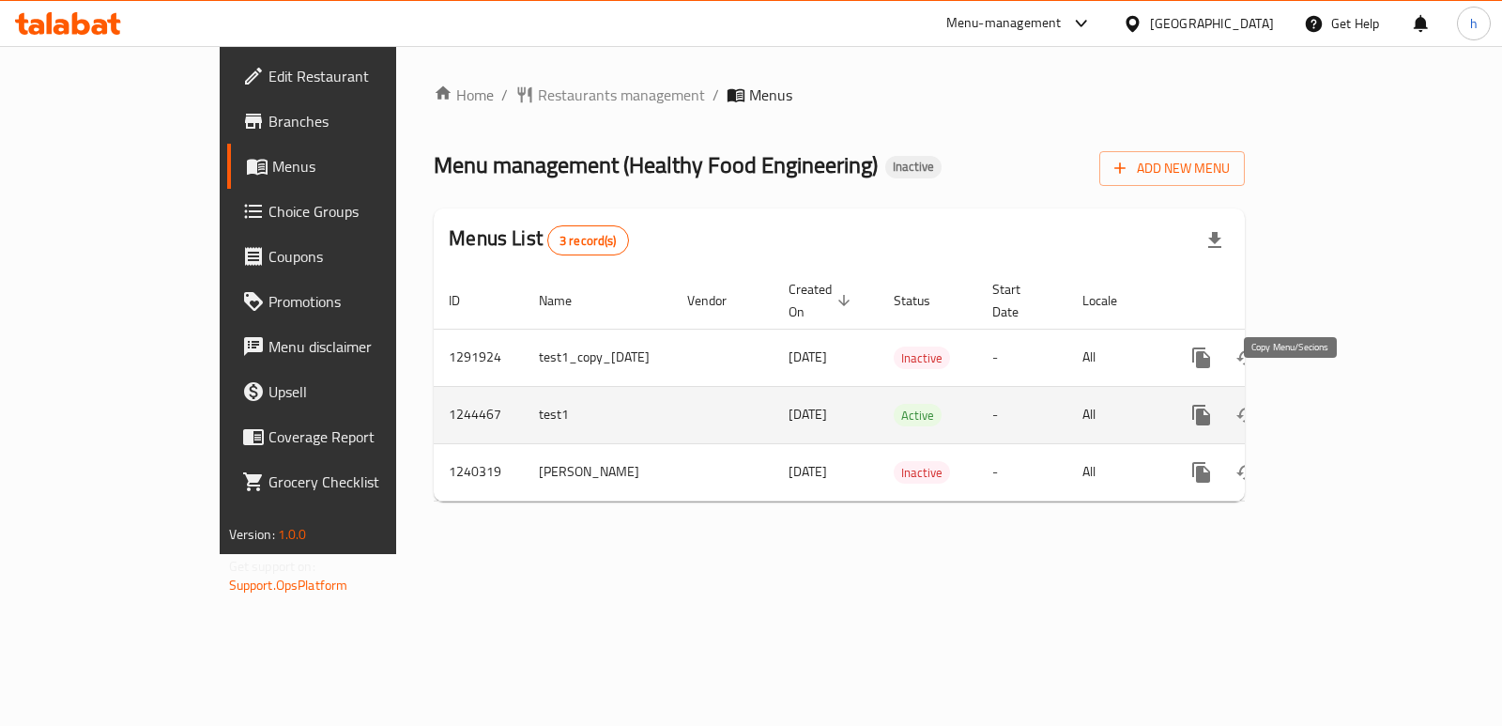
click at [1210, 405] on icon "more" at bounding box center [1201, 415] width 18 height 21
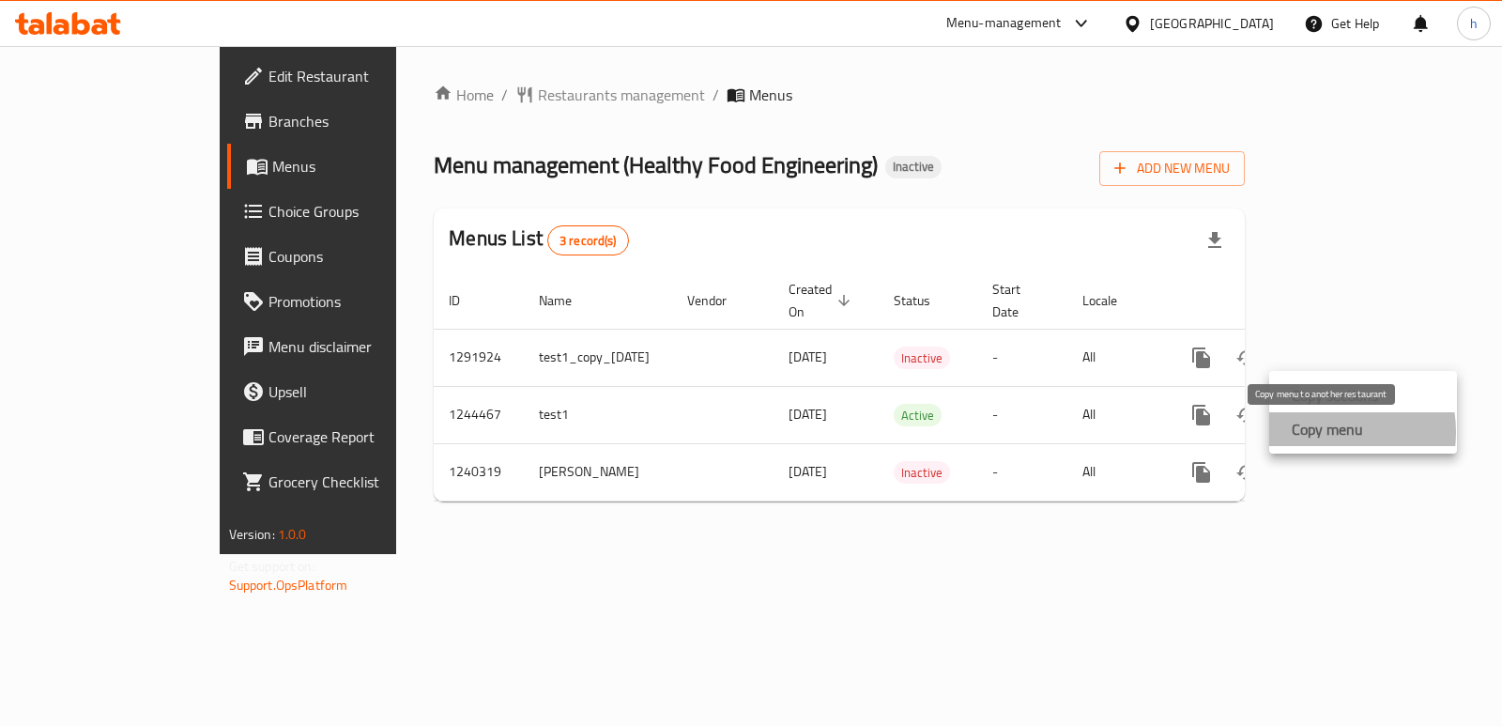
click at [1321, 432] on strong "Copy menu" at bounding box center [1327, 429] width 71 height 23
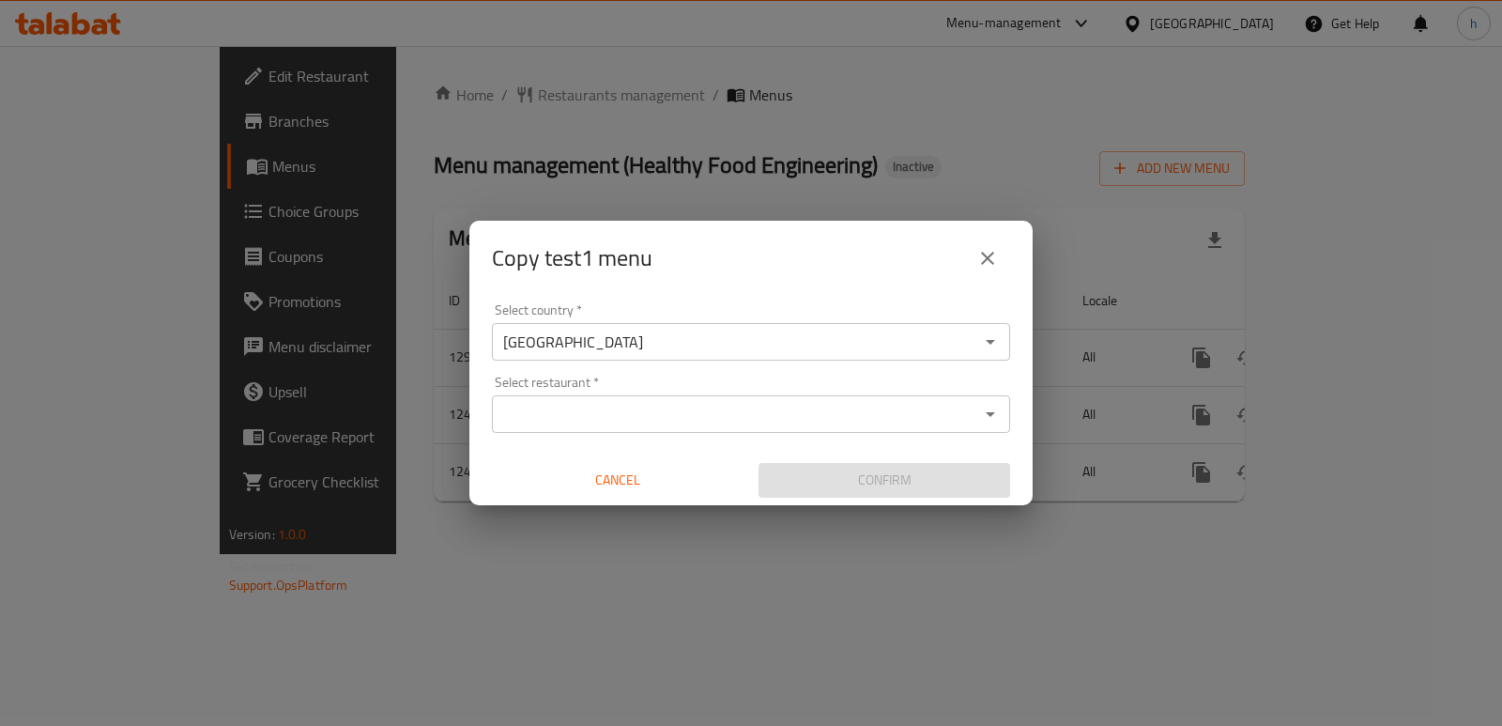
click at [683, 417] on input "Select restaurant   *" at bounding box center [736, 414] width 476 height 26
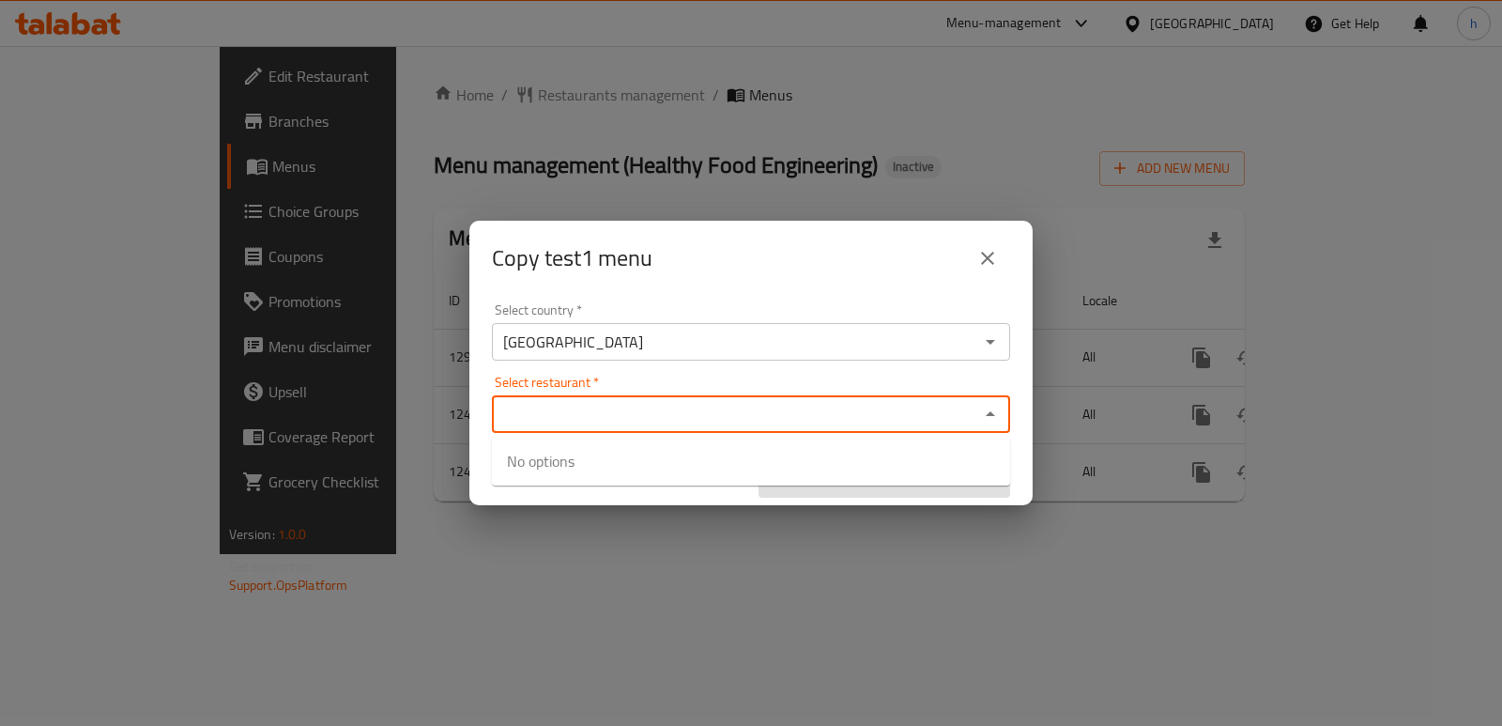
paste input "Healthy Food Engineering, Al hurriya"
type input "Healthy Food Engineering, Al hurriya"
click at [575, 615] on div "Copy test1 menu Select country   * [GEOGRAPHIC_DATA] Select country * Select re…" at bounding box center [751, 363] width 1502 height 726
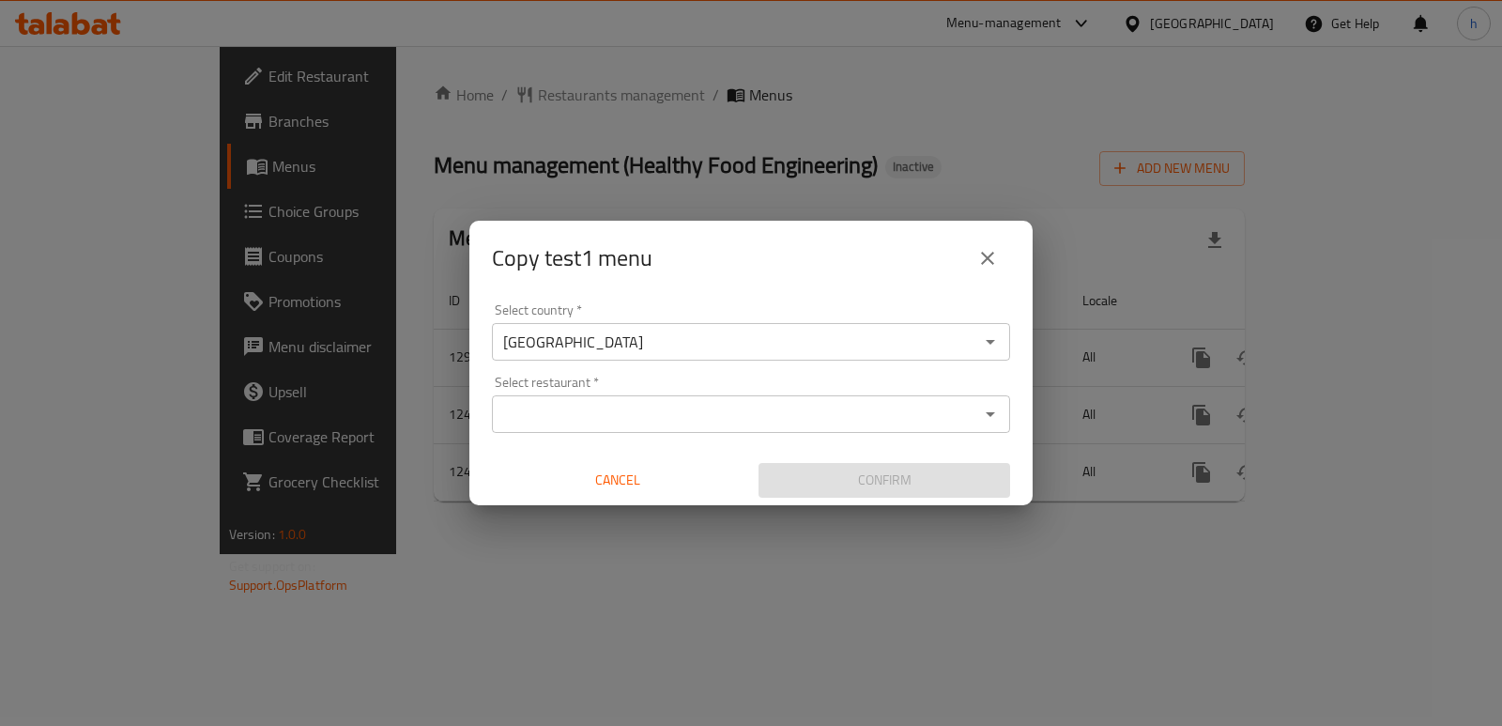
click at [608, 422] on input "Select restaurant   *" at bounding box center [736, 414] width 476 height 26
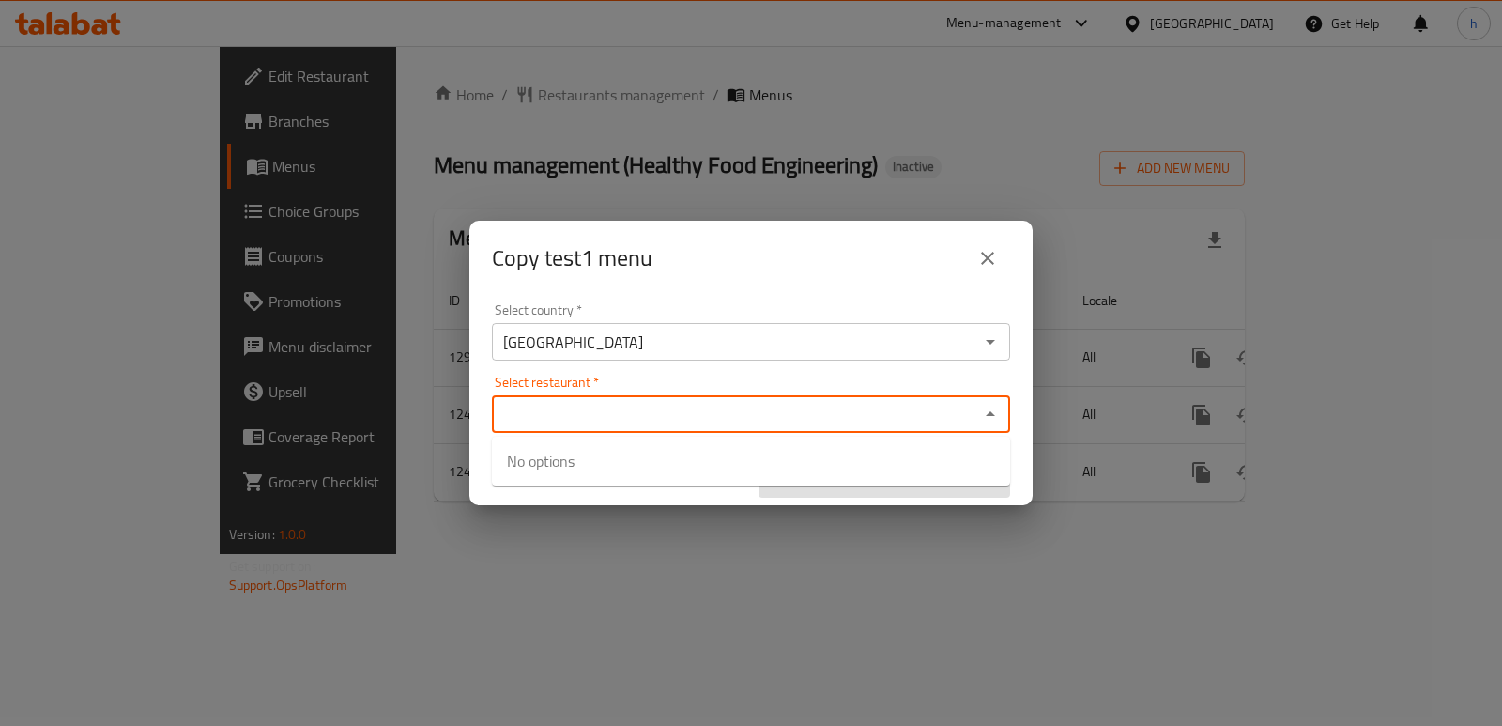
click at [990, 253] on icon "close" at bounding box center [987, 258] width 23 height 23
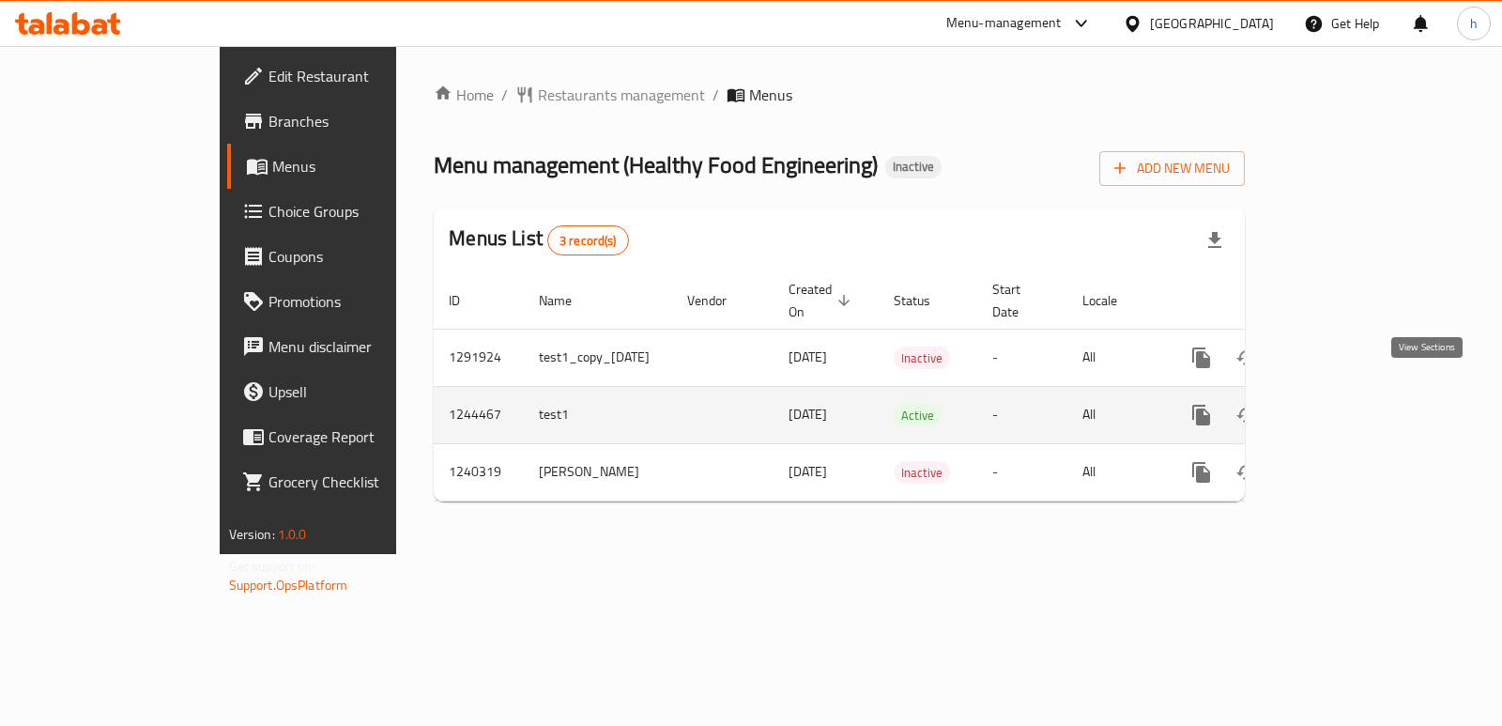
click at [1345, 407] on icon "enhanced table" at bounding box center [1336, 415] width 17 height 17
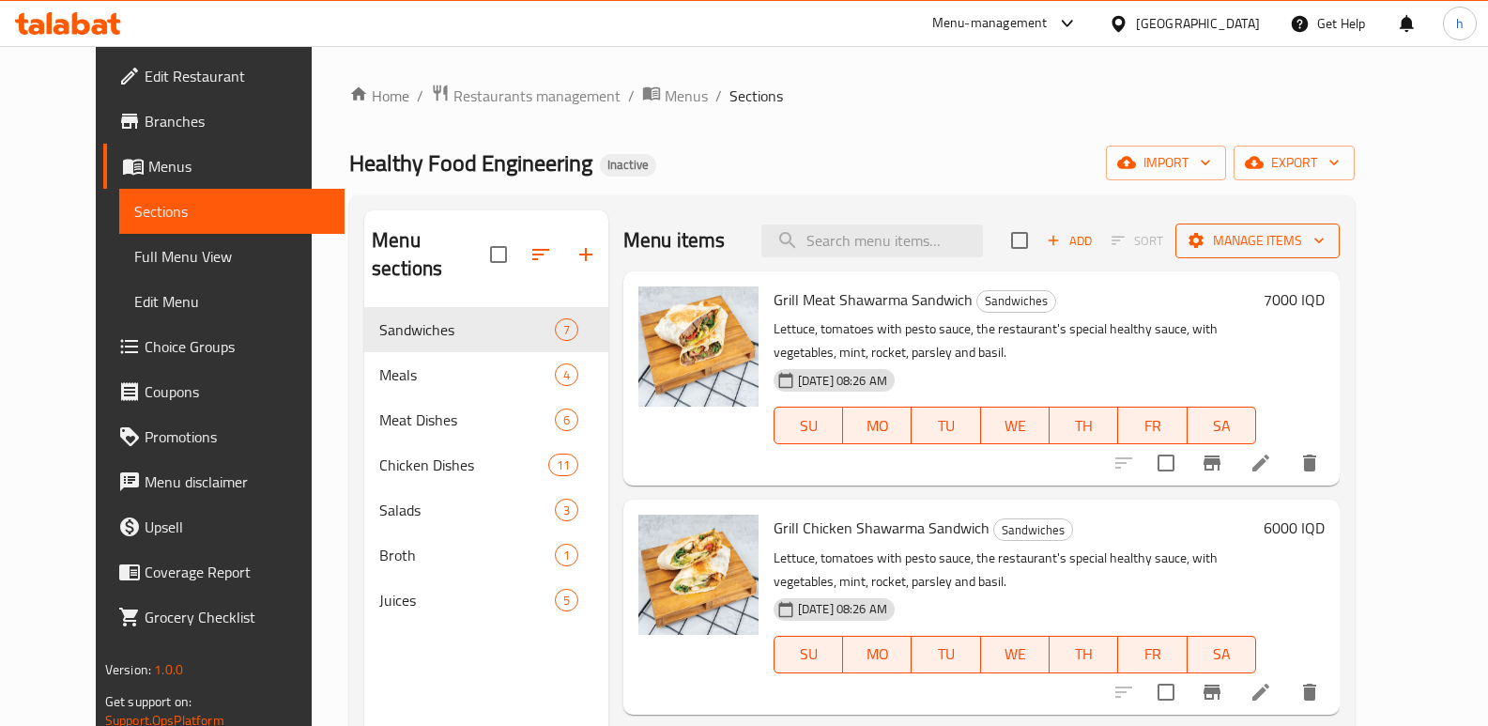
click at [1325, 232] on span "Manage items" at bounding box center [1257, 240] width 134 height 23
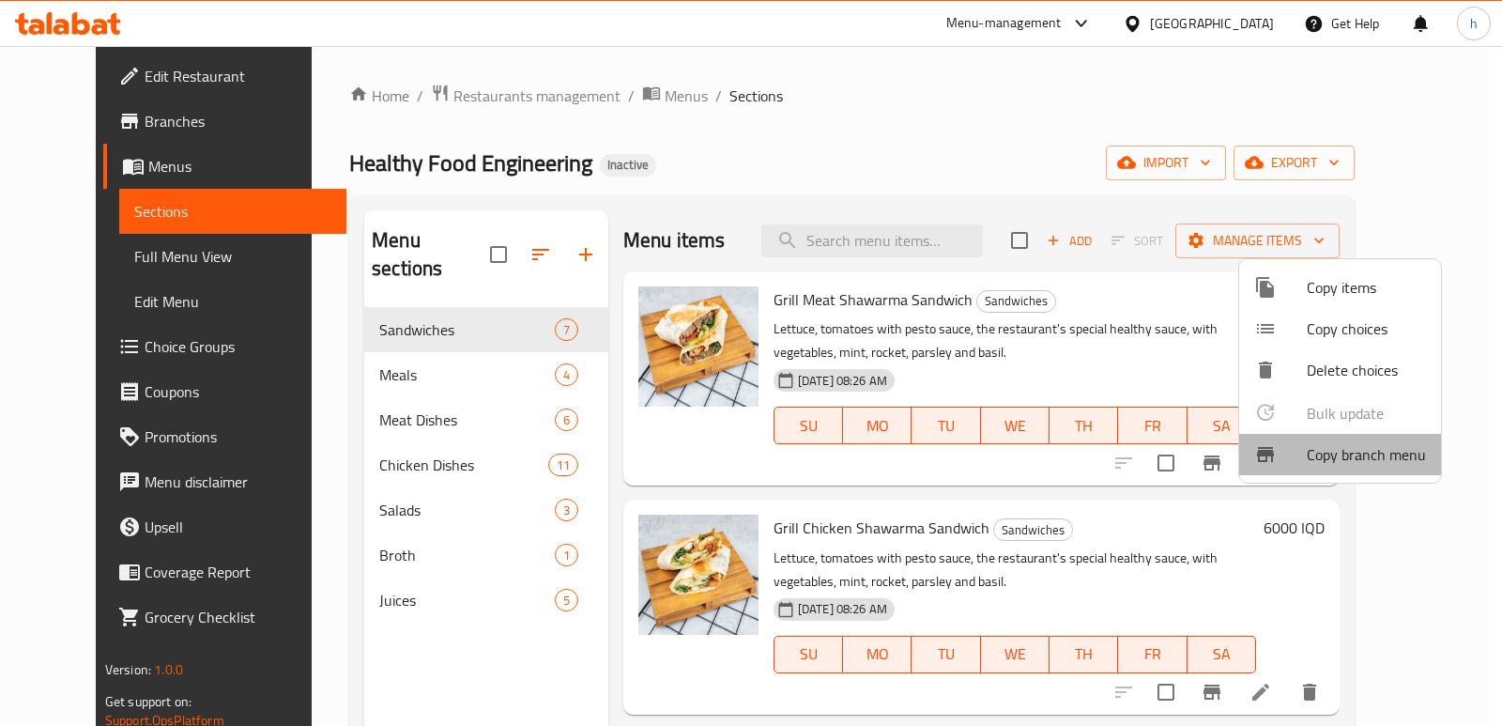
click at [1352, 463] on span "Copy branch menu" at bounding box center [1366, 454] width 119 height 23
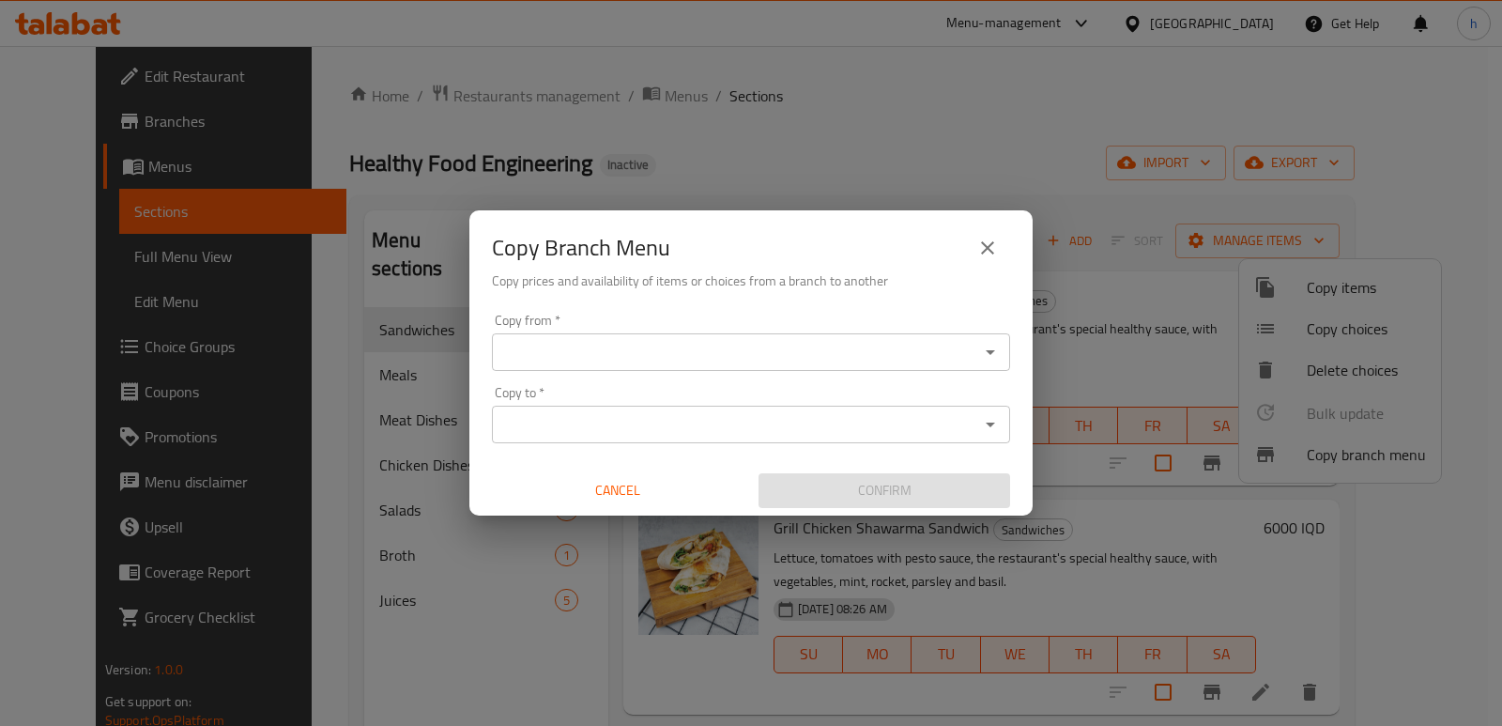
click at [606, 332] on div "Copy from   * Copy from *" at bounding box center [751, 342] width 518 height 57
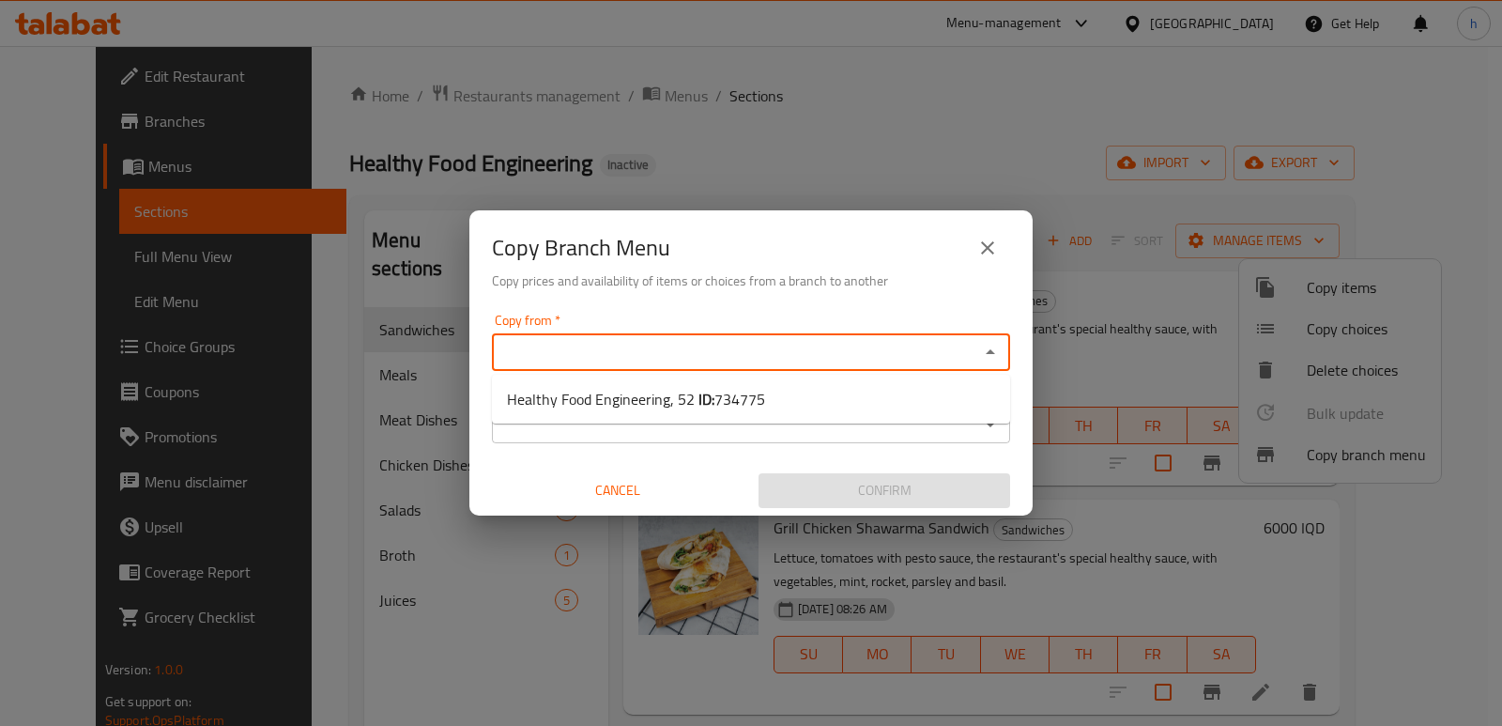
click at [612, 347] on input "Copy from   *" at bounding box center [736, 352] width 476 height 26
click at [672, 403] on span "Healthy Food Engineering, 52 ID: 734775" at bounding box center [636, 399] width 258 height 23
type input "Healthy Food Engineering, 52"
click at [664, 422] on input "Copy to   *" at bounding box center [736, 424] width 476 height 26
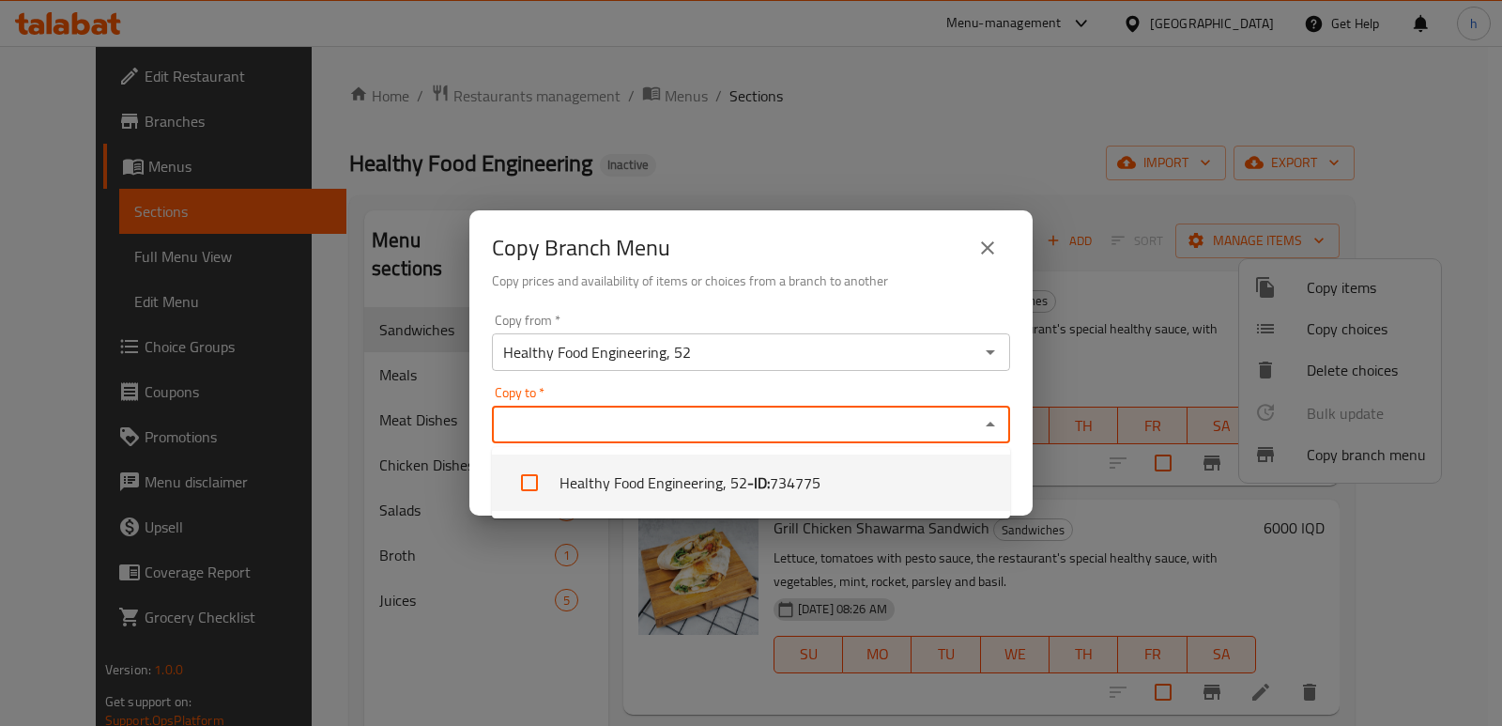
click at [491, 612] on div "Copy Branch Menu Copy prices and availability of items or choices from a branch…" at bounding box center [751, 363] width 1502 height 726
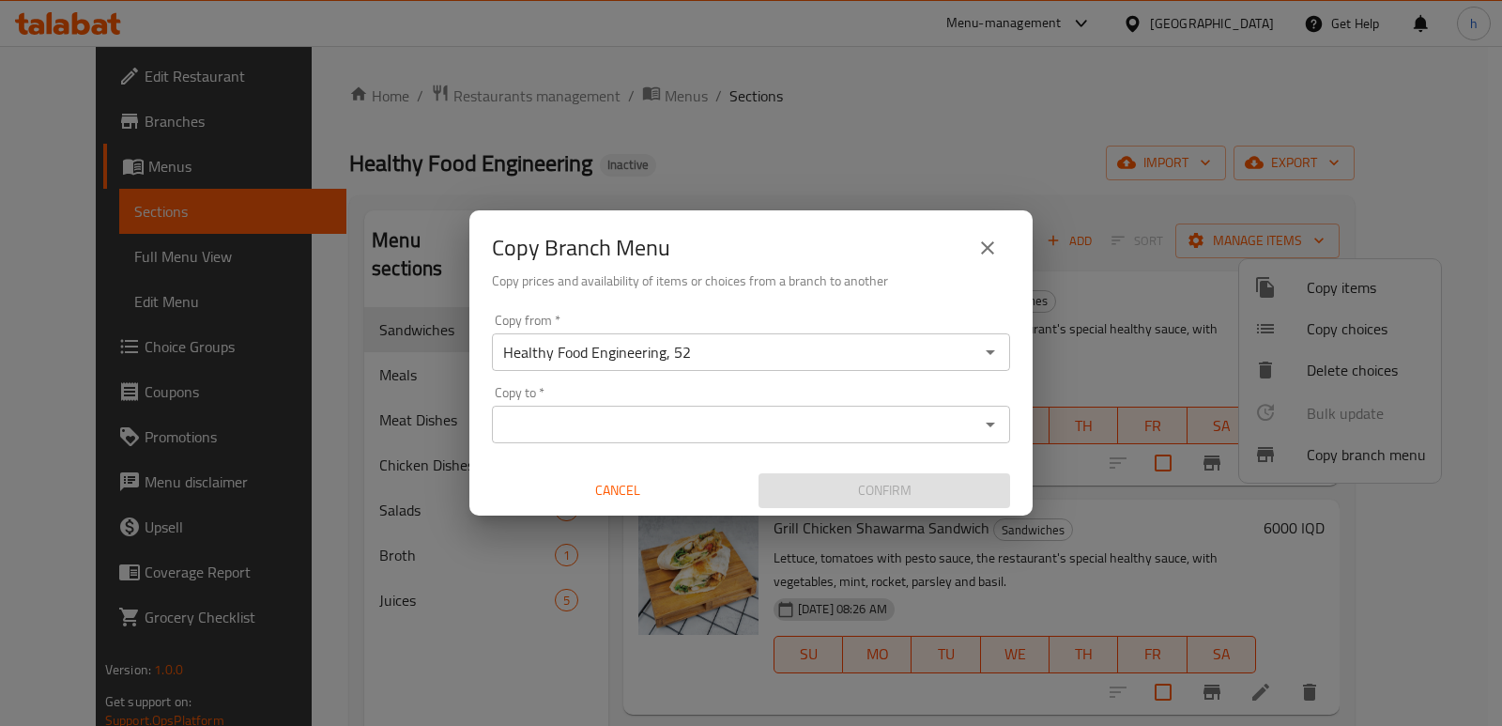
click at [638, 430] on input "Copy to   *" at bounding box center [736, 424] width 476 height 26
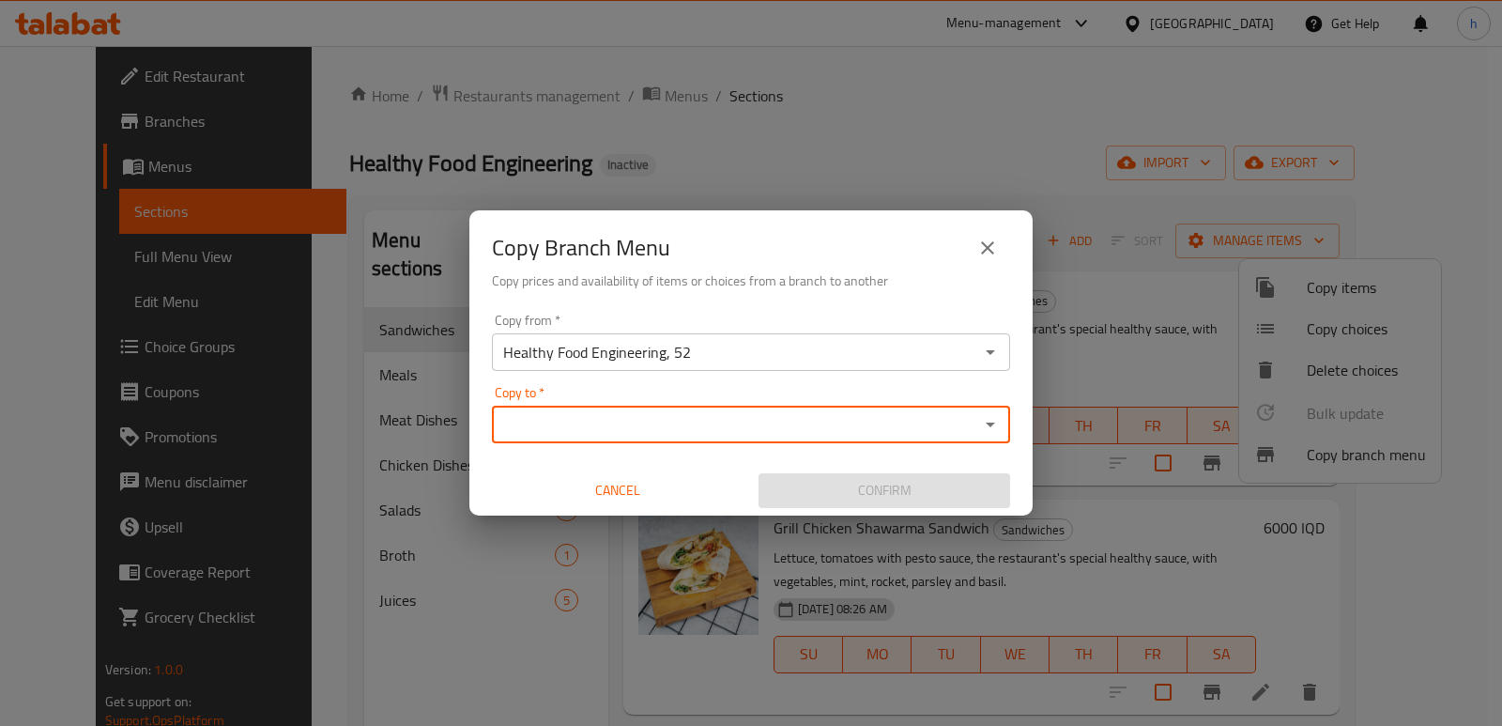
paste input "Healthy Food Engineering, Al hurriya"
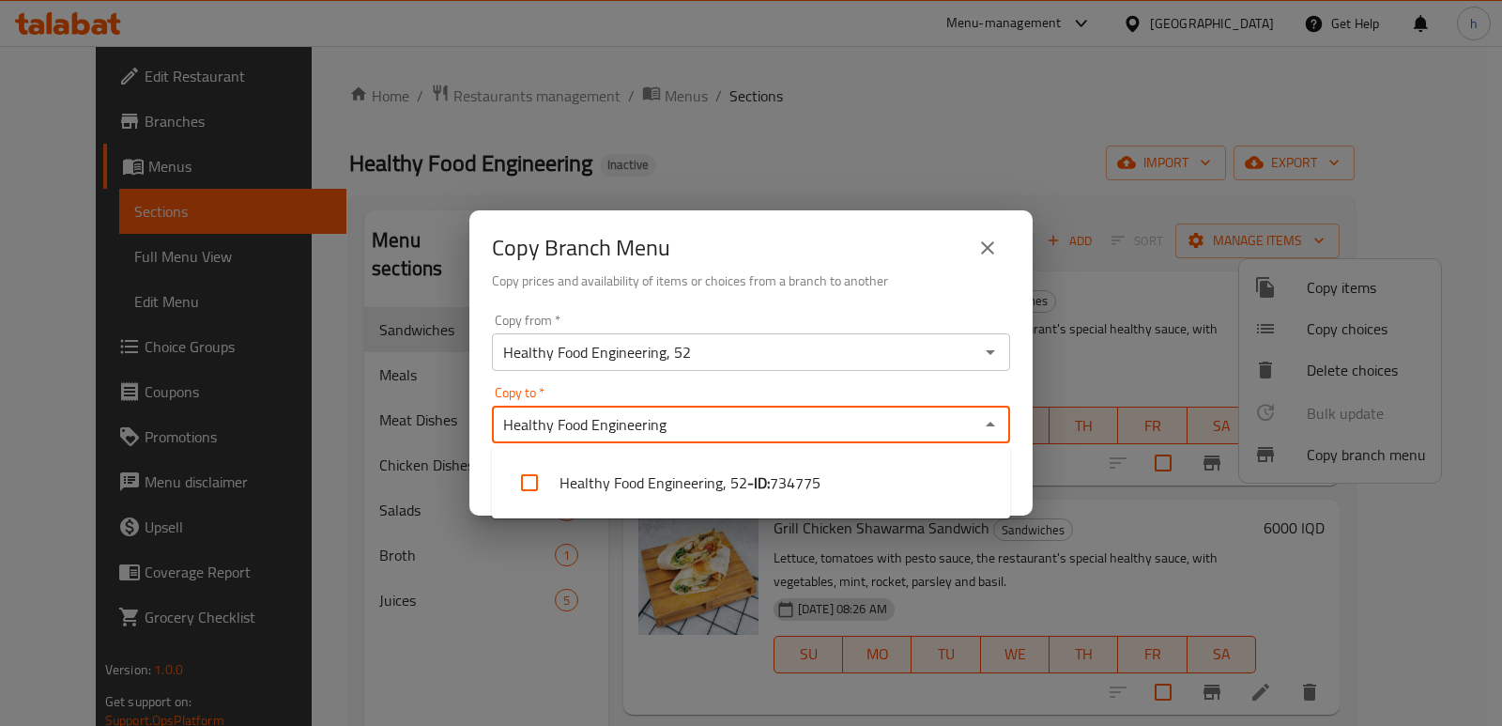
type input "Healthy Food Engineering"
click at [477, 693] on div "Copy Branch Menu Copy prices and availability of items or choices from a branch…" at bounding box center [751, 363] width 1502 height 726
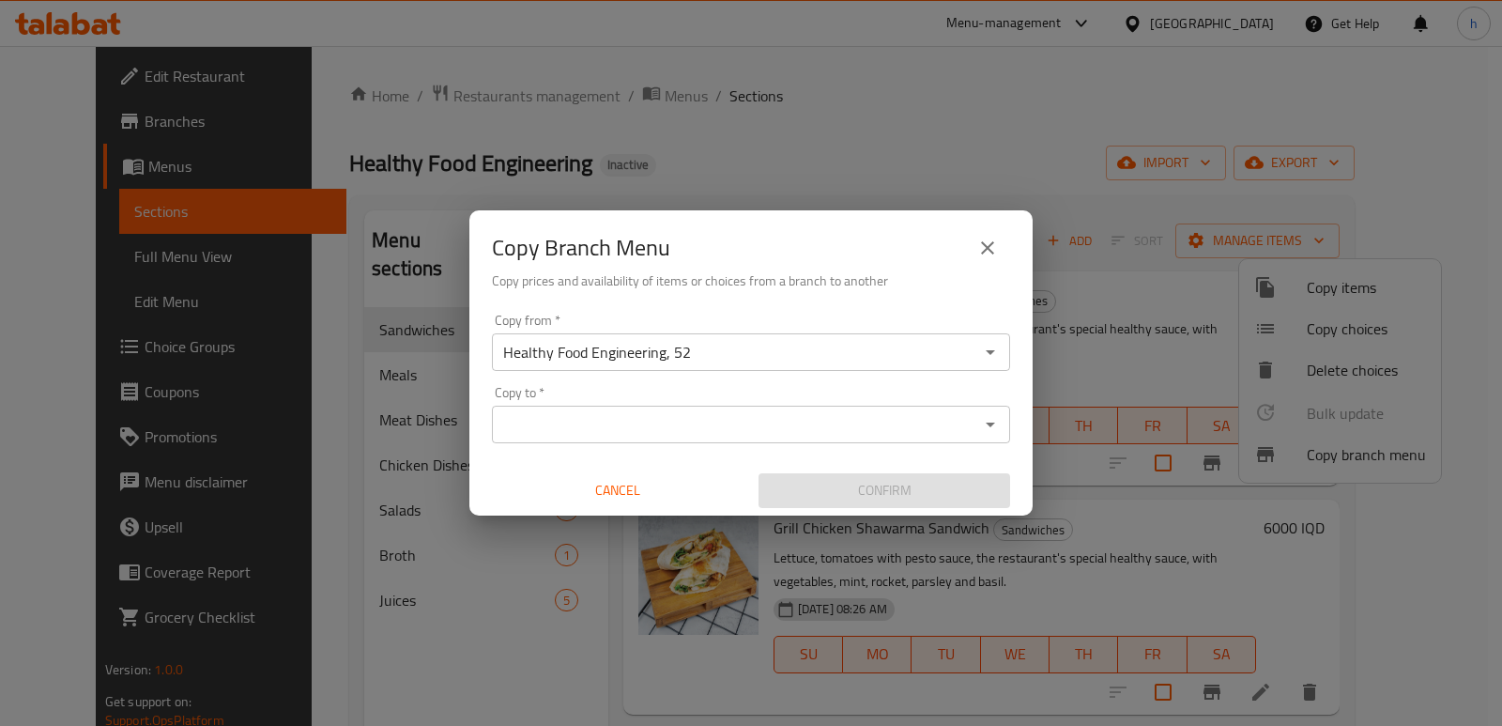
click at [985, 252] on icon "close" at bounding box center [987, 247] width 13 height 13
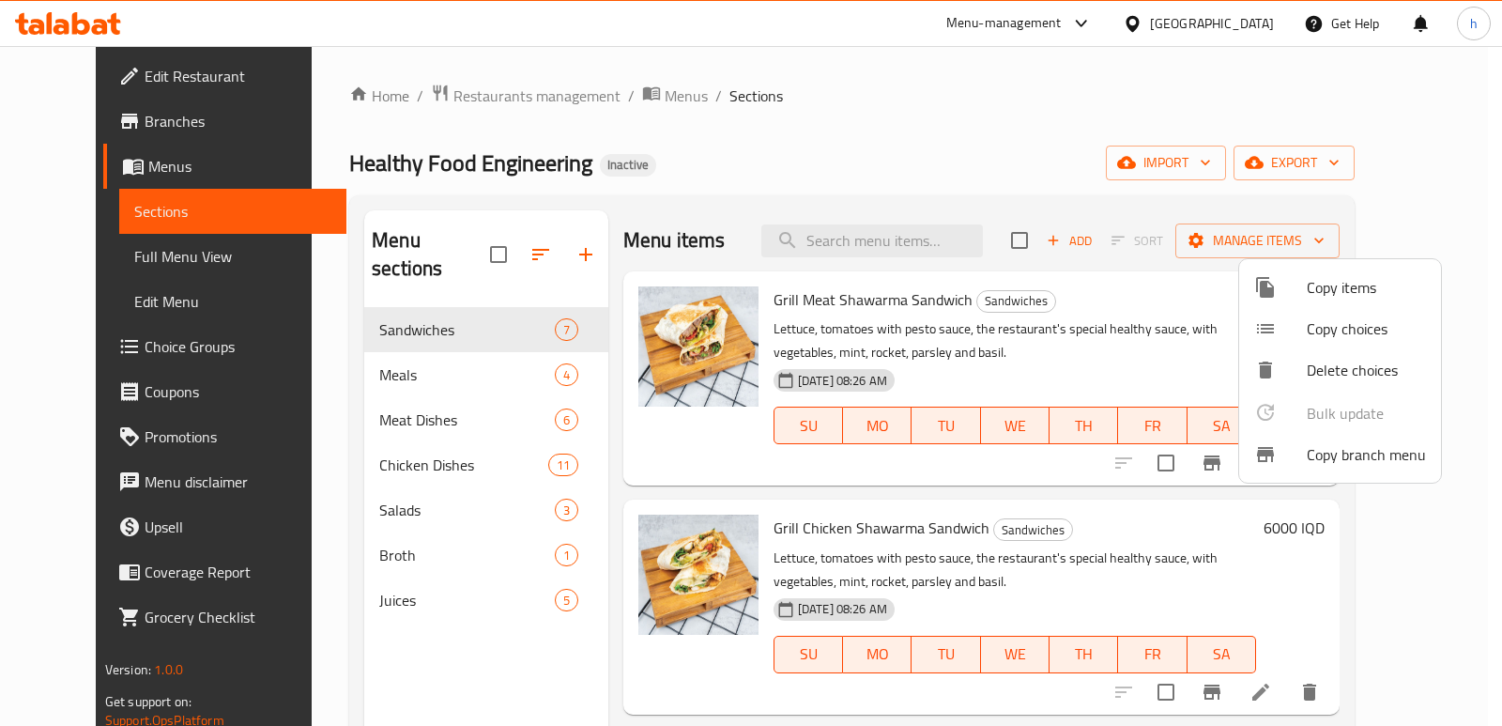
click at [100, 162] on div at bounding box center [751, 363] width 1502 height 726
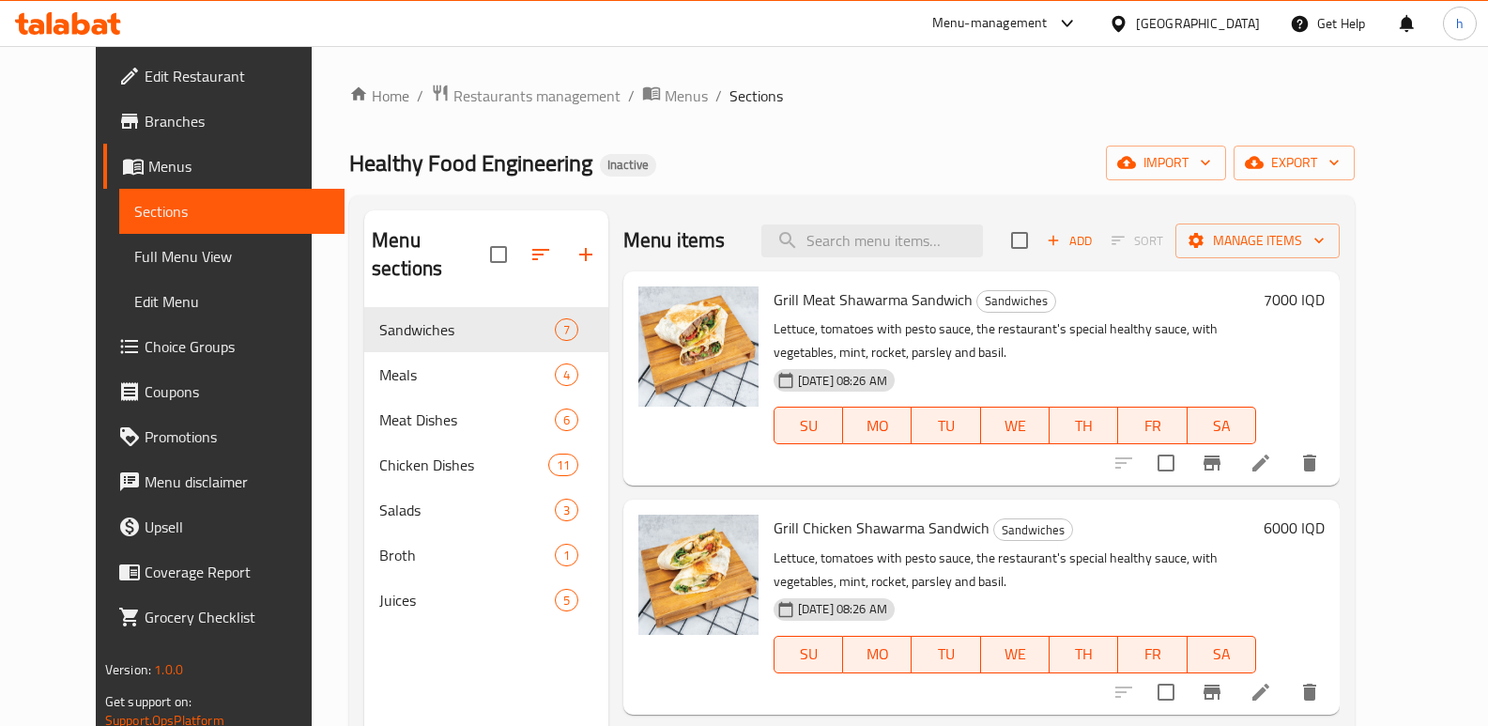
click at [148, 162] on span "Menus" at bounding box center [238, 166] width 181 height 23
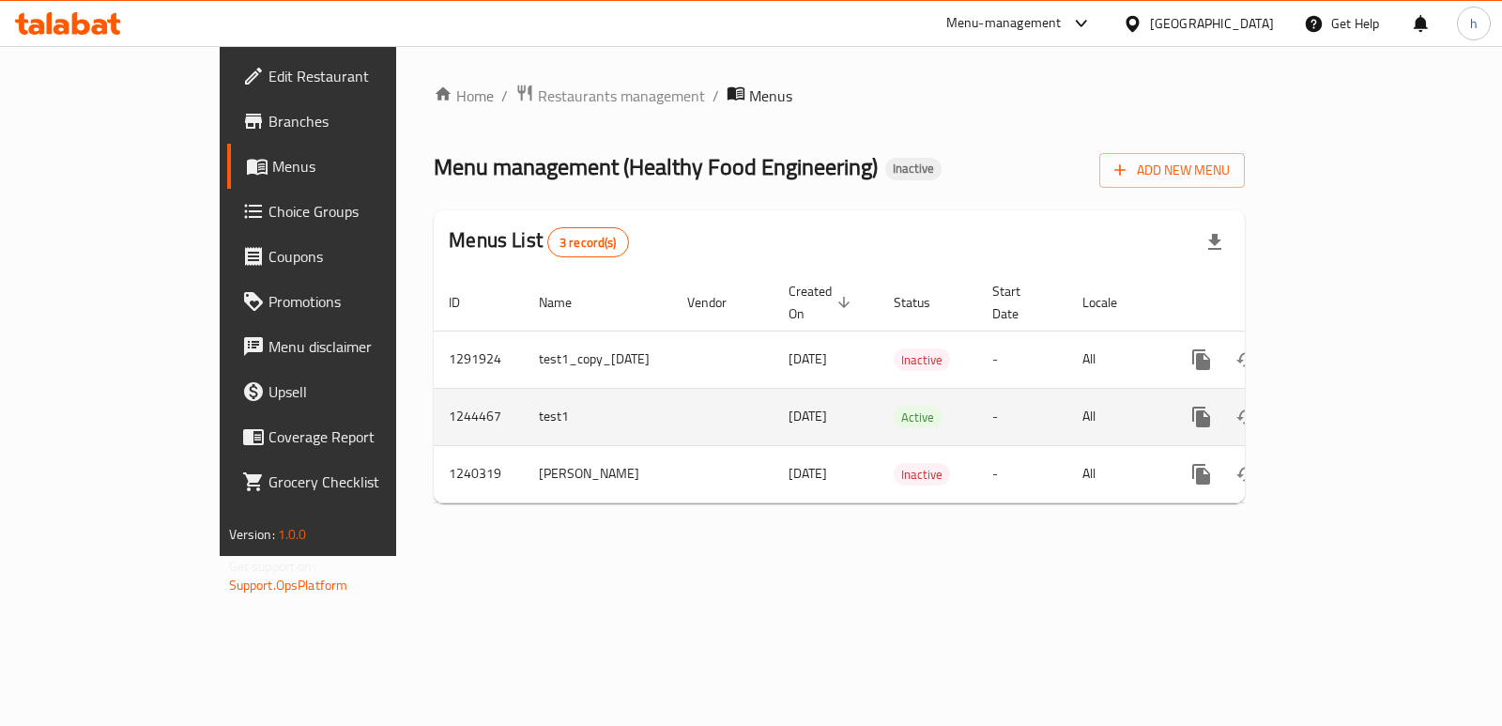
click at [1224, 394] on button "more" at bounding box center [1201, 416] width 45 height 45
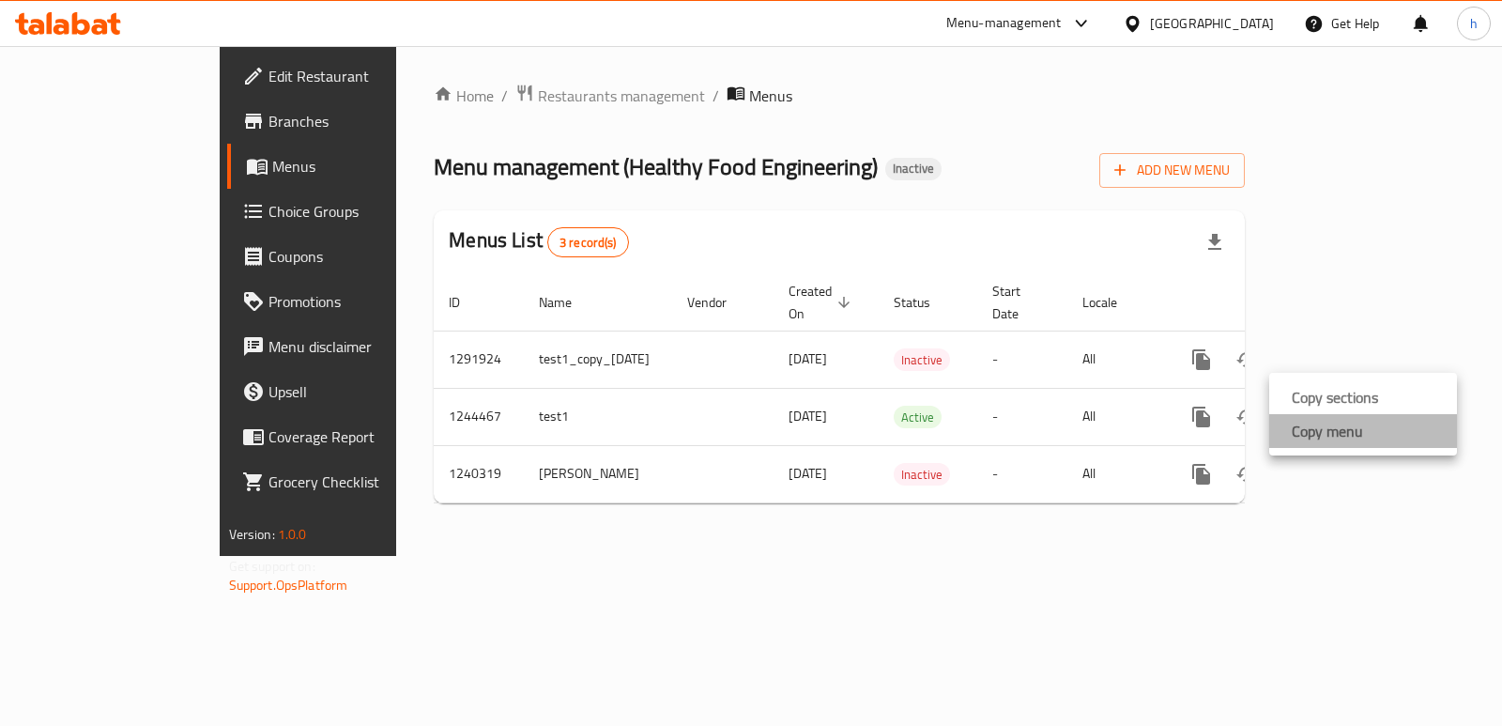
click at [1393, 425] on li "Copy menu" at bounding box center [1363, 431] width 188 height 34
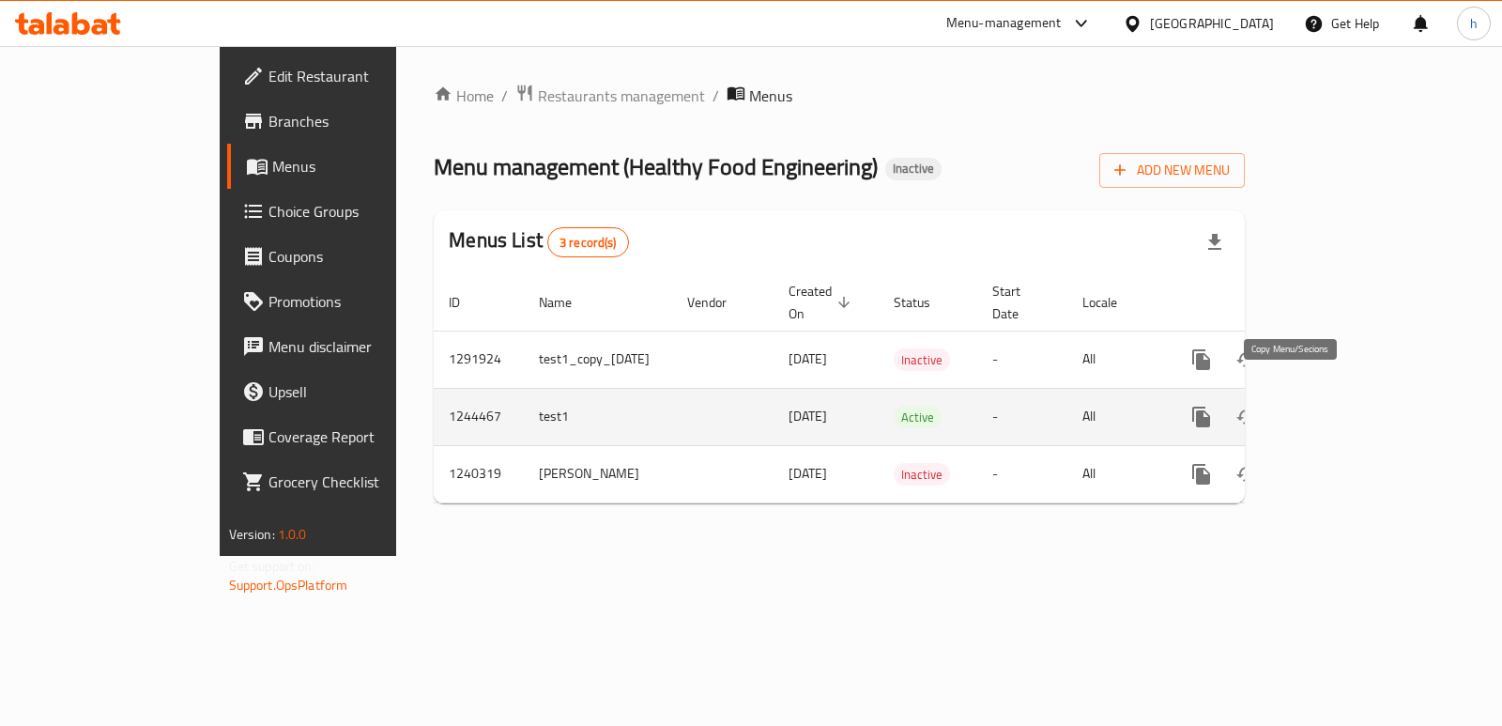
click at [1213, 406] on icon "more" at bounding box center [1201, 417] width 23 height 23
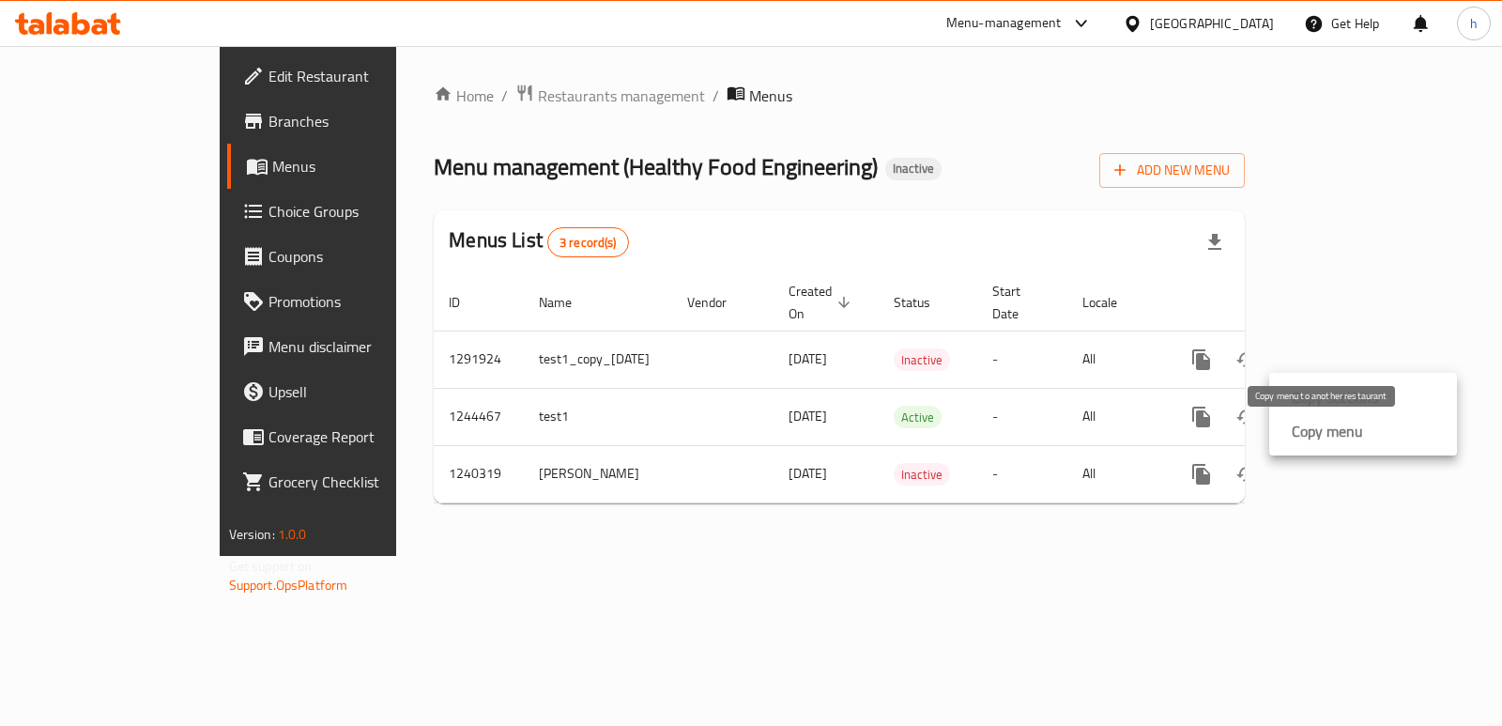
click at [1313, 434] on strong "Copy menu" at bounding box center [1327, 431] width 71 height 23
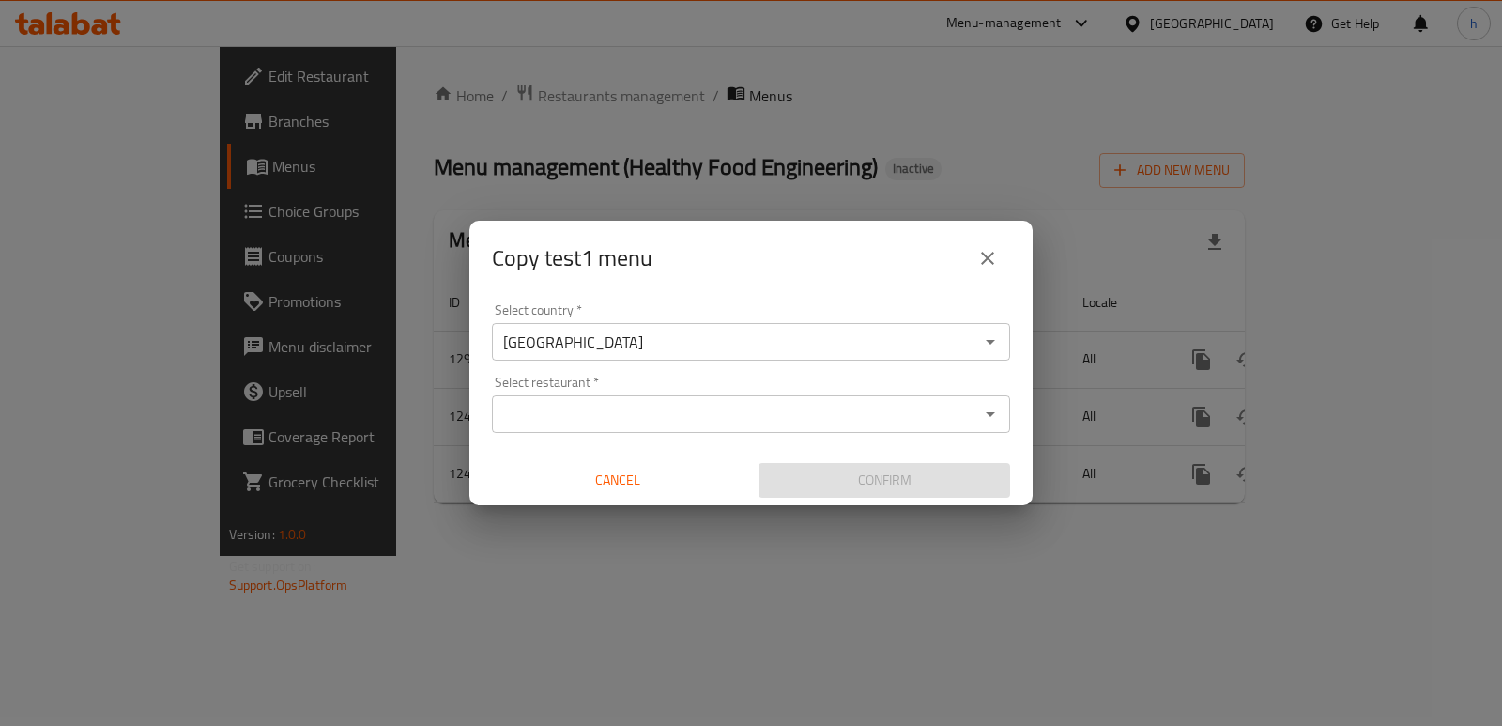
click at [691, 419] on input "Select restaurant   *" at bounding box center [736, 414] width 476 height 26
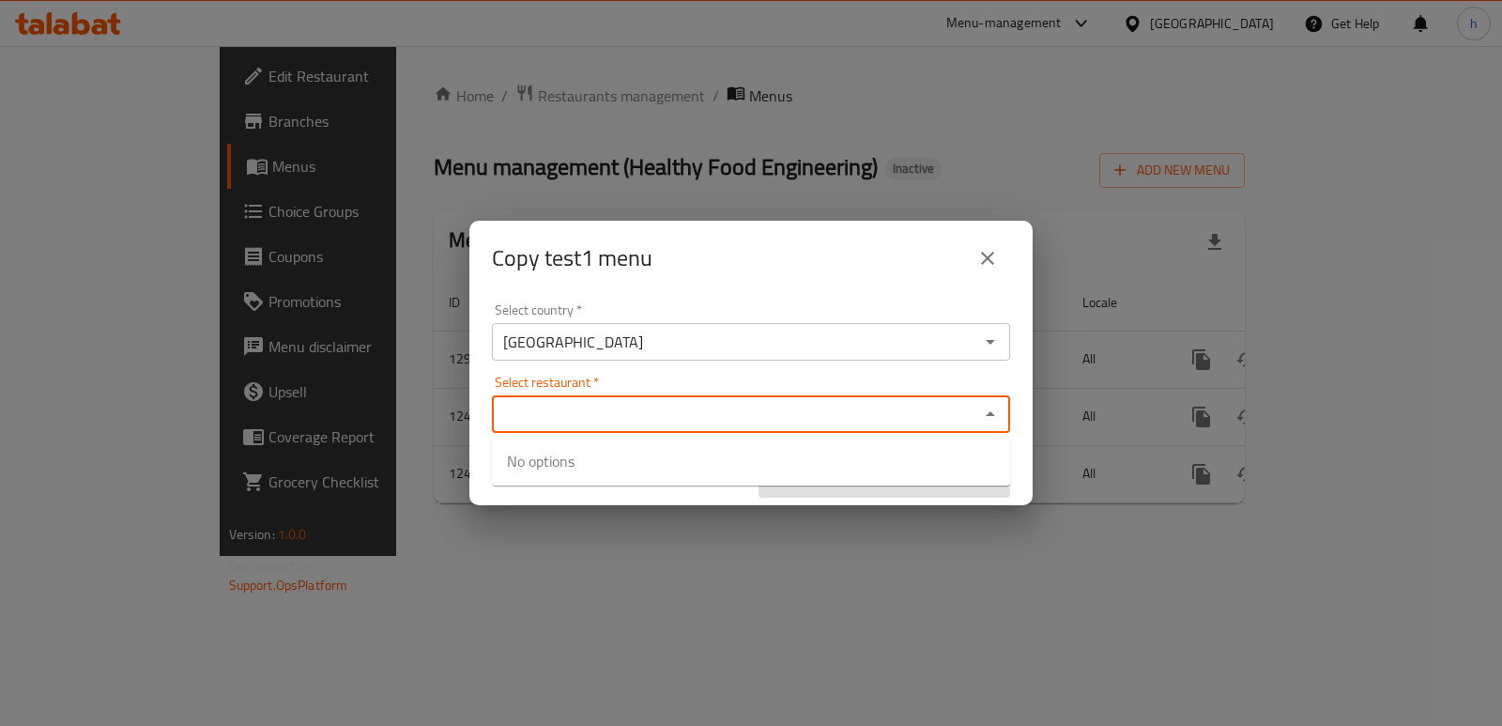
paste input "Healthy Food Engineering, Al hurriya"
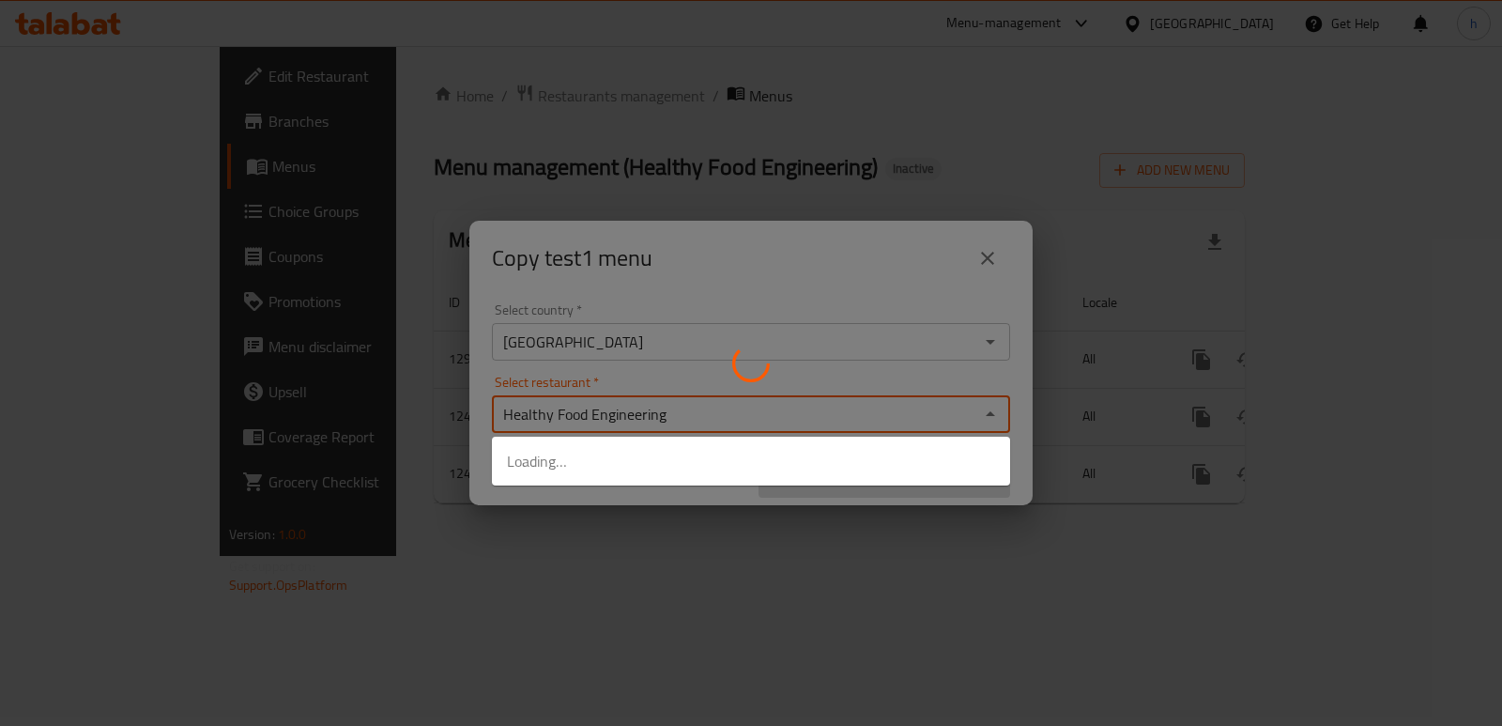
type input "Healthy Food Engineering"
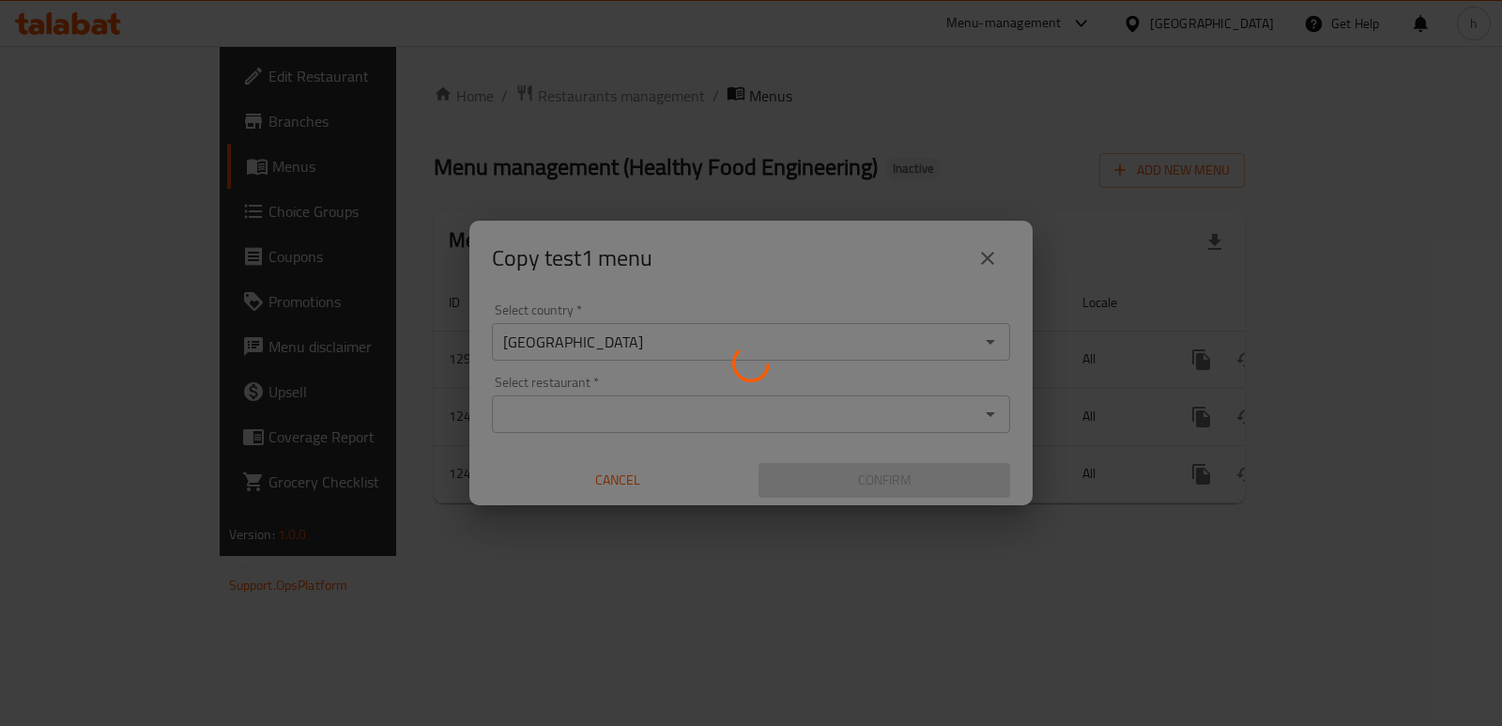
click at [703, 514] on div at bounding box center [751, 363] width 1502 height 726
click at [685, 534] on div at bounding box center [751, 363] width 1502 height 726
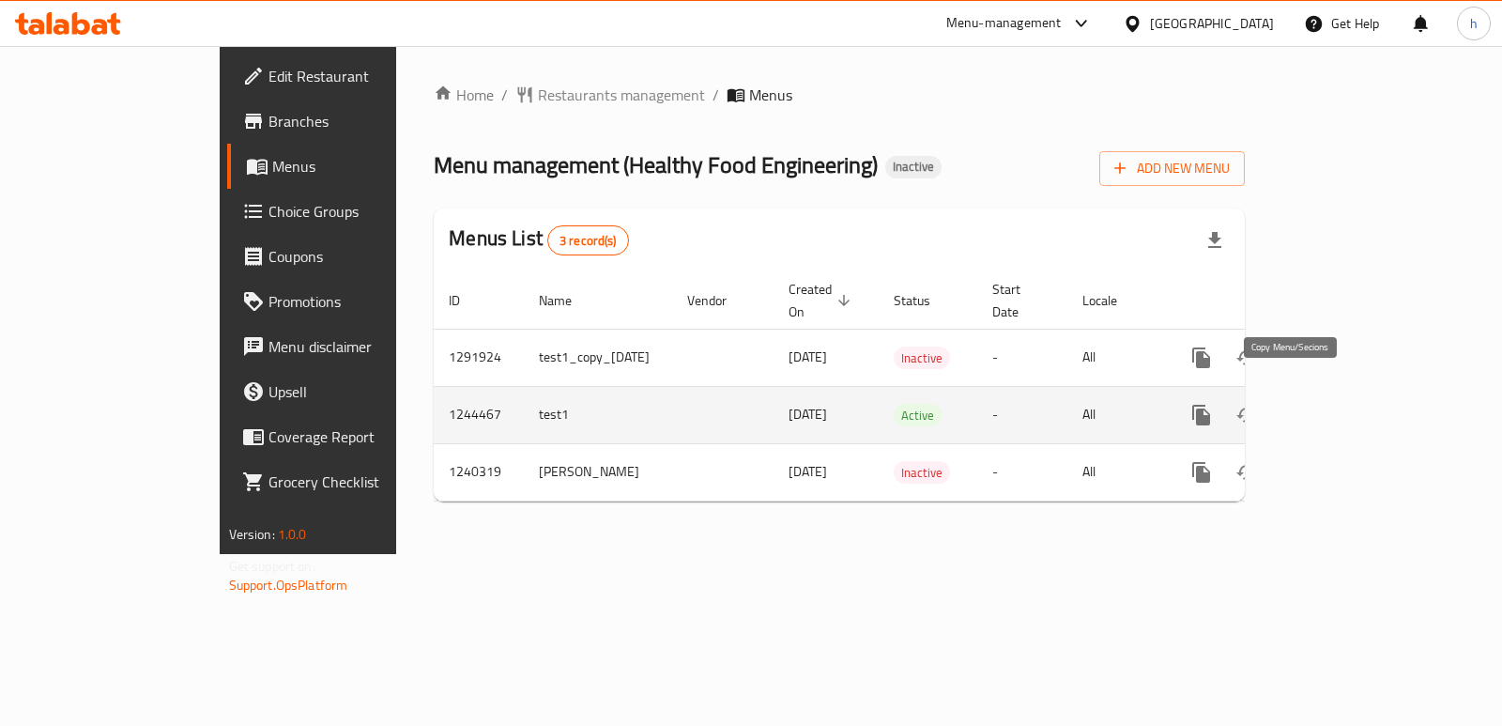
click at [1210, 405] on icon "more" at bounding box center [1201, 415] width 18 height 21
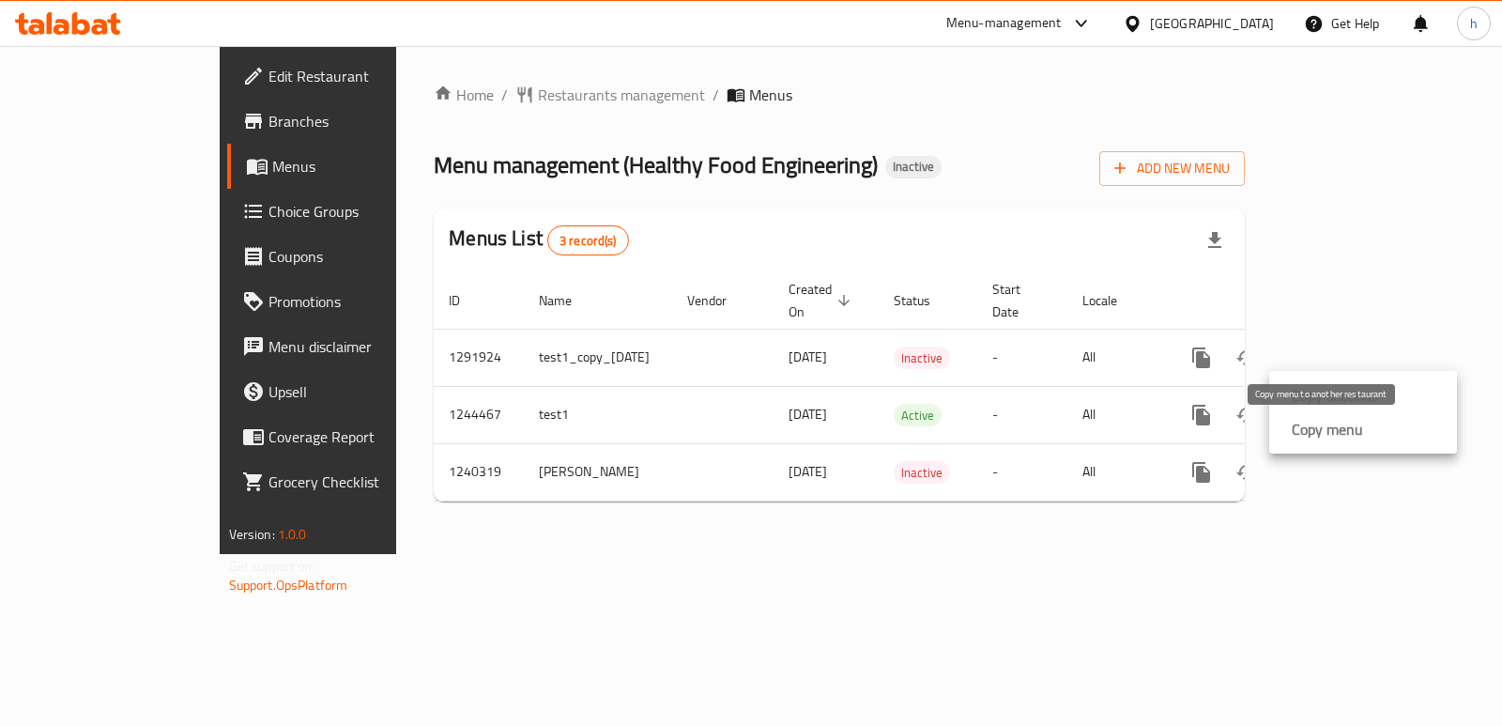
click at [1310, 437] on strong "Copy menu" at bounding box center [1327, 429] width 71 height 23
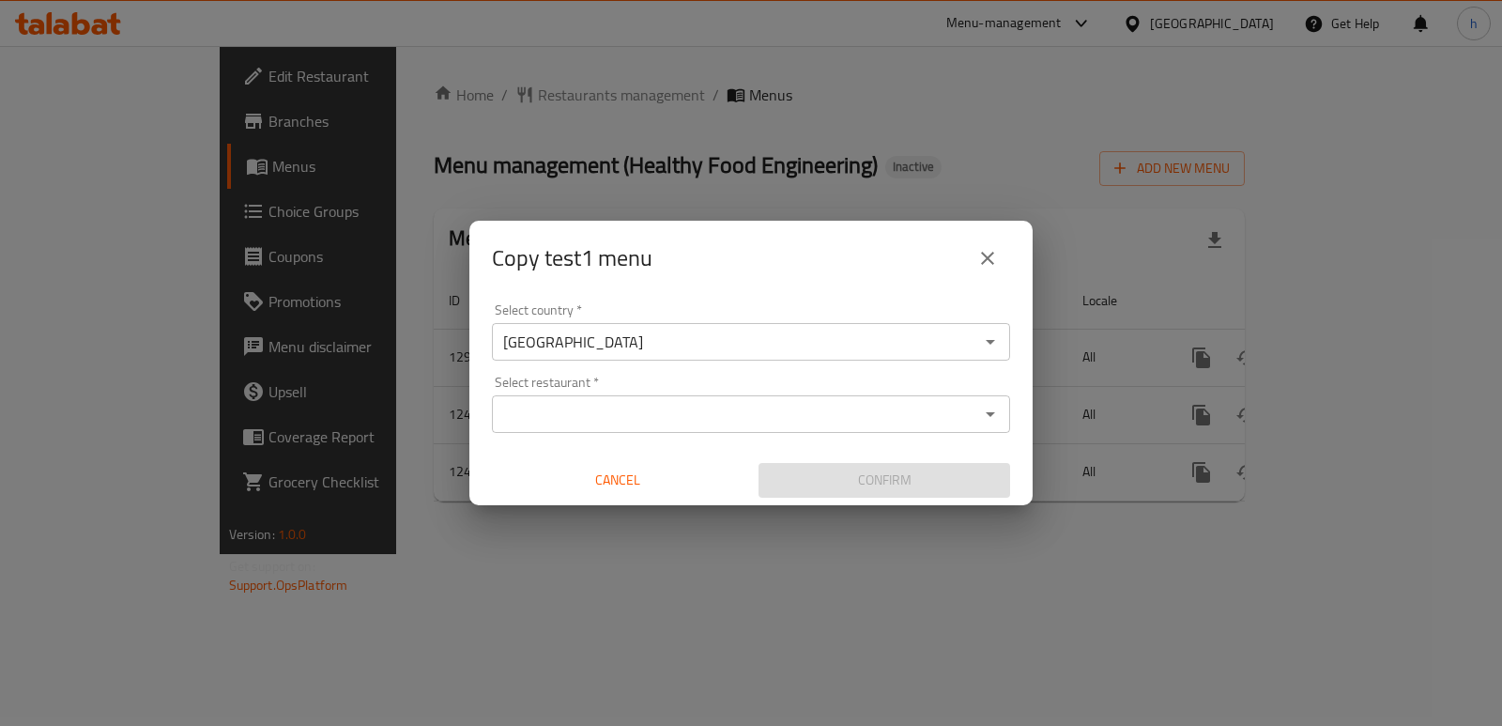
click at [600, 407] on input "Select restaurant   *" at bounding box center [736, 414] width 476 height 26
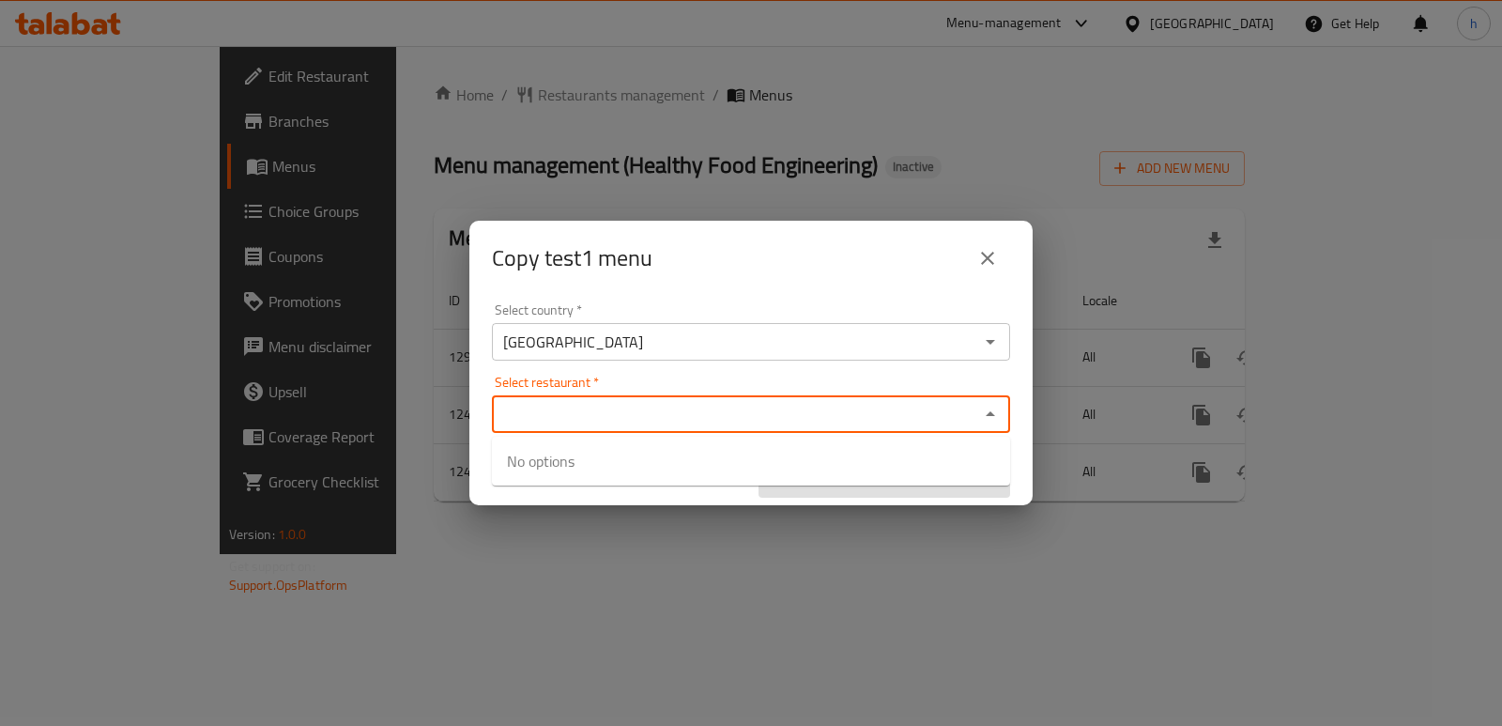
paste input "Healthy Food Engineering, Al hurriya"
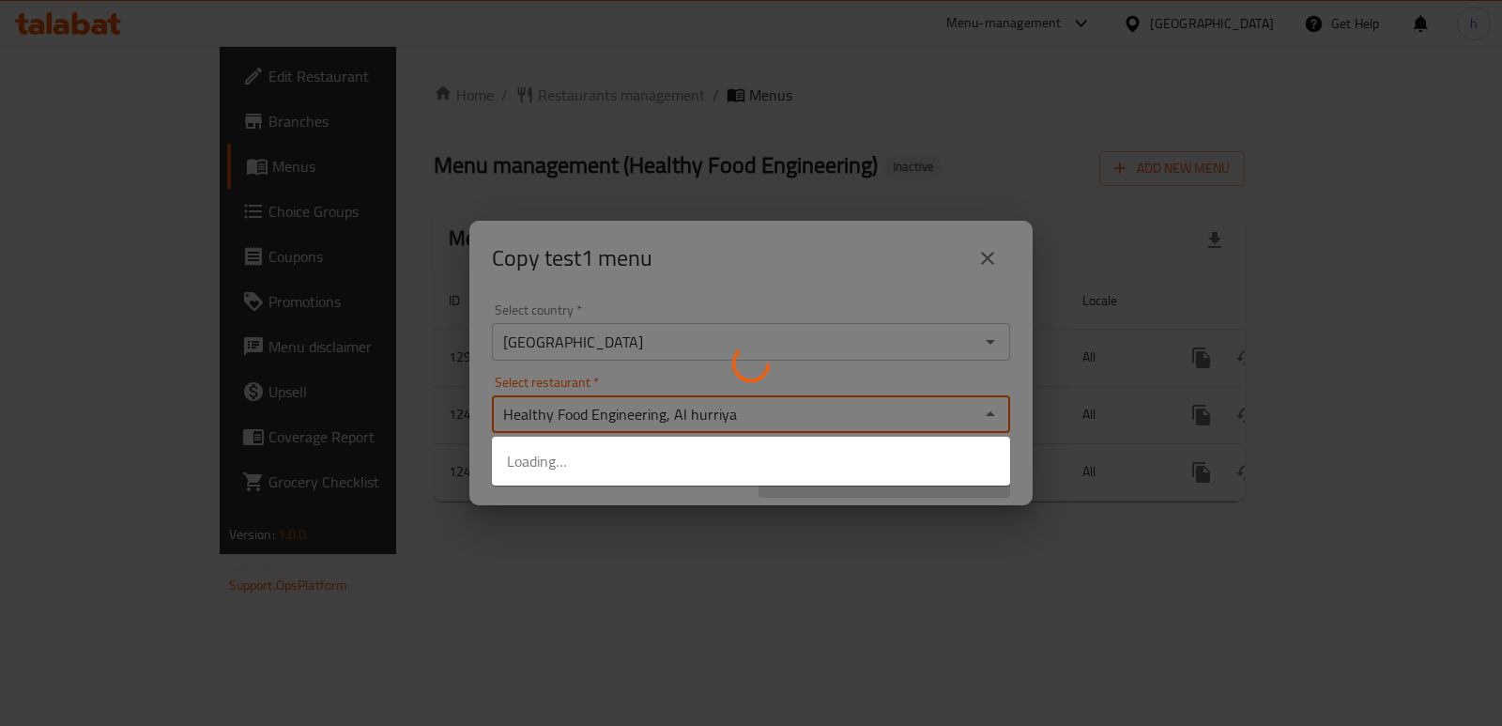
type input "Healthy Food Engineering, Al hurriya"
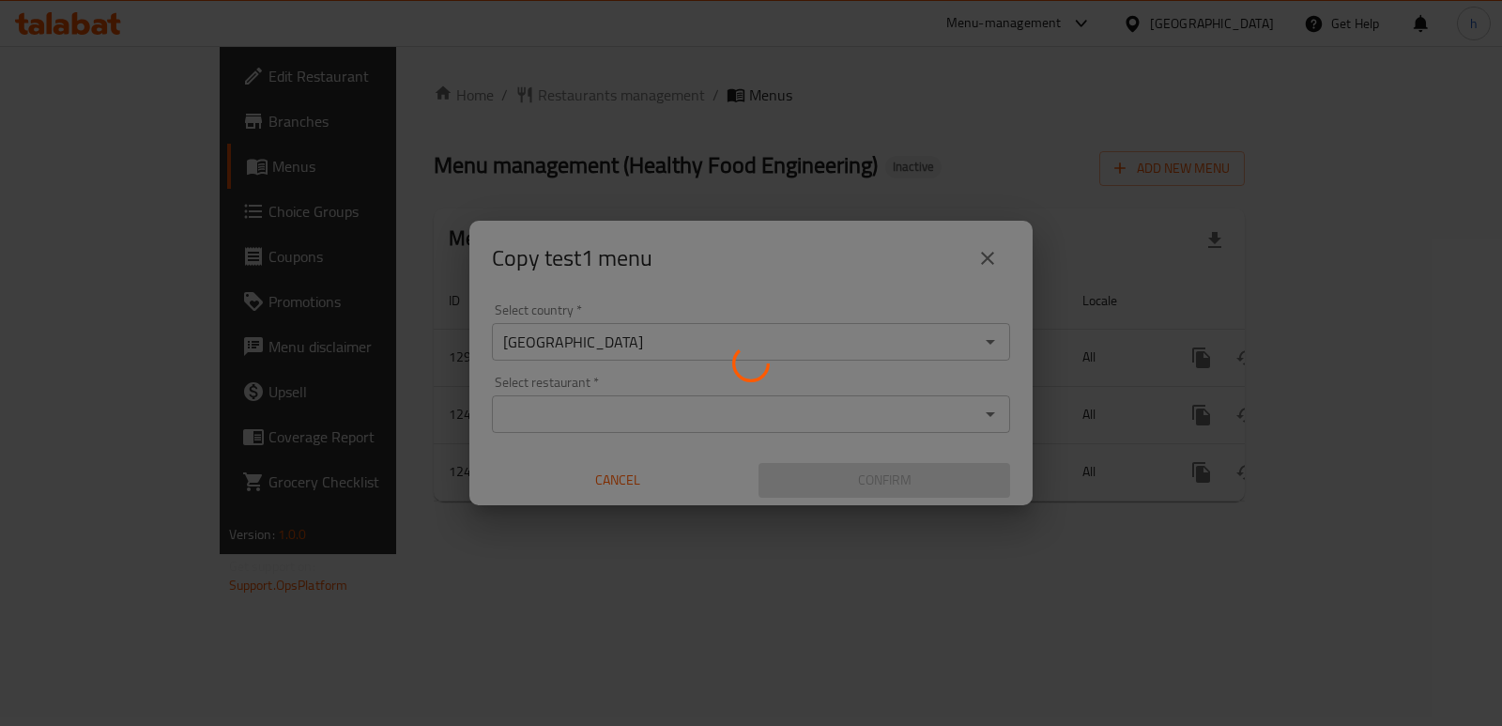
click at [773, 416] on div at bounding box center [751, 363] width 1502 height 726
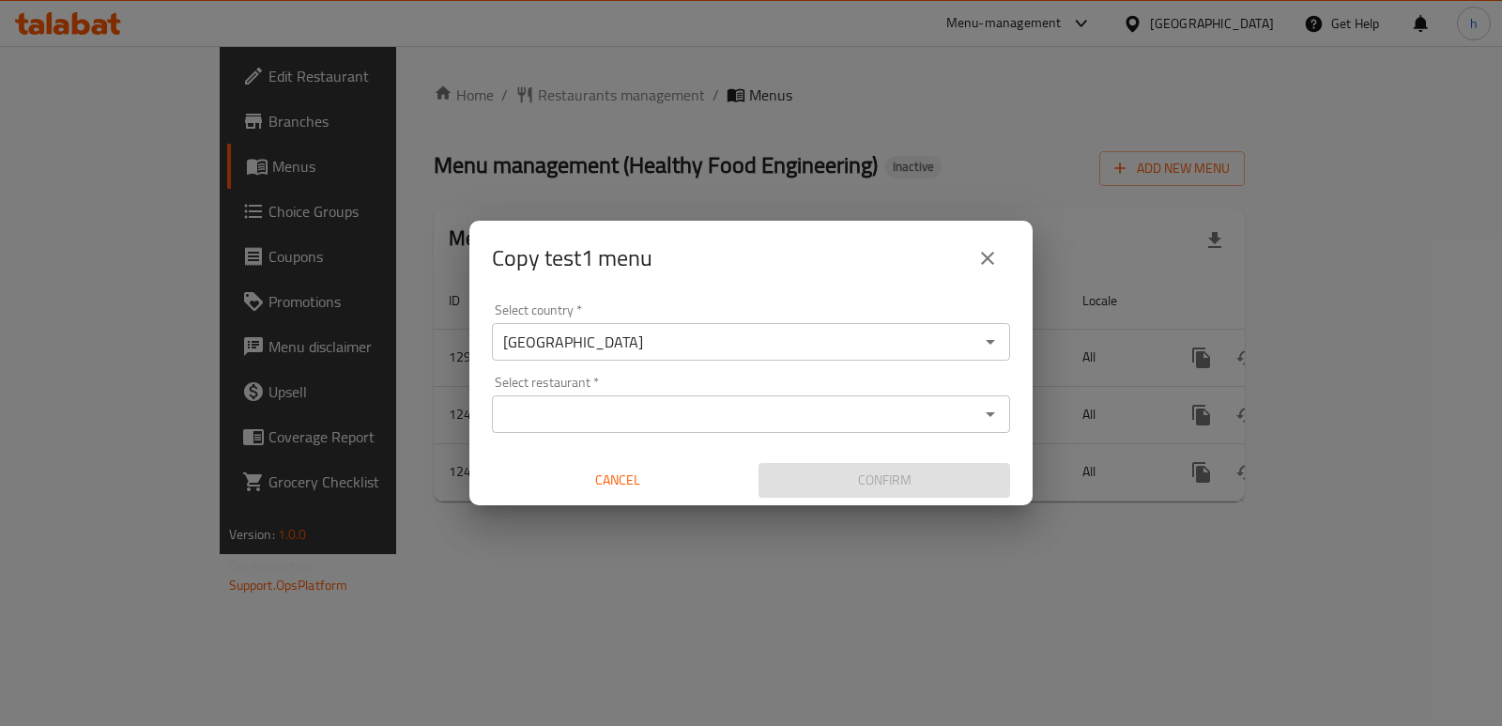
click at [773, 416] on input "Select restaurant   *" at bounding box center [736, 414] width 476 height 26
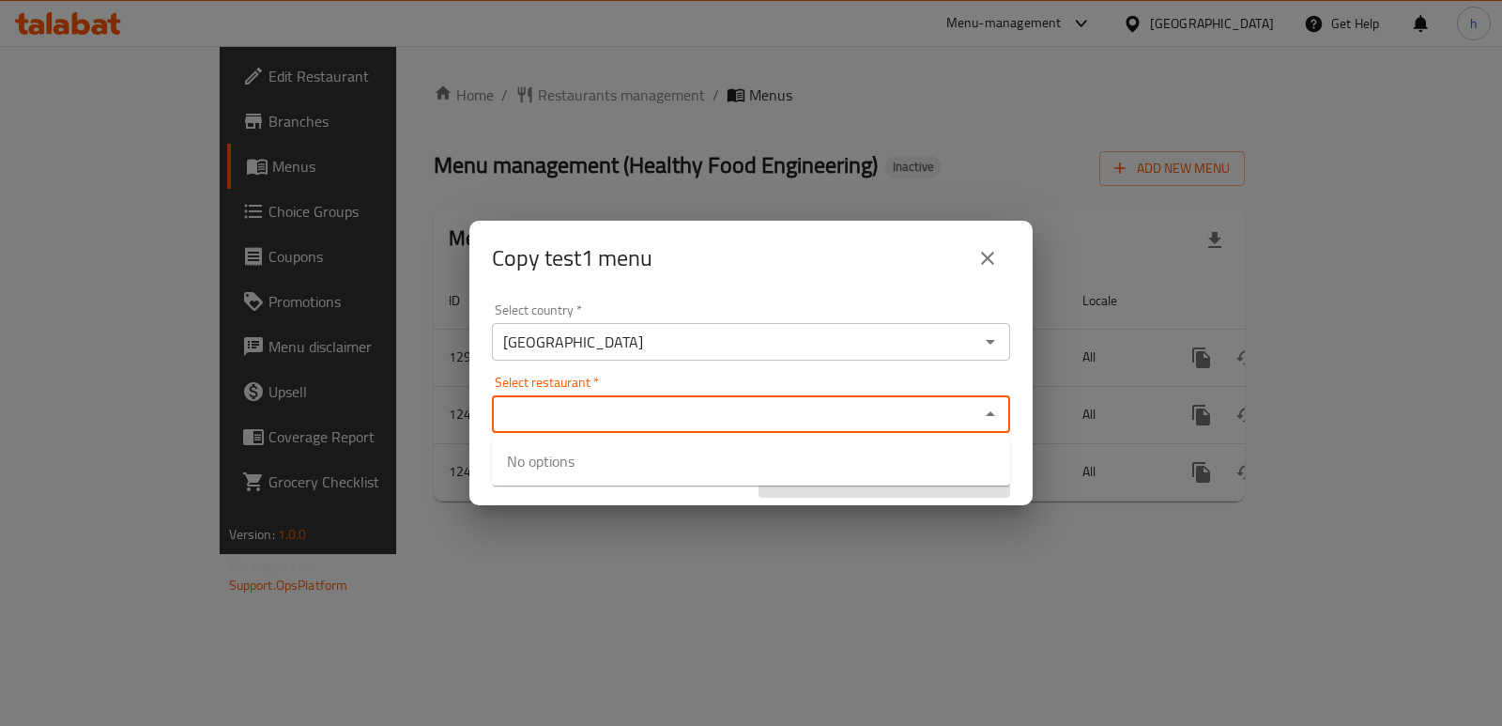
paste input "Healthy Food Engineering, Al hurriya"
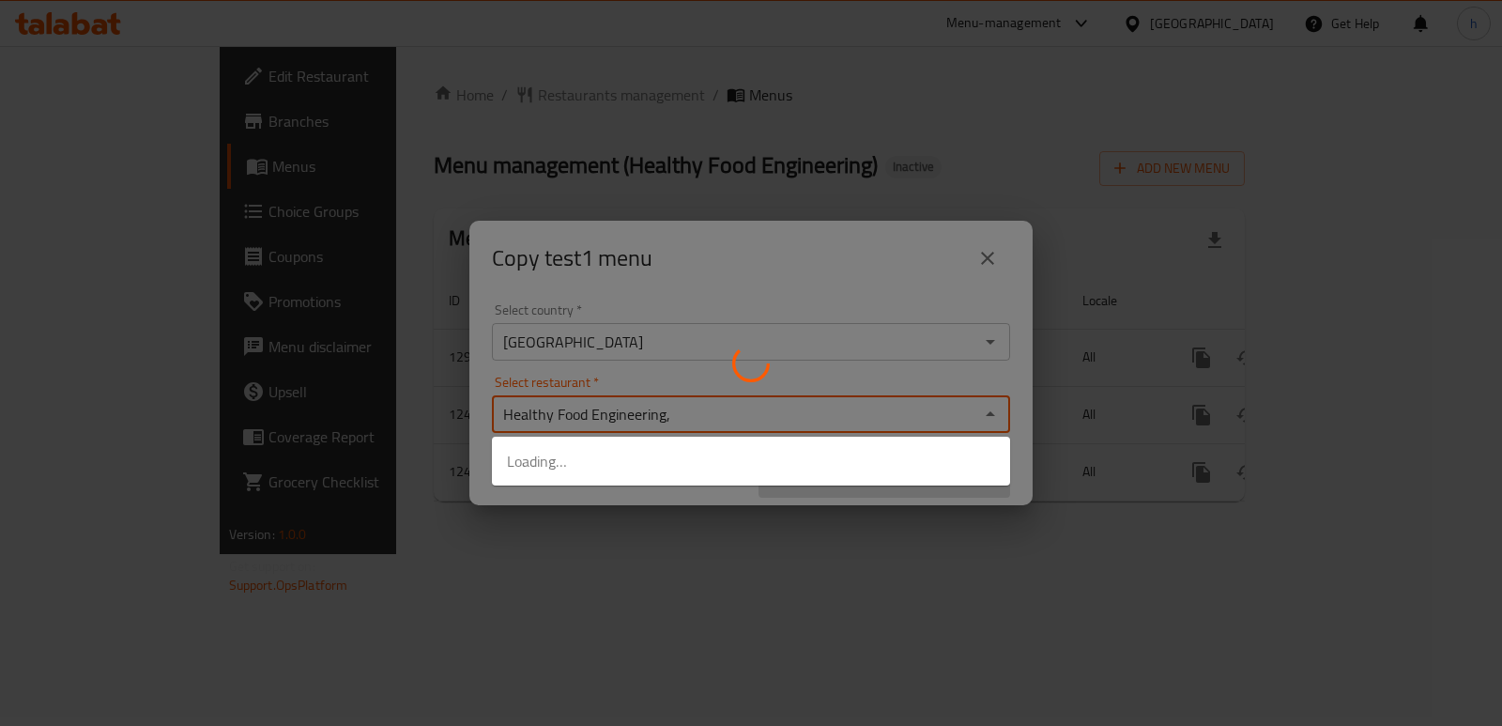
type input "Healthy Food Engineering"
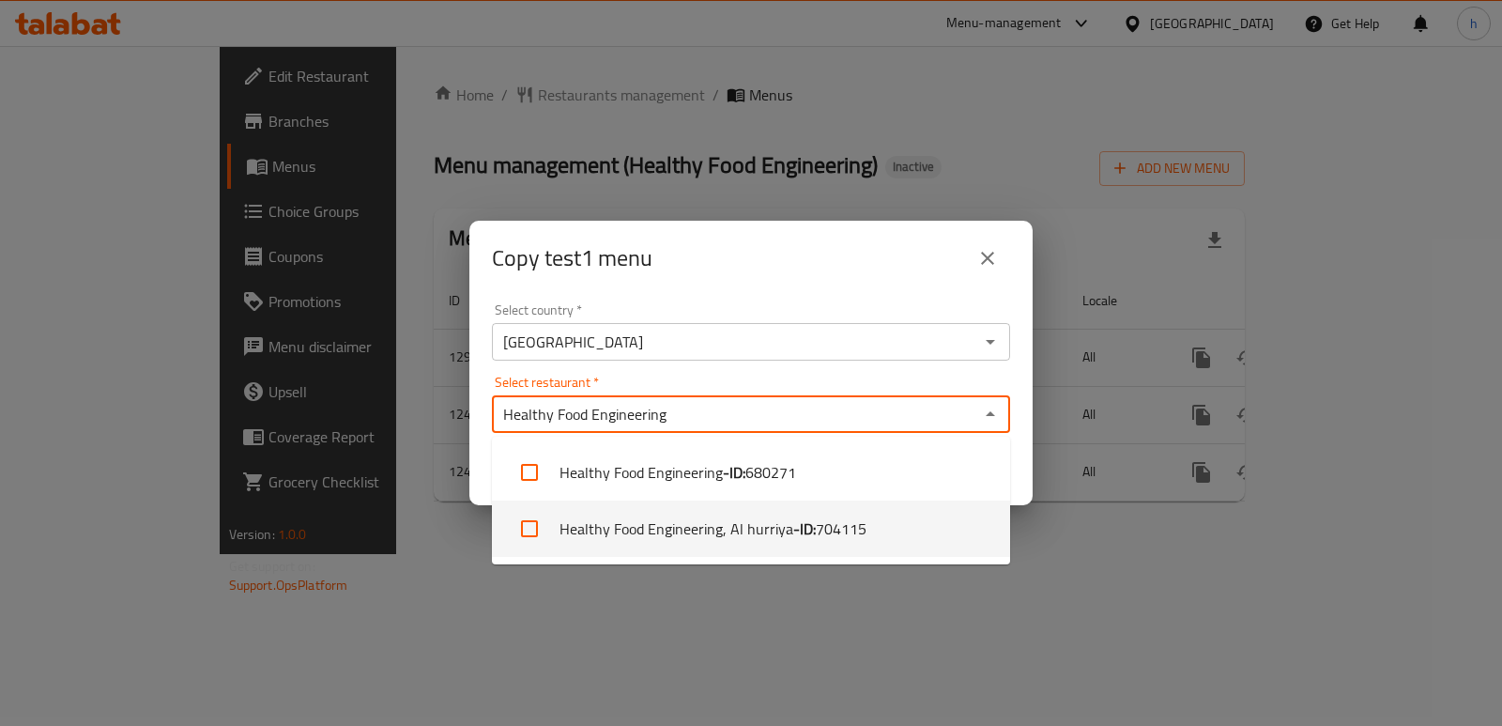
click at [754, 527] on li "Healthy Food Engineering, Al hurriya - ID: 704115" at bounding box center [751, 528] width 518 height 56
checkbox input "true"
click at [739, 634] on div "Copy test1 menu Select country   * [GEOGRAPHIC_DATA] Select country * Select re…" at bounding box center [751, 363] width 1502 height 726
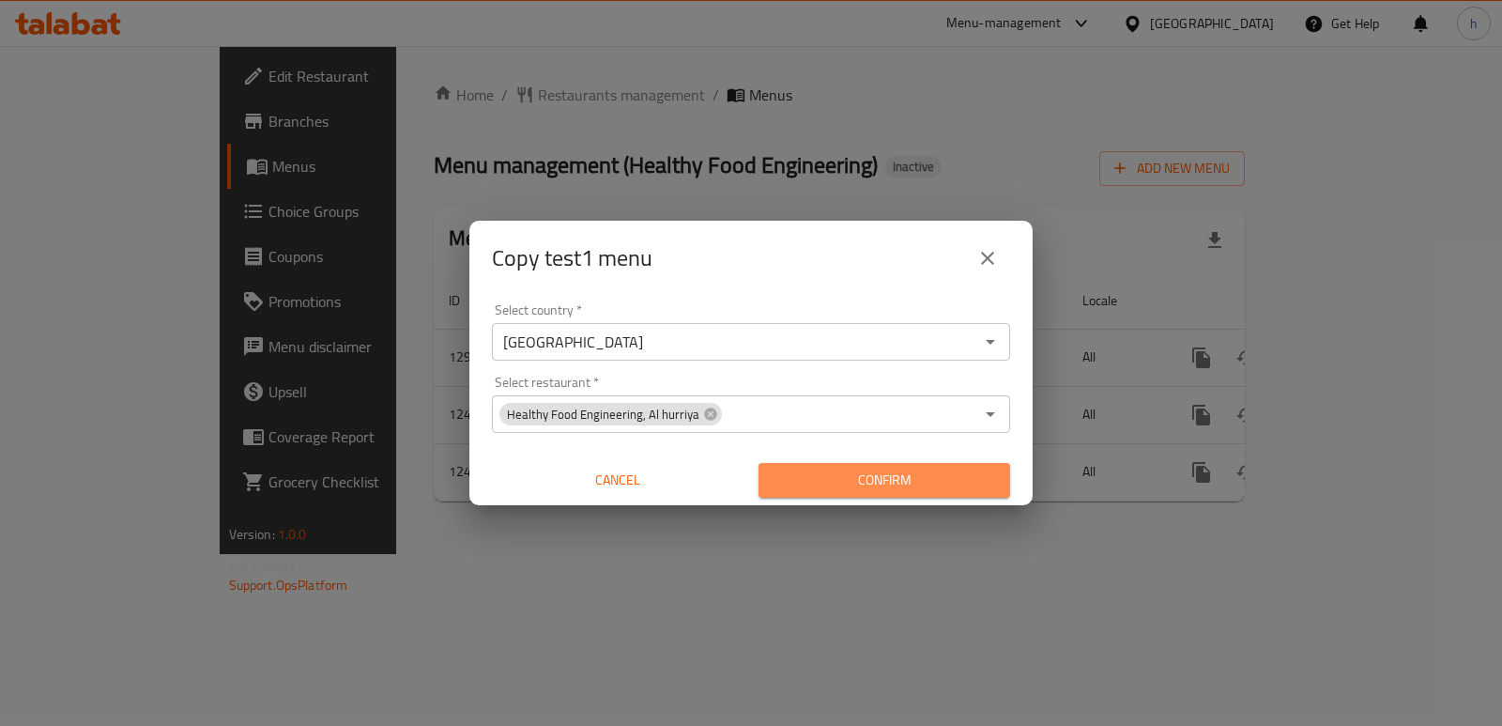
click at [855, 495] on button "Confirm" at bounding box center [885, 480] width 252 height 35
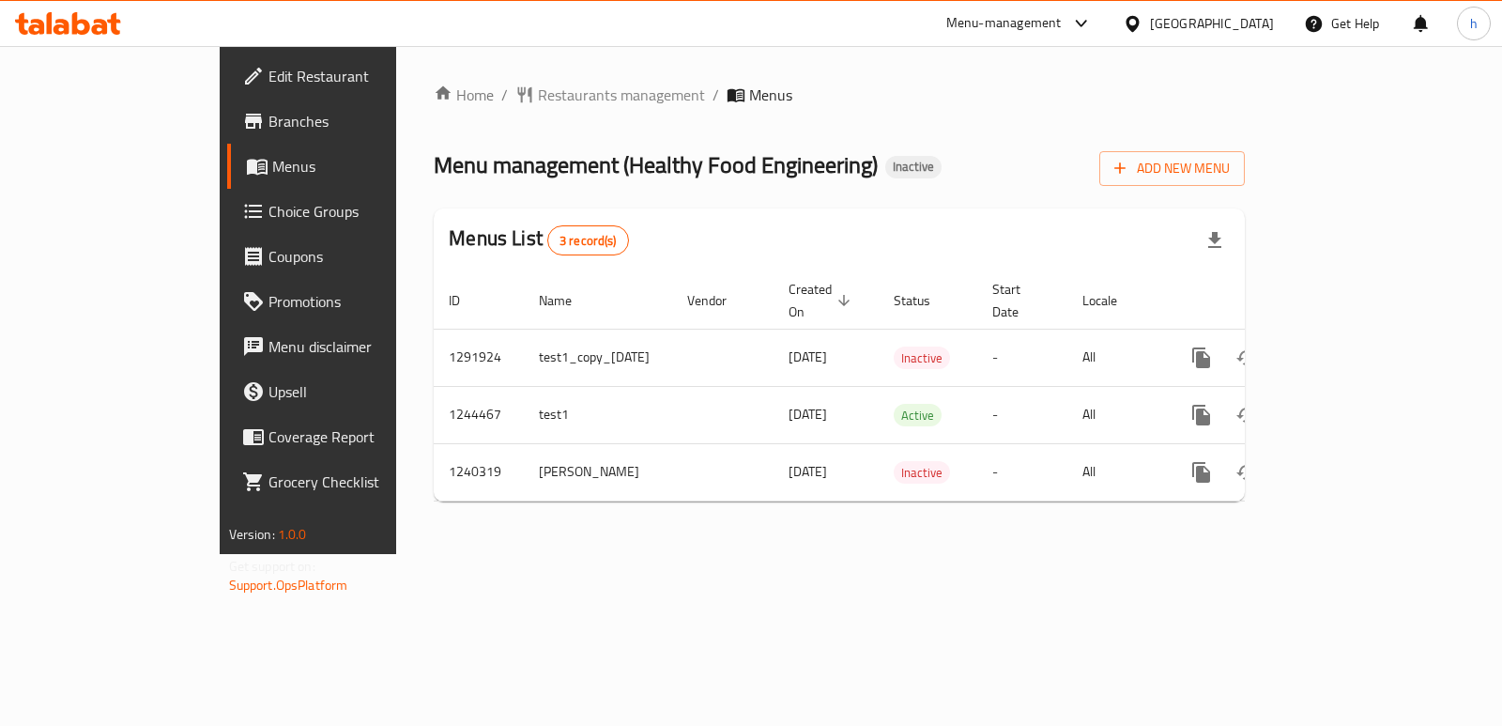
click at [272, 169] on span "Menus" at bounding box center [363, 166] width 183 height 23
click at [107, 23] on icon at bounding box center [68, 23] width 106 height 23
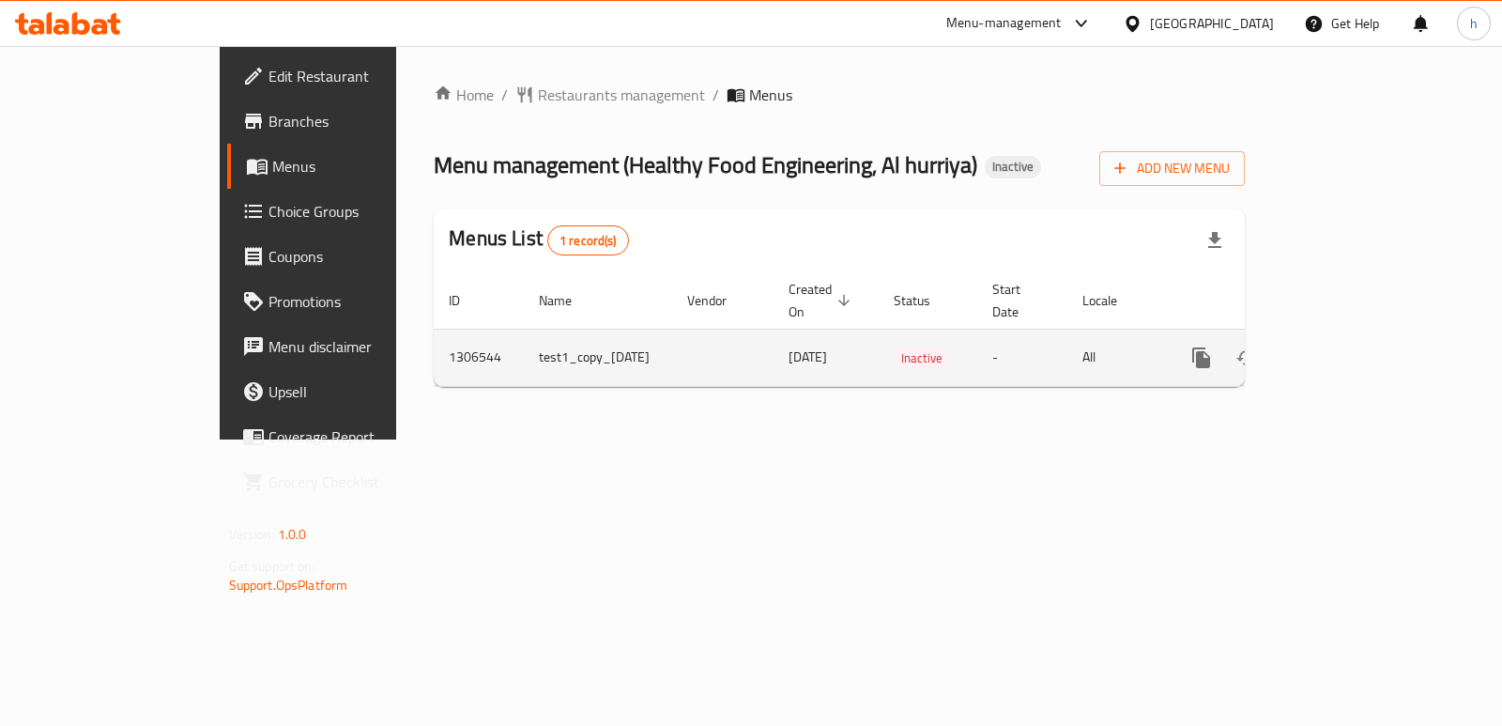
click at [1258, 346] on icon "enhanced table" at bounding box center [1246, 357] width 23 height 23
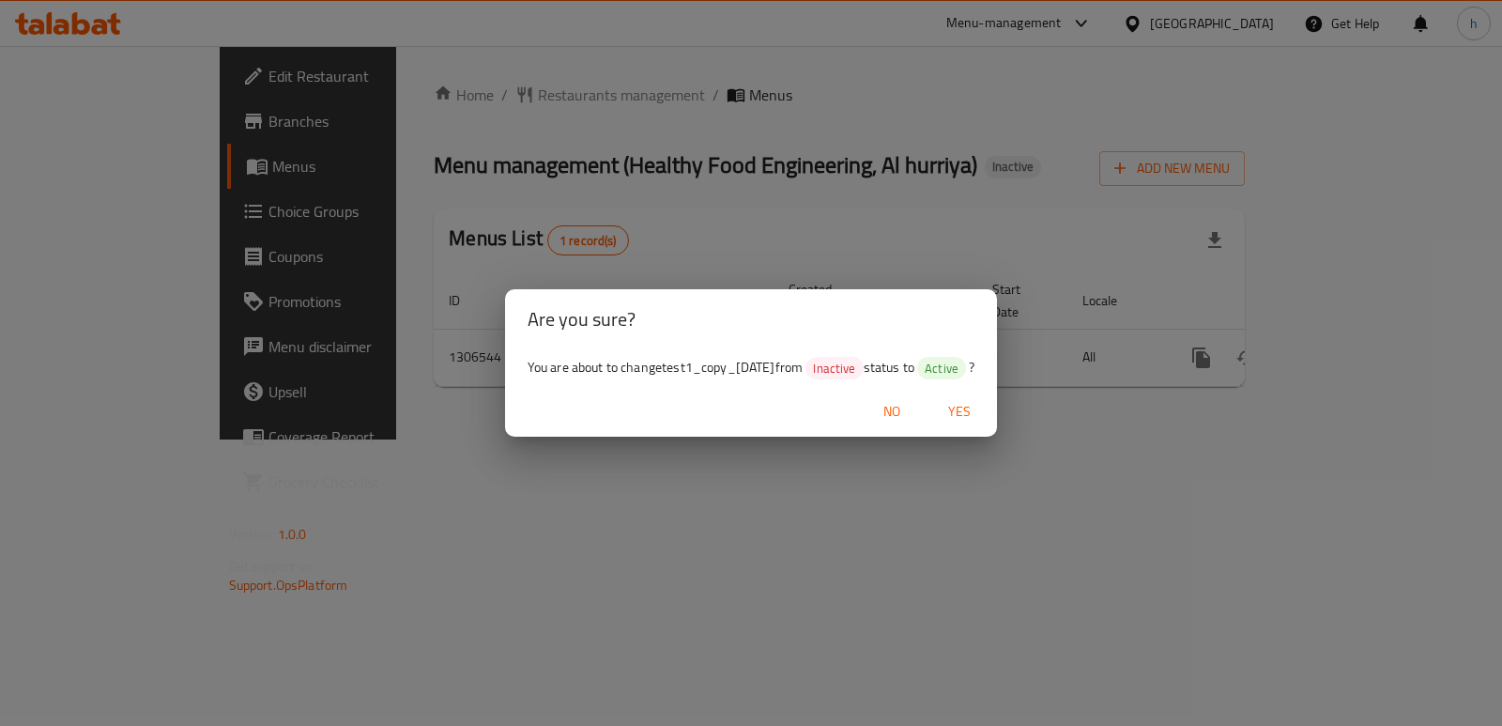
click at [971, 406] on span "Yes" at bounding box center [959, 411] width 45 height 23
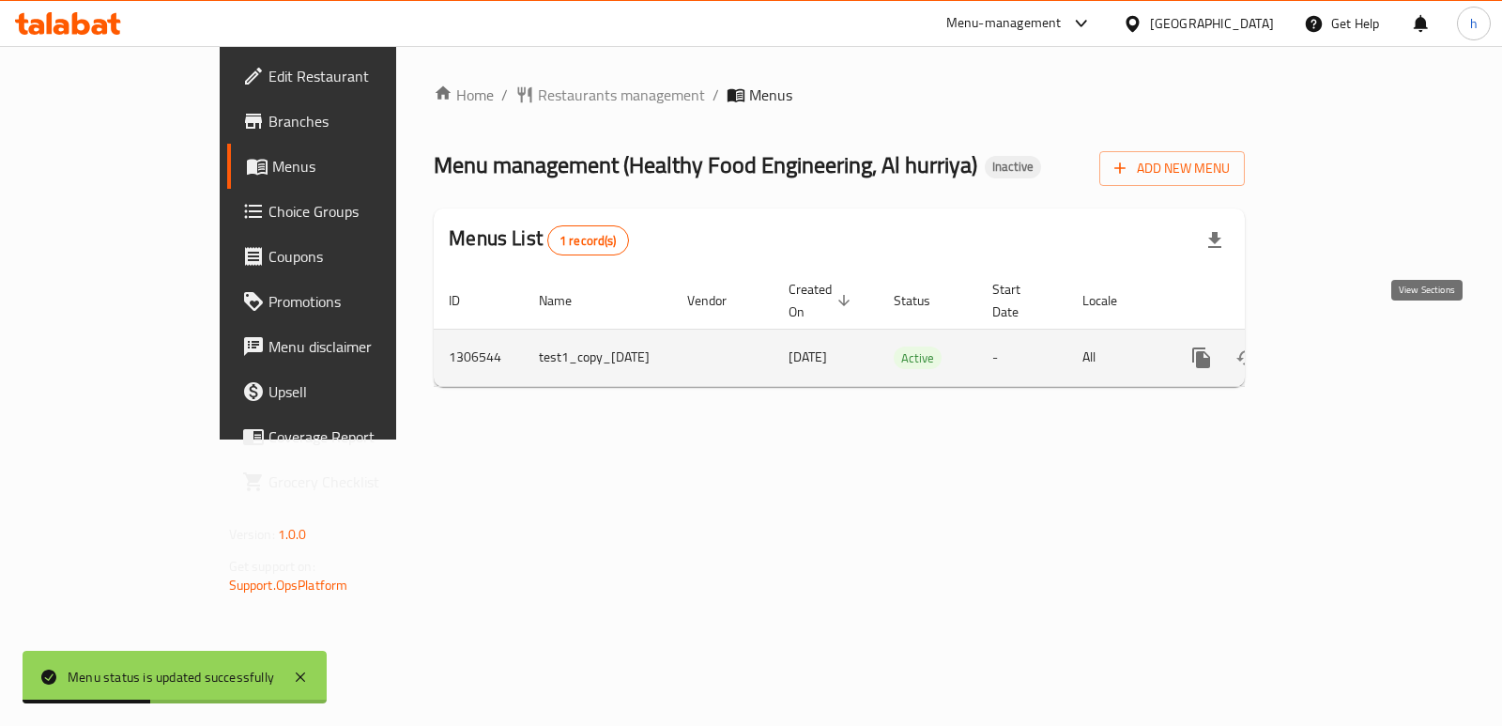
click at [1359, 348] on link "enhanced table" at bounding box center [1336, 357] width 45 height 45
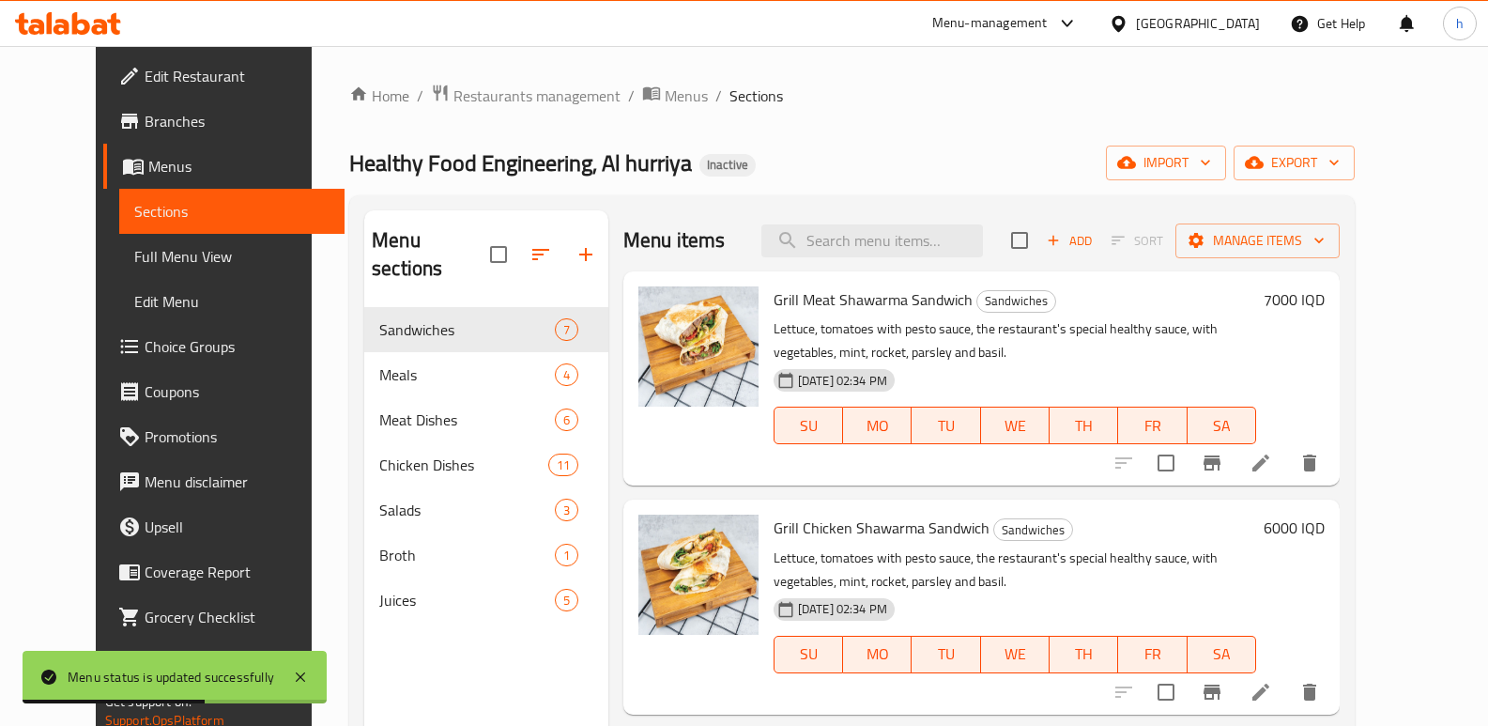
click at [134, 263] on span "Full Menu View" at bounding box center [231, 256] width 195 height 23
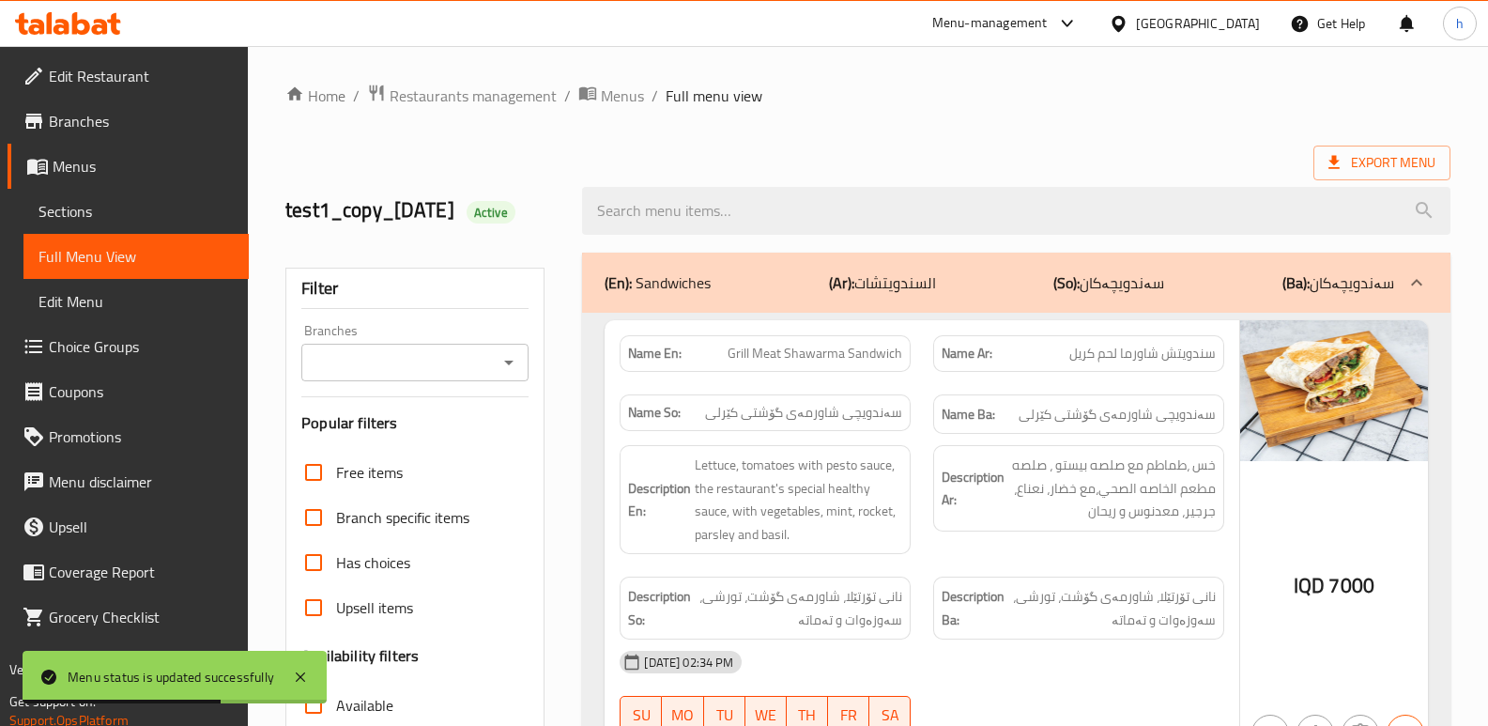
click at [381, 366] on input "Branches" at bounding box center [399, 362] width 185 height 26
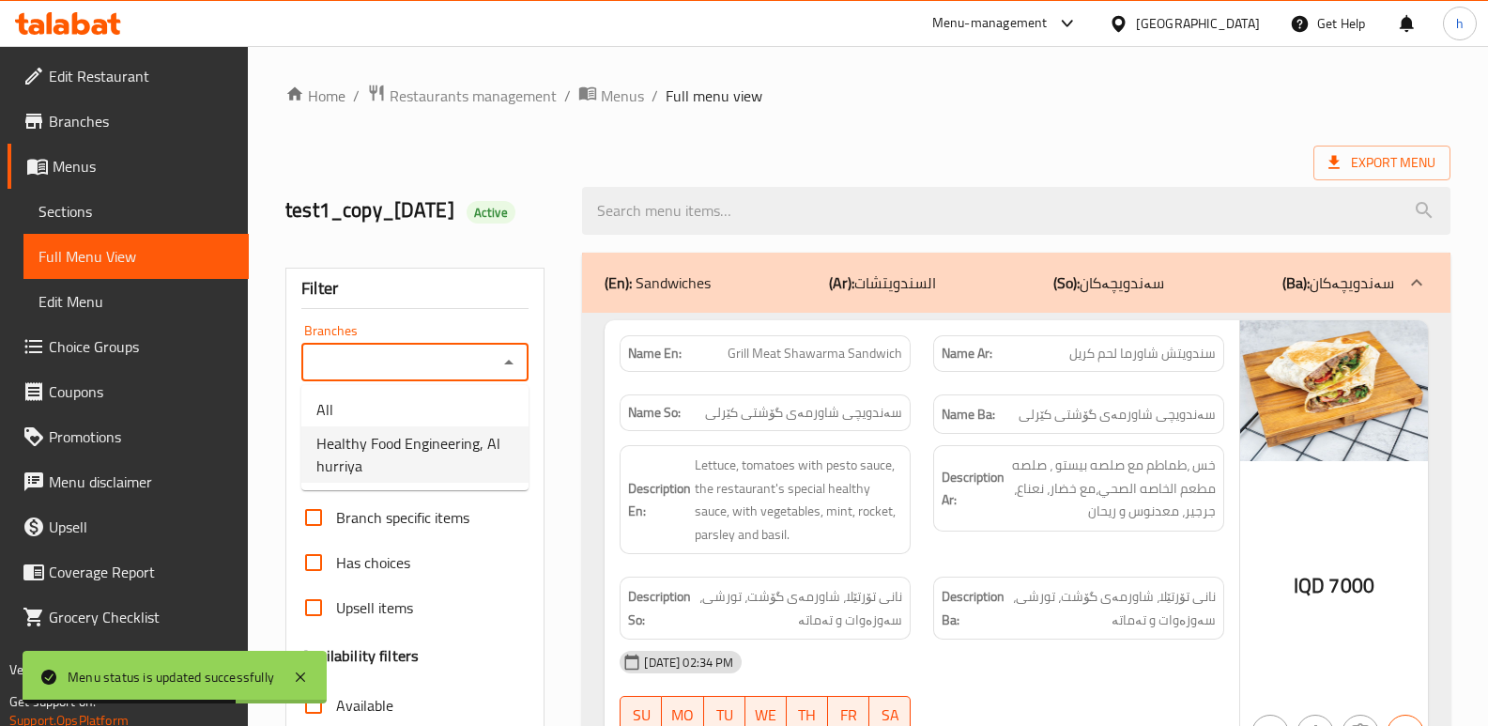
click at [420, 456] on span "Healthy Food Engineering, Al hurriya" at bounding box center [414, 454] width 197 height 45
type input "Healthy Food Engineering, Al hurriya"
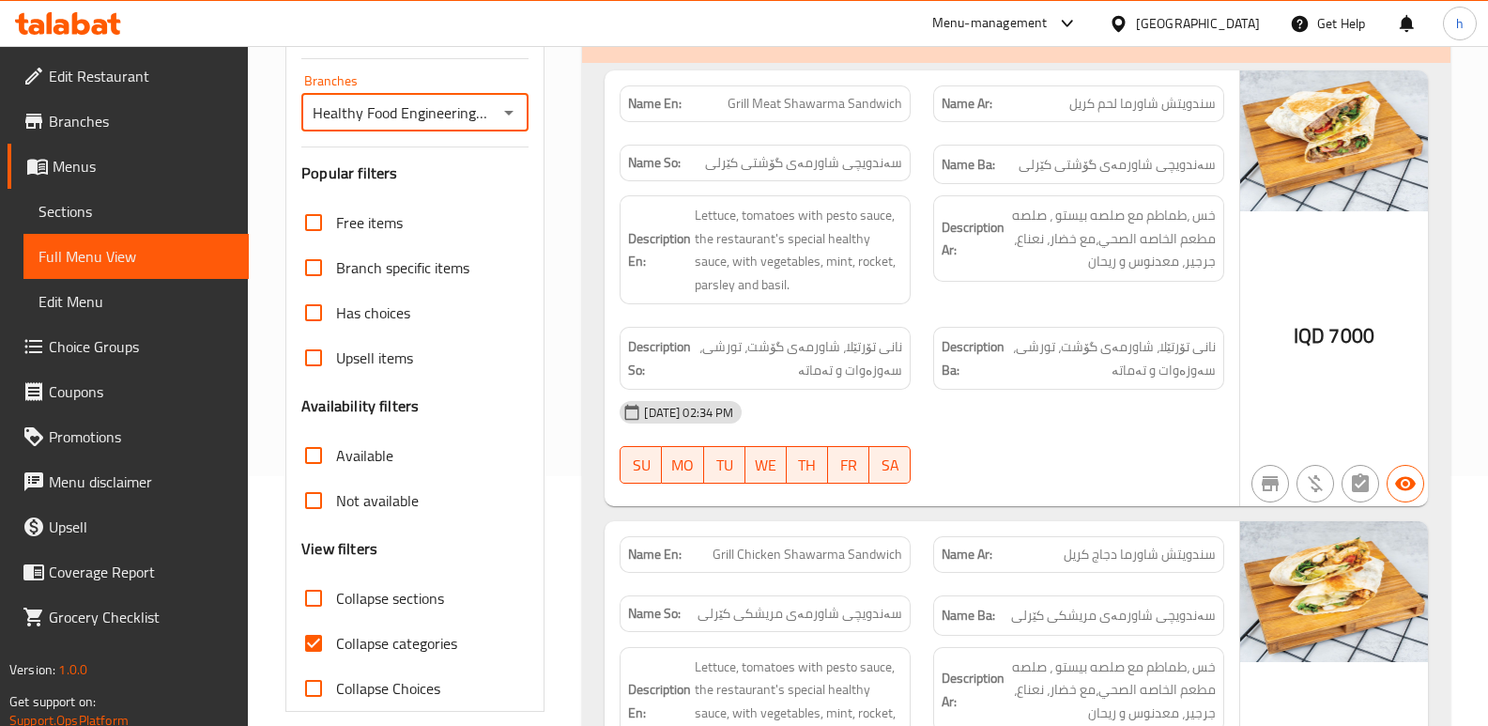
scroll to position [500, 0]
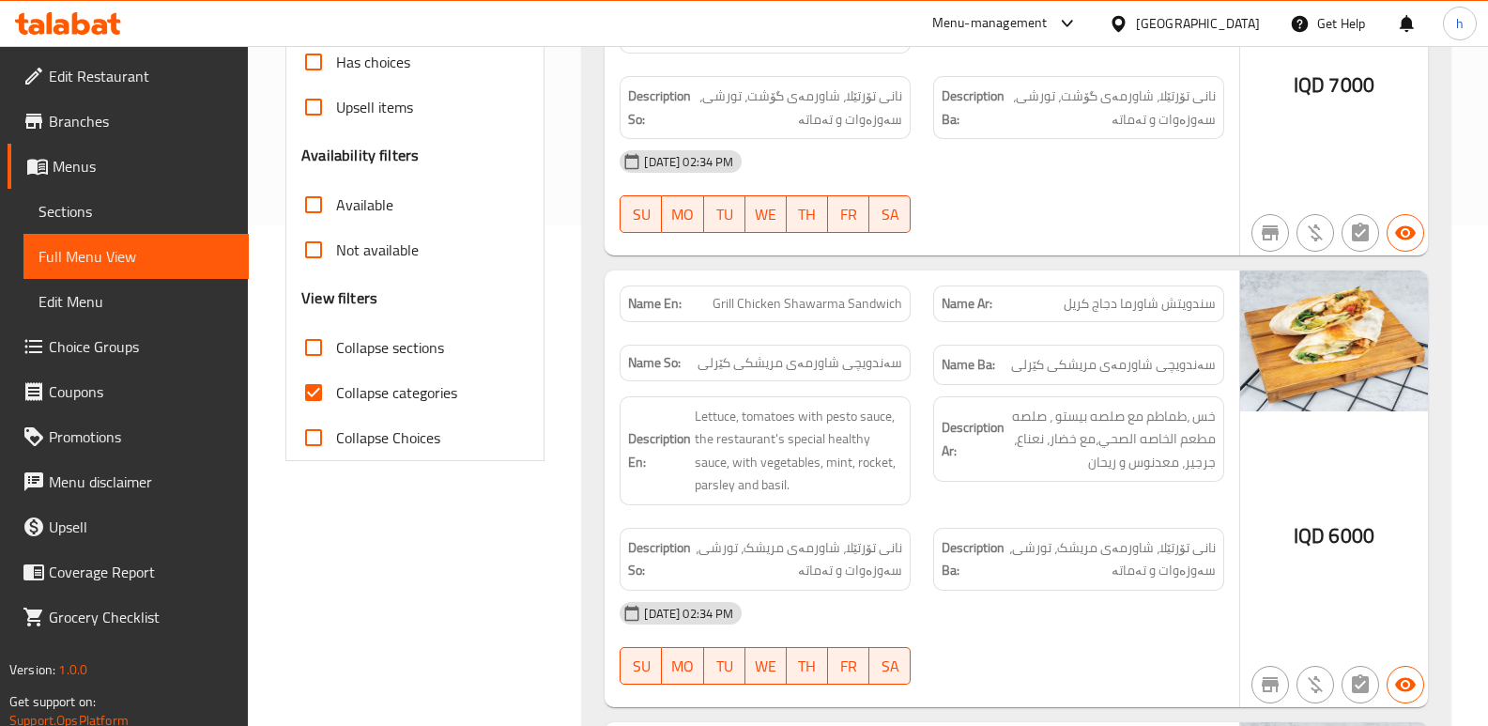
click at [318, 391] on input "Collapse categories" at bounding box center [313, 392] width 45 height 45
checkbox input "false"
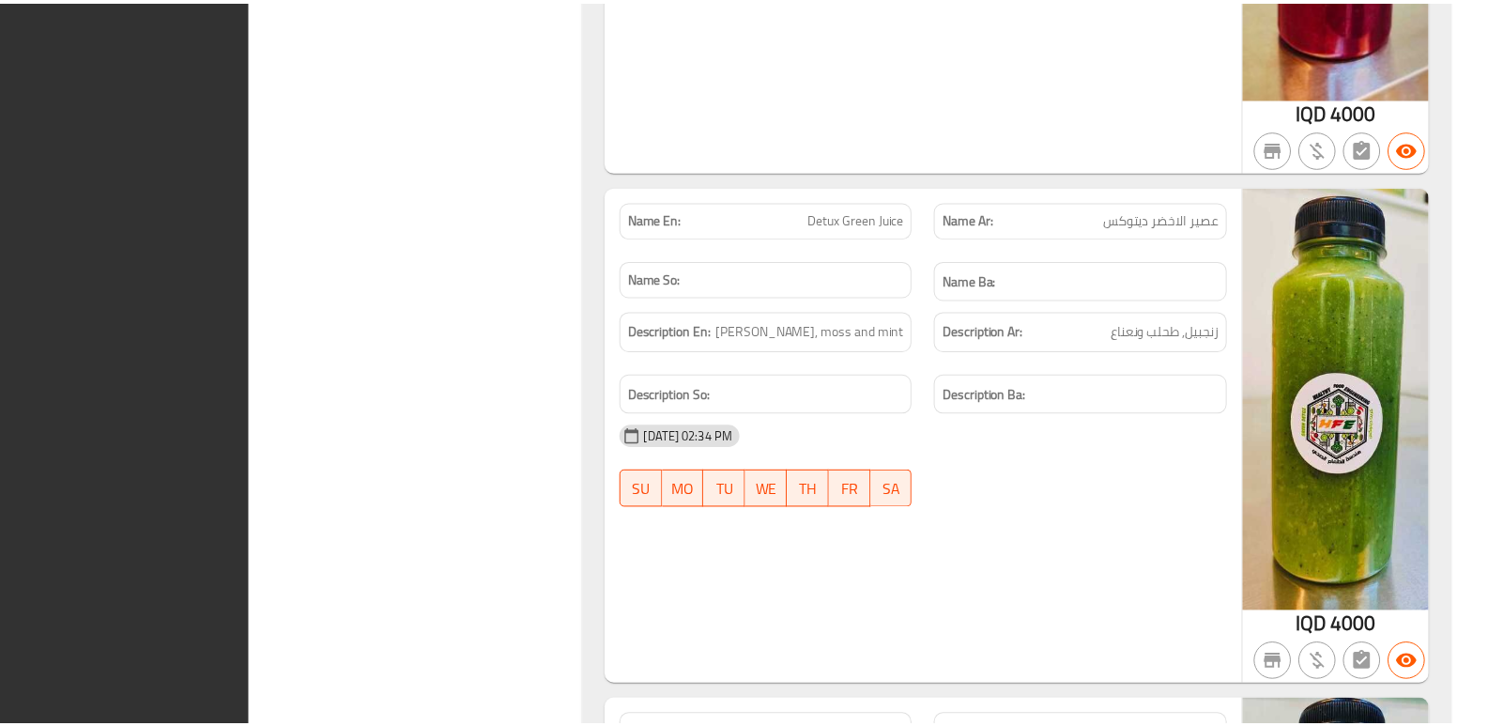
scroll to position [16110, 0]
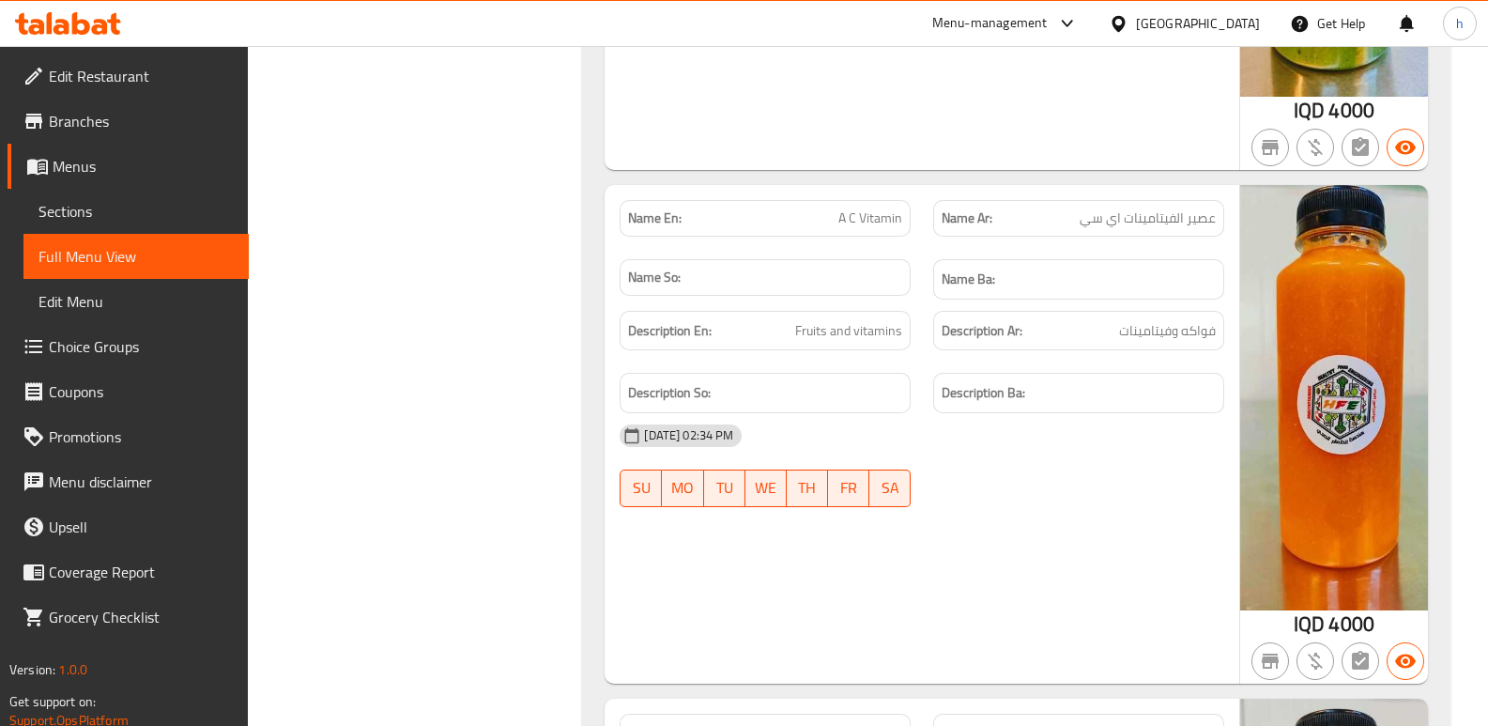
click at [117, 217] on span "Sections" at bounding box center [135, 211] width 195 height 23
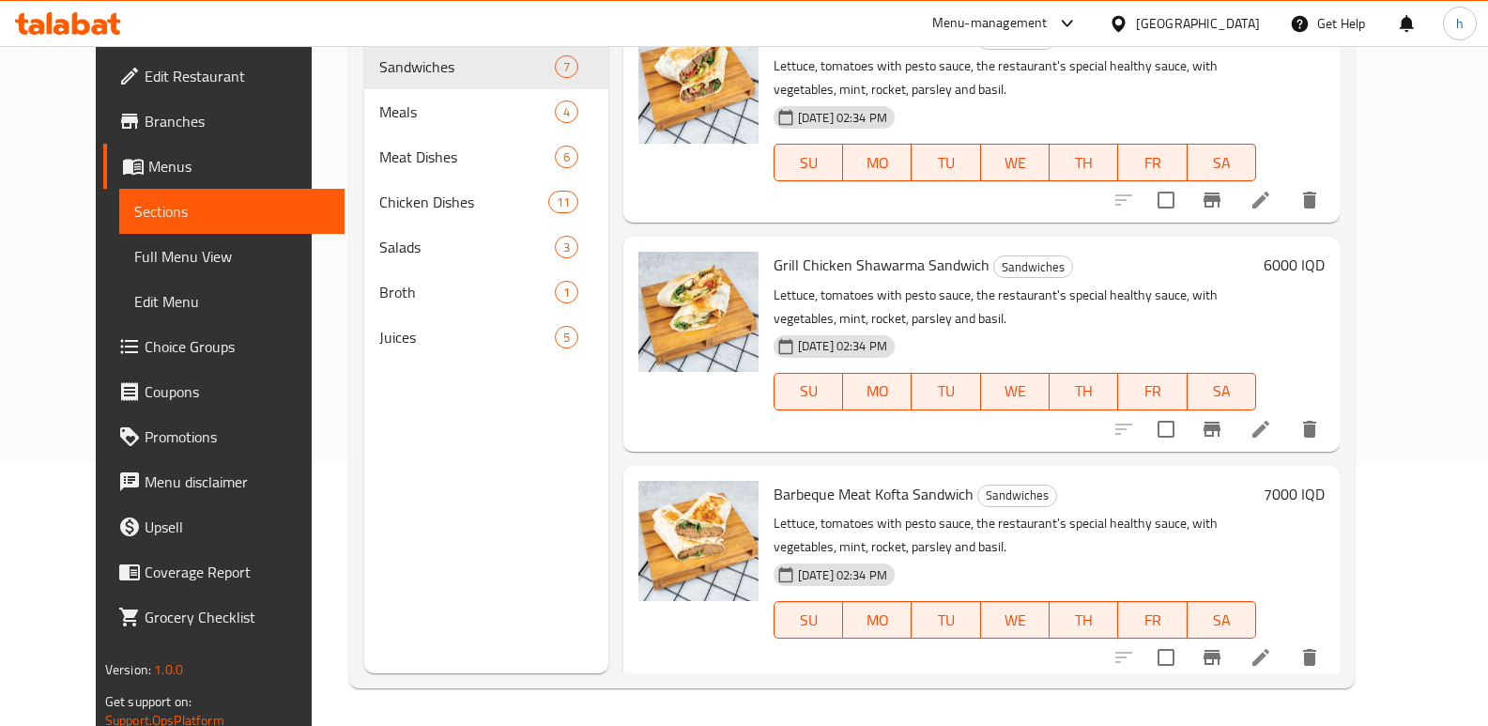
scroll to position [188, 0]
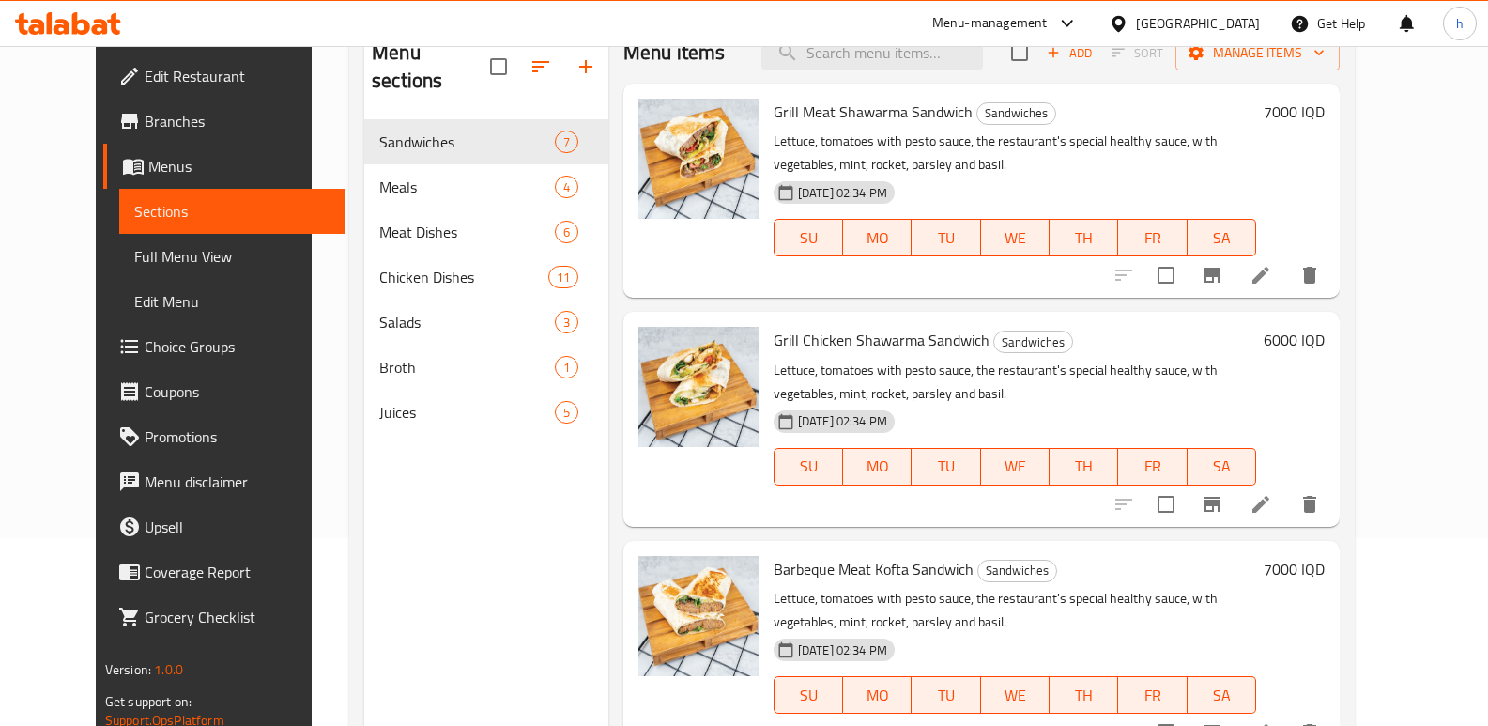
click at [105, 25] on icon at bounding box center [100, 27] width 16 height 16
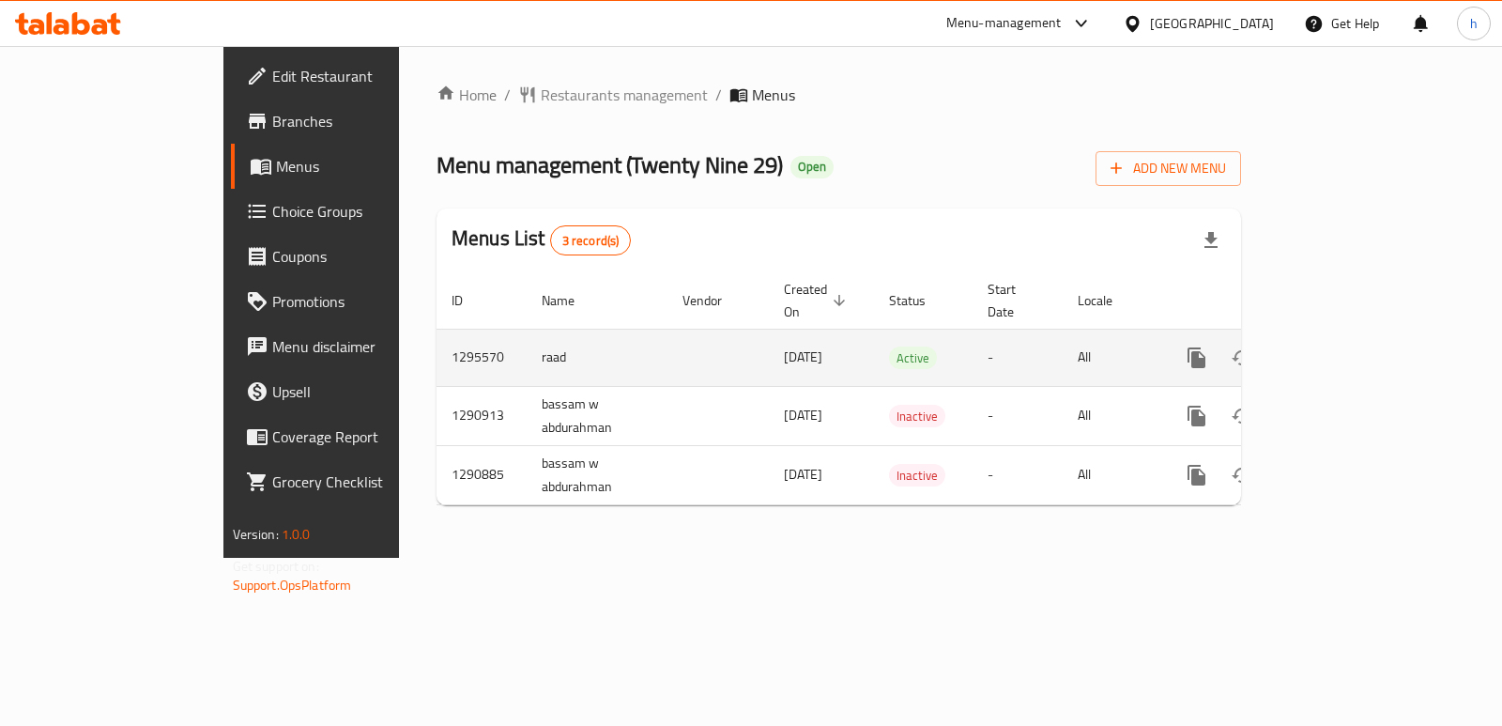
click at [1341, 349] on icon "enhanced table" at bounding box center [1332, 357] width 17 height 17
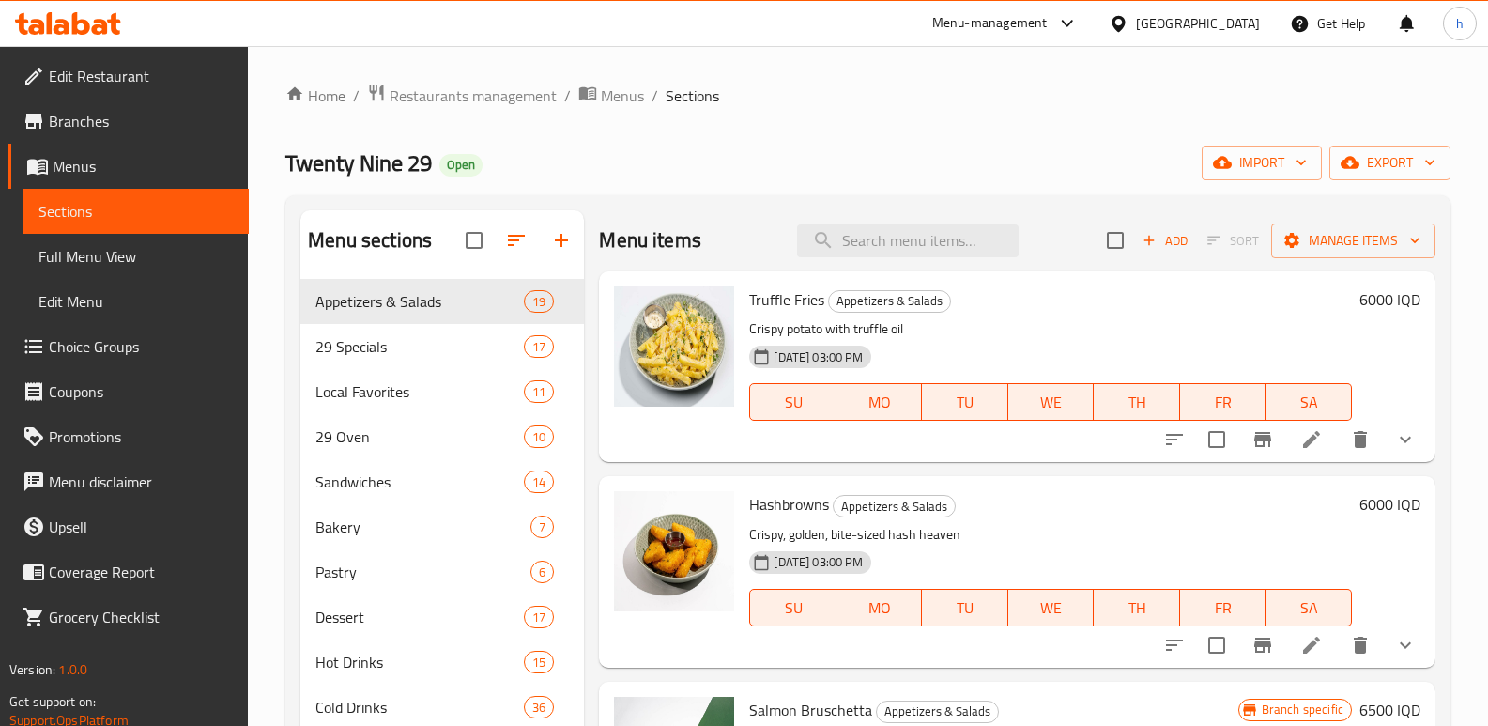
click at [111, 254] on span "Full Menu View" at bounding box center [135, 256] width 195 height 23
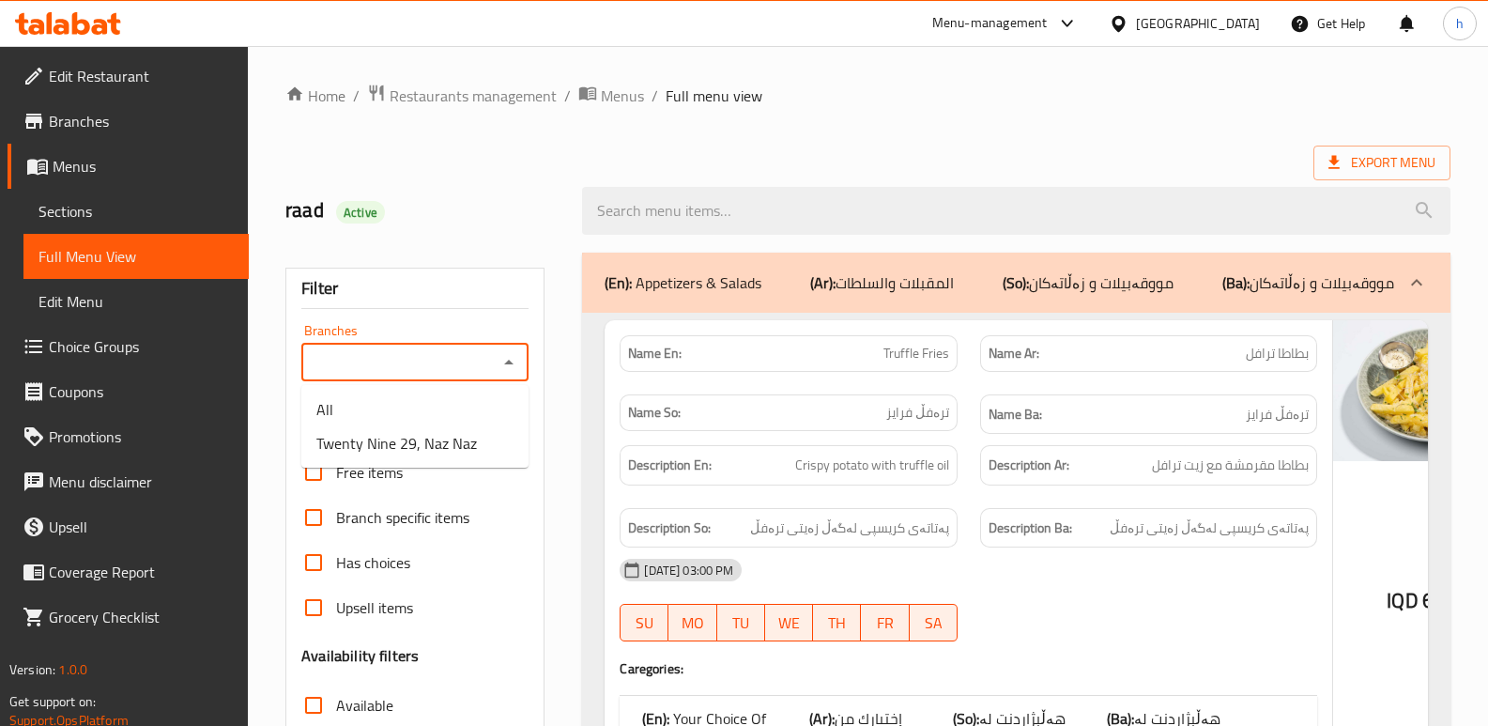
click at [469, 356] on input "Branches" at bounding box center [399, 362] width 185 height 26
click at [441, 441] on span "Twenty Nine 29, Naz Naz" at bounding box center [396, 443] width 161 height 23
type input "Twenty Nine 29, Naz Naz"
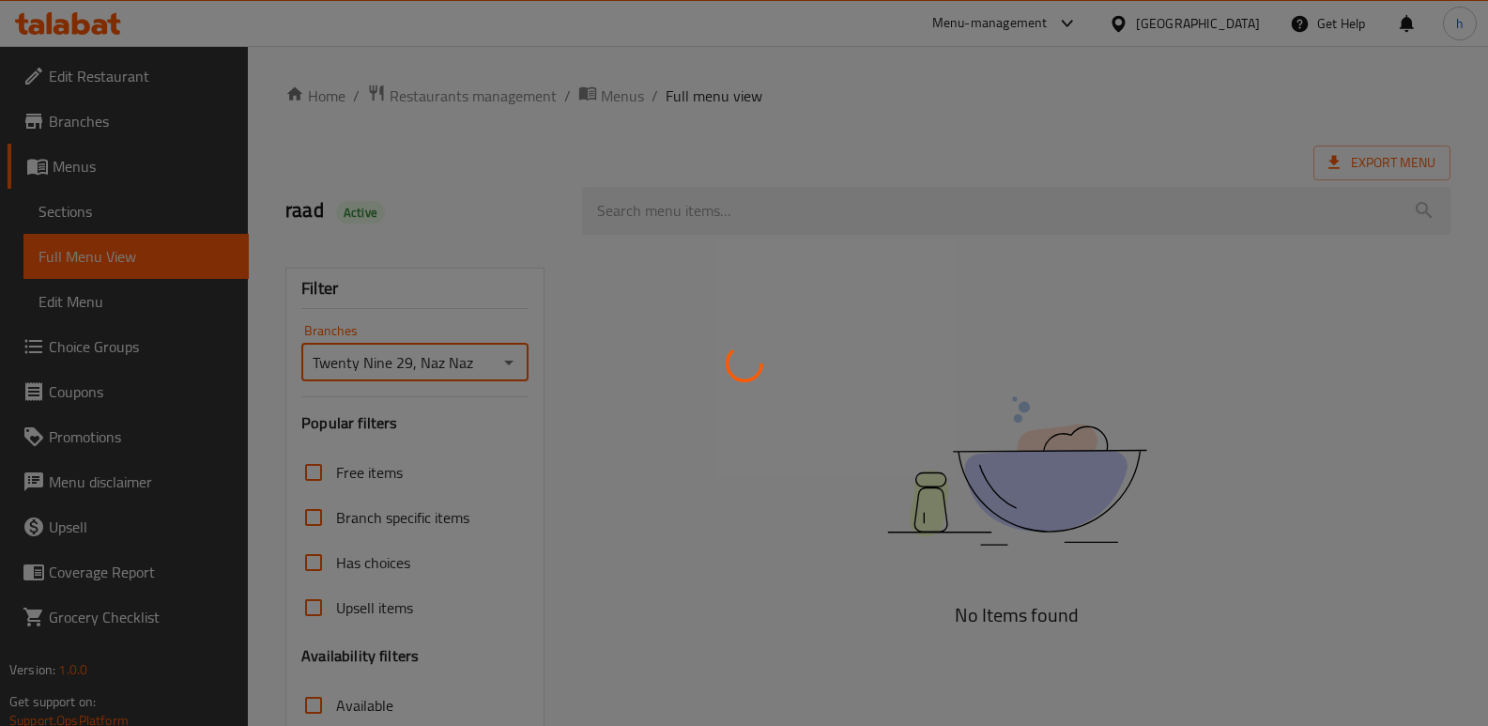
click at [78, 215] on div at bounding box center [744, 363] width 1488 height 726
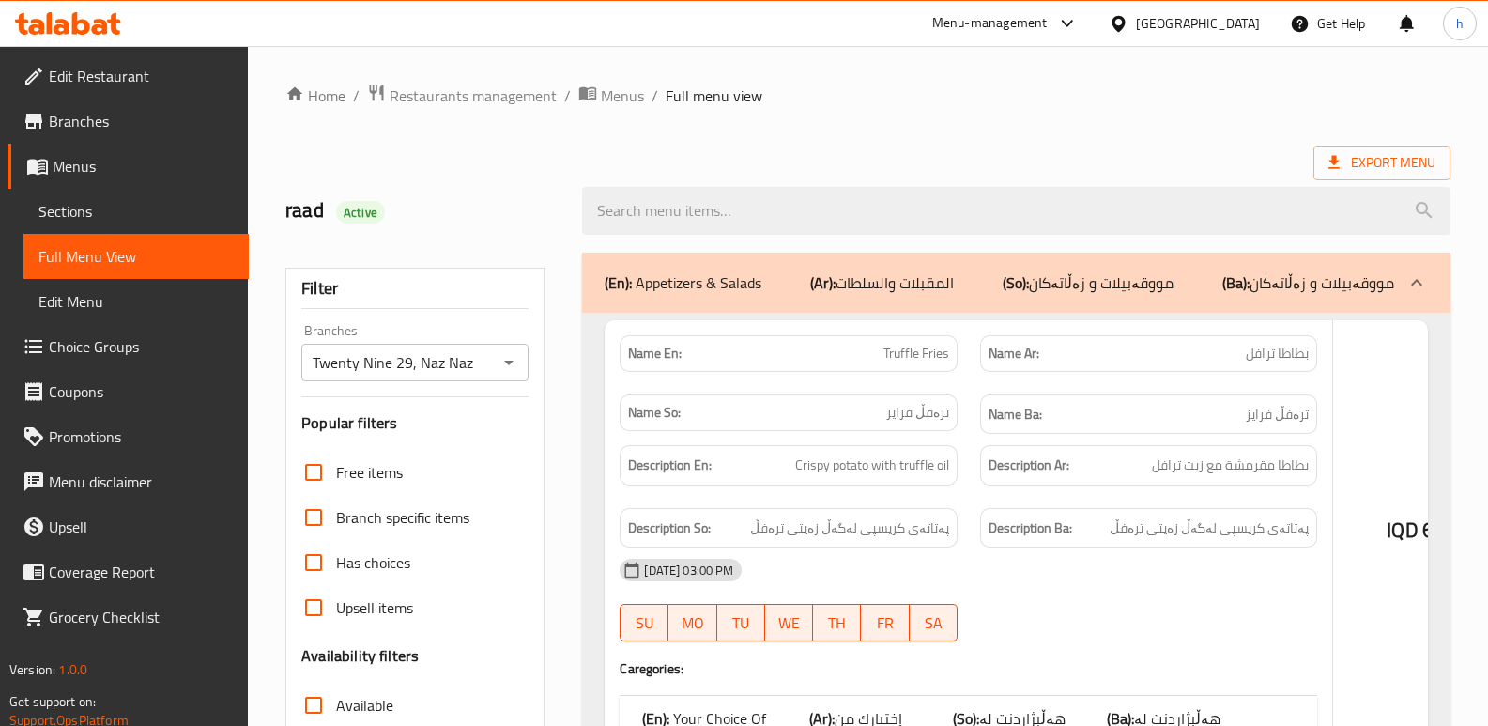
click at [91, 211] on div at bounding box center [744, 363] width 1488 height 726
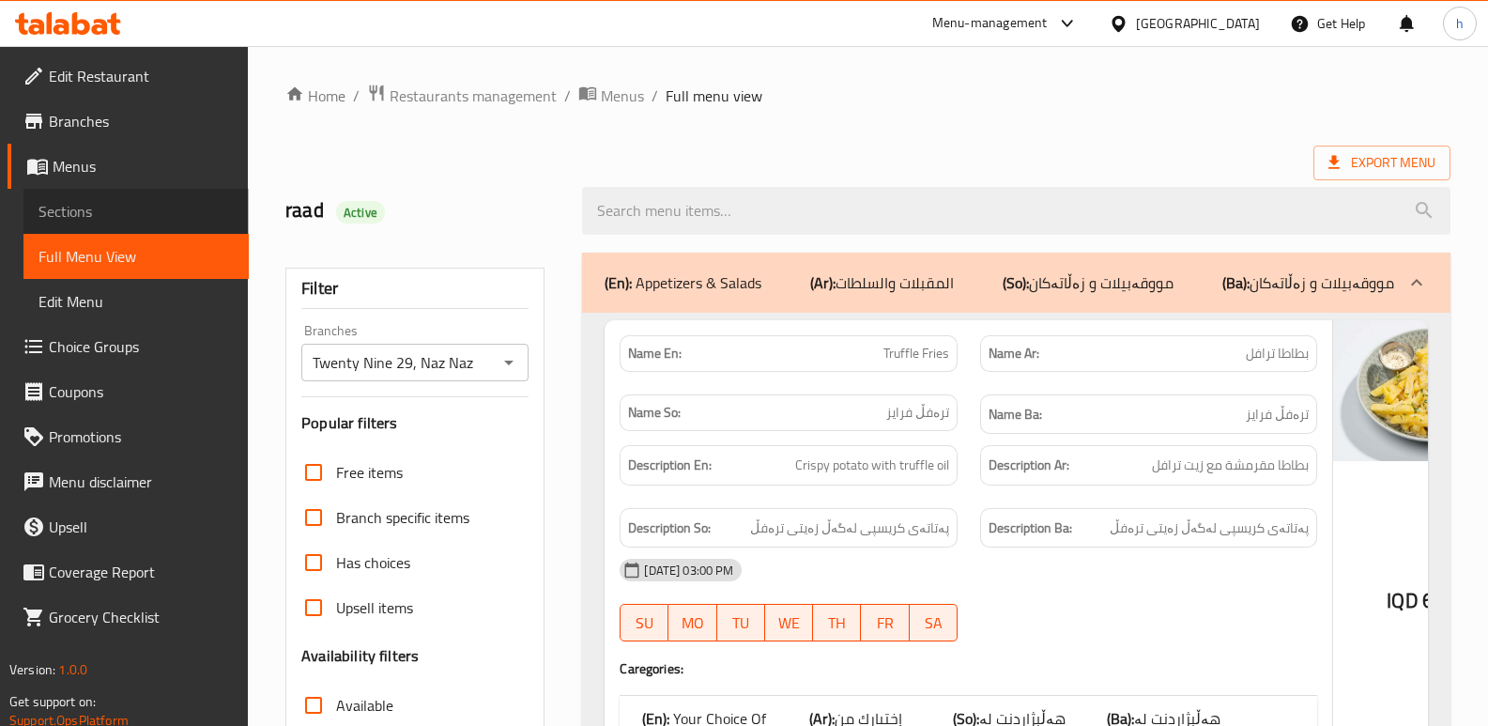
click at [84, 215] on span "Sections" at bounding box center [135, 211] width 195 height 23
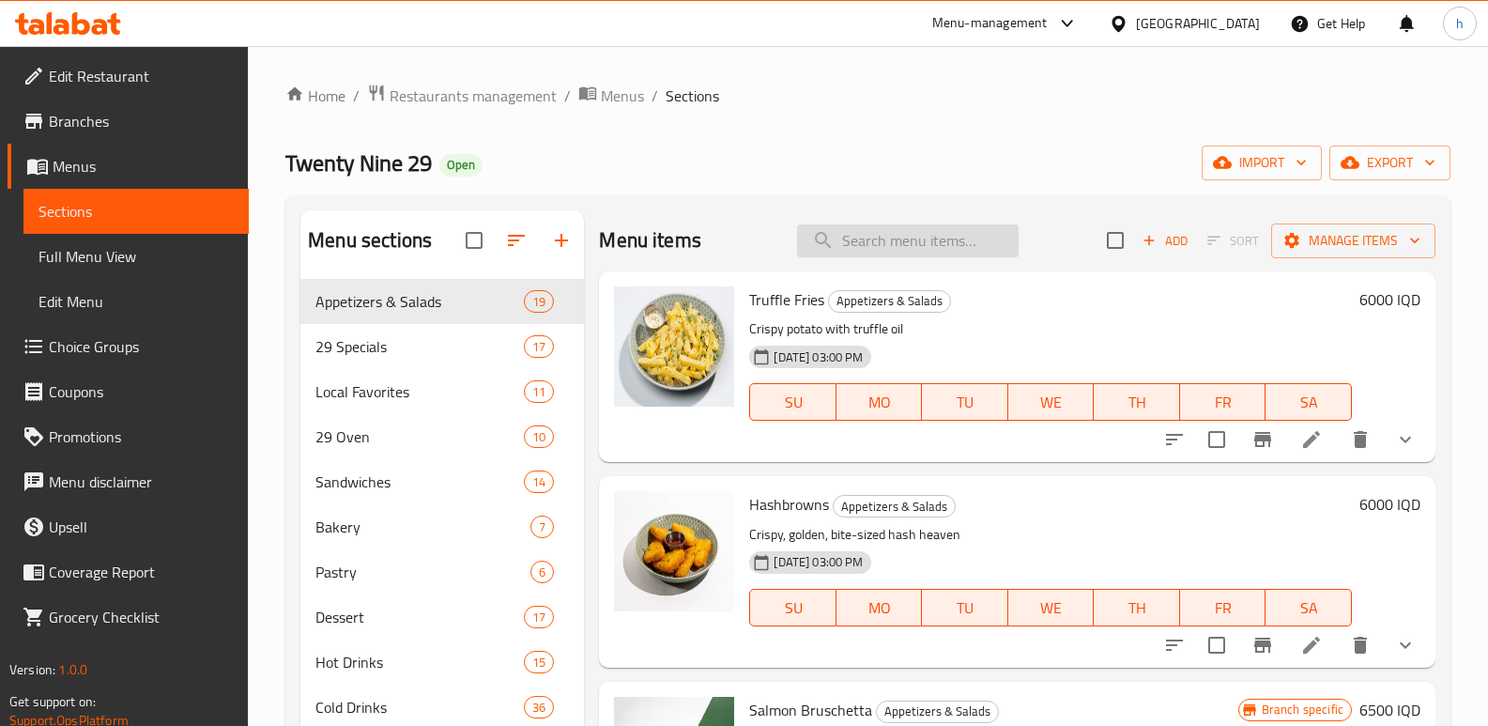
click at [947, 233] on input "search" at bounding box center [908, 240] width 222 height 33
paste input "Focaccia Bread"
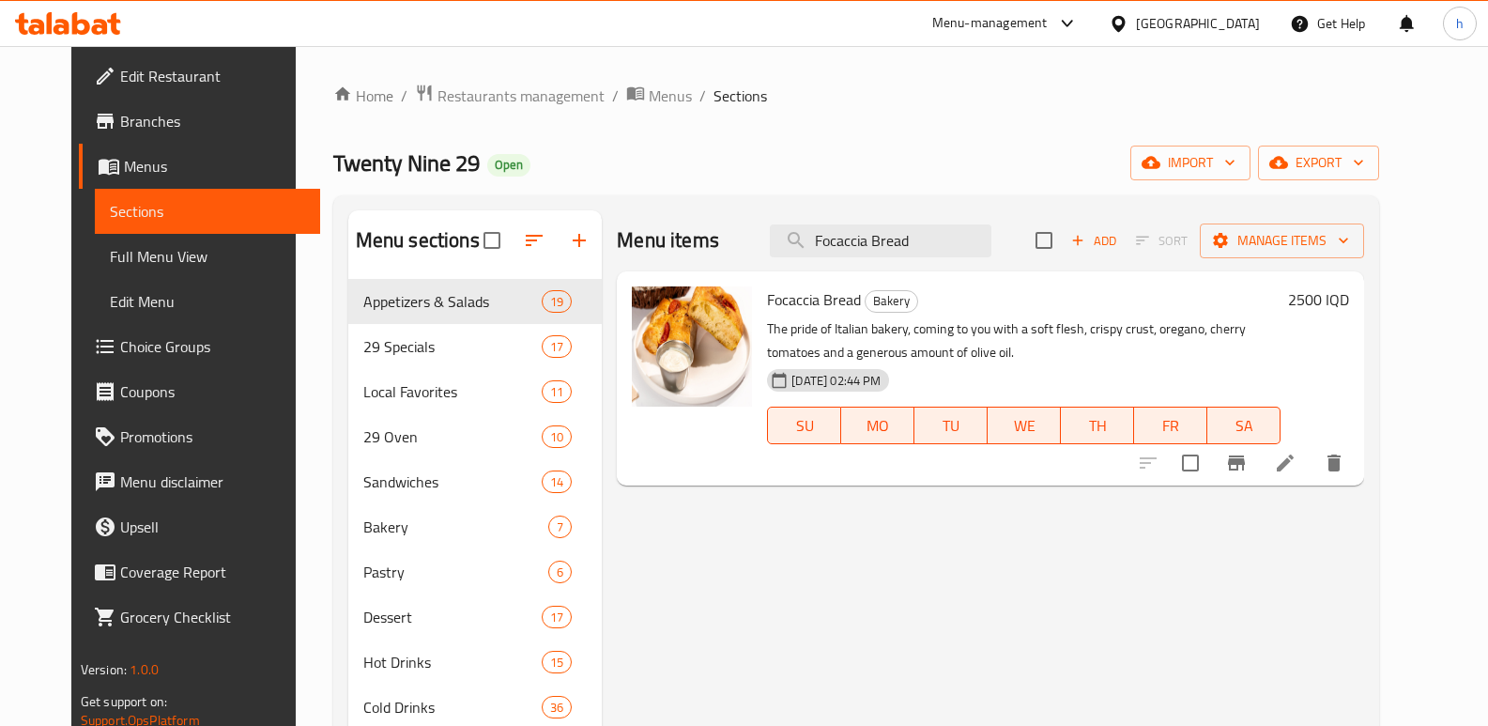
type input "Focaccia Bread"
click at [1297, 472] on icon at bounding box center [1285, 463] width 23 height 23
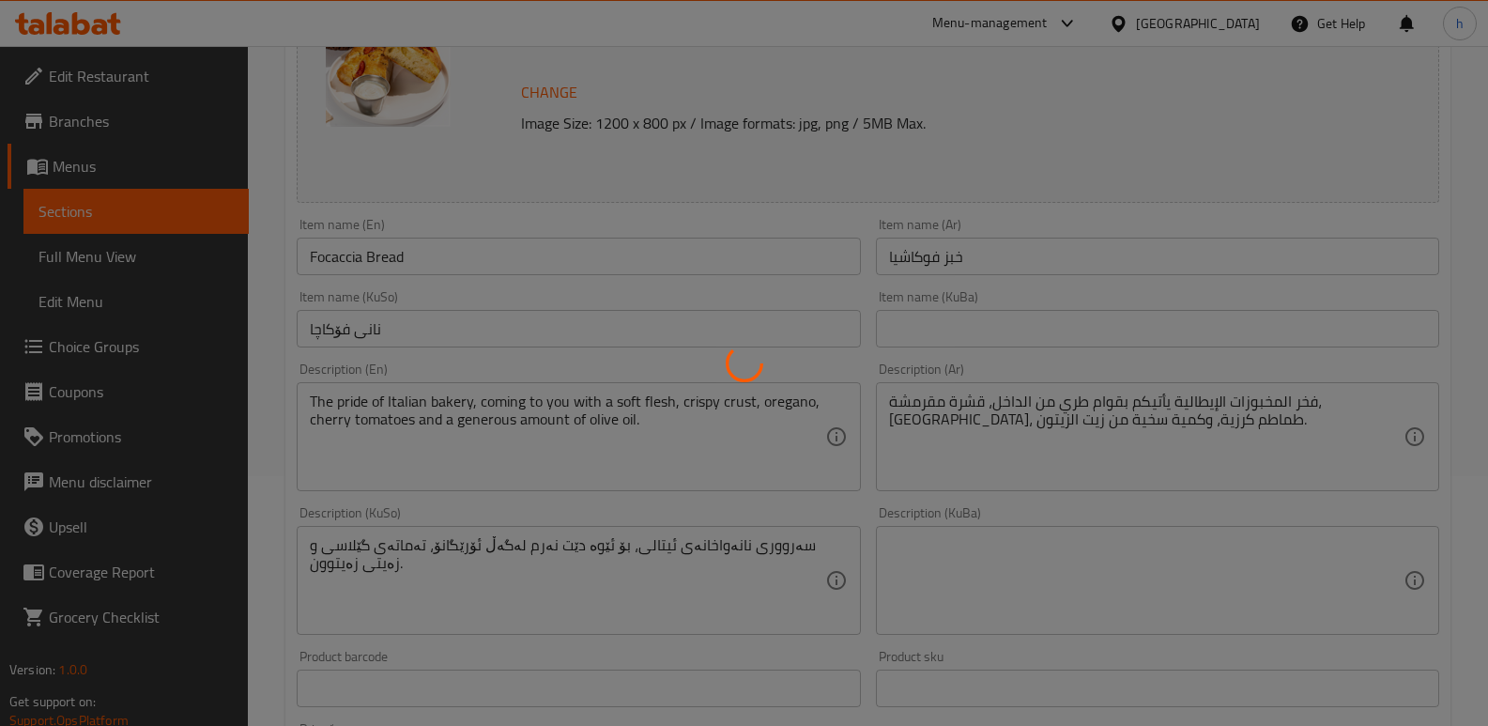
scroll to position [245, 0]
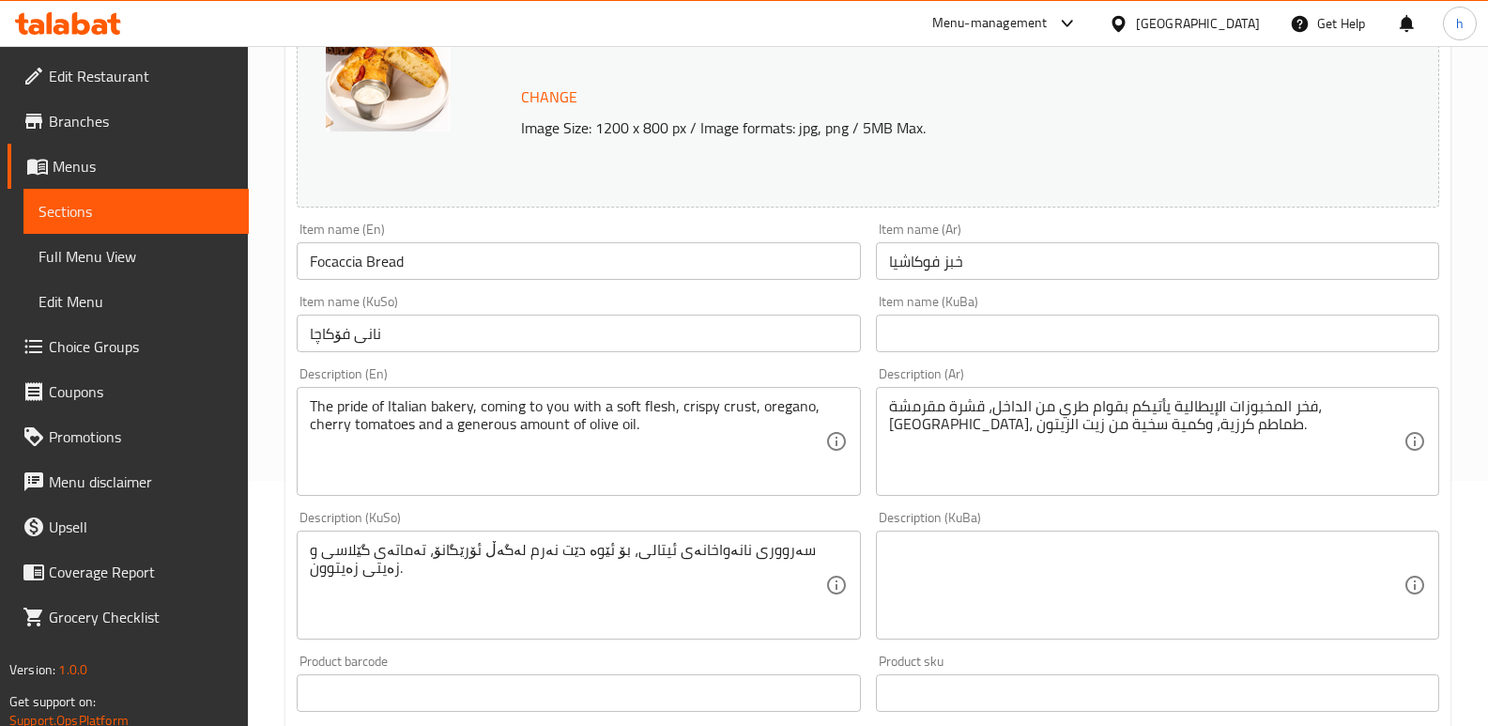
click at [994, 254] on input "خبز فوكاشيا" at bounding box center [1157, 261] width 563 height 38
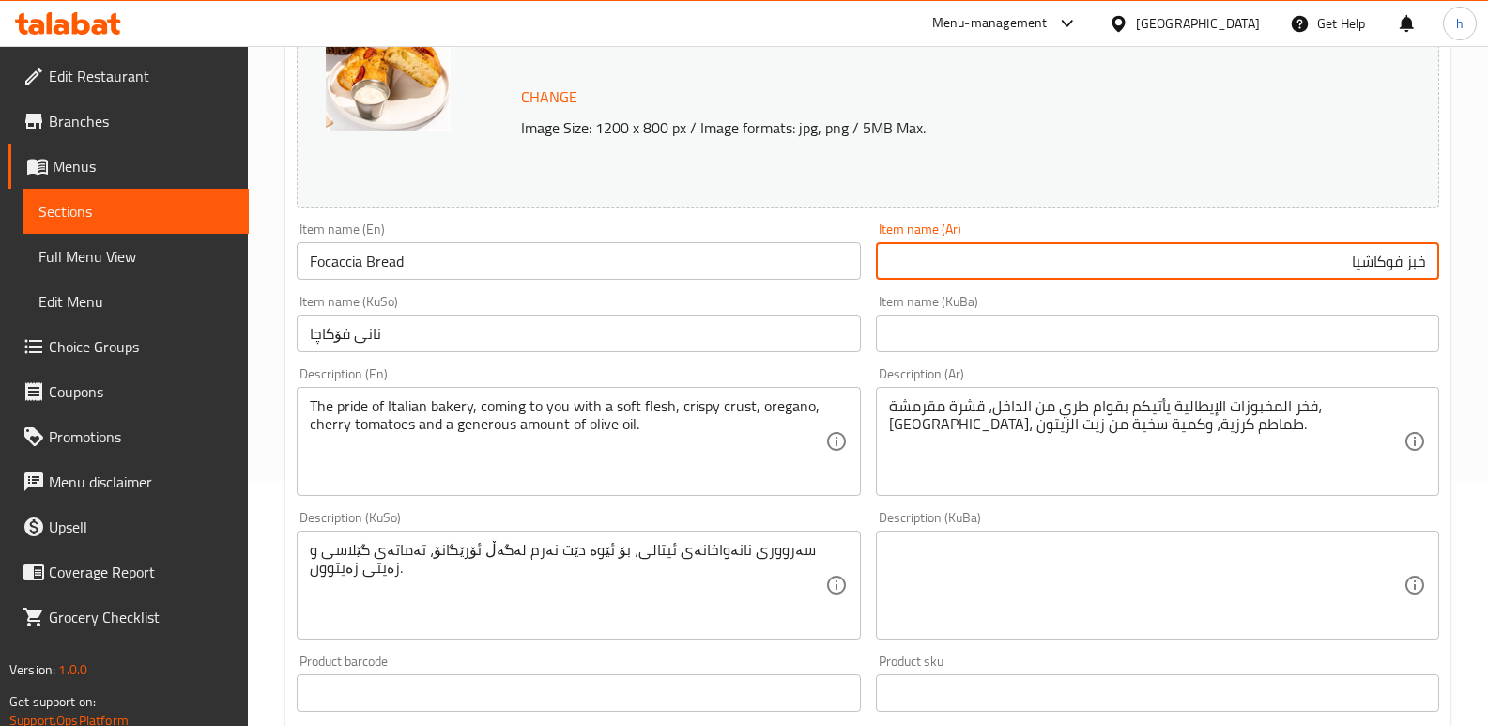
click at [844, 343] on input "نانی فۆکاچا" at bounding box center [578, 334] width 563 height 38
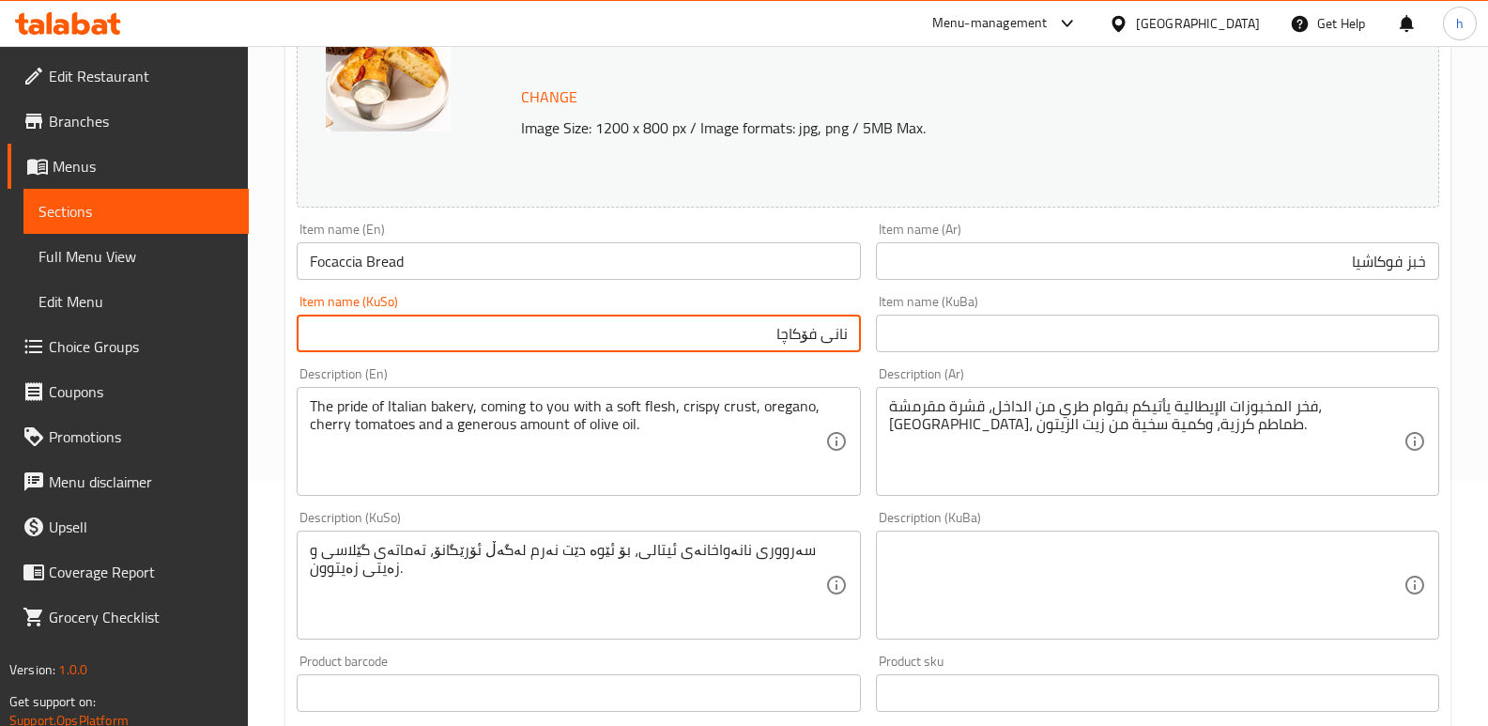
click at [782, 334] on input "نانی فۆکاچا" at bounding box center [578, 334] width 563 height 38
type input "نانی فۆکاچیا"
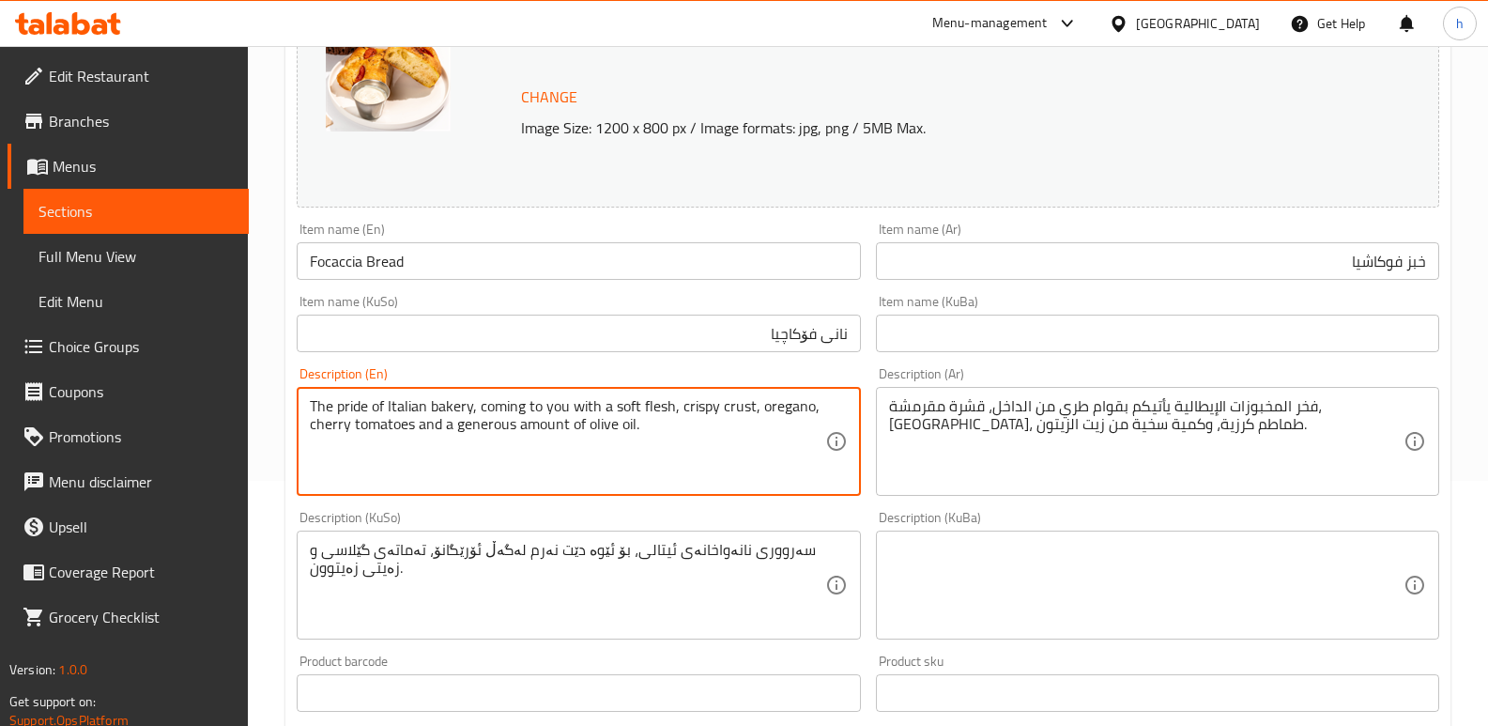
drag, startPoint x: 652, startPoint y: 436, endPoint x: 264, endPoint y: 400, distance: 389.4
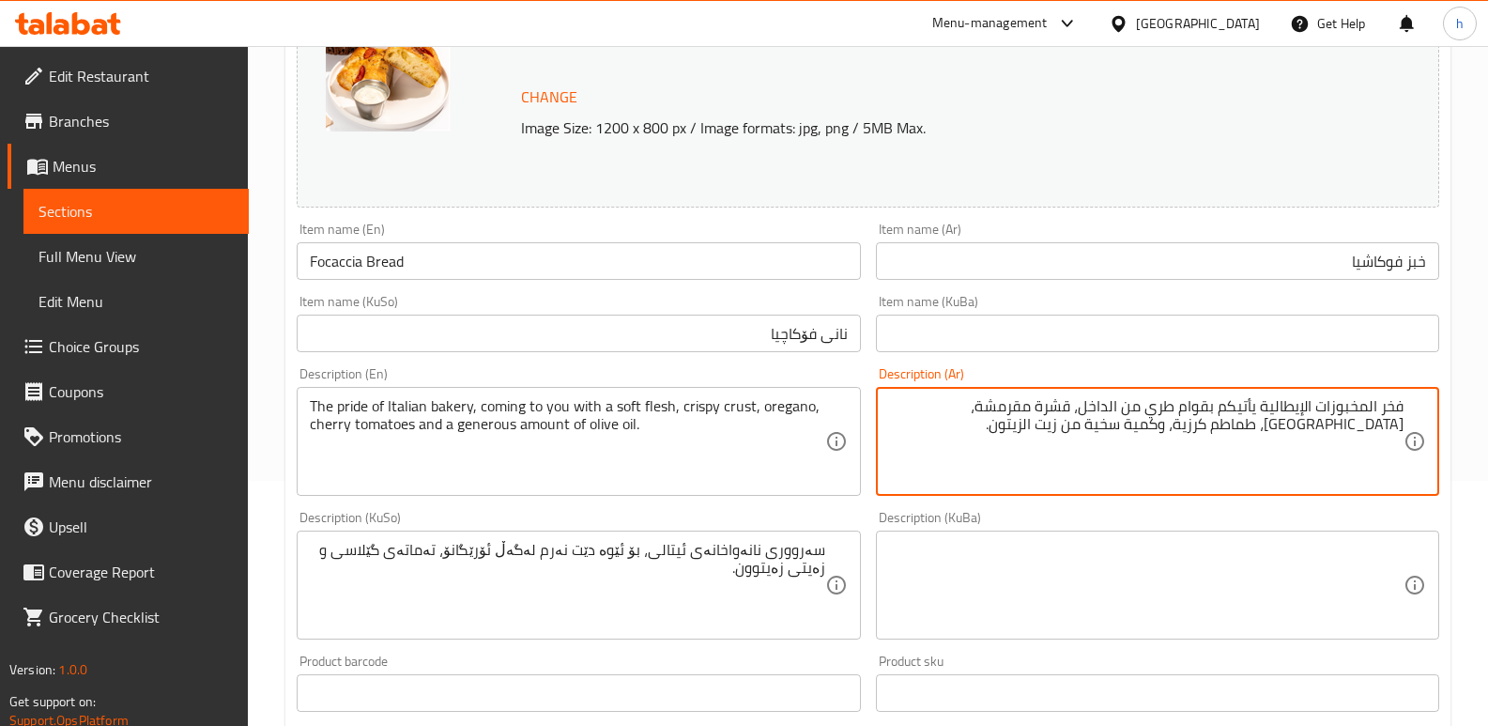
click at [1348, 406] on textarea "فخر المخبوزات الإيطالية يأتيكم بقوام طري من الداخل، قشرة مقرمشة، أوريغانو، طماط…" at bounding box center [1146, 441] width 514 height 89
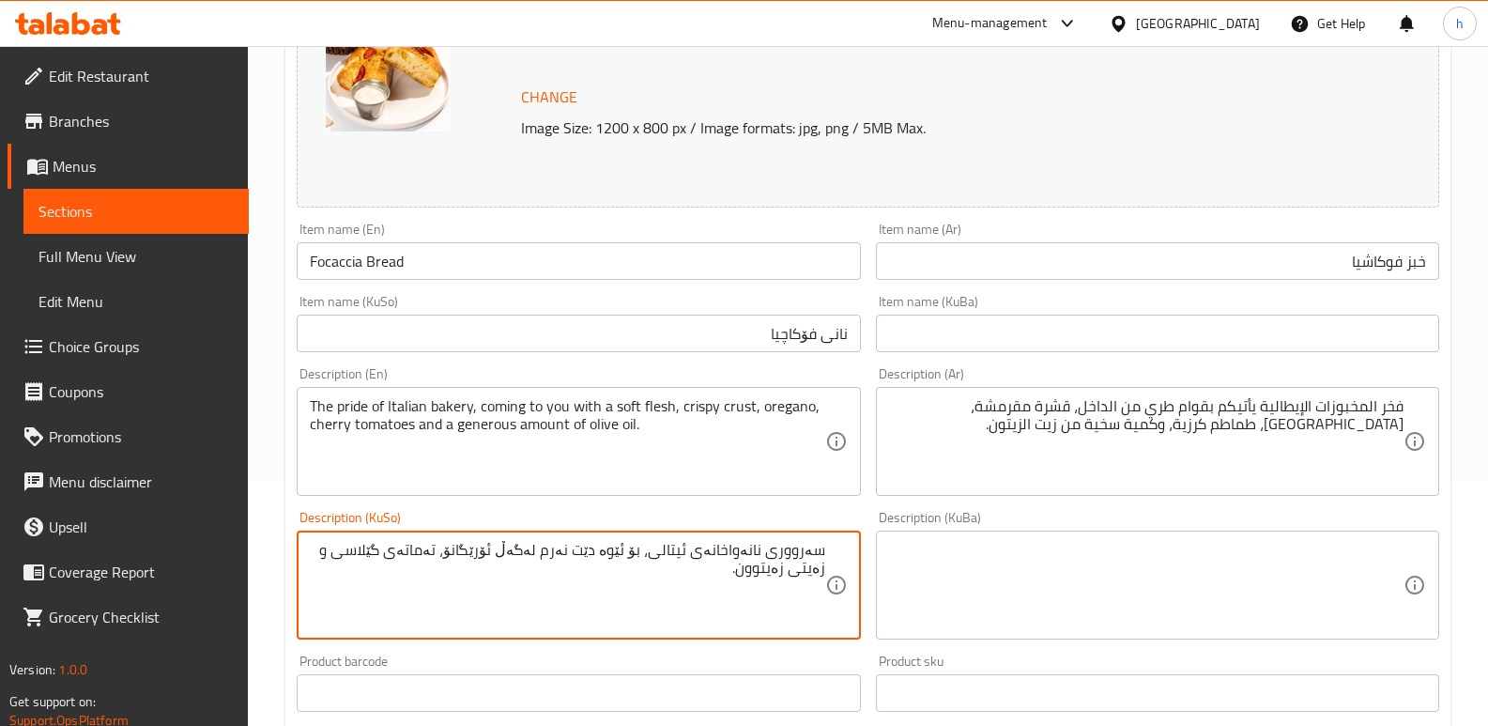
drag, startPoint x: 729, startPoint y: 579, endPoint x: 850, endPoint y: 528, distance: 131.7
paste textarea "نانەواخانەی ئیتاڵی، هەویری کریسپی، ئۆریگانۆ، تەماتەی بچووک و بڕێکی زۆر زەیتی زە…"
type textarea "نانەواخانەی ئیتاڵی، هەویری کریسپی، ئۆریگانۆ، تەماتەی بچووک و بڕێکی زۆر زەیتی زە…"
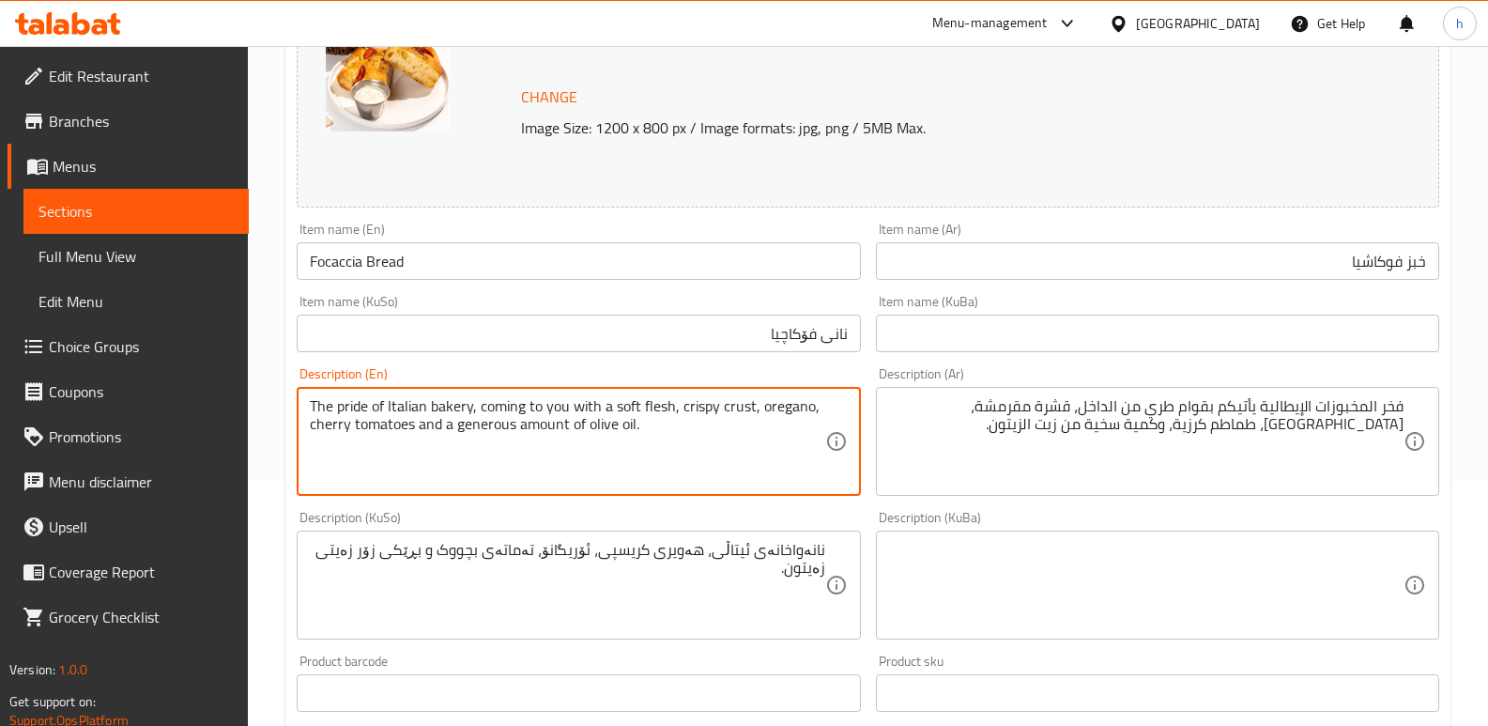
drag, startPoint x: 621, startPoint y: 431, endPoint x: 251, endPoint y: 374, distance: 375.2
paste textarea "Italian bakery"
type textarea "Italian bakery, crispy crust, oregano, cherry tomatoes and a generous amount of…"
drag, startPoint x: 361, startPoint y: 424, endPoint x: 290, endPoint y: 380, distance: 83.9
click at [290, 380] on div "Description (En) Italian bakery, crispy crust, oregano, cherry tomatoes and a g…" at bounding box center [578, 432] width 578 height 144
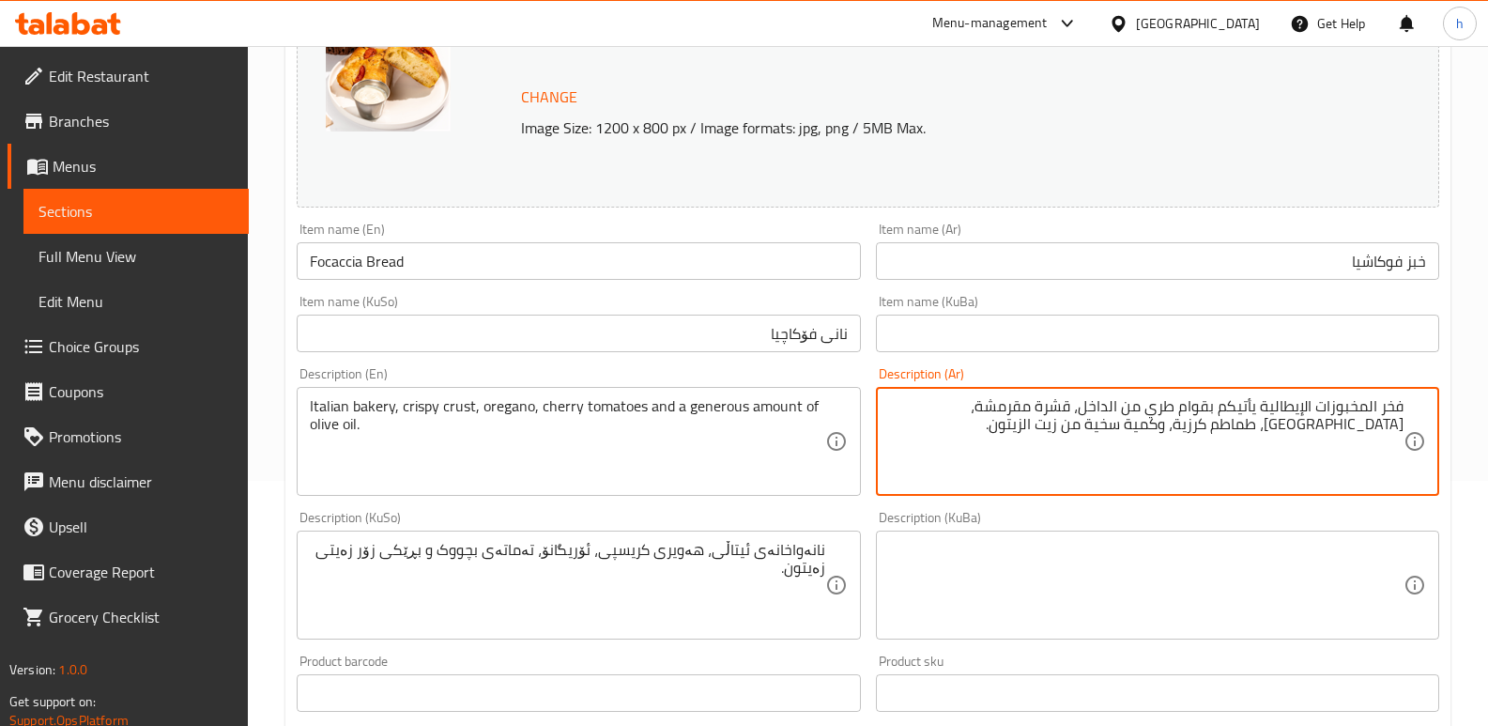
drag, startPoint x: 1364, startPoint y: 408, endPoint x: 1453, endPoint y: 414, distance: 89.4
paste textarea "خبز إيطالي، عجينة مقرمشة، أوريجانو، طماطم كرزية وكمية كبيرة من زيت زيتون"
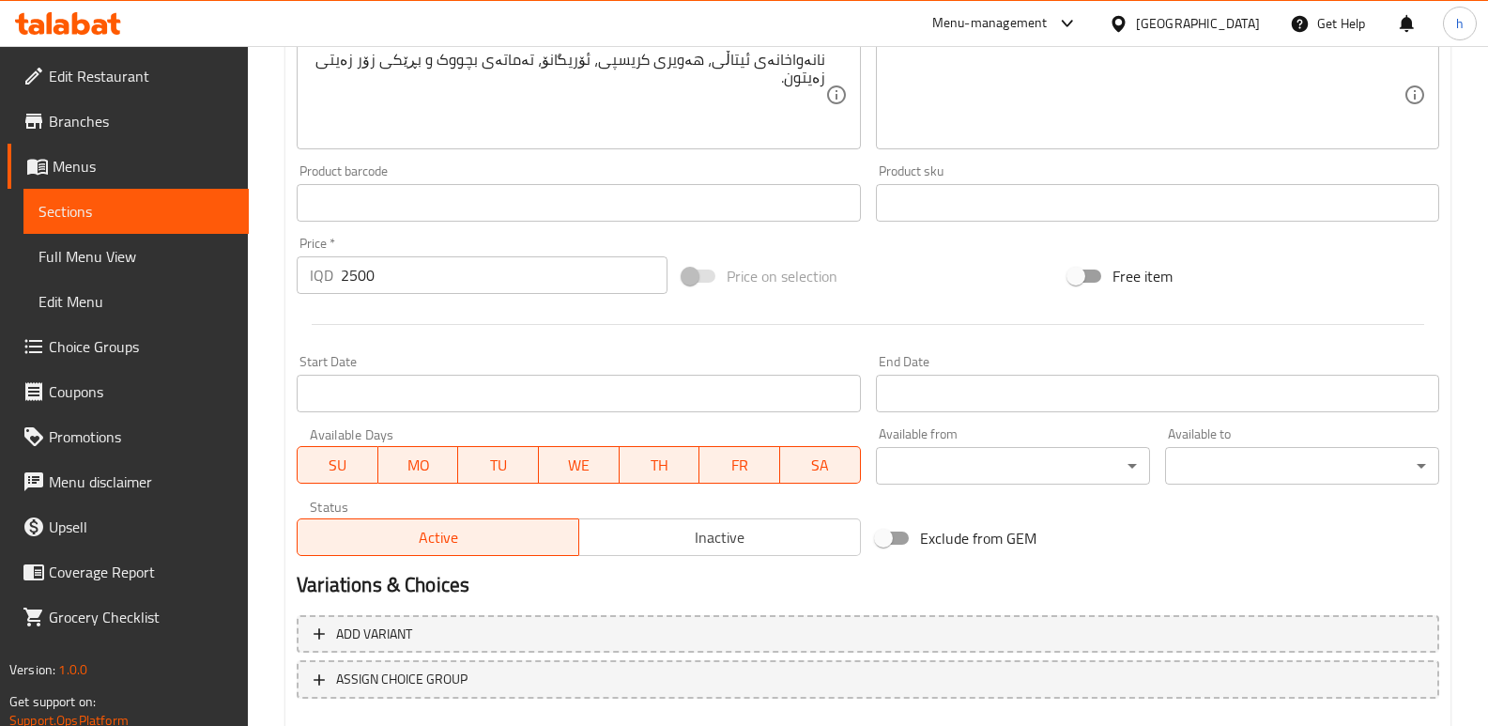
scroll to position [844, 0]
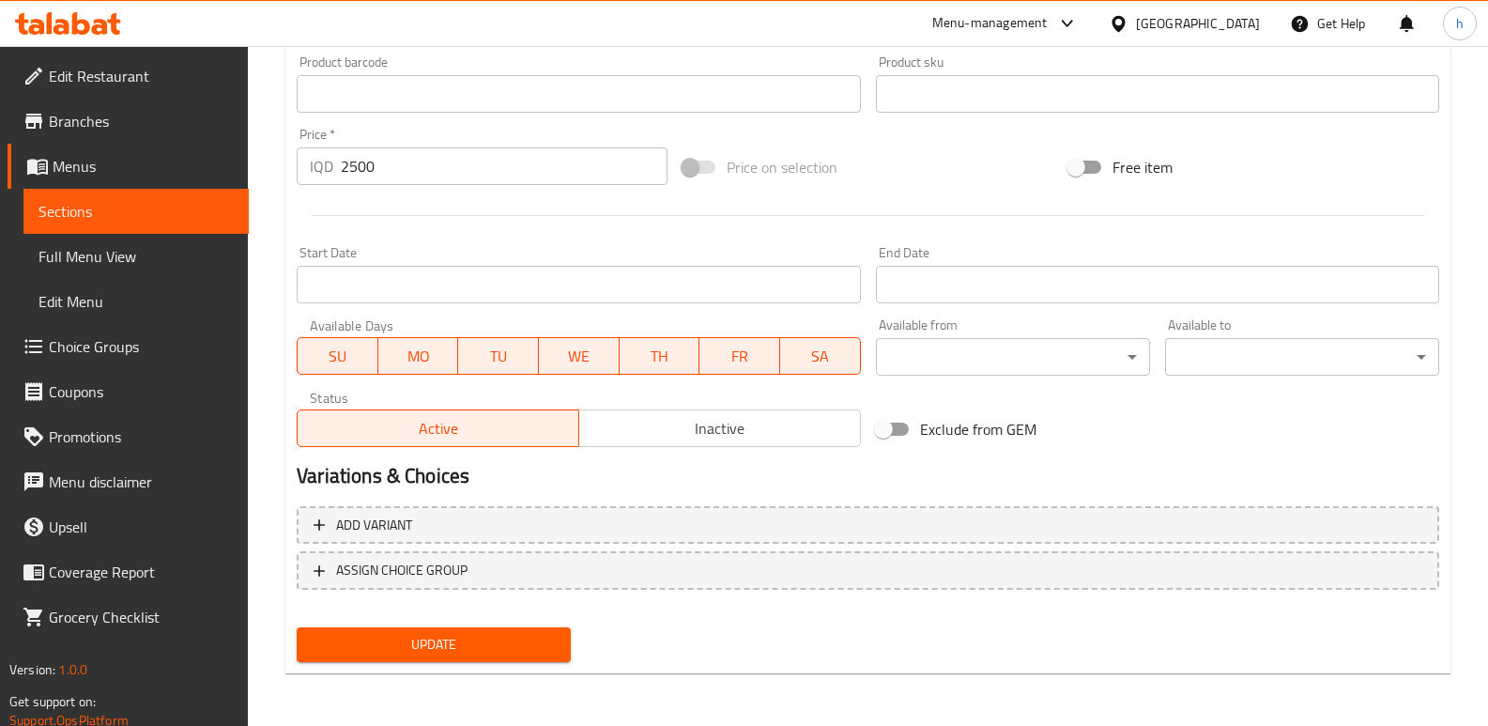
type textarea "مخبز إيطالي، عجينة مقرمشة، [GEOGRAPHIC_DATA]، طماطم كرزية وكمية كبيرة من زيت زي…"
click at [505, 638] on span "Update" at bounding box center [434, 644] width 244 height 23
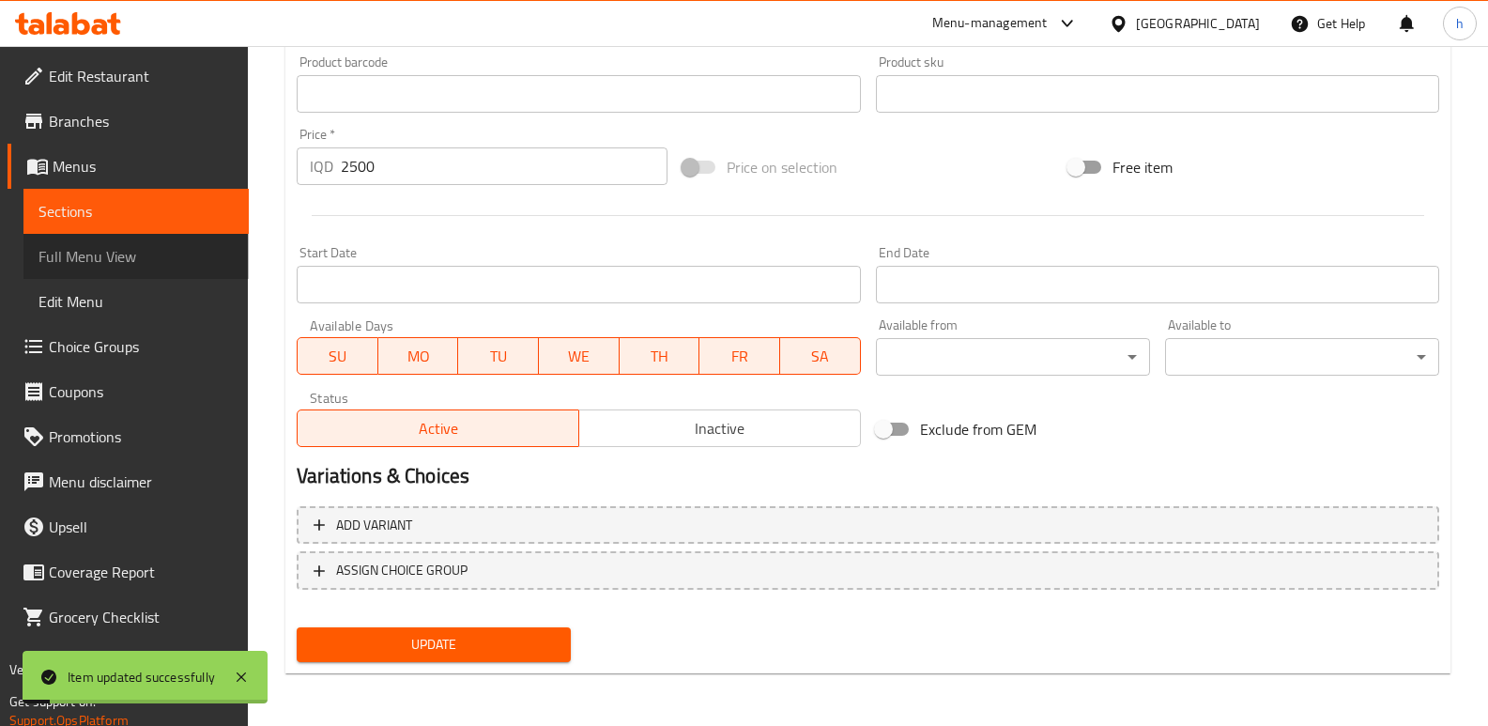
click at [168, 258] on span "Full Menu View" at bounding box center [135, 256] width 195 height 23
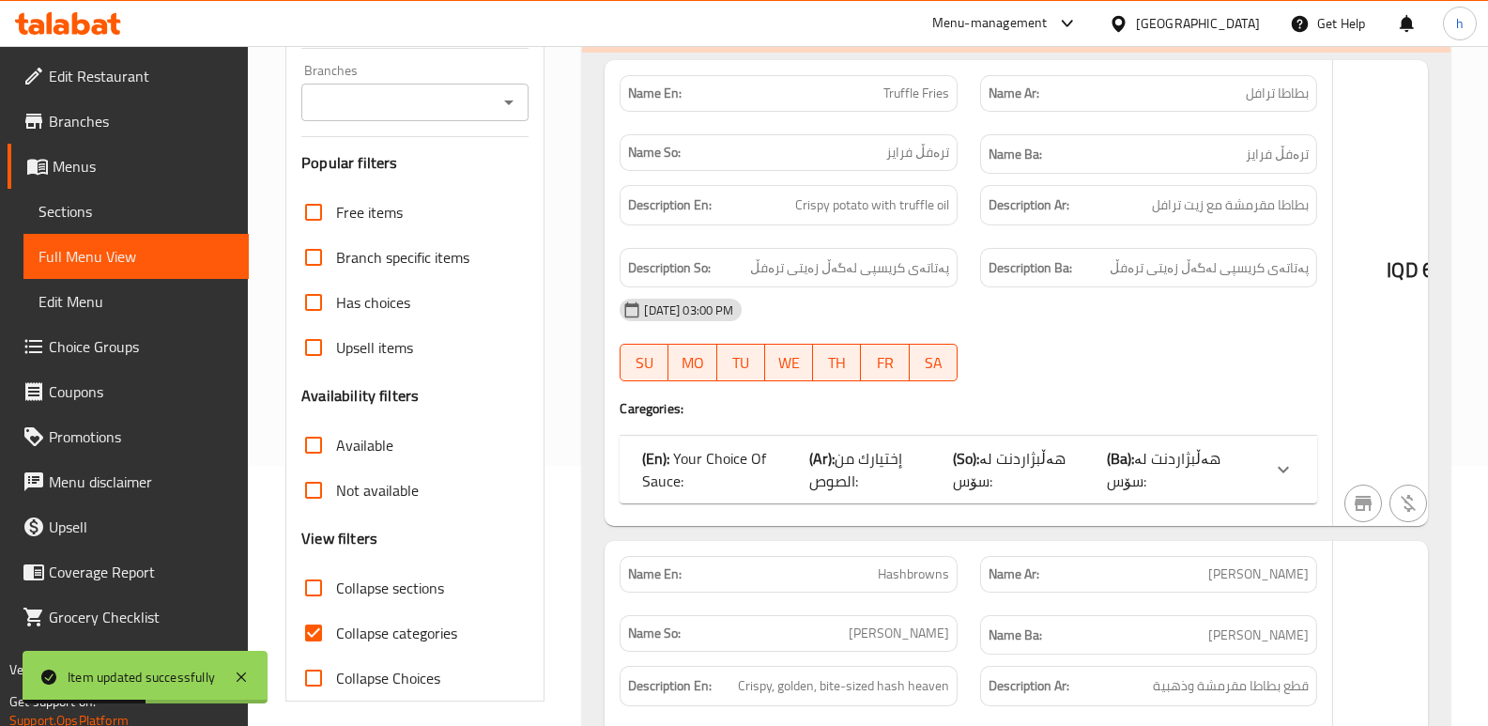
click at [425, 101] on div at bounding box center [744, 363] width 1488 height 726
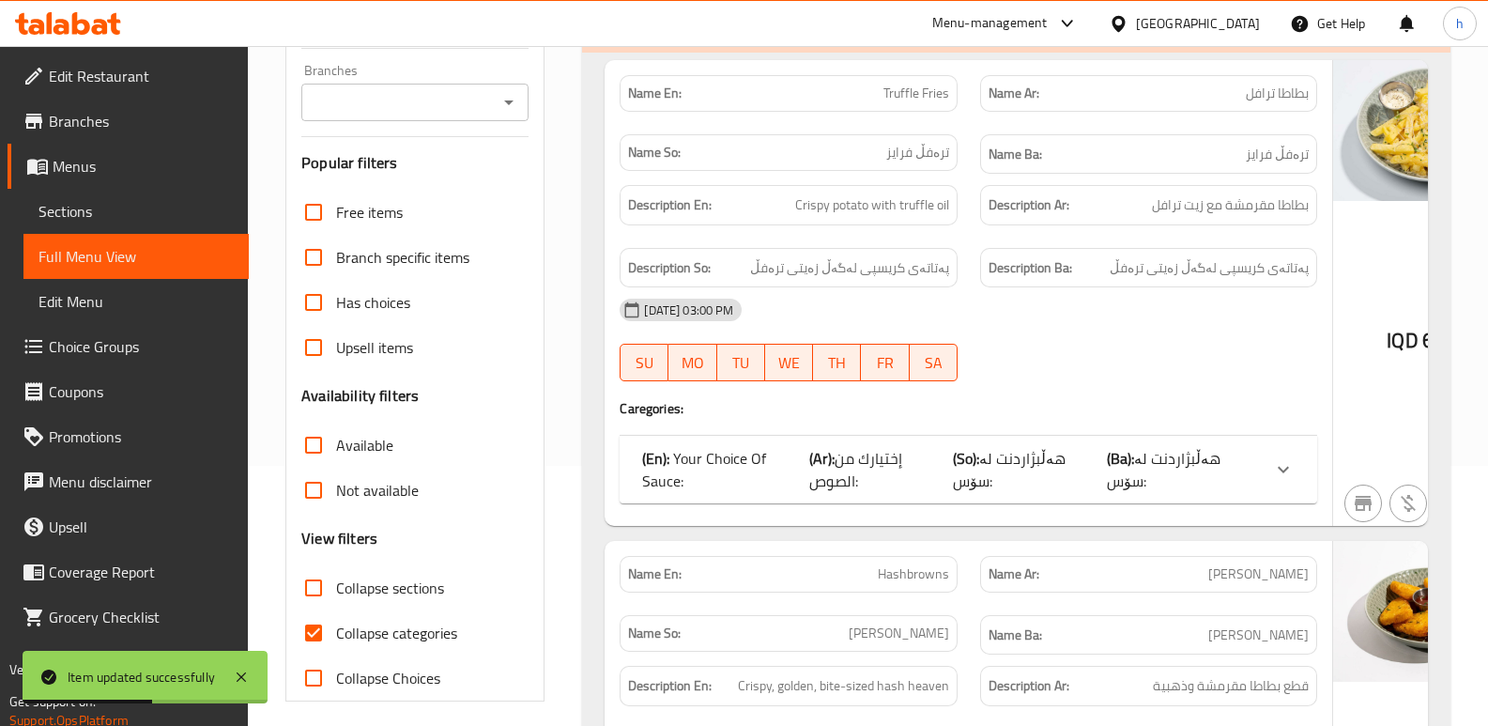
click at [475, 99] on input "Branches" at bounding box center [399, 102] width 185 height 26
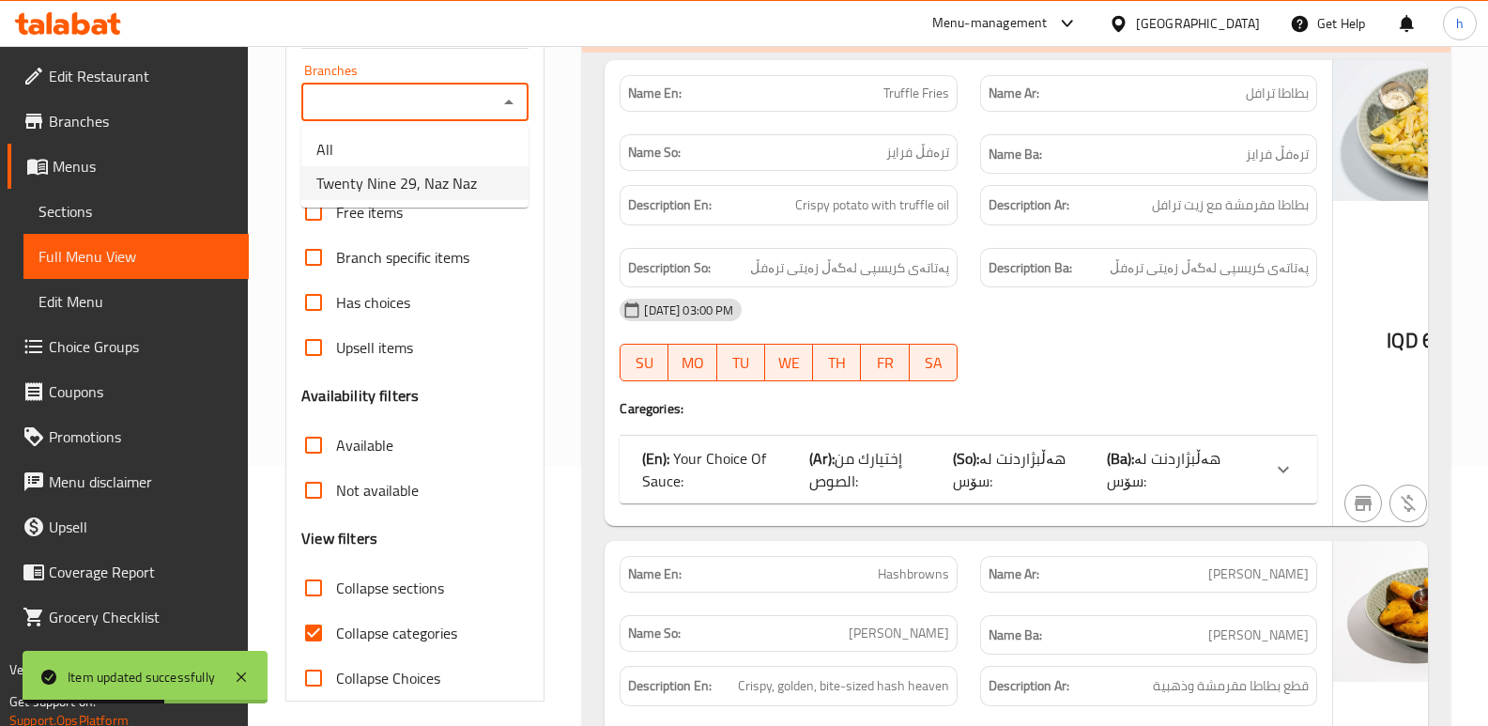
click at [462, 180] on span "Twenty Nine 29, Naz Naz" at bounding box center [396, 183] width 161 height 23
type input "Twenty Nine 29, Naz Naz"
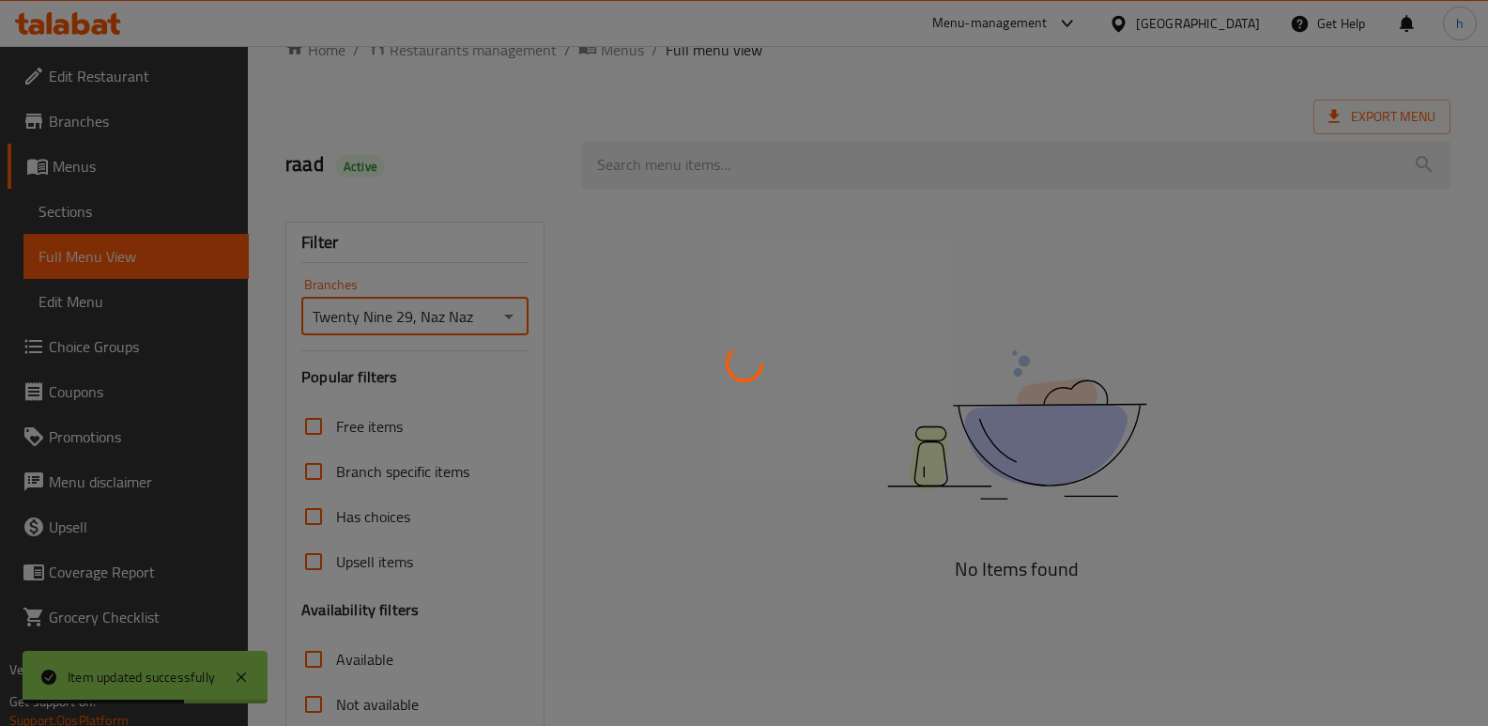
scroll to position [0, 0]
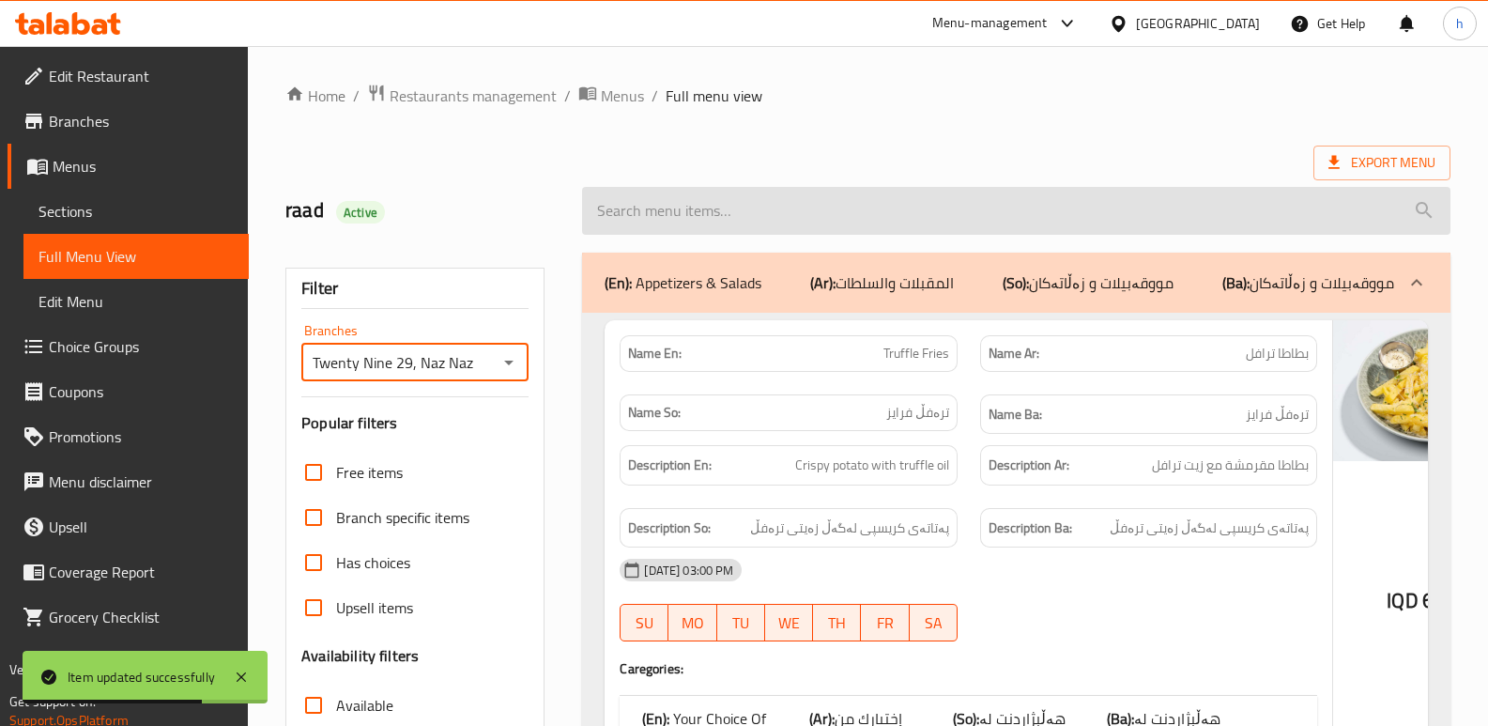
click at [898, 204] on input "search" at bounding box center [1016, 211] width 868 height 48
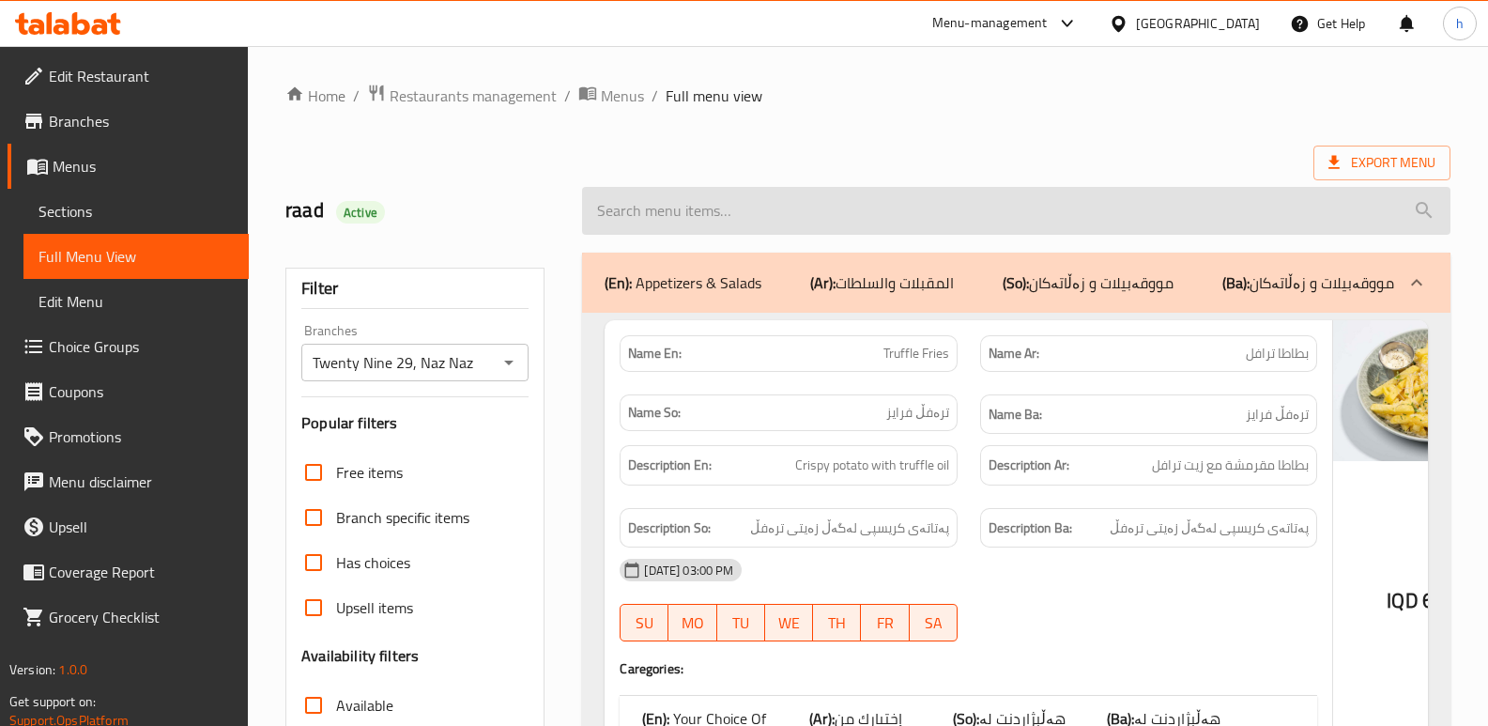
paste input "Focaccia Bread"
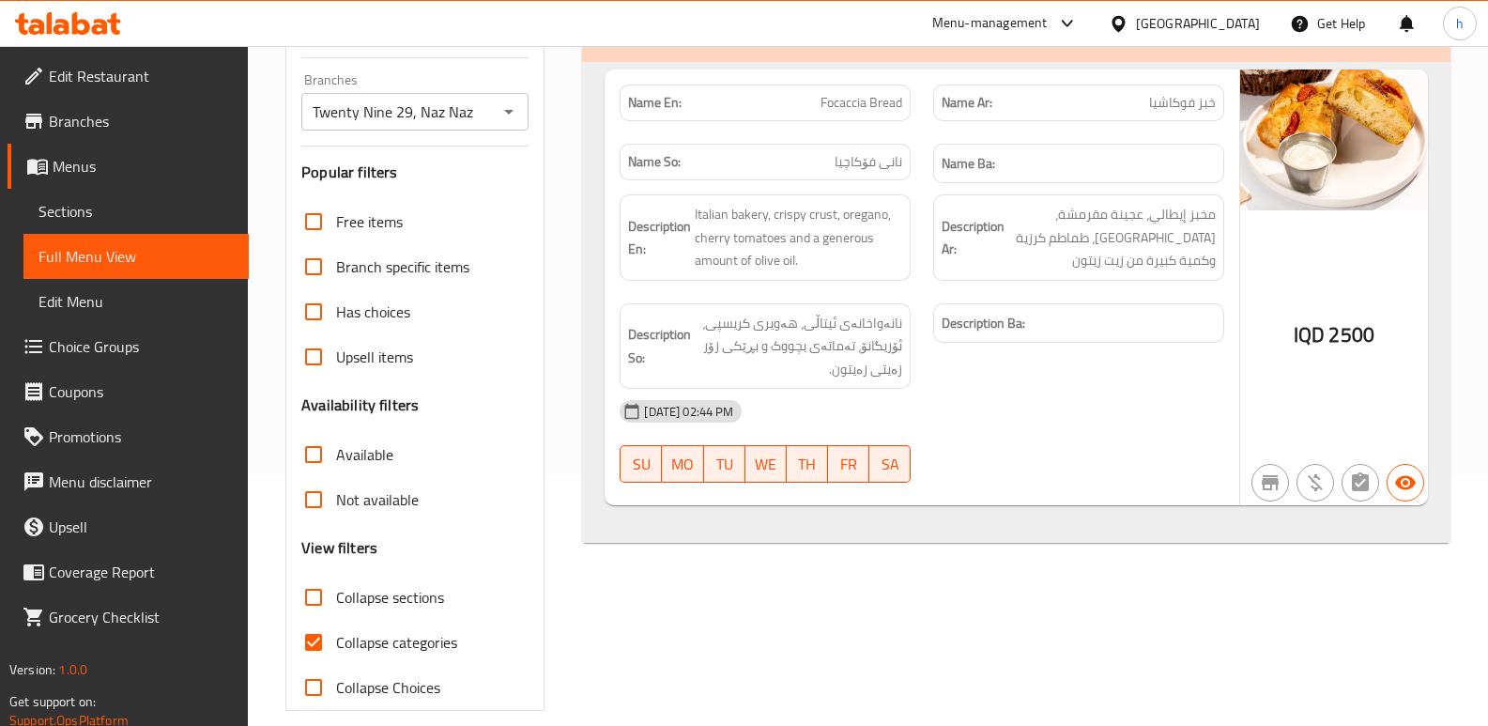
scroll to position [215, 0]
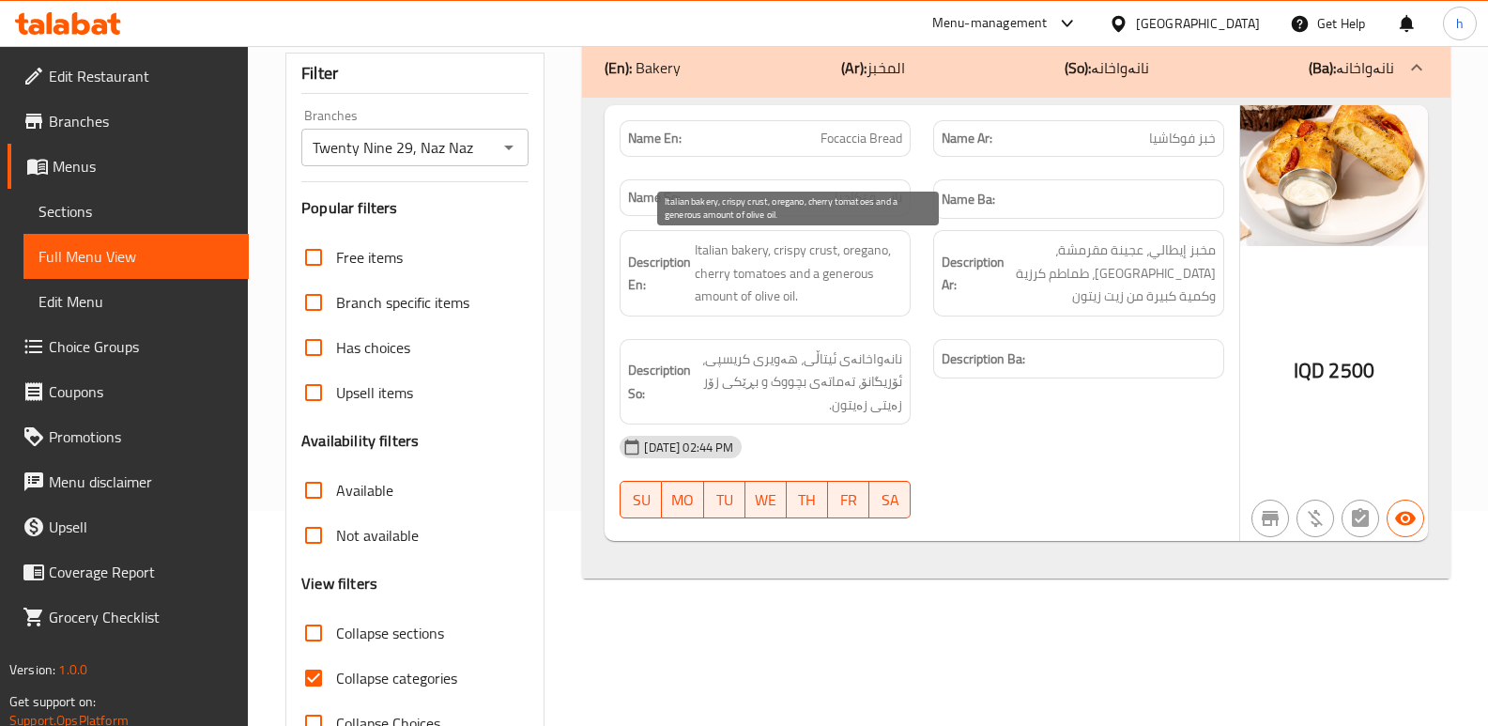
click at [821, 253] on span "Italian bakery, crispy crust, oregano, cherry tomatoes and a generous amount of…" at bounding box center [798, 272] width 207 height 69
copy span "crust"
click at [1253, 378] on div "IQD 2500" at bounding box center [1334, 323] width 188 height 437
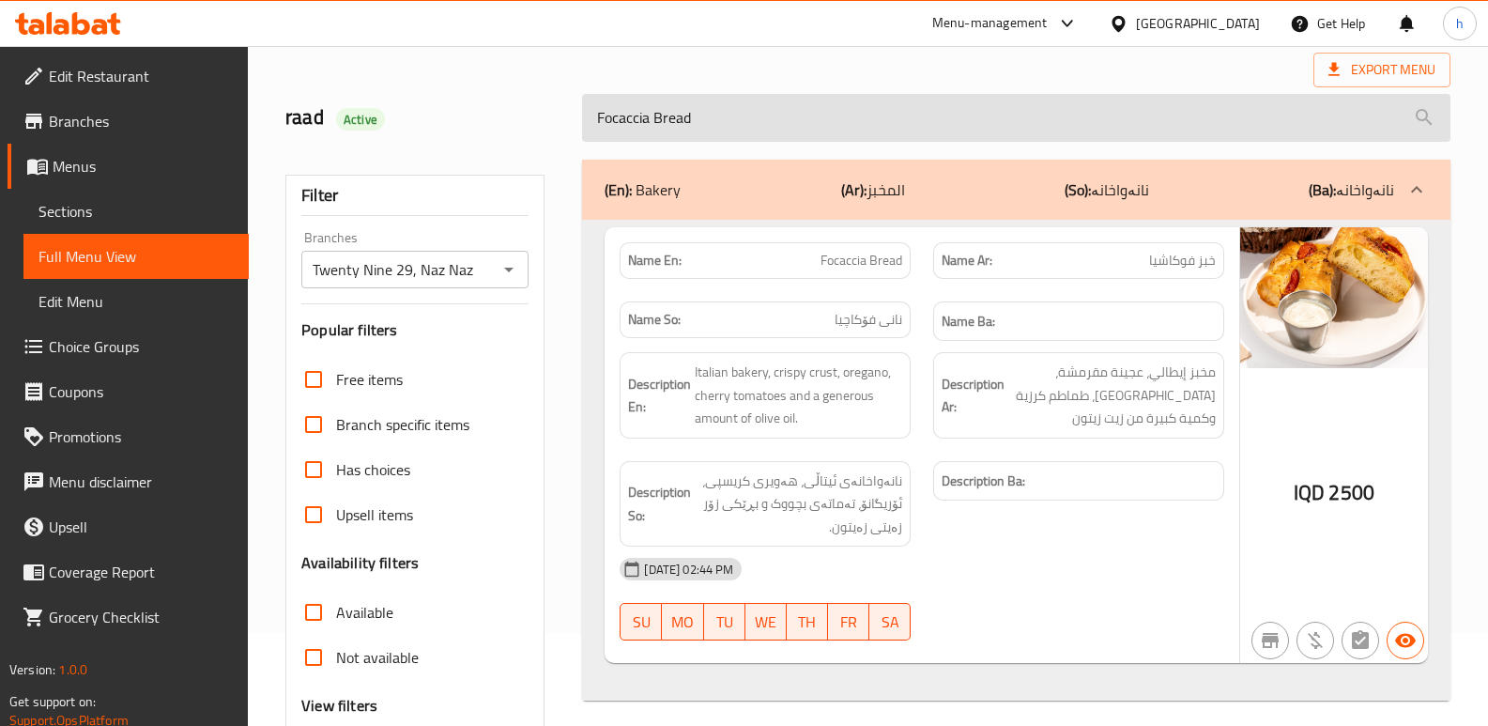
scroll to position [23, 0]
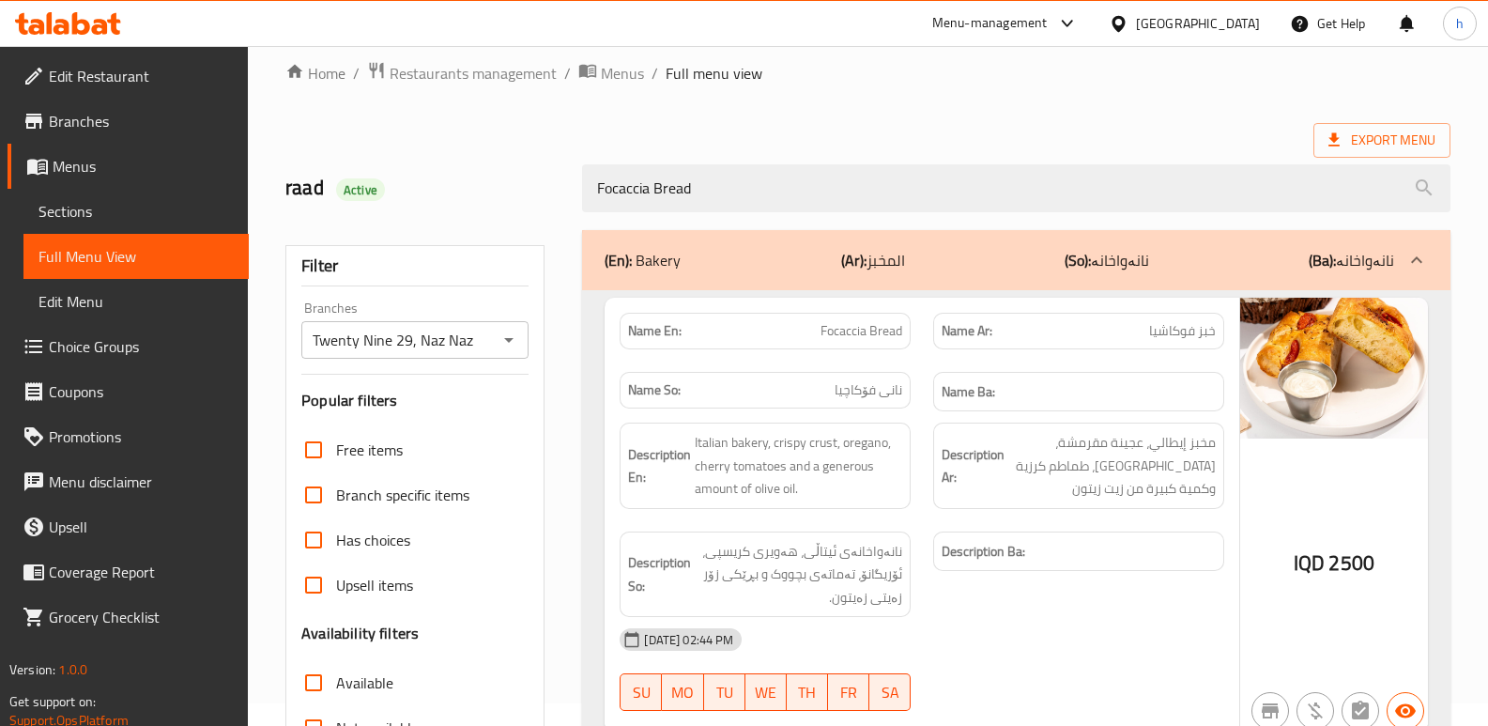
drag, startPoint x: 718, startPoint y: 177, endPoint x: 508, endPoint y: 176, distance: 210.3
click at [511, 176] on div "raad Active Focaccia Bread" at bounding box center [868, 188] width 1188 height 84
paste input "Ciabatta"
type input "Ciabatta"
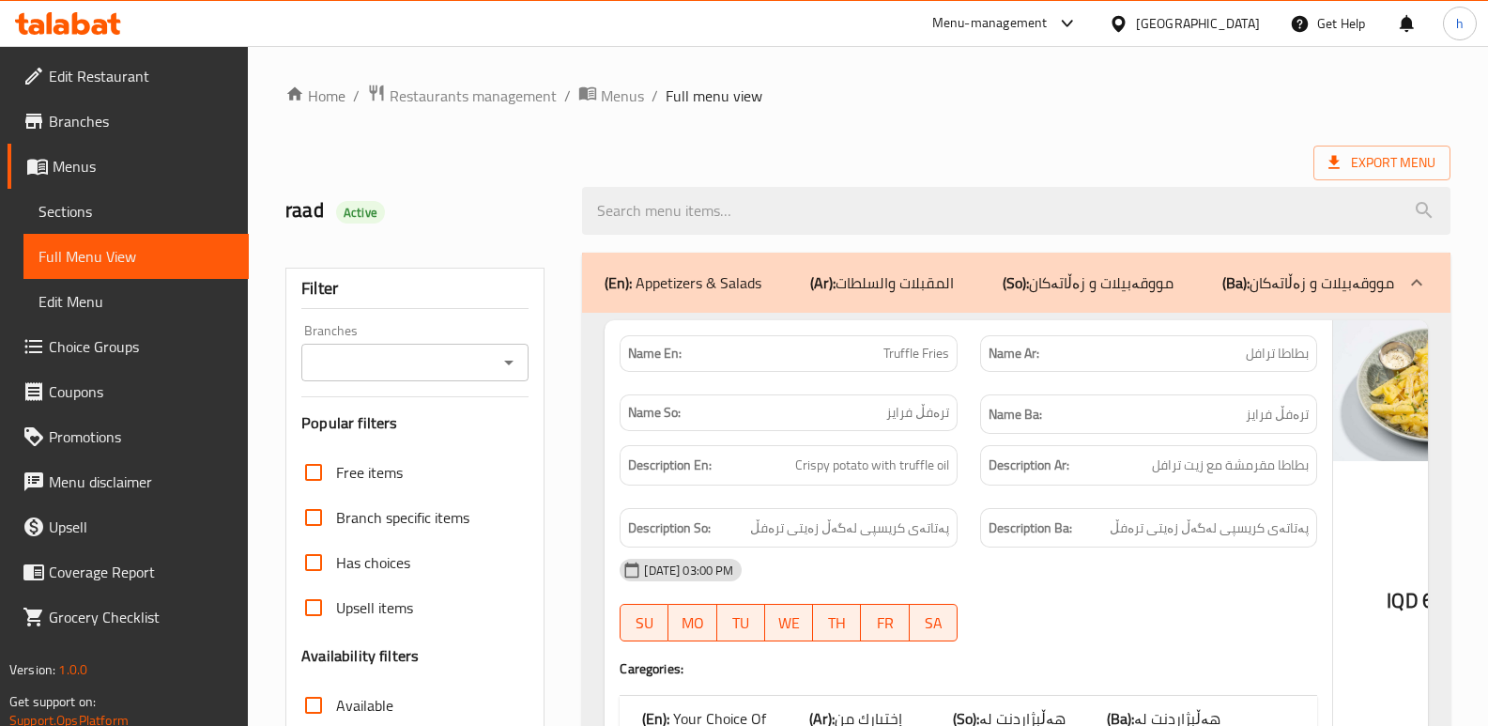
click at [416, 382] on div "Filter Branches Branches Popular filters Free items Branch specific items Has c…" at bounding box center [414, 615] width 259 height 694
click at [425, 365] on input "Branches" at bounding box center [399, 362] width 185 height 26
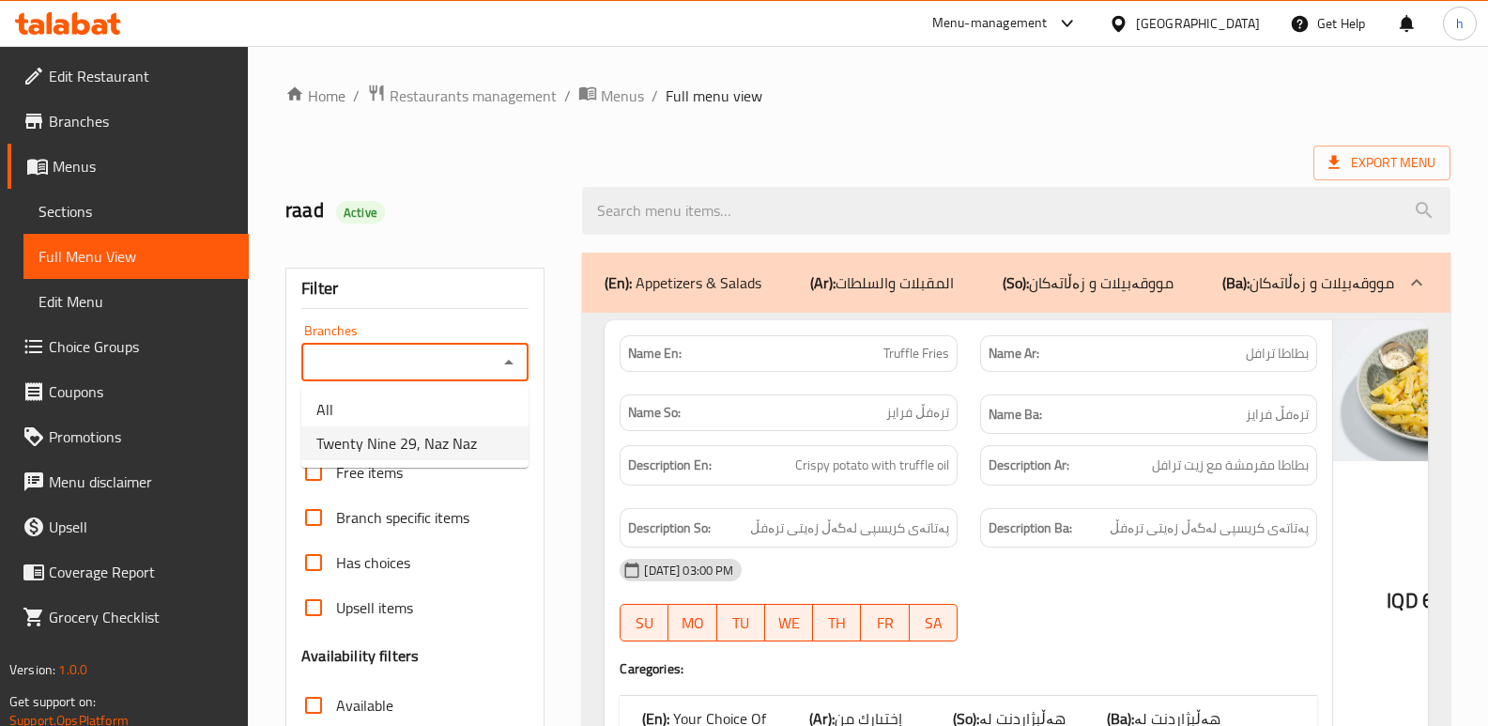
click at [427, 432] on span "Twenty Nine 29, Naz Naz" at bounding box center [396, 443] width 161 height 23
type input "Twenty Nine 29, Naz Naz"
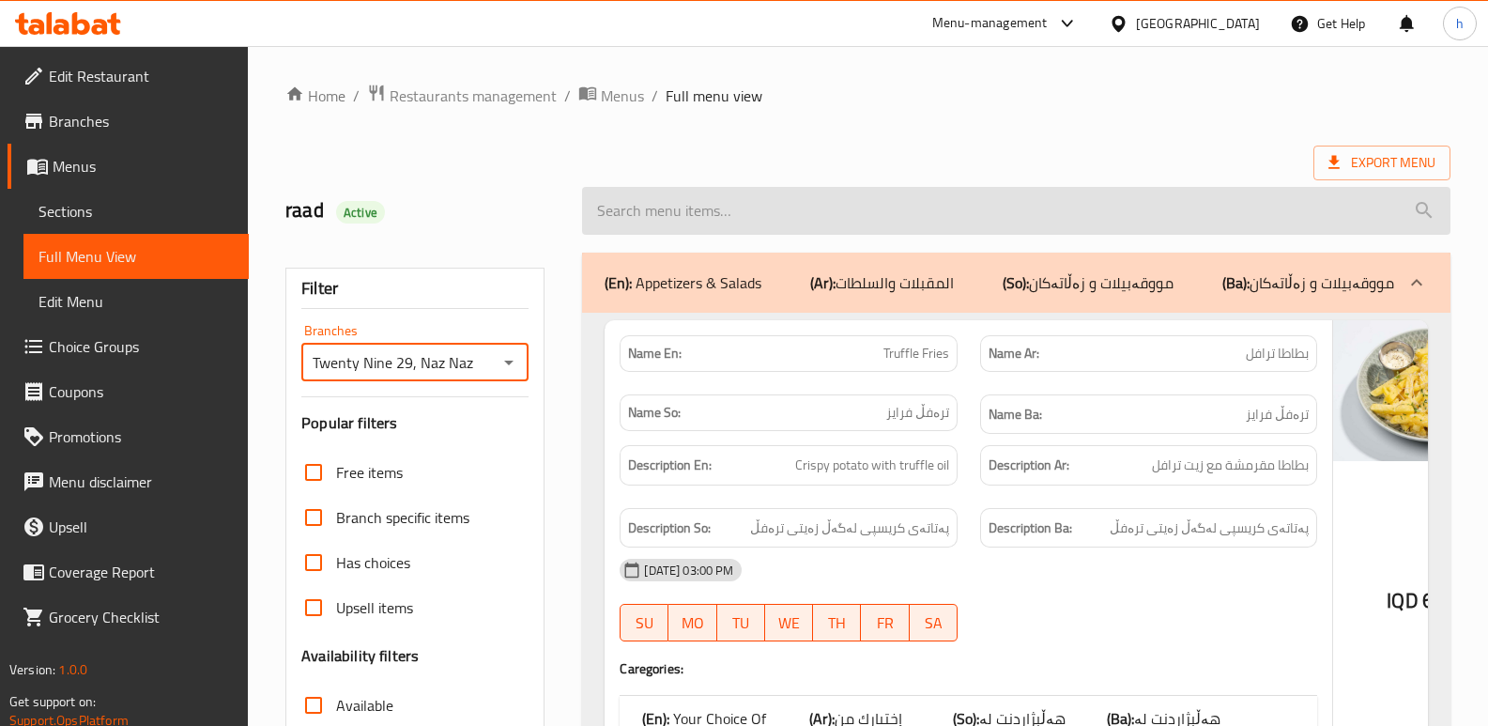
click at [740, 221] on input "search" at bounding box center [1016, 211] width 868 height 48
paste input "Ciabatta"
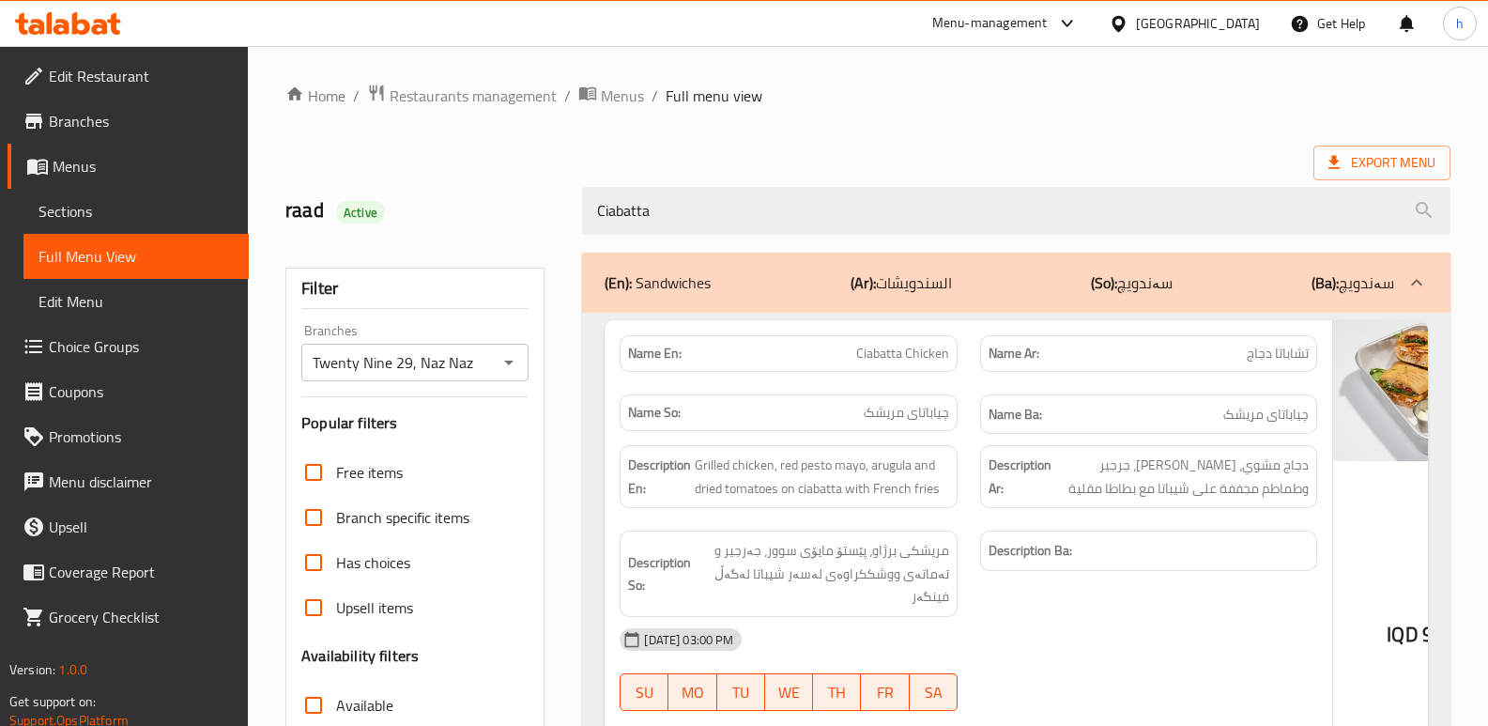
type input "Ciabatta"
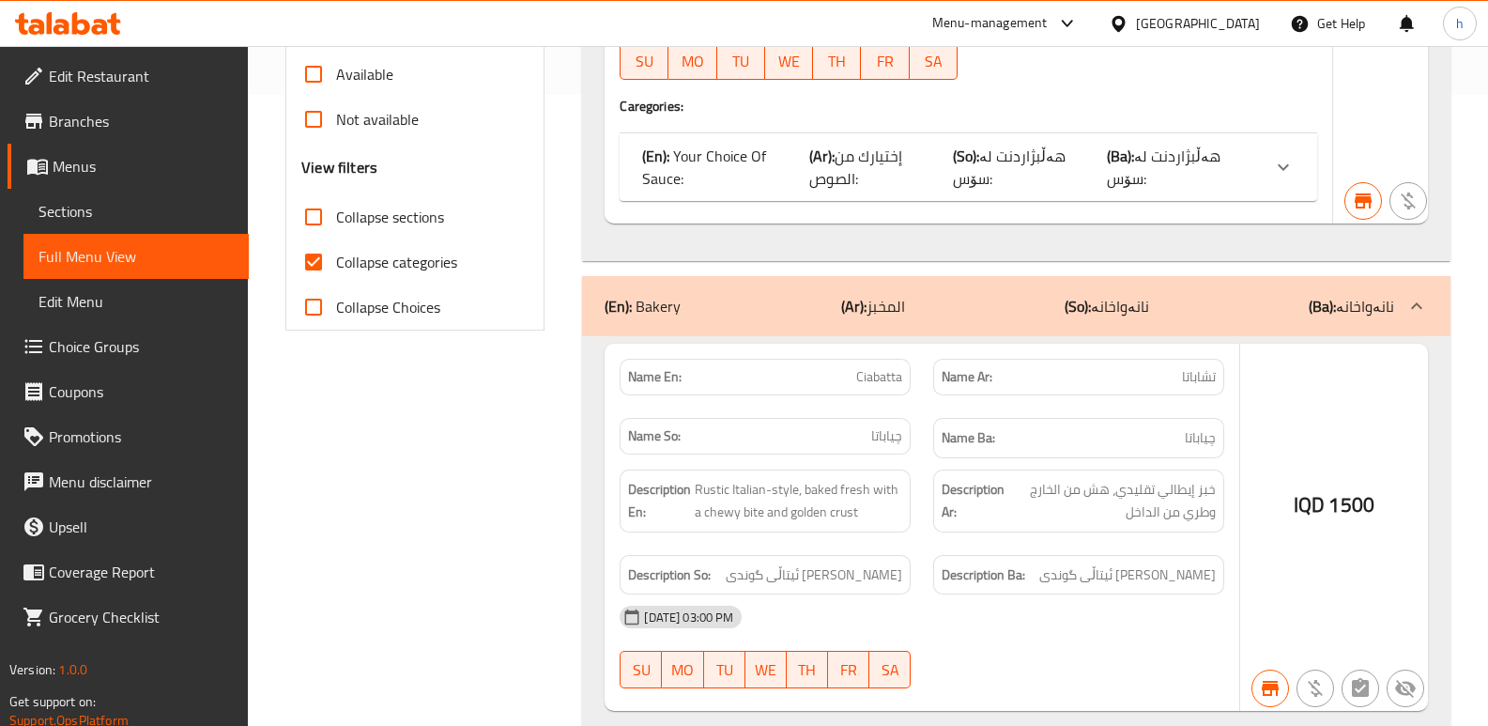
scroll to position [714, 0]
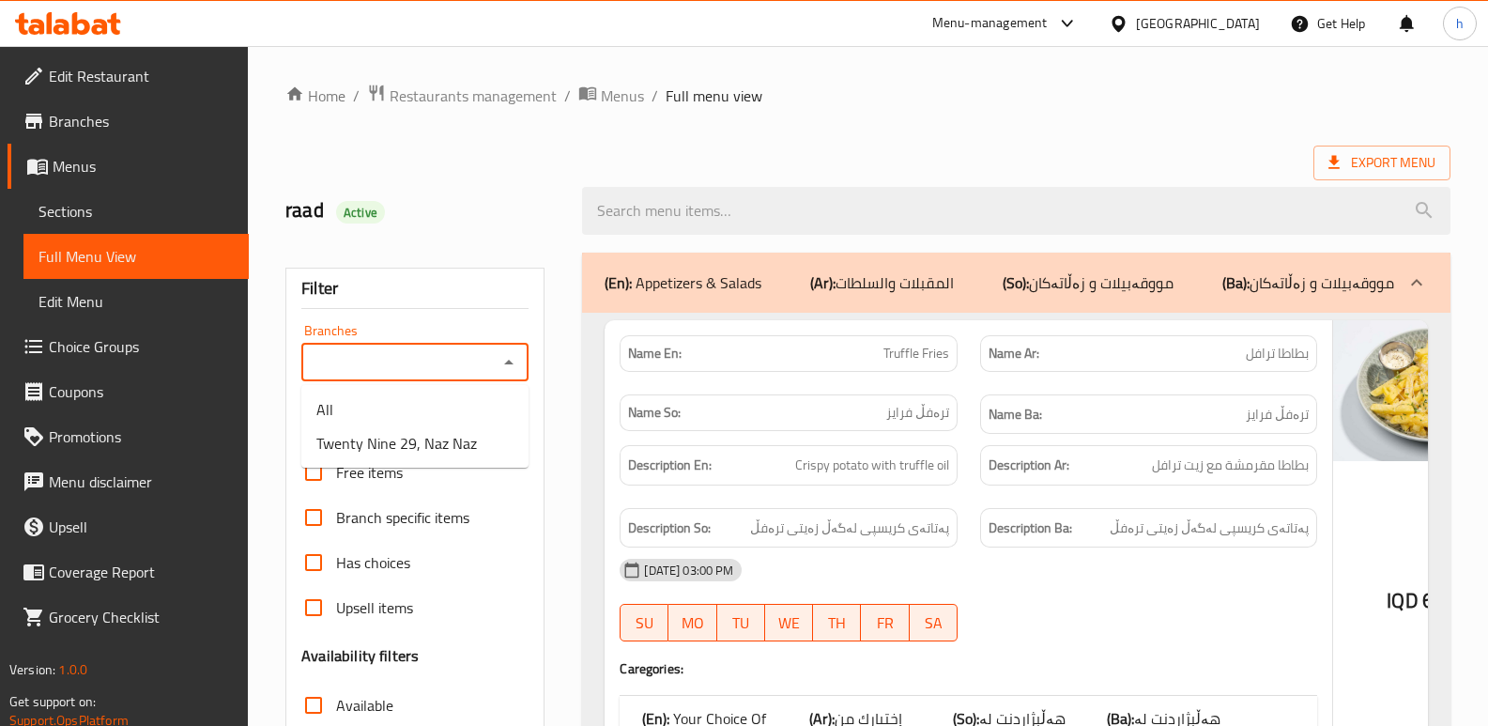
click at [432, 354] on input "Branches" at bounding box center [399, 362] width 185 height 26
click at [446, 433] on span "Twenty Nine 29, Naz Naz" at bounding box center [396, 443] width 161 height 23
type input "Twenty Nine 29, Naz Naz"
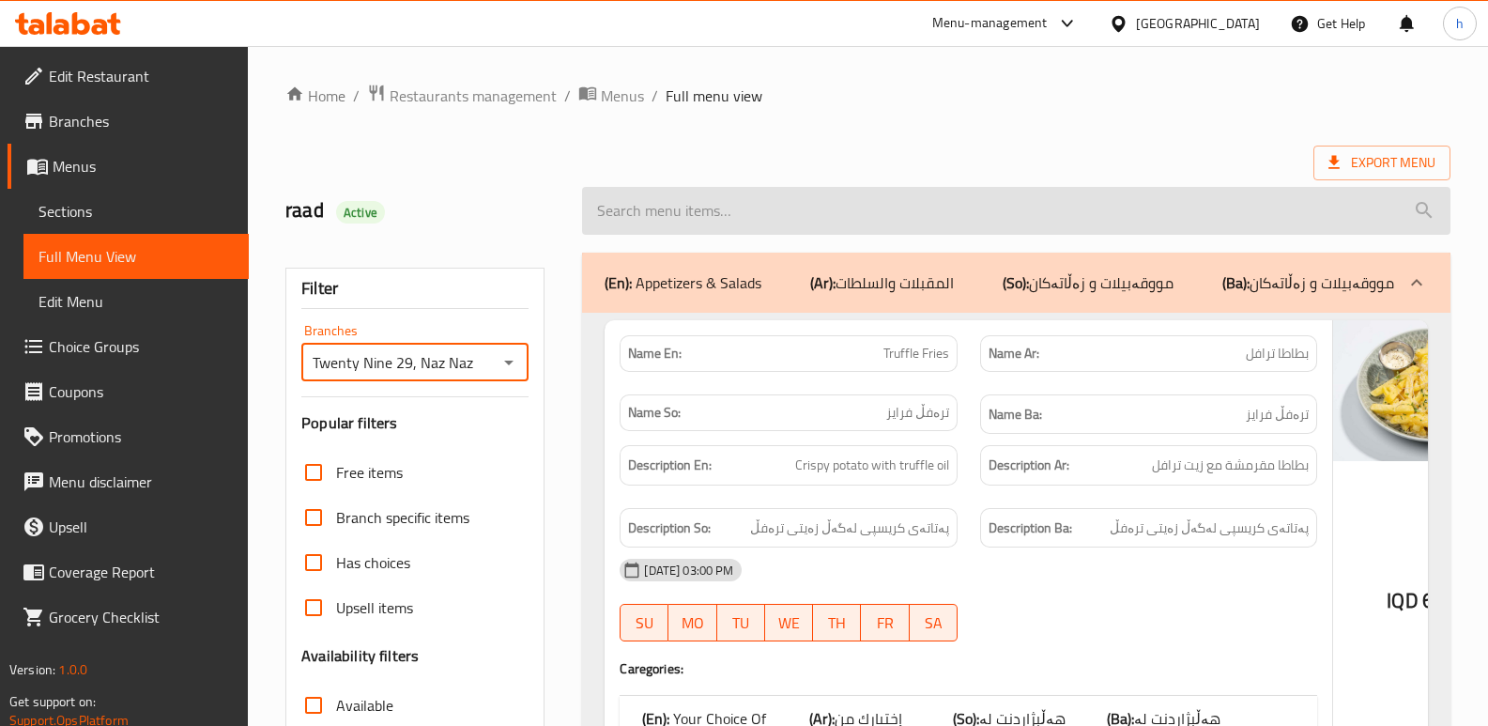
click at [754, 208] on input "search" at bounding box center [1016, 211] width 868 height 48
paste input "Ciabatta"
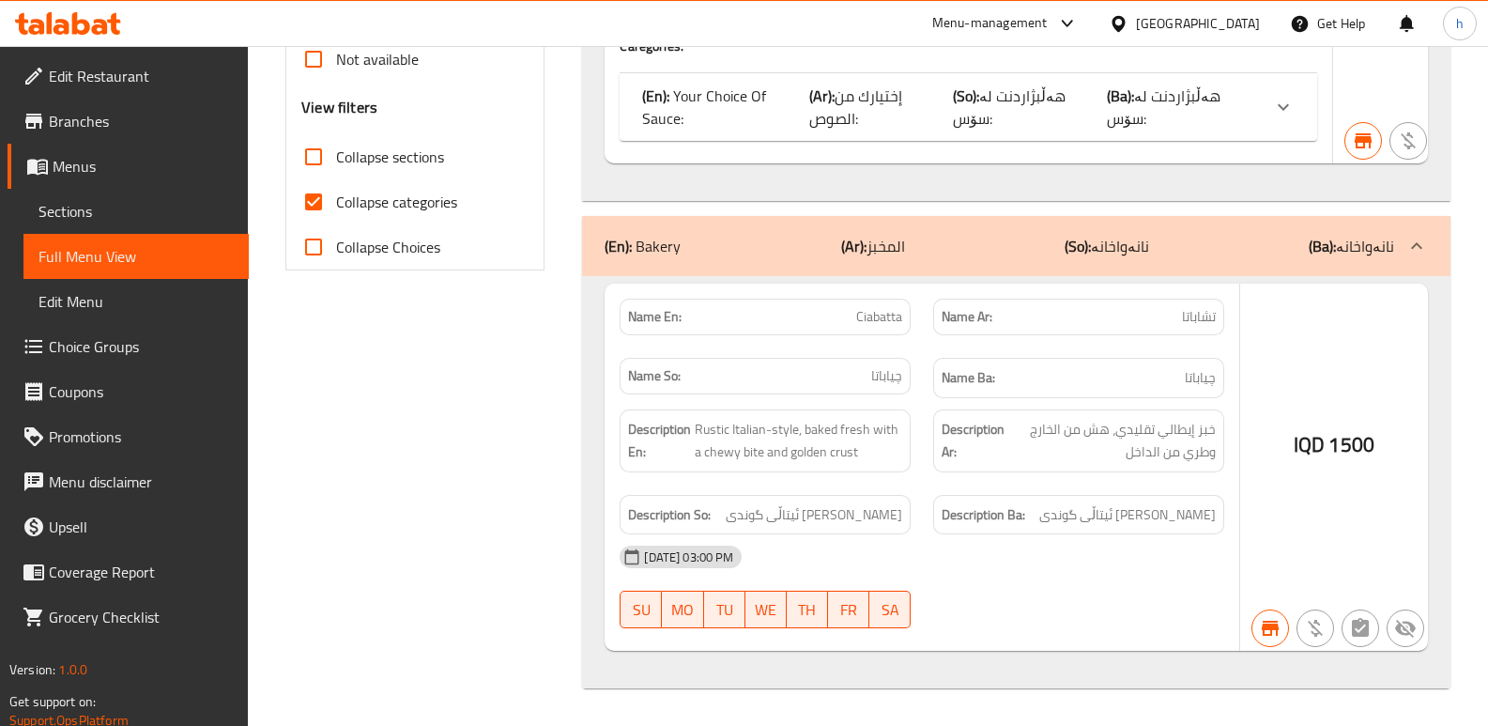
scroll to position [714, 0]
type input "Ciabatta"
click at [98, 204] on span "Sections" at bounding box center [135, 211] width 195 height 23
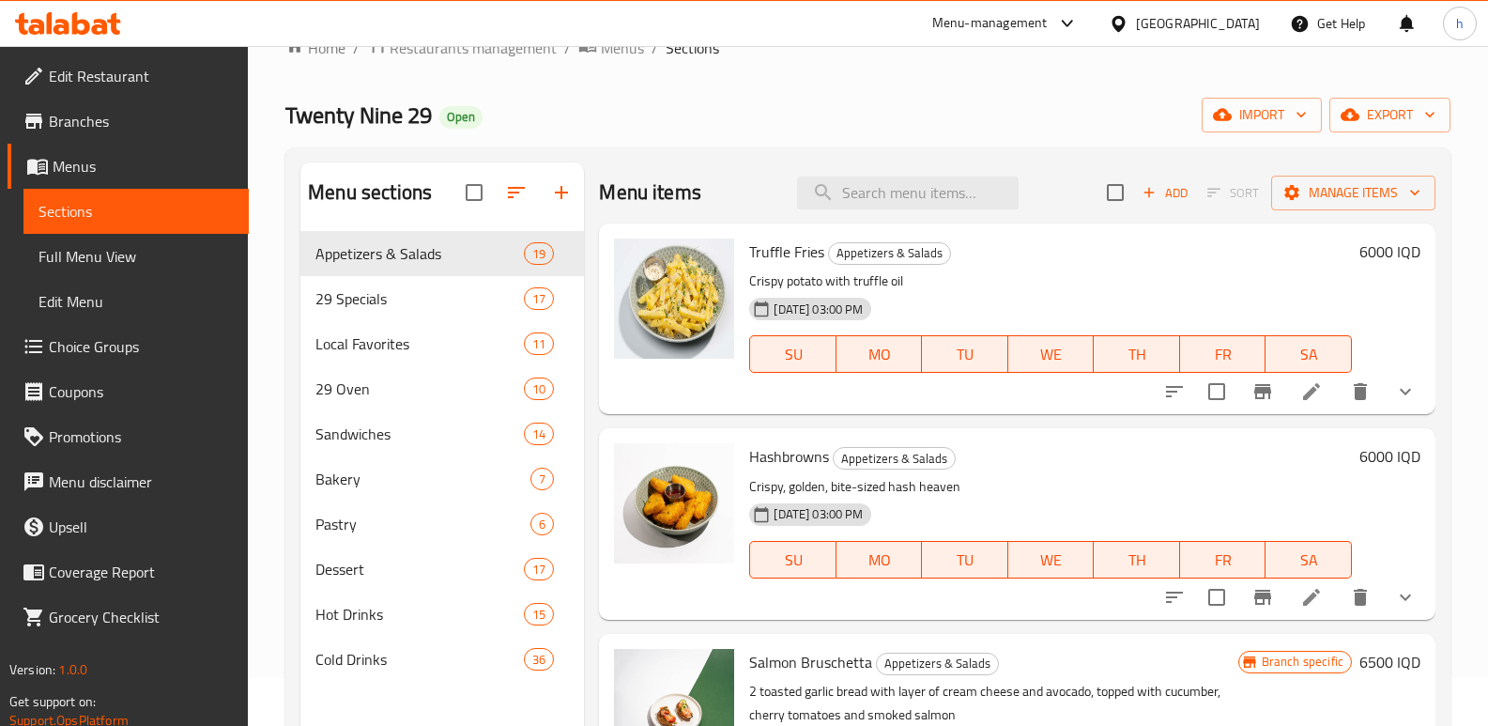
scroll to position [12, 0]
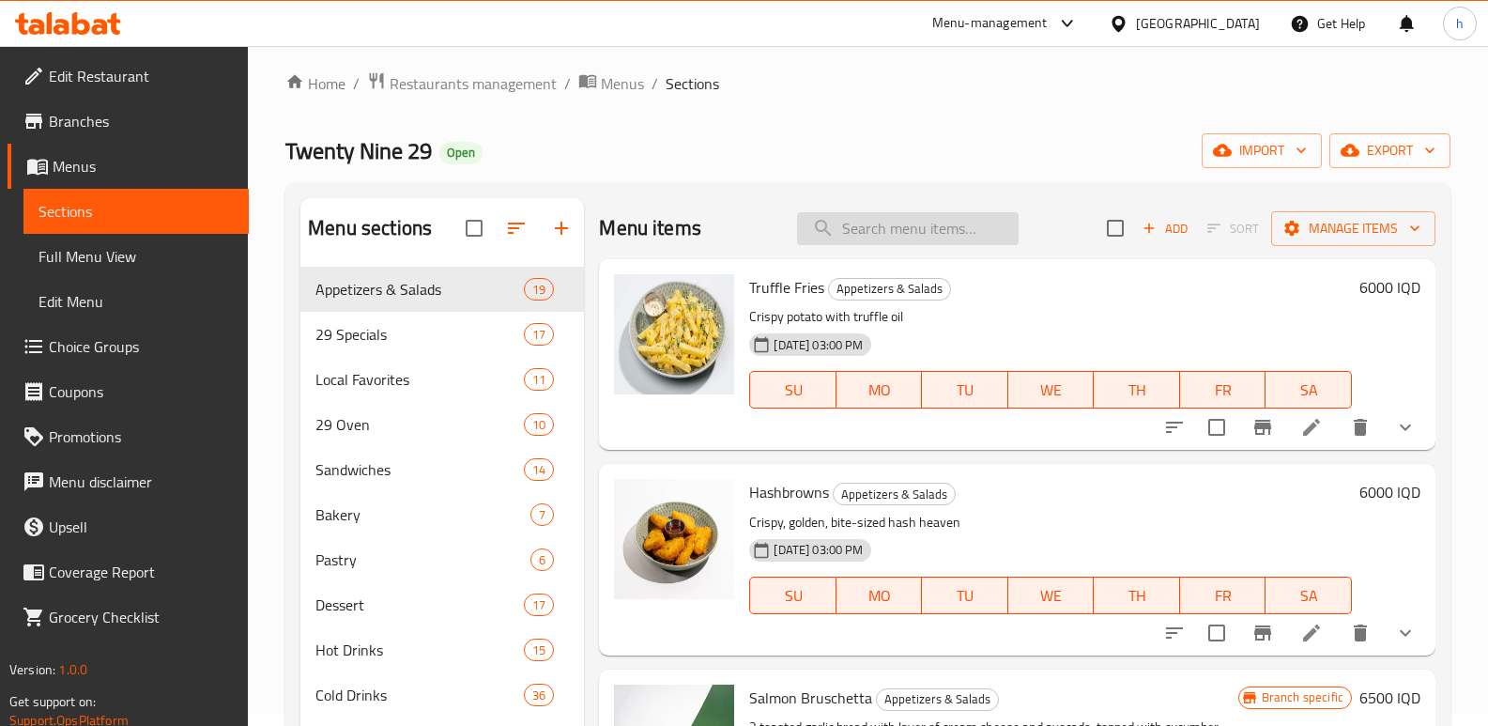
click at [953, 241] on input "search" at bounding box center [908, 228] width 222 height 33
paste input "Ciabatta"
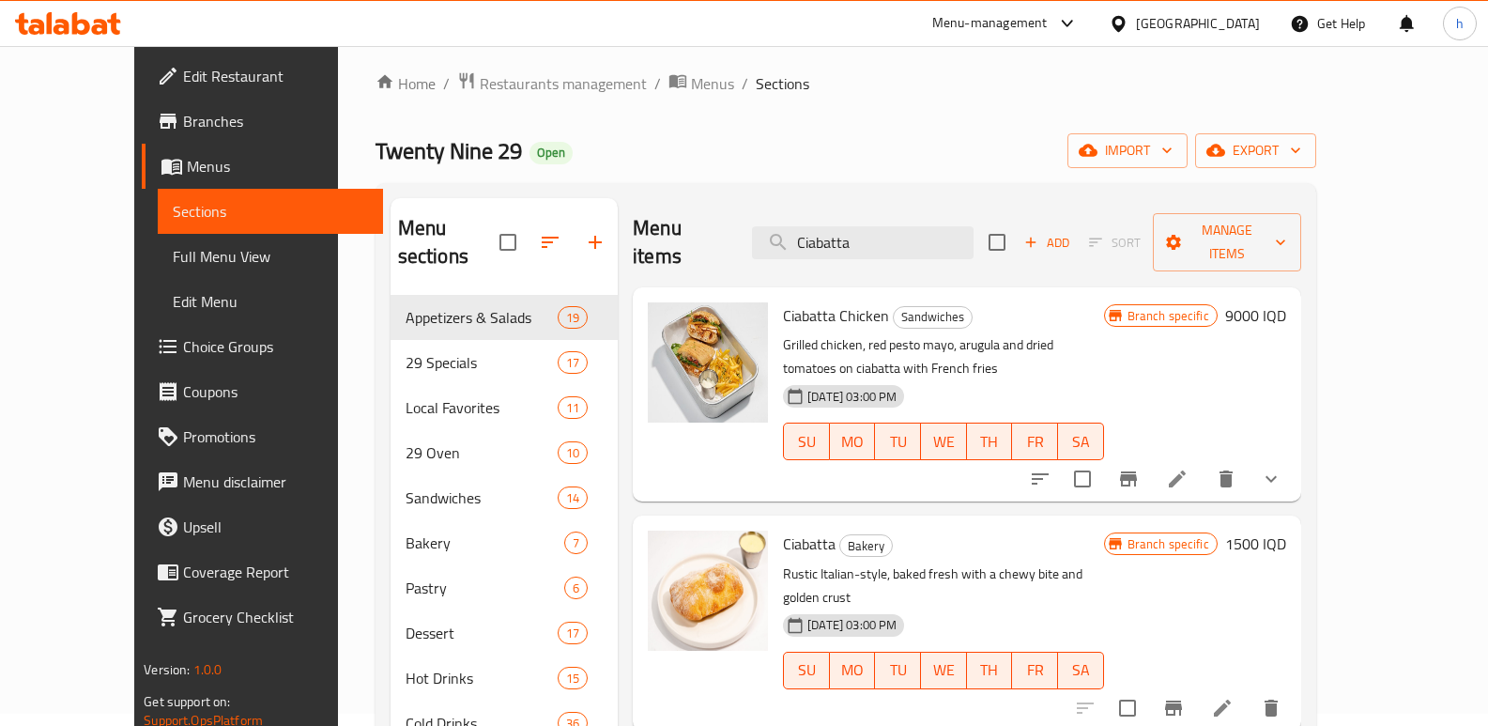
type input "Ciabatta"
click at [173, 256] on span "Full Menu View" at bounding box center [270, 256] width 195 height 23
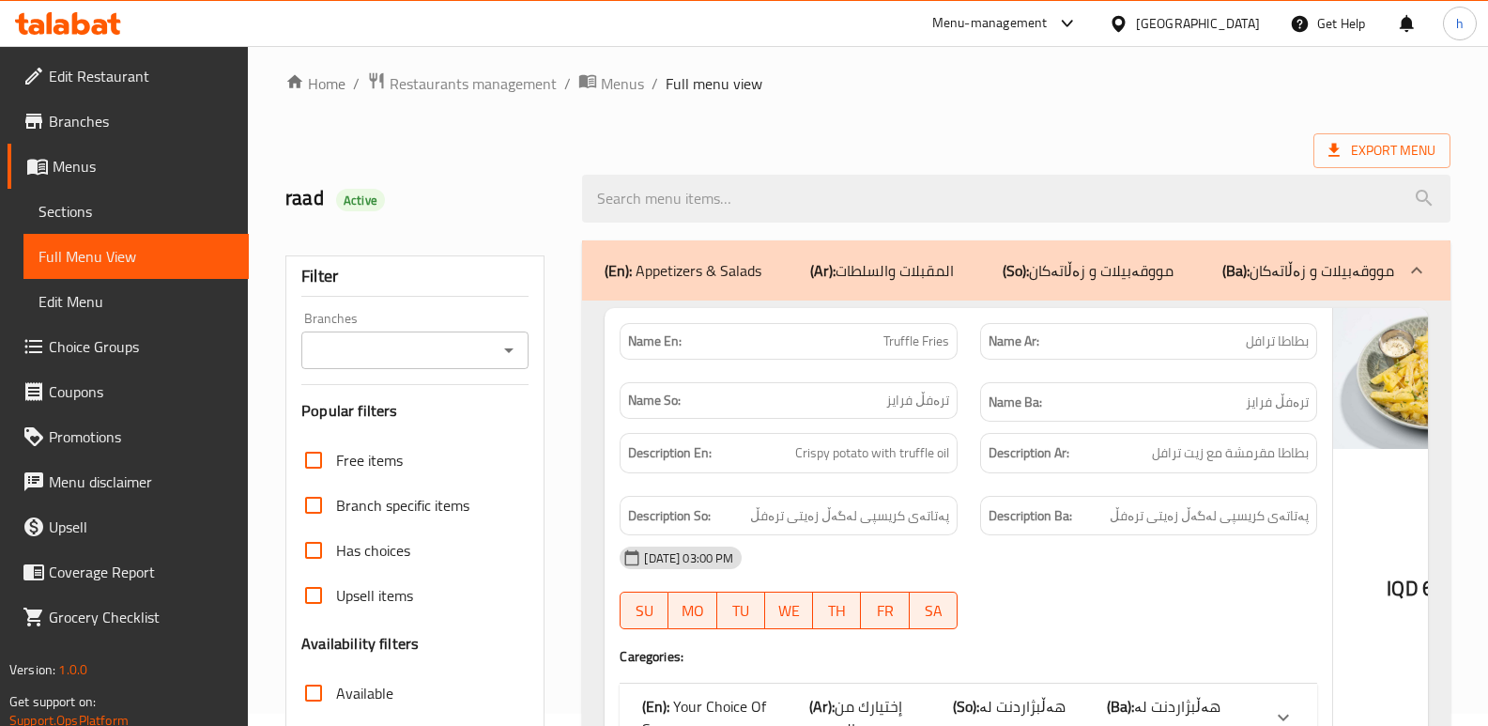
click at [432, 361] on input "Branches" at bounding box center [399, 350] width 185 height 26
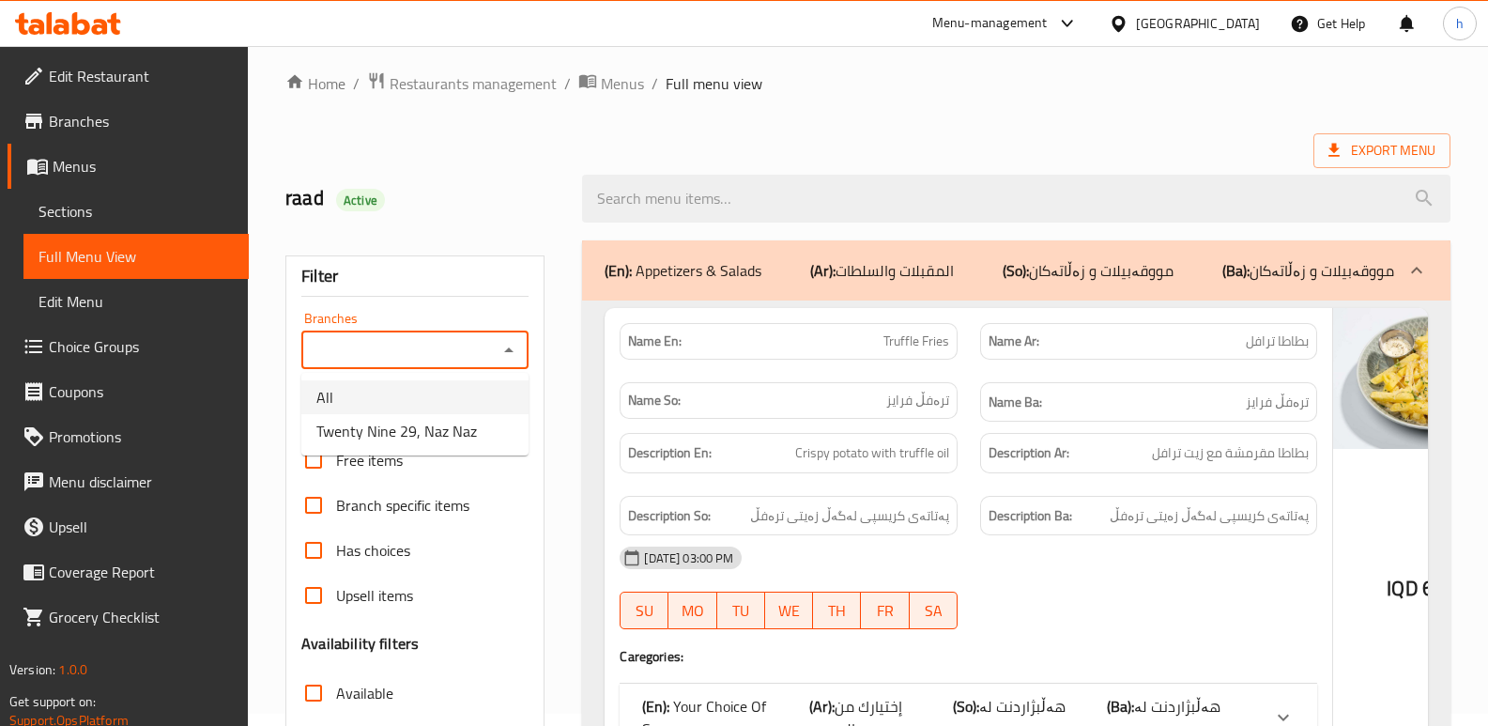
click at [443, 413] on li "All" at bounding box center [414, 397] width 227 height 34
click at [509, 350] on icon "Open" at bounding box center [508, 350] width 9 height 5
click at [467, 426] on span "Twenty Nine 29, Naz Naz" at bounding box center [396, 431] width 161 height 23
type input "Twenty Nine 29, Naz Naz"
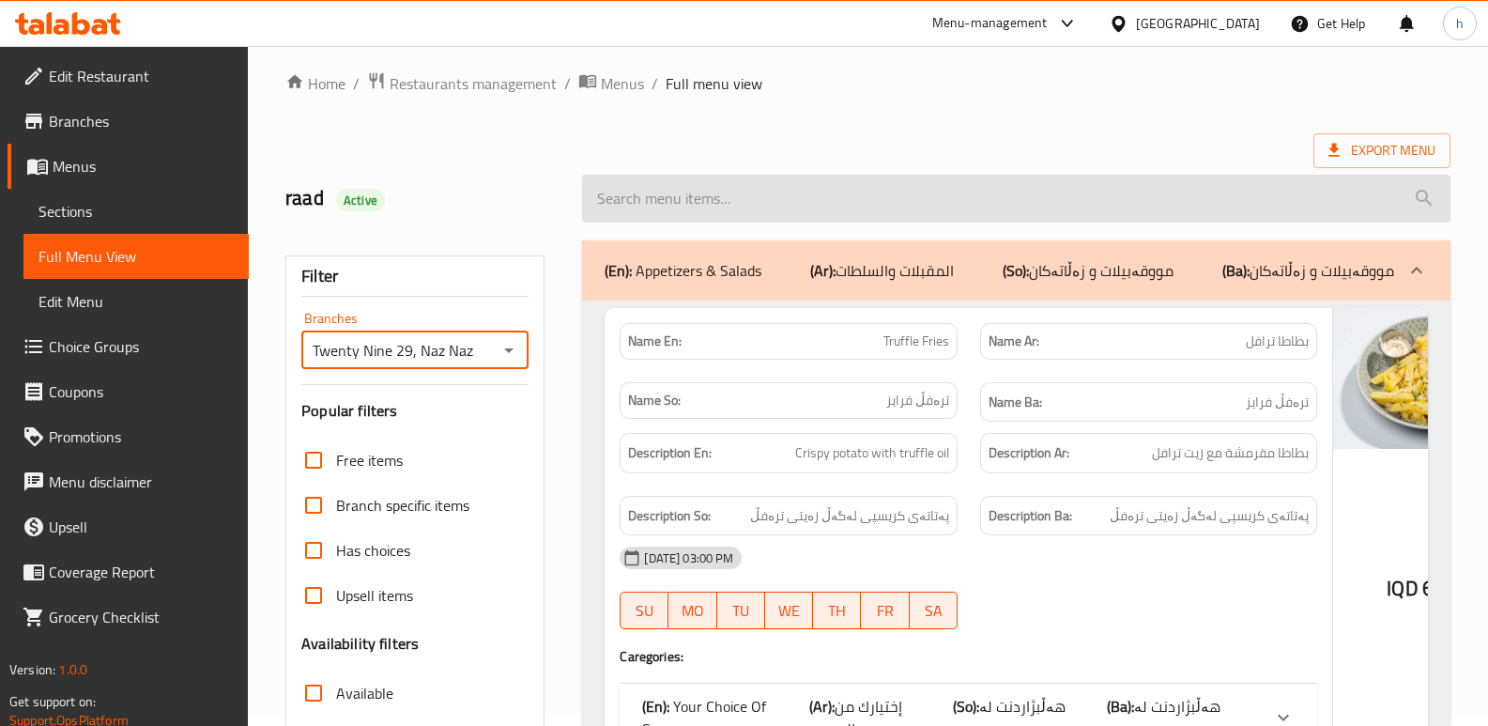
click at [732, 197] on input "search" at bounding box center [1016, 199] width 868 height 48
paste input "Ciabatta"
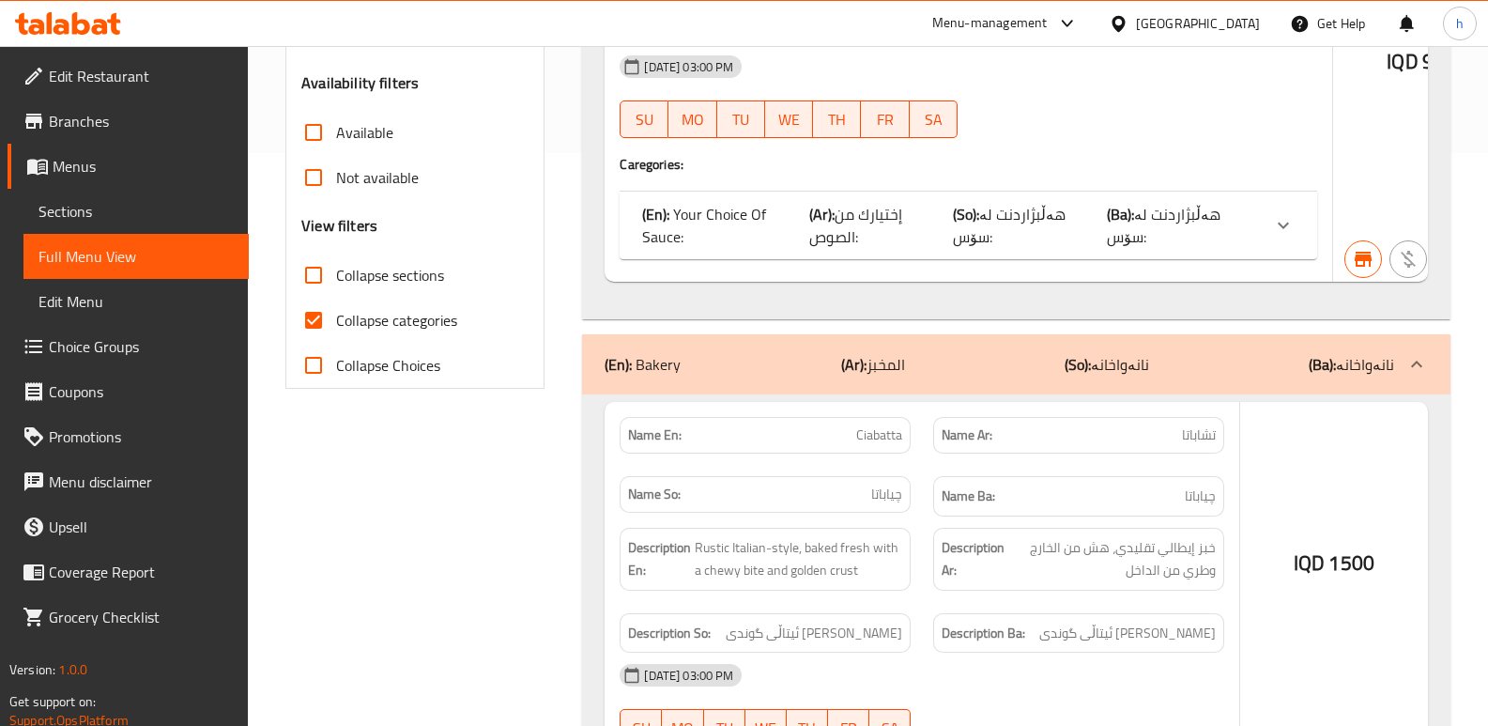
scroll to position [497, 0]
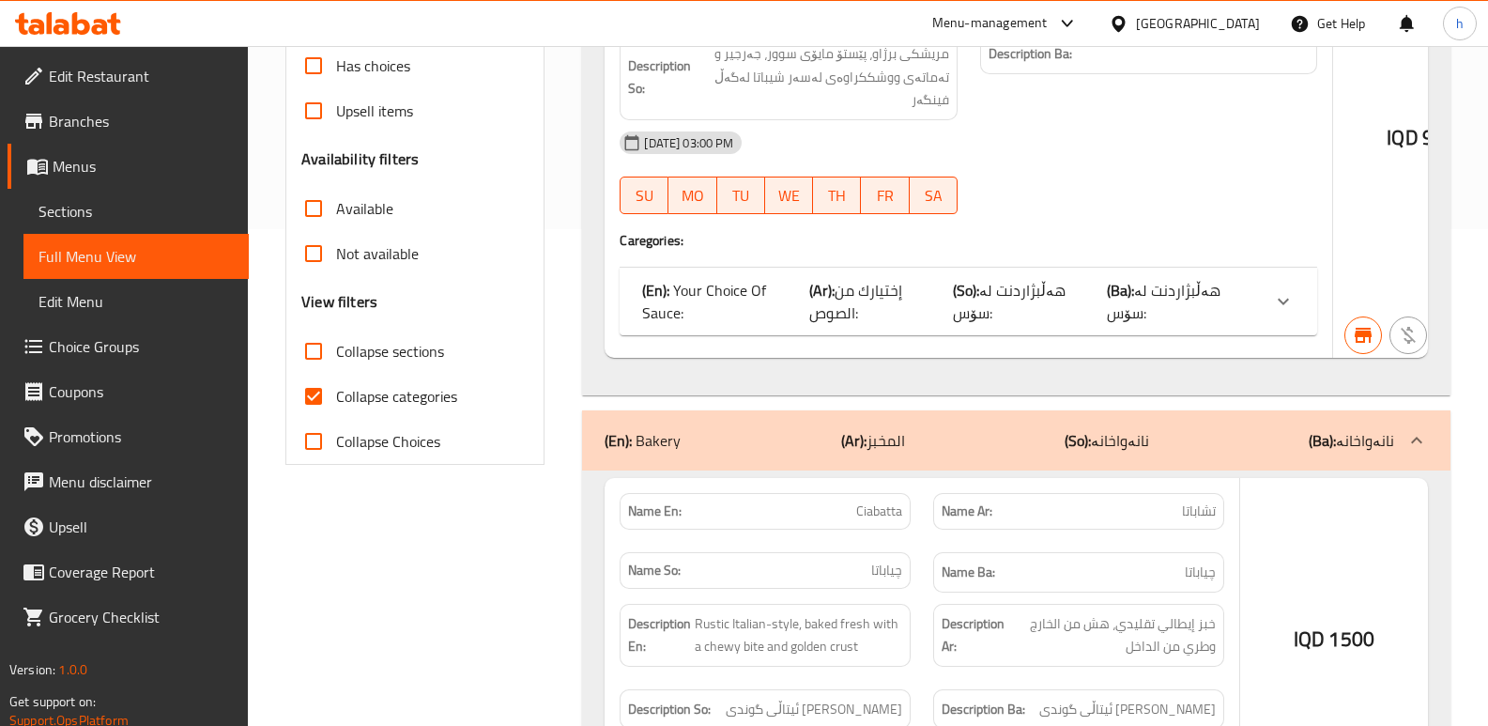
type input "Ciabatta"
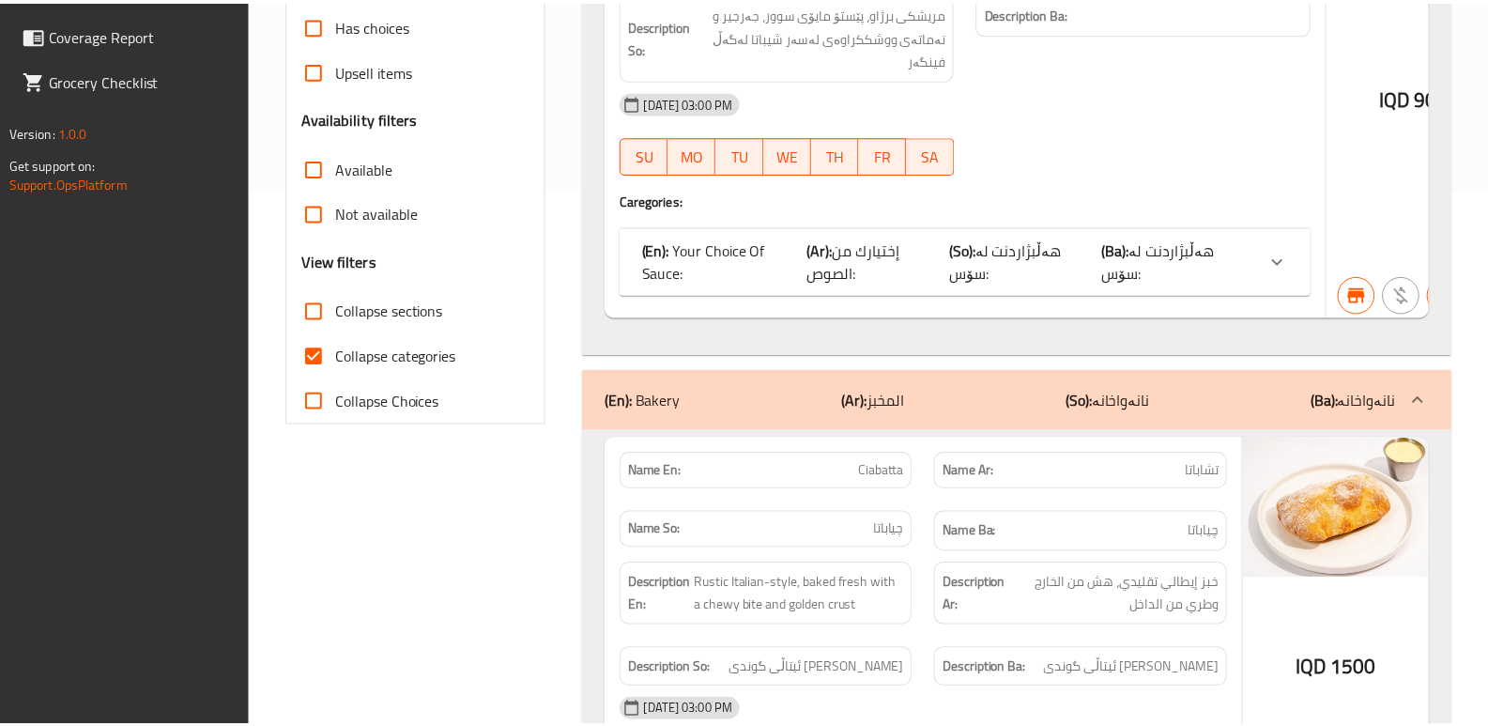
scroll to position [714, 0]
